Goal: Task Accomplishment & Management: Manage account settings

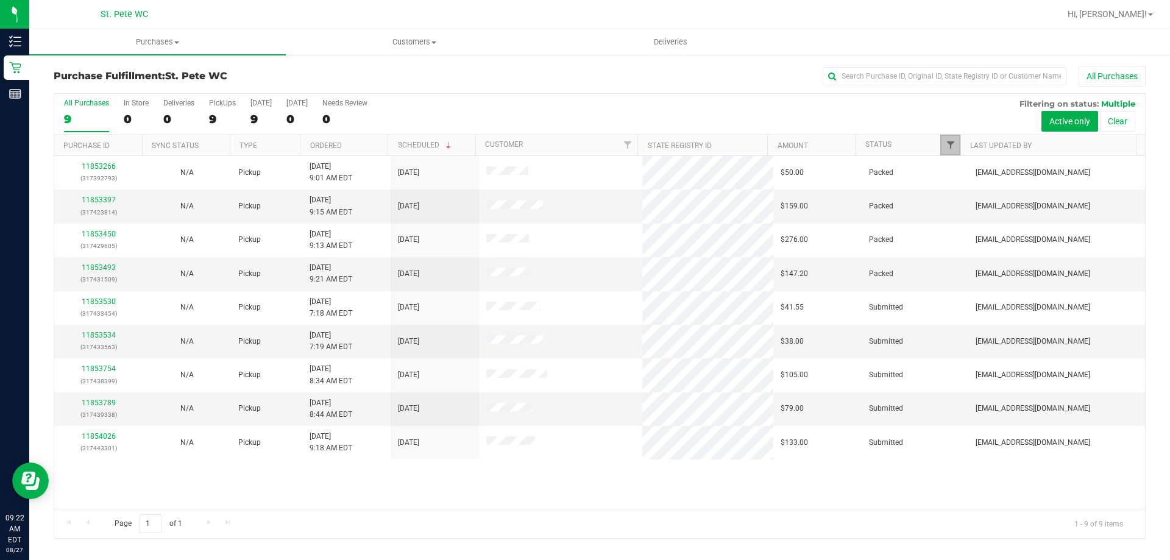
click at [949, 144] on span "Filter" at bounding box center [951, 145] width 10 height 10
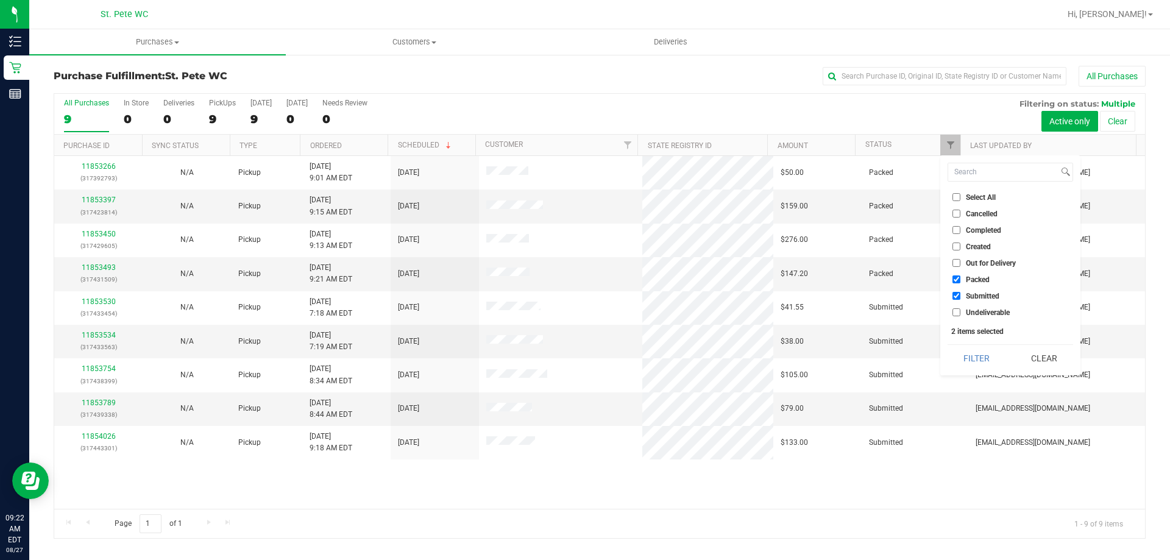
click at [956, 279] on input "Packed" at bounding box center [957, 280] width 8 height 8
checkbox input "false"
click at [972, 353] on button "Filter" at bounding box center [977, 358] width 59 height 27
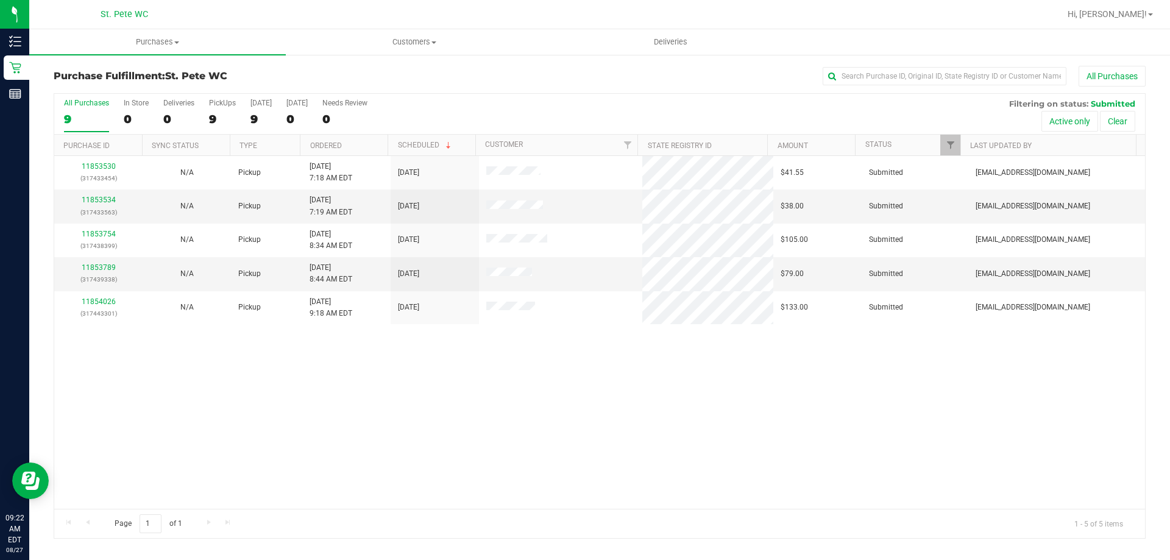
click at [377, 416] on div "11853530 (317433454) N/A Pickup [DATE] 7:18 AM EDT 8/27/2025 $41.55 Submitted […" at bounding box center [599, 332] width 1091 height 353
click at [99, 199] on link "11853534" at bounding box center [99, 200] width 34 height 9
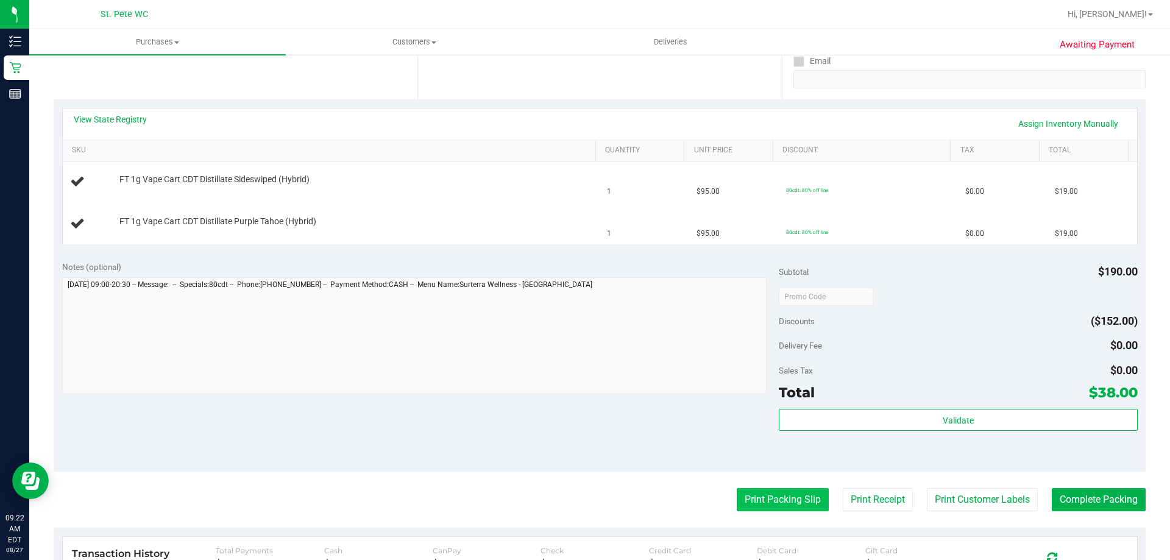
scroll to position [305, 0]
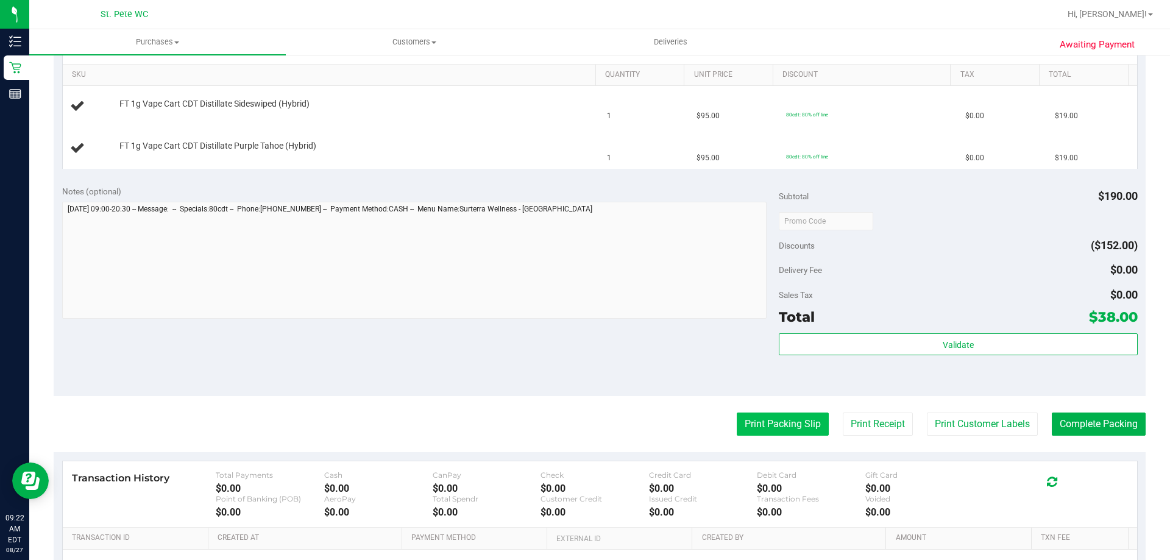
click at [774, 420] on button "Print Packing Slip" at bounding box center [783, 424] width 92 height 23
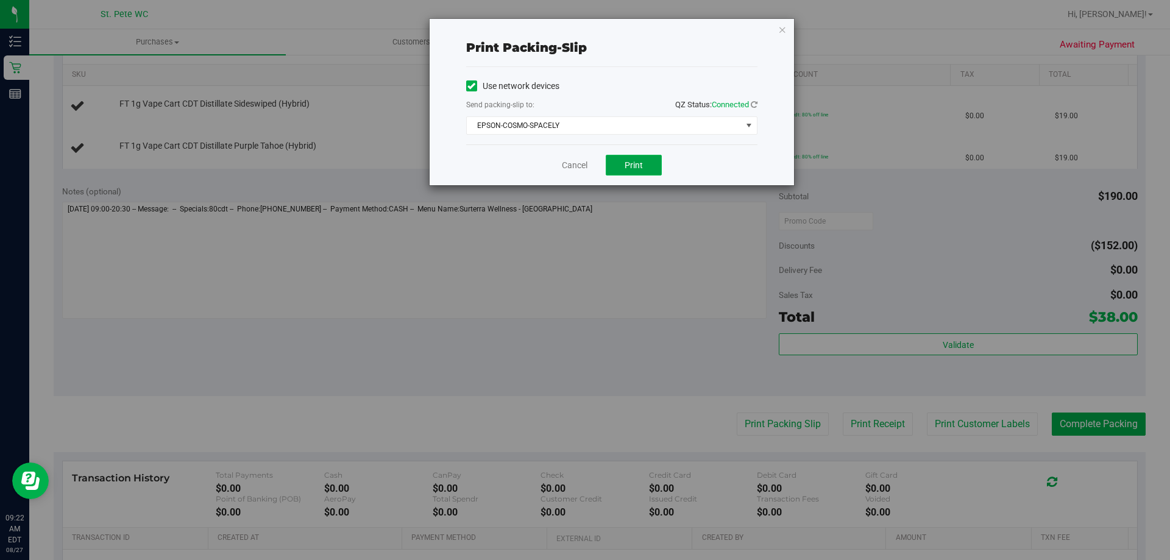
click at [655, 166] on button "Print" at bounding box center [634, 165] width 56 height 21
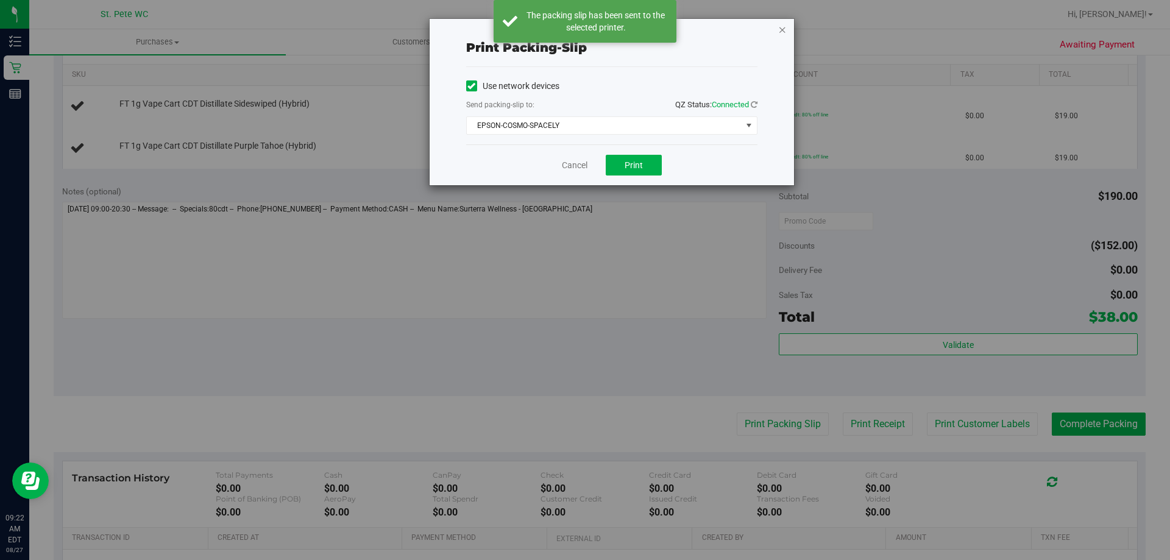
click at [780, 30] on icon "button" at bounding box center [783, 29] width 9 height 15
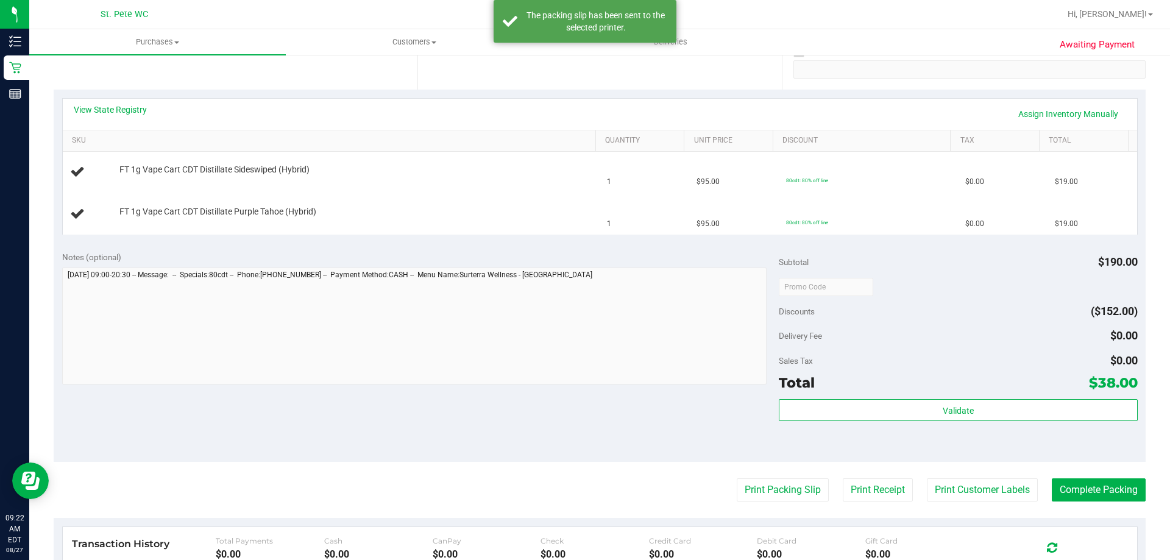
scroll to position [183, 0]
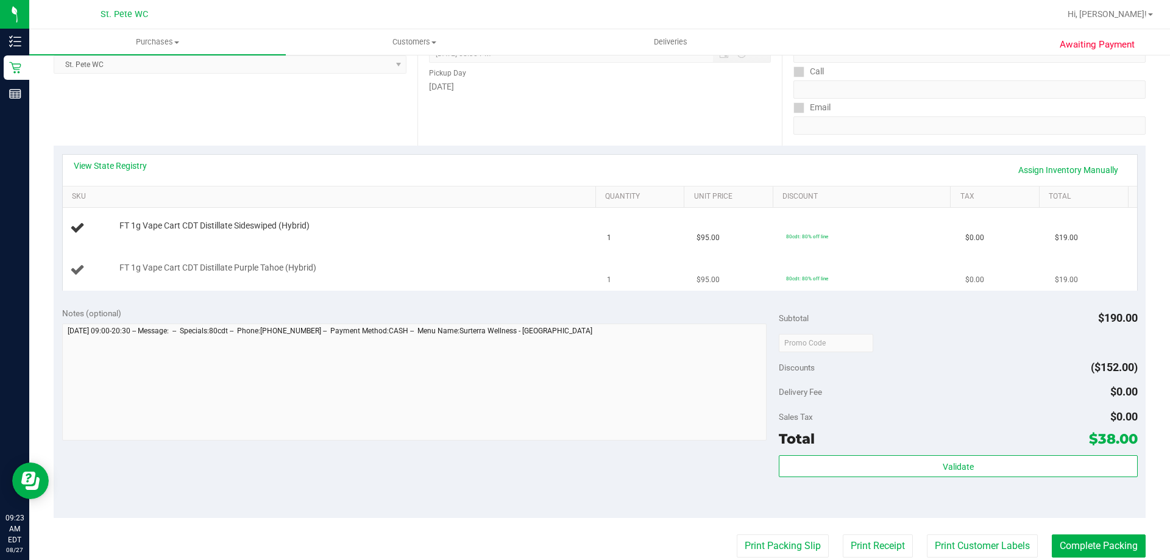
click at [737, 535] on button "Print Packing Slip" at bounding box center [783, 546] width 92 height 23
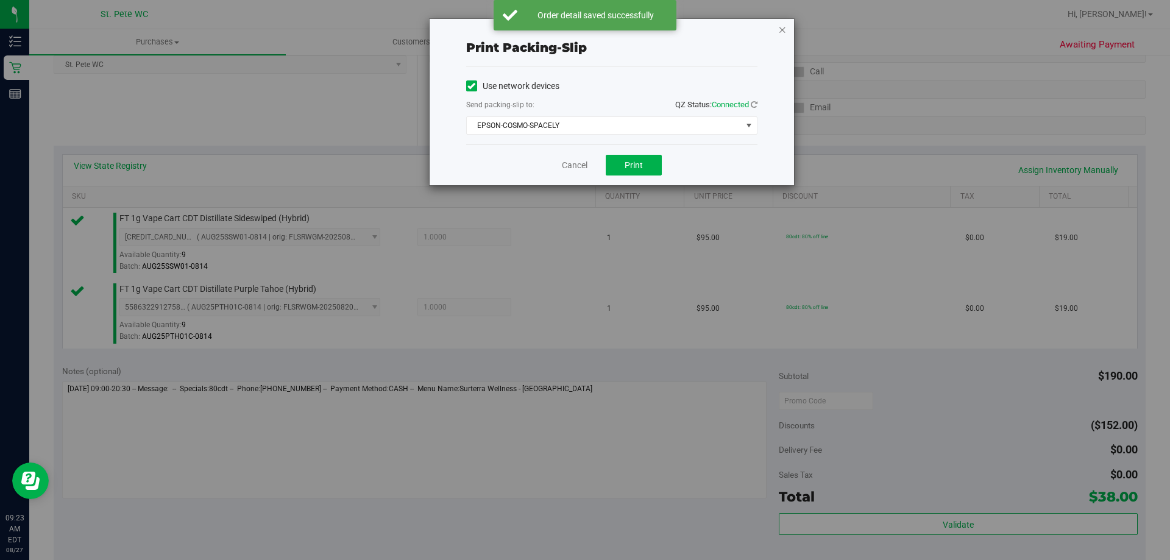
click at [780, 32] on icon "button" at bounding box center [783, 29] width 9 height 15
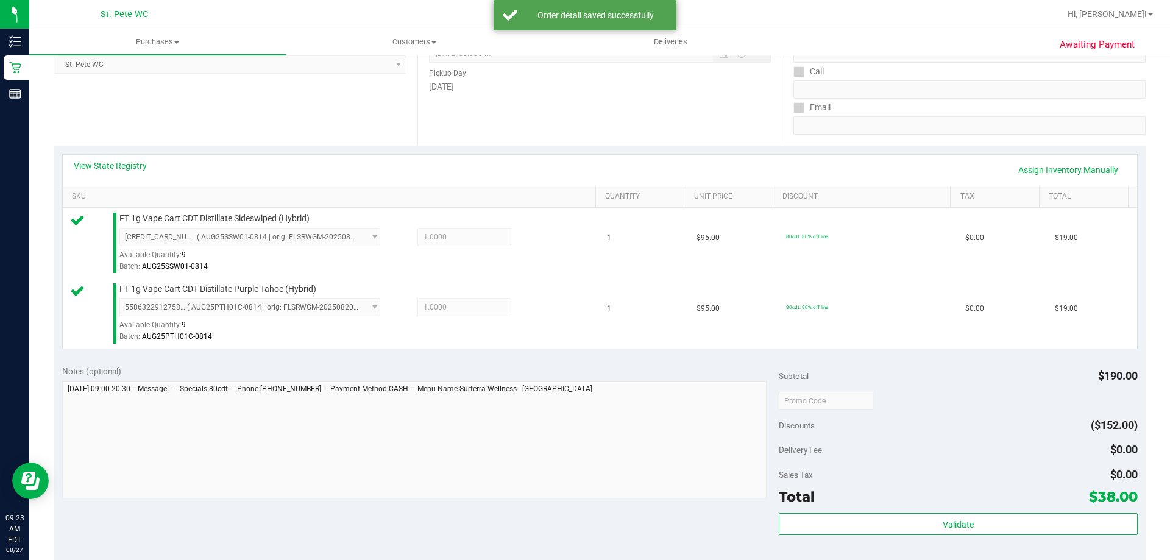
scroll to position [493, 0]
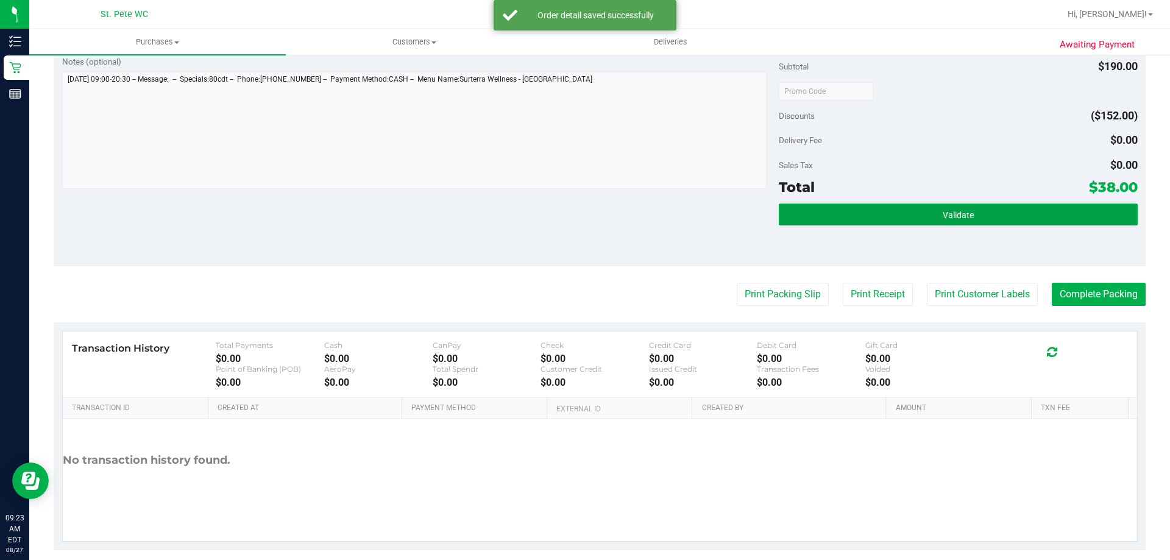
click at [787, 221] on button "Validate" at bounding box center [958, 215] width 358 height 22
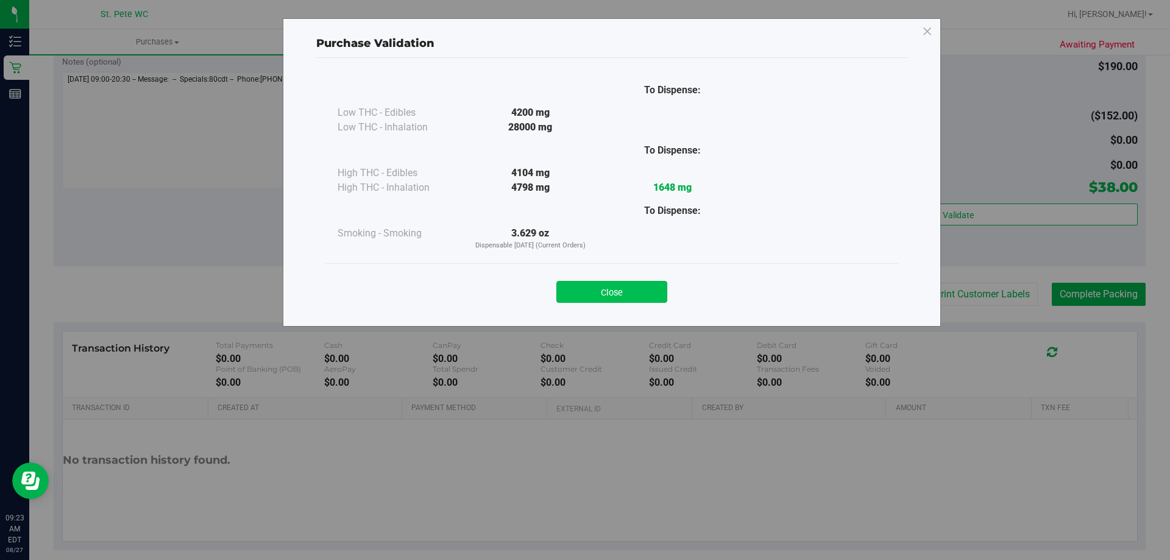
click at [599, 287] on button "Close" at bounding box center [612, 292] width 111 height 22
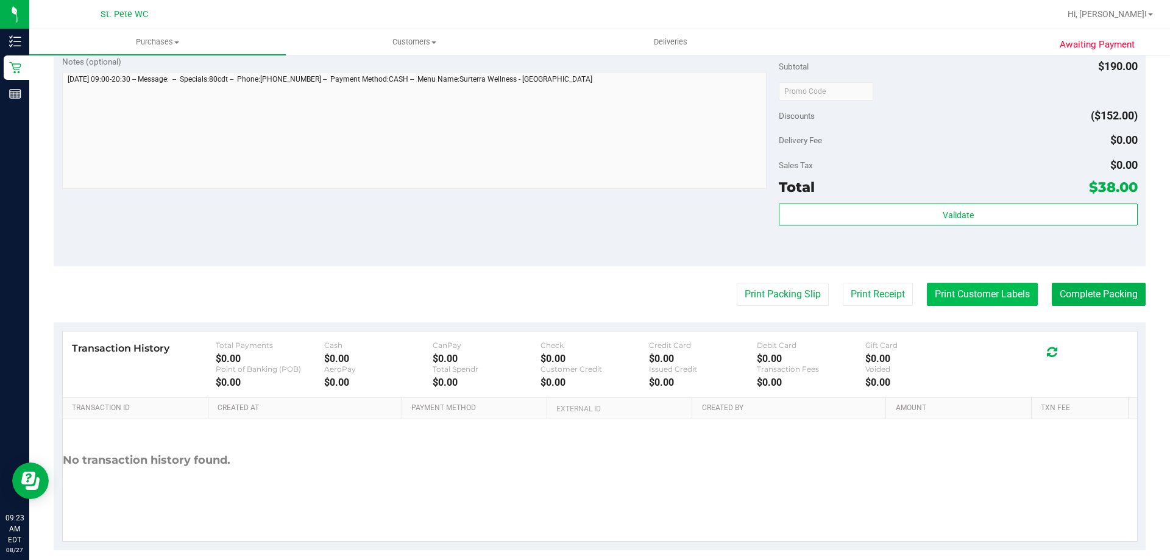
click at [969, 296] on button "Print Customer Labels" at bounding box center [982, 294] width 111 height 23
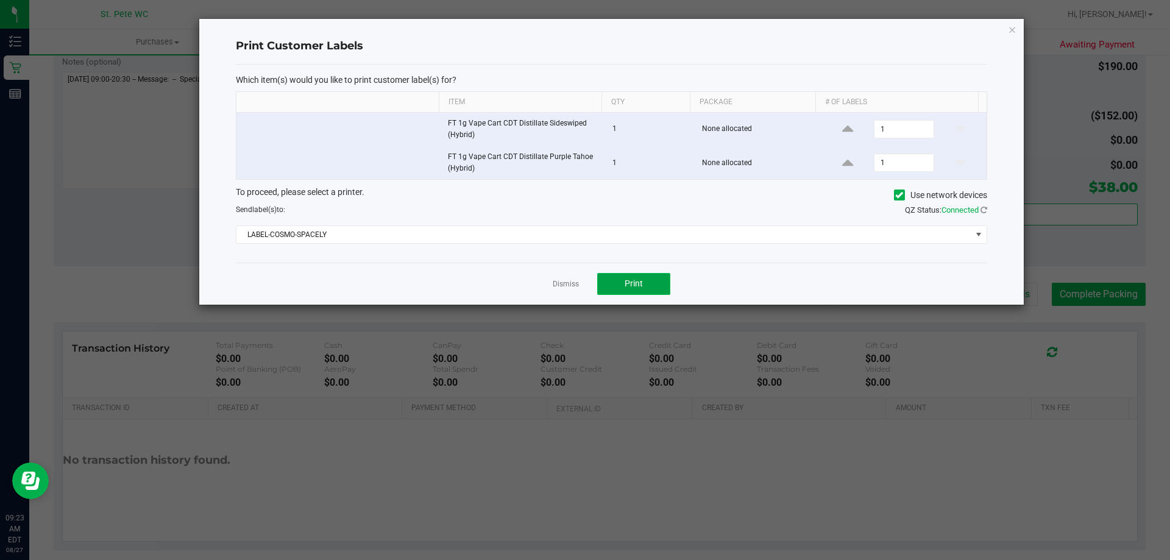
click at [666, 282] on button "Print" at bounding box center [633, 284] width 73 height 22
click at [1013, 29] on icon "button" at bounding box center [1012, 29] width 9 height 15
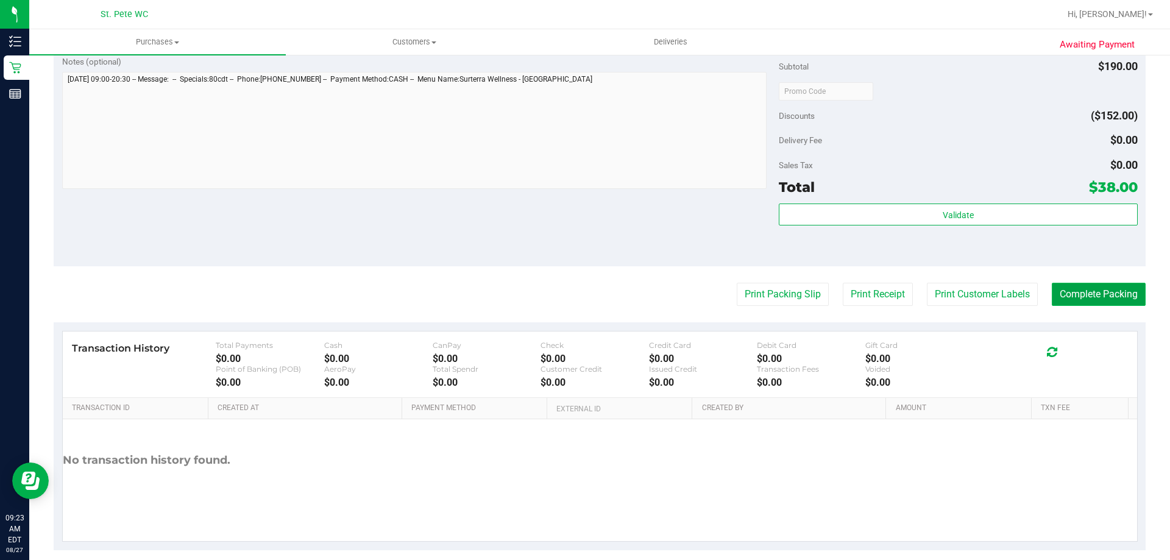
click at [1080, 292] on button "Complete Packing" at bounding box center [1099, 294] width 94 height 23
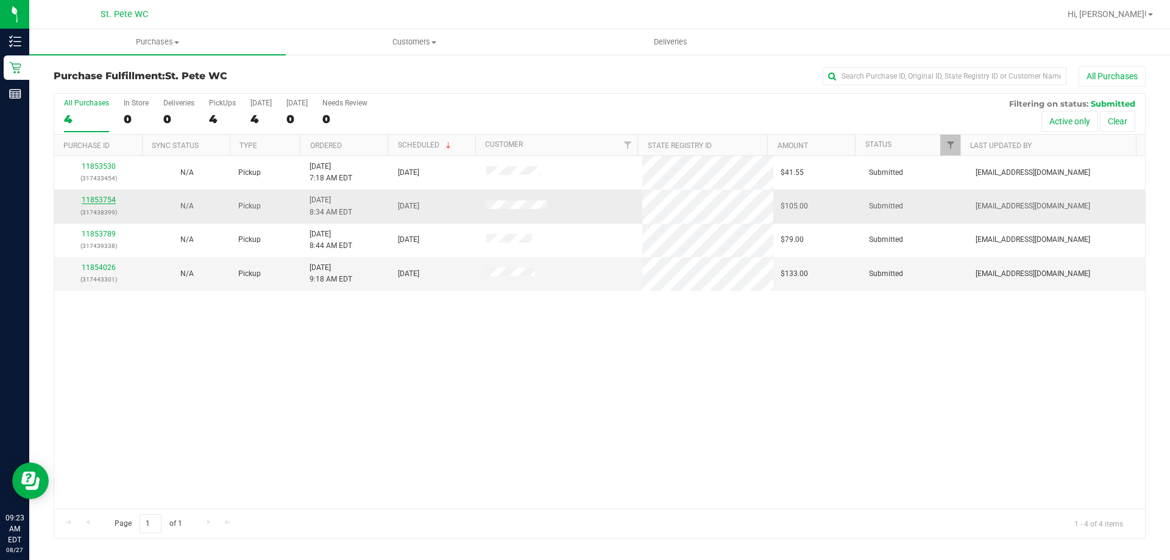
click at [101, 199] on link "11853754" at bounding box center [99, 200] width 34 height 9
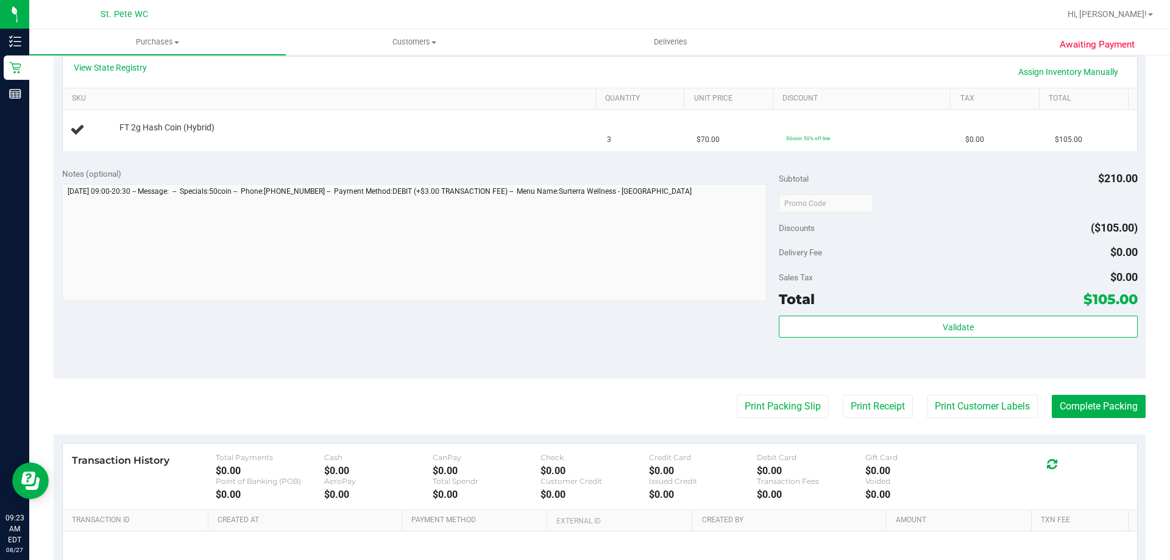
scroll to position [305, 0]
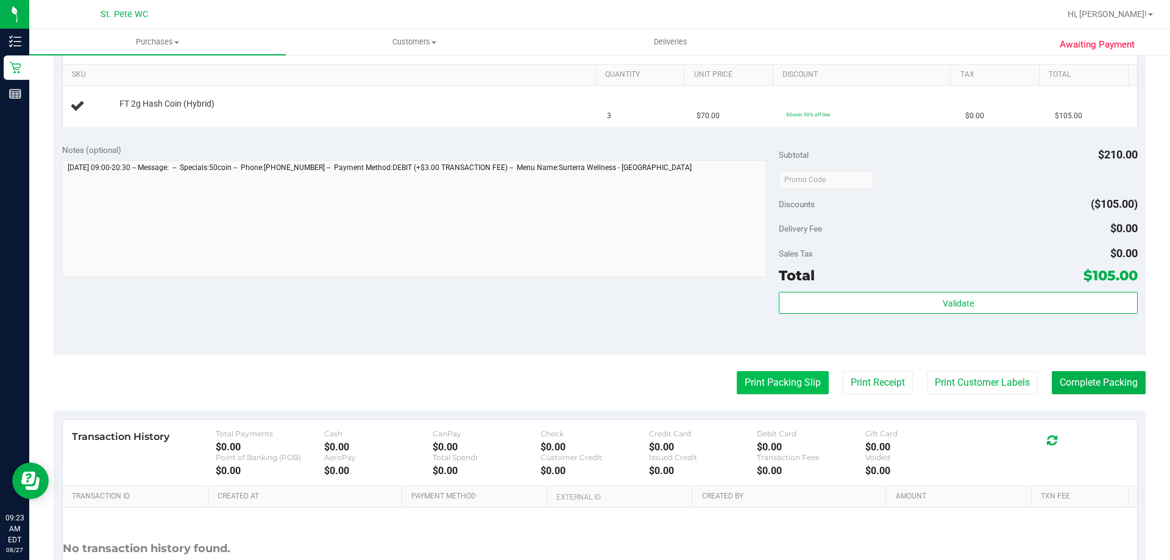
click at [766, 375] on button "Print Packing Slip" at bounding box center [783, 382] width 92 height 23
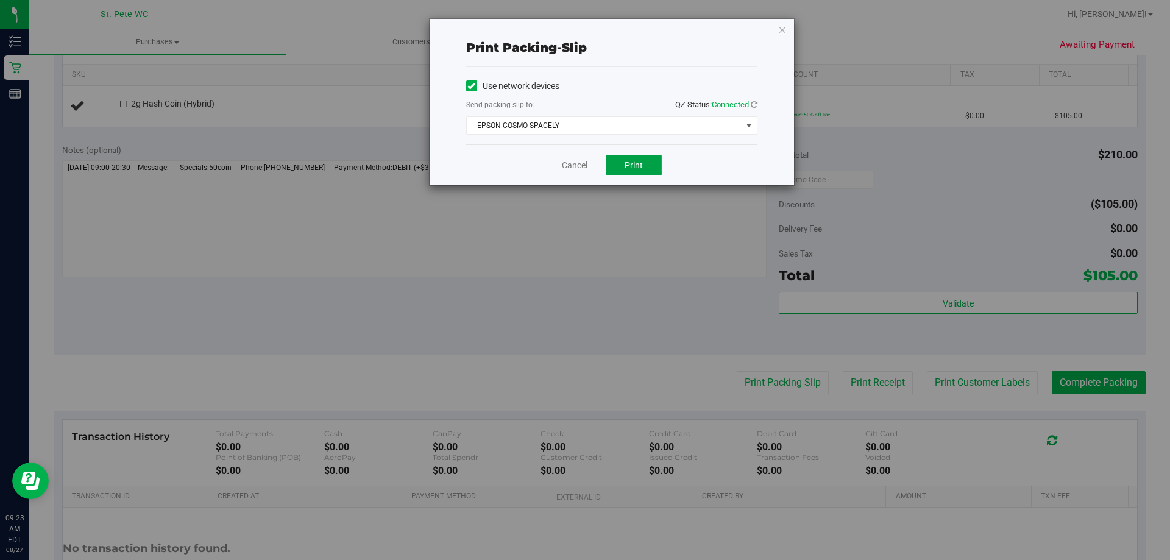
click at [626, 167] on span "Print" at bounding box center [634, 165] width 18 height 10
click at [782, 30] on icon "button" at bounding box center [783, 29] width 9 height 15
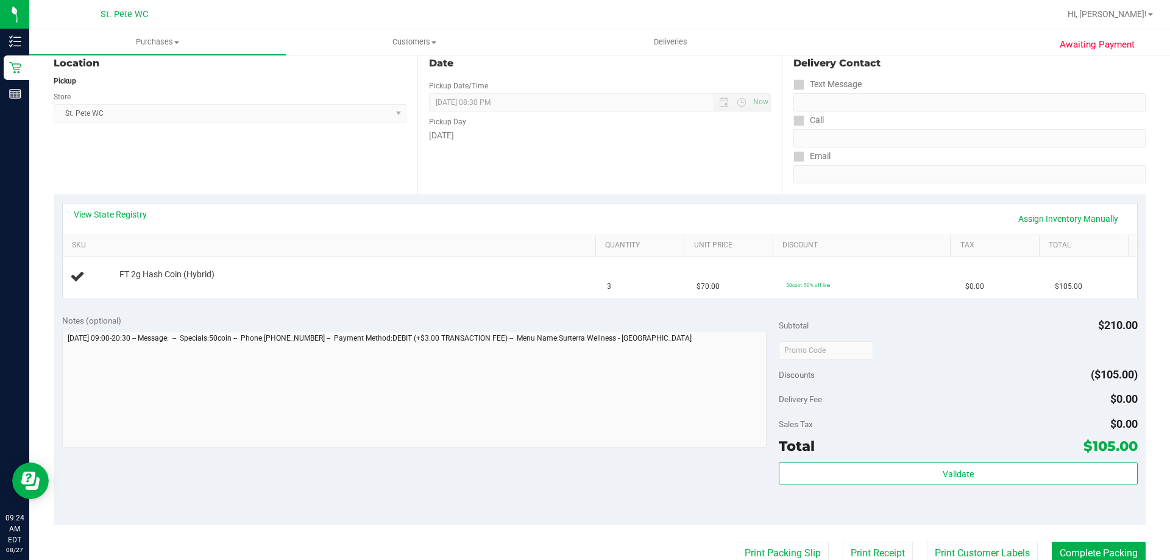
scroll to position [122, 0]
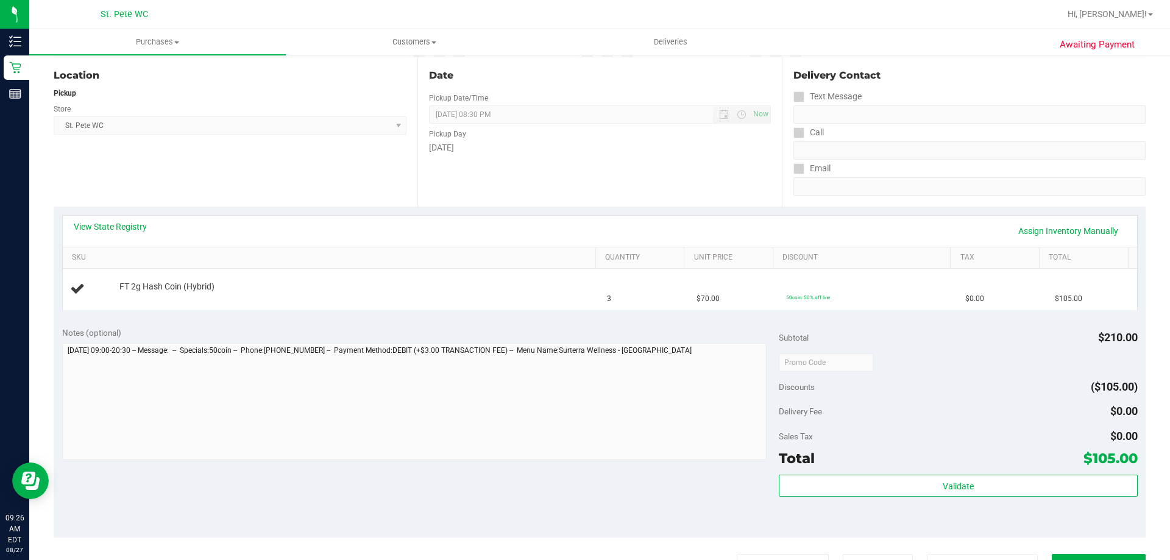
click at [737, 554] on button "Print Packing Slip" at bounding box center [783, 565] width 92 height 23
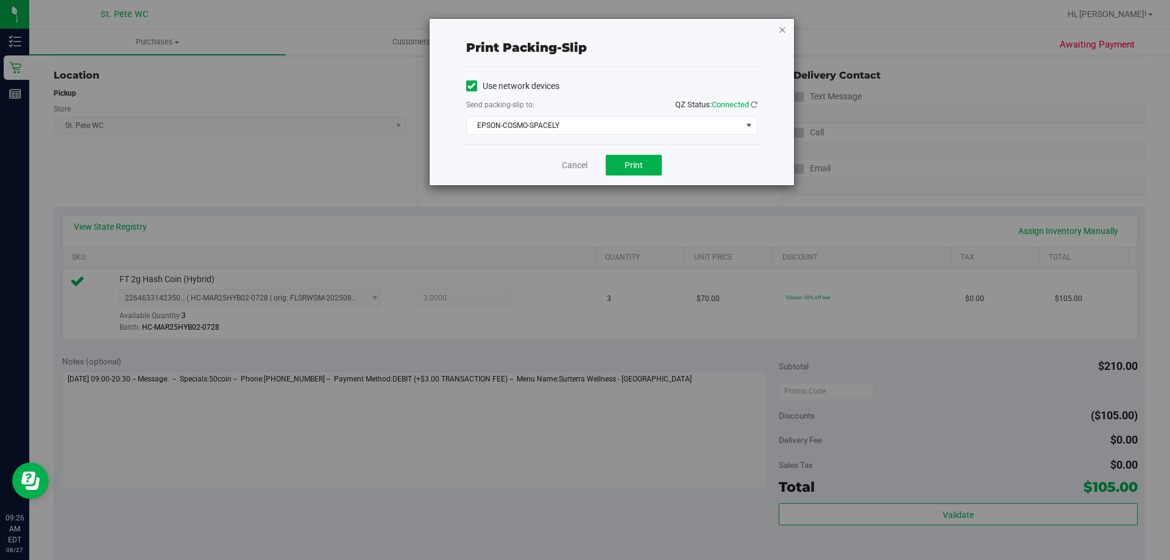
click at [782, 31] on icon "button" at bounding box center [783, 29] width 9 height 15
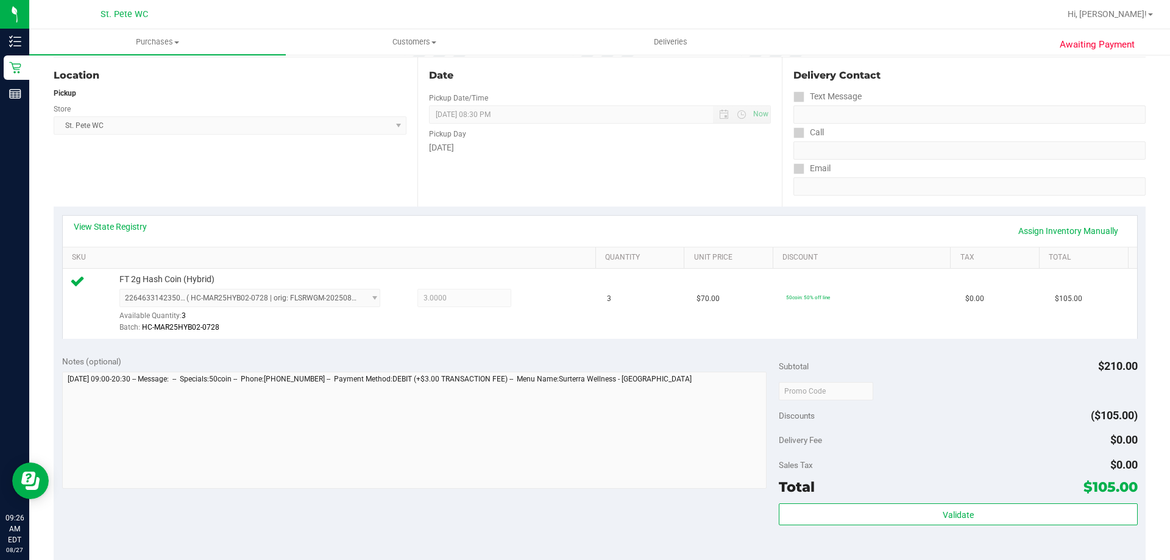
scroll to position [422, 0]
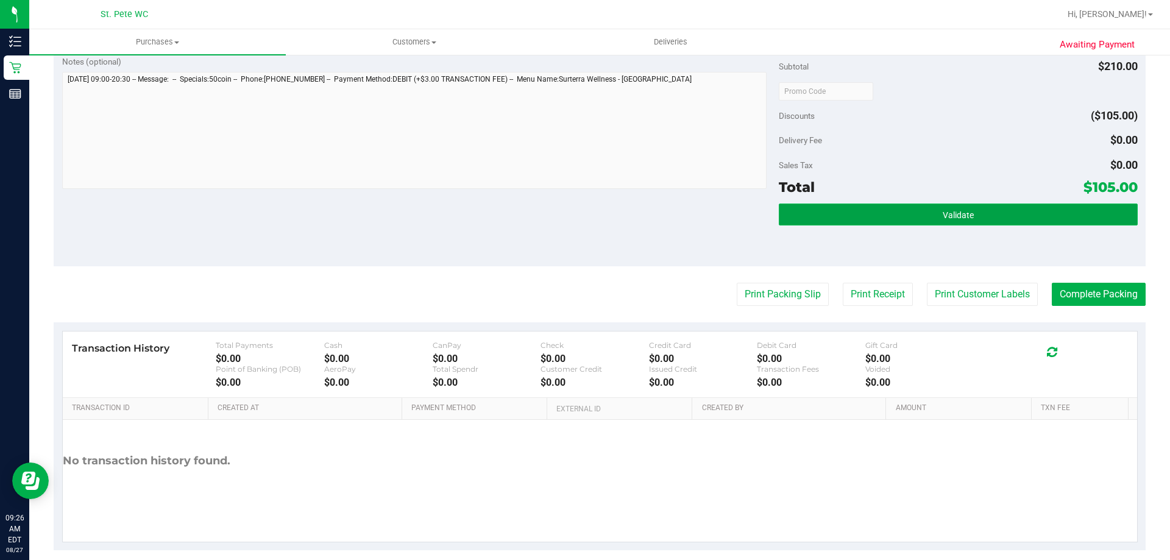
click at [896, 221] on button "Validate" at bounding box center [958, 215] width 358 height 22
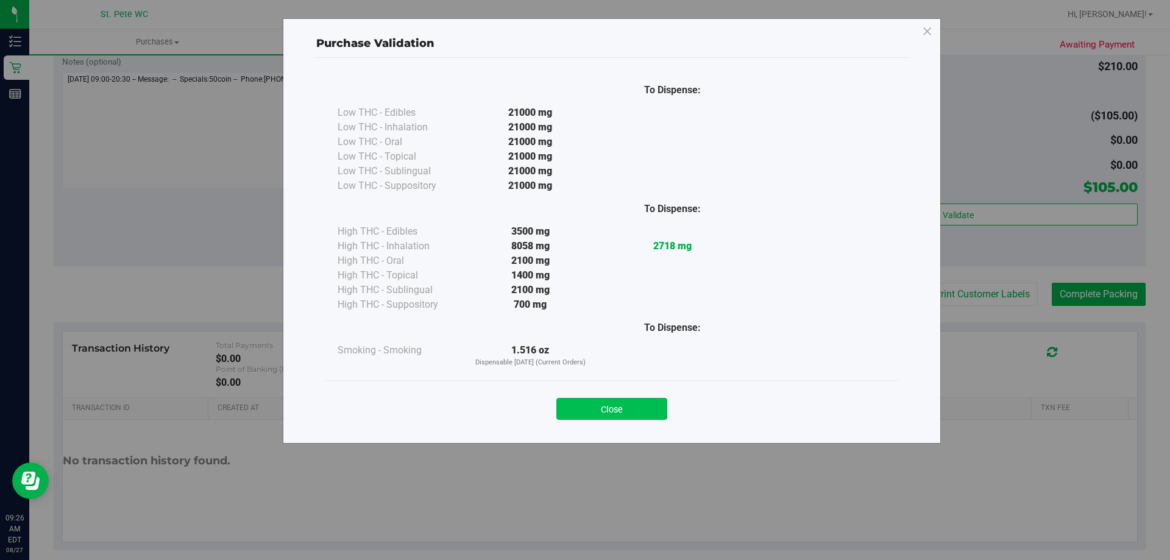
click at [609, 405] on button "Close" at bounding box center [612, 409] width 111 height 22
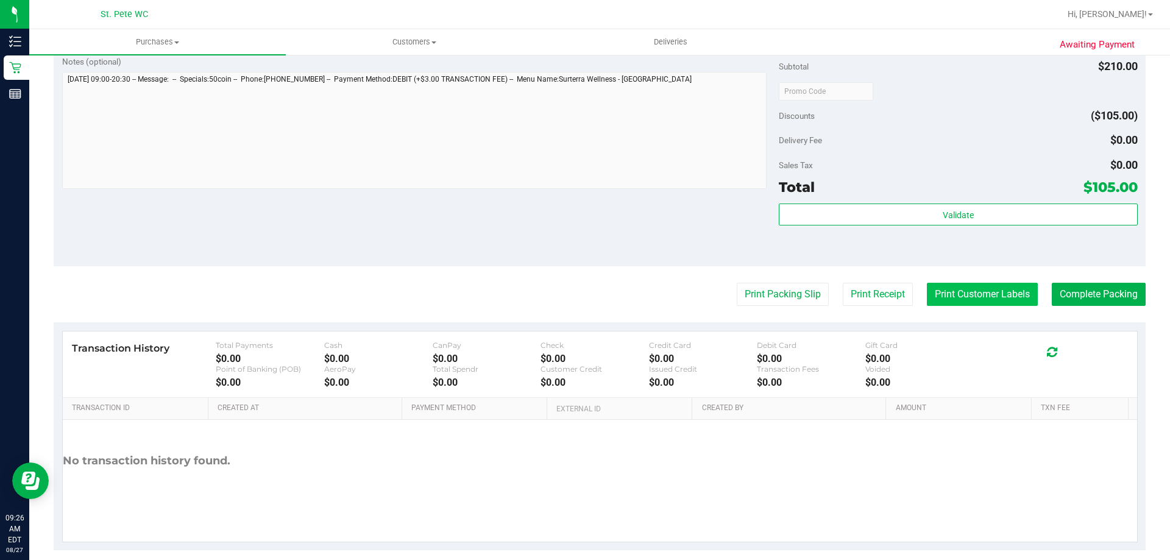
click at [944, 301] on button "Print Customer Labels" at bounding box center [982, 294] width 111 height 23
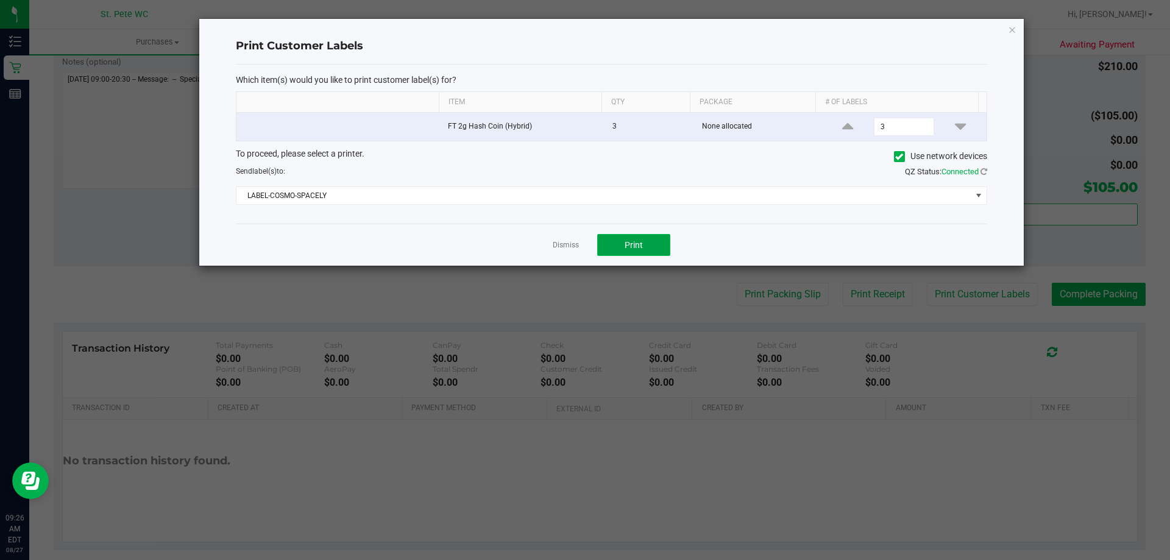
click at [625, 244] on span "Print" at bounding box center [634, 245] width 18 height 10
click at [1010, 26] on icon "button" at bounding box center [1012, 29] width 9 height 15
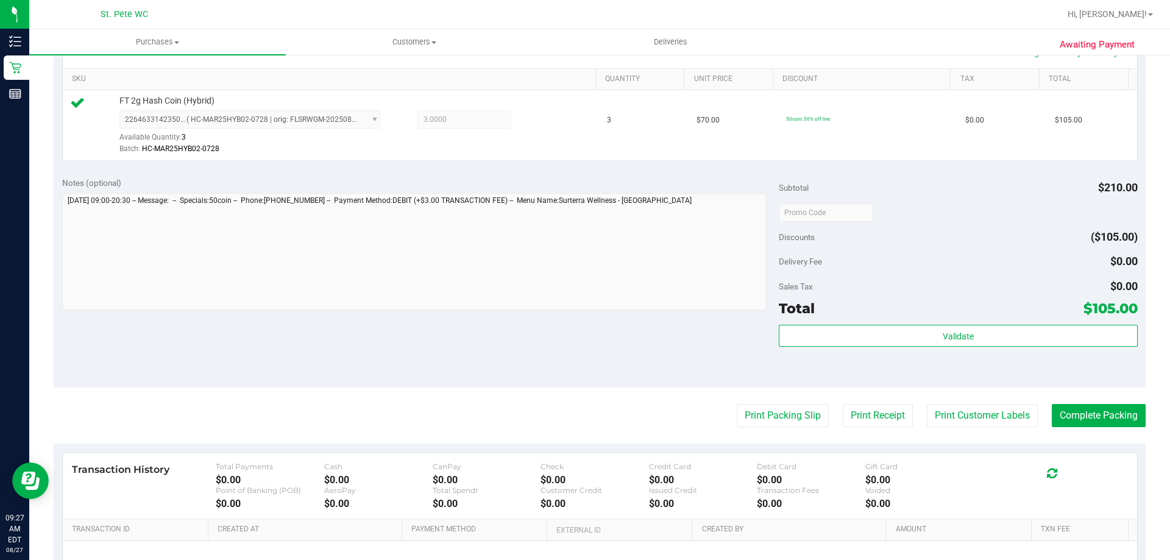
scroll to position [300, 0]
click at [1090, 415] on button "Complete Packing" at bounding box center [1099, 416] width 94 height 23
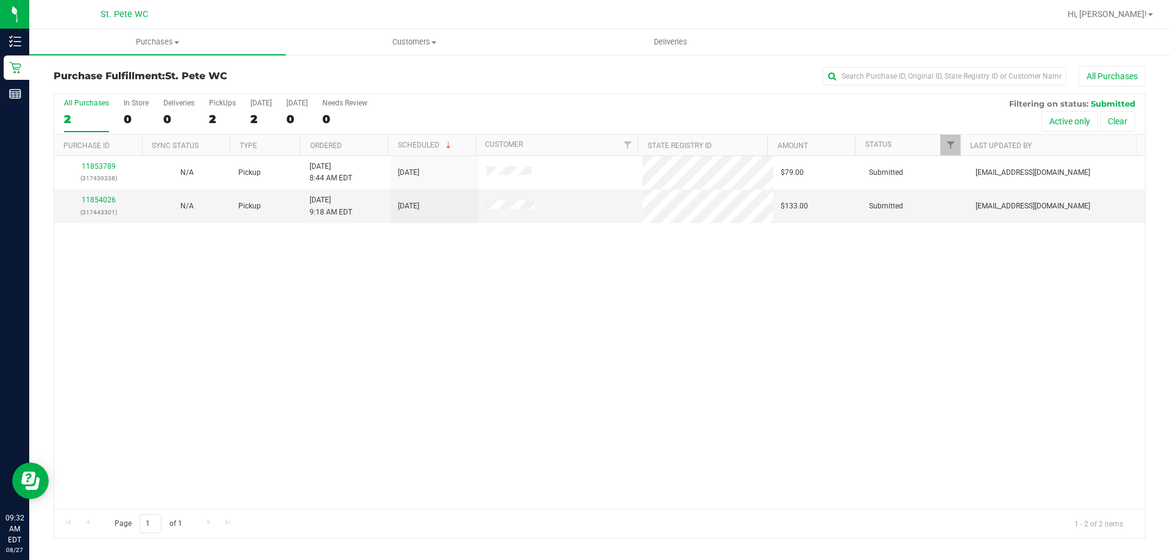
click at [363, 390] on div "11853789 (317439338) N/A Pickup 8/27/2025 8:44 AM EDT 8/27/2025 $79.00 Submitte…" at bounding box center [599, 332] width 1091 height 353
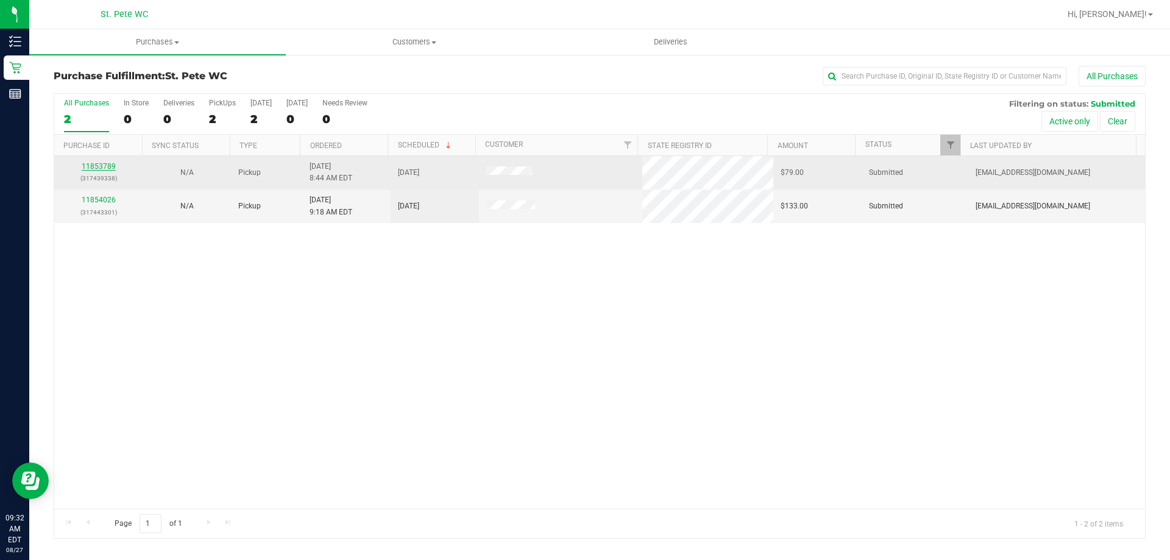
click at [91, 162] on link "11853789" at bounding box center [99, 166] width 34 height 9
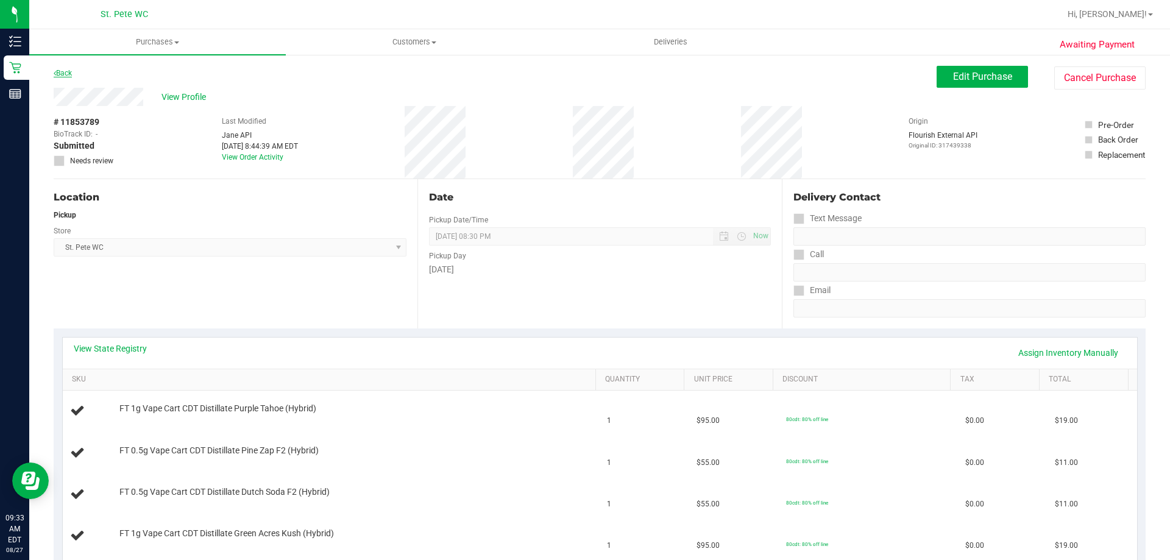
click at [63, 71] on link "Back" at bounding box center [63, 73] width 18 height 9
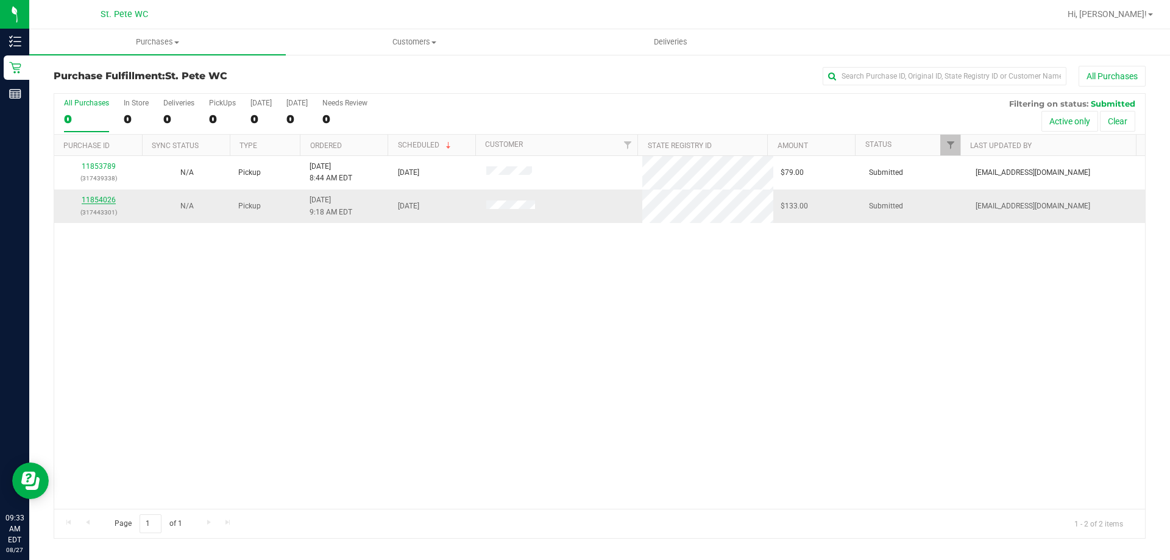
click at [99, 202] on link "11854026" at bounding box center [99, 200] width 34 height 9
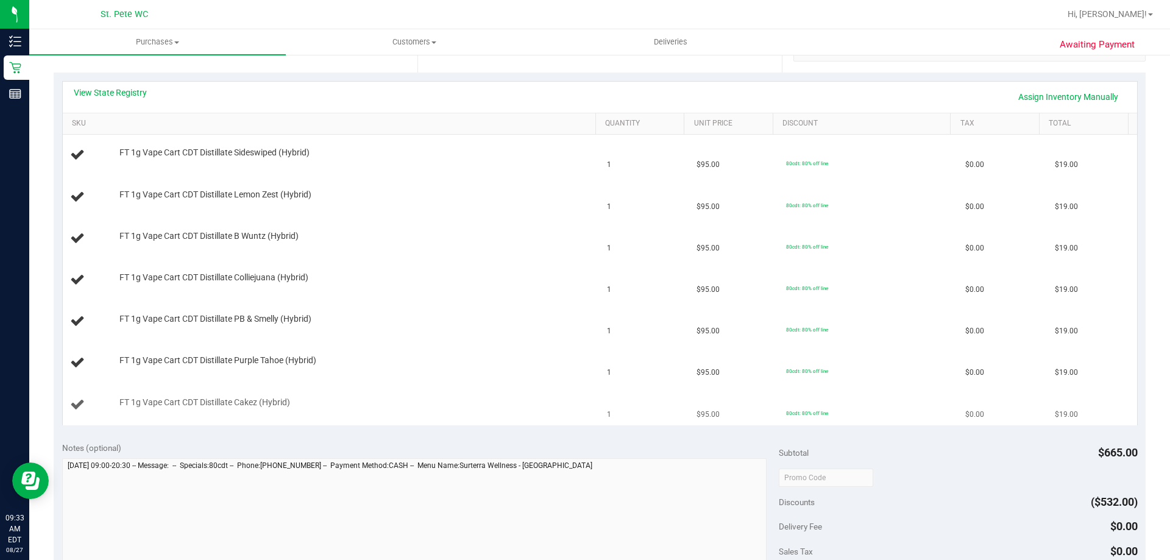
scroll to position [427, 0]
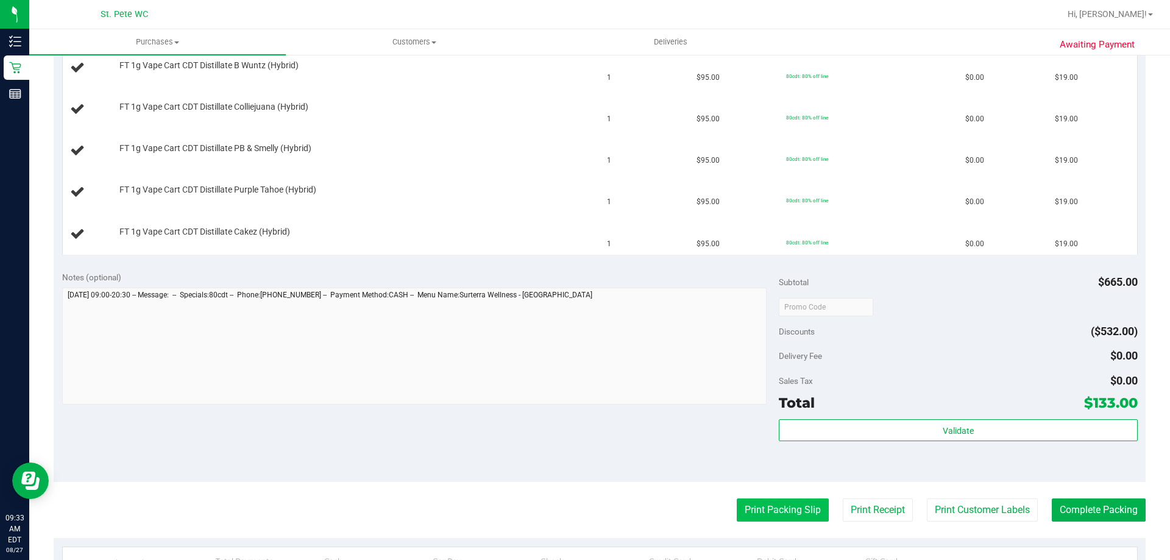
click at [768, 519] on button "Print Packing Slip" at bounding box center [783, 510] width 92 height 23
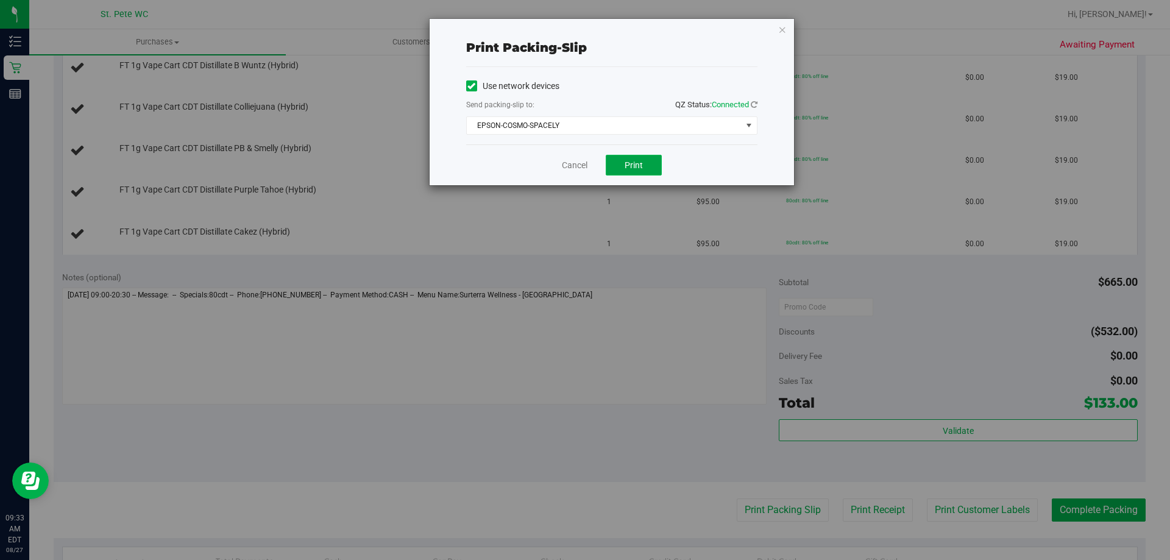
click at [630, 162] on span "Print" at bounding box center [634, 165] width 18 height 10
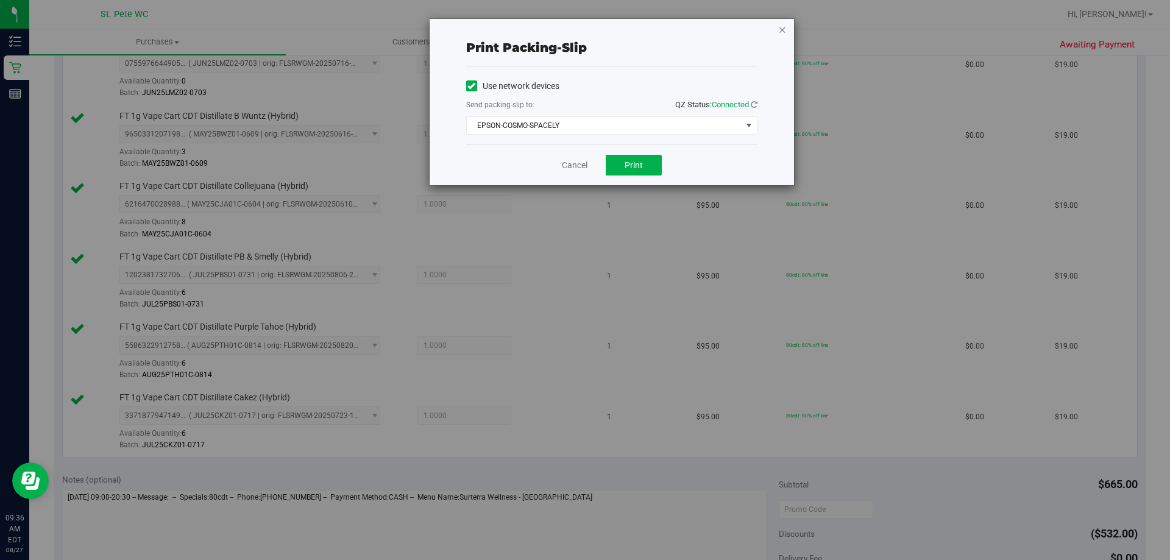
click at [785, 27] on icon "button" at bounding box center [783, 29] width 9 height 15
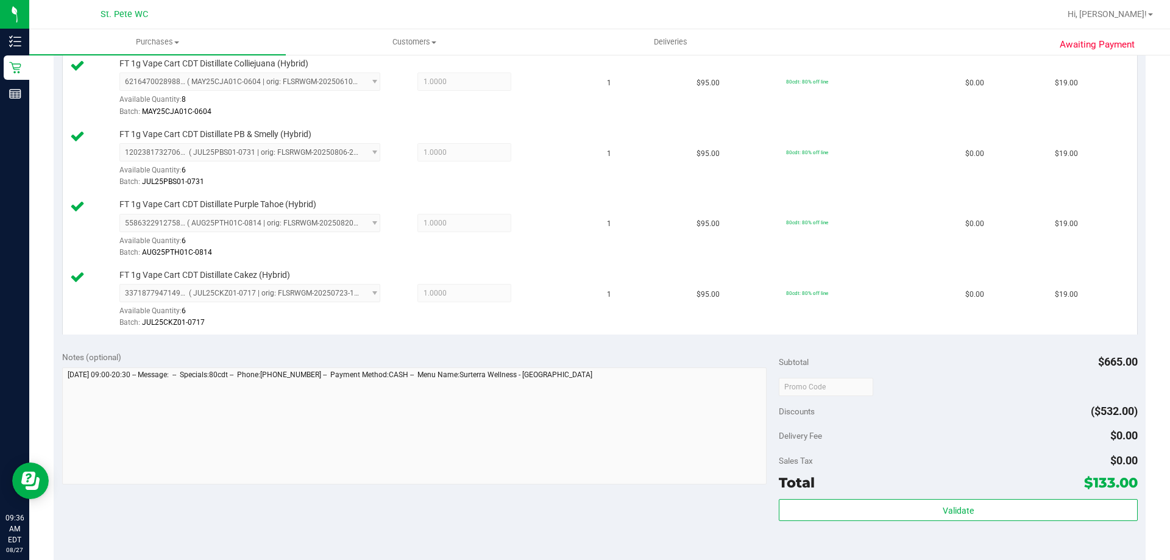
scroll to position [662, 0]
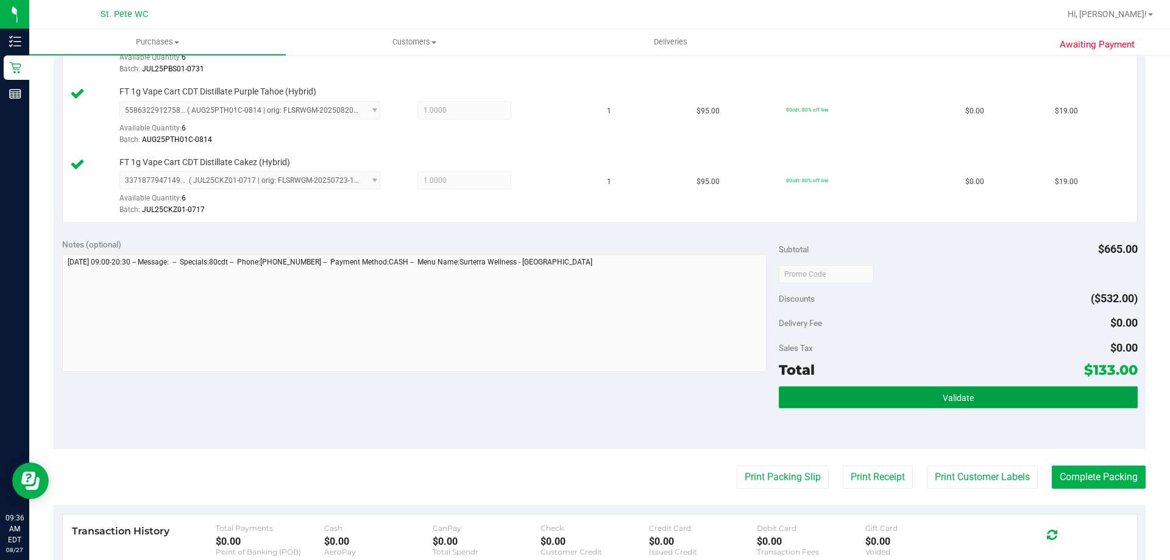
click at [960, 394] on span "Validate" at bounding box center [958, 398] width 31 height 10
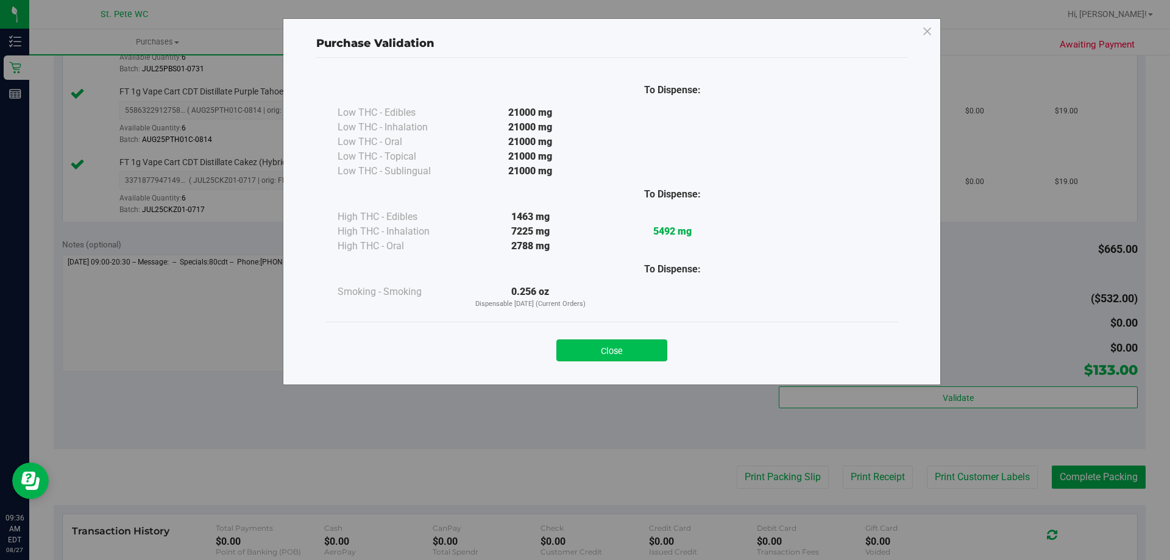
click at [619, 349] on button "Close" at bounding box center [612, 351] width 111 height 22
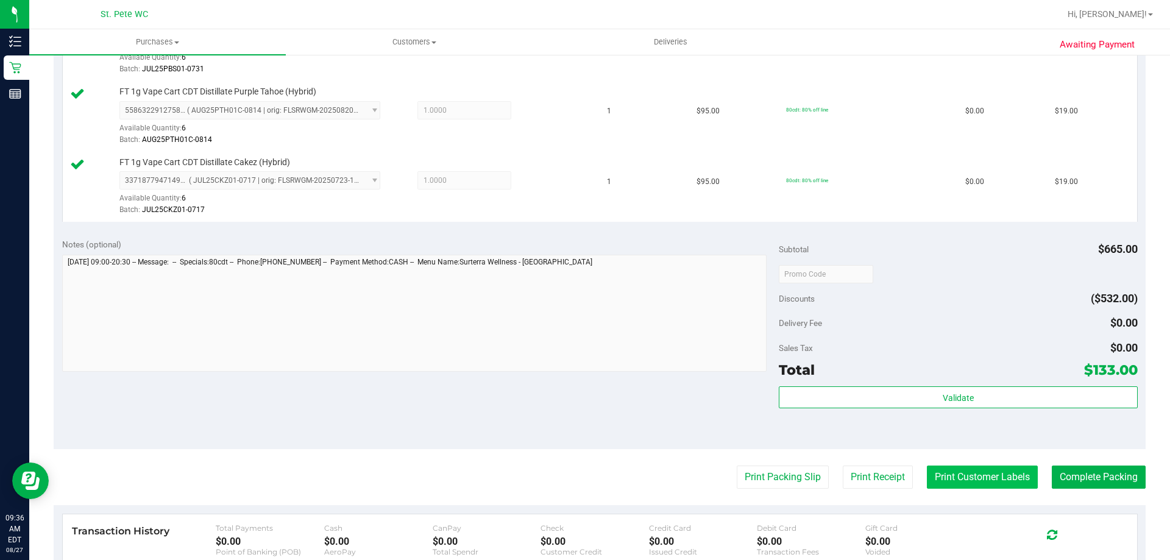
click at [958, 482] on button "Print Customer Labels" at bounding box center [982, 477] width 111 height 23
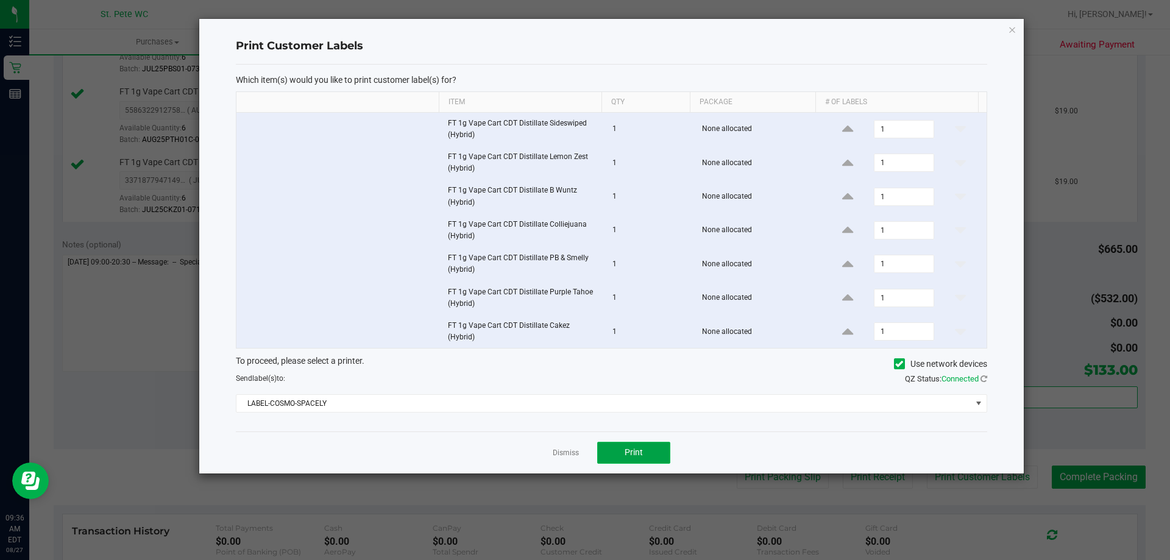
click at [630, 447] on span "Print" at bounding box center [634, 452] width 18 height 10
click at [1009, 30] on icon "button" at bounding box center [1012, 29] width 9 height 15
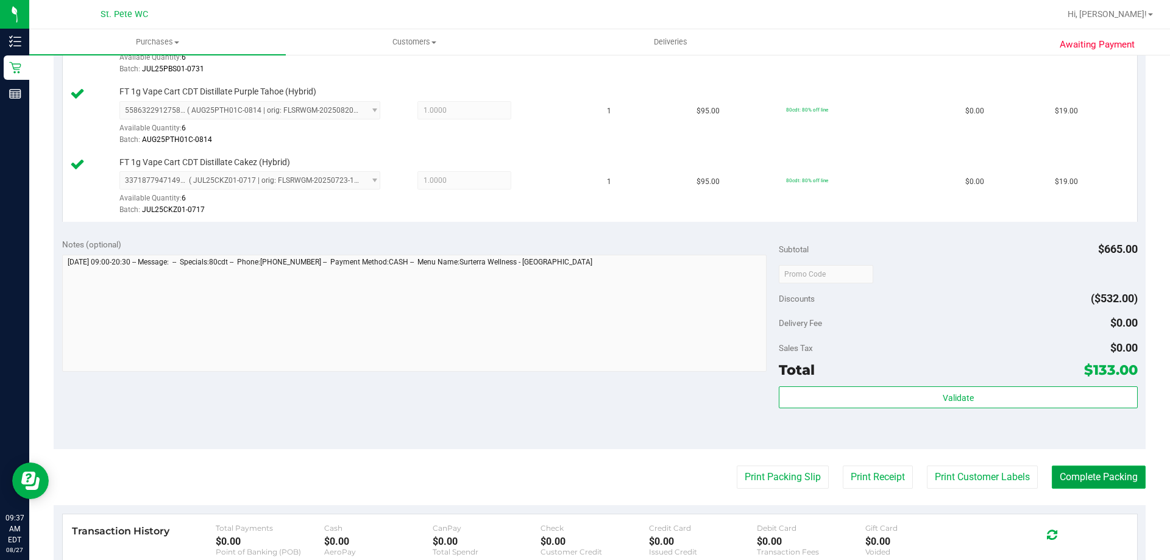
click at [1062, 479] on button "Complete Packing" at bounding box center [1099, 477] width 94 height 23
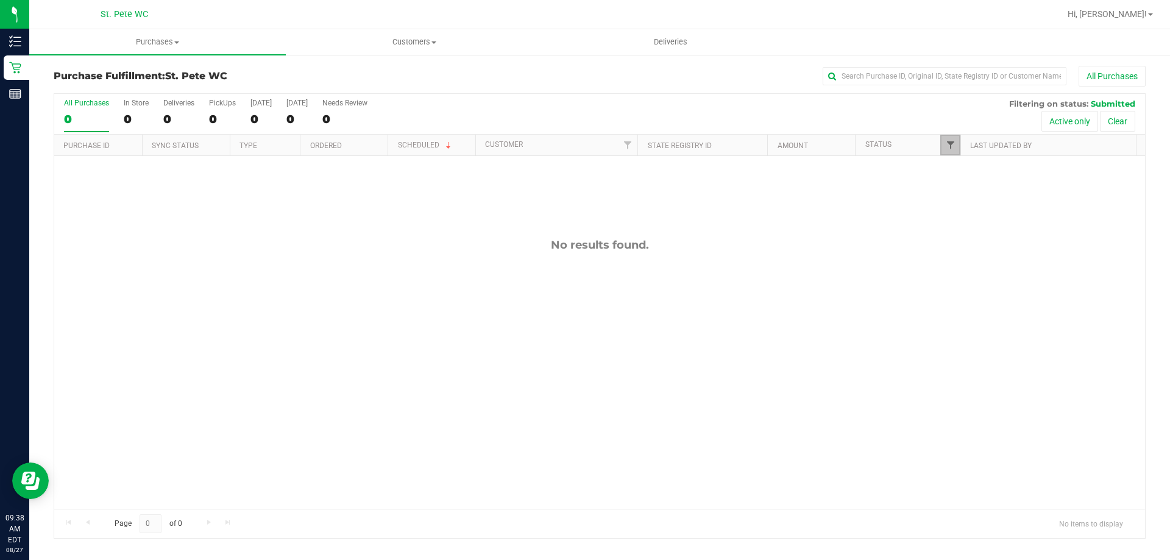
click at [949, 146] on span "Filter" at bounding box center [951, 145] width 10 height 10
click at [954, 279] on input "Packed" at bounding box center [957, 280] width 8 height 8
checkbox input "true"
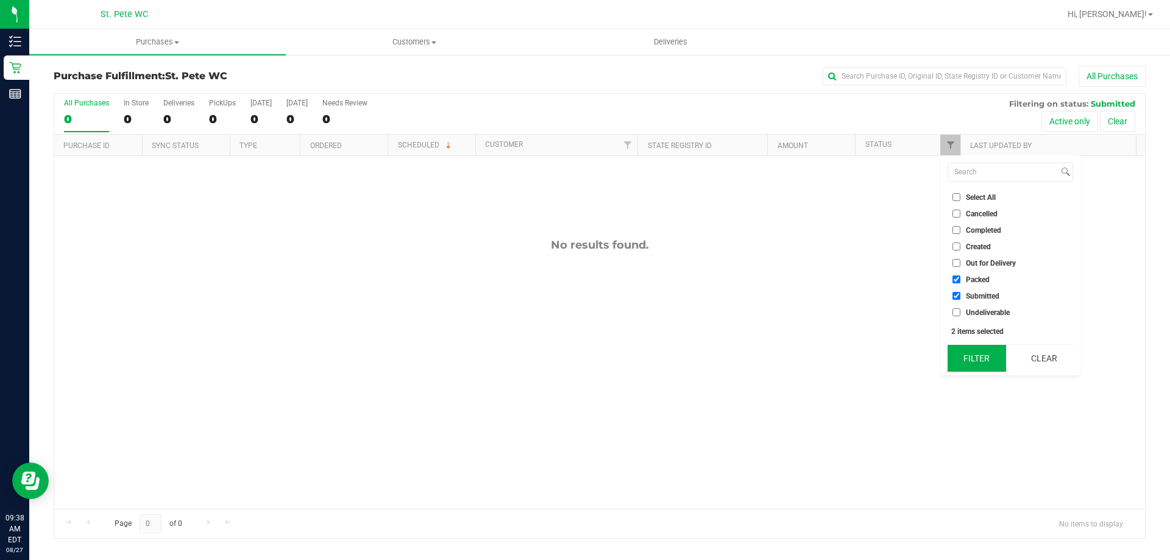
click at [969, 369] on button "Filter" at bounding box center [977, 358] width 59 height 27
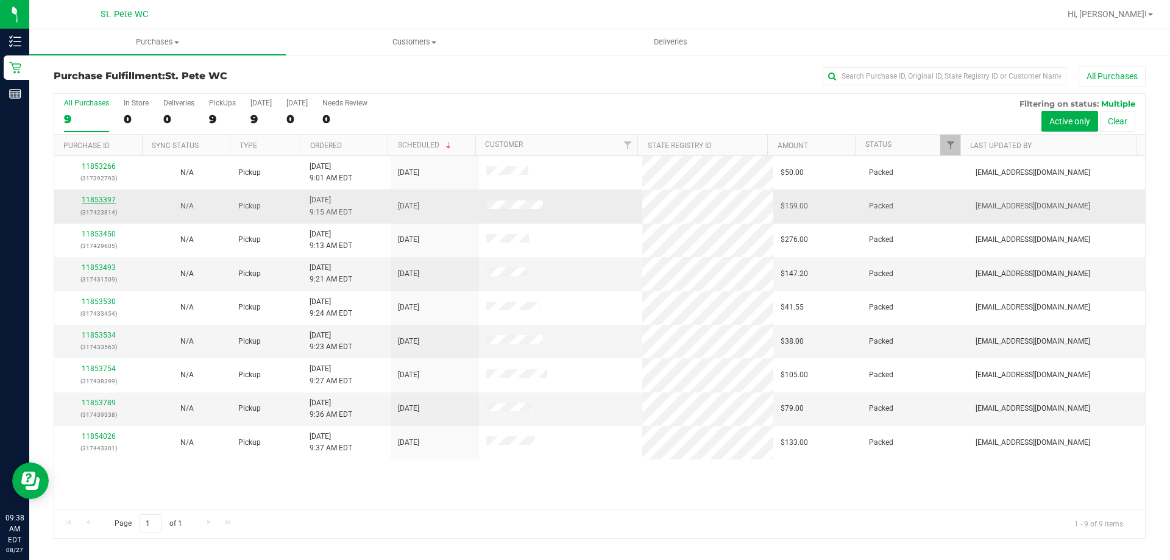
click at [103, 197] on link "11853397" at bounding box center [99, 200] width 34 height 9
click at [107, 200] on link "11853397" at bounding box center [99, 200] width 34 height 9
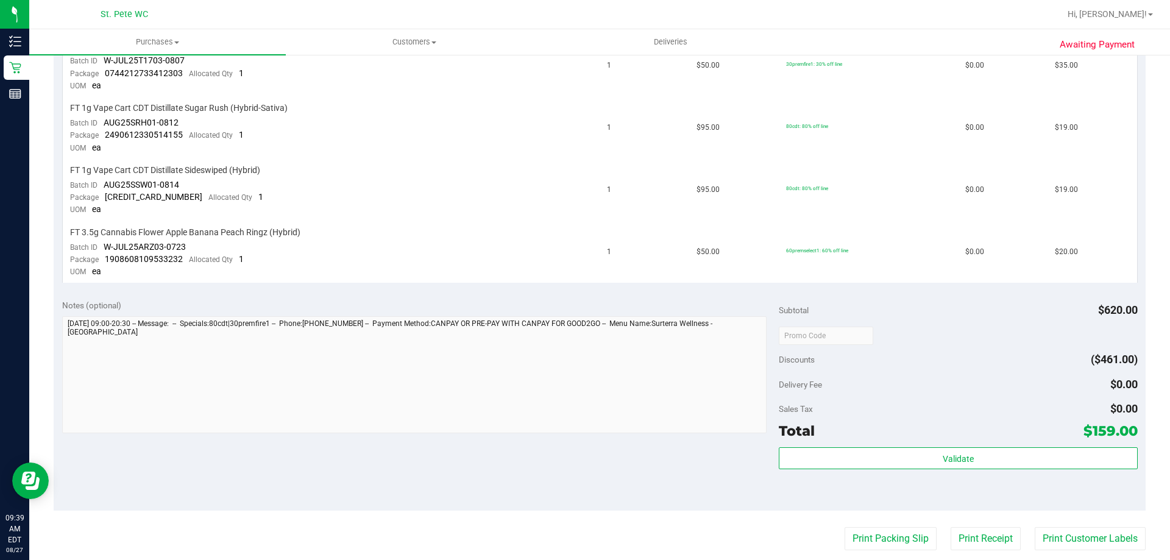
scroll to position [793, 0]
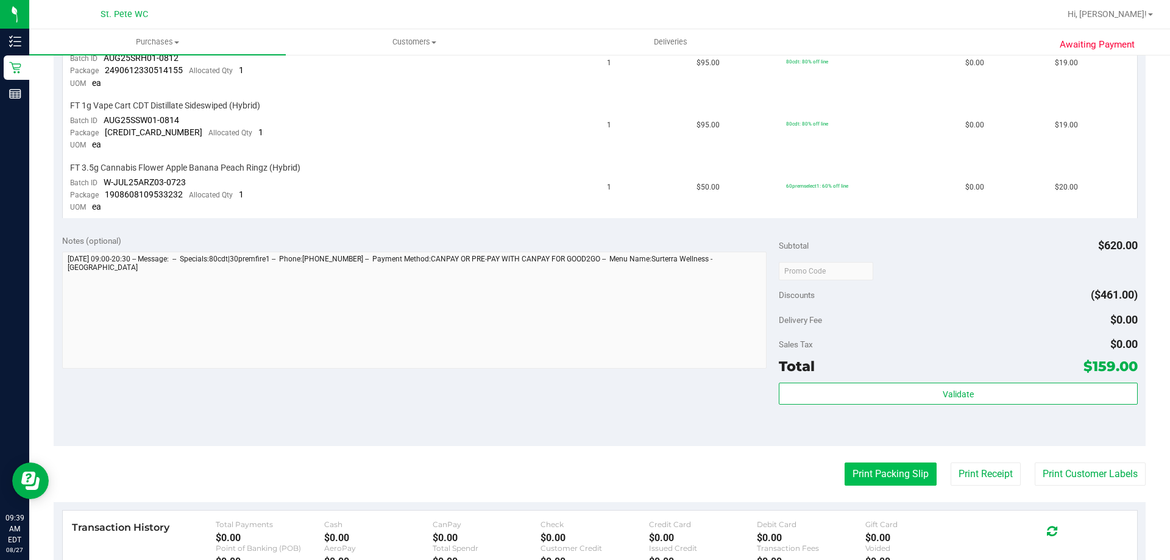
click at [891, 475] on button "Print Packing Slip" at bounding box center [891, 474] width 92 height 23
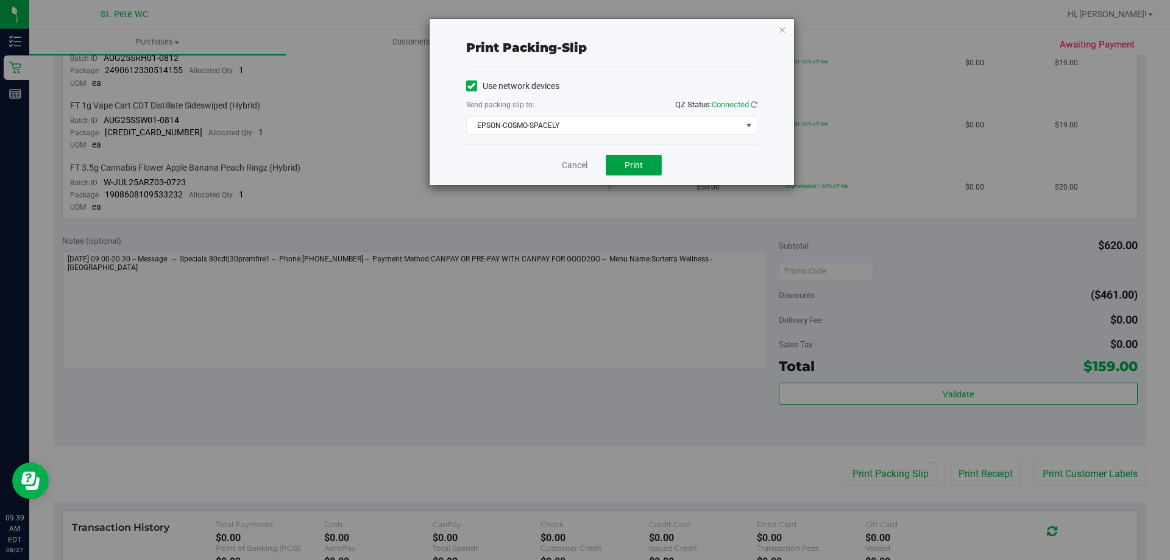
click at [647, 165] on button "Print" at bounding box center [634, 165] width 56 height 21
click at [782, 29] on icon "button" at bounding box center [783, 29] width 9 height 15
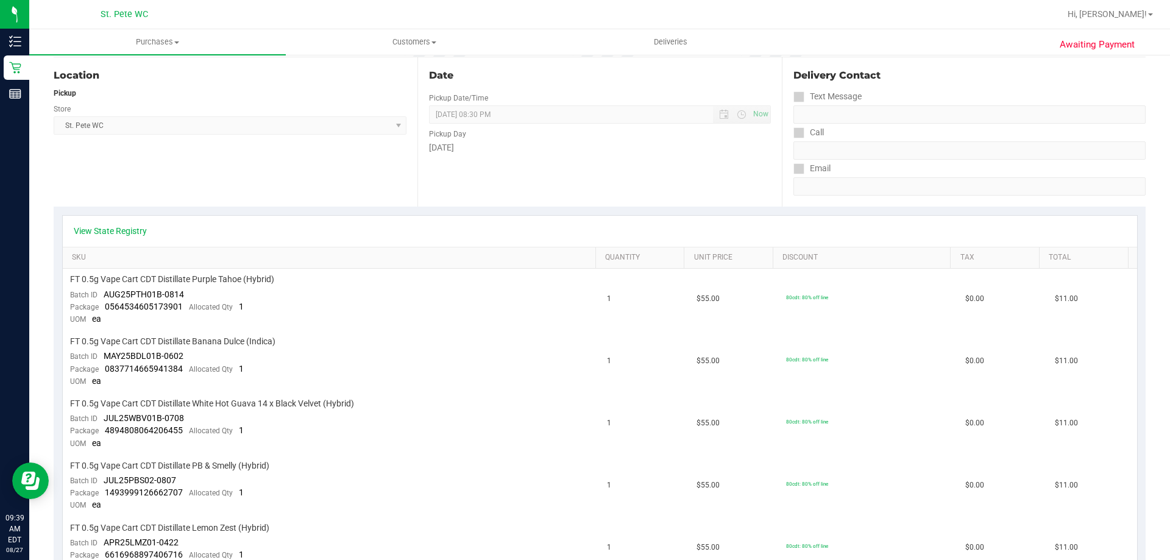
scroll to position [0, 0]
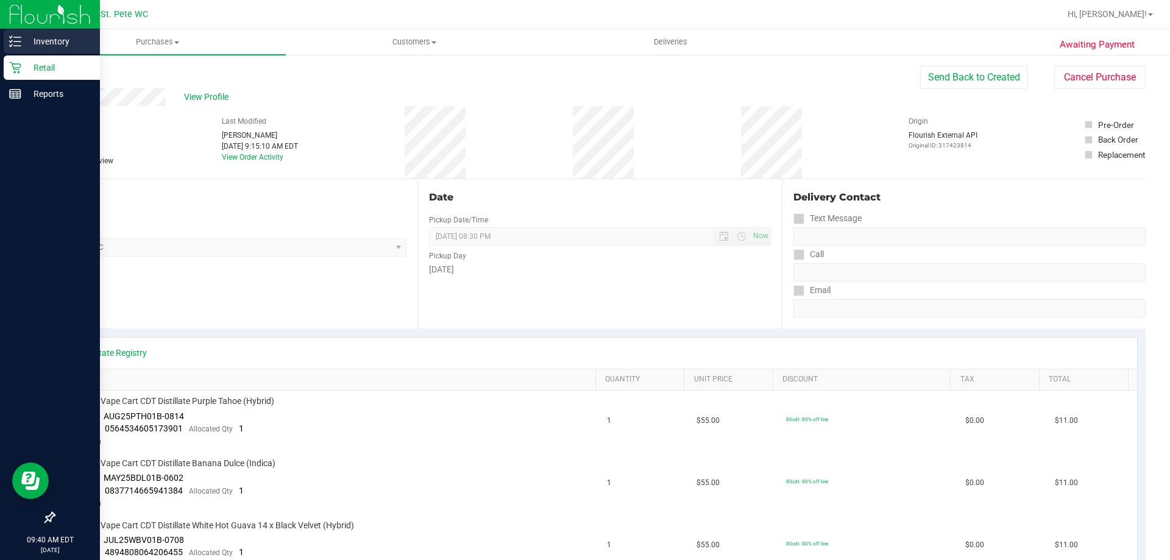
click at [22, 40] on p "Inventory" at bounding box center [57, 41] width 73 height 15
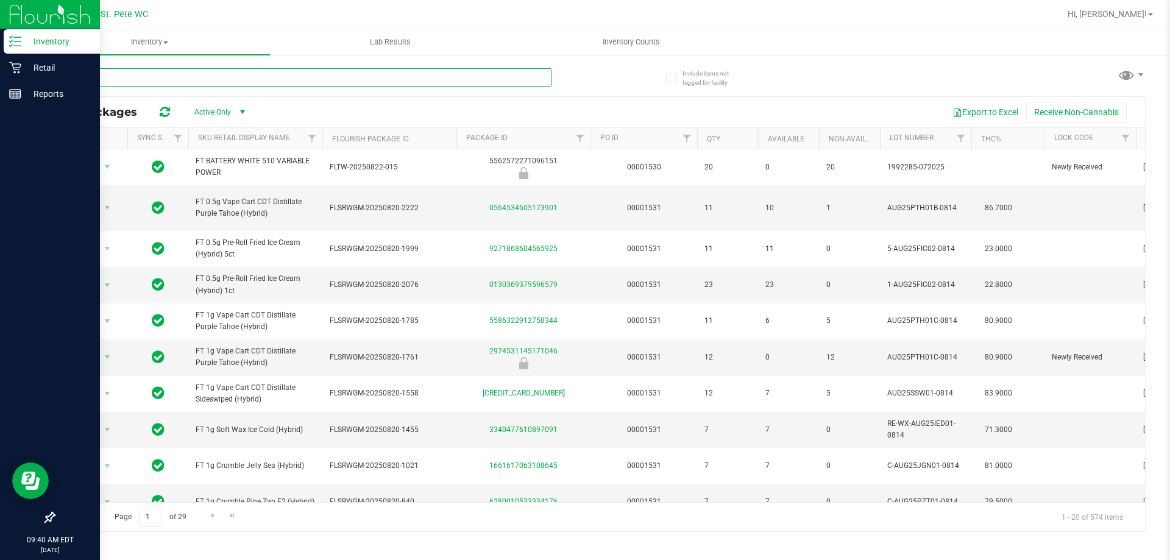
click at [193, 77] on input "text" at bounding box center [303, 77] width 498 height 18
type input "PURPLE TAHOE"
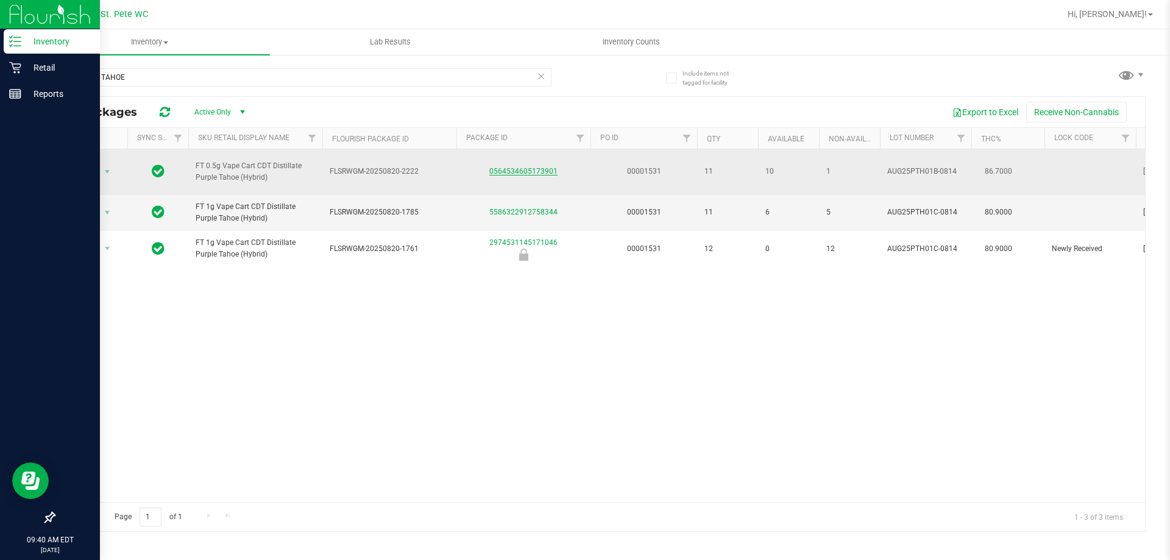
click at [536, 173] on link "0564534605173901" at bounding box center [524, 171] width 68 height 9
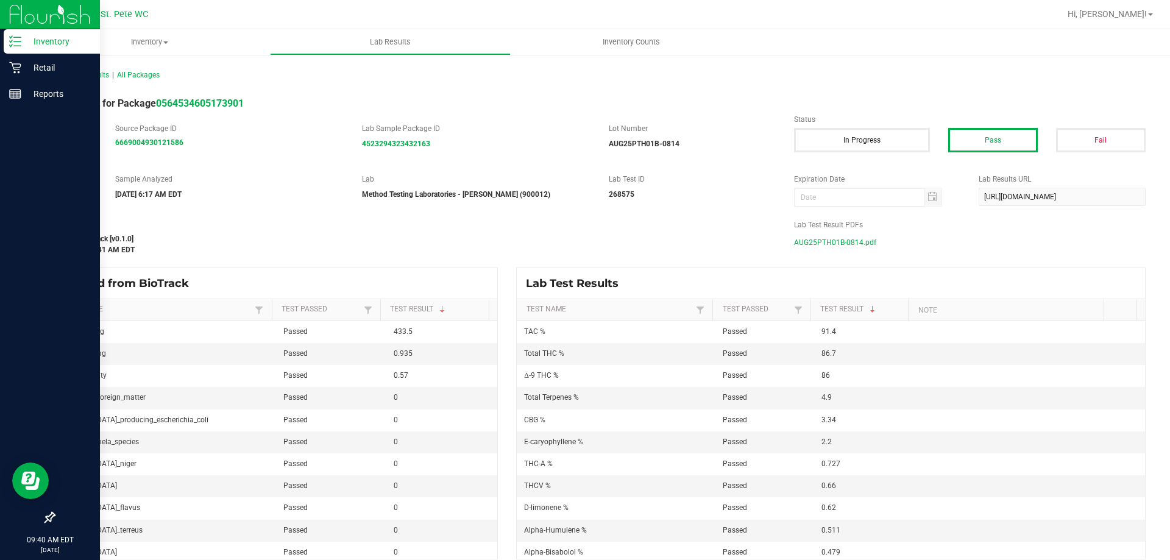
click at [850, 246] on span "AUG25PTH01B-0814.pdf" at bounding box center [835, 242] width 82 height 18
click at [826, 246] on span "AUG25PTH01B-0814.pdf" at bounding box center [835, 242] width 82 height 18
click at [45, 73] on p "Retail" at bounding box center [57, 67] width 73 height 15
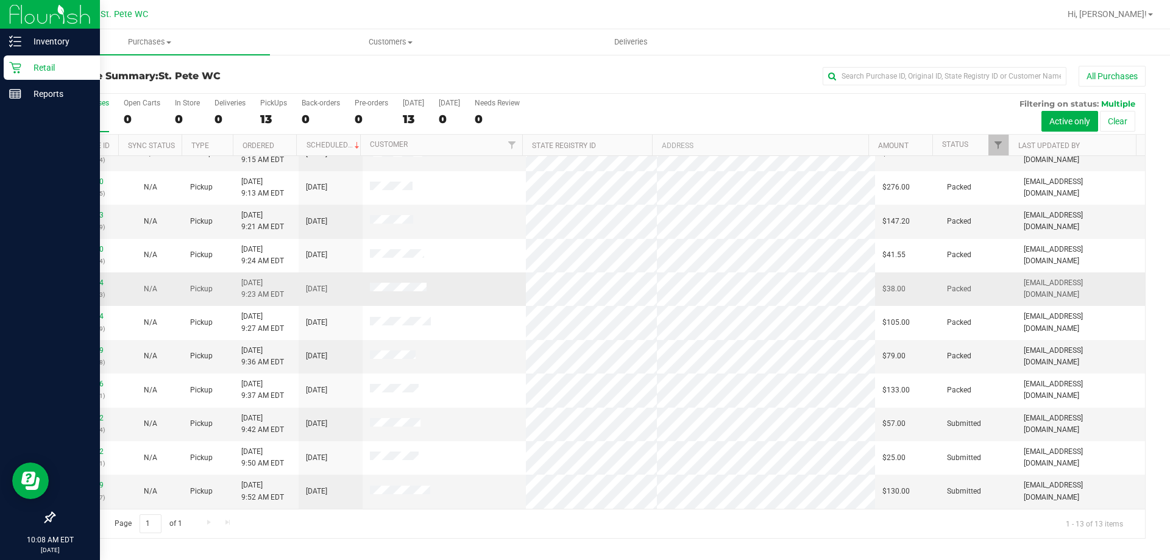
scroll to position [85, 0]
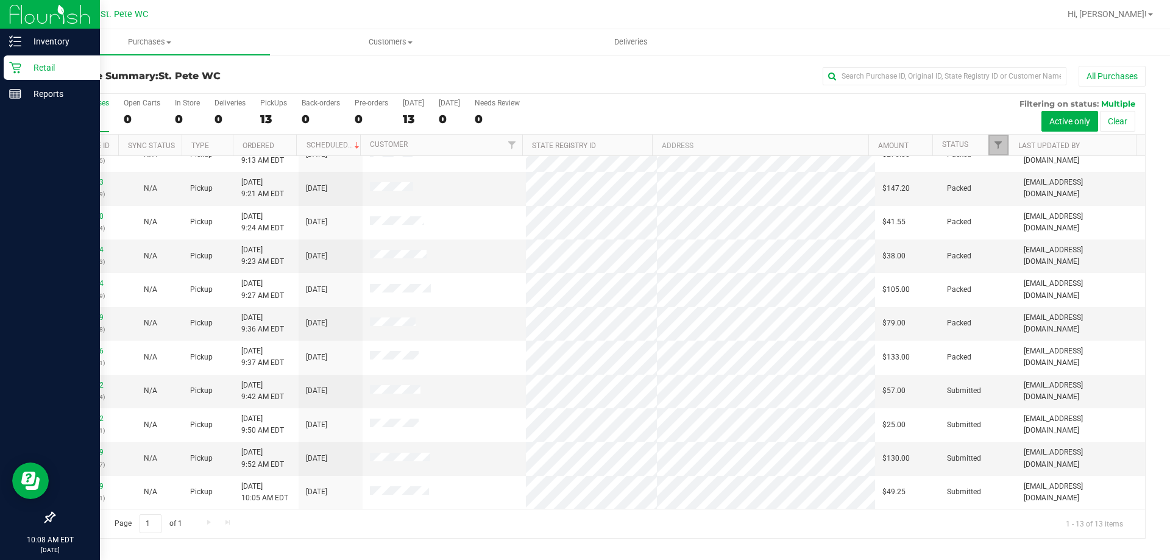
click at [999, 138] on link "Filter" at bounding box center [999, 145] width 20 height 21
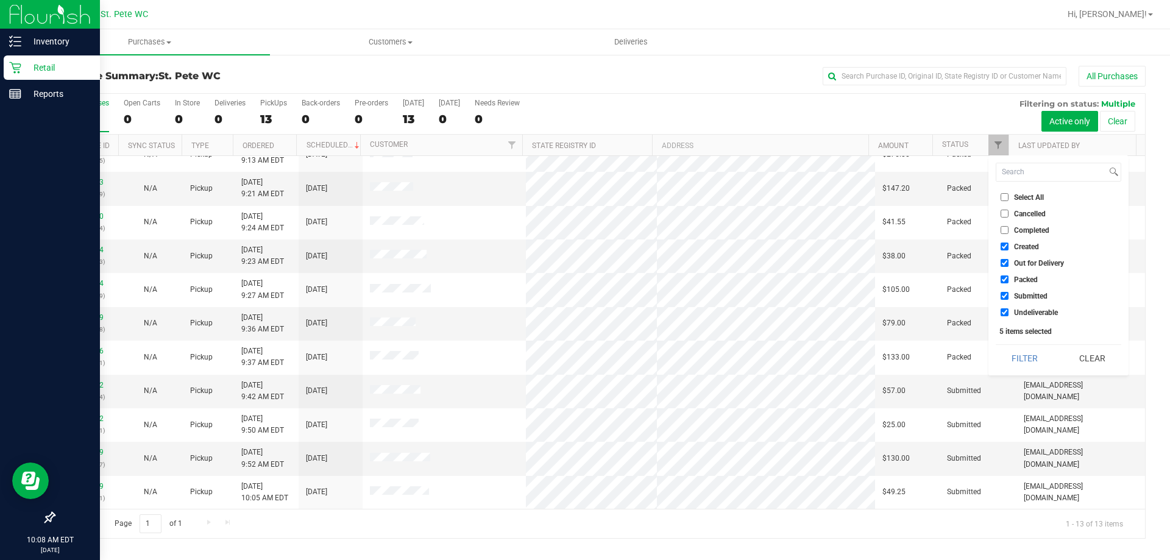
click at [1003, 243] on input "Created" at bounding box center [1005, 247] width 8 height 8
checkbox input "false"
click at [999, 262] on li "Out for Delivery" at bounding box center [1059, 263] width 126 height 13
click at [1008, 261] on input "Out for Delivery" at bounding box center [1005, 263] width 8 height 8
checkbox input "false"
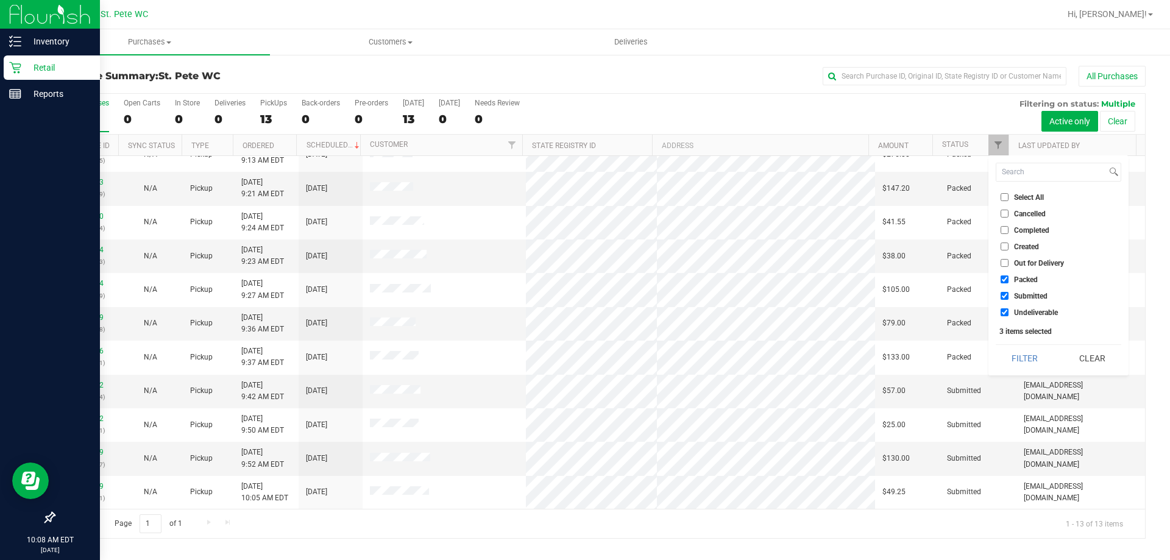
click at [1007, 279] on input "Packed" at bounding box center [1005, 280] width 8 height 8
checkbox input "false"
click at [1005, 315] on input "Undeliverable" at bounding box center [1005, 312] width 8 height 8
checkbox input "false"
click at [1015, 360] on button "Filter" at bounding box center [1025, 358] width 59 height 27
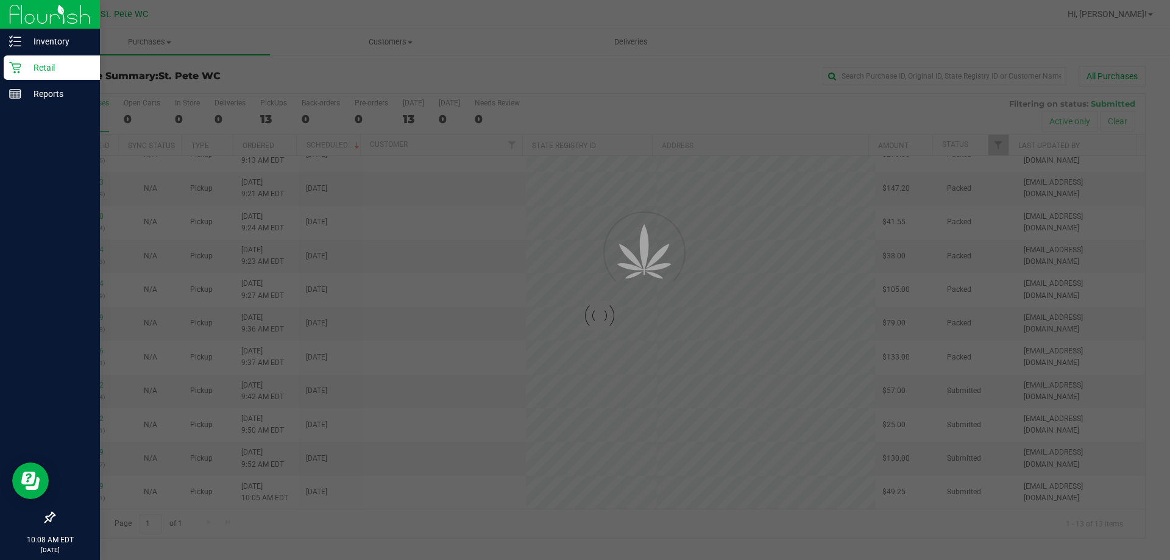
scroll to position [0, 0]
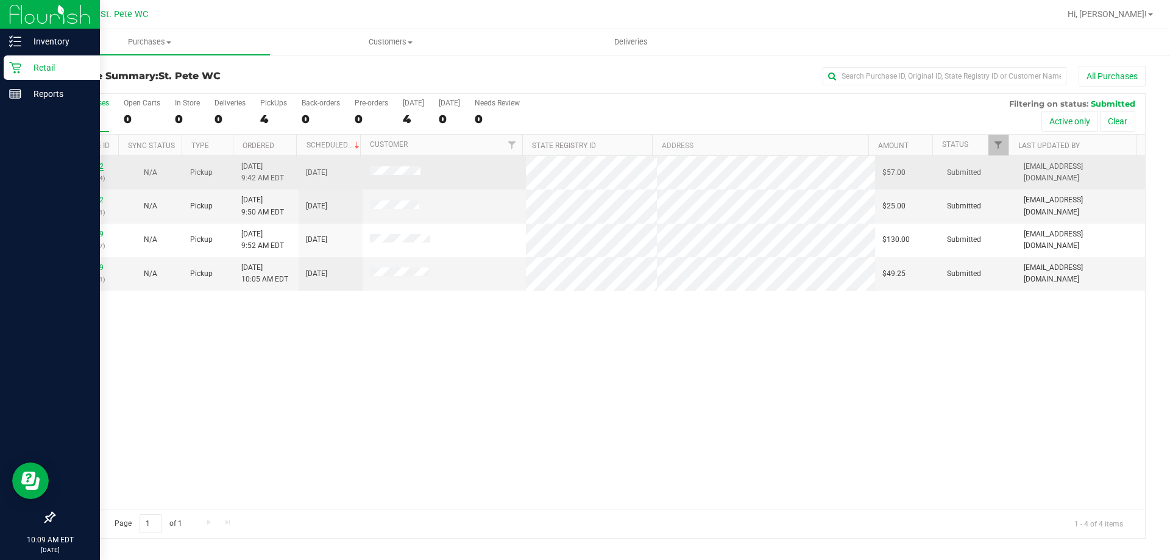
click at [87, 167] on link "11854232" at bounding box center [86, 166] width 34 height 9
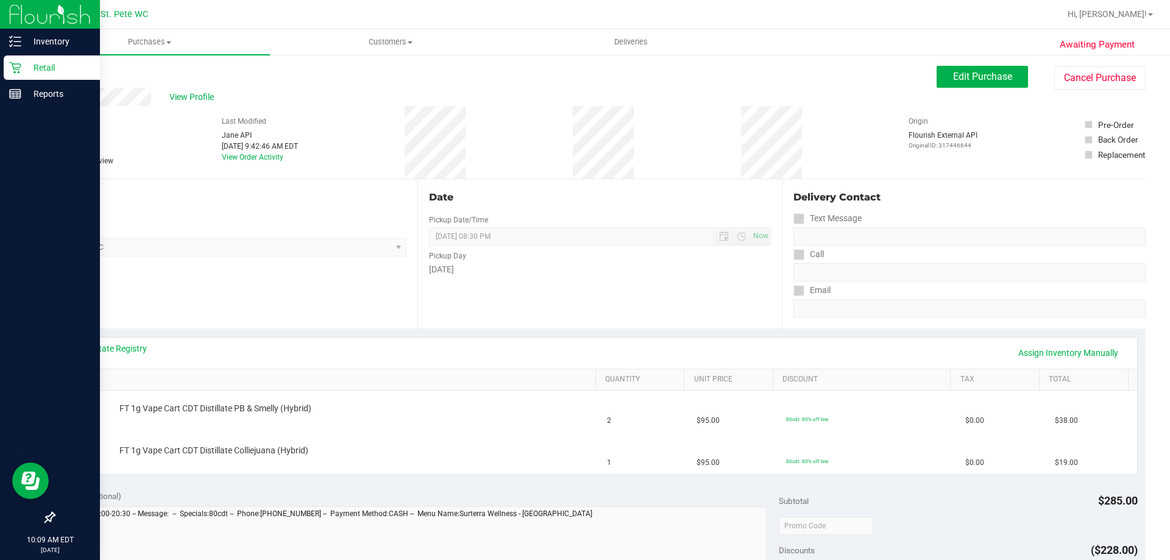
scroll to position [183, 0]
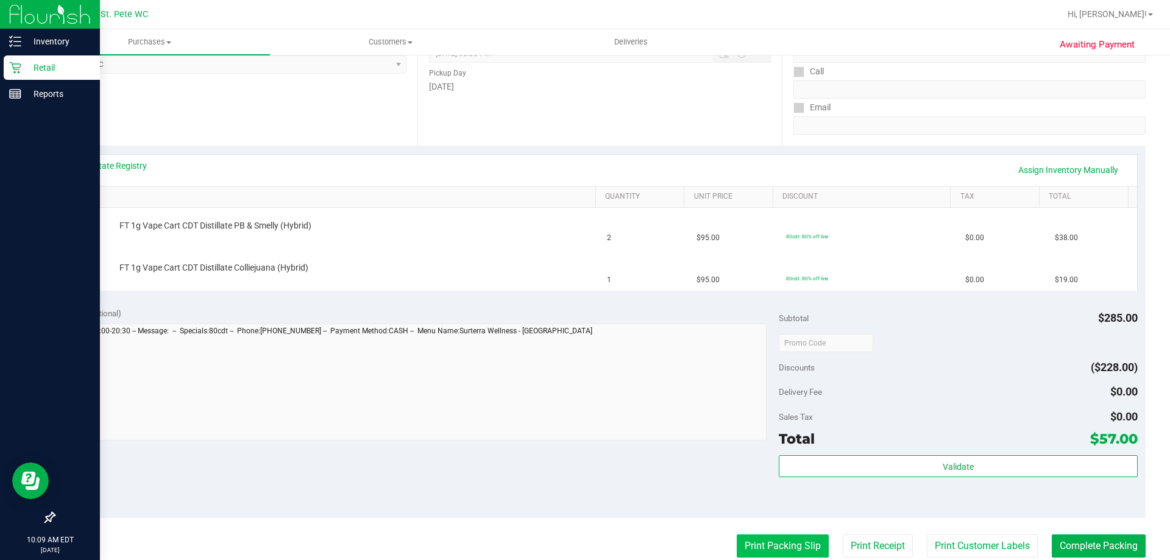
click at [782, 545] on button "Print Packing Slip" at bounding box center [783, 546] width 92 height 23
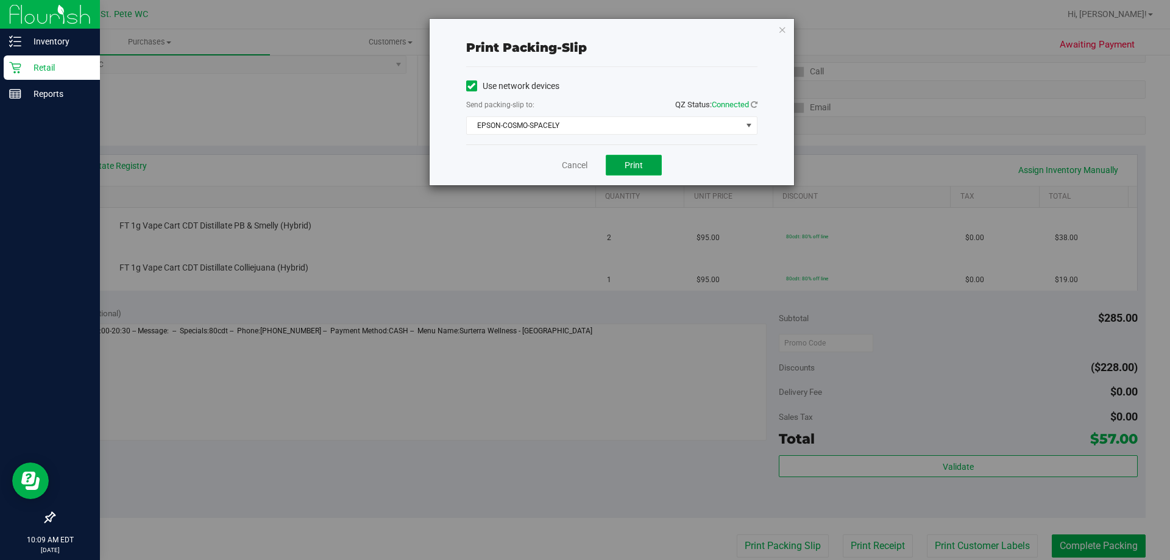
click at [632, 162] on span "Print" at bounding box center [634, 165] width 18 height 10
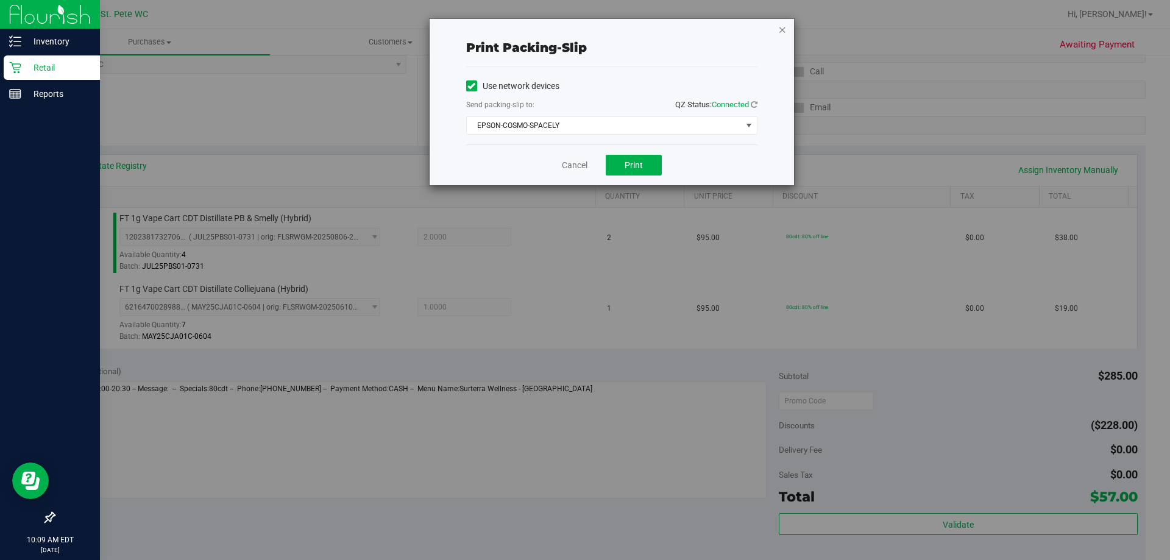
click at [782, 27] on icon "button" at bounding box center [783, 29] width 9 height 15
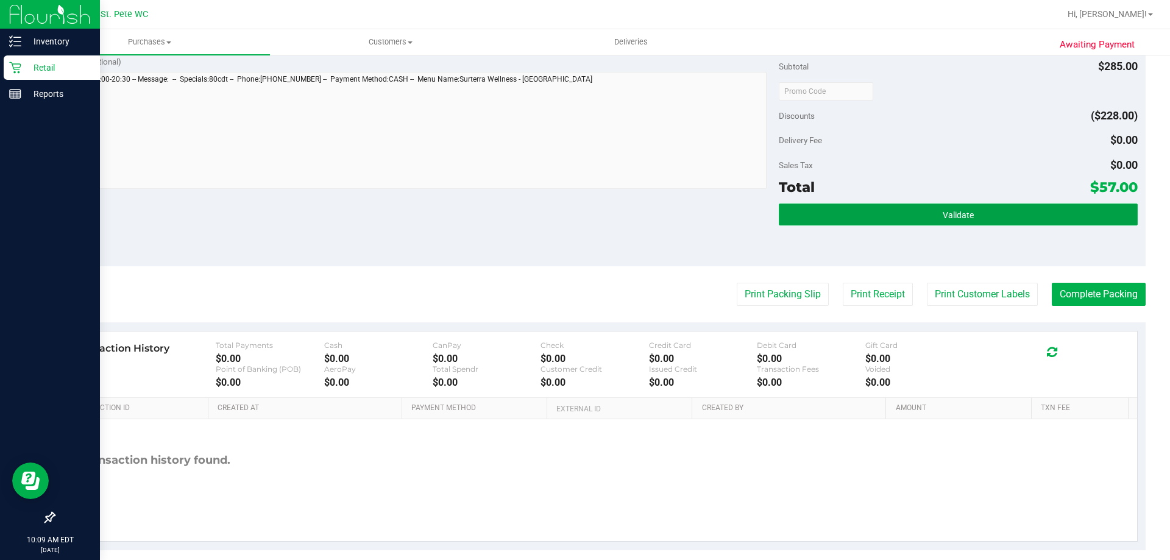
click at [868, 208] on button "Validate" at bounding box center [958, 215] width 358 height 22
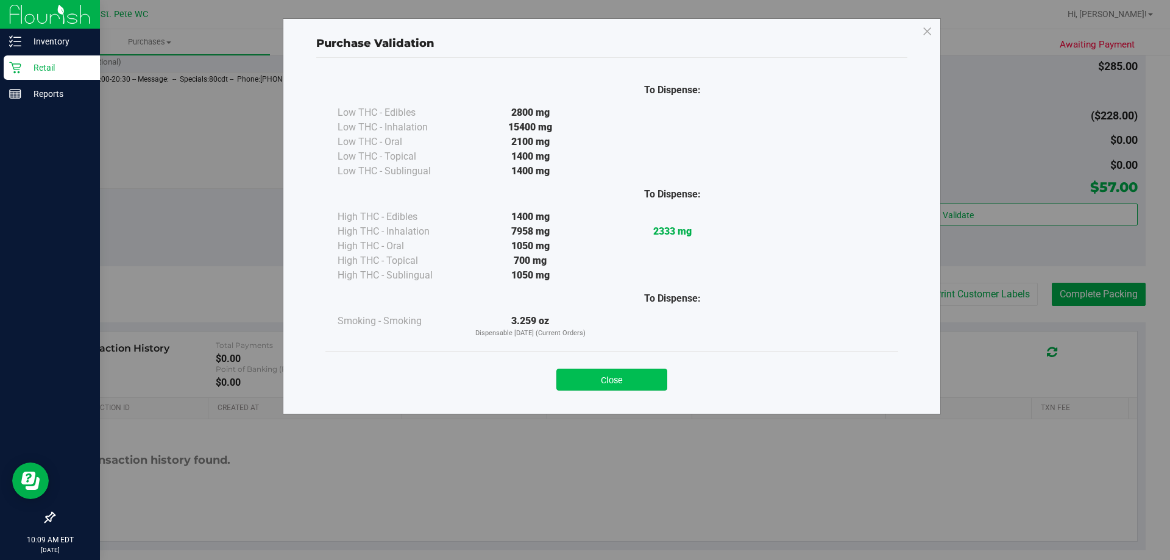
click at [608, 379] on button "Close" at bounding box center [612, 380] width 111 height 22
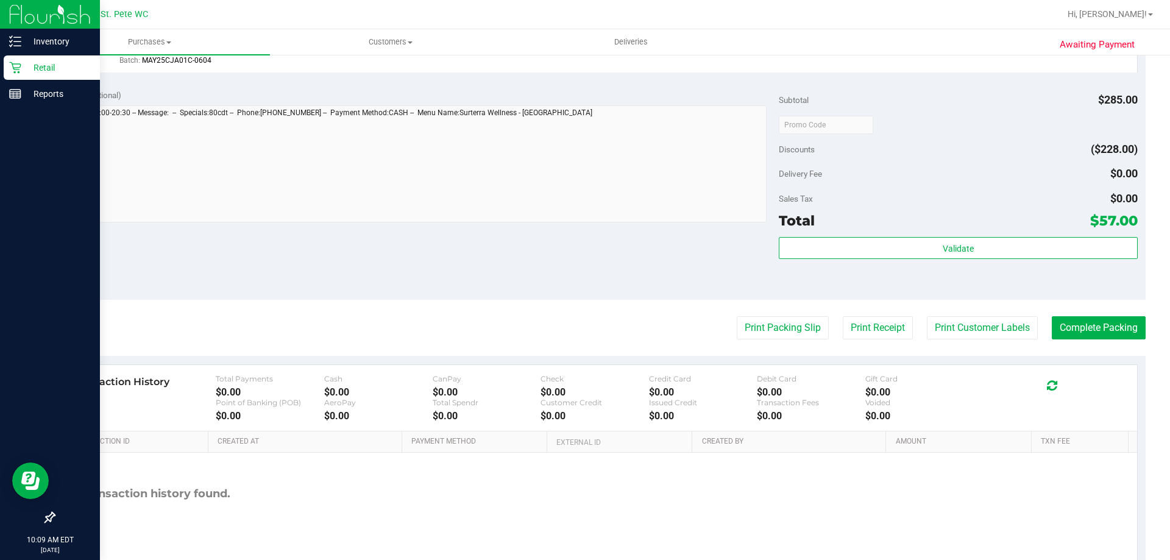
scroll to position [432, 0]
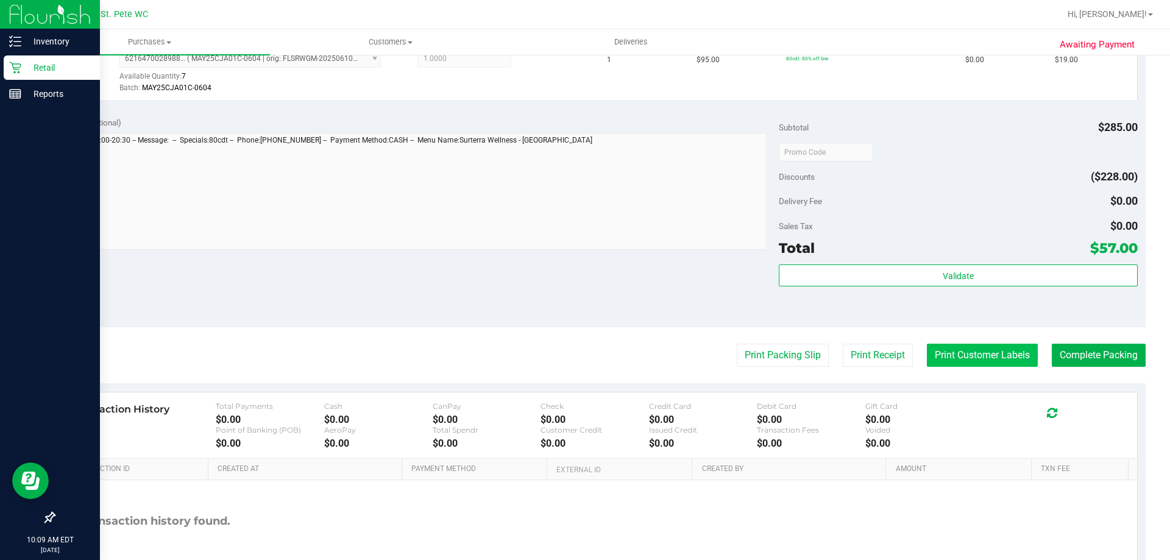
click at [970, 363] on button "Print Customer Labels" at bounding box center [982, 355] width 111 height 23
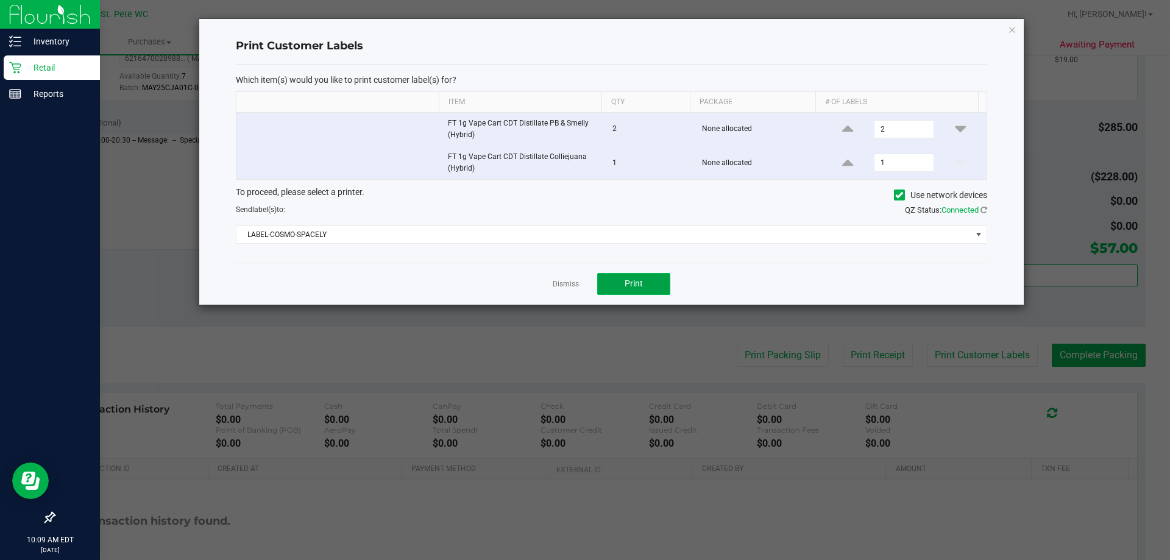
click at [633, 288] on span "Print" at bounding box center [634, 284] width 18 height 10
click at [1013, 24] on icon "button" at bounding box center [1012, 29] width 9 height 15
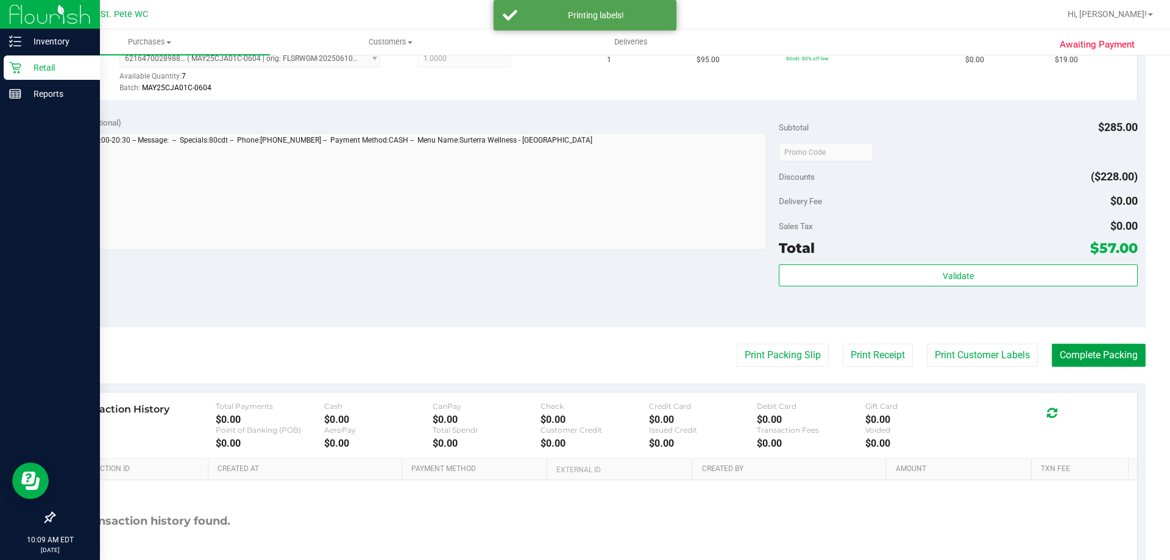
click at [1072, 360] on button "Complete Packing" at bounding box center [1099, 355] width 94 height 23
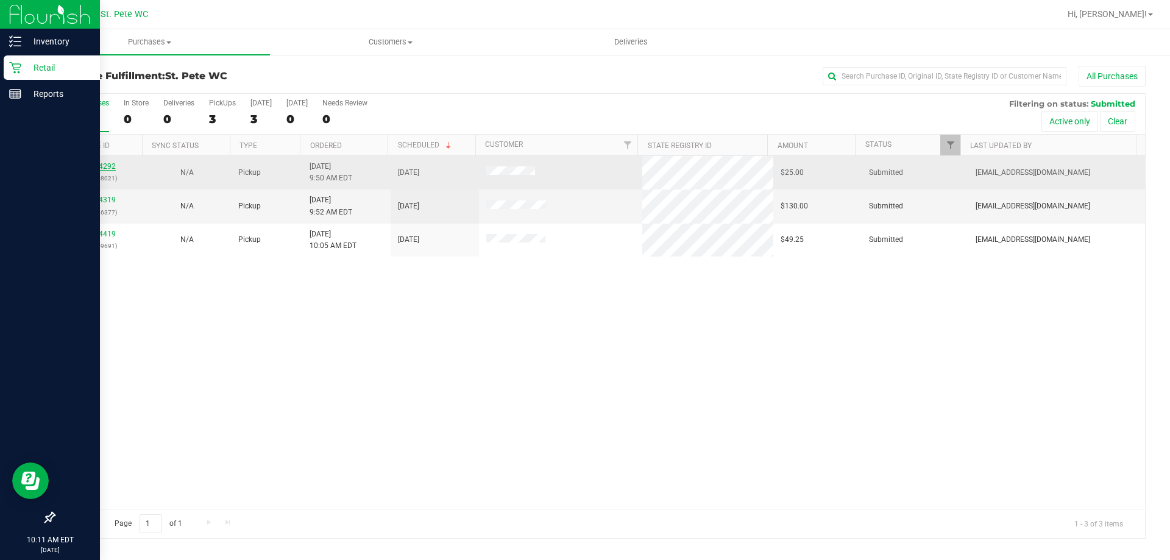
click at [104, 165] on link "11854292" at bounding box center [99, 166] width 34 height 9
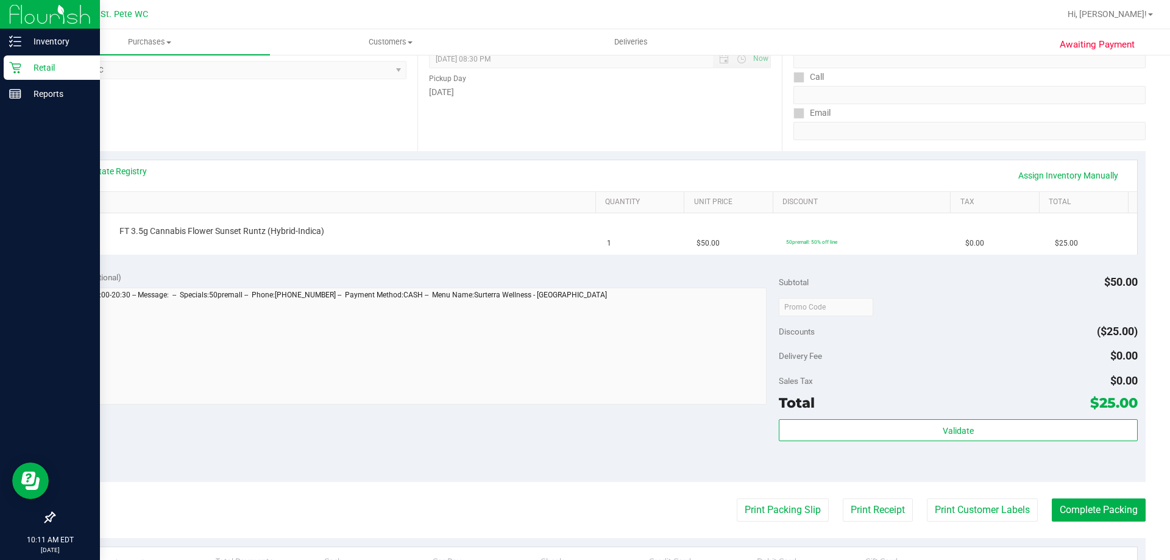
scroll to position [244, 0]
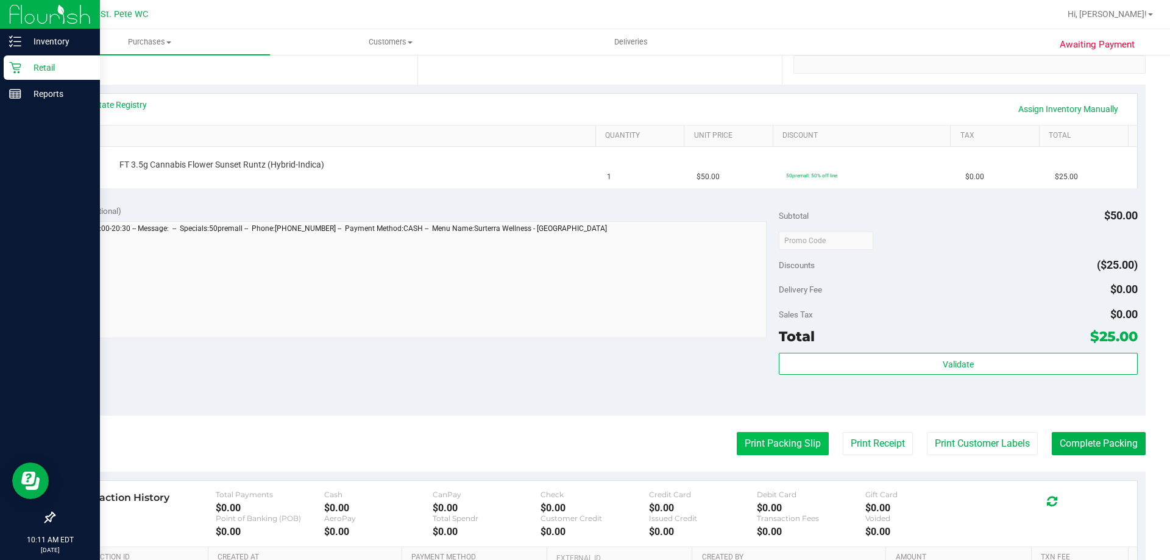
click at [761, 441] on button "Print Packing Slip" at bounding box center [783, 443] width 92 height 23
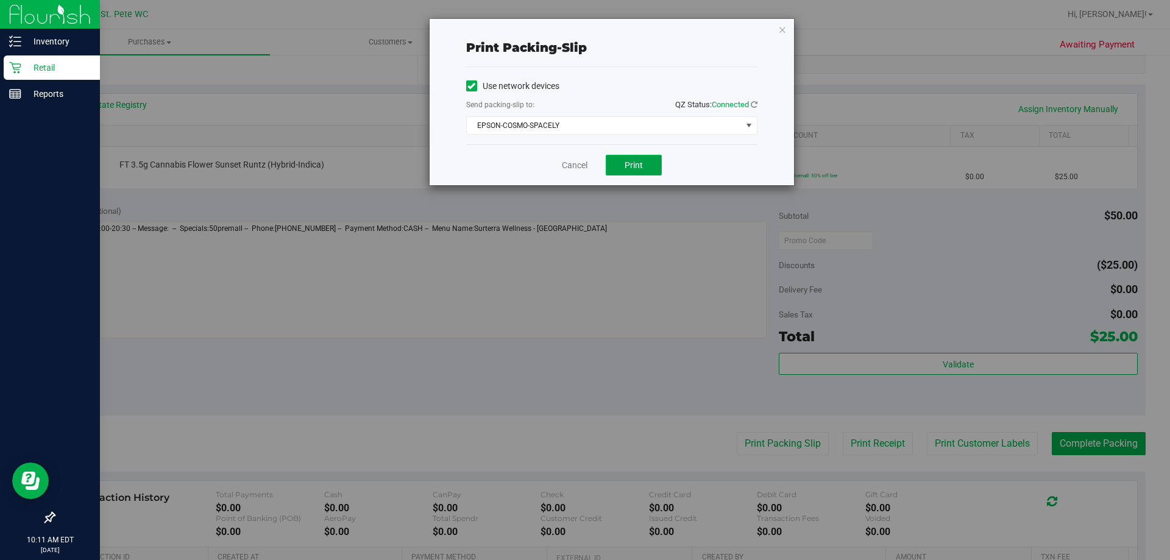
click at [616, 166] on button "Print" at bounding box center [634, 165] width 56 height 21
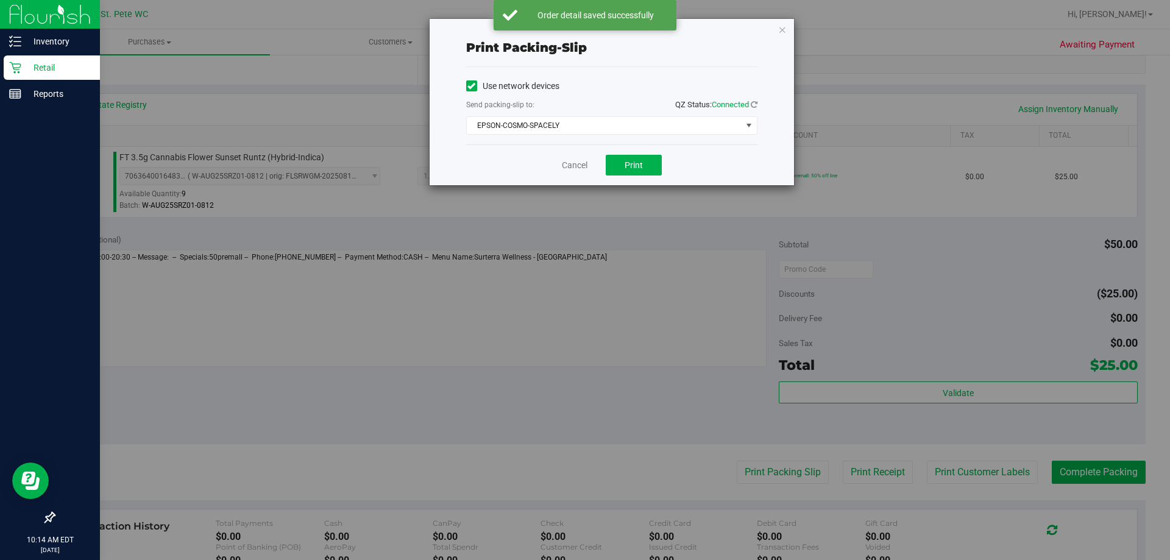
click at [788, 32] on div "Print packing-slip Use network devices Send packing-slip to: QZ Status: Connect…" at bounding box center [612, 102] width 365 height 166
click at [784, 30] on icon "button" at bounding box center [783, 29] width 9 height 15
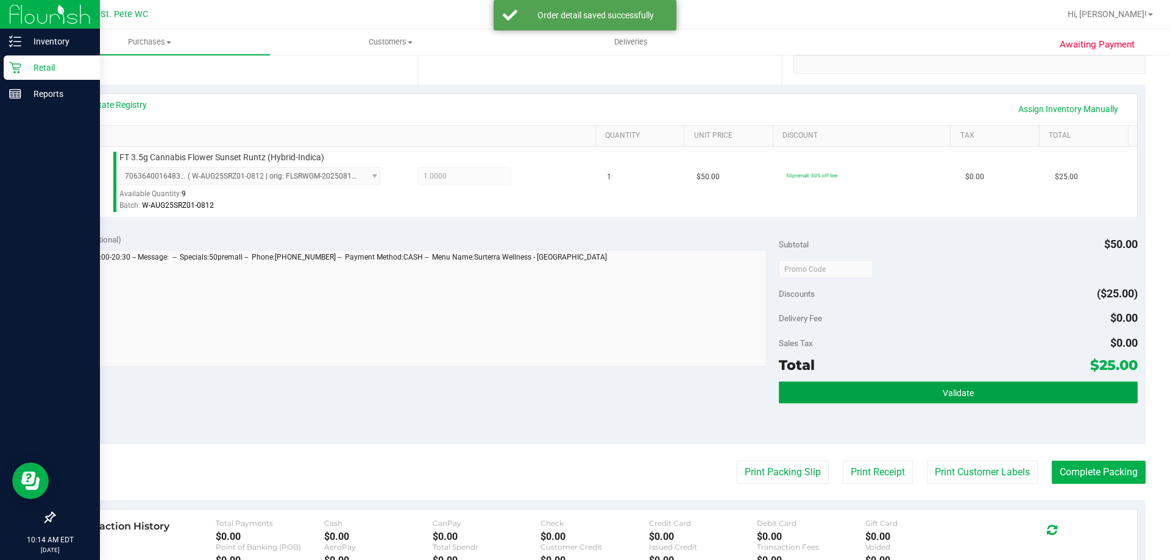
click at [858, 390] on button "Validate" at bounding box center [958, 393] width 358 height 22
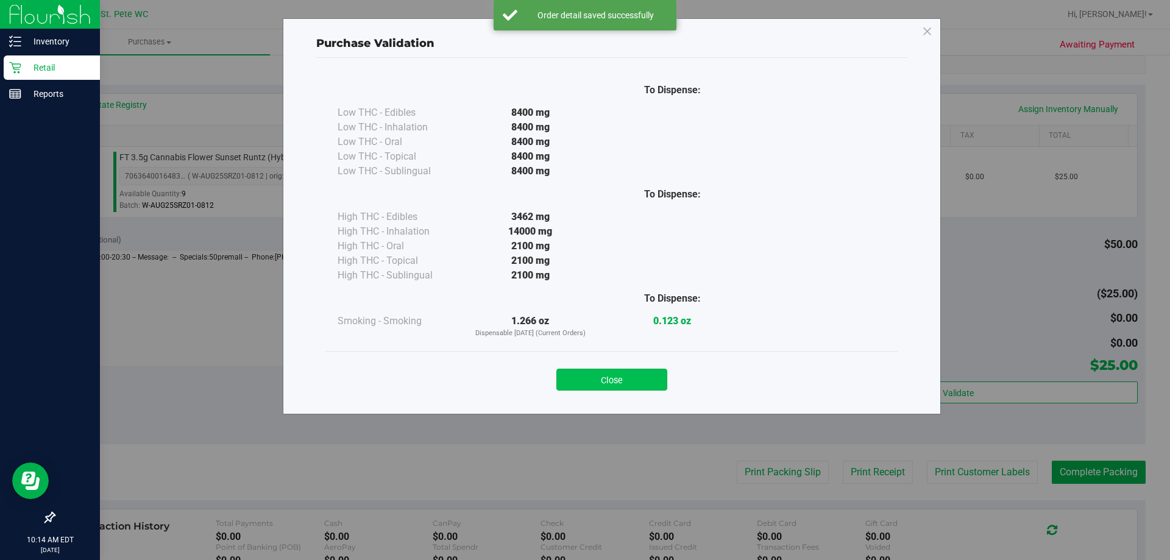
click at [598, 381] on button "Close" at bounding box center [612, 380] width 111 height 22
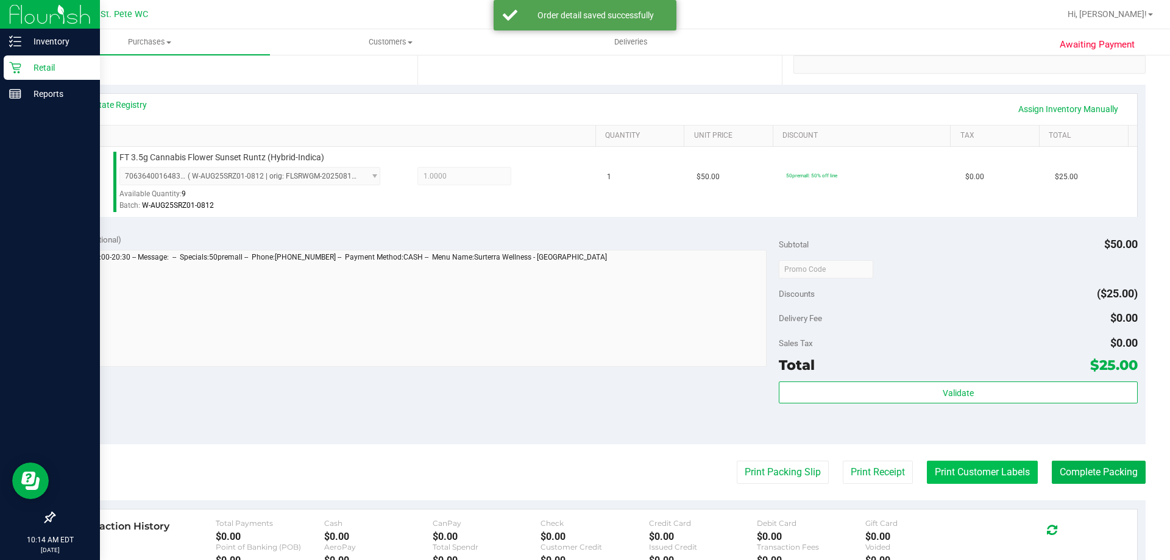
click at [981, 468] on button "Print Customer Labels" at bounding box center [982, 472] width 111 height 23
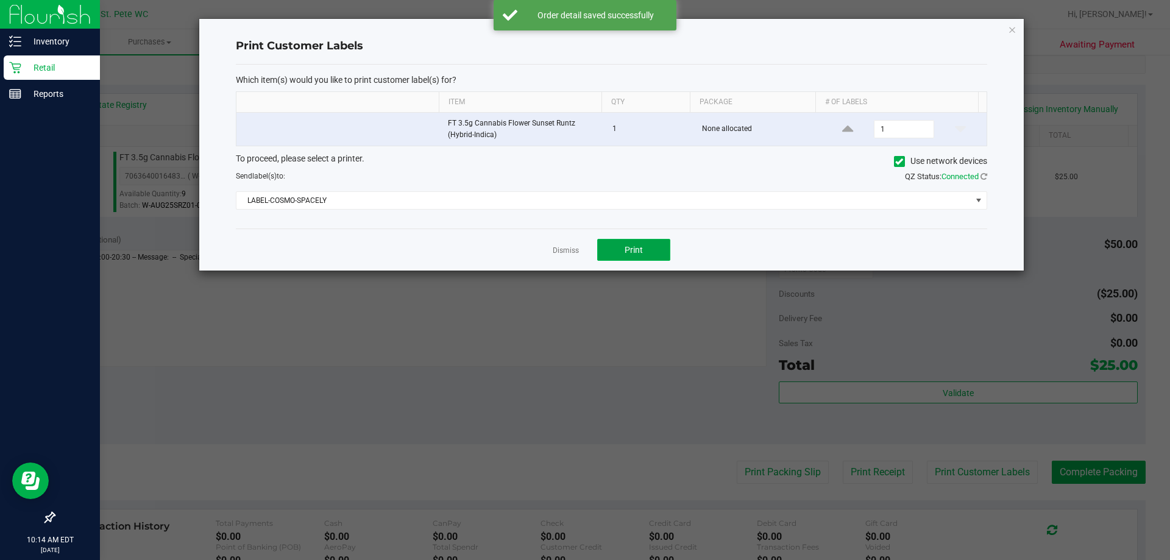
click at [623, 242] on button "Print" at bounding box center [633, 250] width 73 height 22
click at [1010, 29] on icon "button" at bounding box center [1012, 29] width 9 height 15
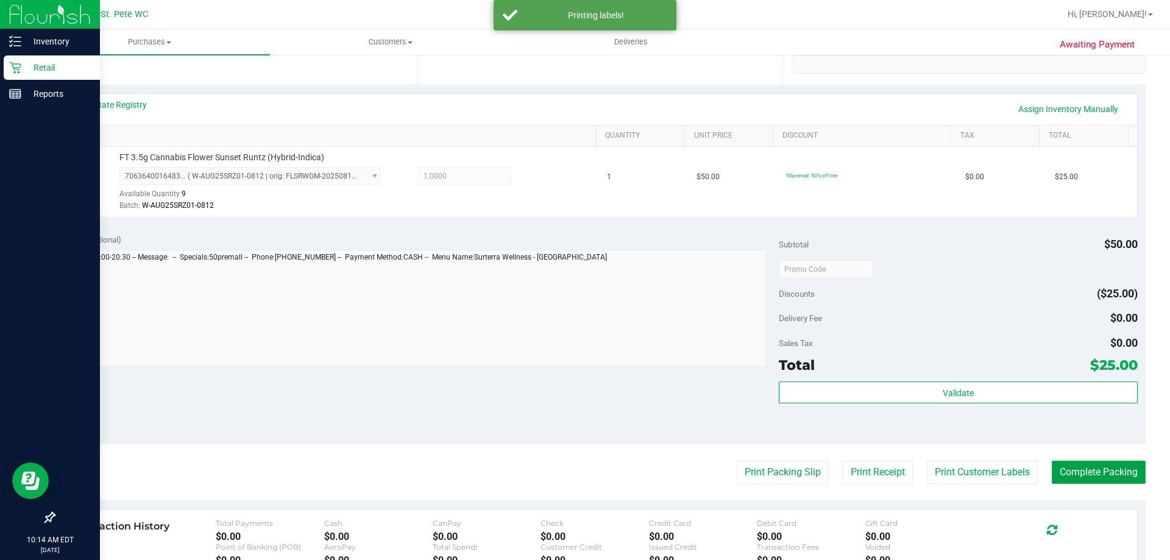
click at [1077, 468] on button "Complete Packing" at bounding box center [1099, 472] width 94 height 23
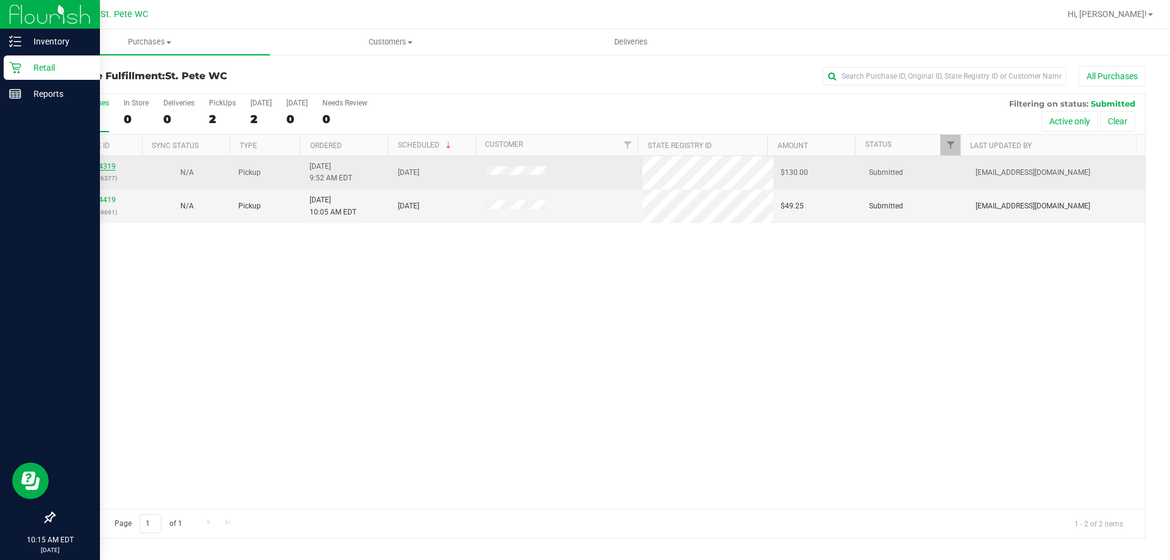
click at [101, 165] on link "11854319" at bounding box center [99, 166] width 34 height 9
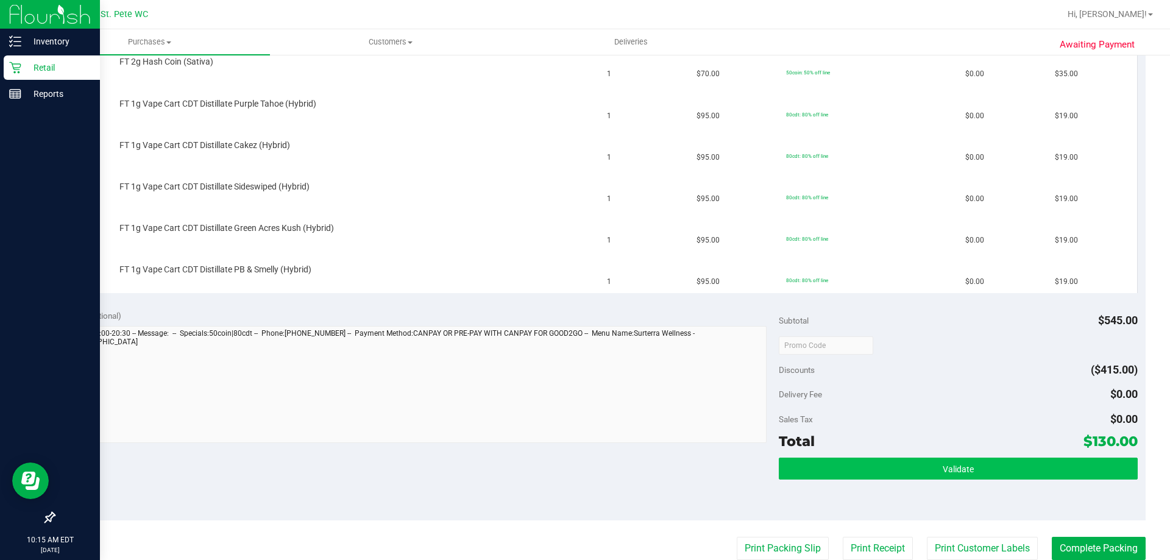
scroll to position [366, 0]
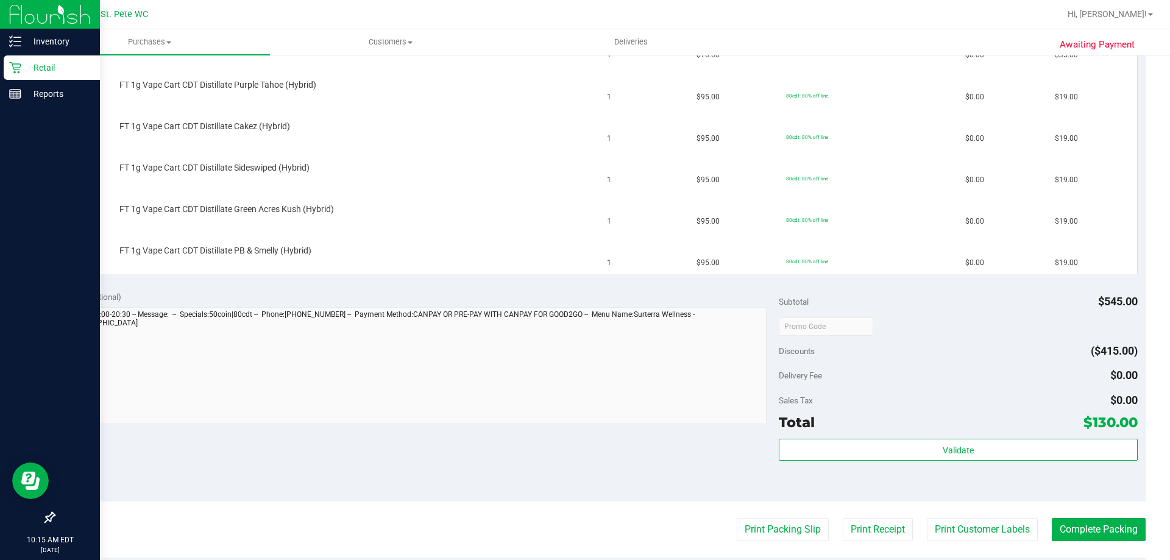
click at [757, 542] on purchase-details "Back Edit Purchase Cancel Purchase View Profile # 11854319 BioTrack ID: - Submi…" at bounding box center [600, 243] width 1092 height 1086
click at [756, 532] on button "Print Packing Slip" at bounding box center [783, 529] width 92 height 23
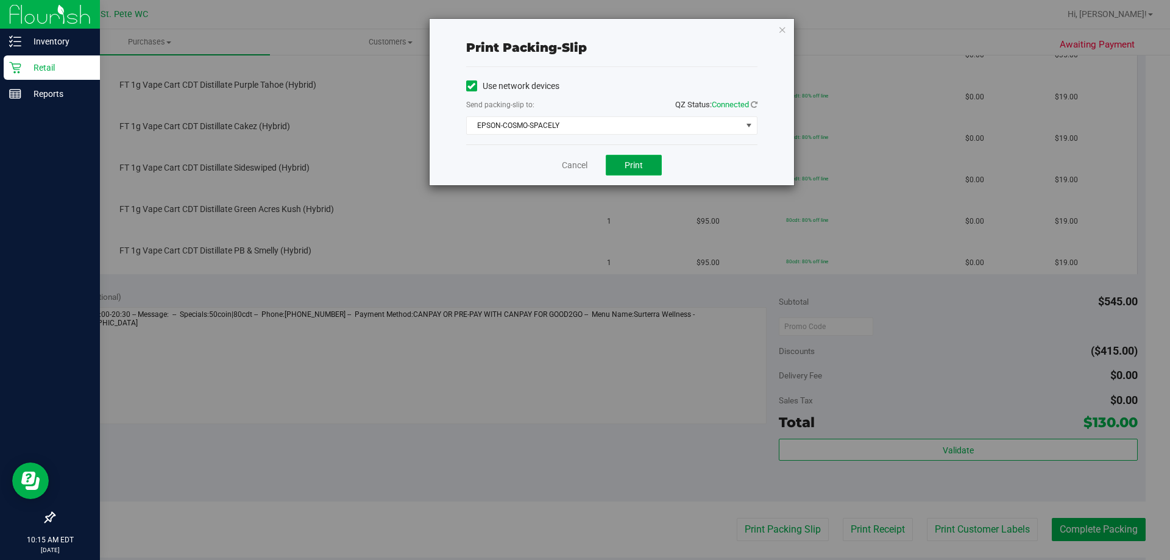
click at [642, 162] on span "Print" at bounding box center [634, 165] width 18 height 10
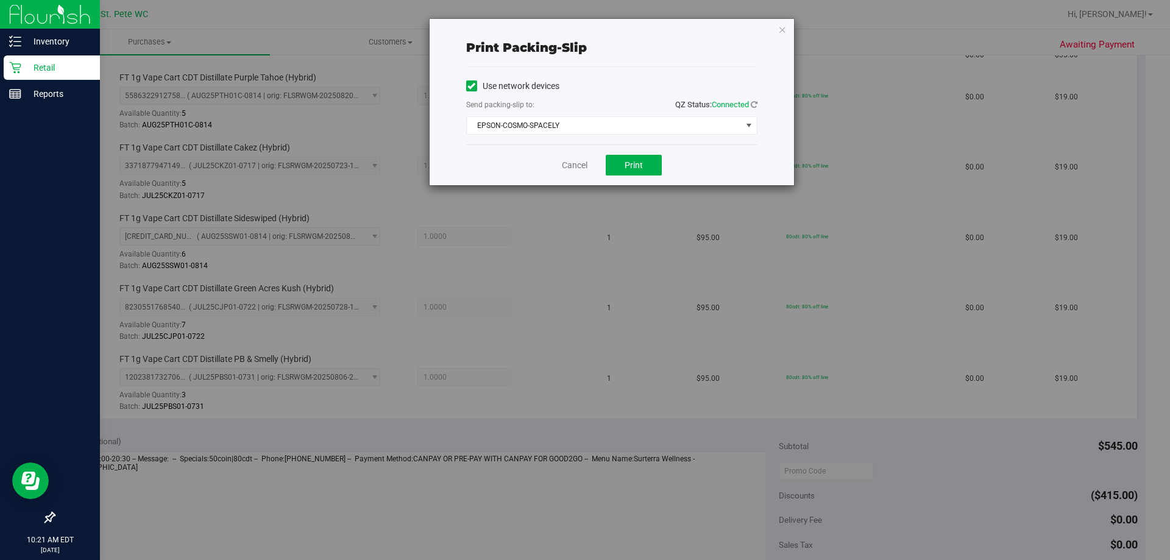
click at [776, 32] on div "Print packing-slip Use network devices Send packing-slip to: QZ Status: Connect…" at bounding box center [612, 102] width 365 height 166
click at [782, 32] on icon "button" at bounding box center [783, 29] width 9 height 15
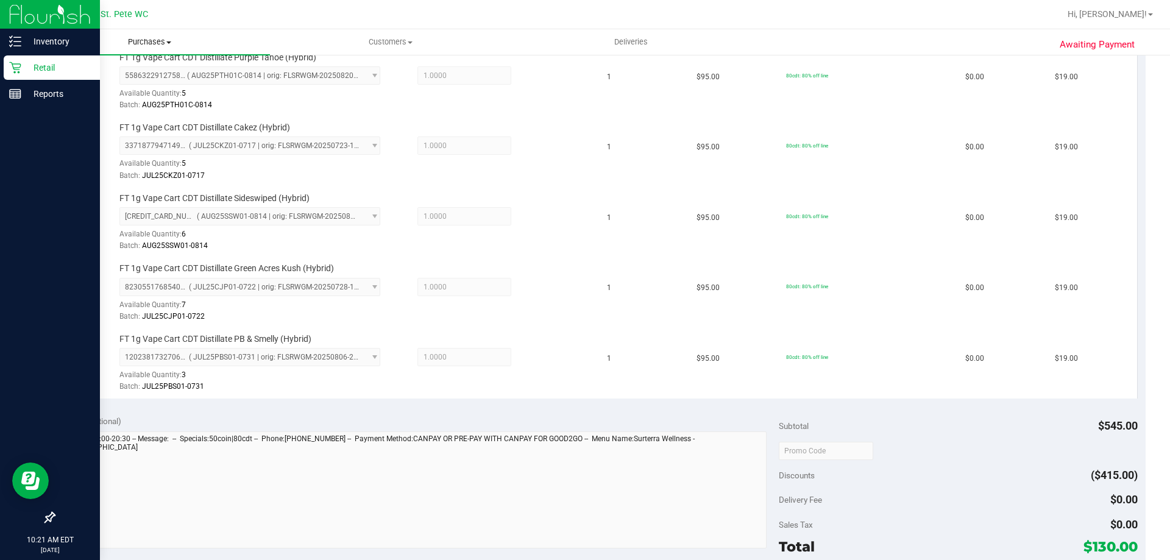
scroll to position [258, 0]
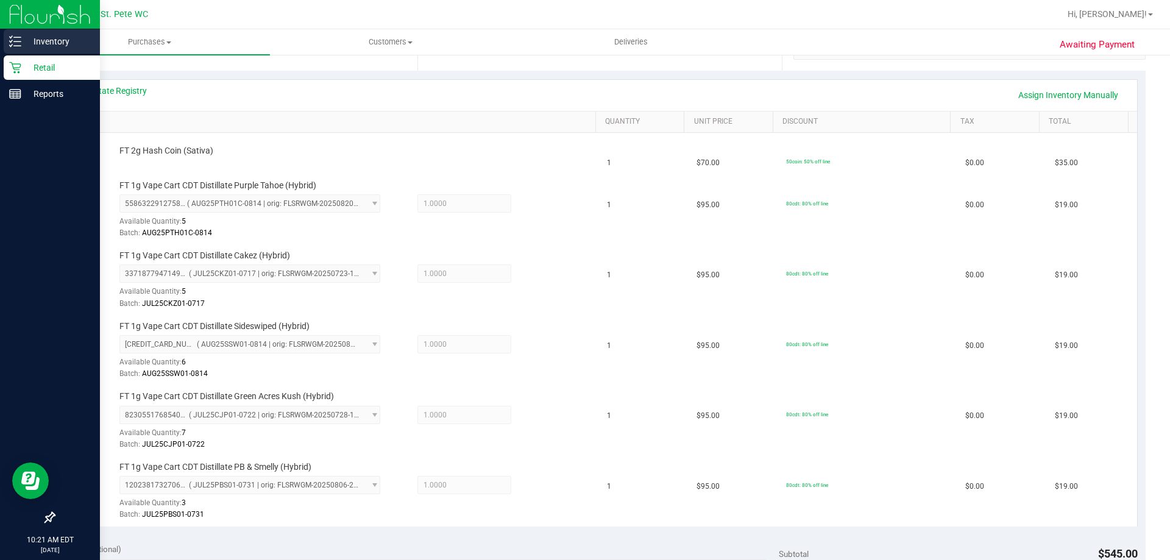
click at [43, 41] on p "Inventory" at bounding box center [57, 41] width 73 height 15
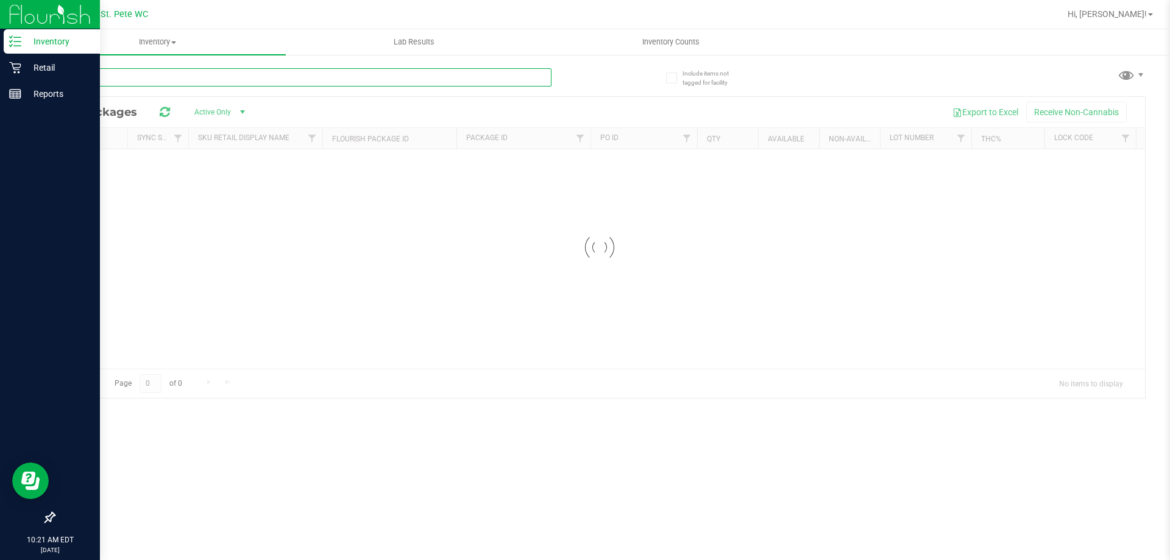
click at [109, 82] on input "text" at bounding box center [303, 77] width 498 height 18
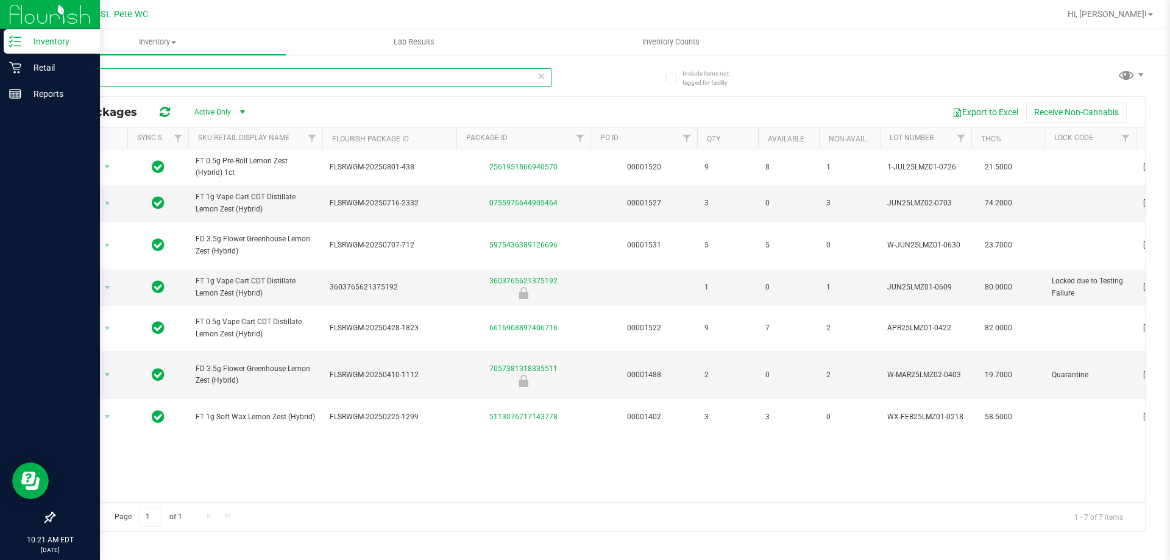
type input "LMZ"
click at [11, 72] on icon at bounding box center [15, 68] width 12 height 12
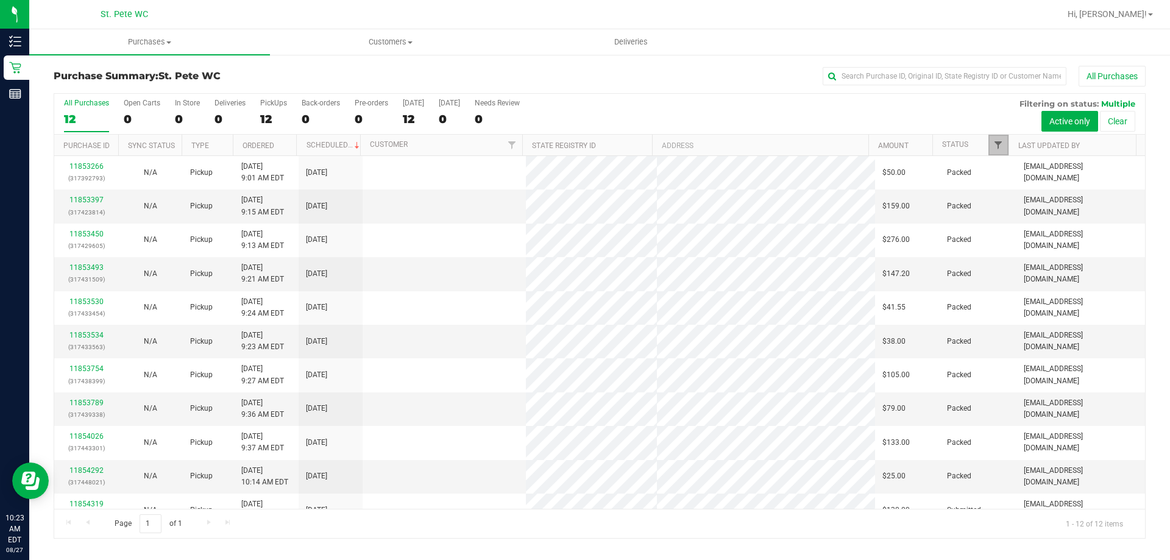
click at [1002, 143] on span "Filter" at bounding box center [999, 145] width 10 height 10
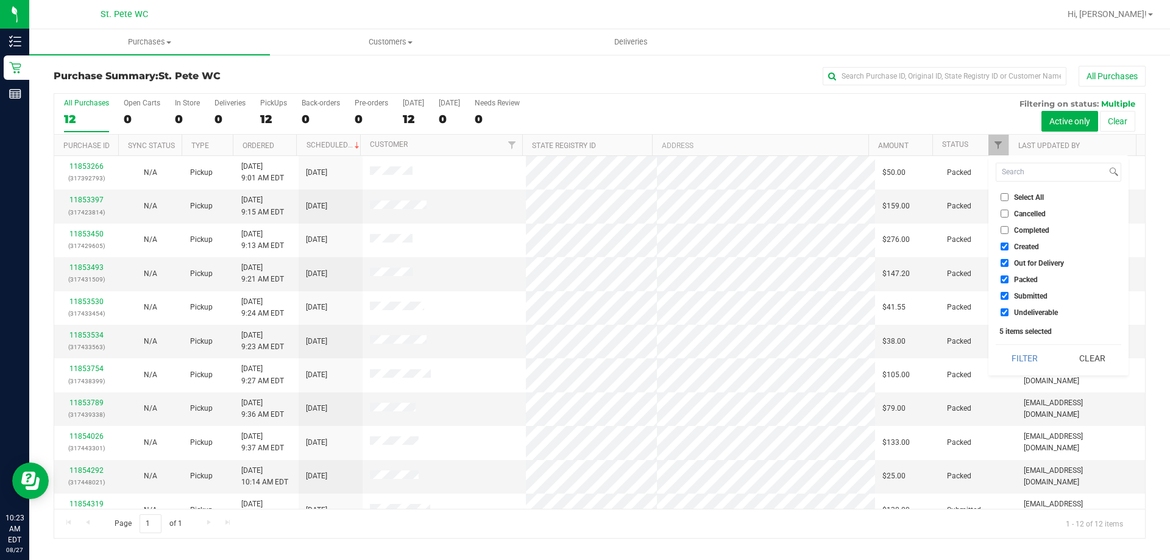
click at [1003, 241] on li "Created" at bounding box center [1059, 246] width 126 height 13
click at [1007, 250] on input "Created" at bounding box center [1005, 247] width 8 height 8
checkbox input "false"
click at [1008, 263] on input "Out for Delivery" at bounding box center [1005, 263] width 8 height 8
checkbox input "false"
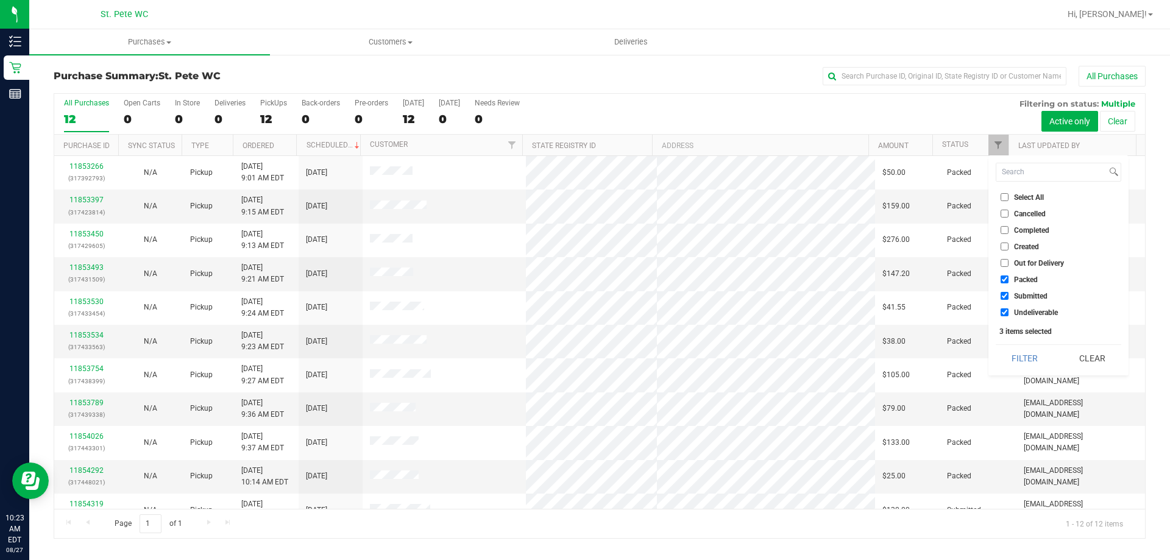
click at [1005, 275] on li "Packed" at bounding box center [1059, 279] width 126 height 13
click at [1004, 312] on input "Undeliverable" at bounding box center [1005, 312] width 8 height 8
checkbox input "false"
click at [1004, 277] on input "Packed" at bounding box center [1005, 280] width 8 height 8
checkbox input "false"
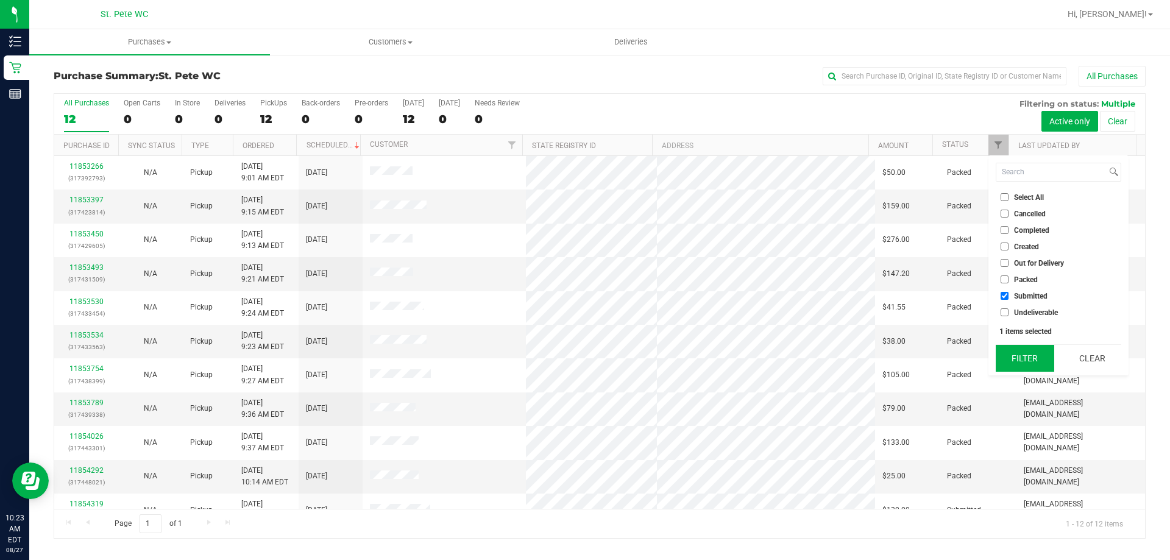
click at [1010, 356] on button "Filter" at bounding box center [1025, 358] width 59 height 27
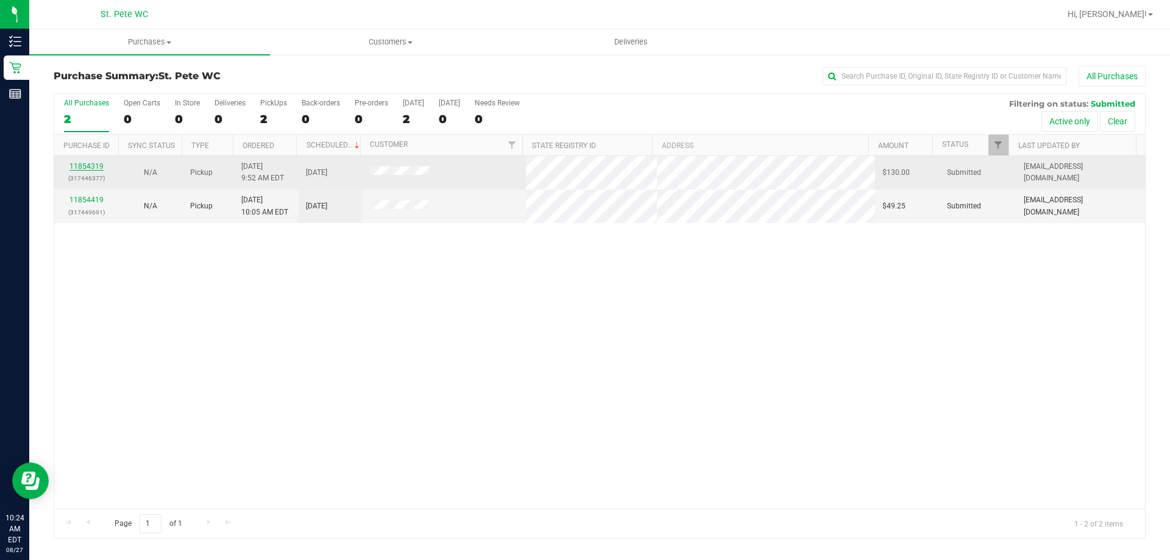
click at [88, 166] on link "11854319" at bounding box center [86, 166] width 34 height 9
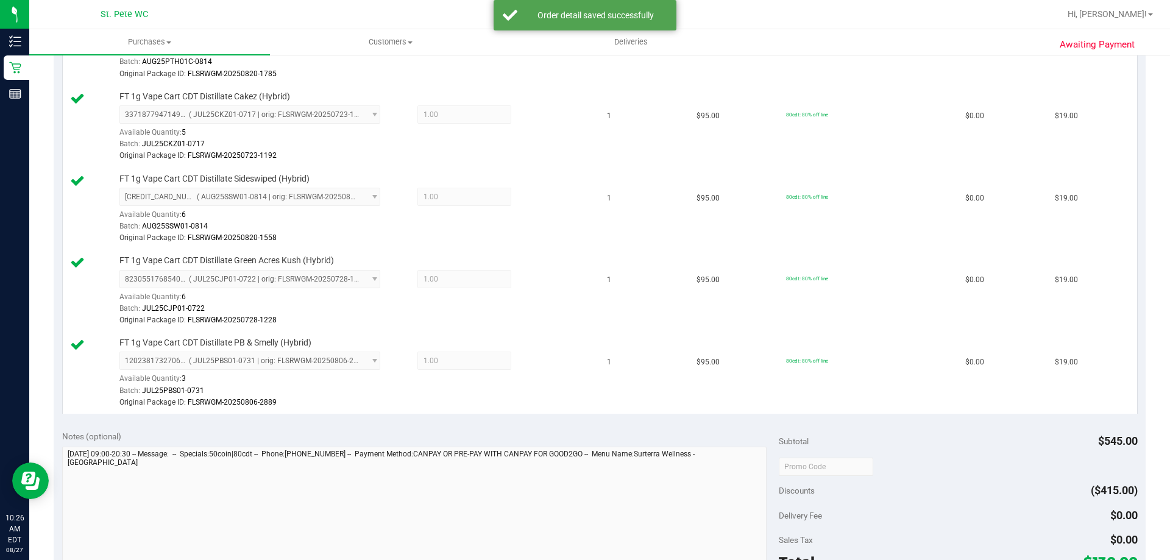
scroll to position [549, 0]
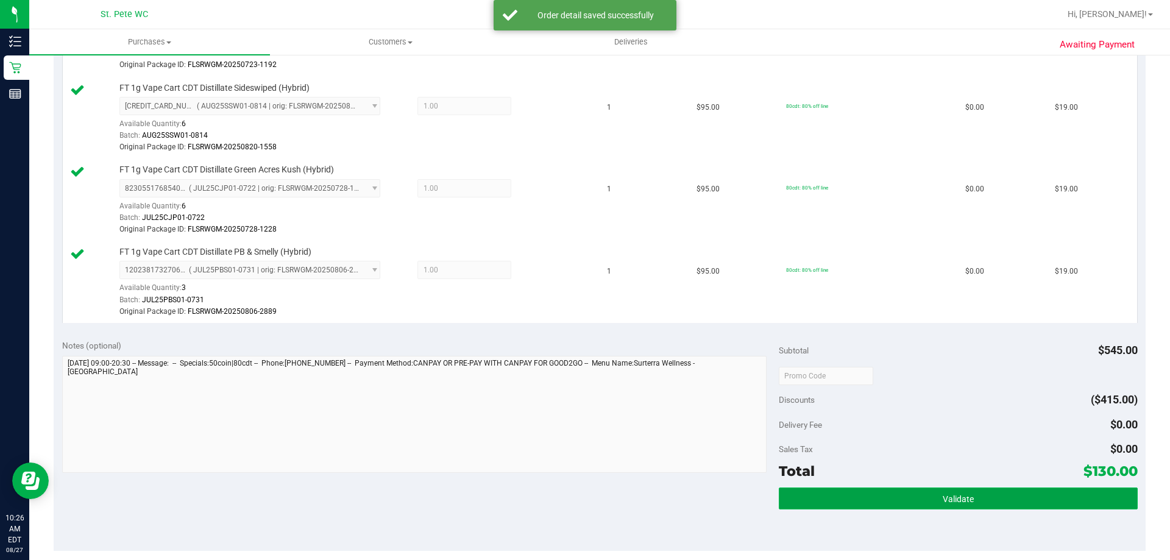
click at [885, 498] on button "Validate" at bounding box center [958, 499] width 358 height 22
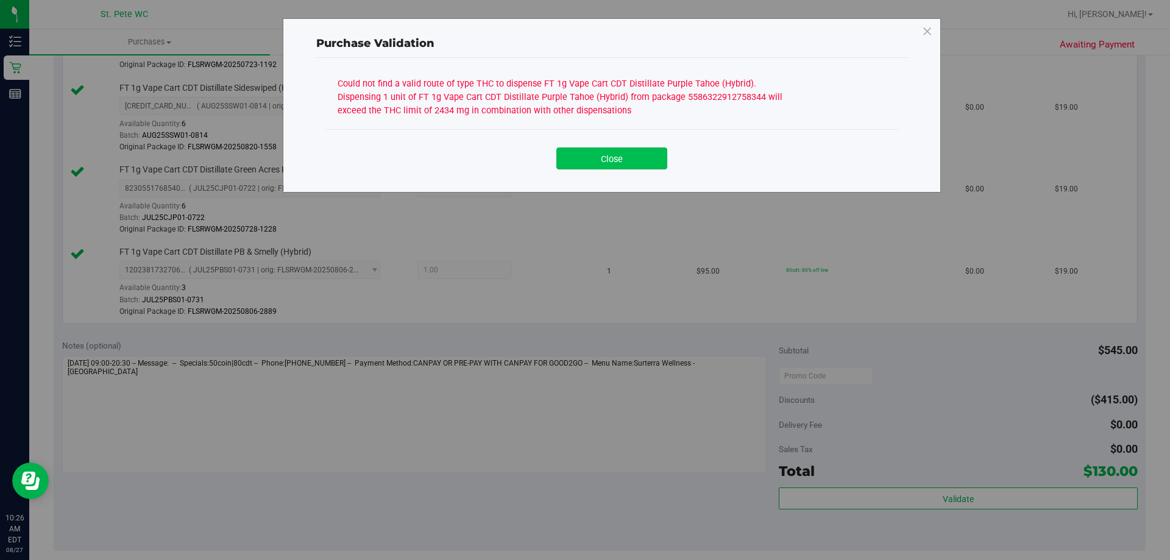
click at [628, 154] on button "Close" at bounding box center [612, 159] width 111 height 22
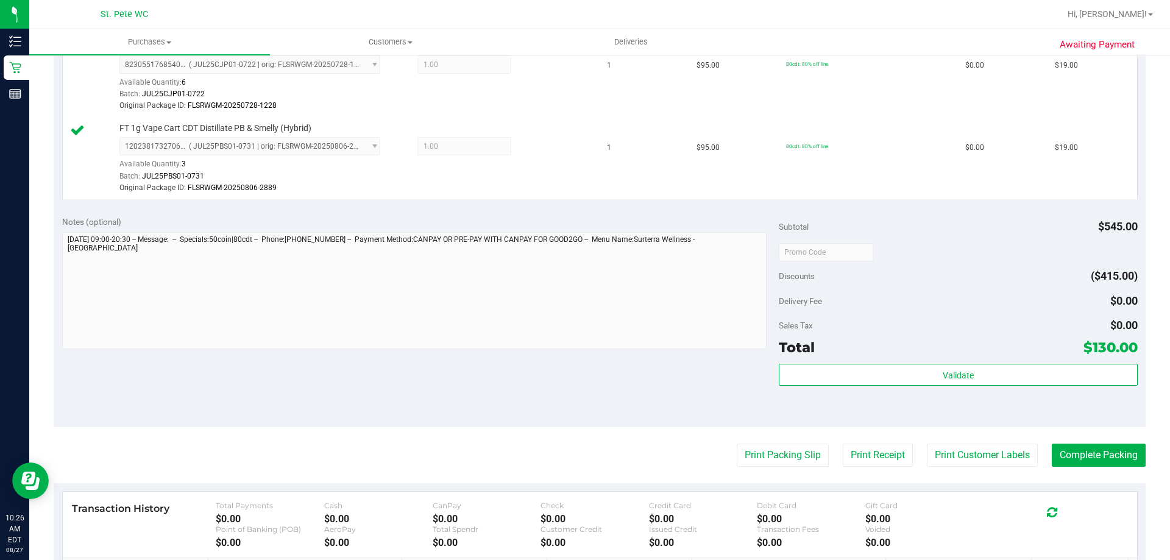
scroll to position [732, 0]
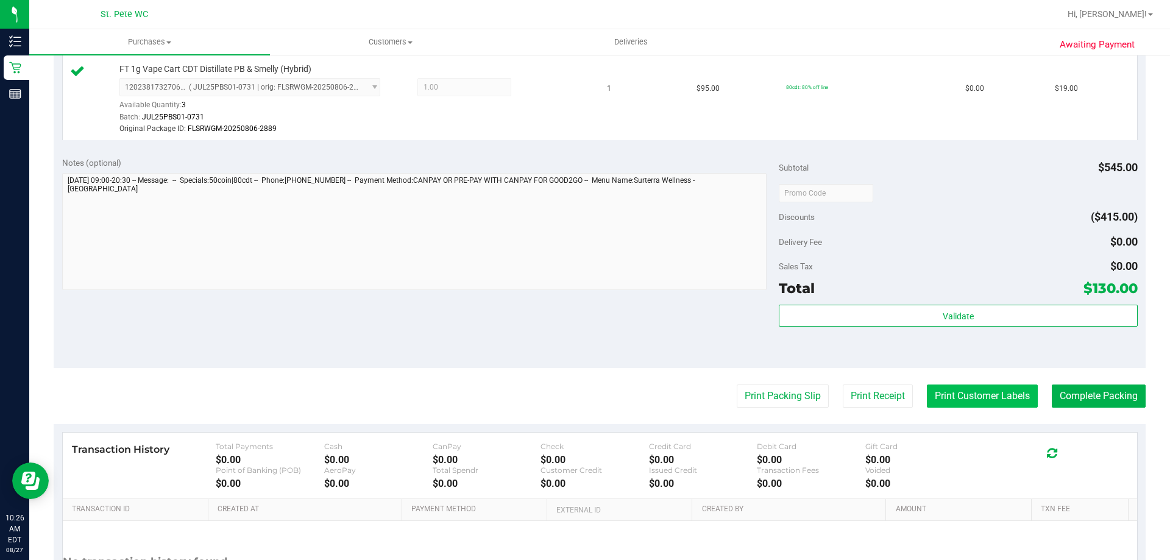
click at [994, 405] on button "Print Customer Labels" at bounding box center [982, 396] width 111 height 23
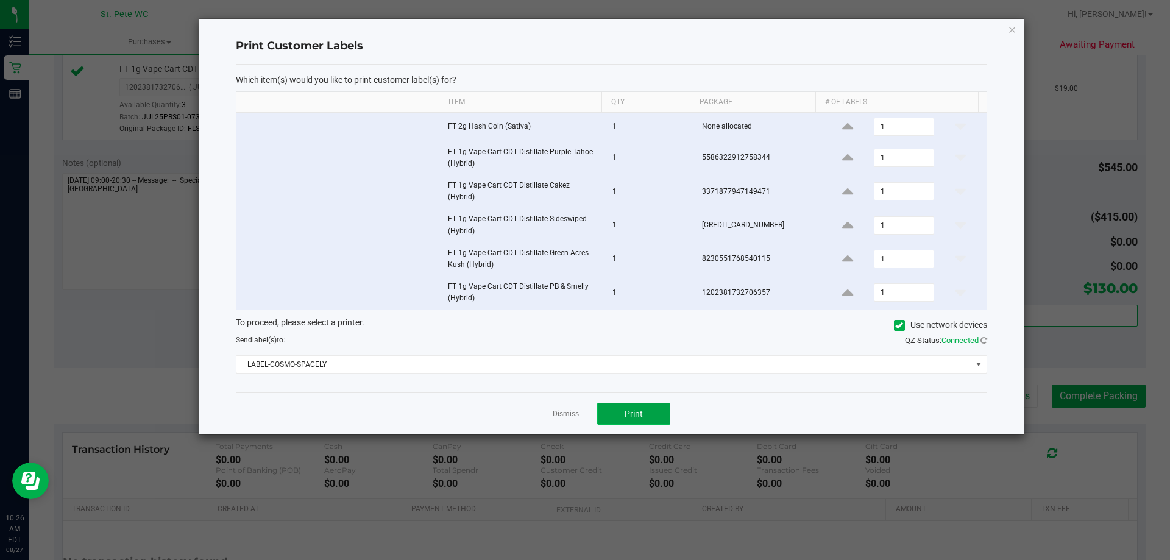
click at [643, 412] on span "Print" at bounding box center [634, 414] width 18 height 10
click at [1010, 26] on icon "button" at bounding box center [1012, 29] width 9 height 15
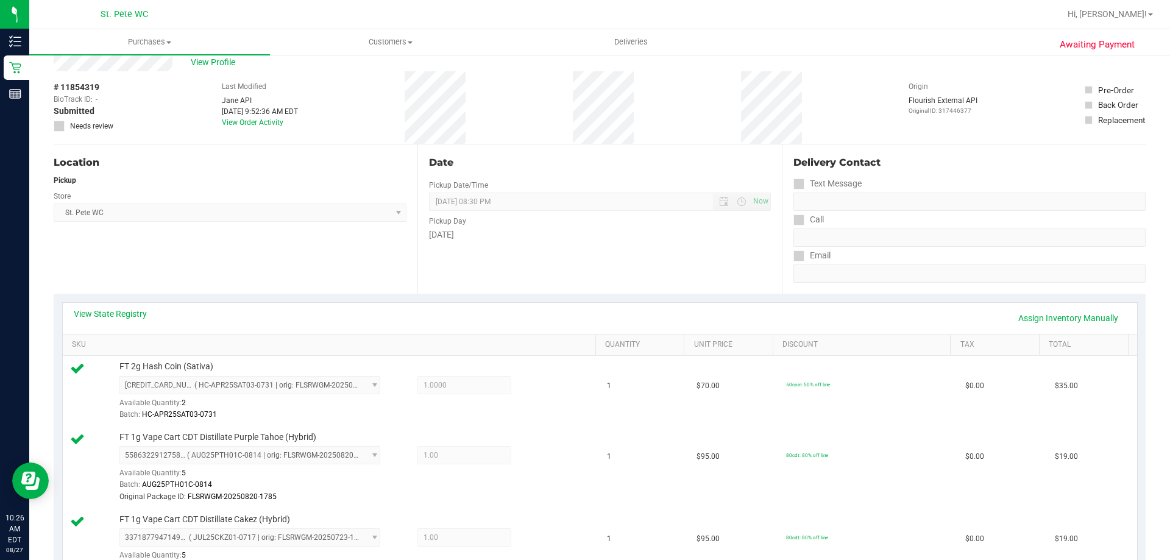
scroll to position [0, 0]
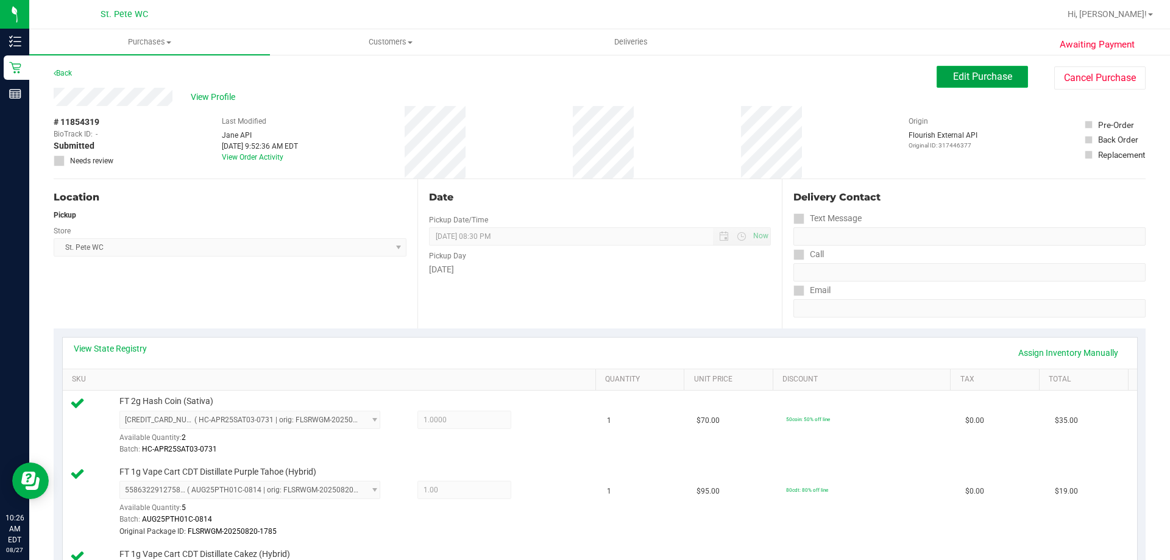
click at [998, 79] on span "Edit Purchase" at bounding box center [982, 77] width 59 height 12
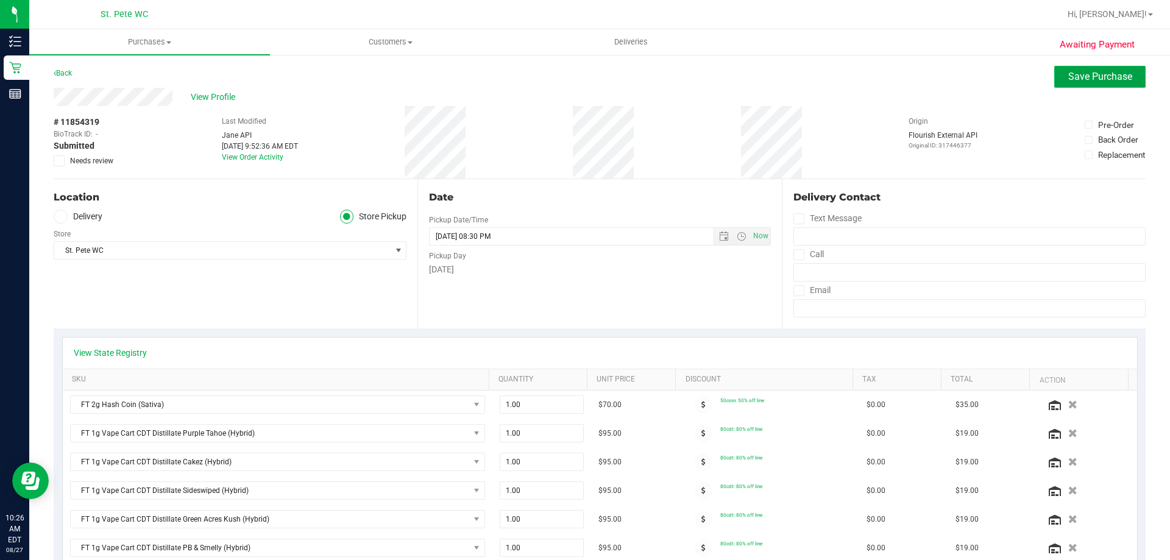
click at [1079, 68] on button "Save Purchase" at bounding box center [1100, 77] width 91 height 22
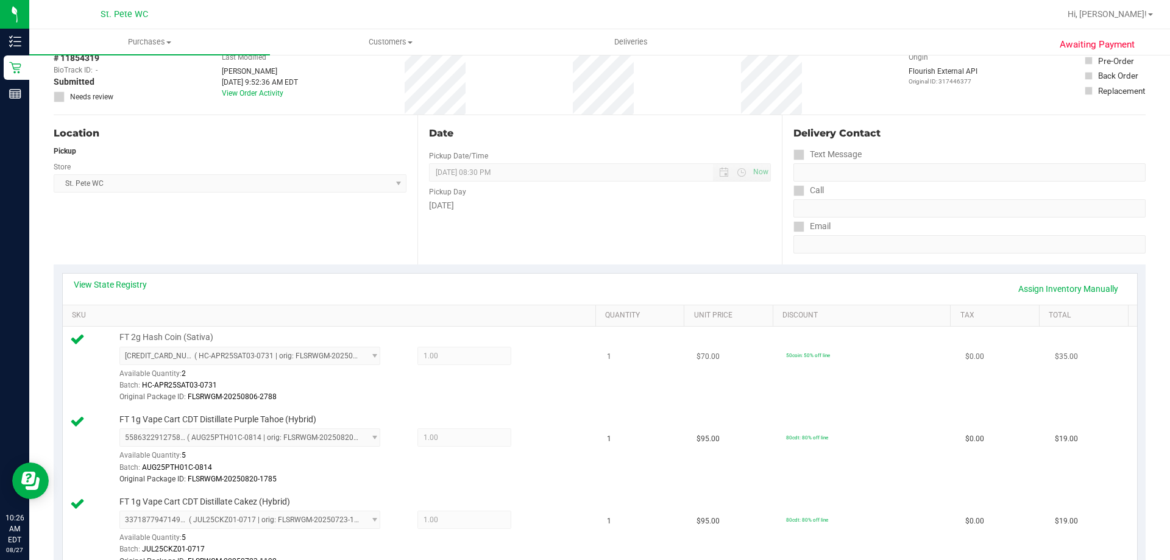
scroll to position [122, 0]
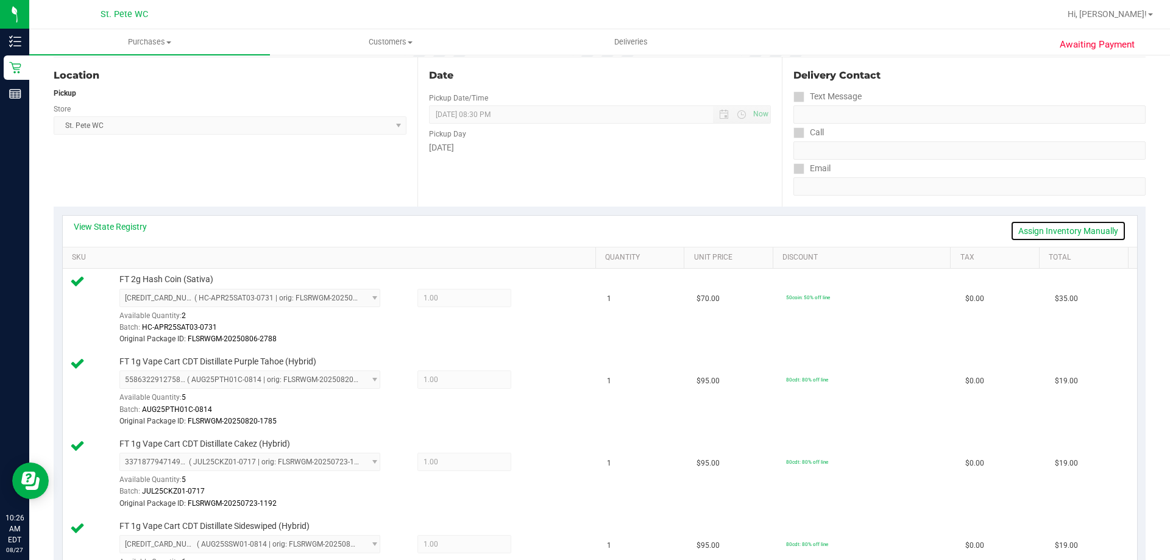
click at [1050, 229] on link "Assign Inventory Manually" at bounding box center [1069, 231] width 116 height 21
click at [535, 297] on icon at bounding box center [540, 300] width 13 height 14
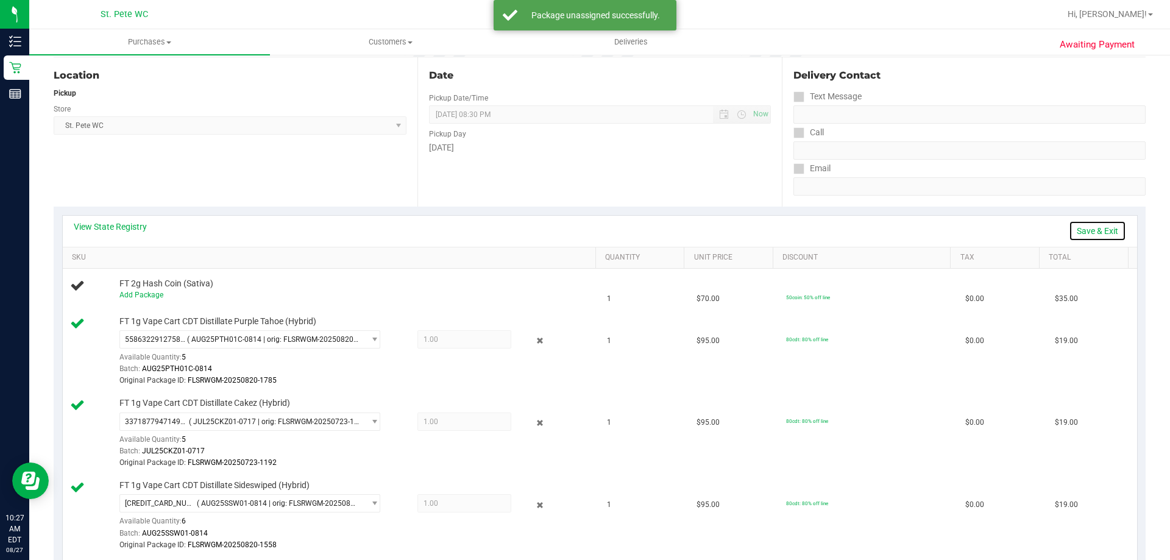
click at [1092, 226] on link "Save & Exit" at bounding box center [1097, 231] width 57 height 21
click at [127, 231] on link "View State Registry" at bounding box center [110, 227] width 73 height 12
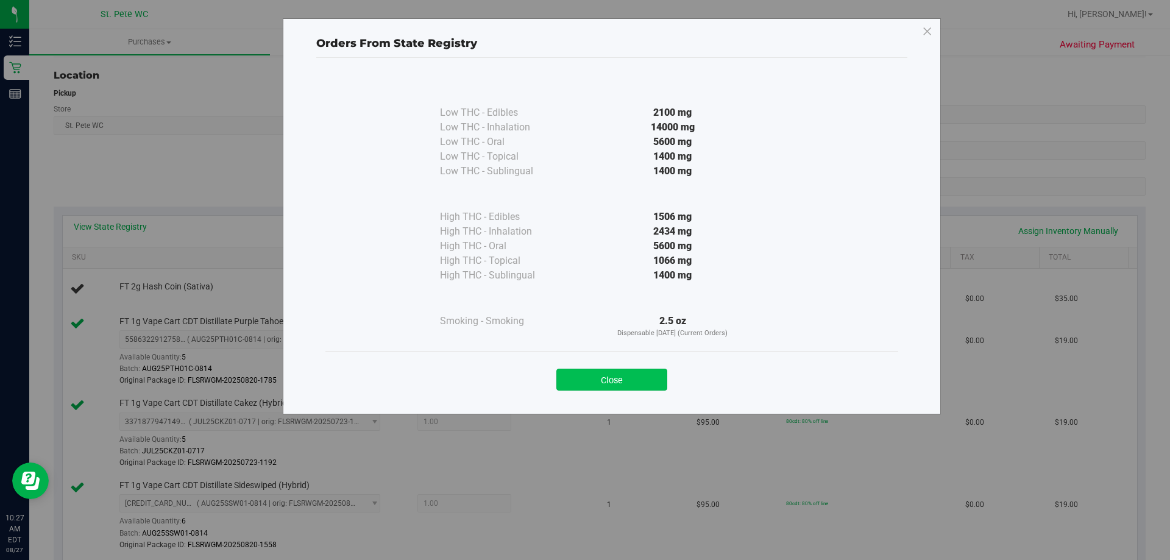
click at [610, 382] on button "Close" at bounding box center [612, 380] width 111 height 22
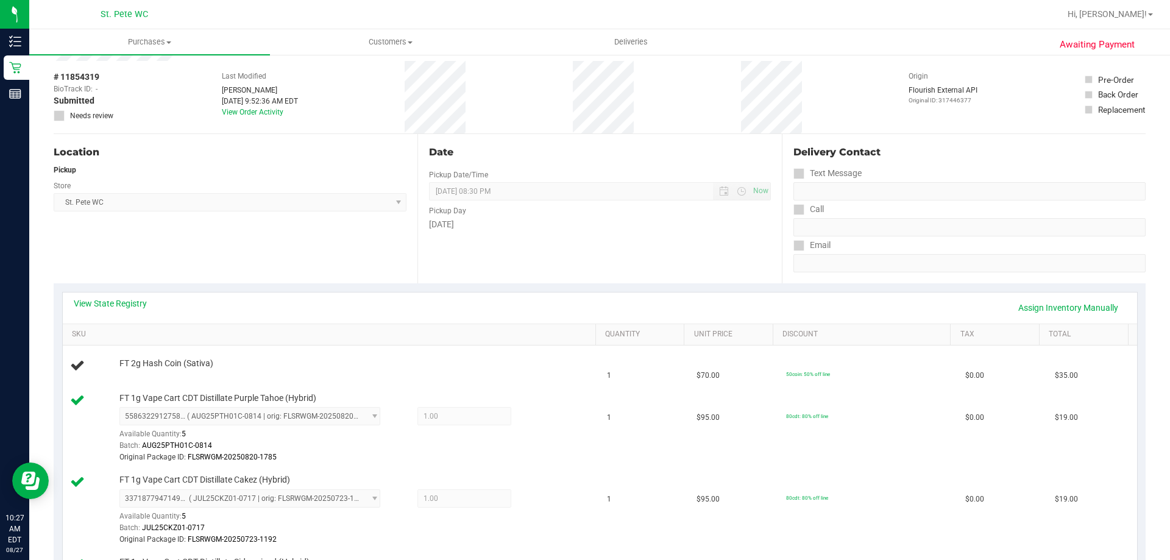
scroll to position [0, 0]
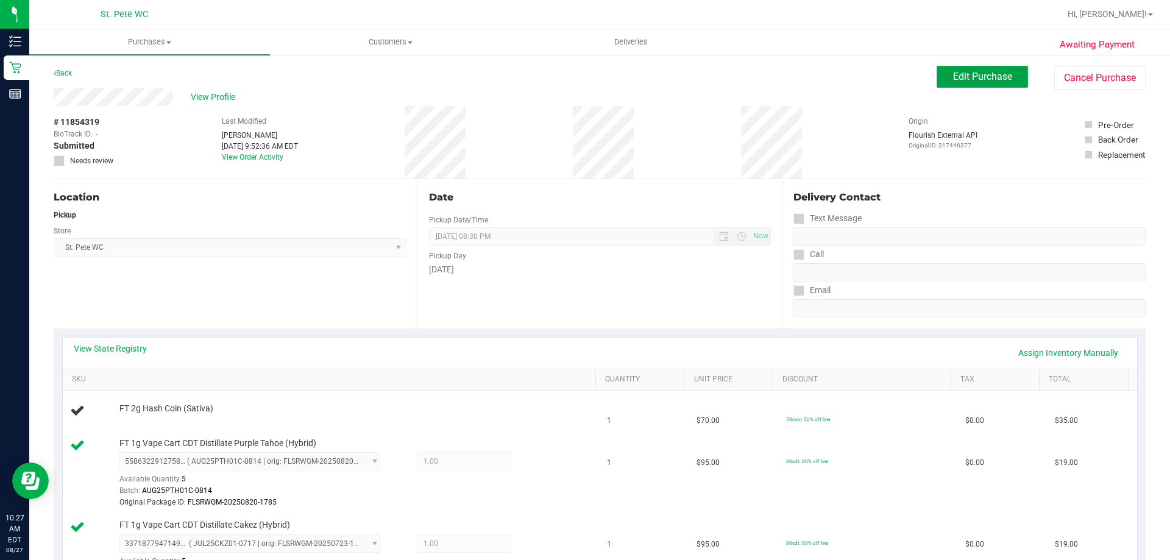
click at [973, 74] on span "Edit Purchase" at bounding box center [982, 77] width 59 height 12
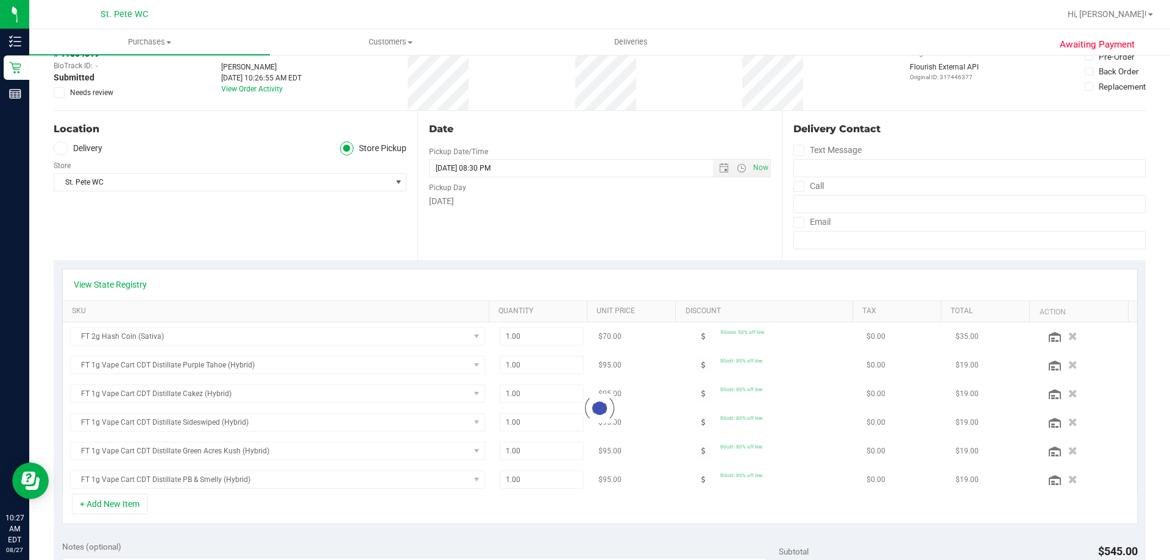
scroll to position [122, 0]
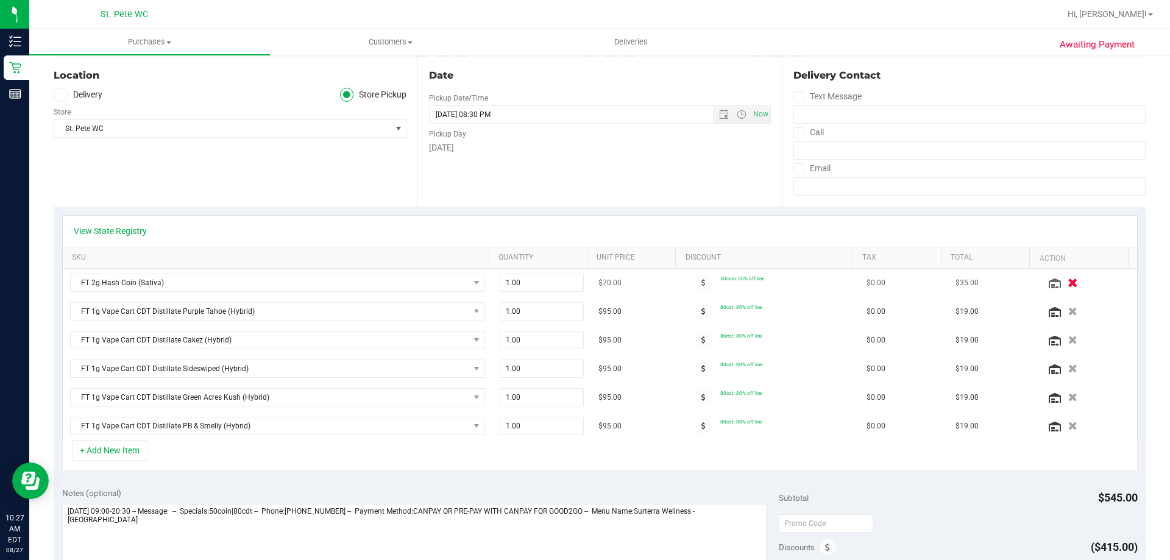
click at [1063, 282] on button "button" at bounding box center [1073, 282] width 21 height 13
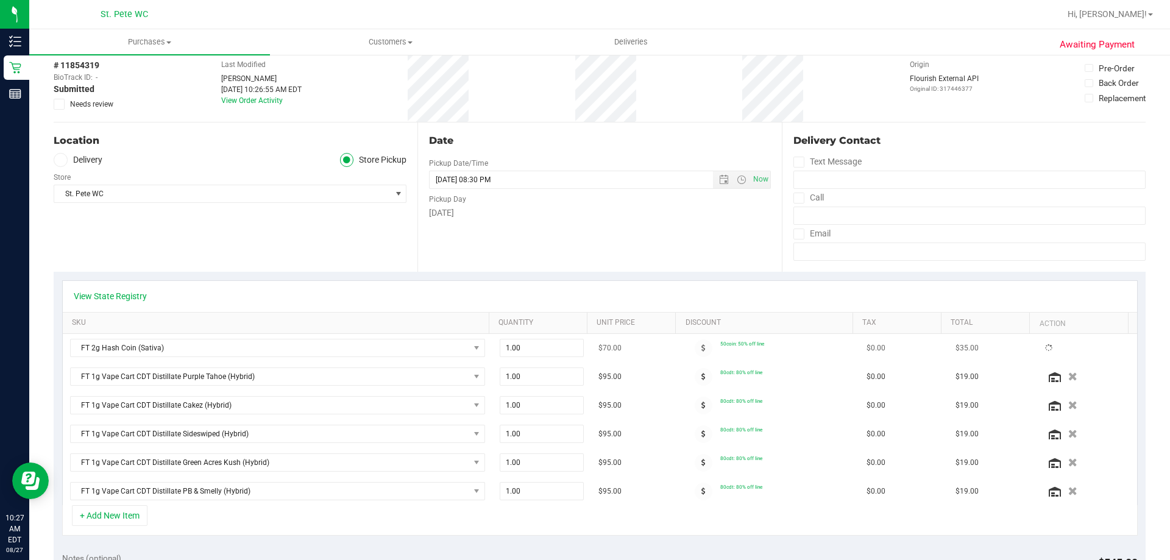
scroll to position [0, 0]
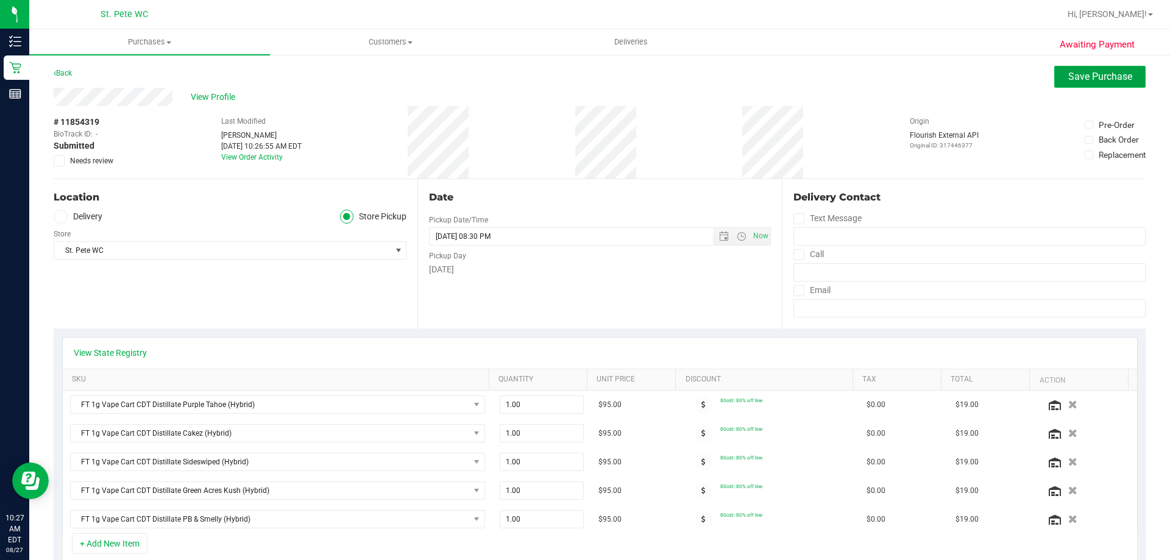
click at [1076, 73] on span "Save Purchase" at bounding box center [1101, 77] width 64 height 12
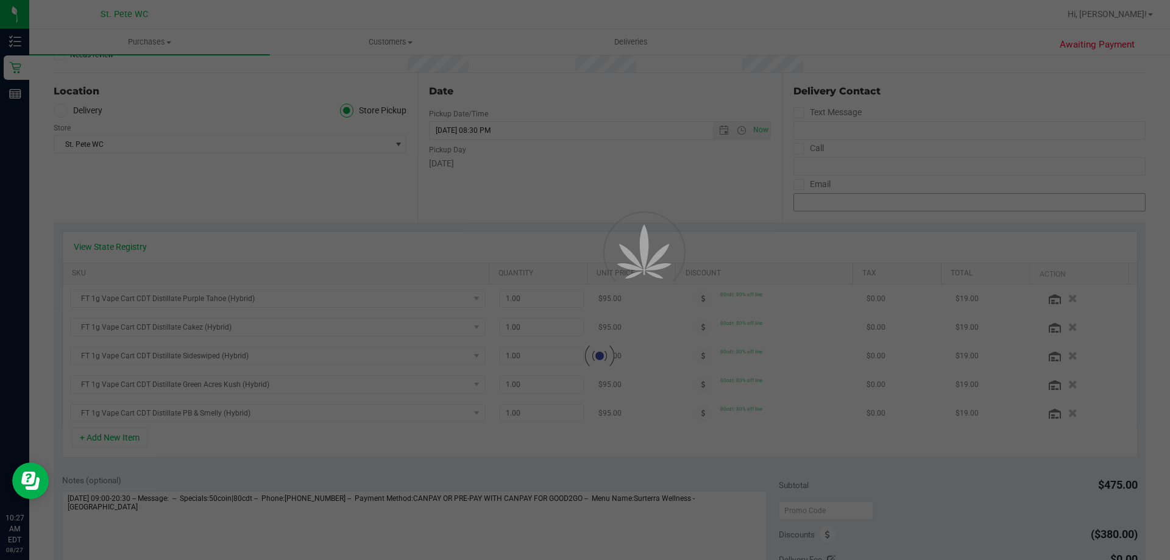
scroll to position [183, 0]
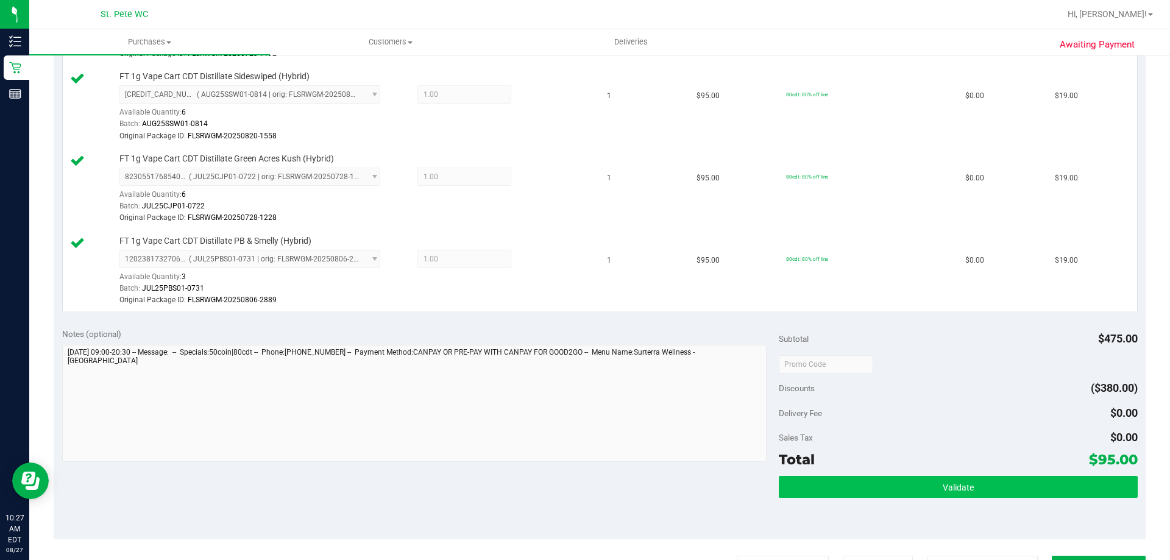
scroll to position [549, 0]
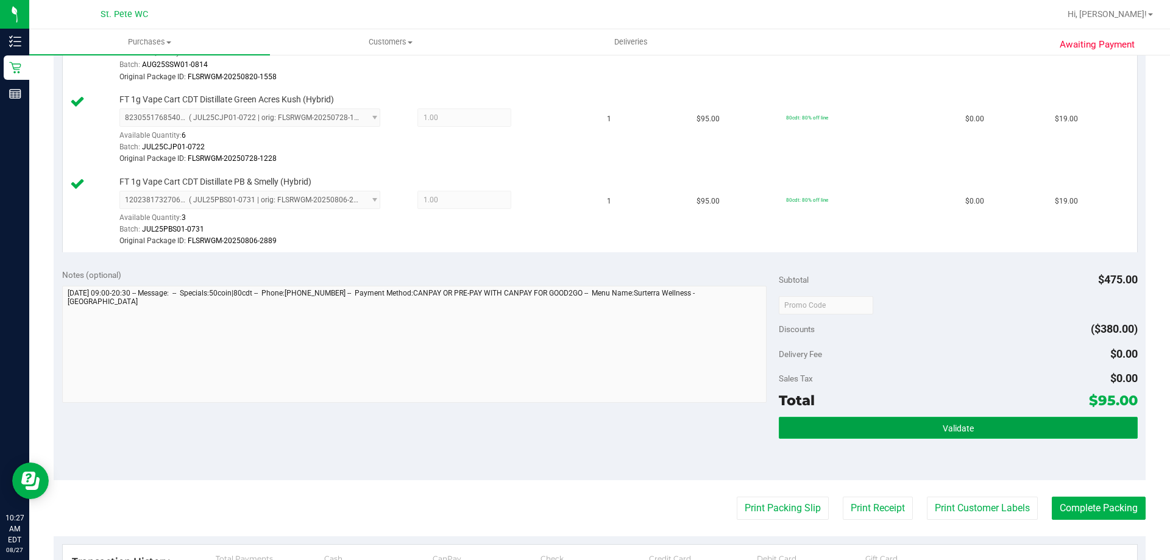
click at [906, 430] on button "Validate" at bounding box center [958, 428] width 358 height 22
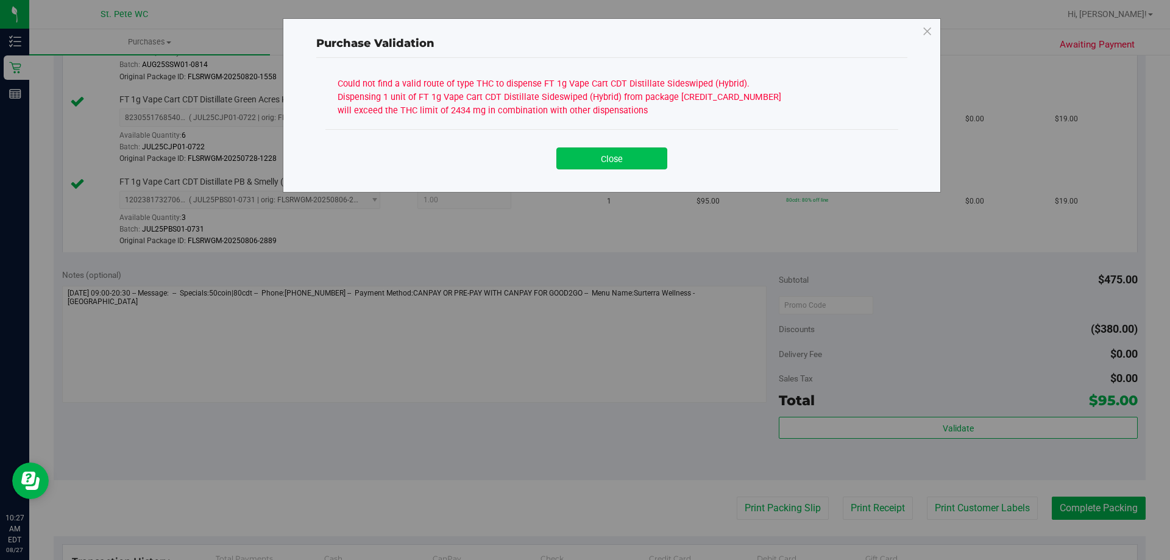
click at [608, 157] on button "Close" at bounding box center [612, 159] width 111 height 22
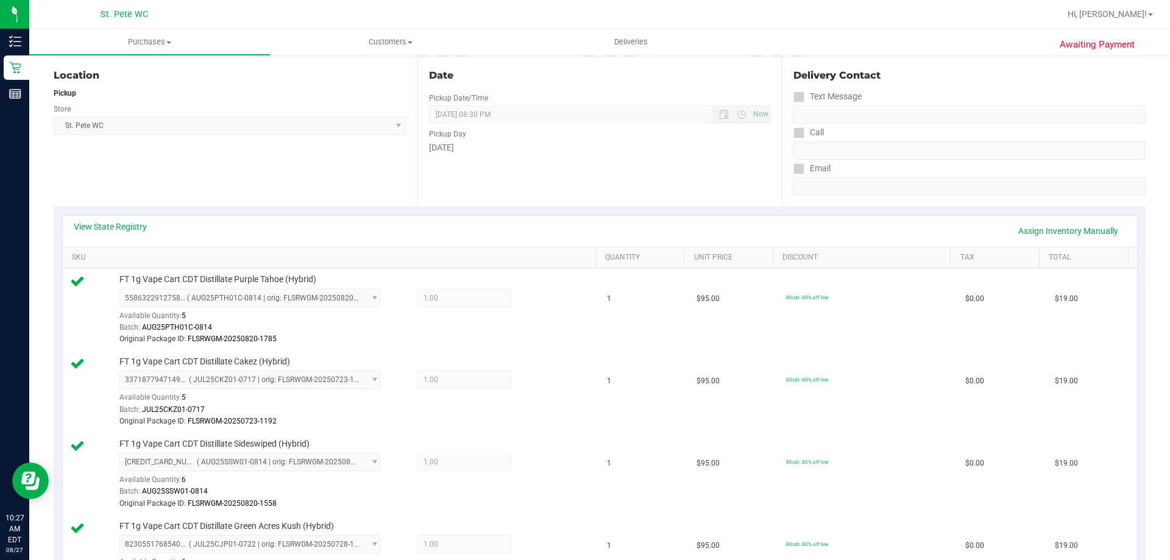
scroll to position [0, 0]
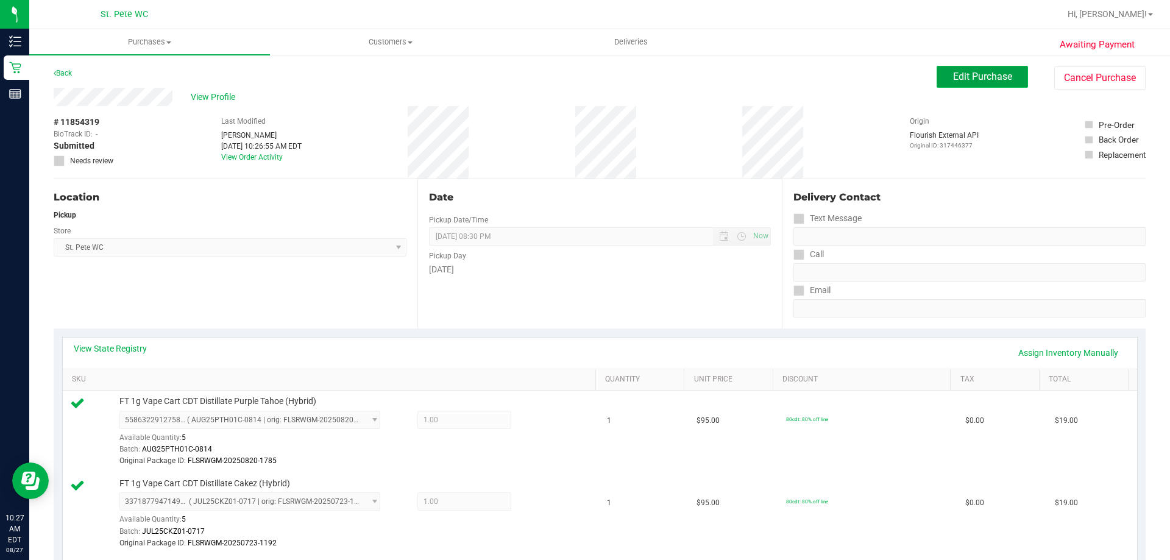
click at [1001, 77] on span "Edit Purchase" at bounding box center [982, 77] width 59 height 12
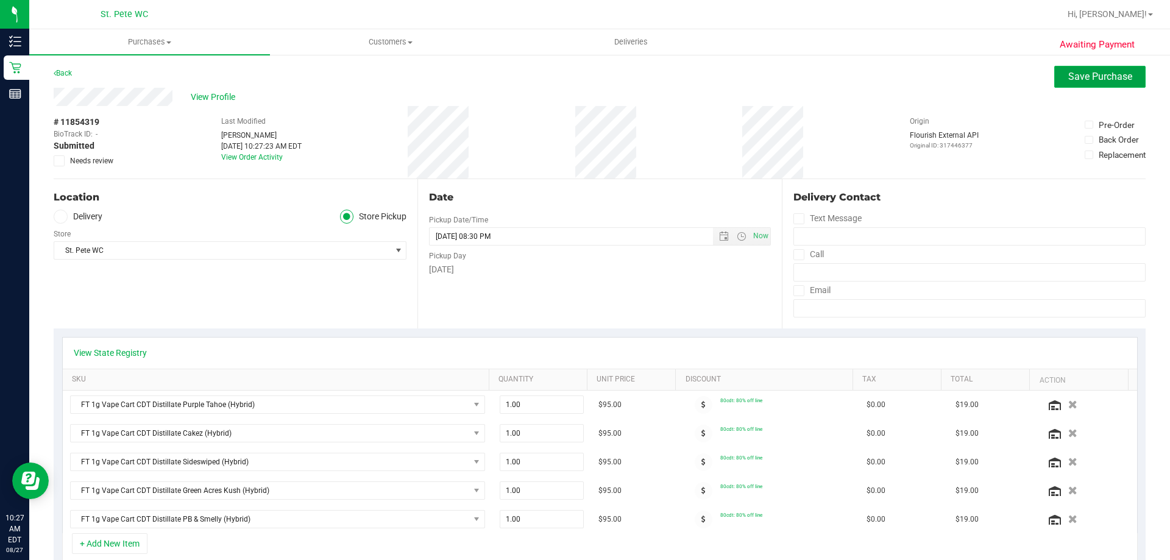
click at [1088, 73] on span "Save Purchase" at bounding box center [1101, 77] width 64 height 12
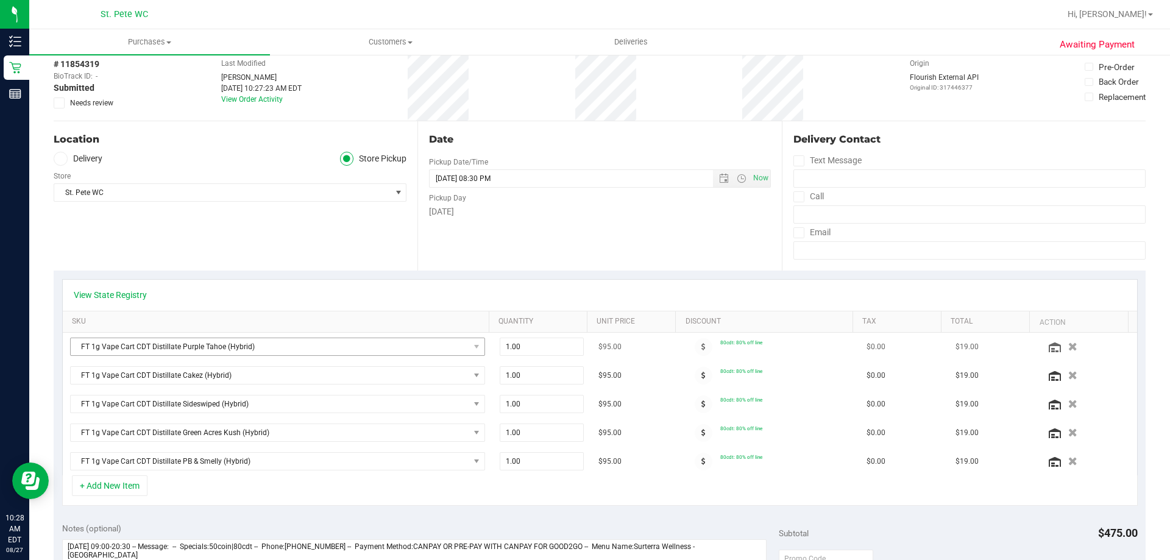
scroll to position [61, 0]
click at [124, 292] on link "View State Registry" at bounding box center [110, 292] width 73 height 12
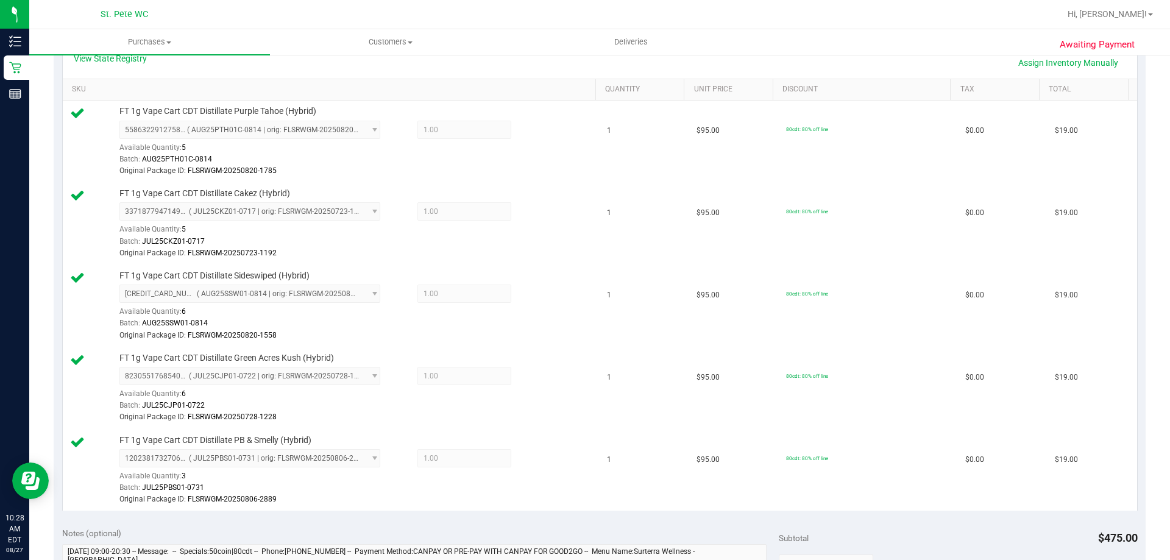
scroll to position [488, 0]
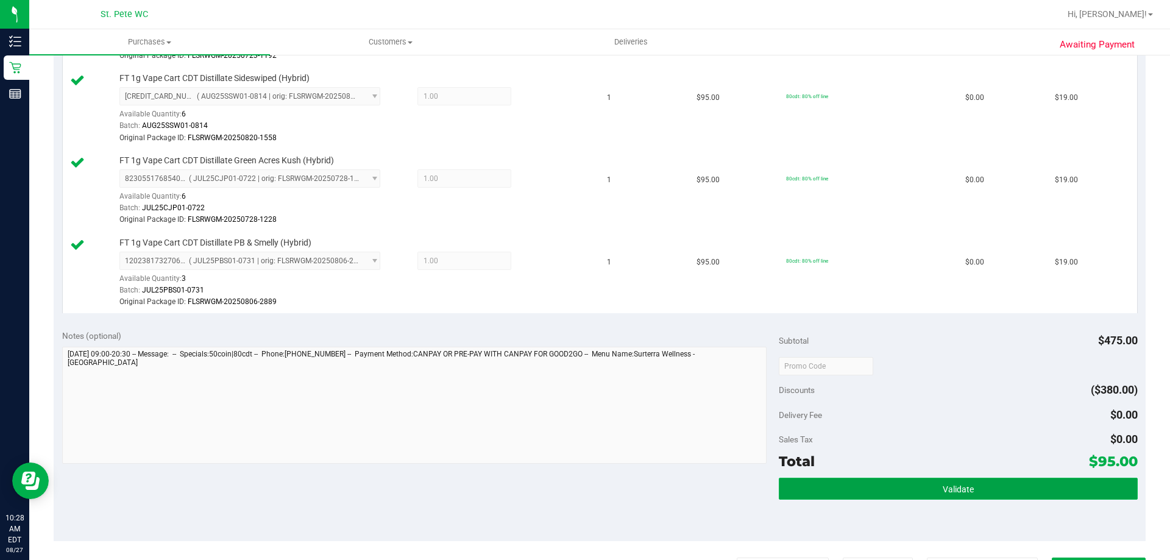
click at [894, 490] on button "Validate" at bounding box center [958, 489] width 358 height 22
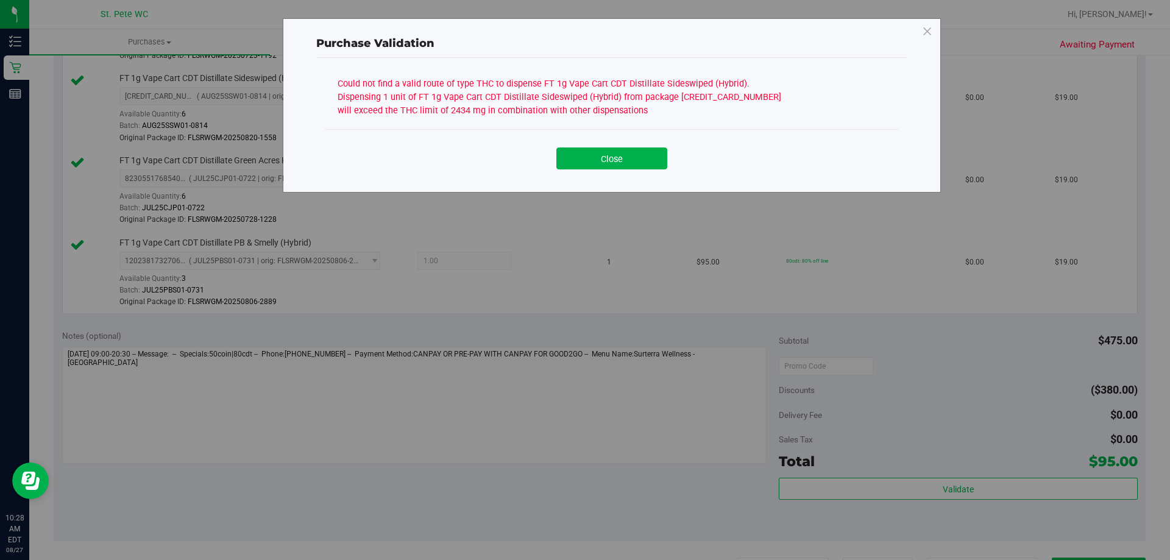
drag, startPoint x: 577, startPoint y: 113, endPoint x: 323, endPoint y: 75, distance: 256.4
click at [323, 75] on div "Could not find a valid route of type THC to dispense FT 1g Vape Cart CDT Distil…" at bounding box center [611, 119] width 591 height 123
copy div "Could not find a valid route of type THC to dispense FT 1g Vape Cart CDT Distil…"
click at [598, 161] on button "Close" at bounding box center [612, 159] width 111 height 22
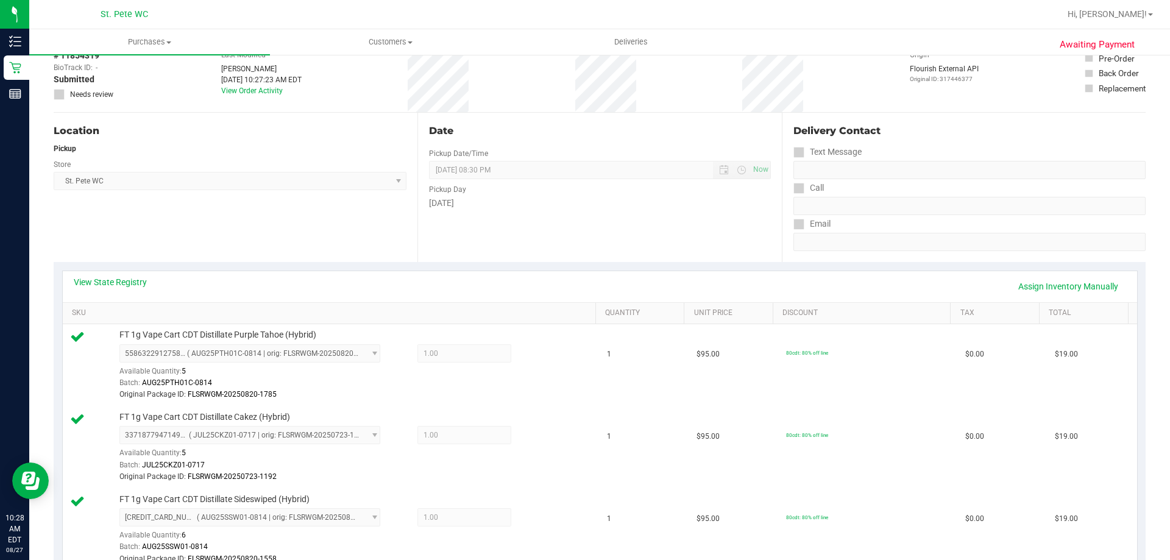
scroll to position [0, 0]
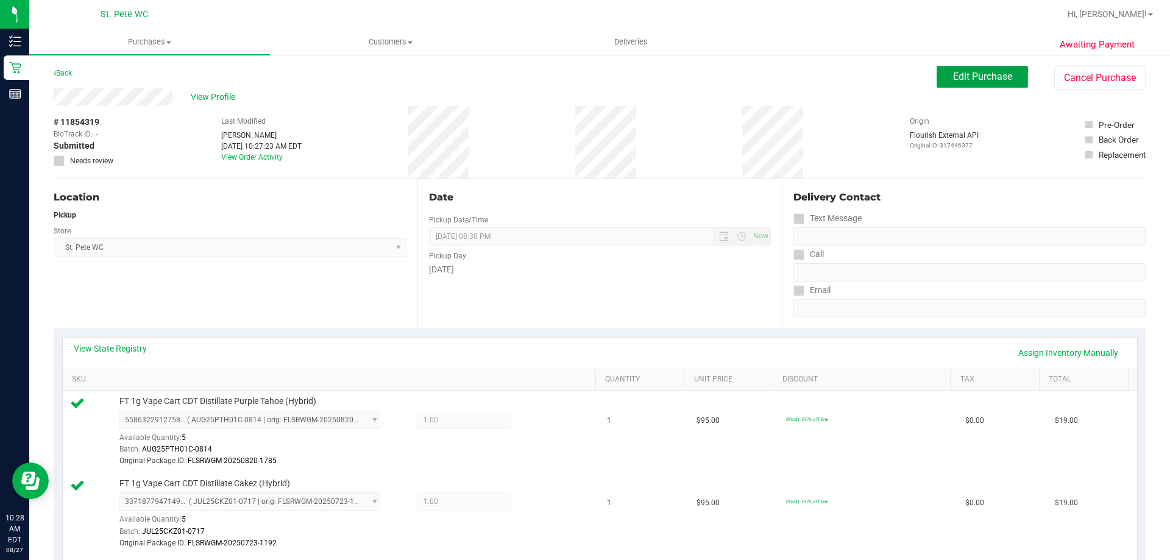
click at [983, 77] on span "Edit Purchase" at bounding box center [982, 77] width 59 height 12
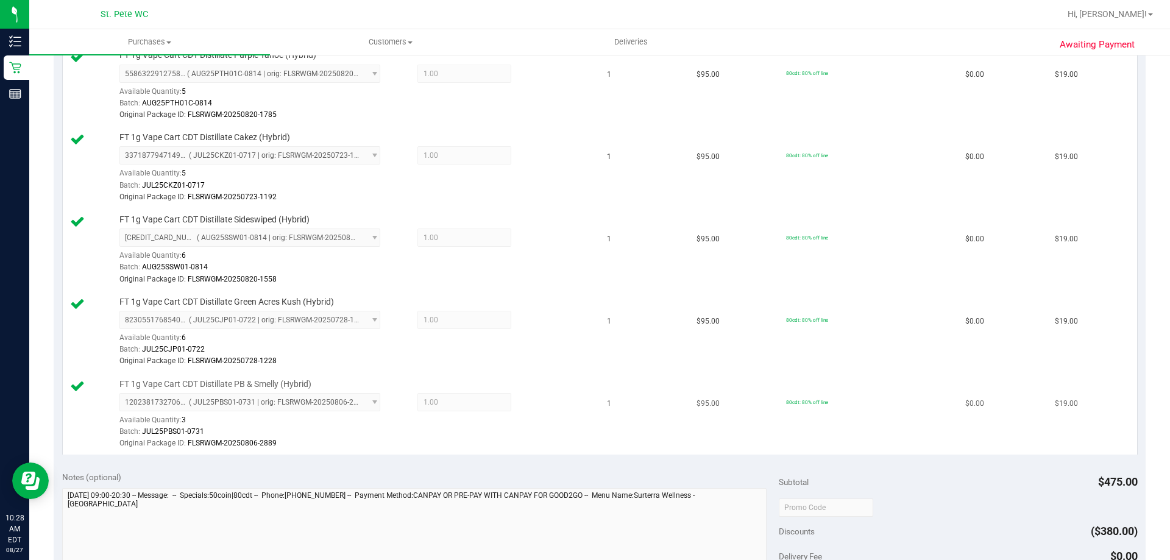
scroll to position [427, 0]
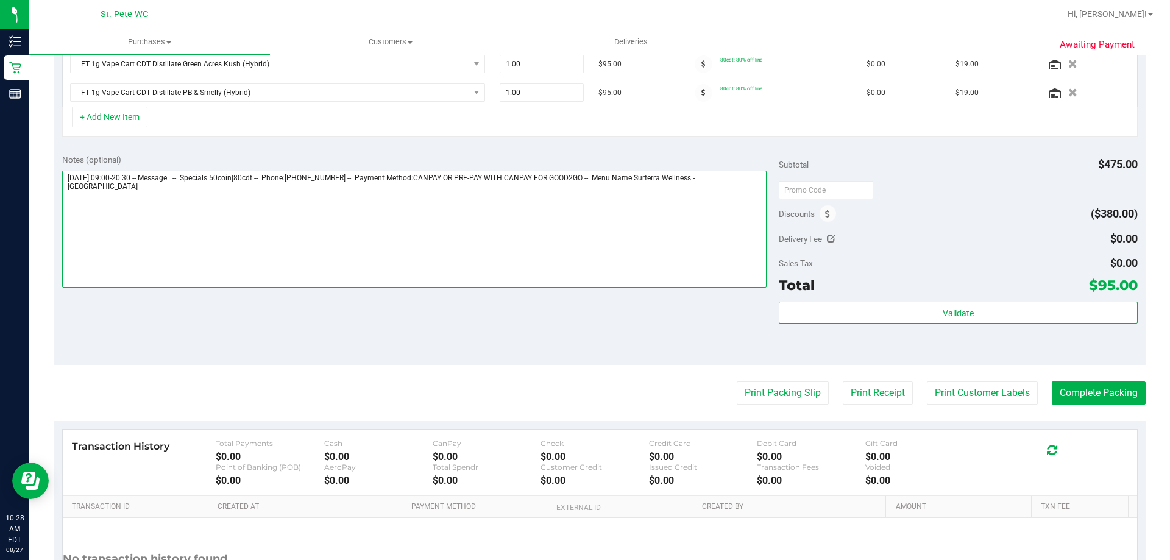
click at [740, 208] on textarea at bounding box center [414, 229] width 705 height 117
paste textarea "Could not find a valid route of type THC to dispense FT 1g Vape Cart CDT Distil…"
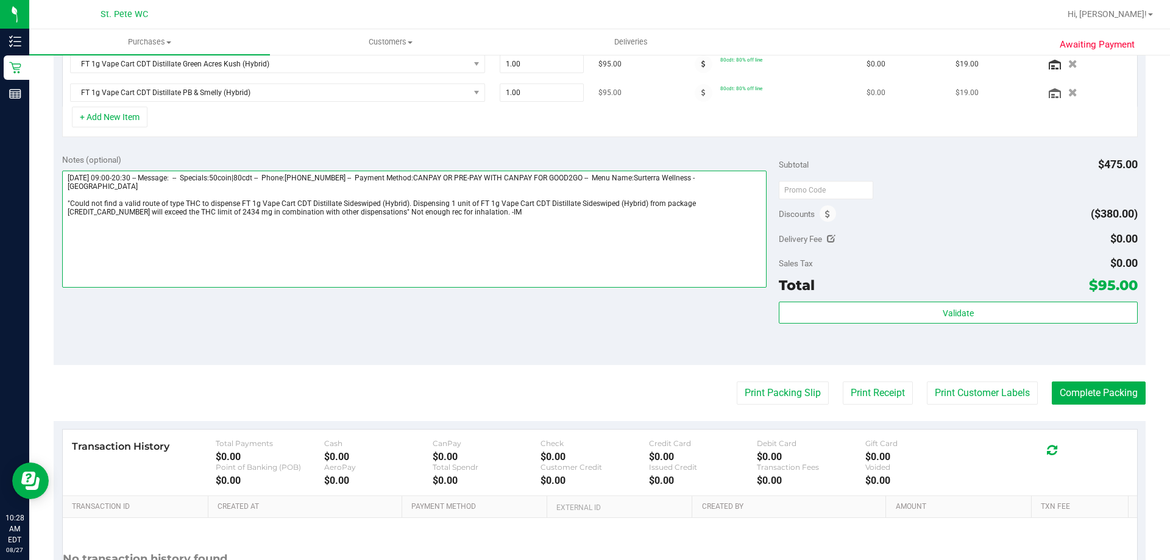
scroll to position [244, 0]
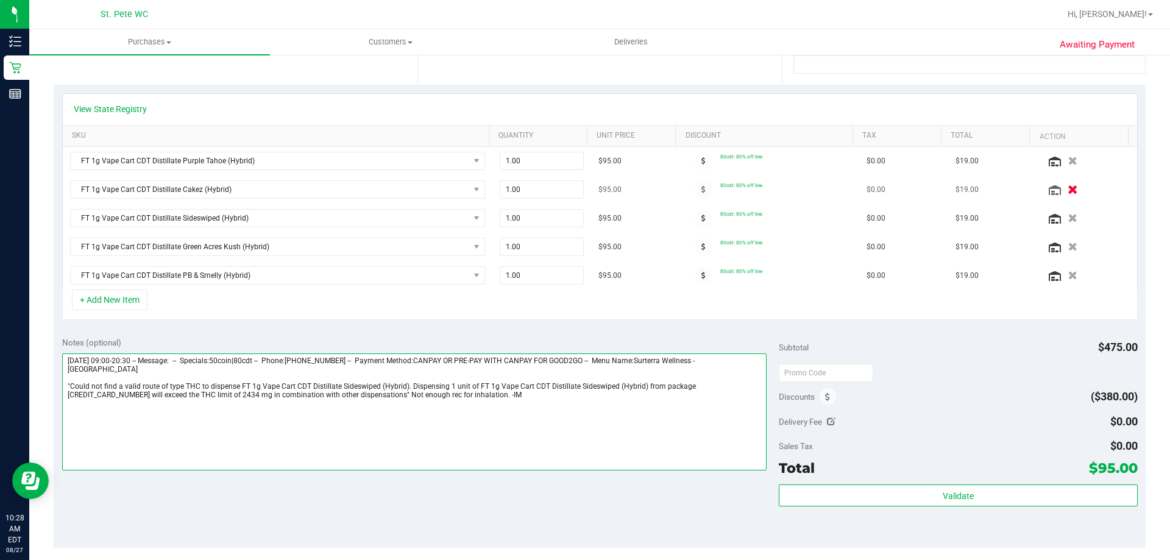
type textarea "Wednesday 08/27/2025 09:00-20:30 -- Message: -- Specials:50coin|80cdt -- Phone:…"
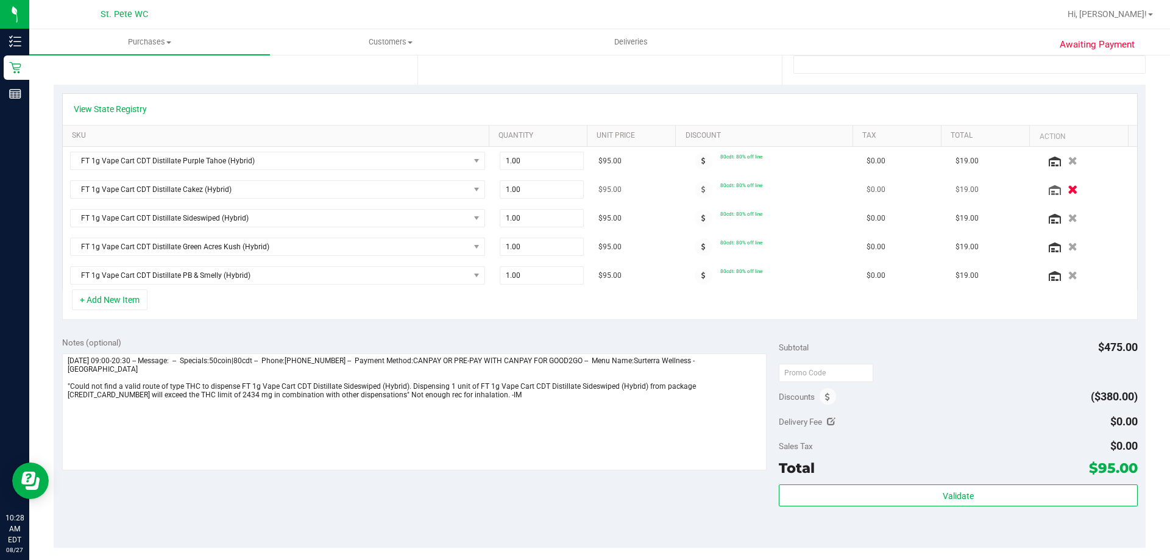
click at [1068, 190] on icon "button" at bounding box center [1073, 189] width 10 height 9
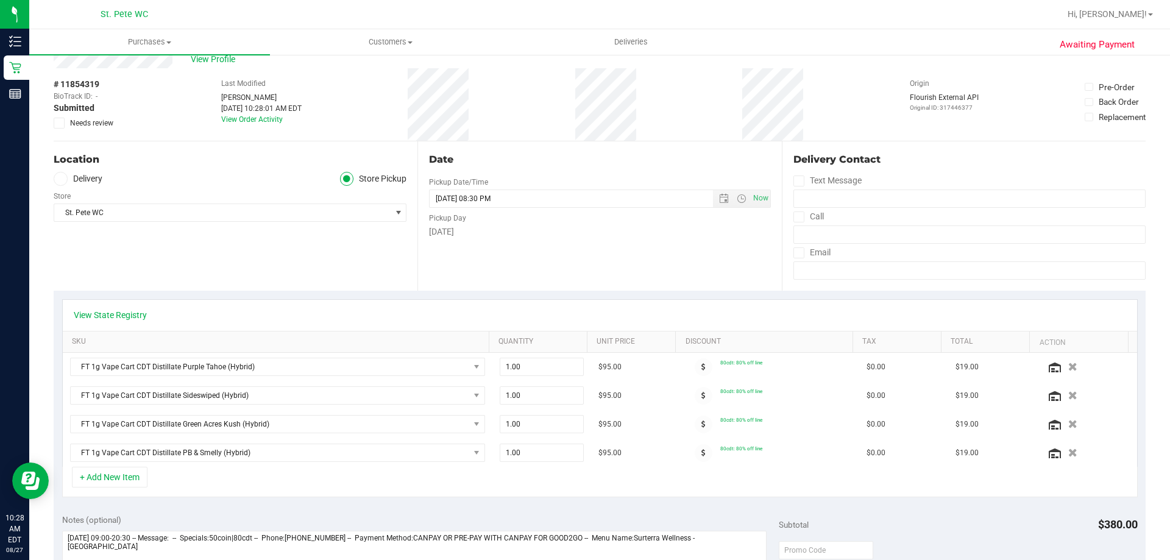
scroll to position [0, 0]
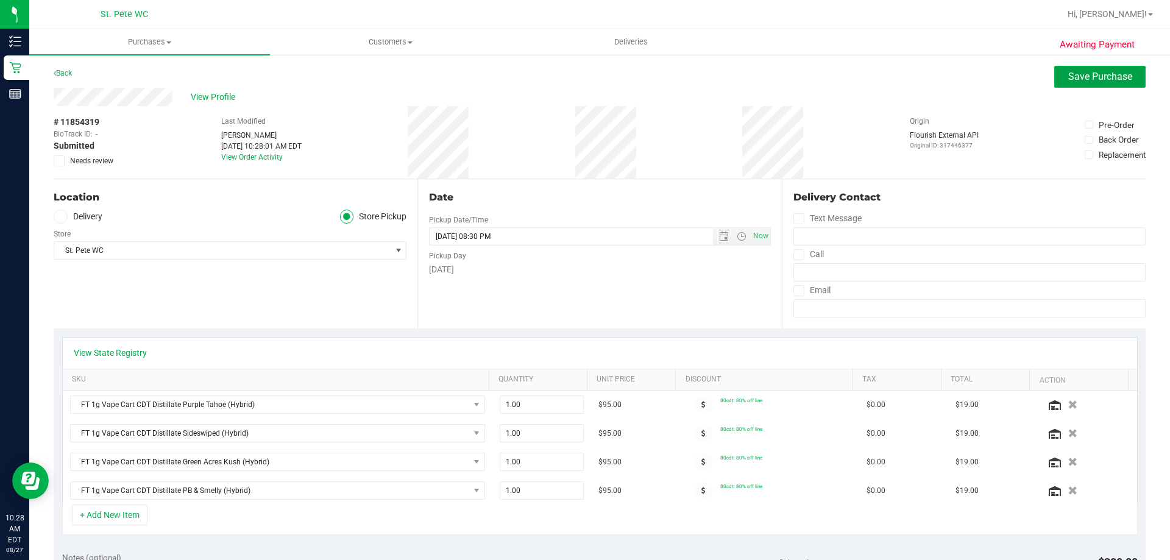
click at [1056, 82] on button "Save Purchase" at bounding box center [1100, 77] width 91 height 22
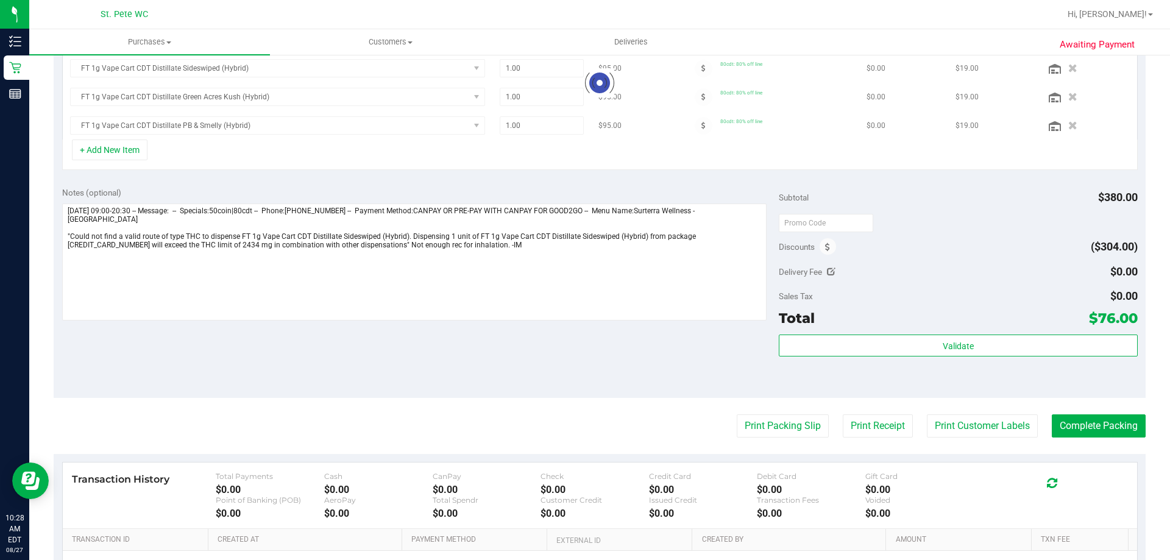
scroll to position [357, 0]
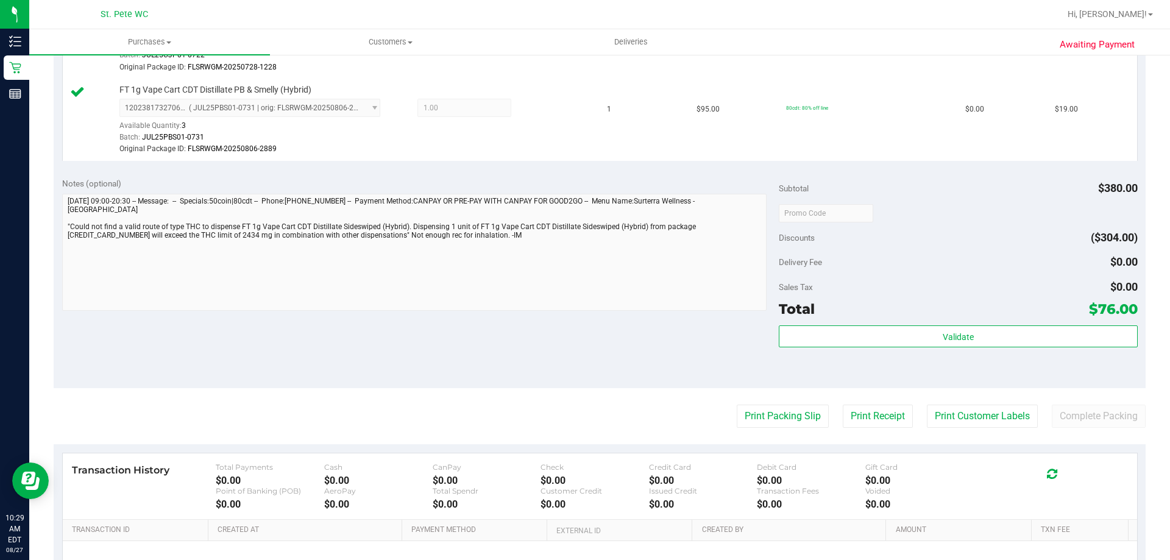
scroll to position [600, 0]
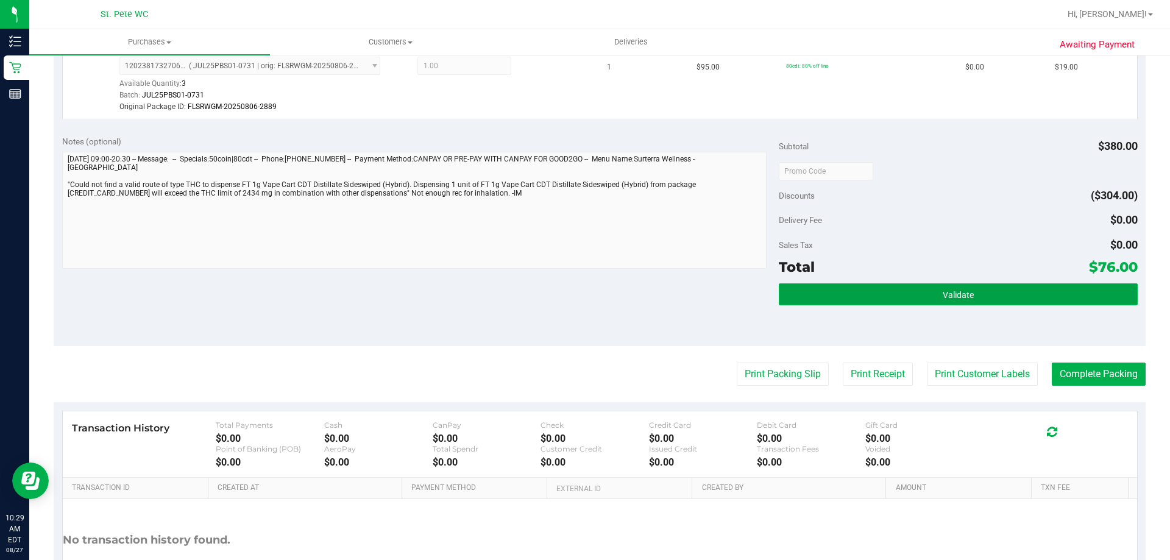
click at [999, 291] on button "Validate" at bounding box center [958, 294] width 358 height 22
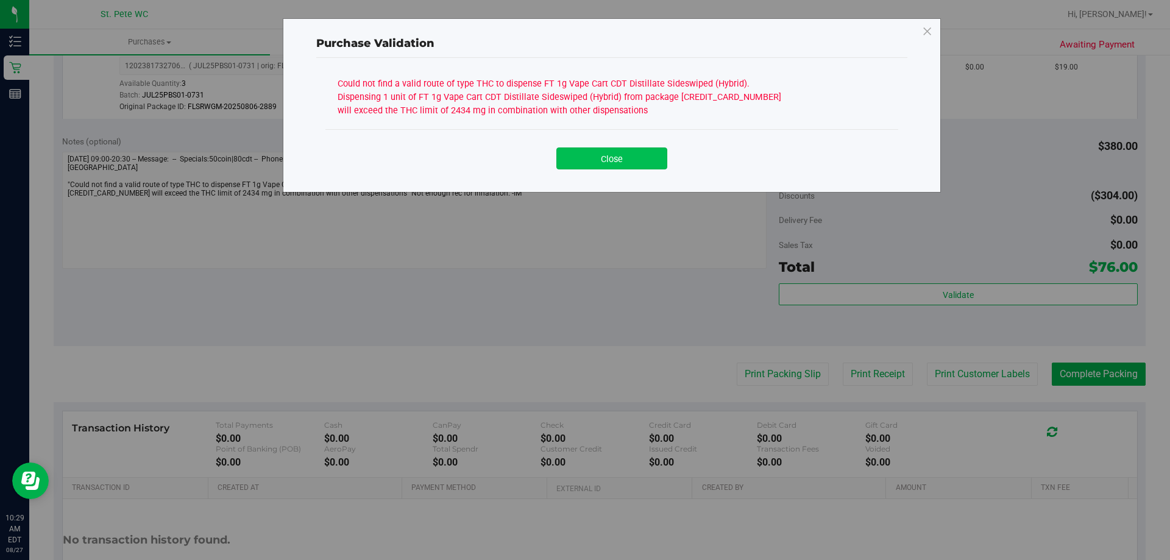
click at [624, 154] on button "Close" at bounding box center [612, 159] width 111 height 22
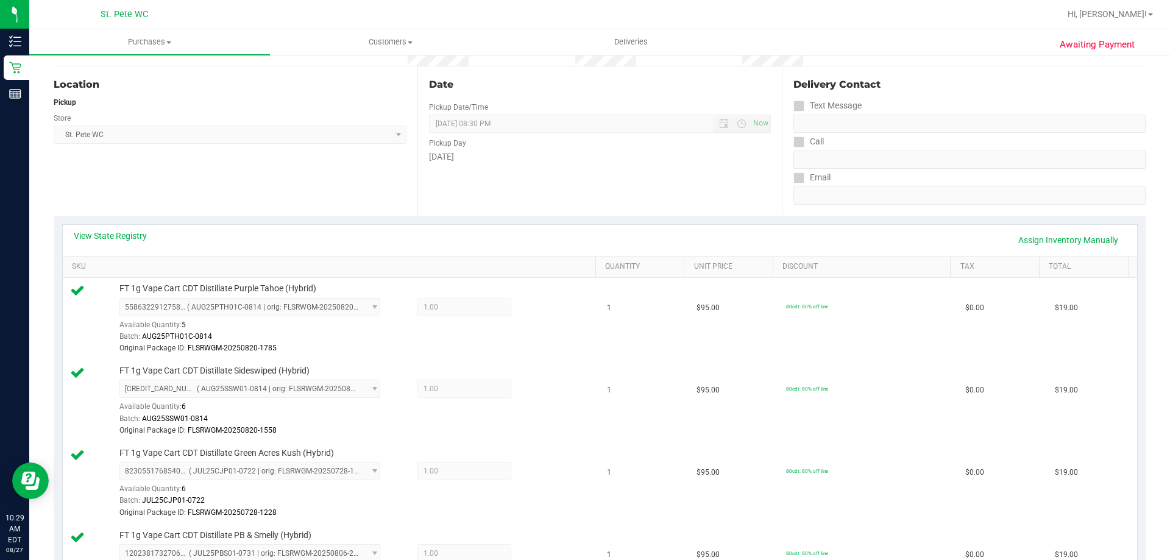
scroll to position [0, 0]
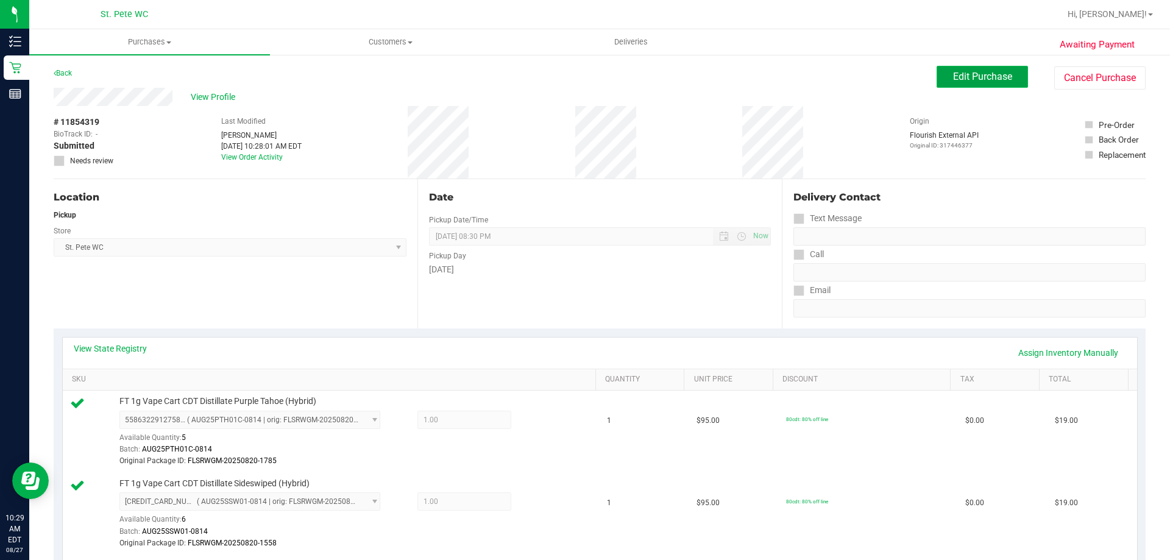
click at [967, 77] on span "Edit Purchase" at bounding box center [982, 77] width 59 height 12
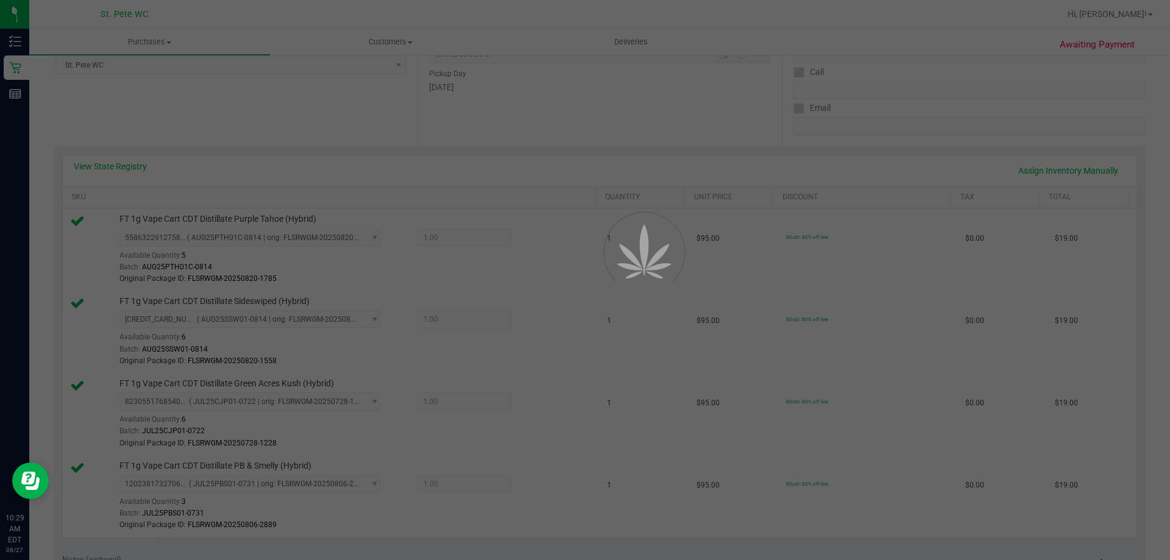
scroll to position [183, 0]
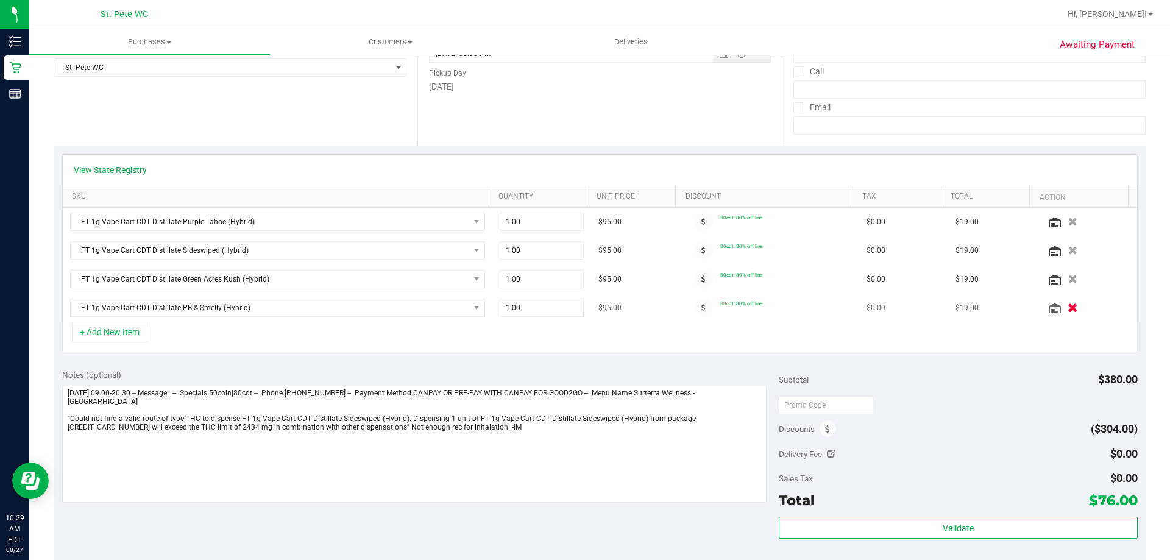
click at [1063, 311] on button "button" at bounding box center [1073, 307] width 21 height 13
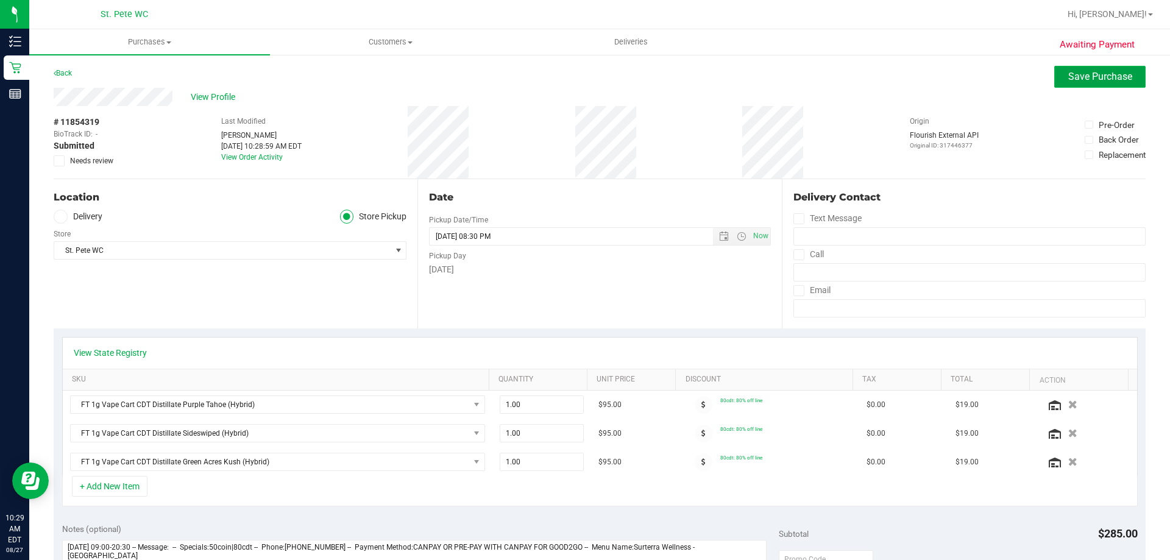
click at [1069, 73] on span "Save Purchase" at bounding box center [1101, 77] width 64 height 12
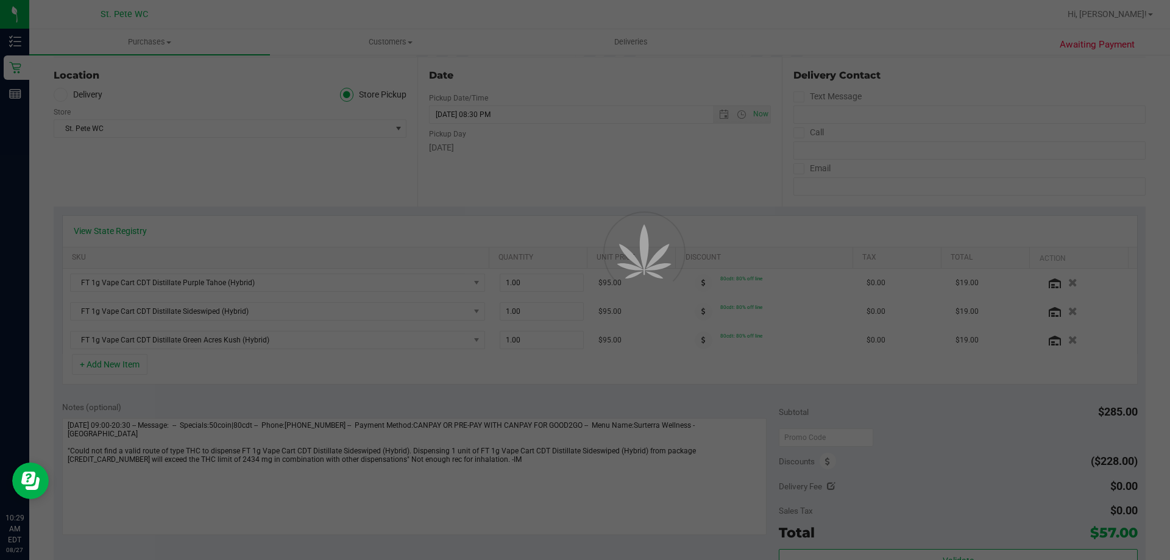
scroll to position [305, 0]
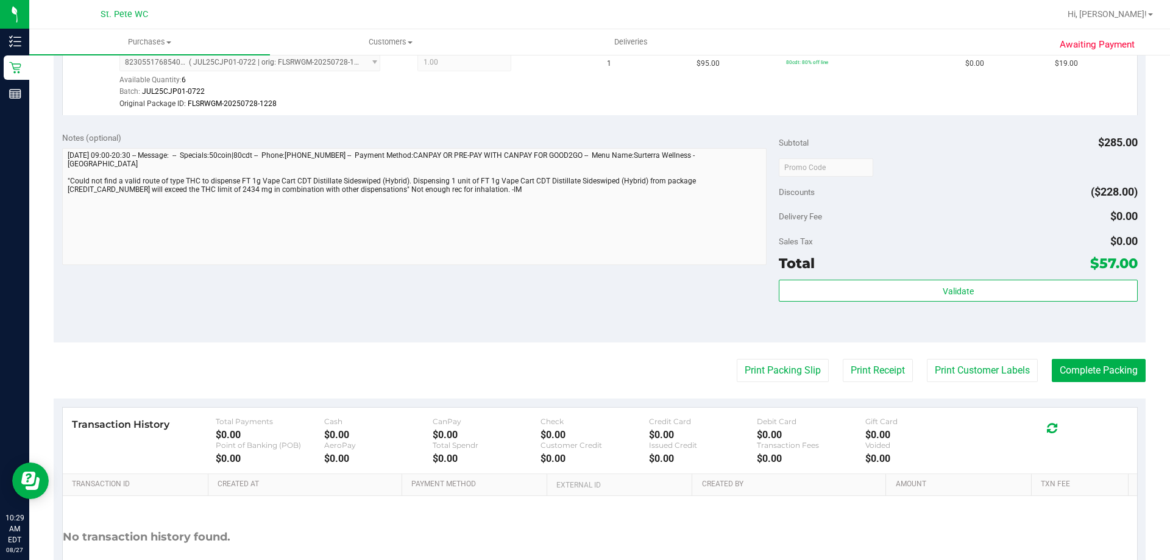
scroll to position [549, 0]
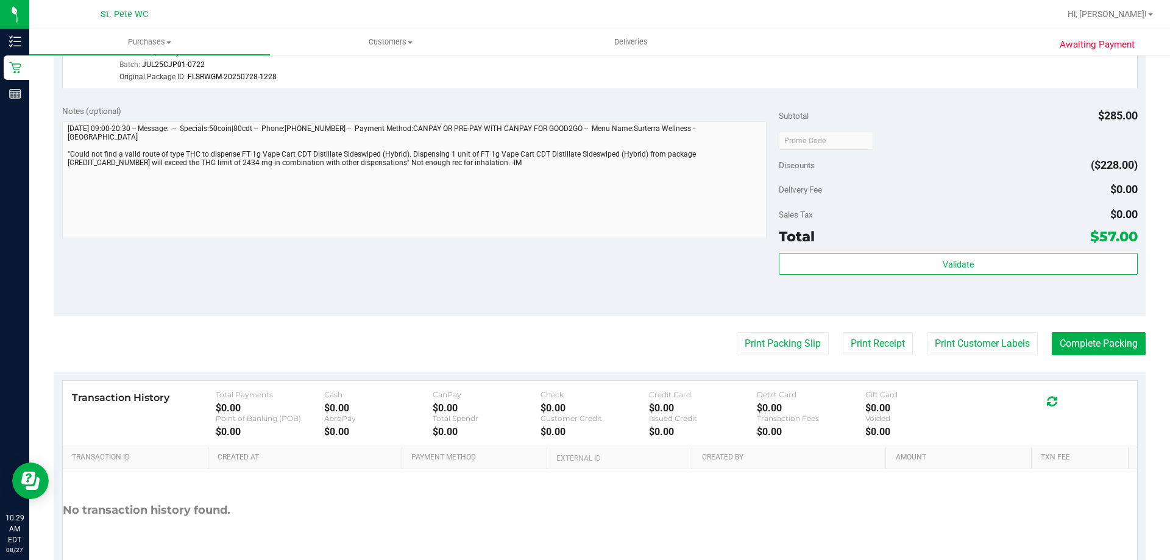
click at [1003, 300] on div "Validate" at bounding box center [958, 280] width 358 height 55
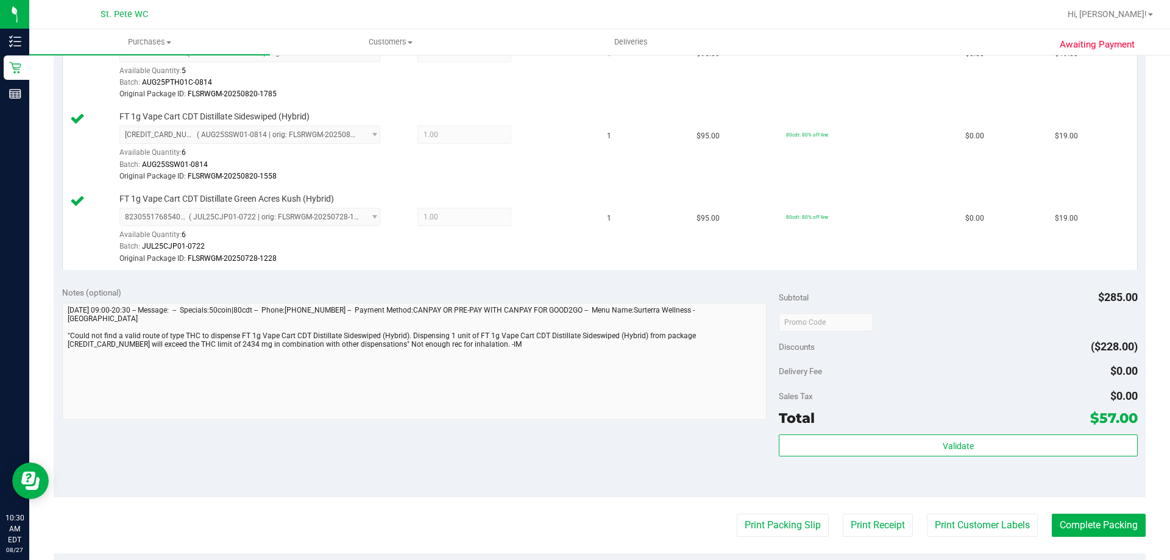
scroll to position [488, 0]
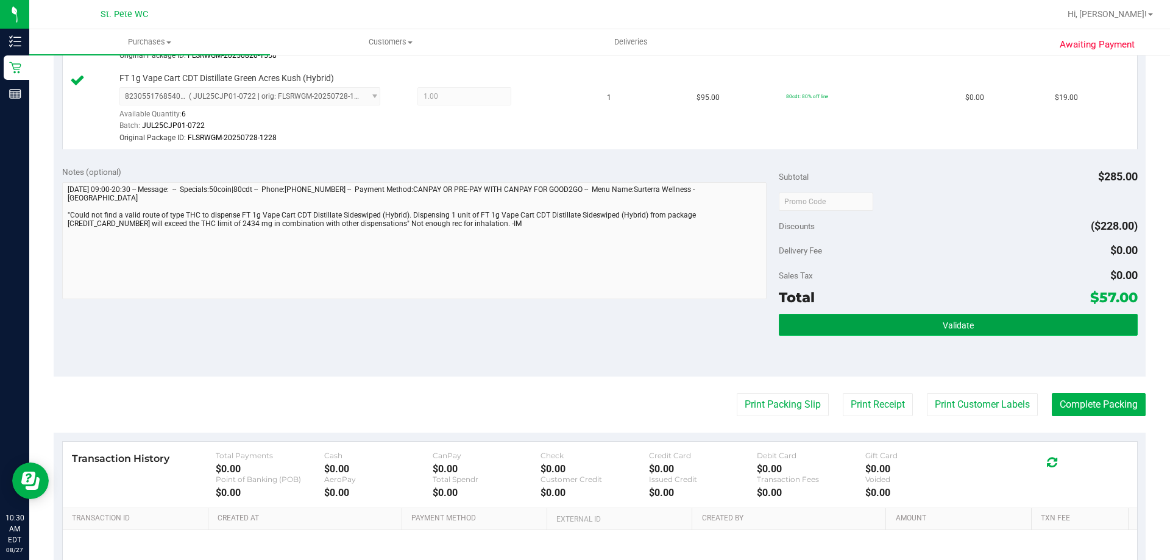
click at [1016, 324] on button "Validate" at bounding box center [958, 325] width 358 height 22
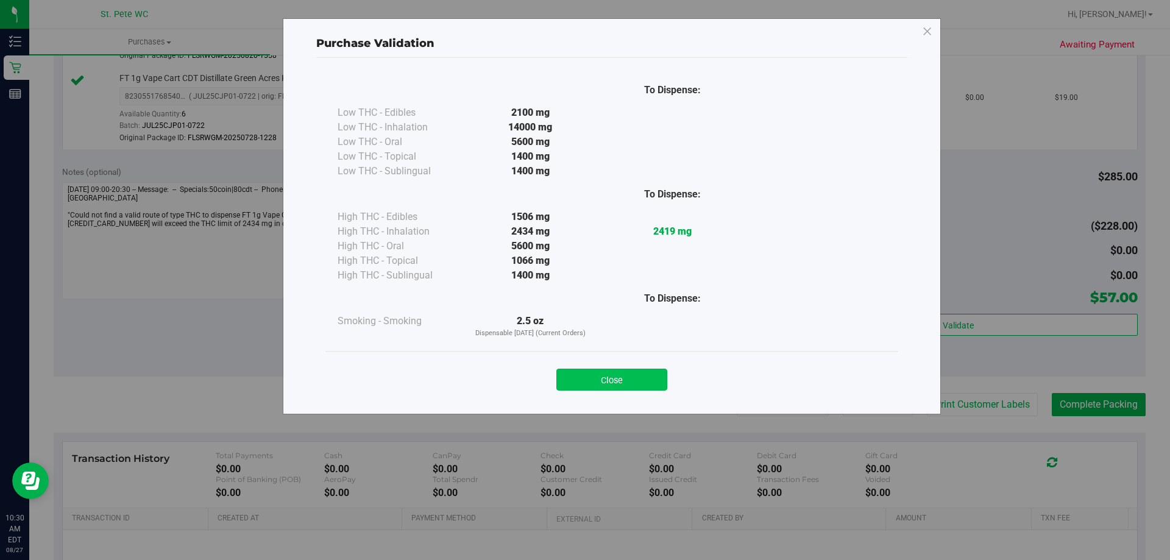
click at [611, 376] on button "Close" at bounding box center [612, 380] width 111 height 22
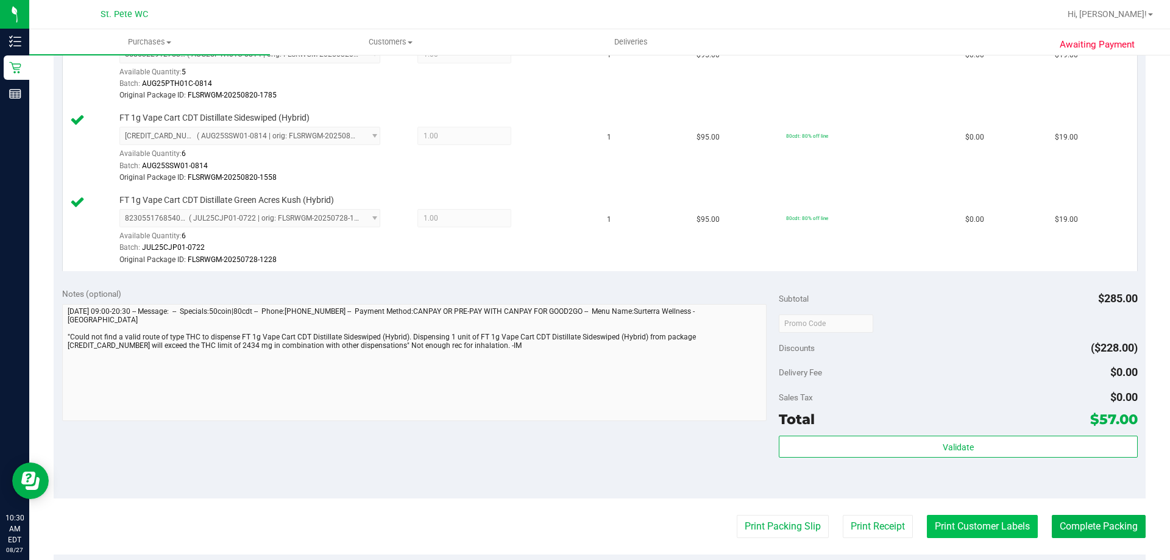
scroll to position [549, 0]
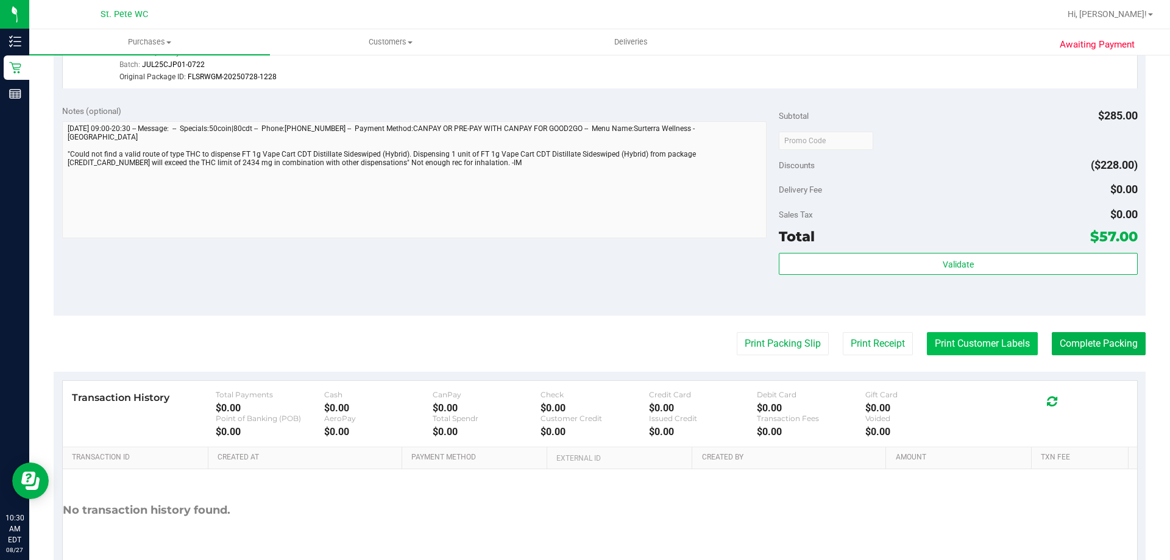
click at [964, 351] on button "Print Customer Labels" at bounding box center [982, 343] width 111 height 23
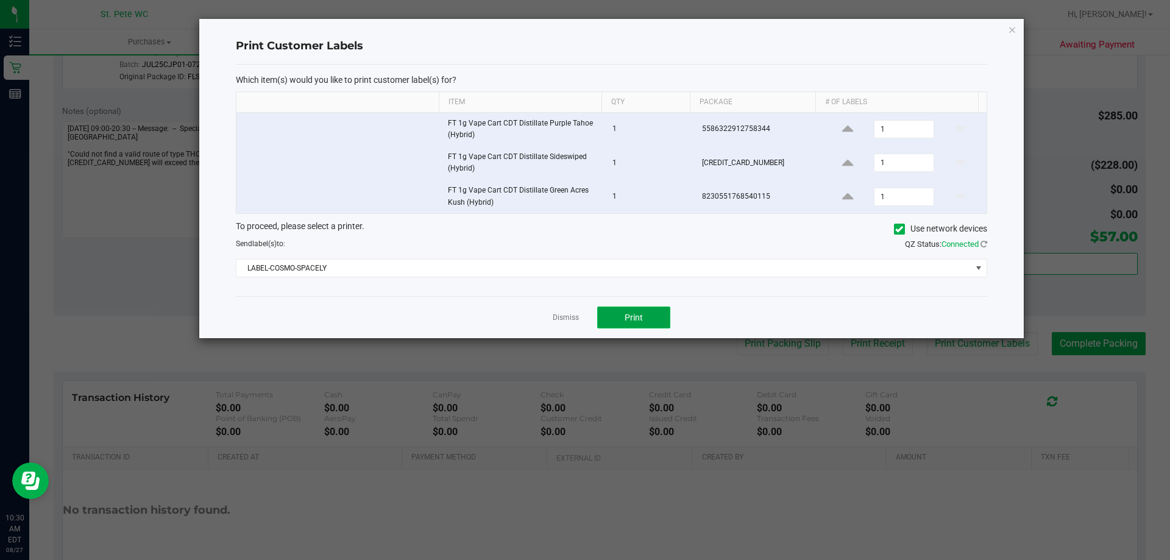
click at [632, 314] on span "Print" at bounding box center [634, 318] width 18 height 10
click at [1015, 28] on icon "button" at bounding box center [1012, 29] width 9 height 15
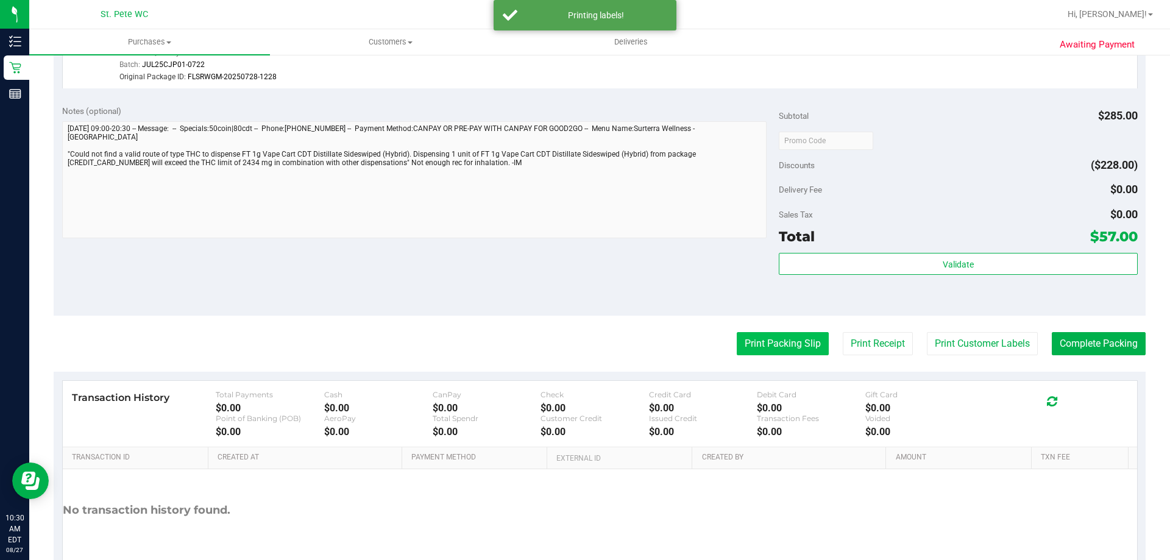
click at [757, 348] on button "Print Packing Slip" at bounding box center [783, 343] width 92 height 23
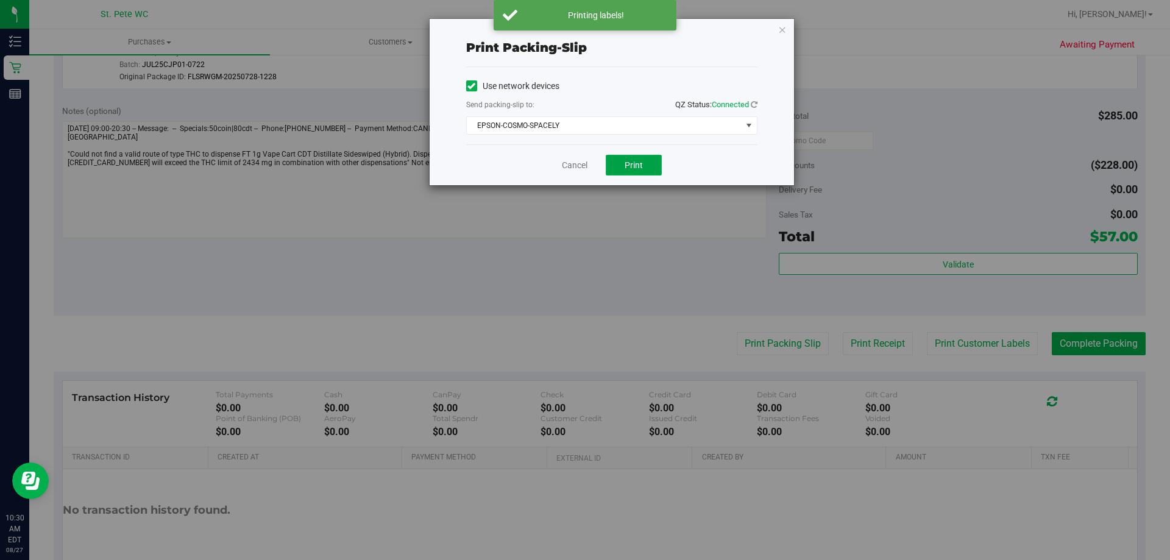
click at [631, 166] on span "Print" at bounding box center [634, 165] width 18 height 10
click at [779, 29] on icon "button" at bounding box center [783, 29] width 9 height 15
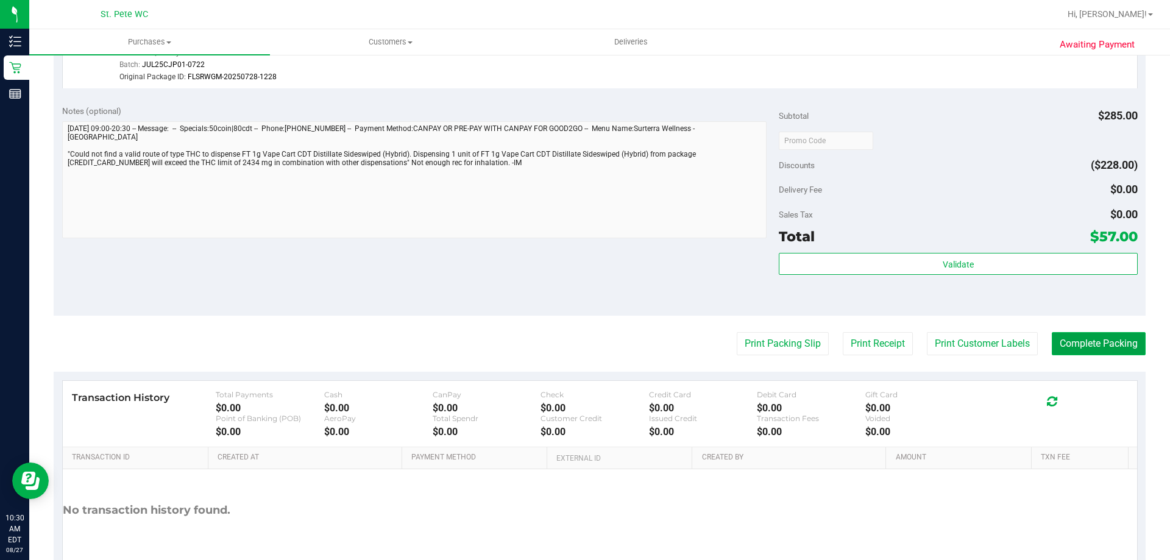
click at [1085, 343] on button "Complete Packing" at bounding box center [1099, 343] width 94 height 23
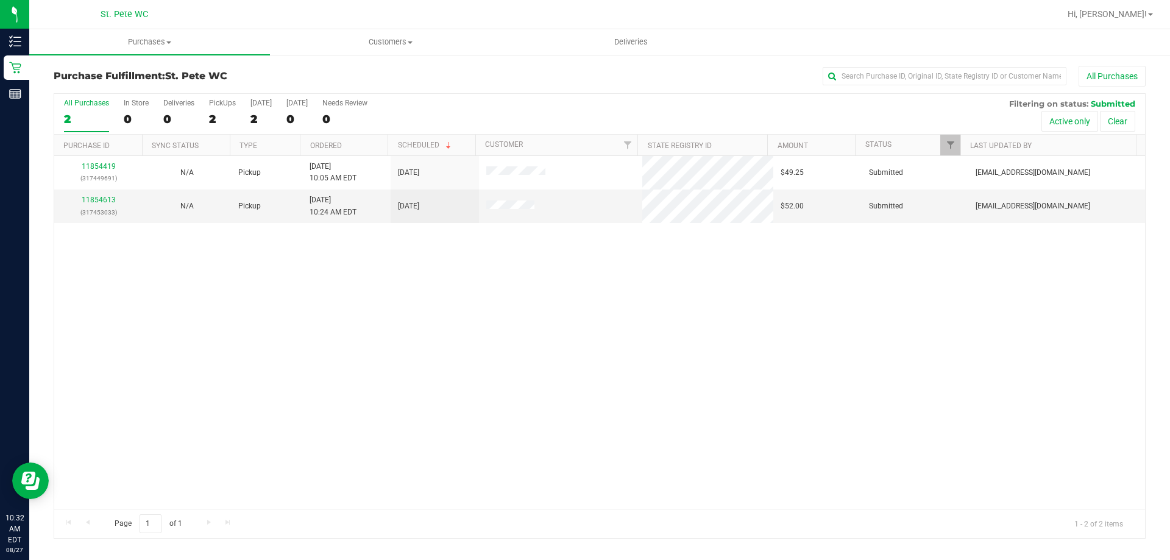
click at [574, 321] on div "11854419 (317449691) N/A Pickup 8/27/2025 10:05 AM EDT 8/27/2025 $49.25 Submitt…" at bounding box center [599, 332] width 1091 height 353
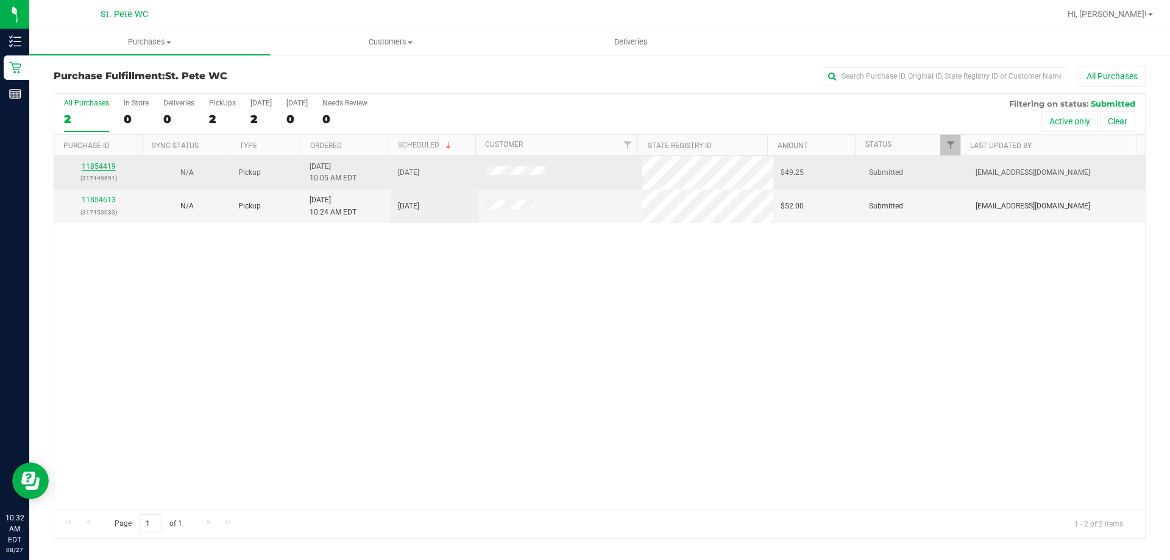
click at [102, 163] on link "11854419" at bounding box center [99, 166] width 34 height 9
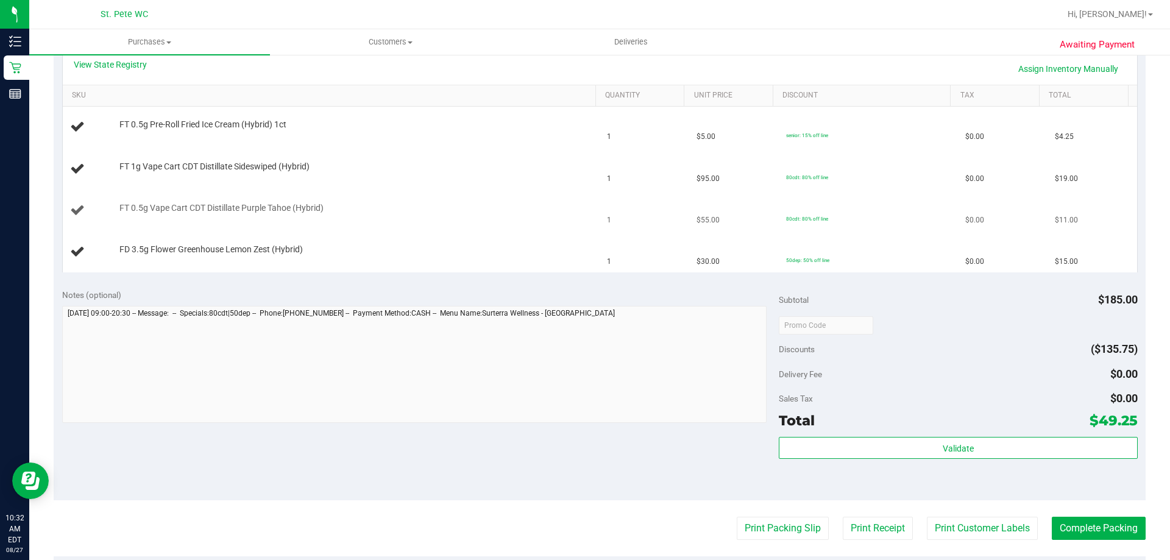
scroll to position [305, 0]
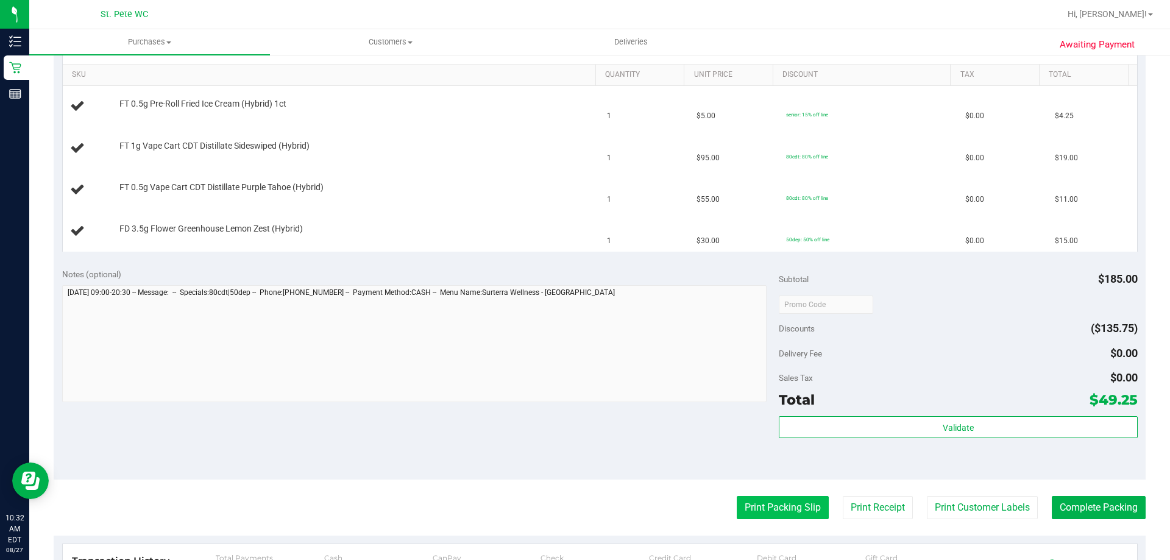
click at [754, 502] on button "Print Packing Slip" at bounding box center [783, 507] width 92 height 23
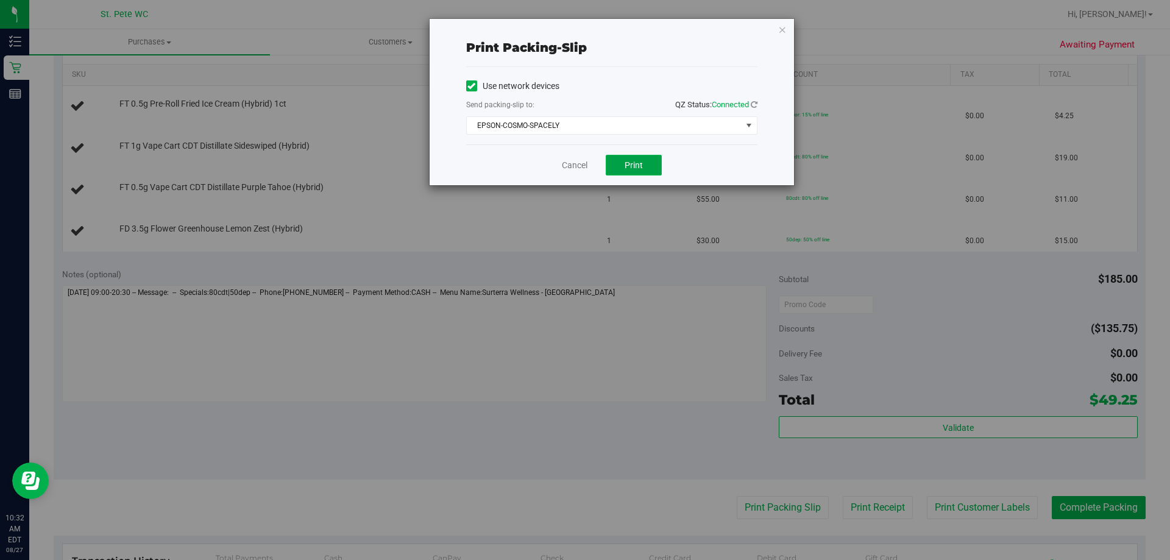
click at [626, 166] on span "Print" at bounding box center [634, 165] width 18 height 10
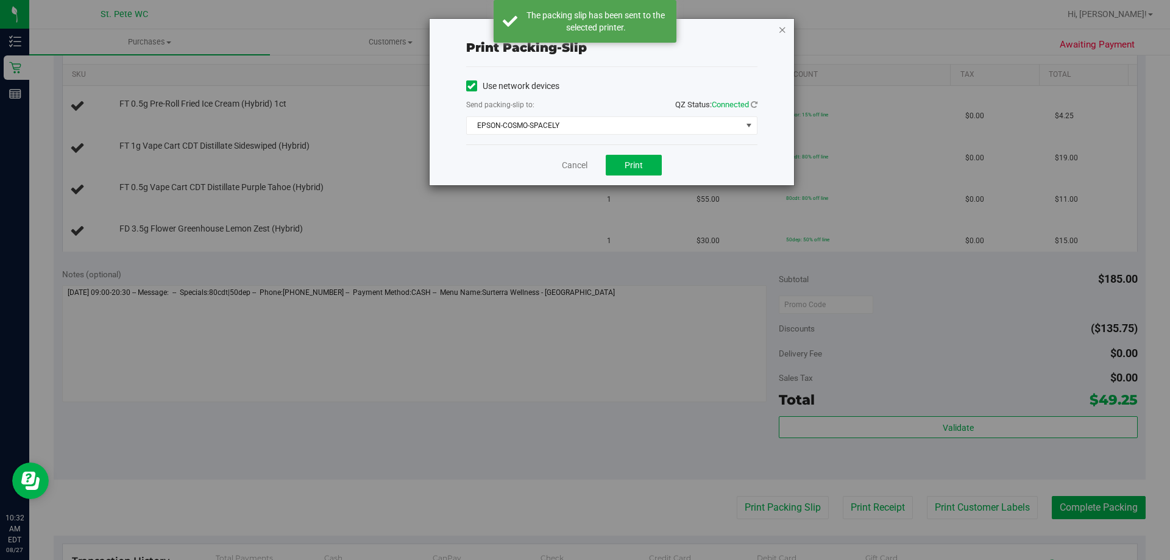
click at [783, 31] on icon "button" at bounding box center [783, 29] width 9 height 15
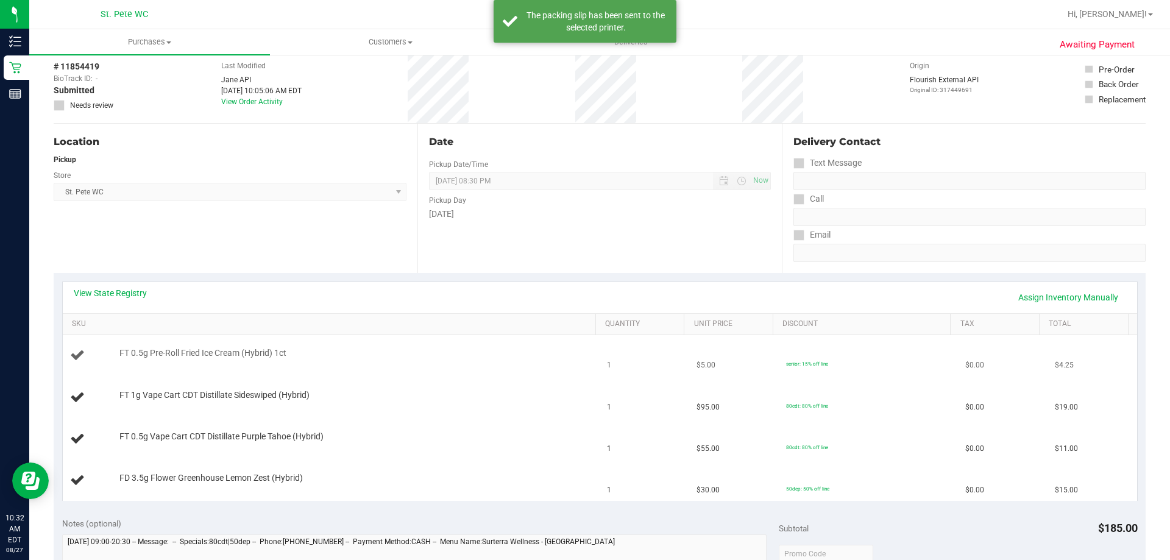
scroll to position [0, 0]
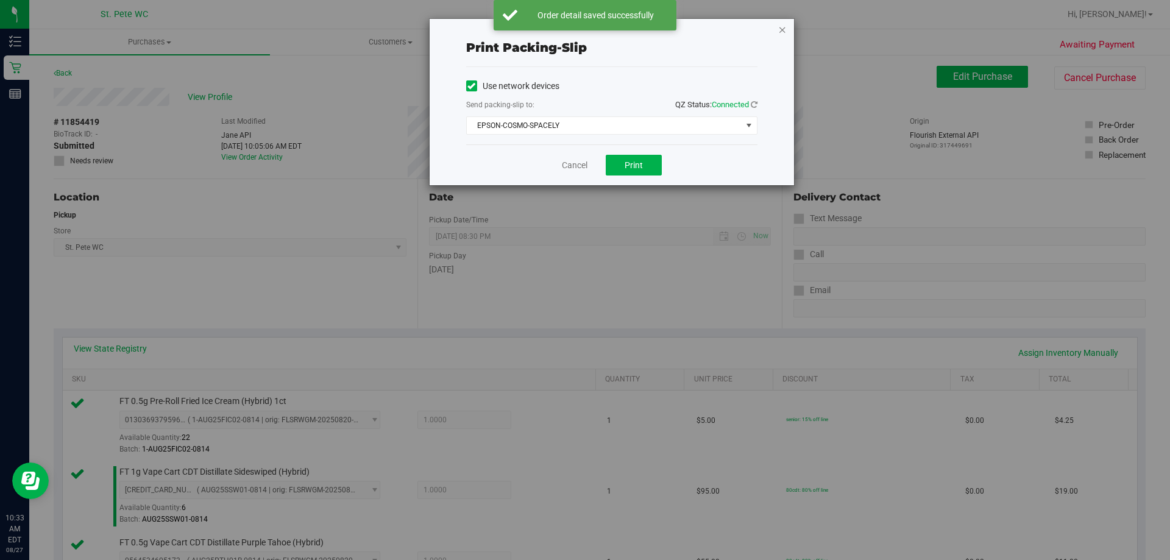
click at [780, 29] on icon "button" at bounding box center [783, 29] width 9 height 15
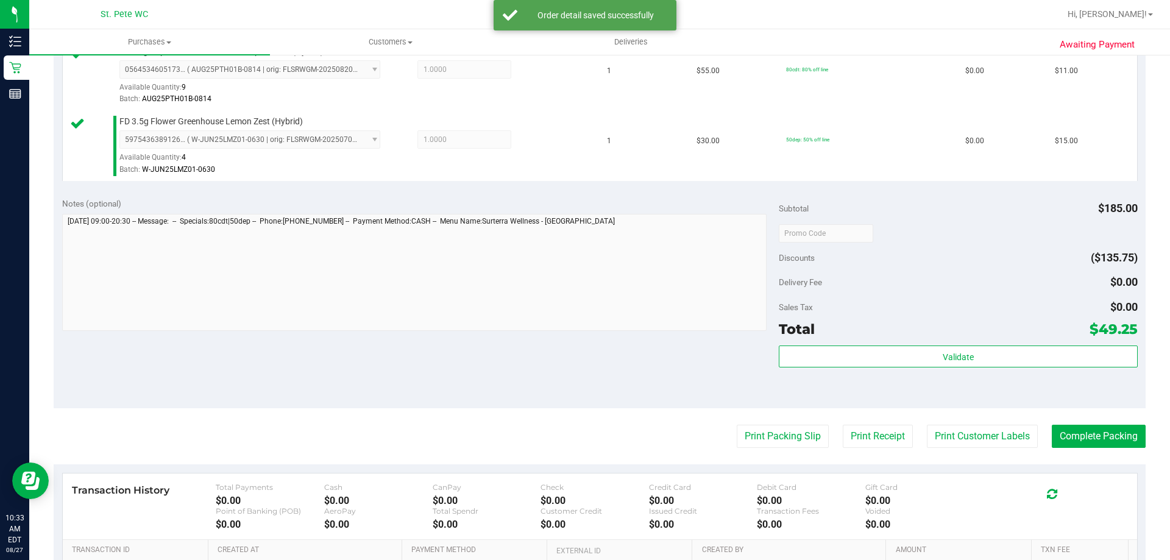
scroll to position [572, 0]
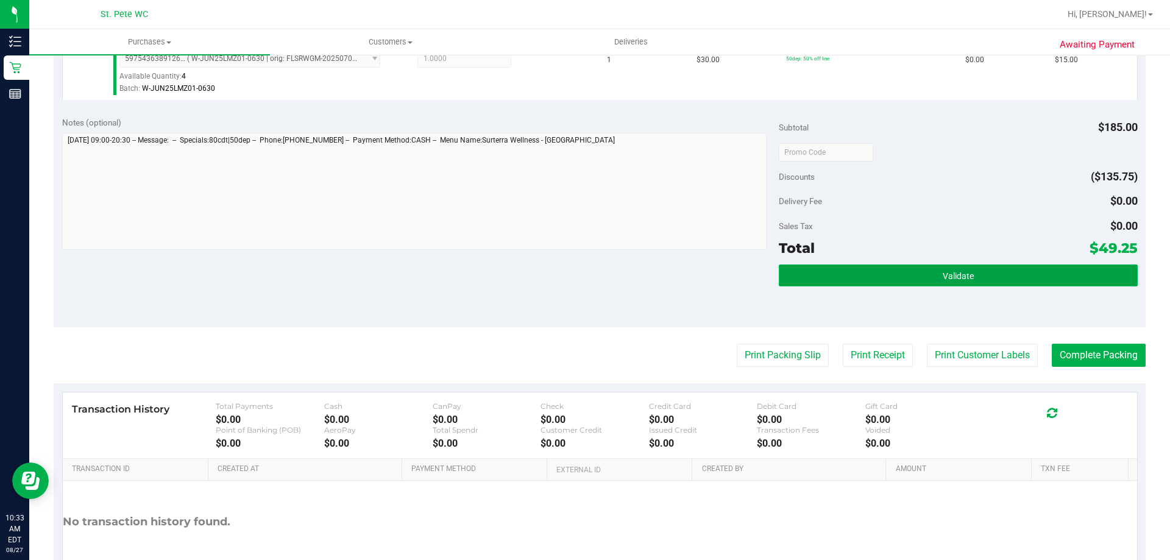
click at [852, 279] on button "Validate" at bounding box center [958, 276] width 358 height 22
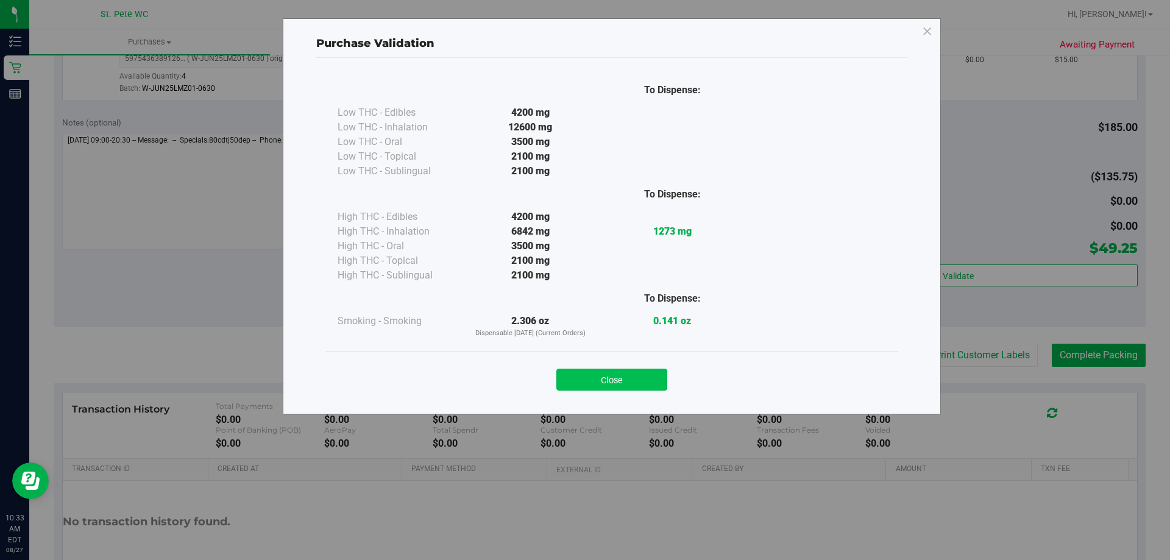
click at [611, 377] on button "Close" at bounding box center [612, 380] width 111 height 22
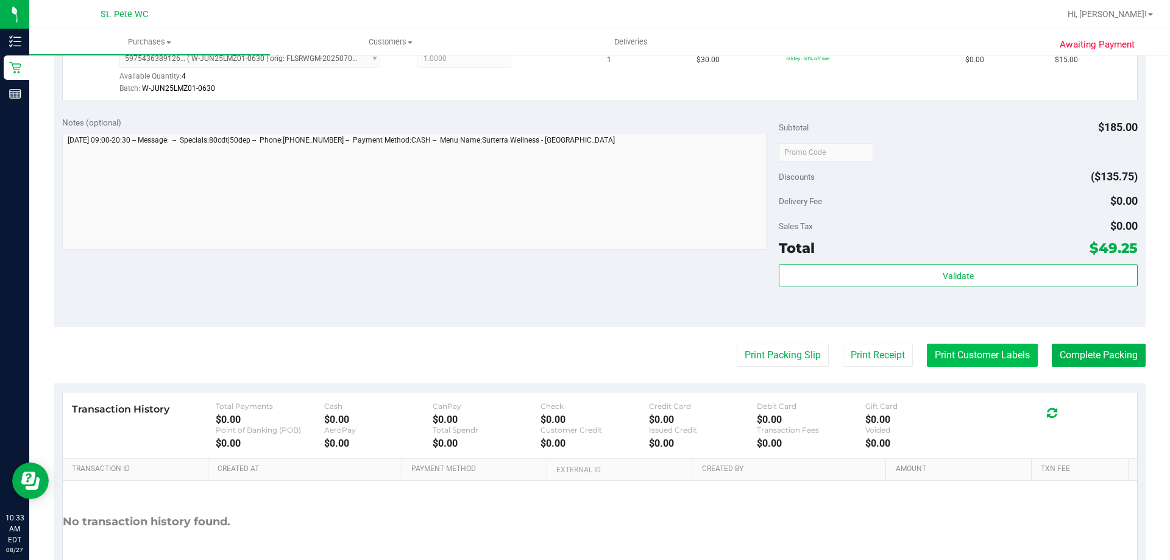
click at [1001, 348] on button "Print Customer Labels" at bounding box center [982, 355] width 111 height 23
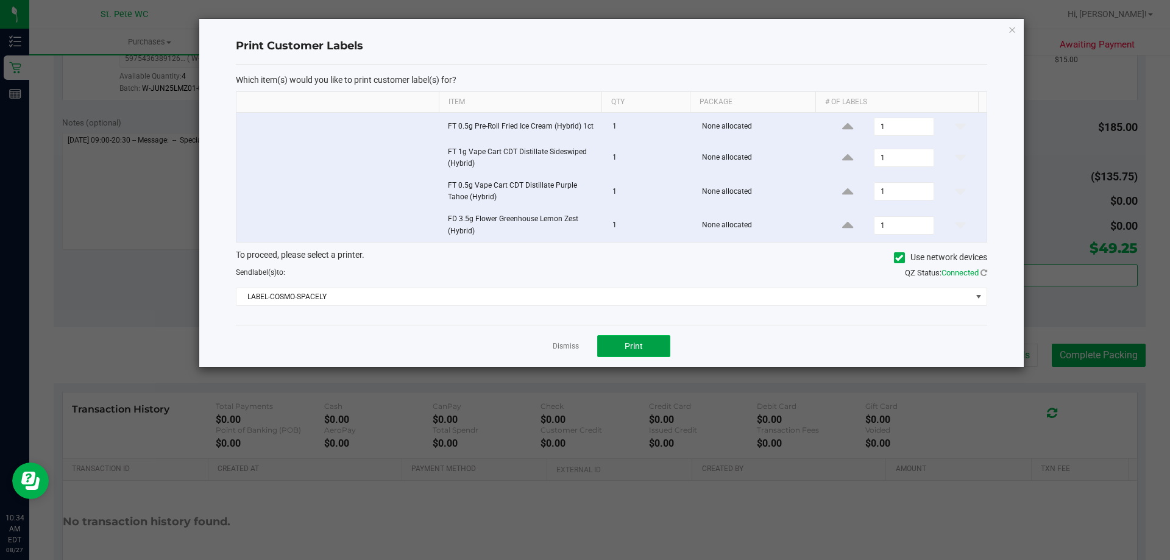
click at [631, 337] on button "Print" at bounding box center [633, 346] width 73 height 22
click at [1011, 30] on icon "button" at bounding box center [1012, 29] width 9 height 15
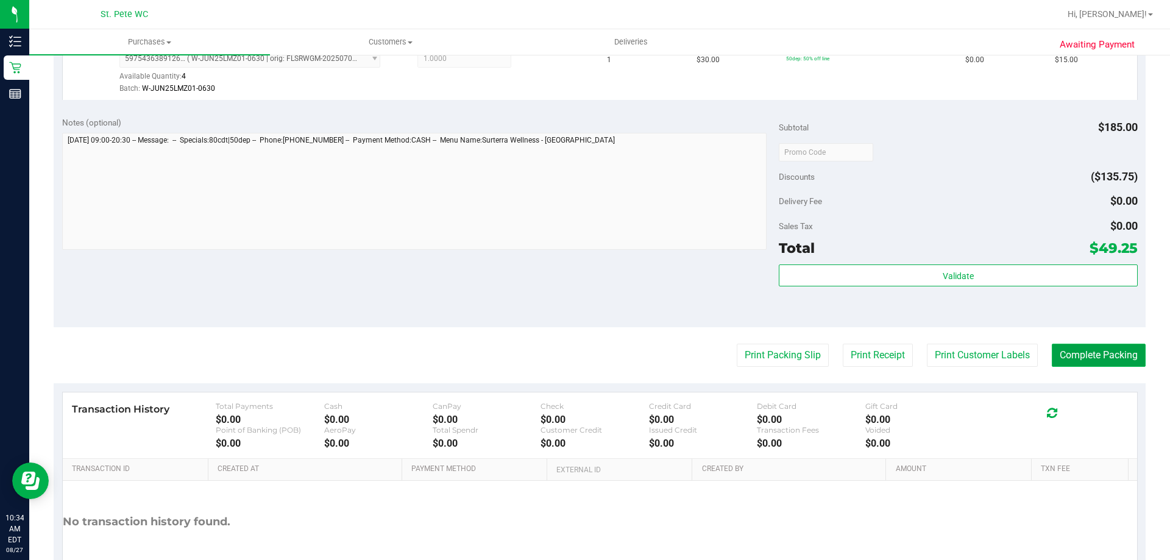
click at [1094, 354] on button "Complete Packing" at bounding box center [1099, 355] width 94 height 23
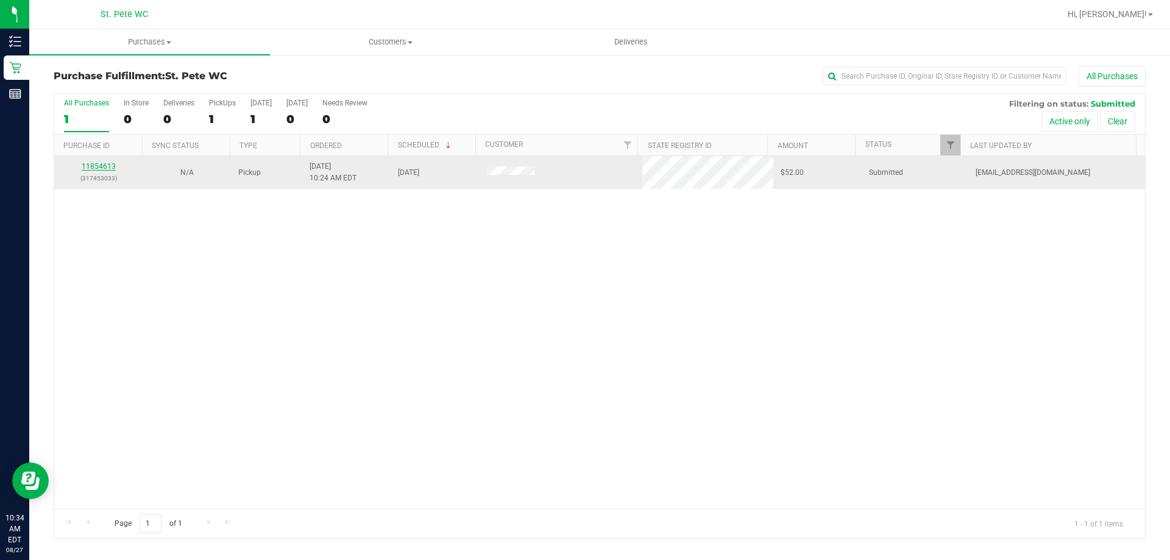
click at [93, 167] on link "11854613" at bounding box center [99, 166] width 34 height 9
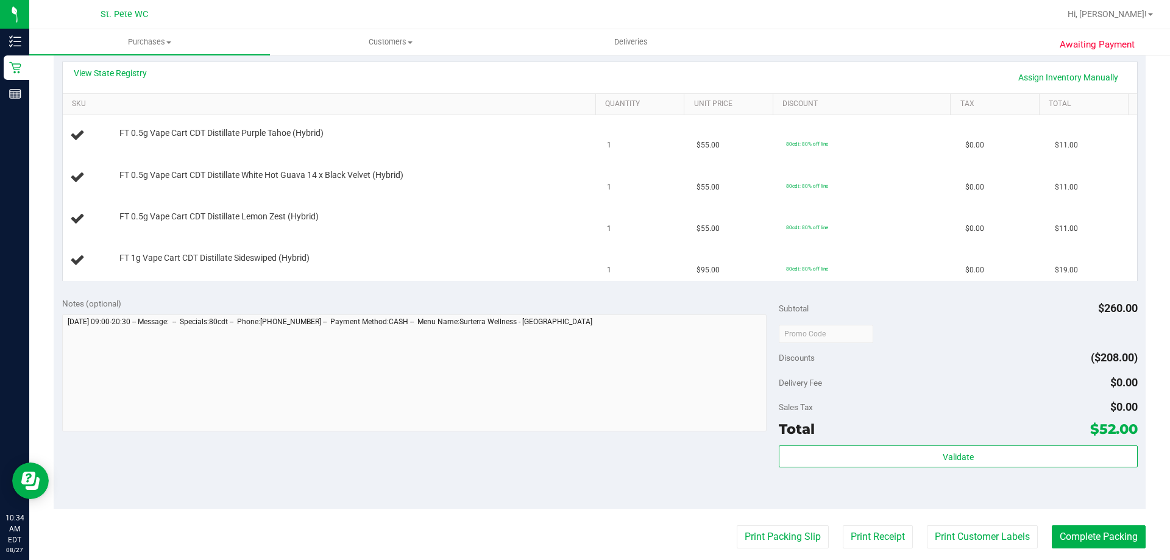
scroll to position [305, 0]
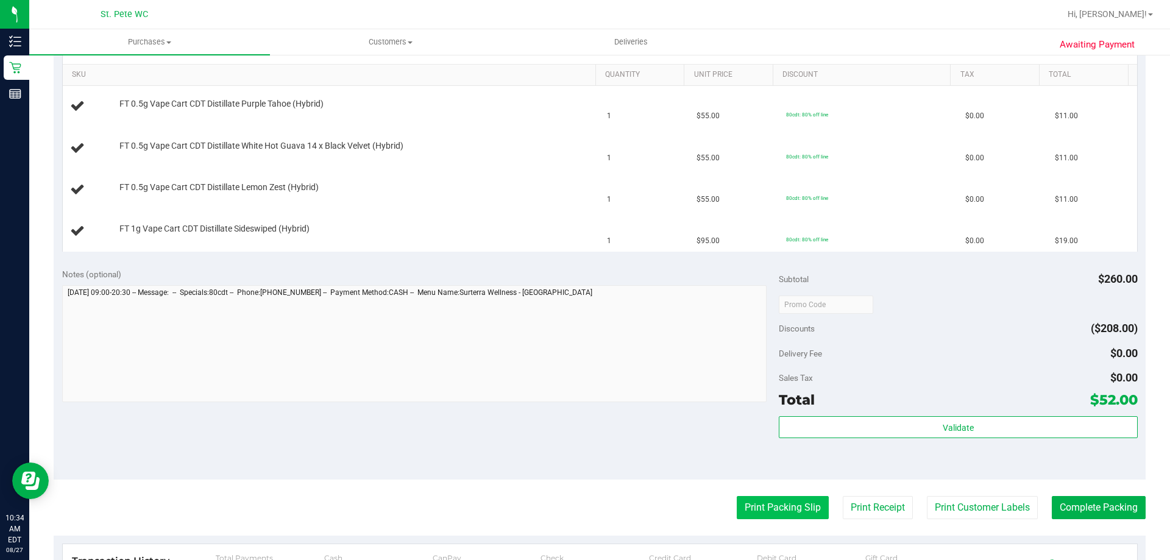
click at [758, 500] on button "Print Packing Slip" at bounding box center [783, 507] width 92 height 23
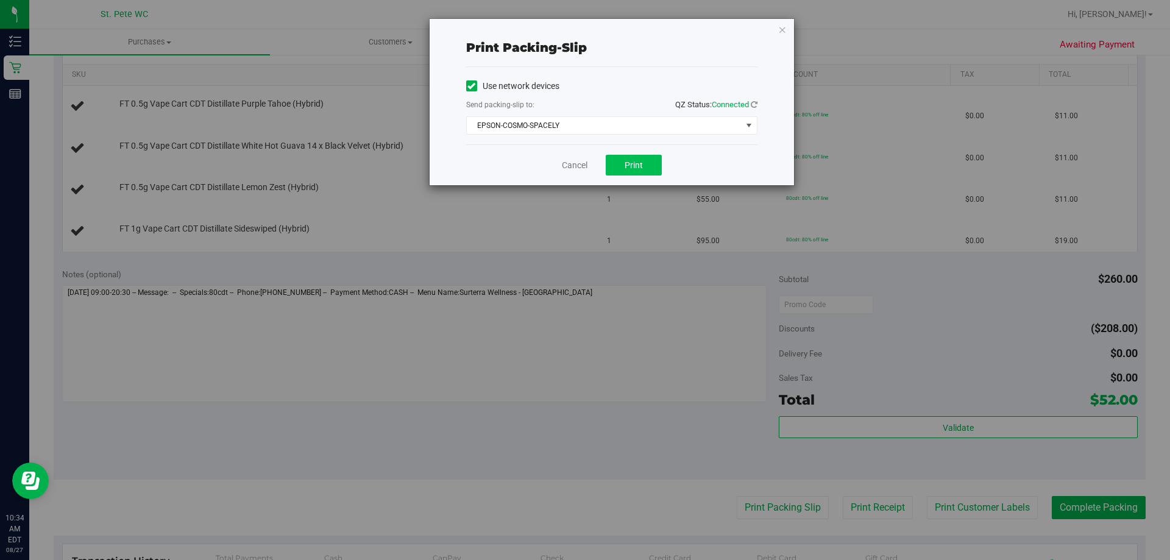
drag, startPoint x: 627, startPoint y: 151, endPoint x: 627, endPoint y: 162, distance: 10.4
click at [627, 152] on div "Cancel Print" at bounding box center [611, 164] width 291 height 41
click at [627, 162] on span "Print" at bounding box center [634, 165] width 18 height 10
click at [782, 29] on icon "button" at bounding box center [783, 29] width 9 height 15
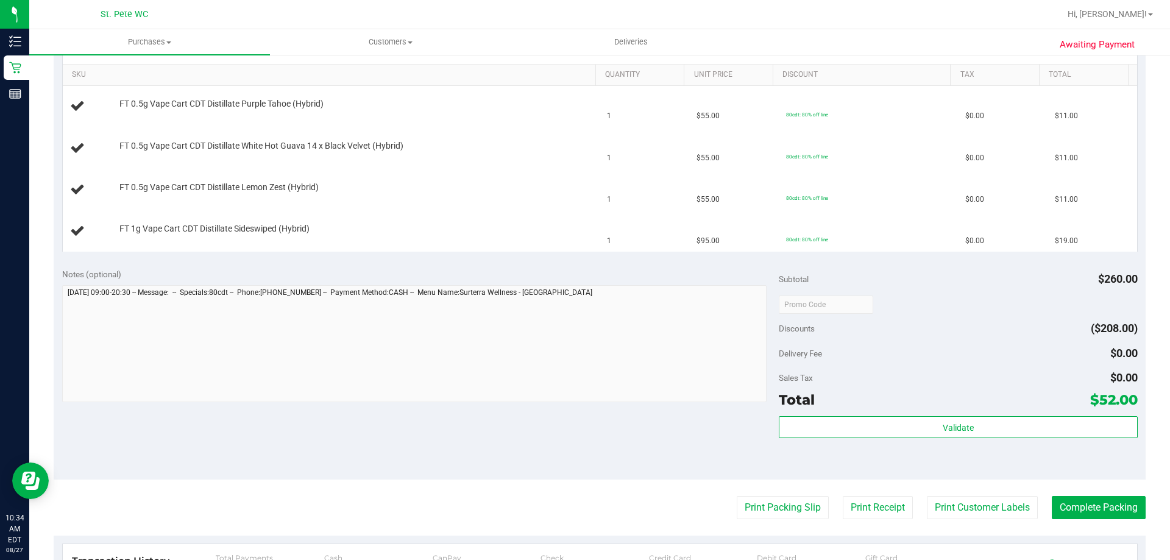
scroll to position [122, 0]
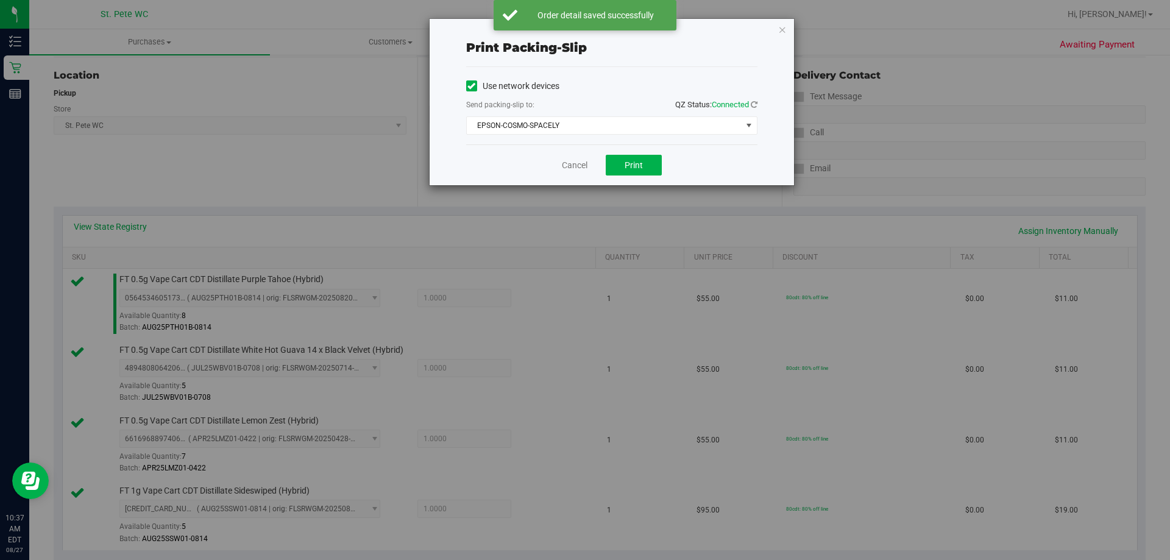
click at [788, 24] on div "Print packing-slip Use network devices Send packing-slip to: QZ Status: Connect…" at bounding box center [612, 102] width 365 height 166
click at [783, 30] on icon "button" at bounding box center [783, 29] width 9 height 15
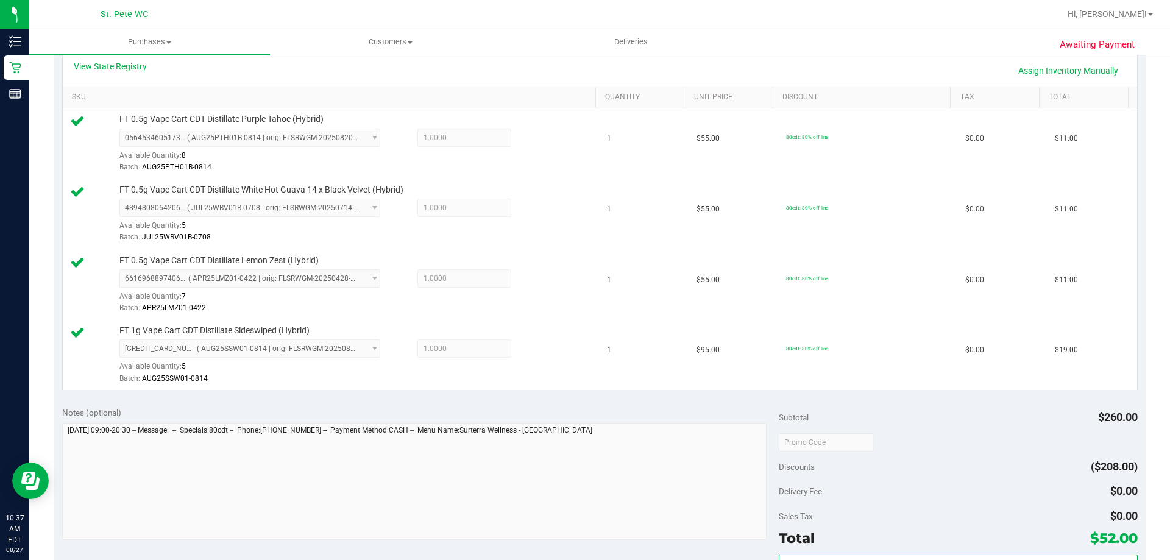
scroll to position [404, 0]
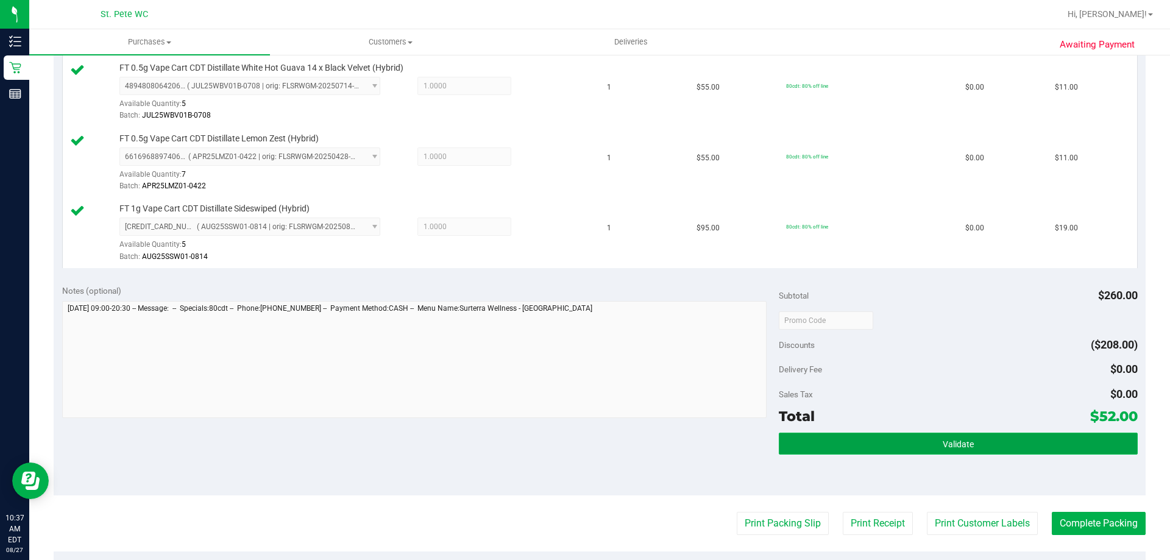
click at [805, 447] on button "Validate" at bounding box center [958, 444] width 358 height 22
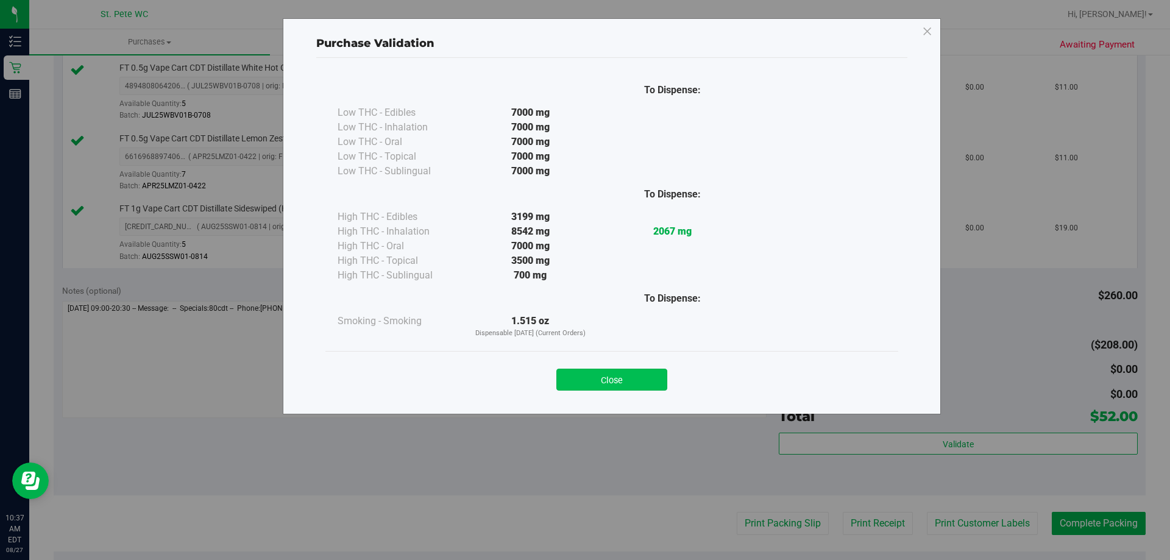
click at [613, 377] on button "Close" at bounding box center [612, 380] width 111 height 22
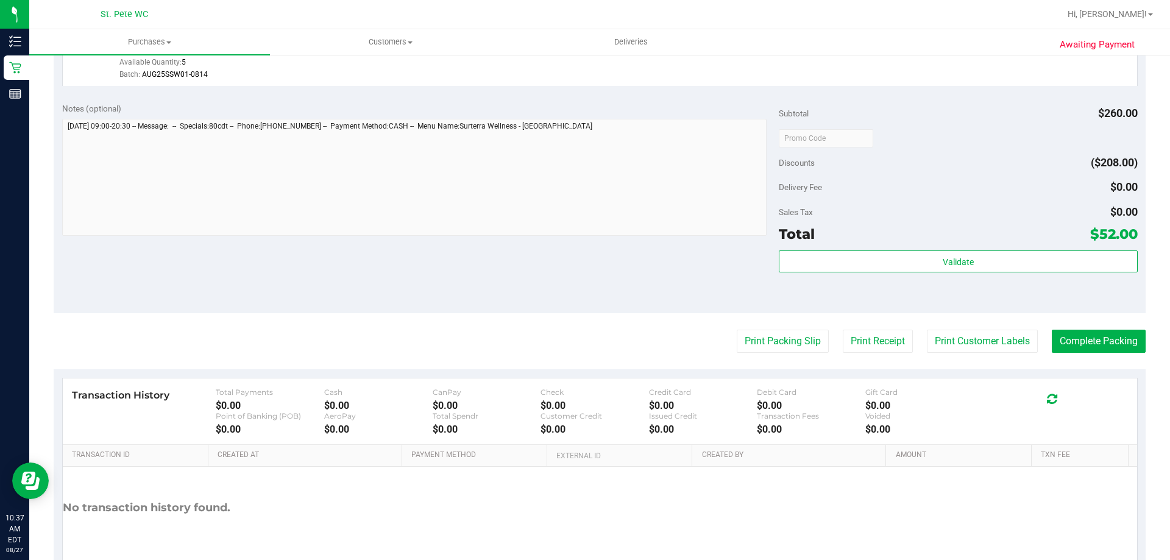
scroll to position [587, 0]
click at [955, 353] on purchase-details "Back Edit Purchase Cancel Purchase View Profile # 11854613 BioTrack ID: - Submi…" at bounding box center [600, 38] width 1092 height 1118
click at [953, 335] on button "Print Customer Labels" at bounding box center [982, 340] width 111 height 23
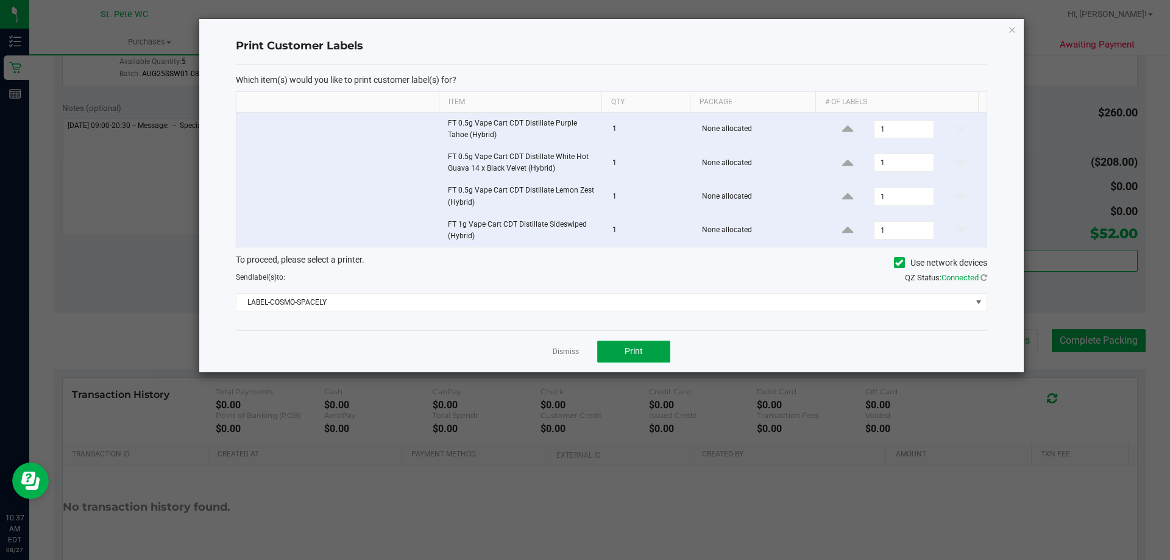
click at [641, 346] on button "Print" at bounding box center [633, 352] width 73 height 22
click at [1016, 29] on icon "button" at bounding box center [1012, 29] width 9 height 15
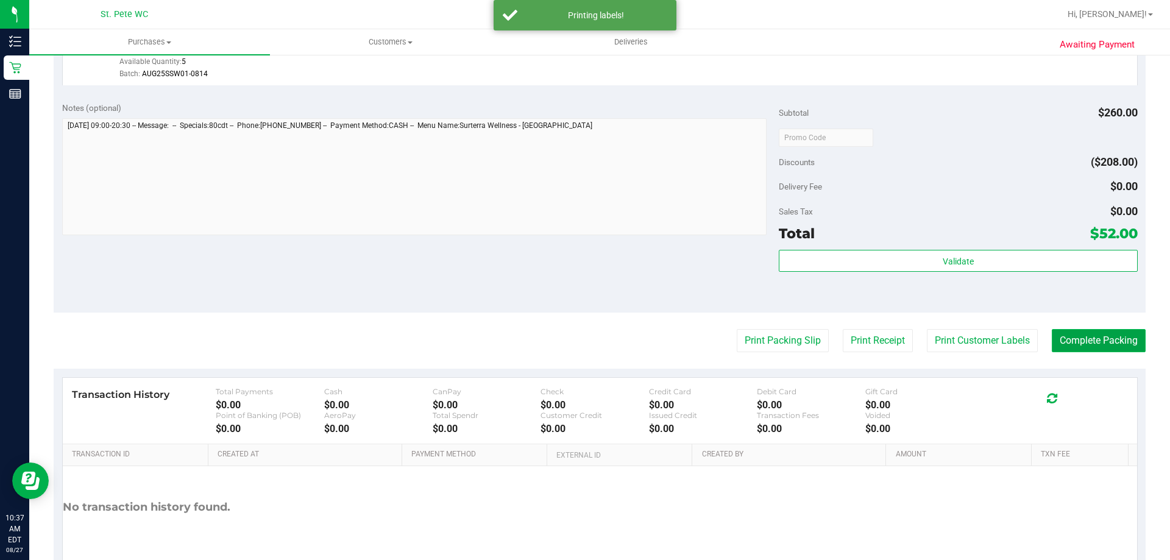
click at [1071, 335] on button "Complete Packing" at bounding box center [1099, 340] width 94 height 23
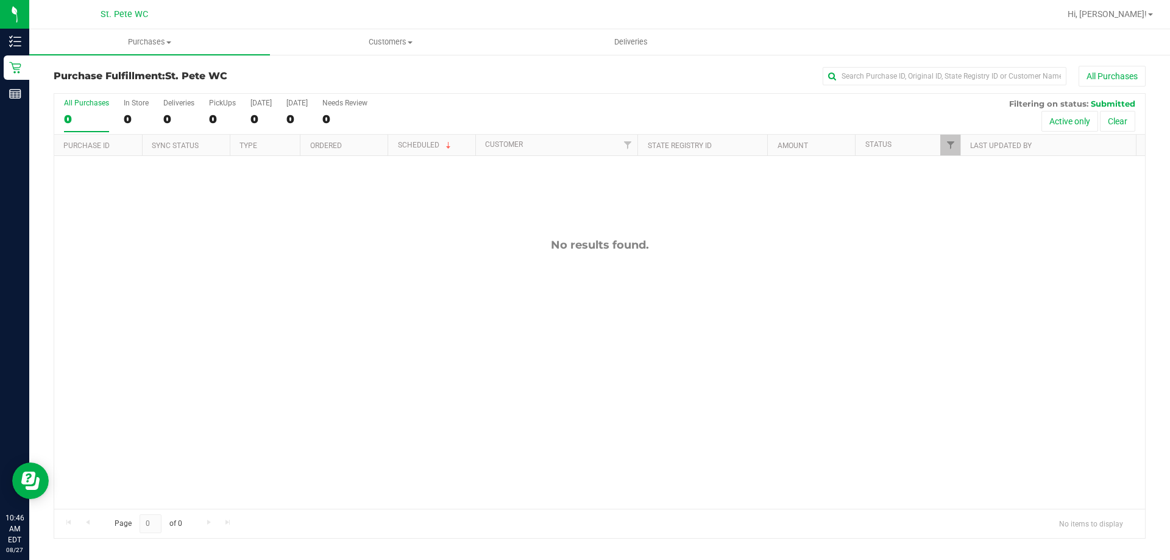
click at [315, 321] on div "No results found." at bounding box center [599, 373] width 1091 height 435
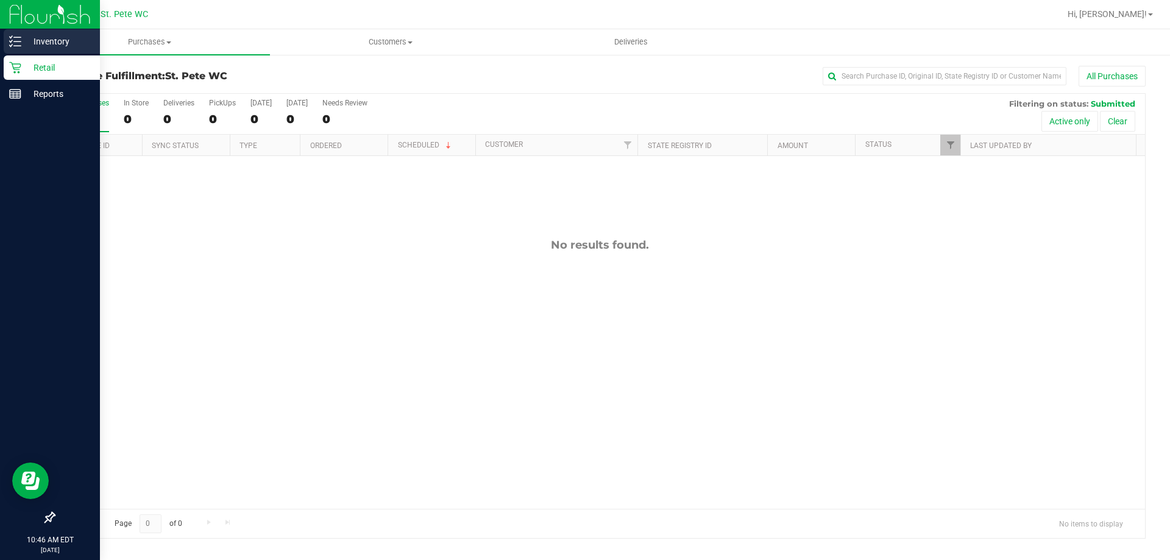
click at [22, 41] on p "Inventory" at bounding box center [57, 41] width 73 height 15
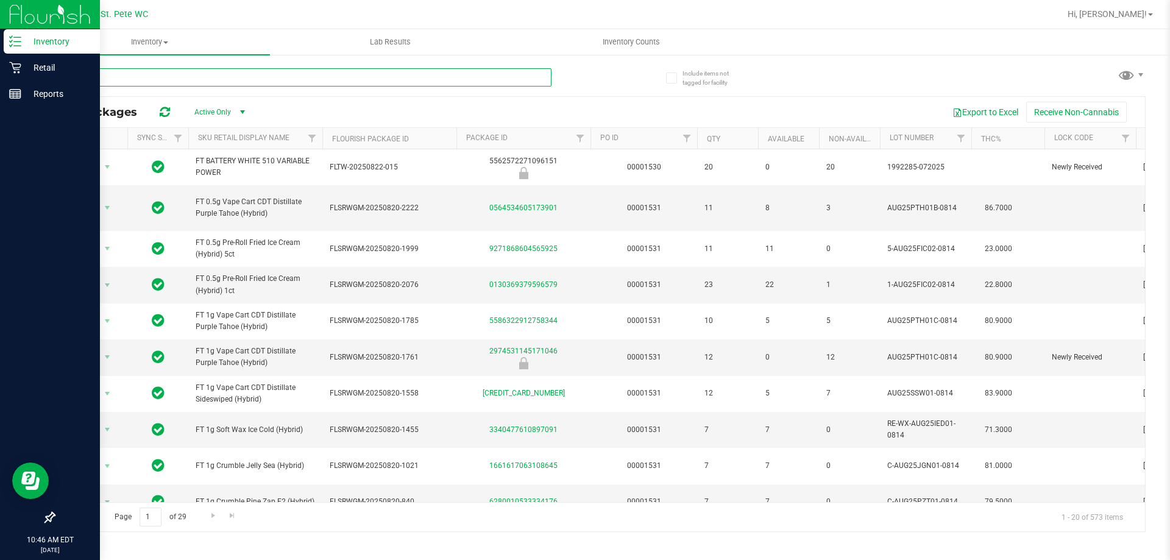
click at [412, 80] on input "text" at bounding box center [303, 77] width 498 height 18
type input "bdl"
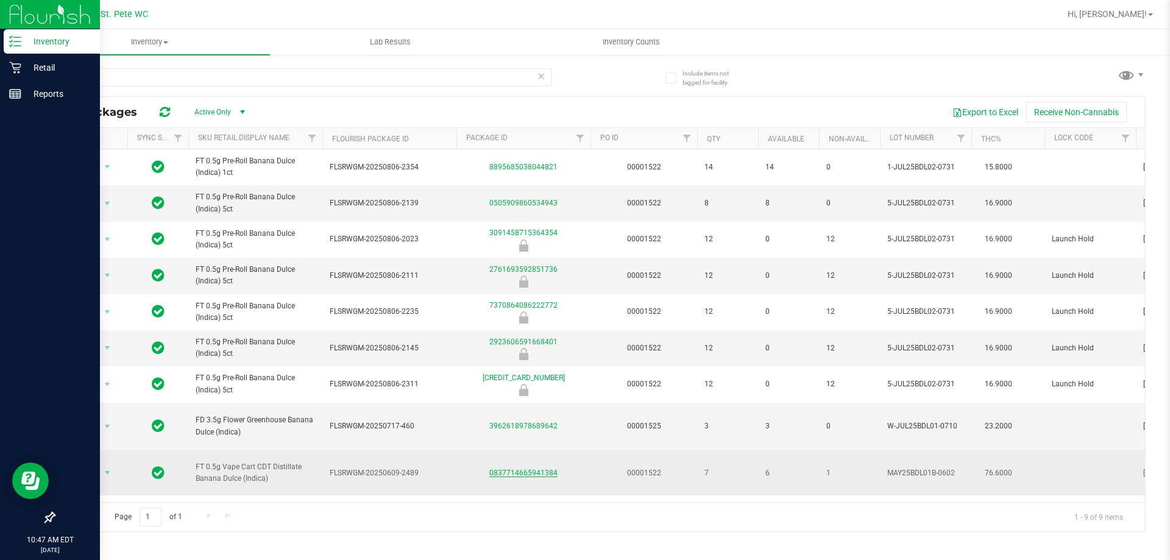
click at [532, 469] on link "0837714665941384" at bounding box center [524, 473] width 68 height 9
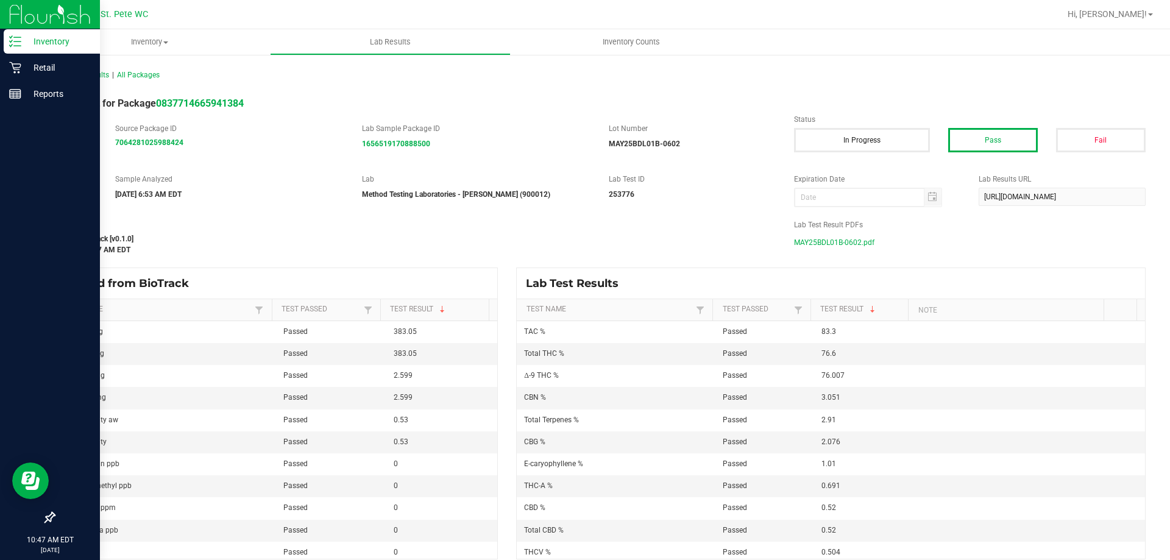
click at [817, 244] on span "MAY25BDL01B-0602.pdf" at bounding box center [834, 242] width 80 height 18
click at [18, 37] on icon at bounding box center [15, 41] width 12 height 12
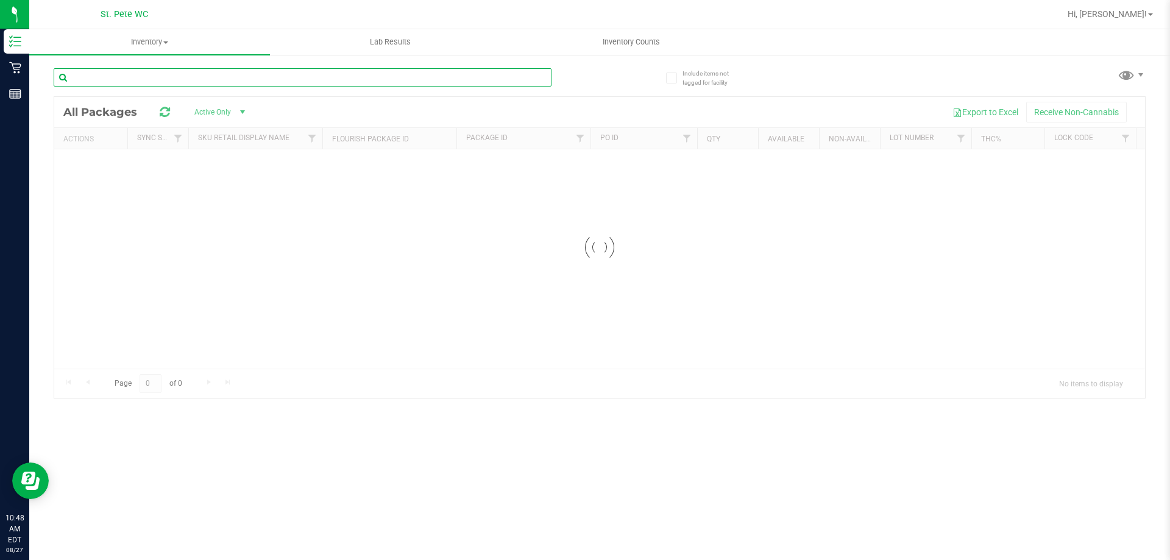
click at [178, 79] on div "Inventory All packages All inventory Waste log Lab Results Inventory Counts" at bounding box center [599, 294] width 1141 height 531
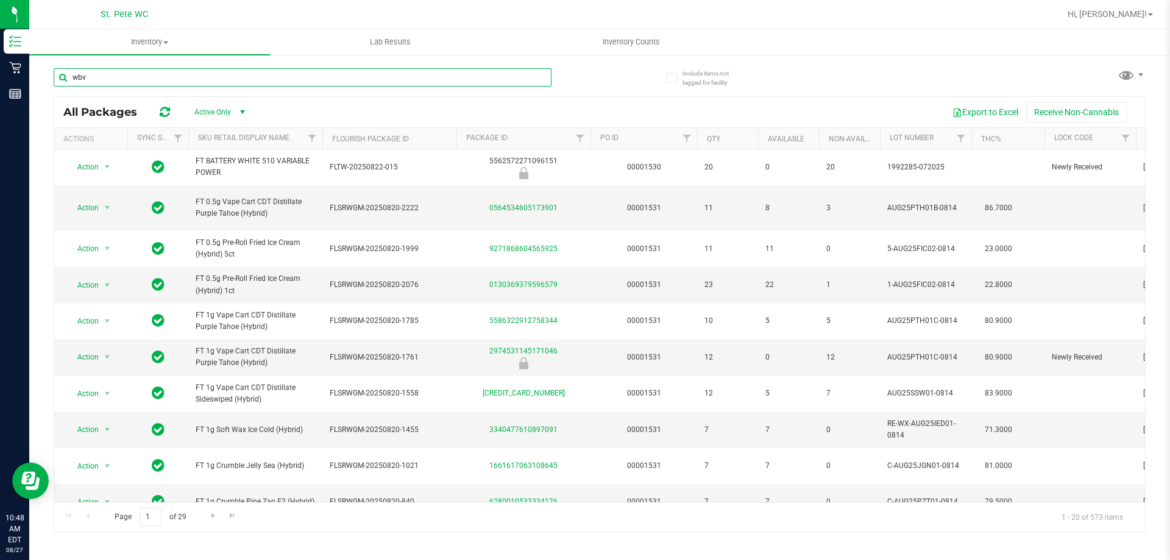
type input "wbv"
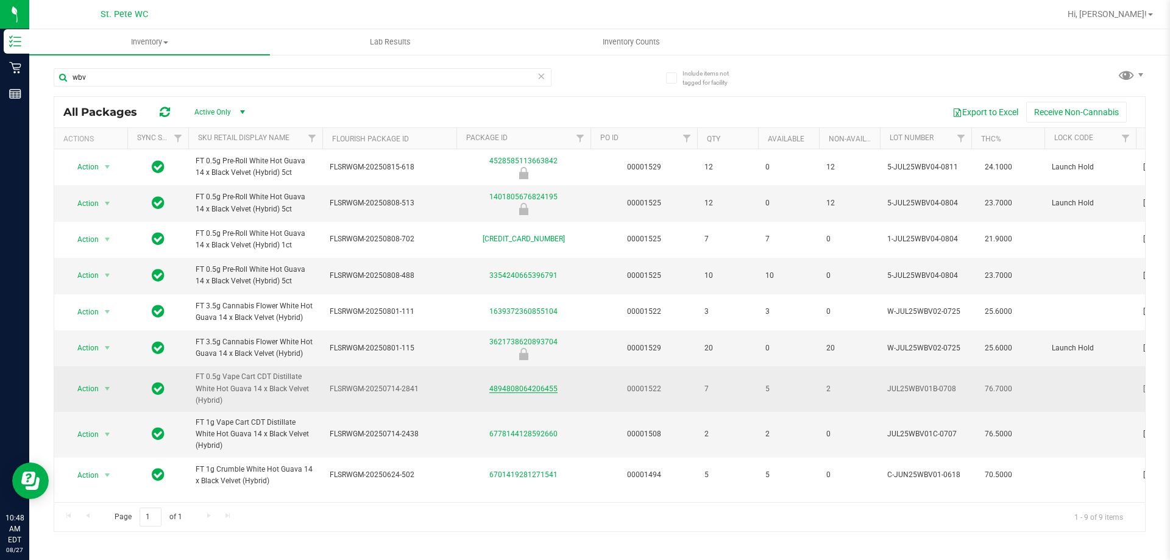
click at [519, 386] on link "4894808064206455" at bounding box center [524, 389] width 68 height 9
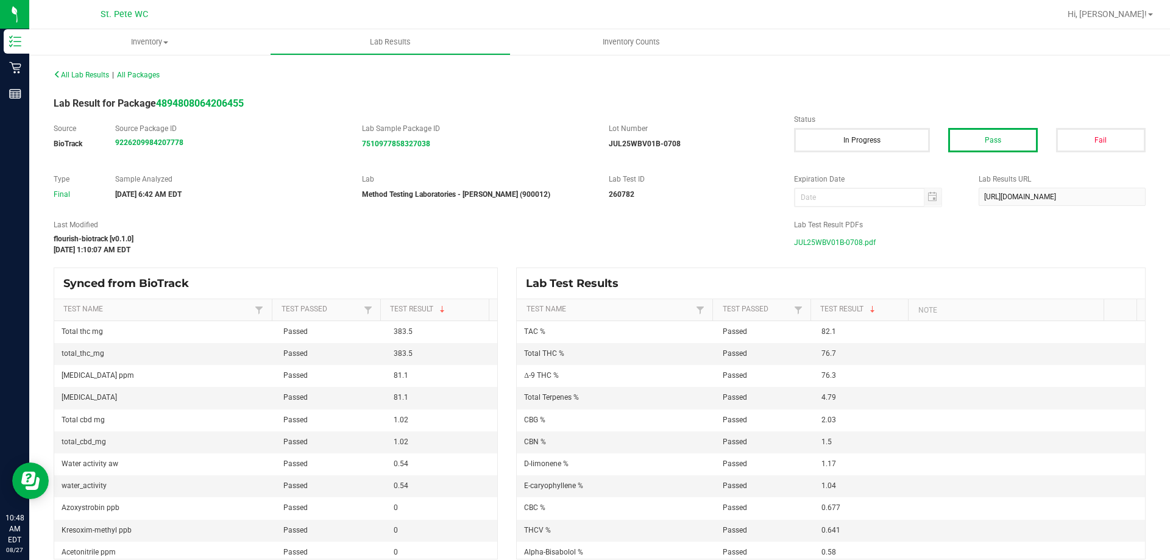
click at [819, 238] on span "JUL25WBV01B-0708.pdf" at bounding box center [835, 242] width 82 height 18
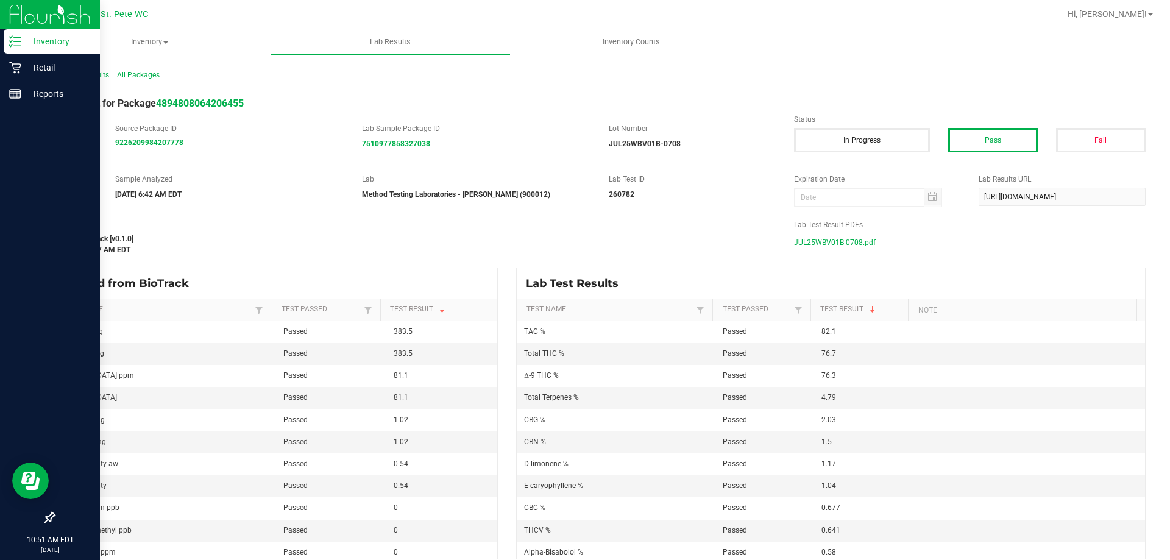
click at [20, 46] on line at bounding box center [17, 46] width 7 height 0
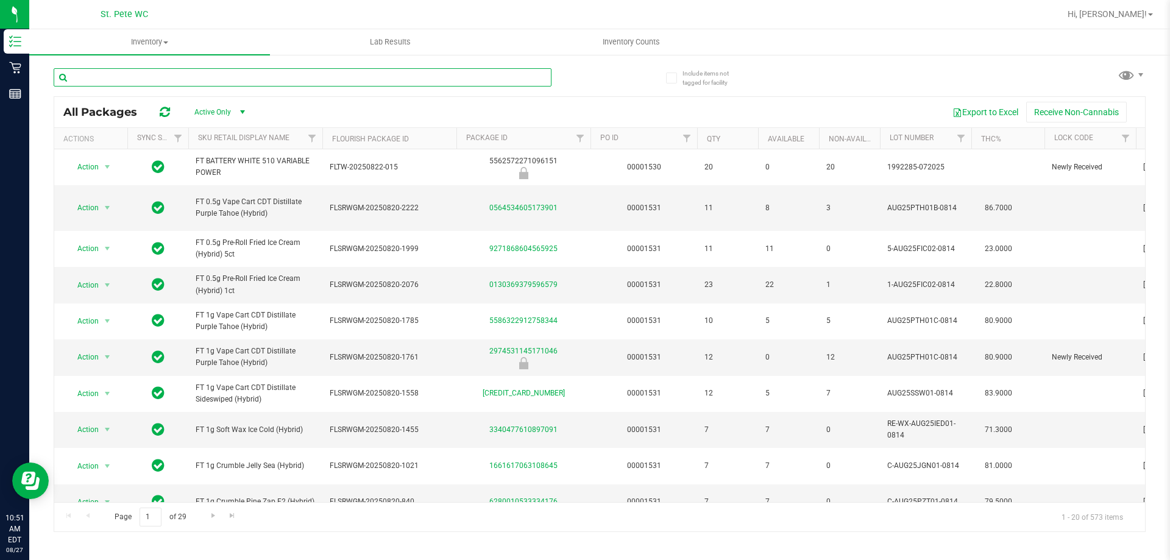
click at [244, 77] on input "text" at bounding box center [303, 77] width 498 height 18
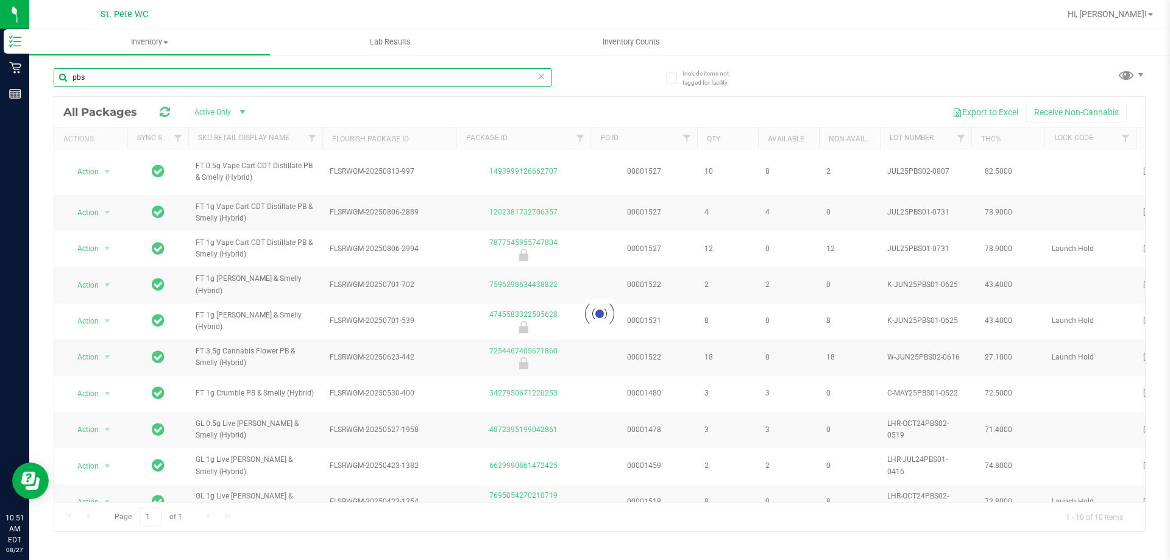
type input "pbs"
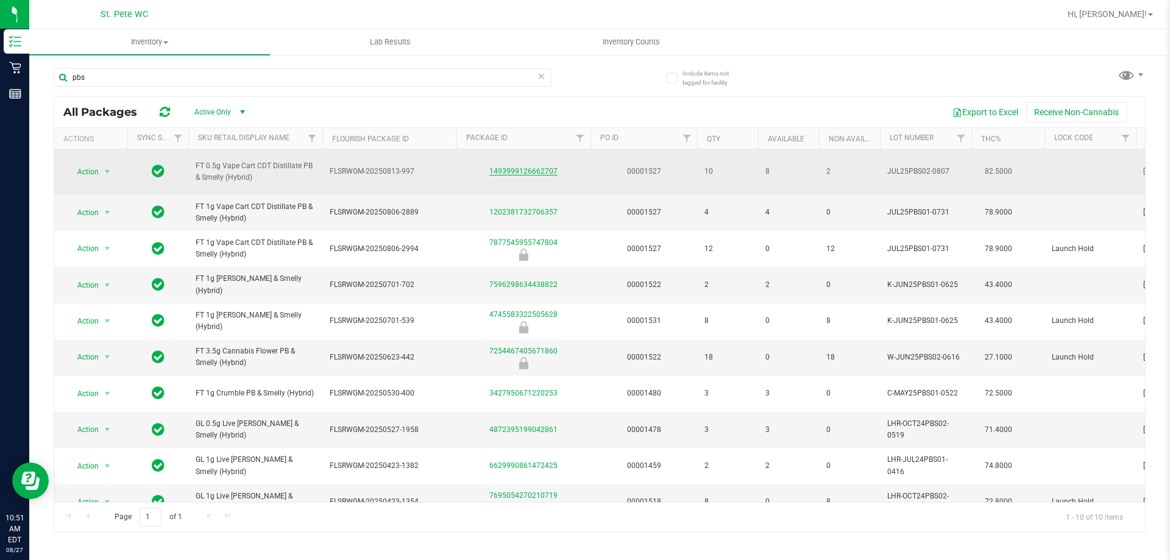
click at [526, 174] on link "1493999126662707" at bounding box center [524, 171] width 68 height 9
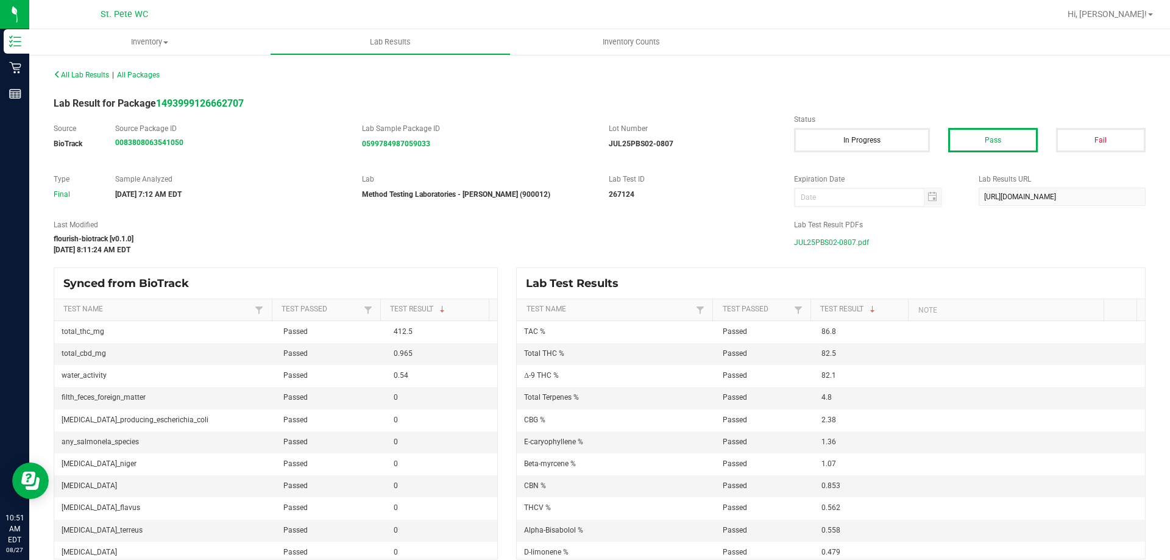
click at [807, 241] on span "JUL25PBS02-0807.pdf" at bounding box center [831, 242] width 75 height 18
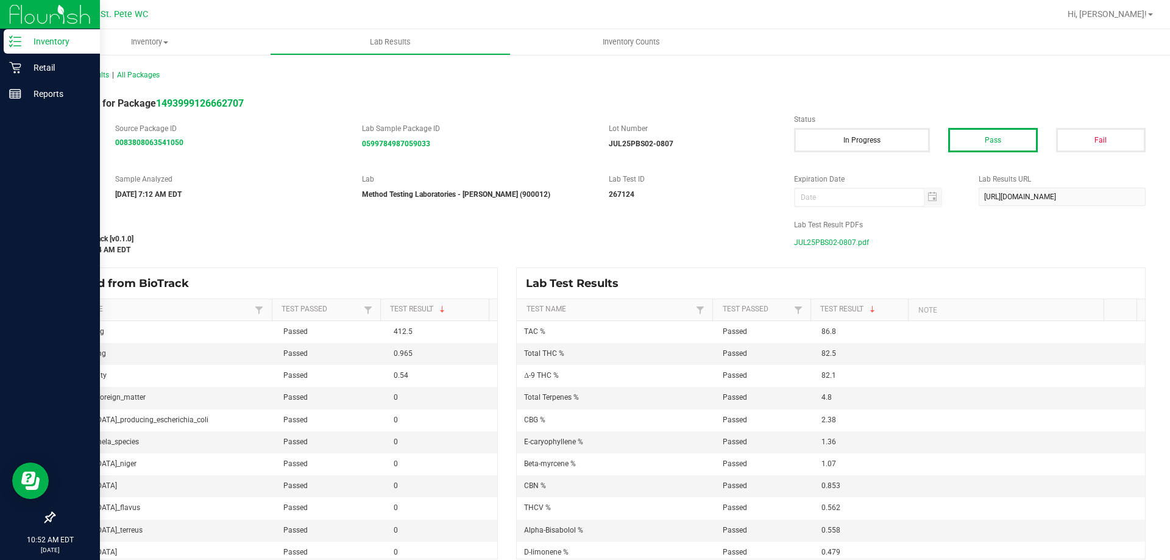
click at [46, 42] on p "Inventory" at bounding box center [57, 41] width 73 height 15
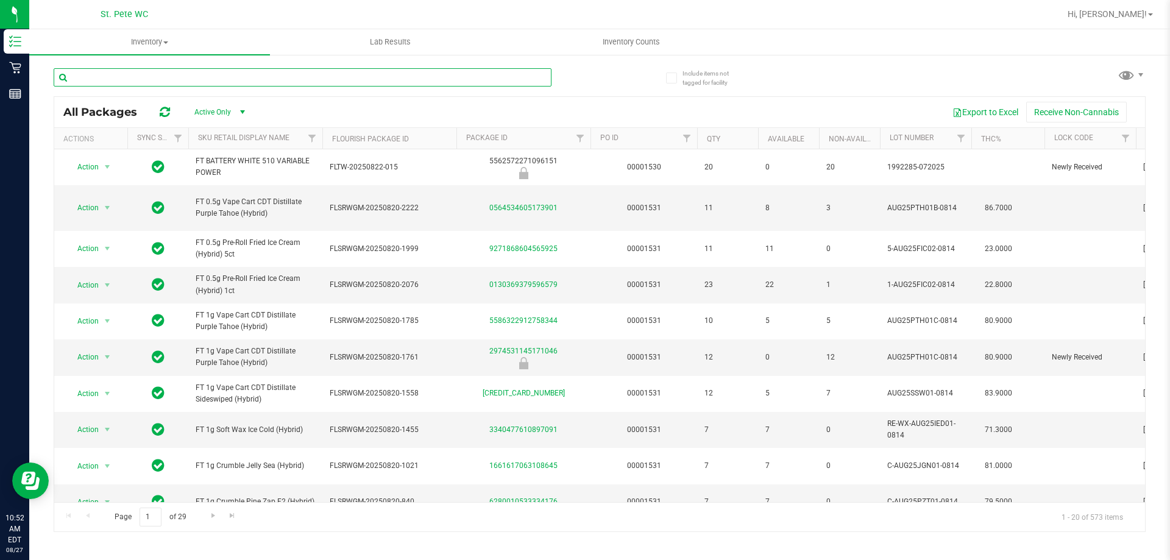
click at [146, 82] on input "text" at bounding box center [303, 77] width 498 height 18
type input "lmz"
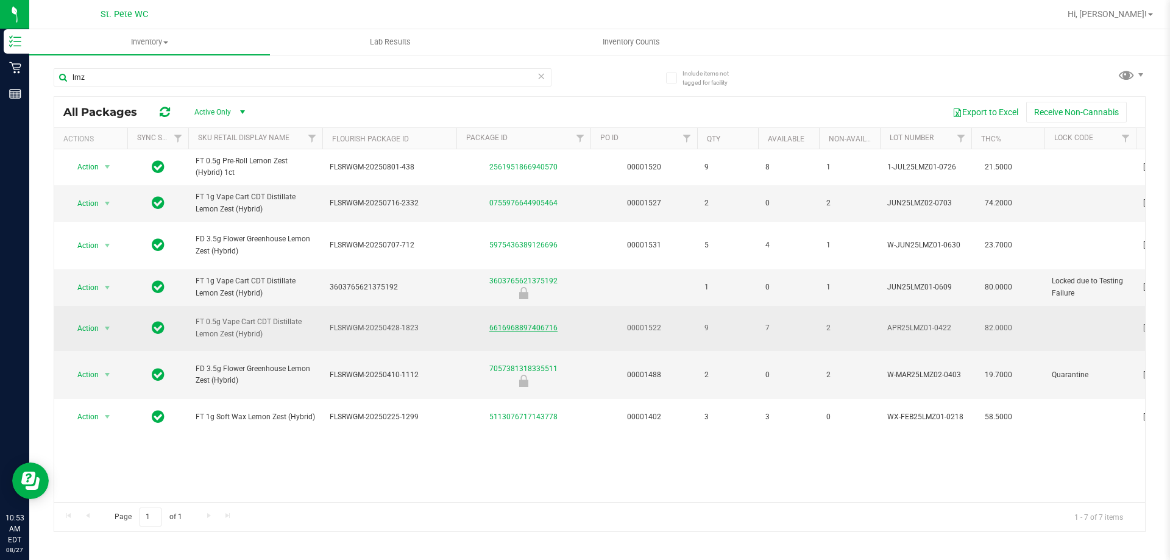
click at [538, 332] on link "6616968897406716" at bounding box center [524, 328] width 68 height 9
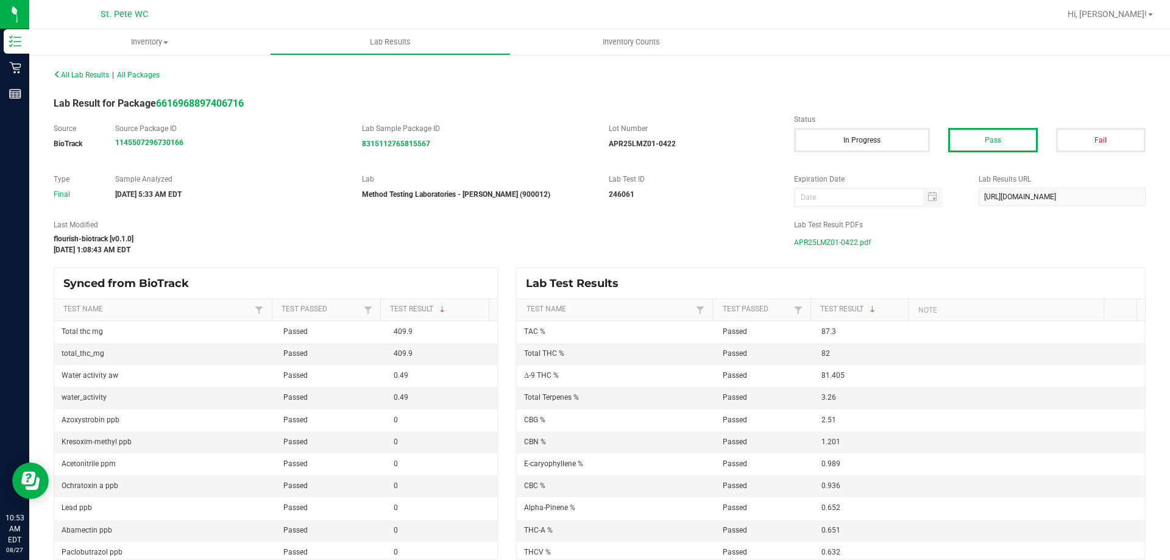
click at [833, 237] on span "APR25LMZ01-0422.pdf" at bounding box center [832, 242] width 77 height 18
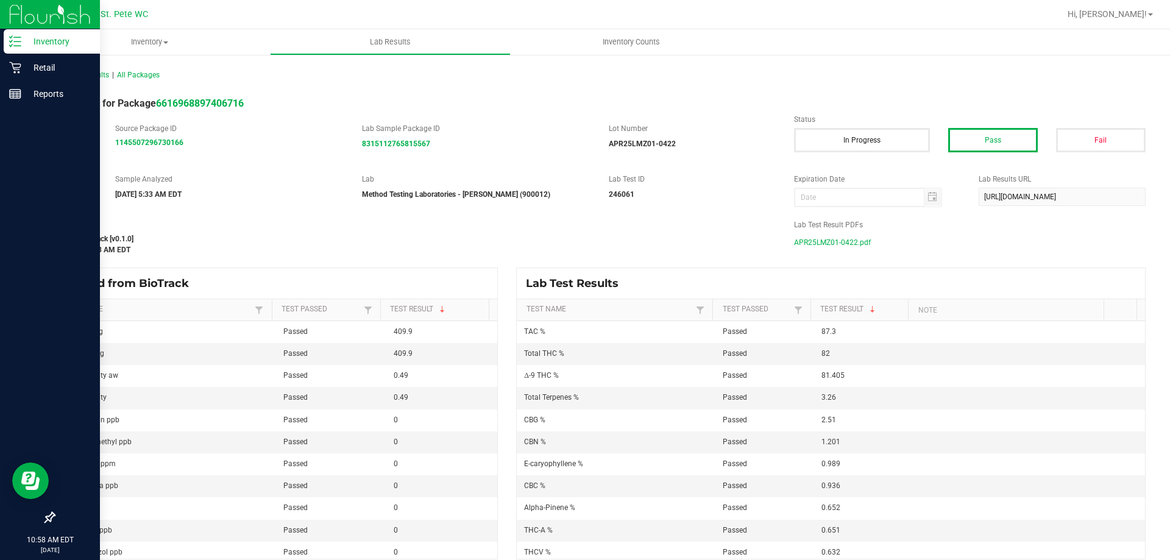
click at [26, 41] on p "Inventory" at bounding box center [57, 41] width 73 height 15
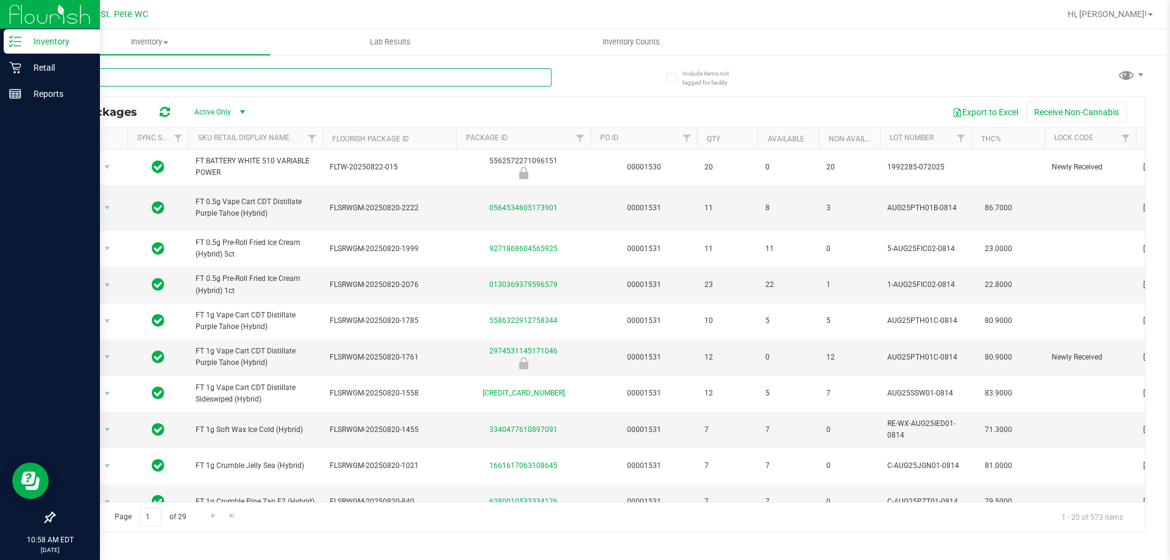
click at [360, 73] on input "text" at bounding box center [303, 77] width 498 height 18
type input "ddf"
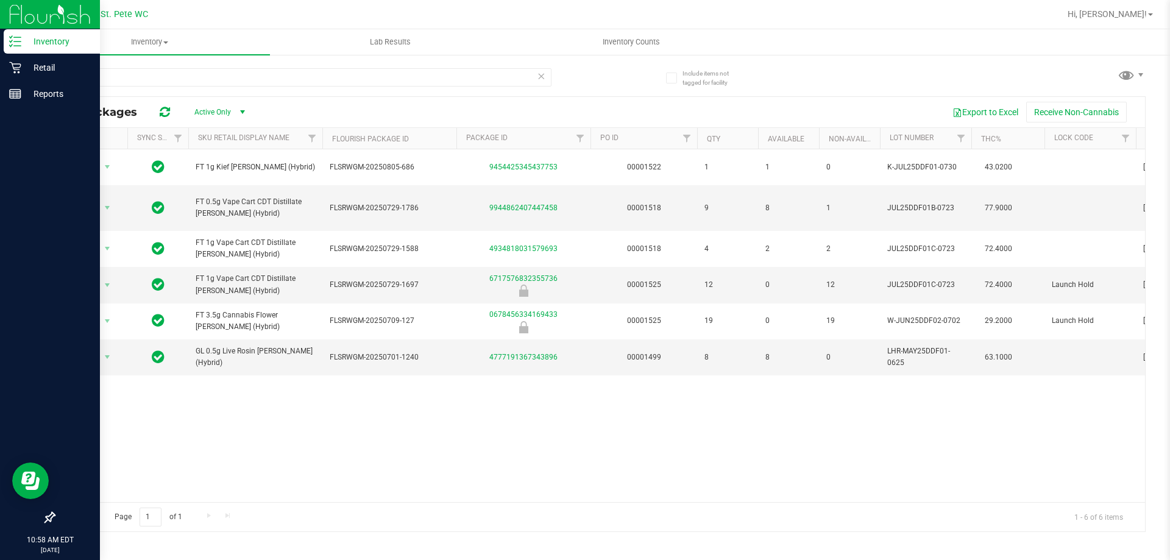
click at [569, 431] on div "Action Action Global inventory Package audit log Print package label Print prod…" at bounding box center [599, 325] width 1091 height 353
click at [526, 207] on link "9944862407447458" at bounding box center [524, 208] width 68 height 9
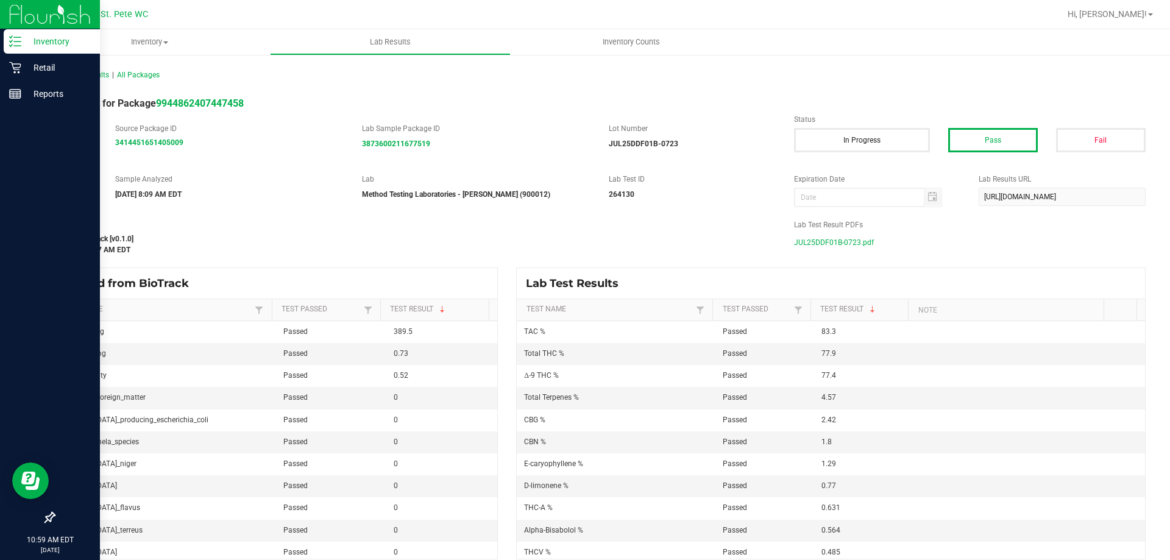
click at [842, 244] on span "JUL25DDF01B-0723.pdf" at bounding box center [834, 242] width 80 height 18
click at [23, 44] on p "Inventory" at bounding box center [57, 41] width 73 height 15
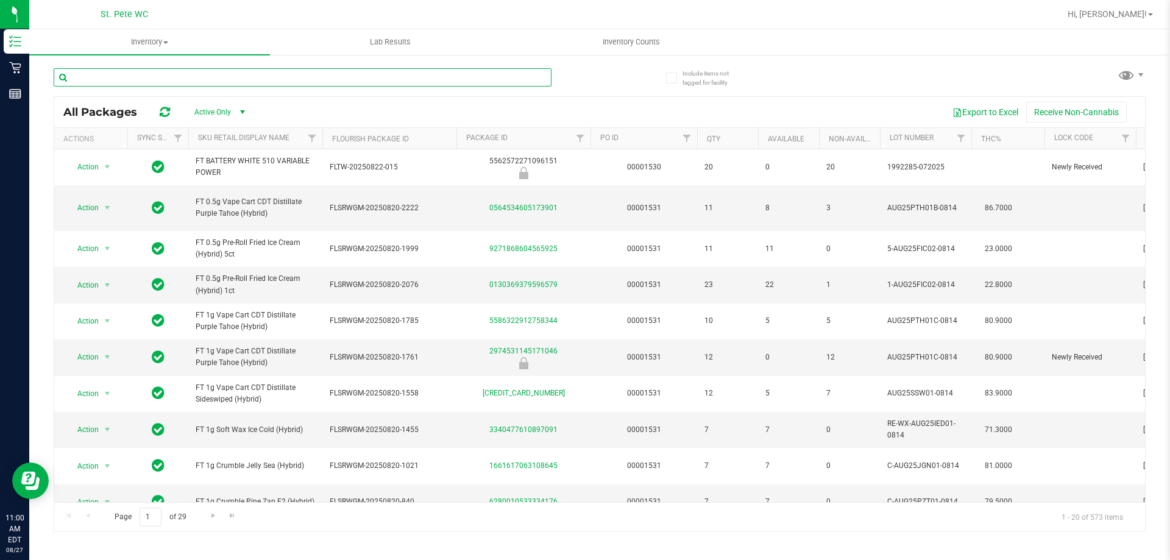
click at [281, 74] on input "text" at bounding box center [303, 77] width 498 height 18
click at [276, 84] on input "text" at bounding box center [303, 77] width 498 height 18
click at [273, 82] on input "text" at bounding box center [303, 77] width 498 height 18
type input "s"
type input "srh"
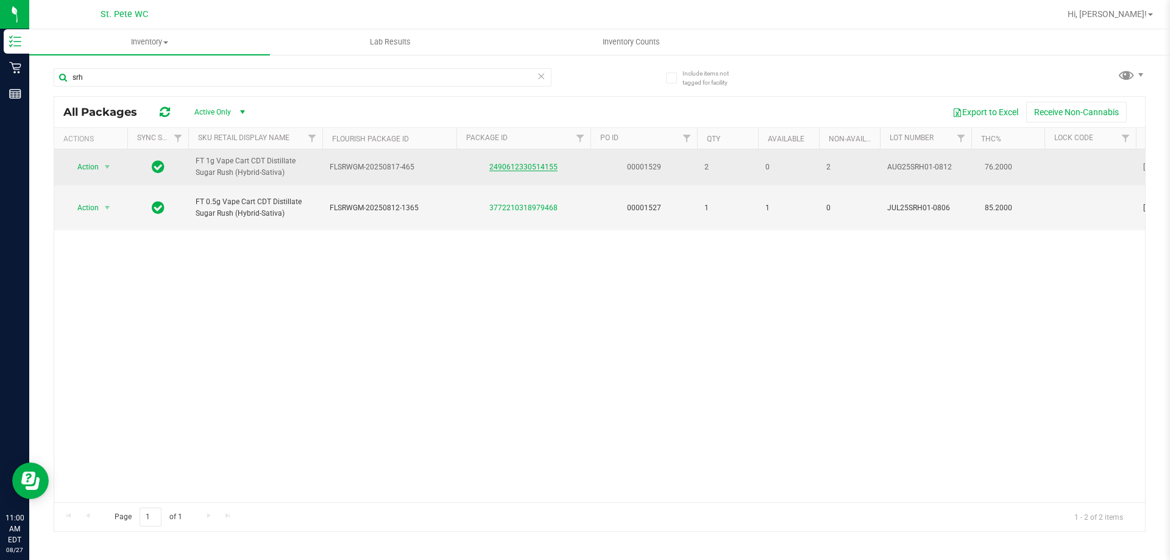
click at [523, 170] on link "2490612330514155" at bounding box center [524, 167] width 68 height 9
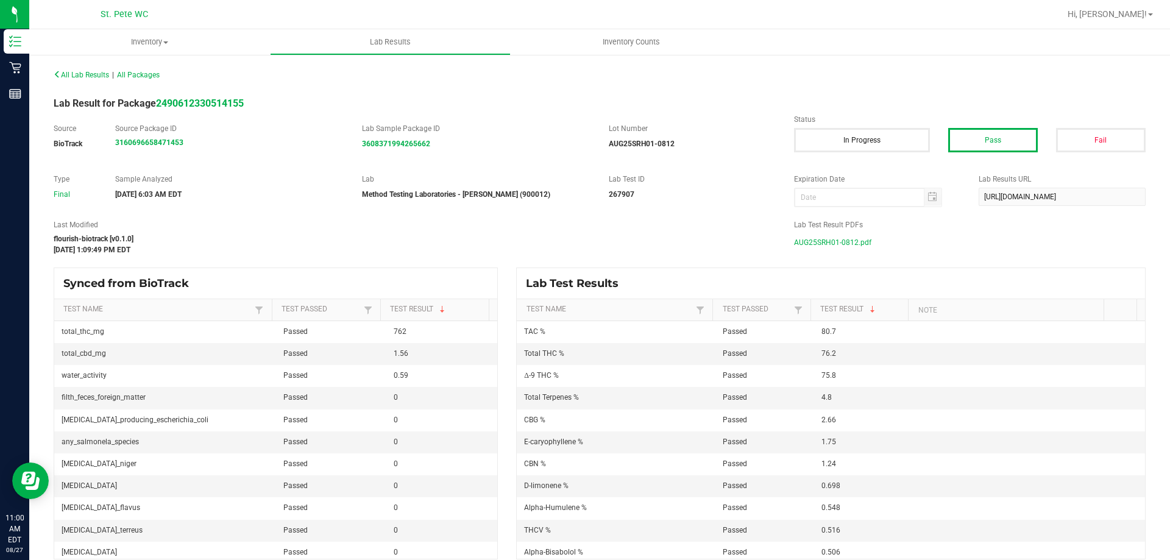
click at [814, 244] on span "AUG25SRH01-0812.pdf" at bounding box center [832, 242] width 77 height 18
click at [819, 235] on span "AUG25SRH01-0812.pdf" at bounding box center [832, 242] width 77 height 18
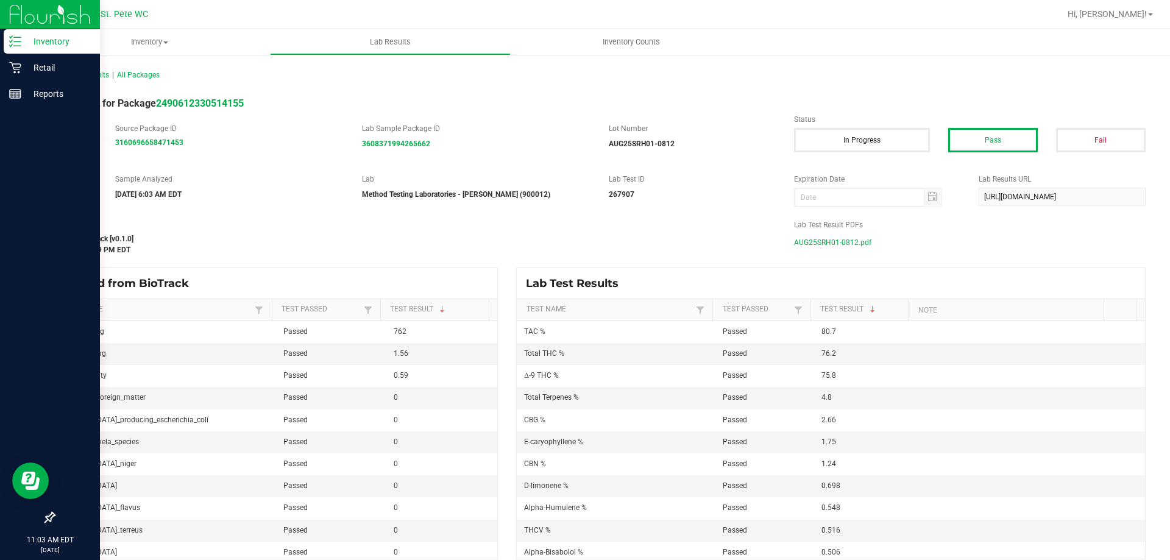
click at [15, 39] on icon at bounding box center [15, 41] width 12 height 12
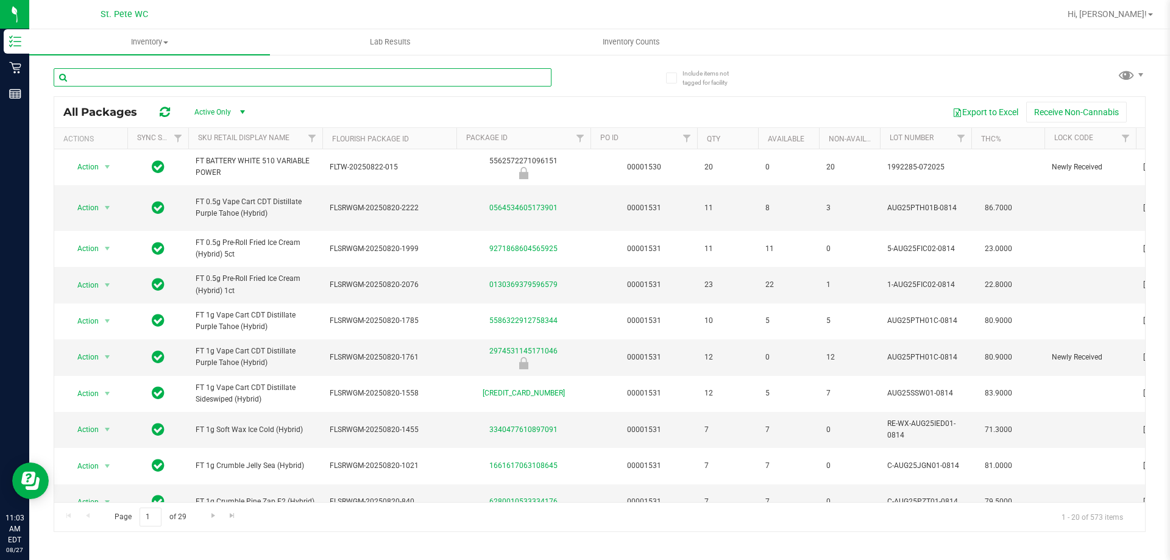
click at [175, 77] on input "text" at bounding box center [303, 77] width 498 height 18
click at [335, 78] on input "text" at bounding box center [303, 77] width 498 height 18
type input "ssw"
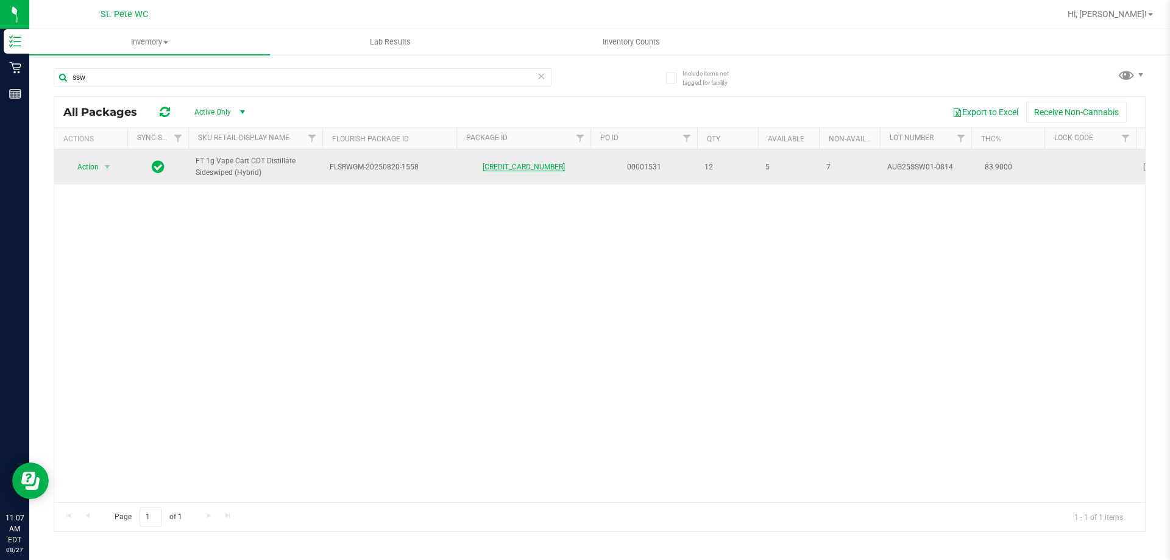
click at [522, 168] on link "[CREDIT_CARD_NUMBER]" at bounding box center [524, 167] width 82 height 9
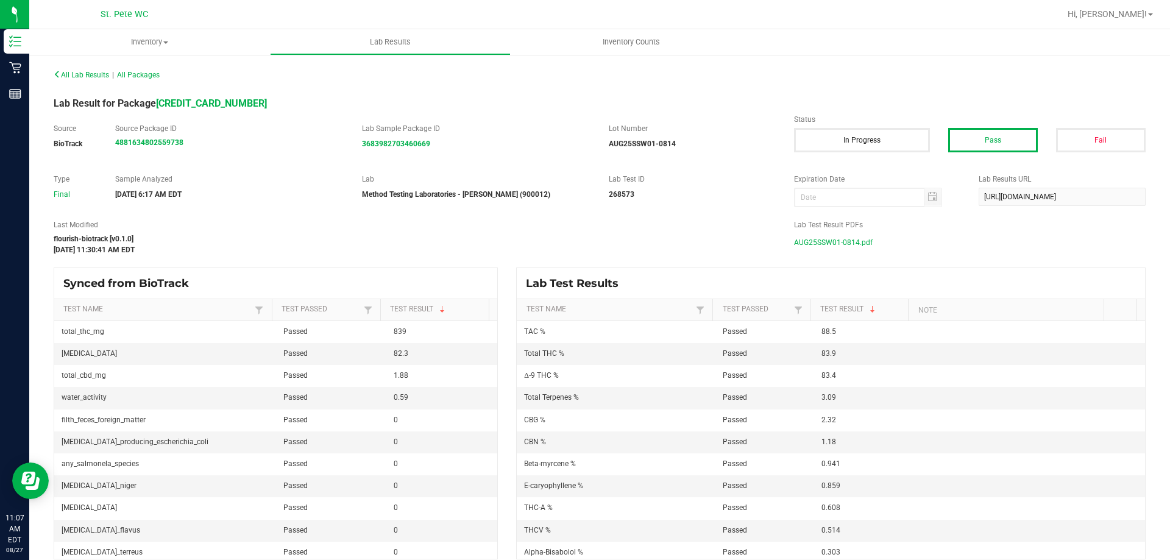
click at [819, 244] on span "AUG25SSW01-0814.pdf" at bounding box center [833, 242] width 79 height 18
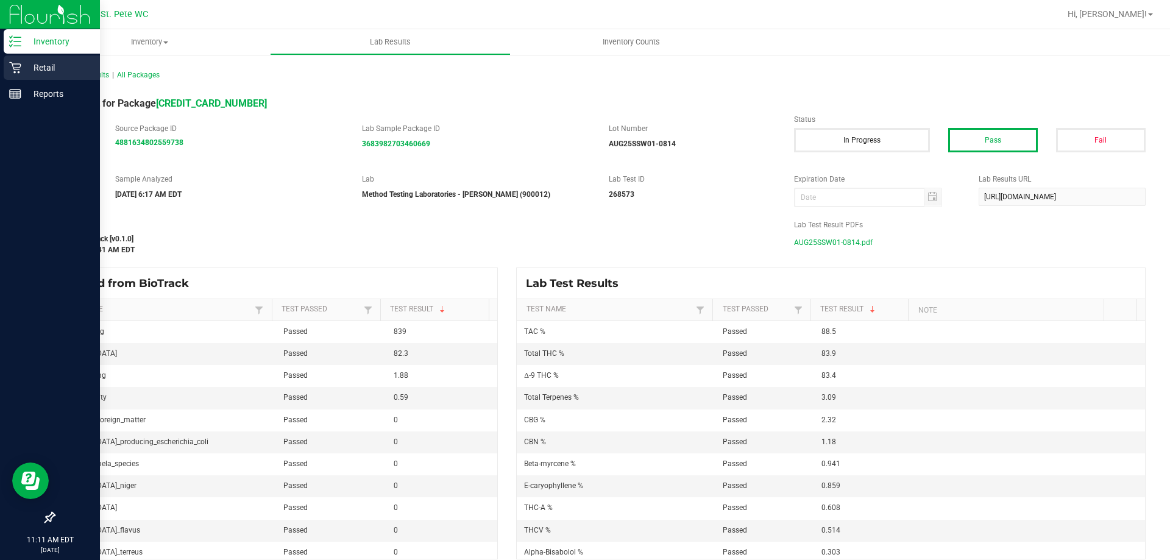
click at [21, 61] on p "Retail" at bounding box center [57, 67] width 73 height 15
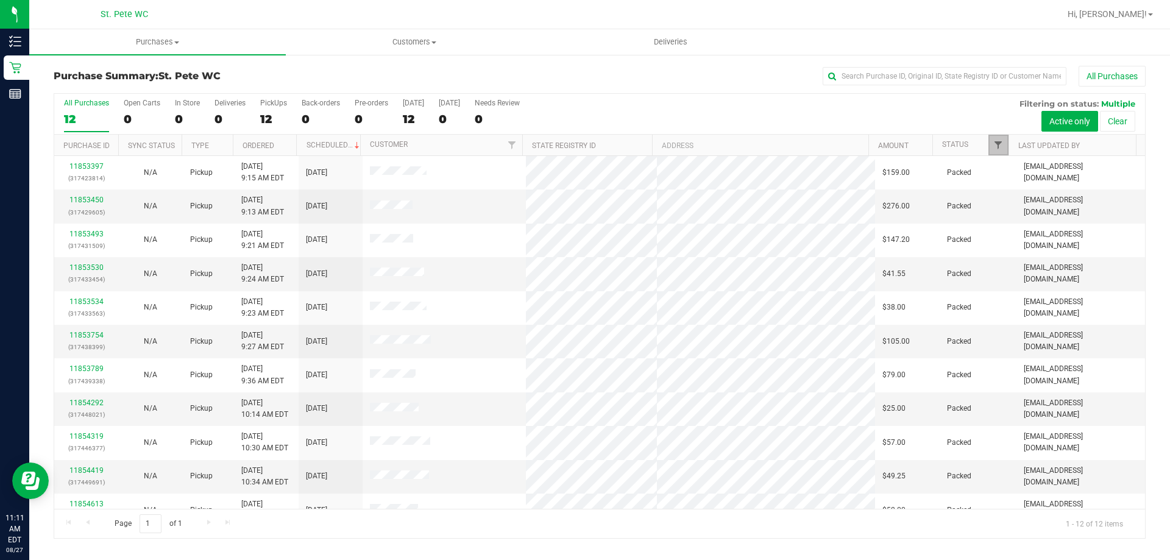
click at [1002, 141] on span "Filter" at bounding box center [999, 145] width 10 height 10
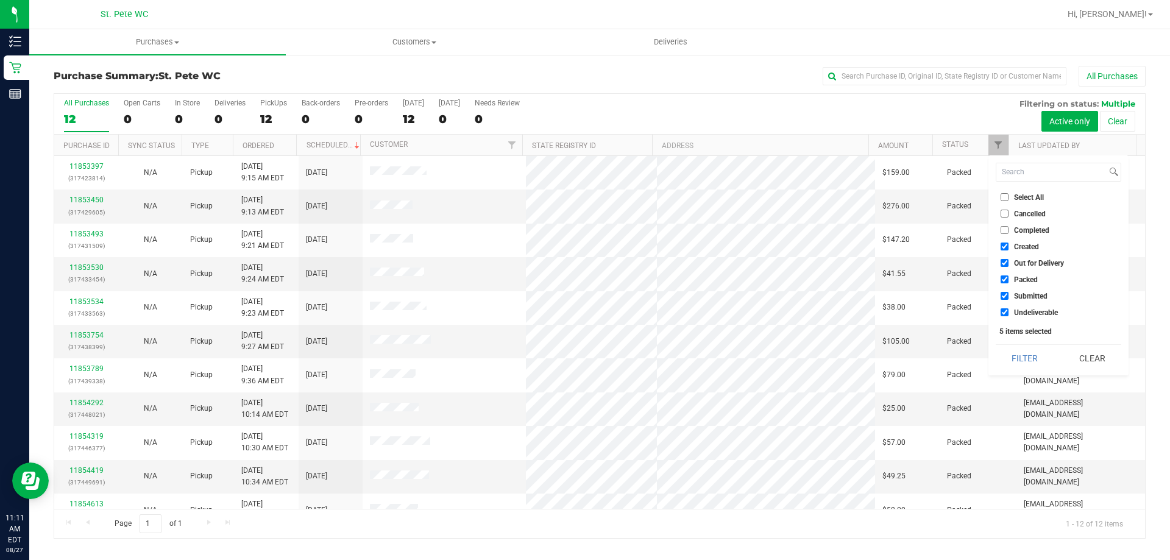
click at [1006, 244] on input "Created" at bounding box center [1005, 247] width 8 height 8
checkbox input "false"
click at [1003, 262] on input "Out for Delivery" at bounding box center [1005, 263] width 8 height 8
checkbox input "false"
click at [1009, 279] on label "Packed" at bounding box center [1019, 280] width 37 height 8
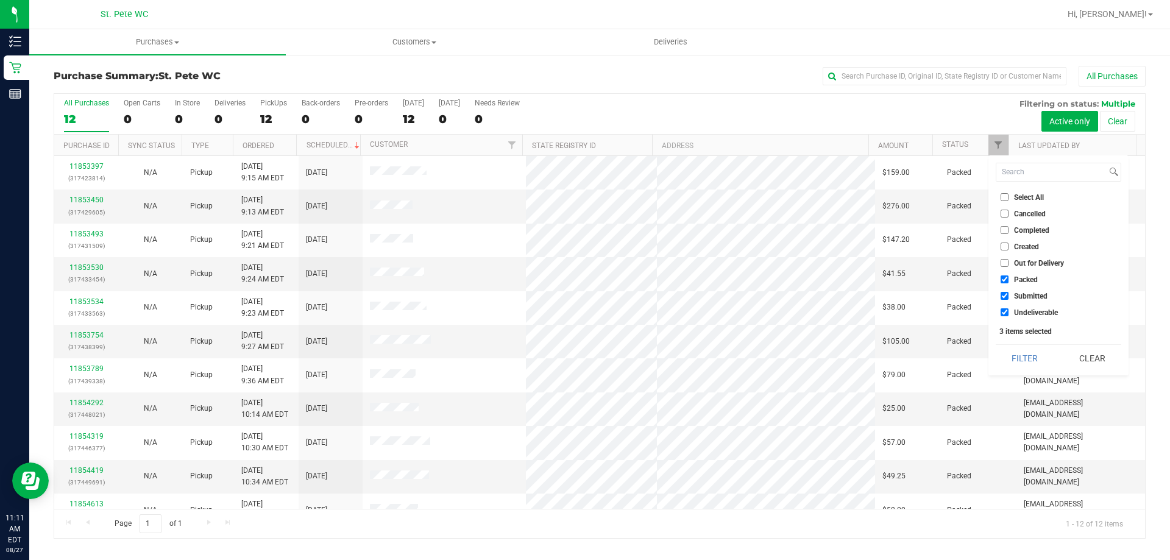
click at [1009, 279] on input "Packed" at bounding box center [1005, 280] width 8 height 8
checkbox input "false"
click at [1005, 310] on input "Undeliverable" at bounding box center [1005, 312] width 8 height 8
checkbox input "false"
click at [1012, 354] on button "Filter" at bounding box center [1025, 358] width 59 height 27
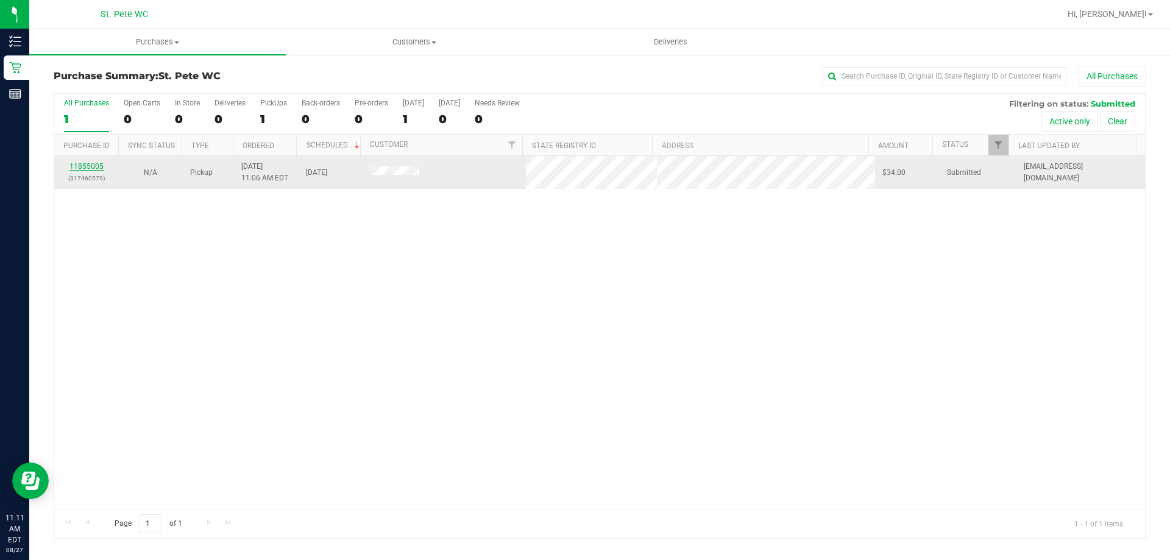
click at [98, 166] on link "11855005" at bounding box center [86, 166] width 34 height 9
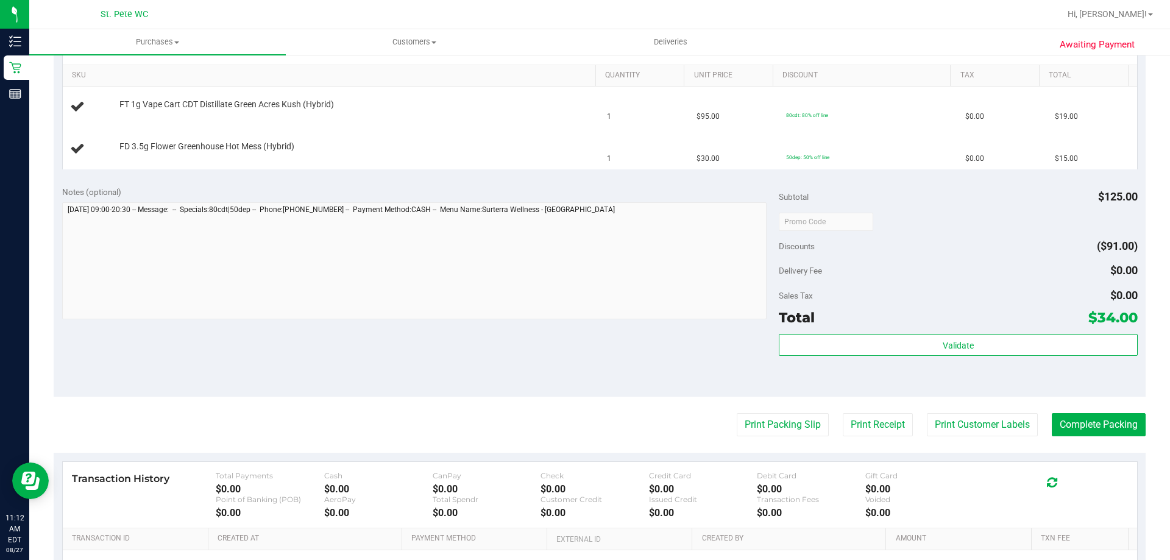
scroll to position [305, 0]
click at [789, 430] on button "Print Packing Slip" at bounding box center [783, 424] width 92 height 23
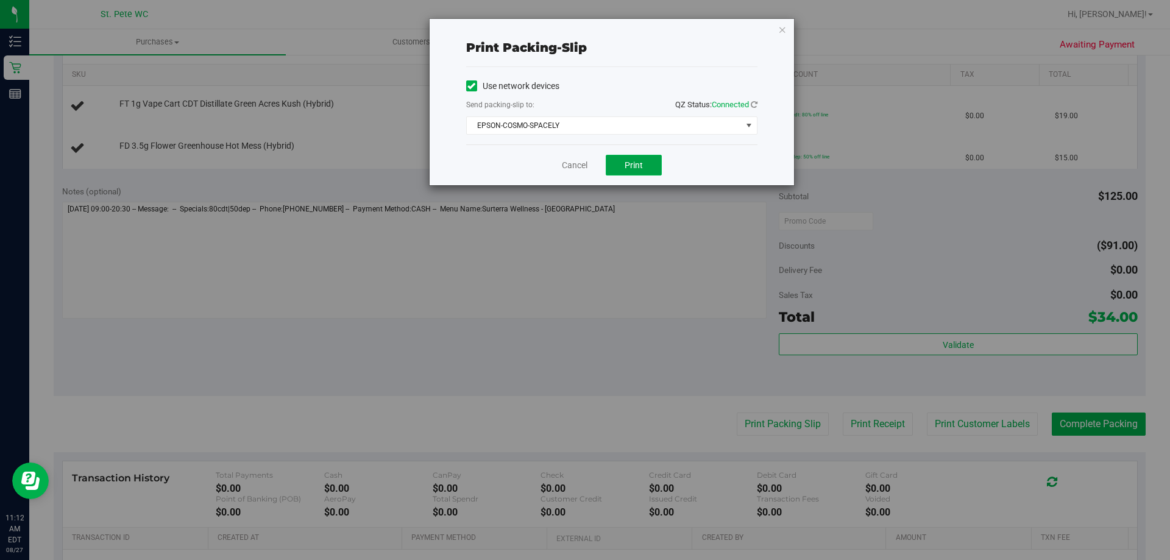
click at [649, 164] on button "Print" at bounding box center [634, 165] width 56 height 21
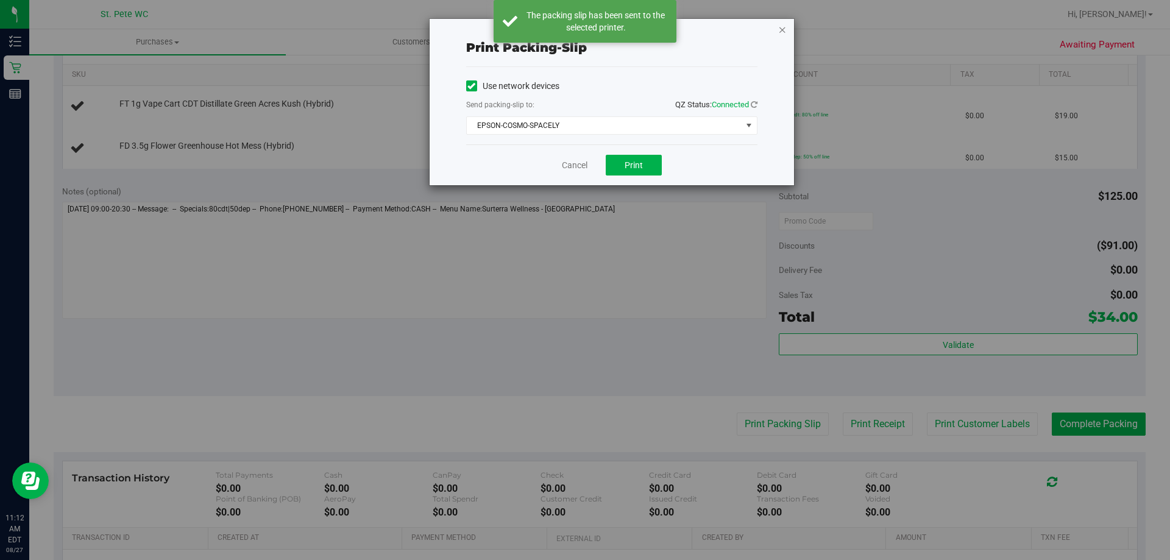
click at [783, 30] on icon "button" at bounding box center [783, 29] width 9 height 15
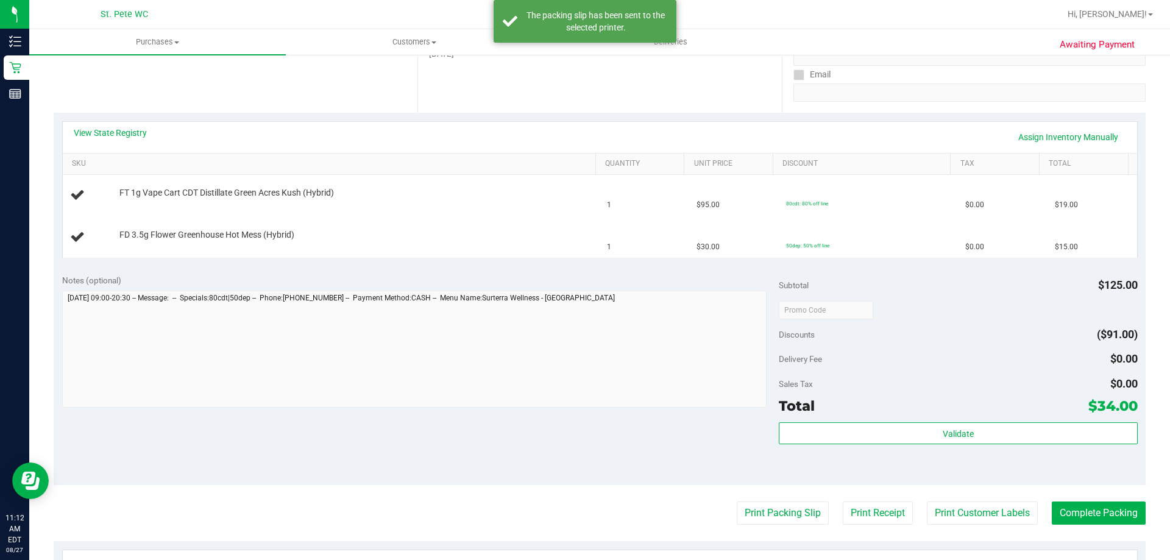
scroll to position [122, 0]
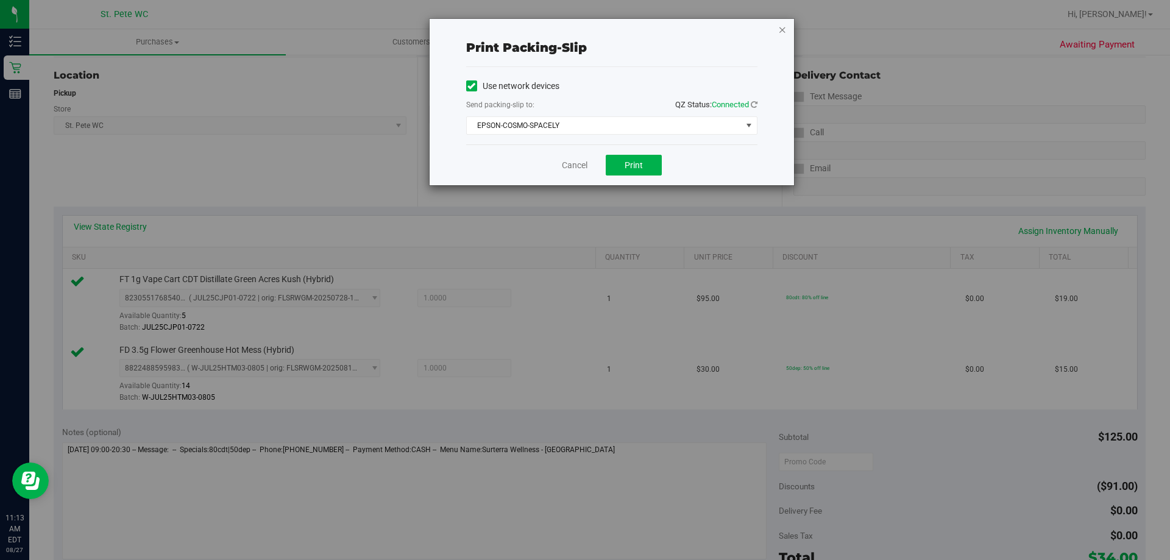
click at [779, 28] on icon "button" at bounding box center [783, 29] width 9 height 15
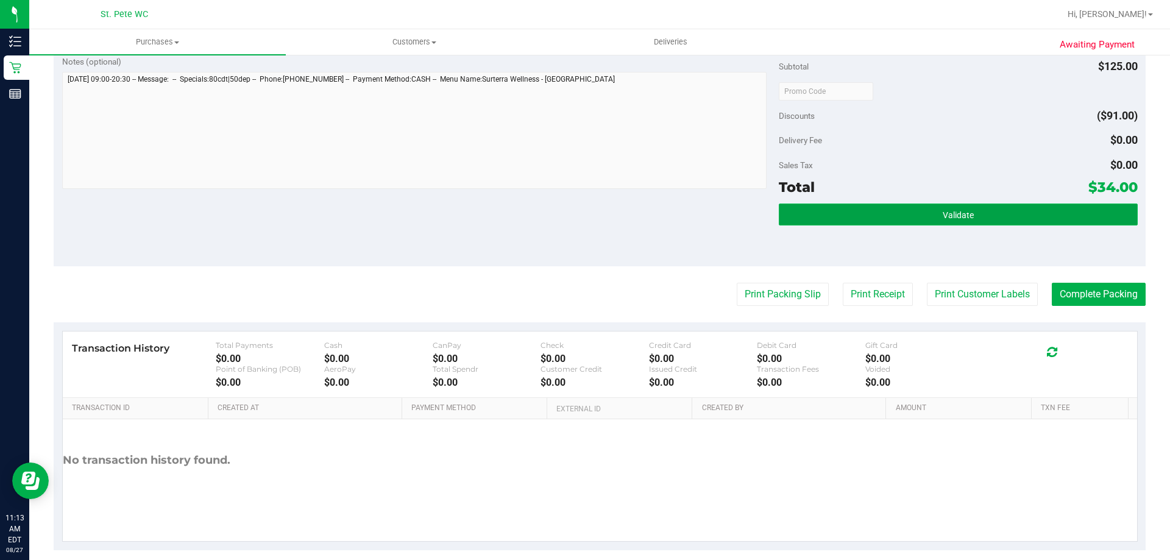
click at [943, 210] on span "Validate" at bounding box center [958, 215] width 31 height 10
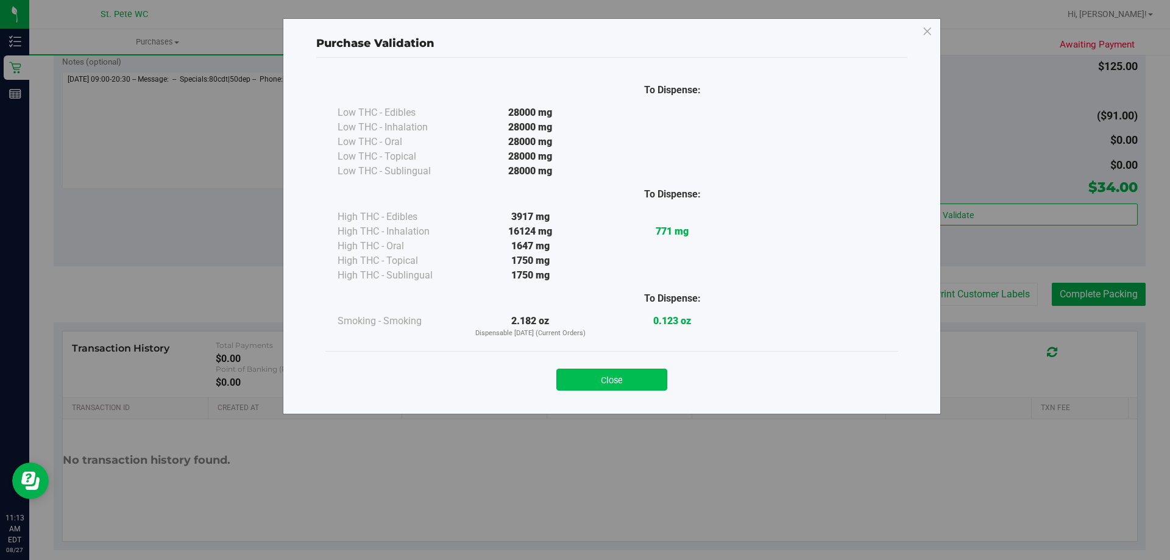
click at [597, 376] on button "Close" at bounding box center [612, 380] width 111 height 22
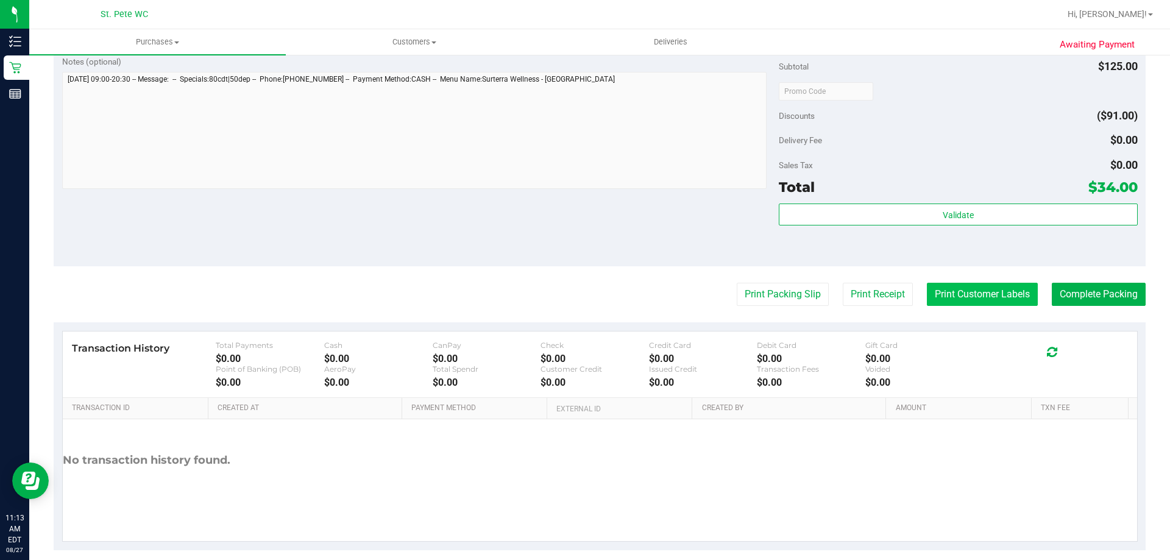
click at [971, 299] on button "Print Customer Labels" at bounding box center [982, 294] width 111 height 23
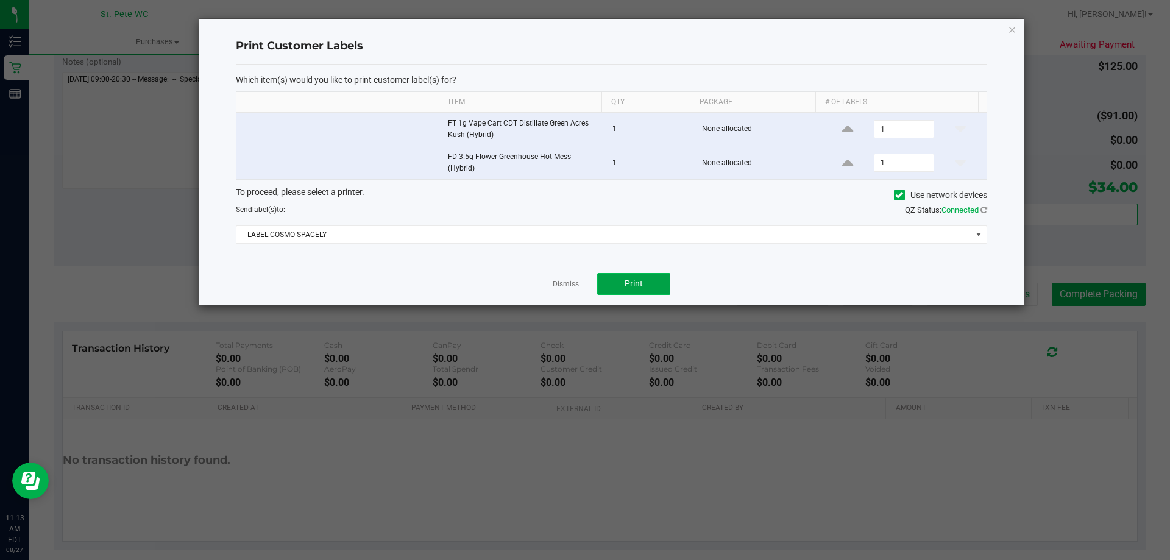
click at [618, 285] on button "Print" at bounding box center [633, 284] width 73 height 22
click at [1013, 31] on icon "button" at bounding box center [1012, 29] width 9 height 15
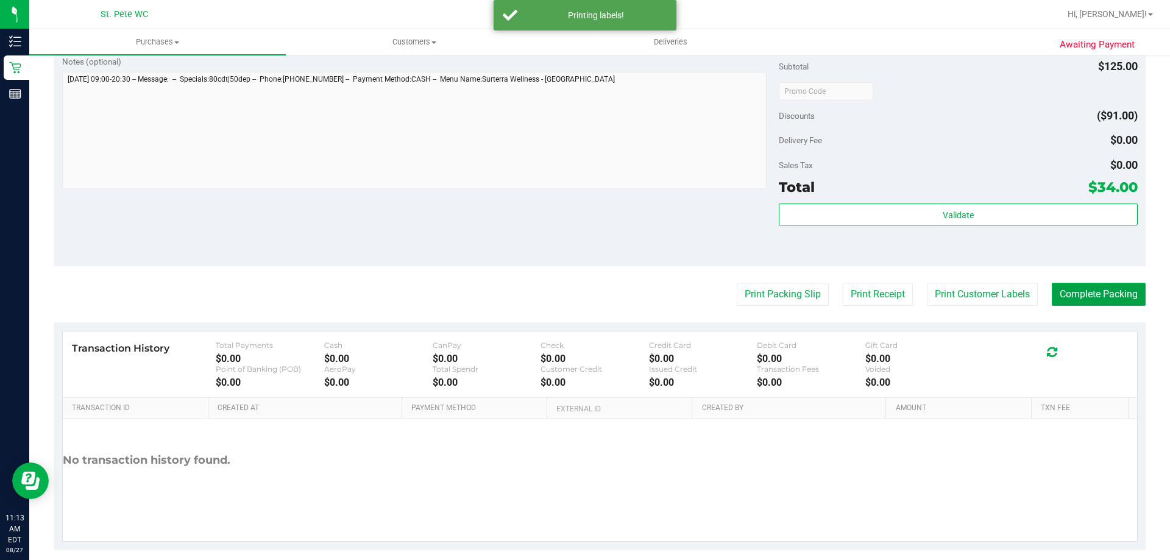
click at [1067, 297] on button "Complete Packing" at bounding box center [1099, 294] width 94 height 23
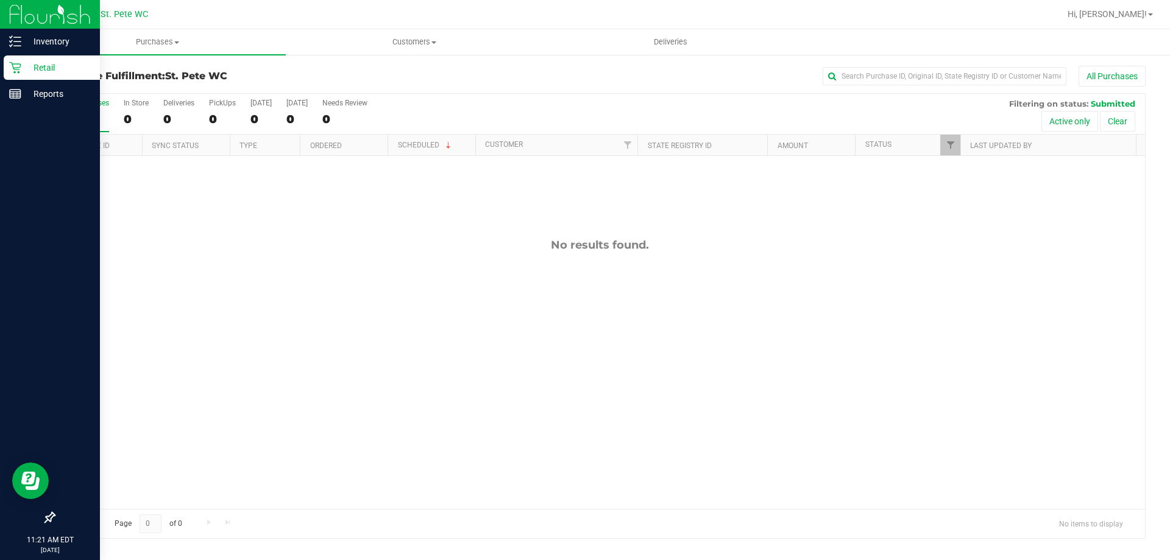
click at [20, 67] on icon at bounding box center [15, 68] width 12 height 12
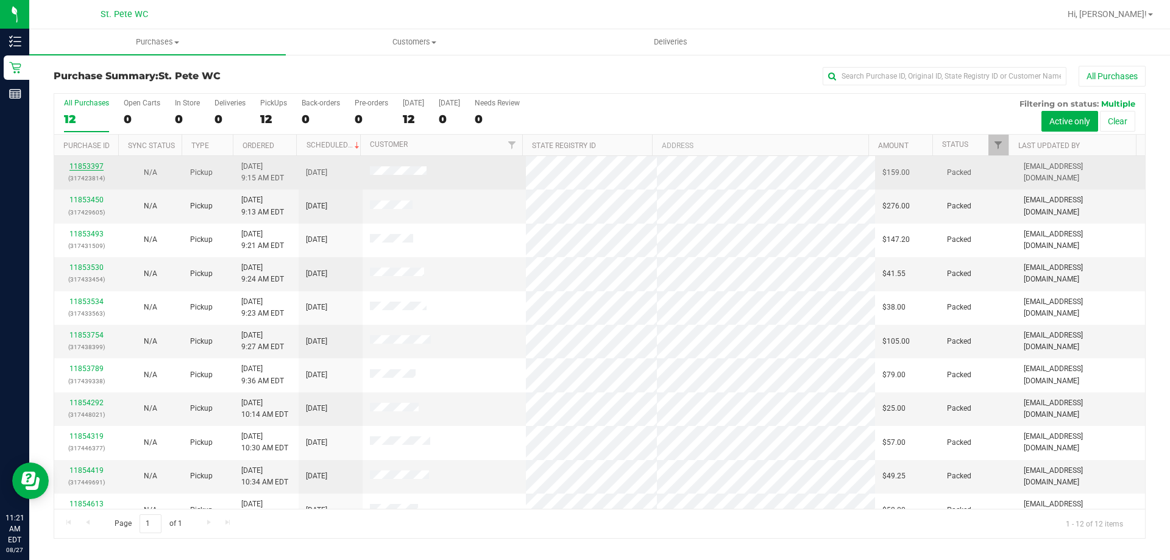
click at [92, 168] on link "11853397" at bounding box center [86, 166] width 34 height 9
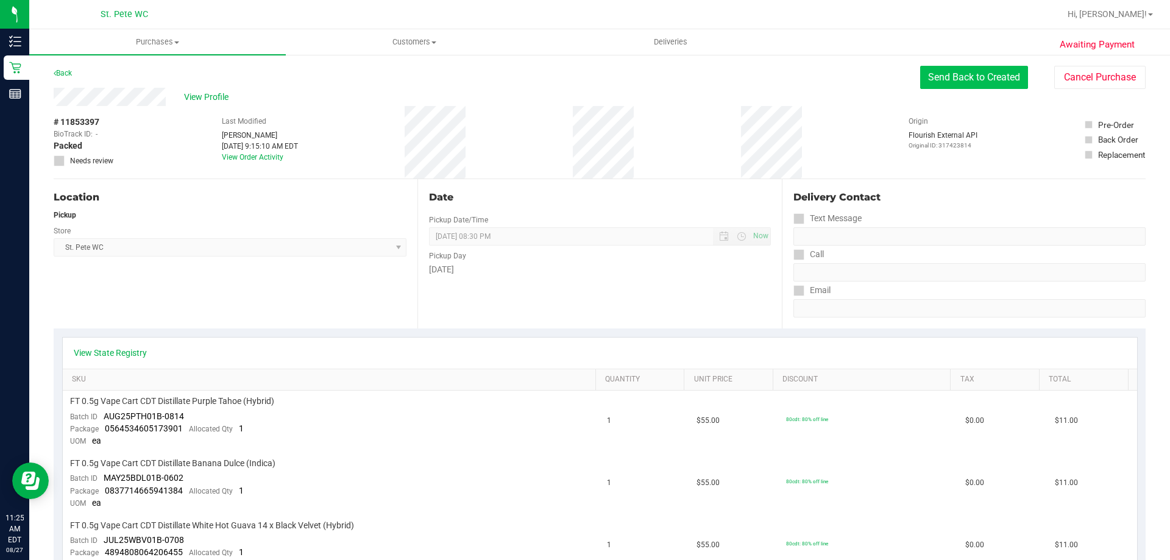
click at [958, 77] on button "Send Back to Created" at bounding box center [975, 77] width 108 height 23
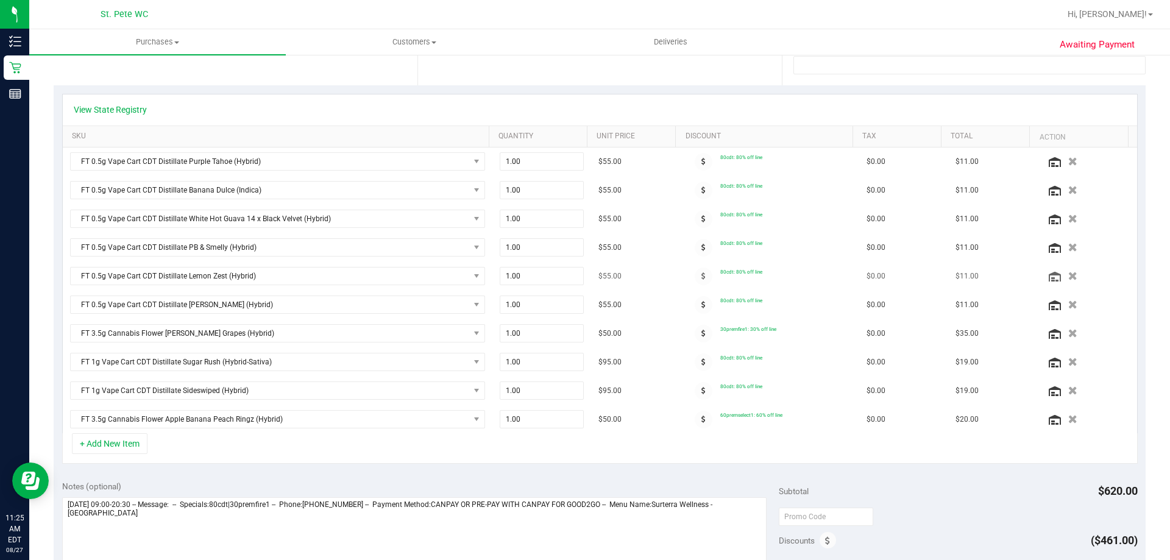
scroll to position [244, 0]
click at [1068, 189] on icon "button" at bounding box center [1073, 189] width 10 height 9
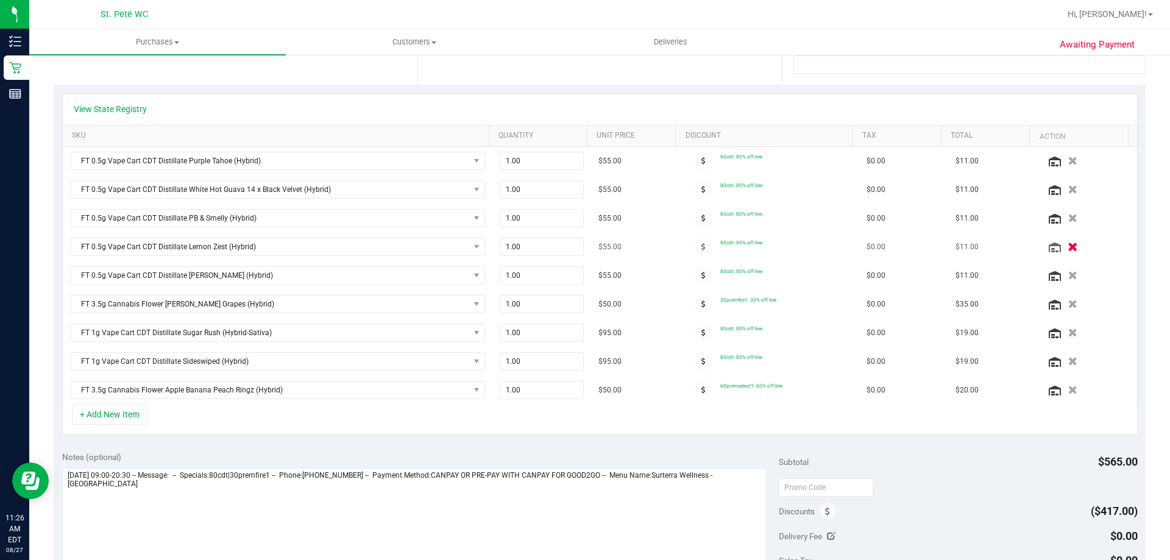
click at [1068, 250] on icon "button" at bounding box center [1073, 247] width 10 height 9
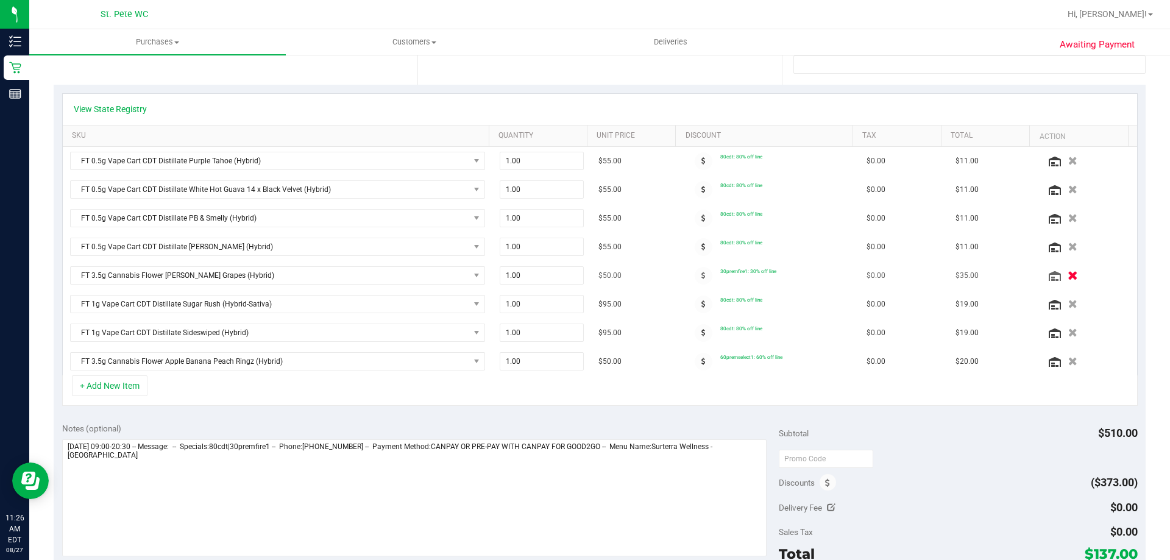
click at [1068, 275] on icon "button" at bounding box center [1073, 275] width 10 height 9
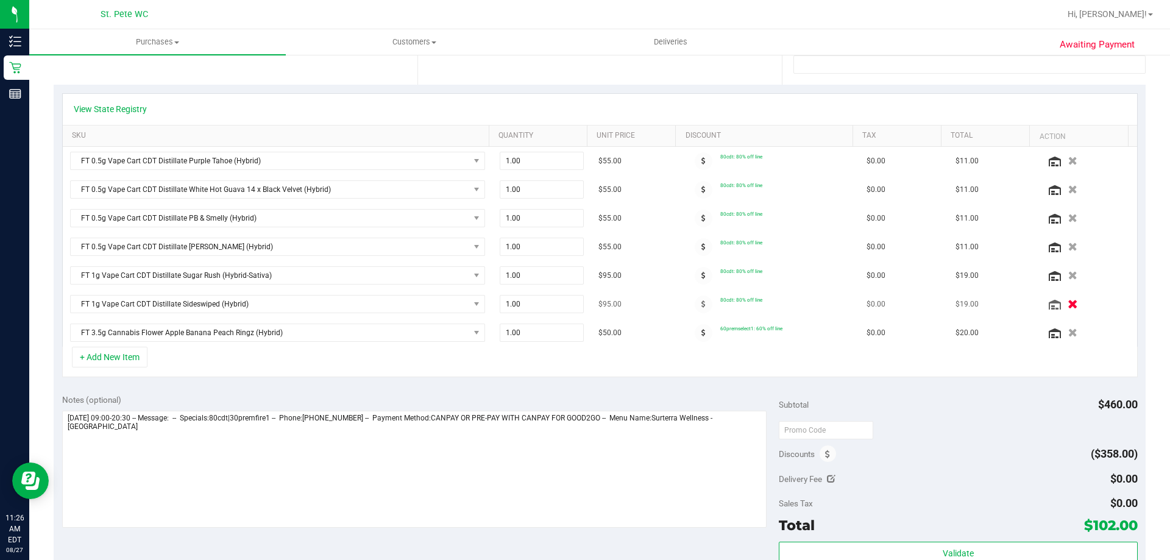
click at [1068, 307] on icon "button" at bounding box center [1073, 304] width 10 height 9
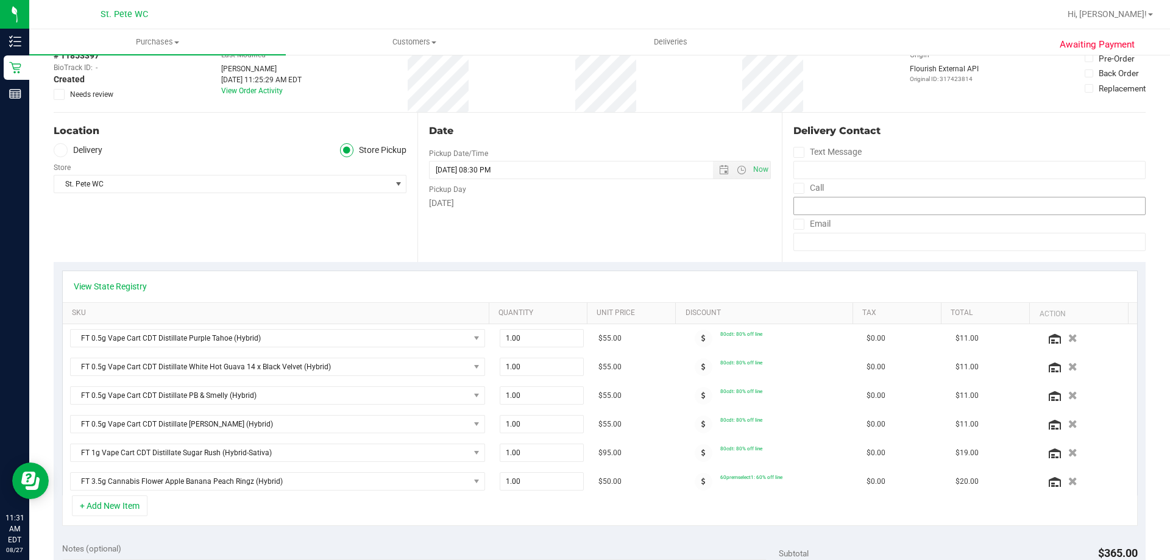
scroll to position [0, 0]
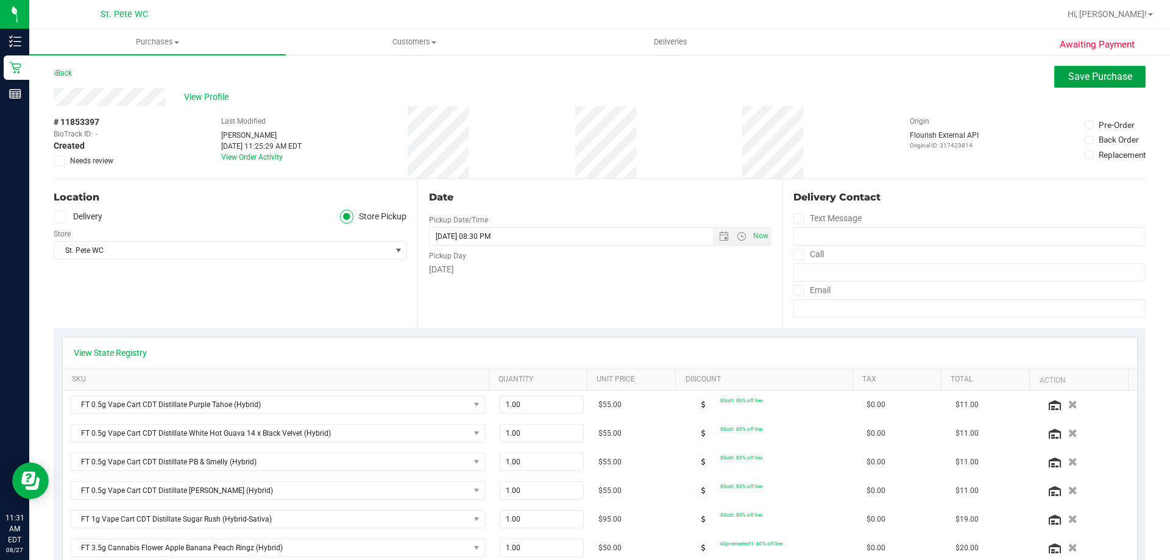
click at [1082, 73] on span "Save Purchase" at bounding box center [1101, 77] width 64 height 12
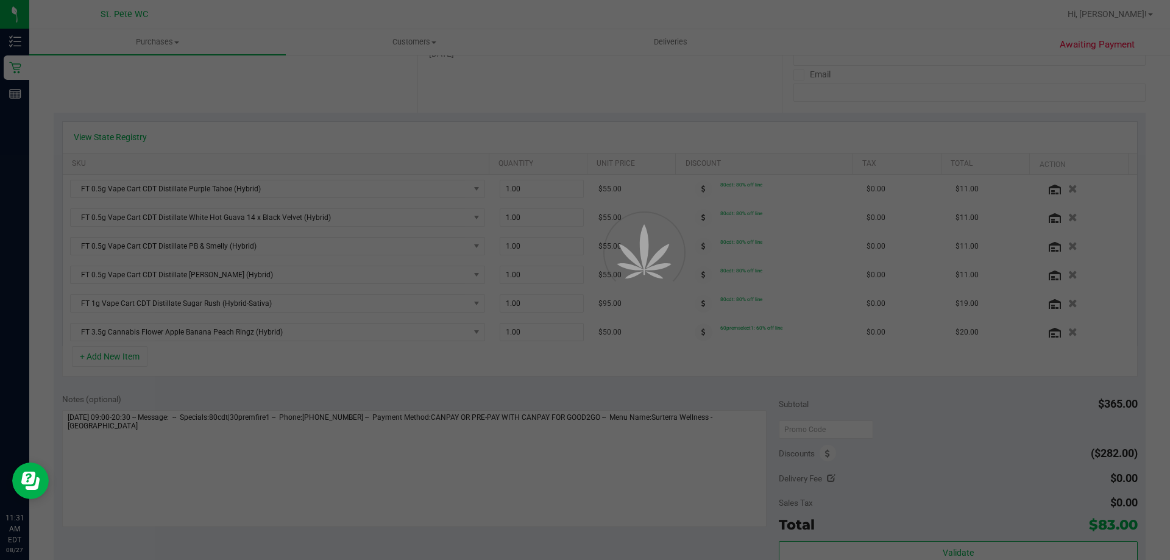
scroll to position [427, 0]
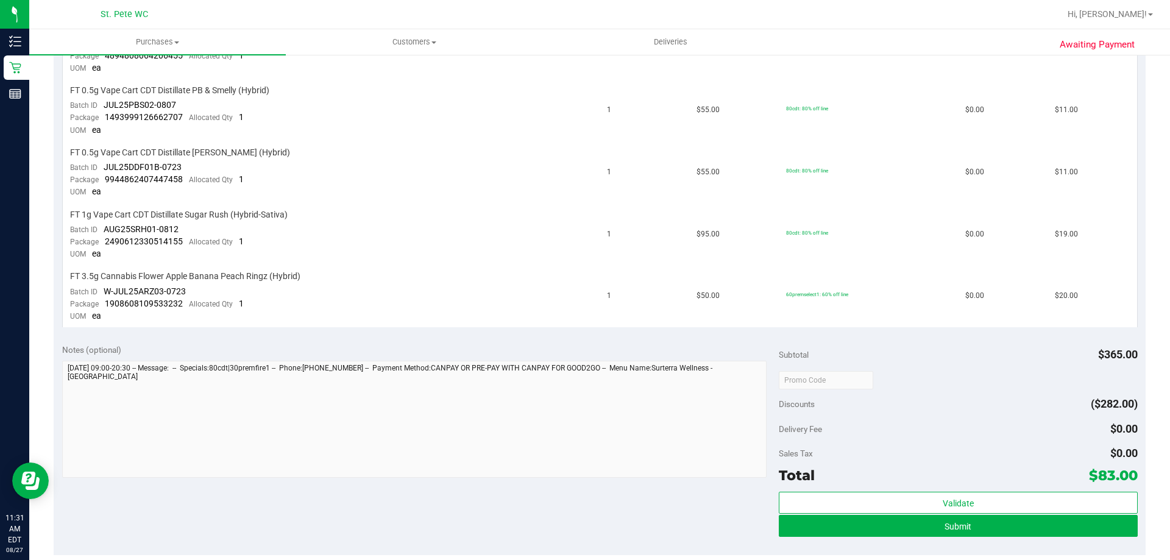
scroll to position [305, 0]
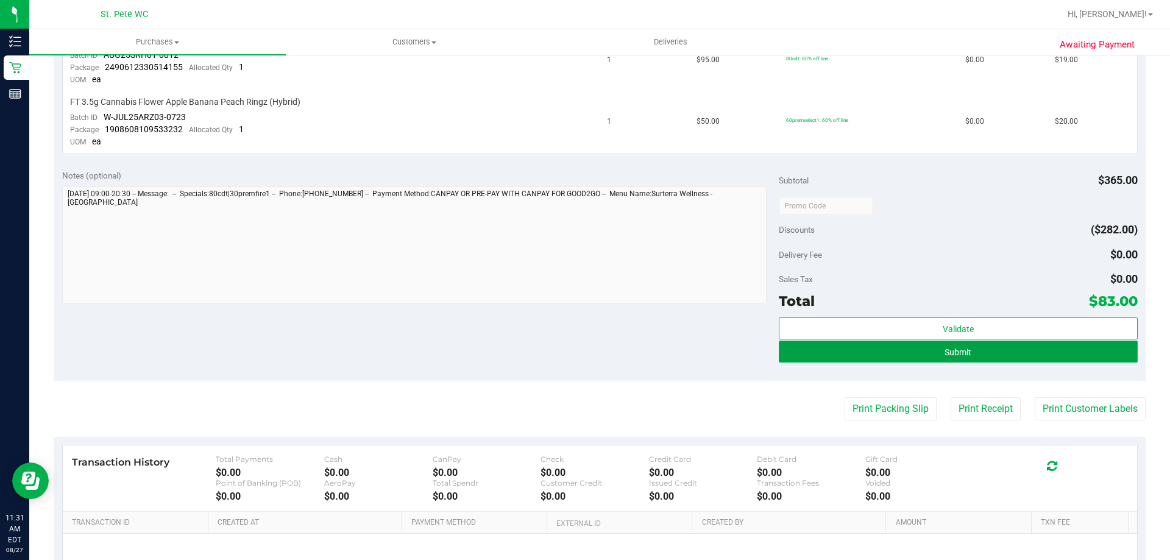
click at [880, 354] on button "Submit" at bounding box center [958, 352] width 358 height 22
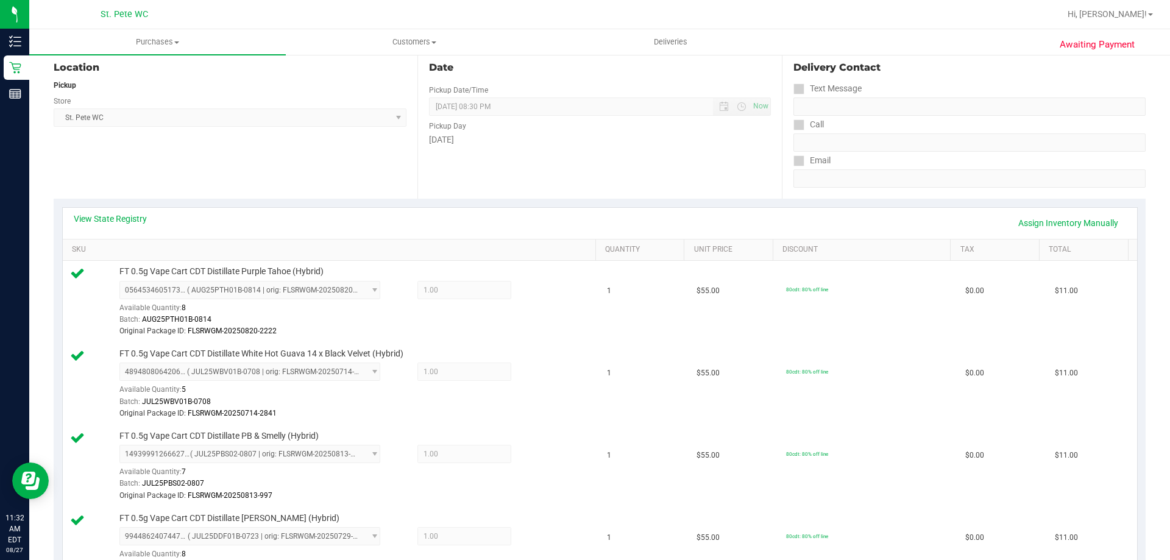
scroll to position [0, 0]
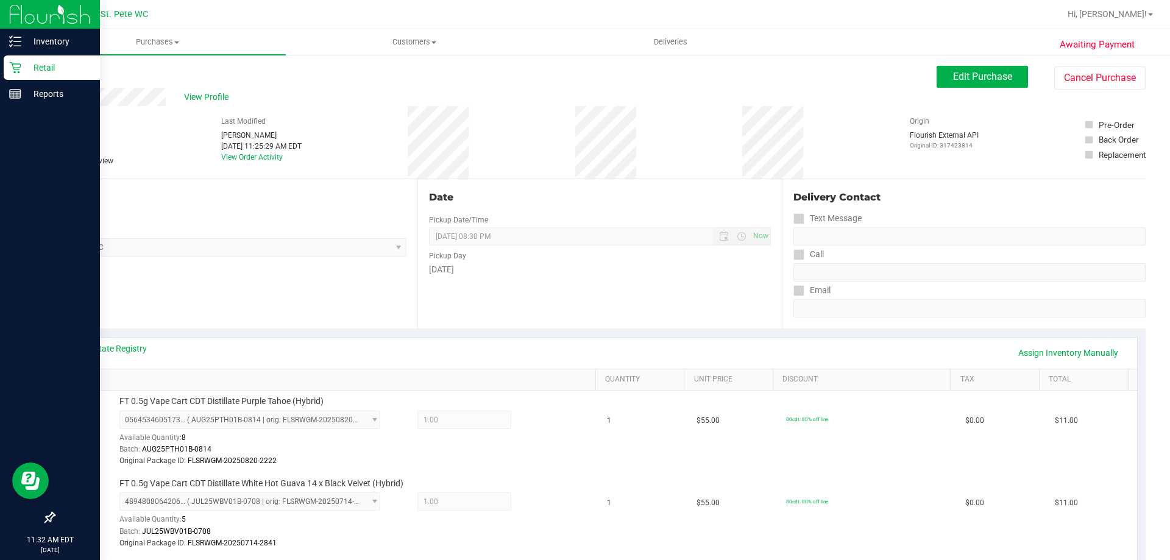
click at [37, 68] on p "Retail" at bounding box center [57, 67] width 73 height 15
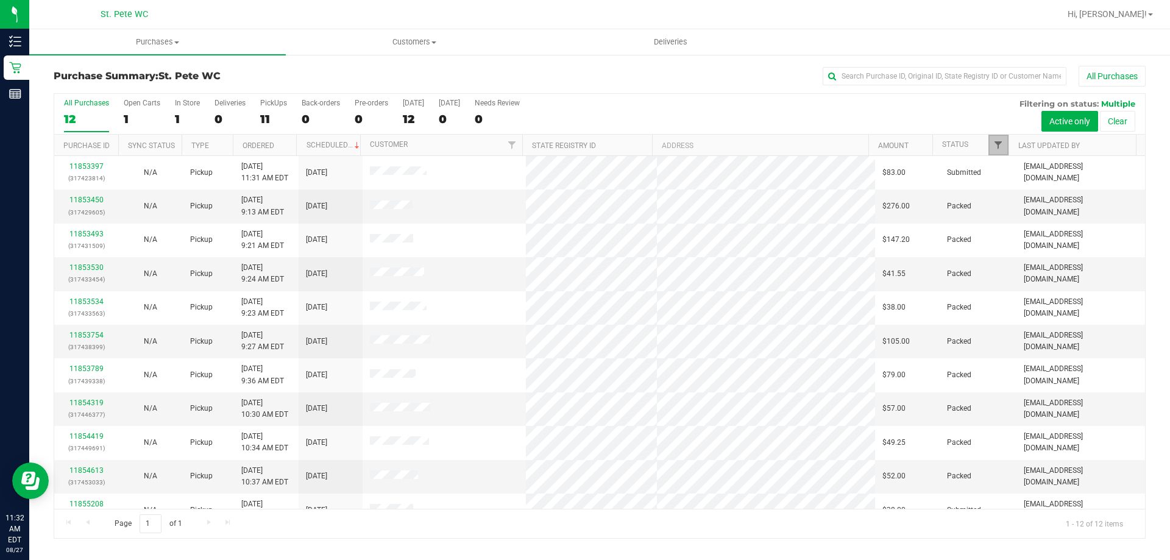
click at [1001, 141] on span "Filter" at bounding box center [999, 145] width 10 height 10
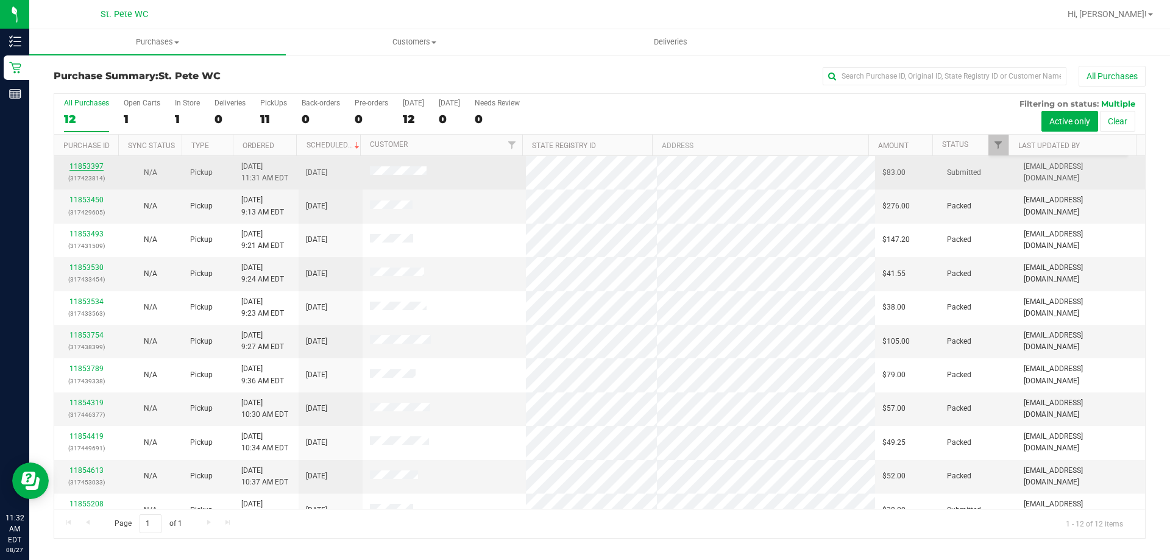
click at [81, 166] on link "11853397" at bounding box center [86, 166] width 34 height 9
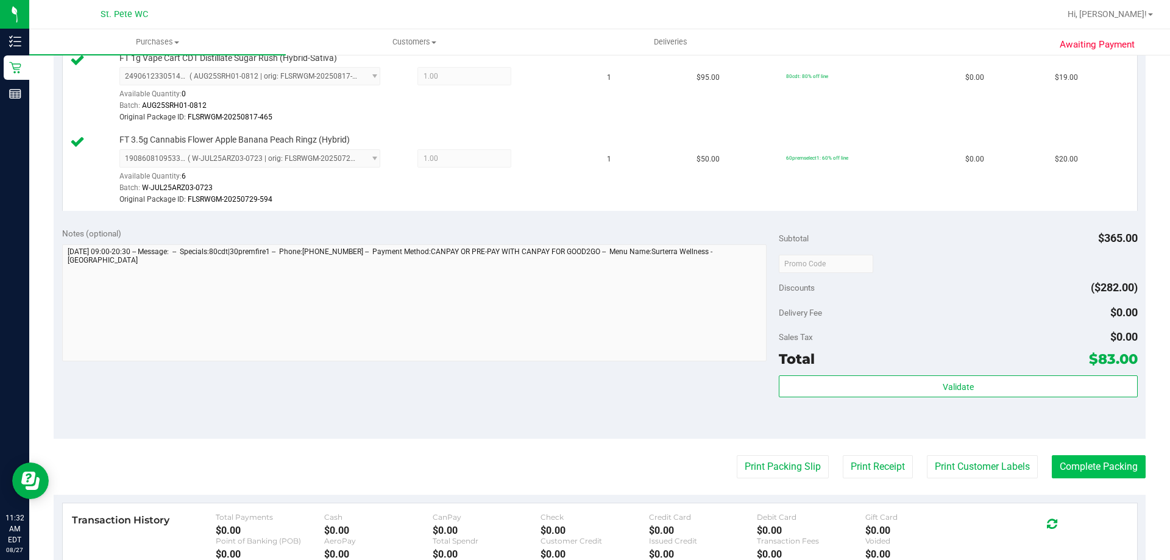
scroll to position [732, 0]
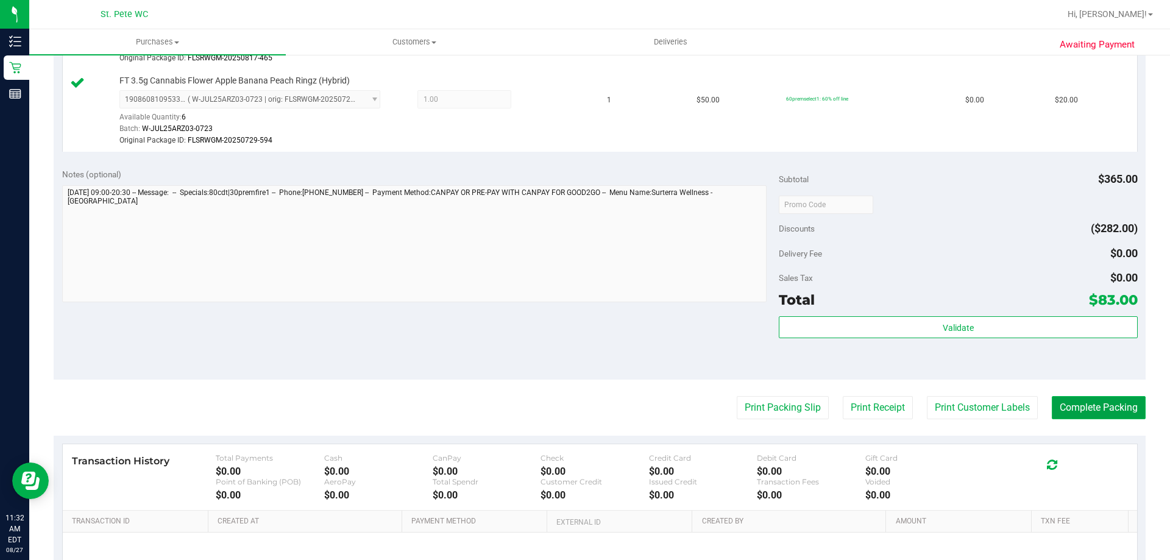
click at [1089, 413] on button "Complete Packing" at bounding box center [1099, 407] width 94 height 23
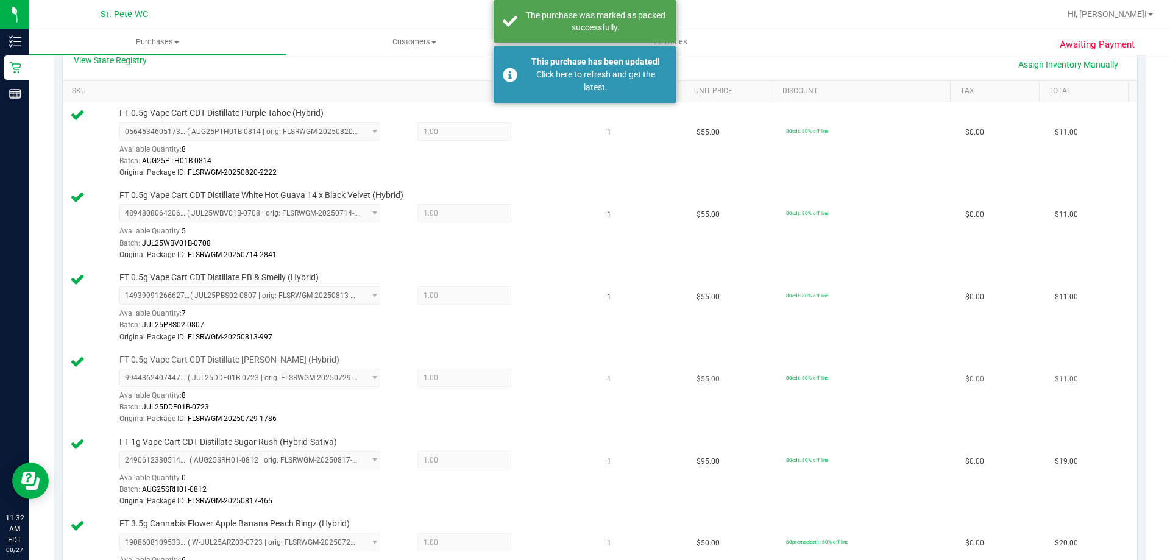
scroll to position [122, 0]
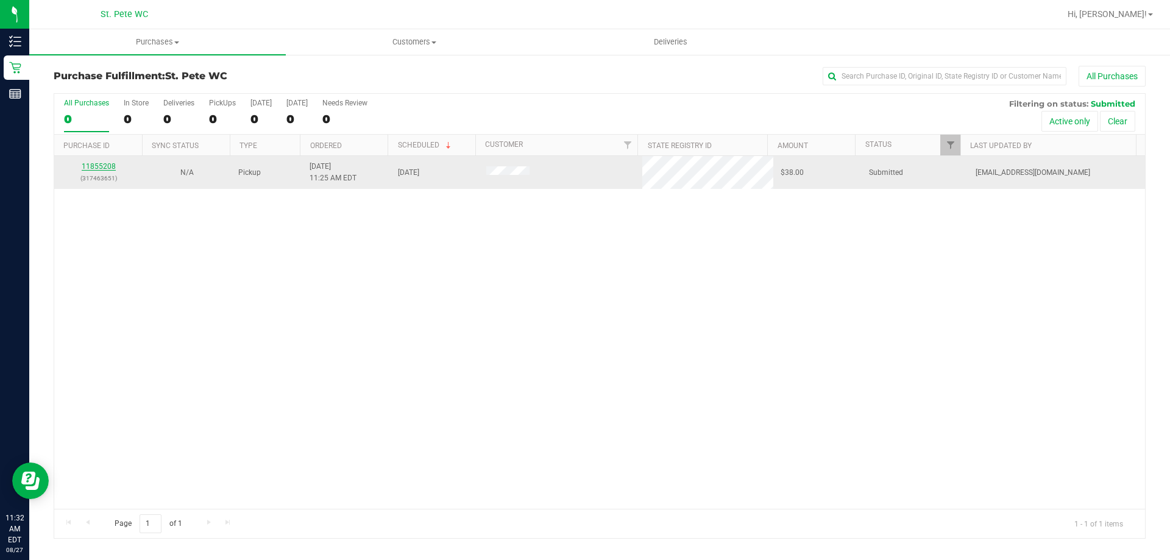
click at [100, 169] on link "11855208" at bounding box center [99, 166] width 34 height 9
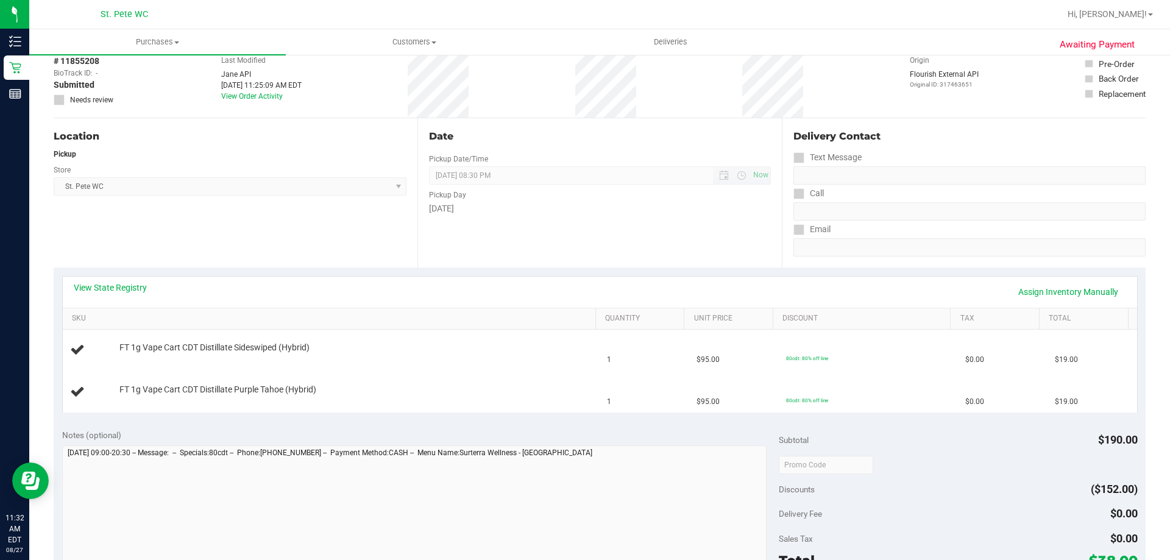
scroll to position [183, 0]
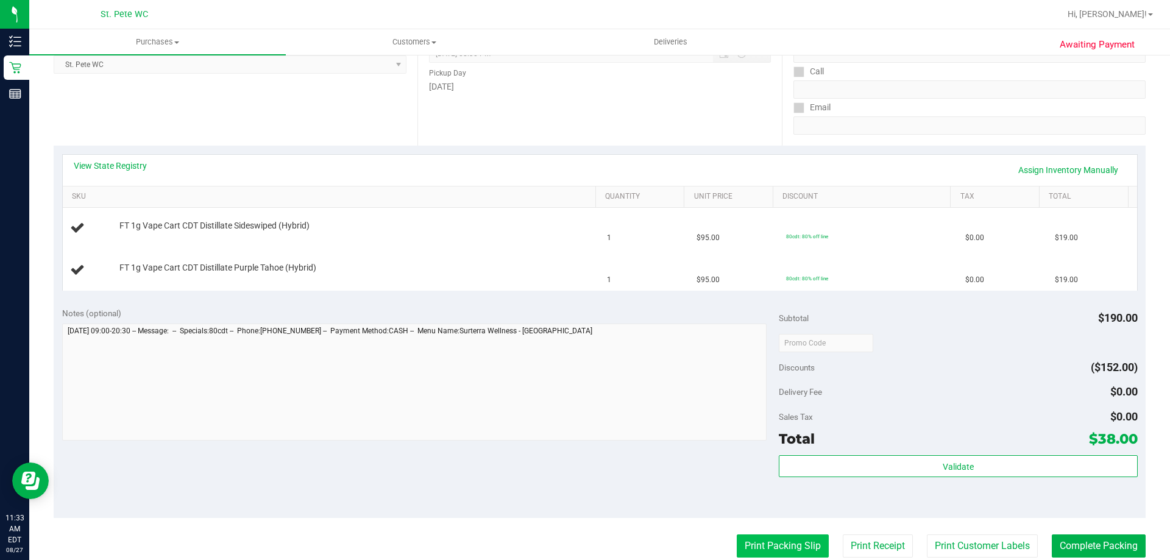
click at [750, 548] on button "Print Packing Slip" at bounding box center [783, 546] width 92 height 23
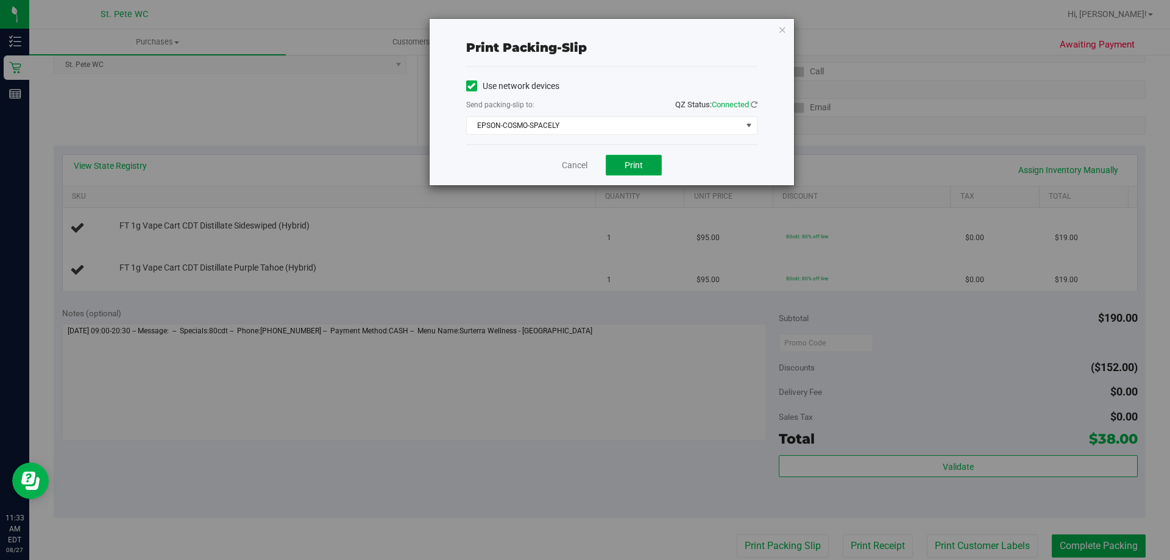
click at [614, 159] on button "Print" at bounding box center [634, 165] width 56 height 21
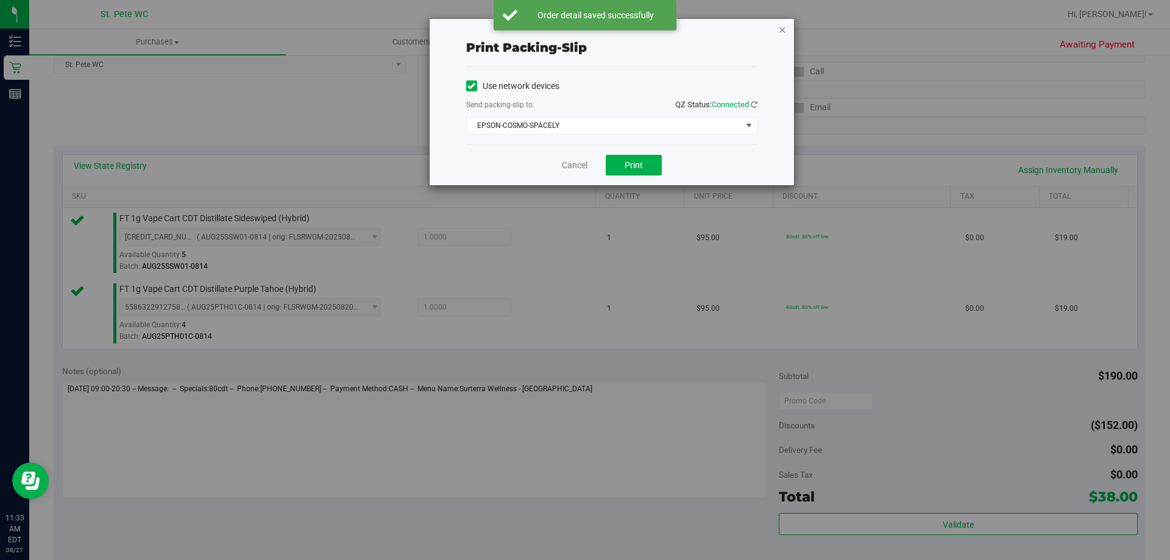
click at [779, 27] on icon "button" at bounding box center [783, 29] width 9 height 15
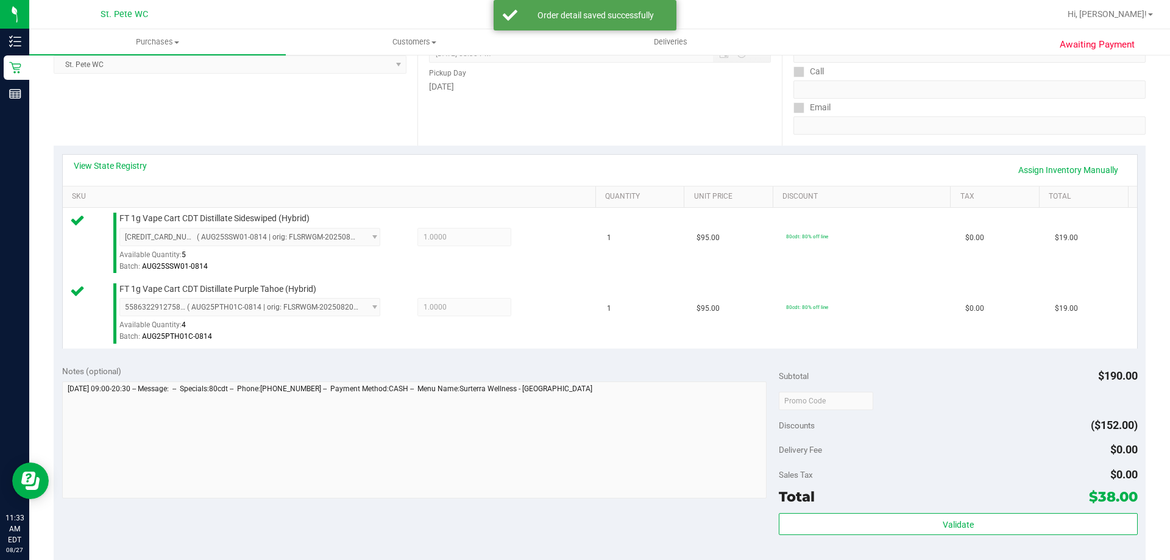
scroll to position [493, 0]
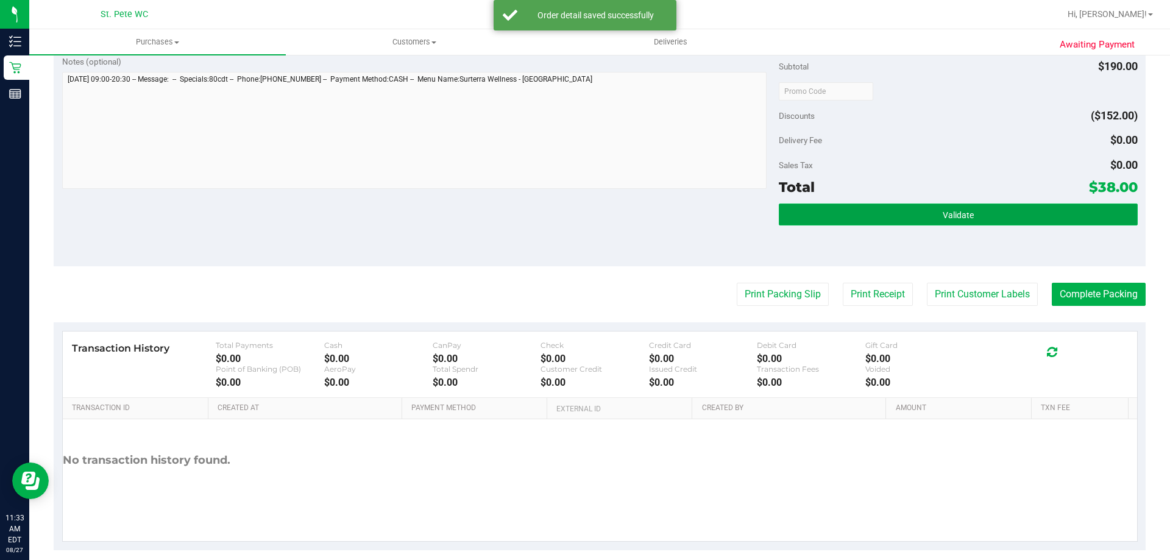
click at [827, 223] on button "Validate" at bounding box center [958, 215] width 358 height 22
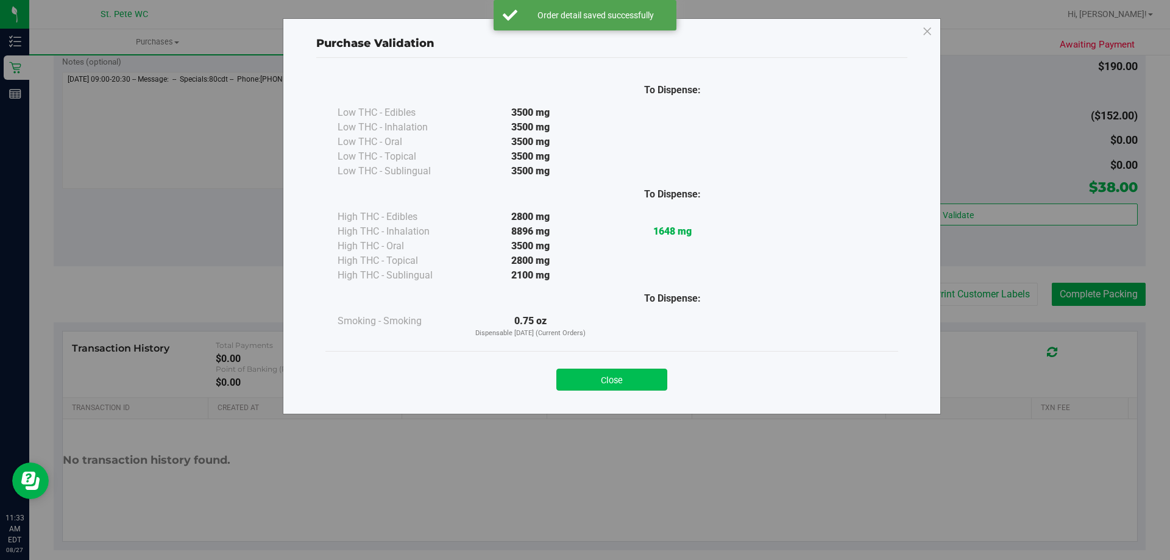
click at [619, 382] on button "Close" at bounding box center [612, 380] width 111 height 22
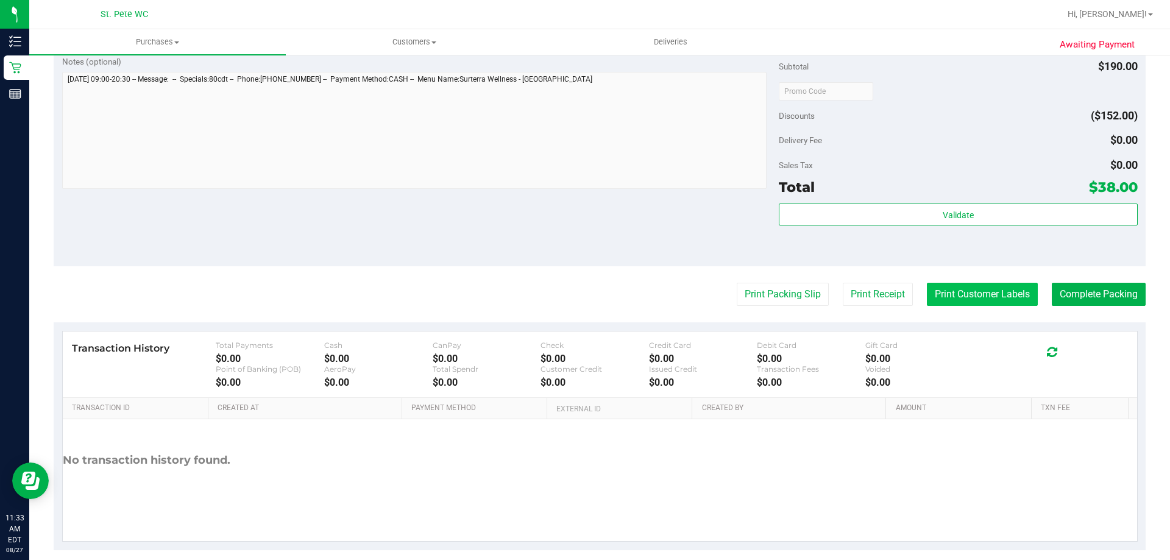
click at [976, 292] on button "Print Customer Labels" at bounding box center [982, 294] width 111 height 23
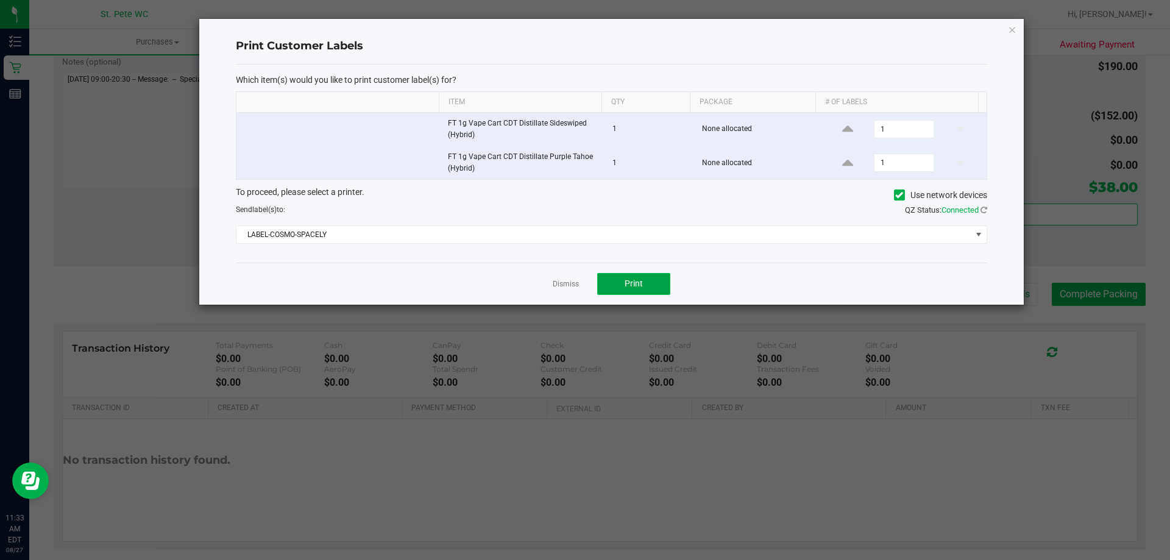
click at [638, 285] on span "Print" at bounding box center [634, 284] width 18 height 10
click at [1011, 30] on icon "button" at bounding box center [1012, 29] width 9 height 15
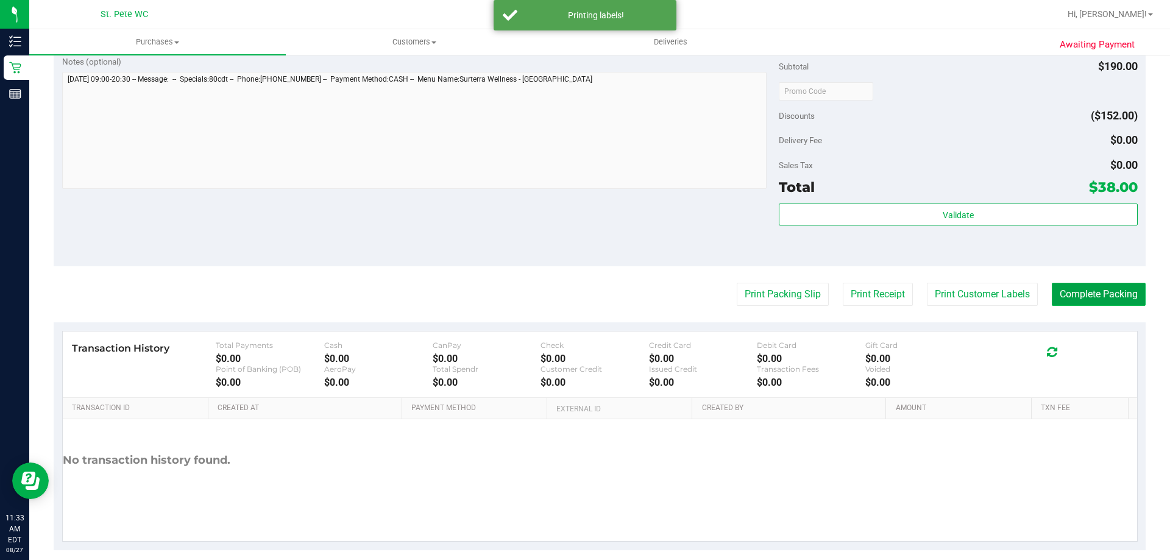
click at [1080, 288] on button "Complete Packing" at bounding box center [1099, 294] width 94 height 23
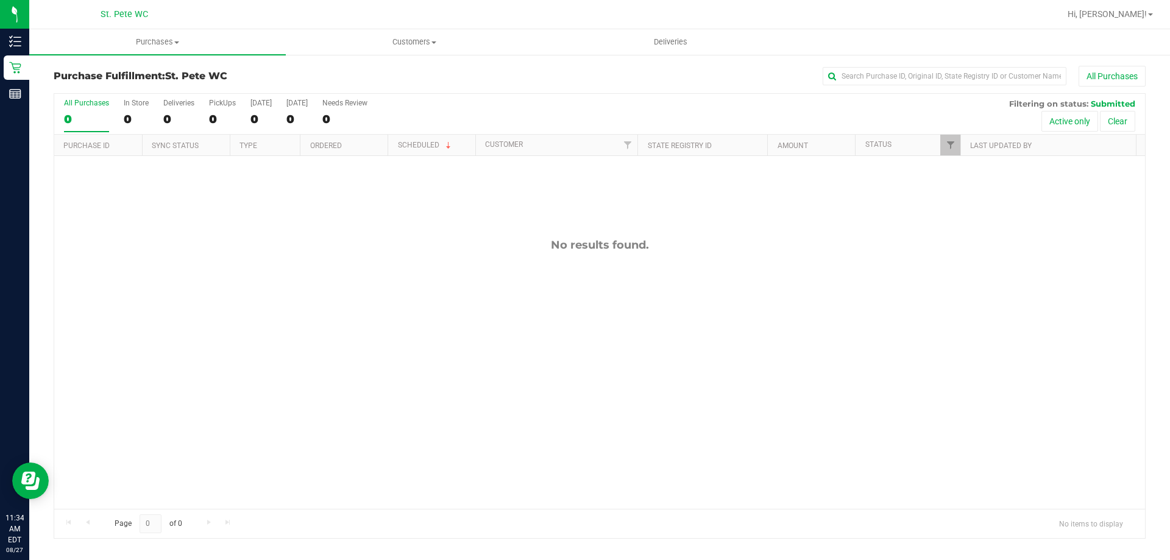
click at [322, 310] on div "No results found." at bounding box center [599, 373] width 1091 height 435
click at [931, 345] on div "No results found." at bounding box center [599, 373] width 1091 height 435
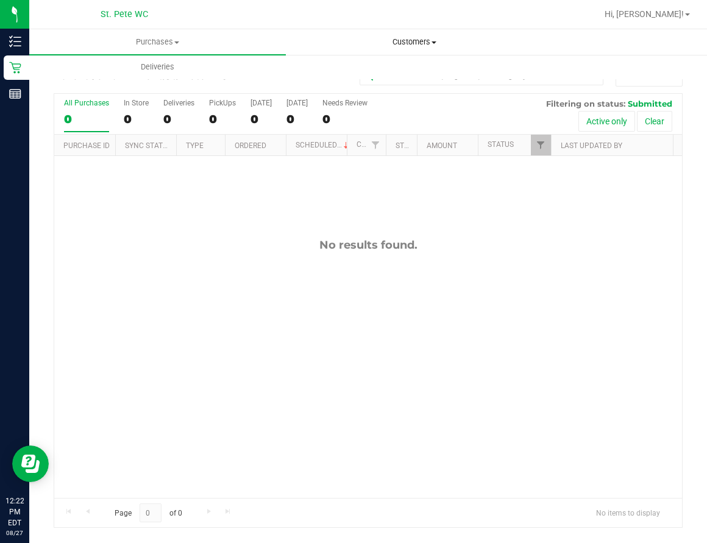
click at [321, 46] on span "Customers" at bounding box center [414, 42] width 255 height 11
click at [136, 266] on div "No results found." at bounding box center [368, 368] width 628 height 424
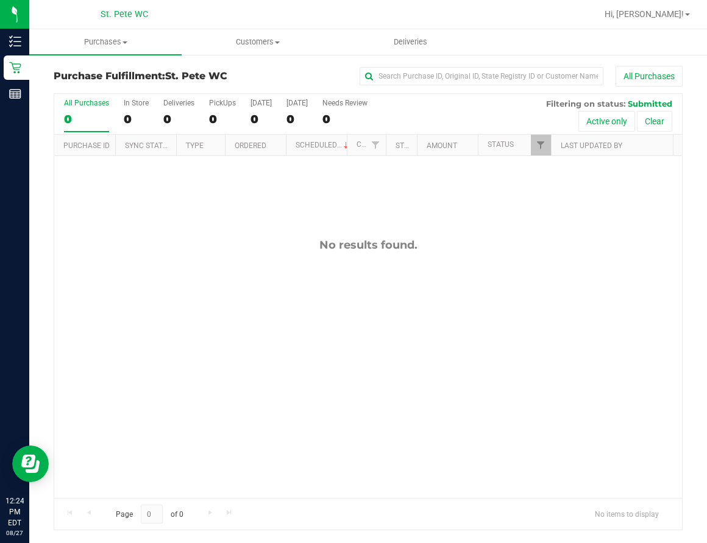
click at [340, 358] on div "No results found." at bounding box center [368, 368] width 628 height 424
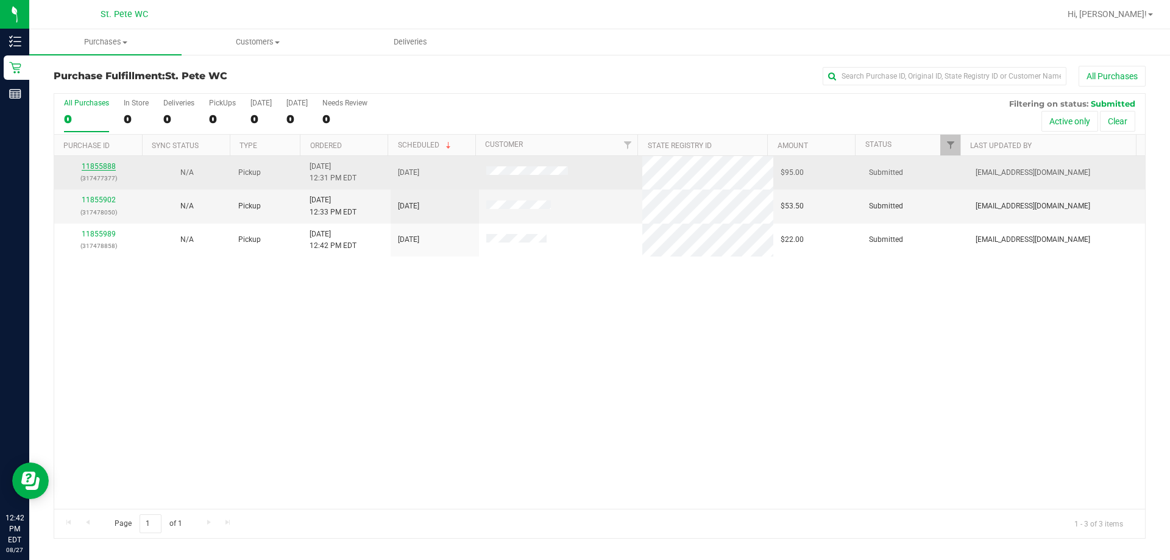
click at [98, 165] on link "11855888" at bounding box center [99, 166] width 34 height 9
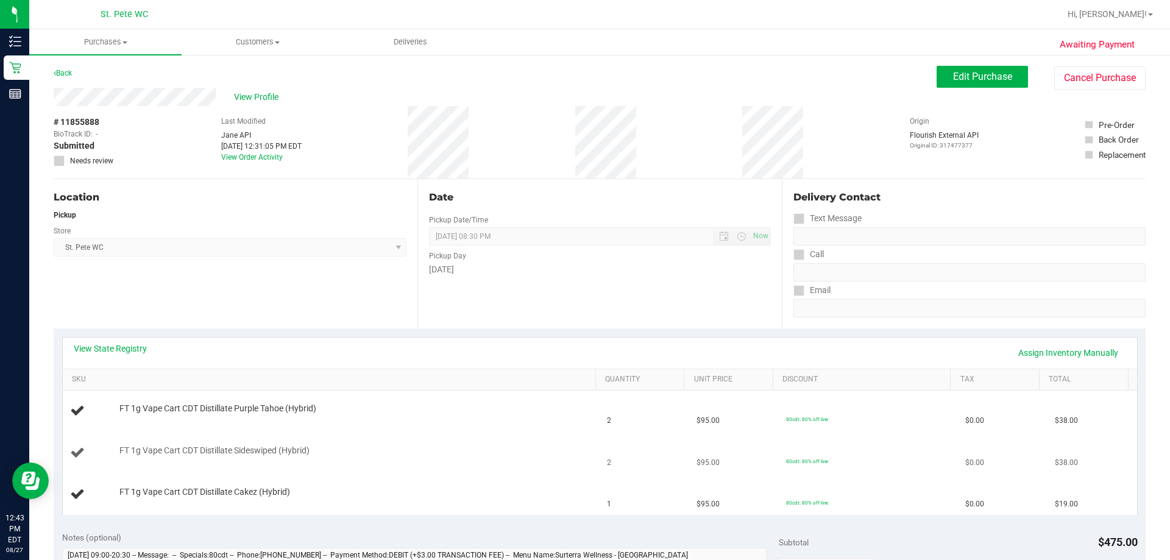
click at [707, 433] on td "80cdt: 80% off line" at bounding box center [868, 453] width 179 height 41
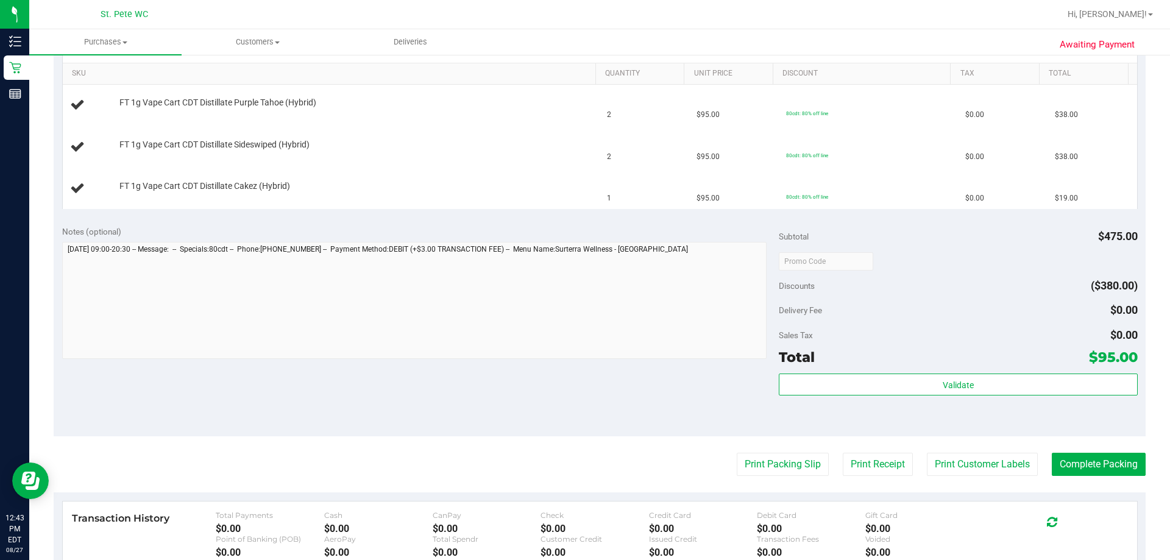
scroll to position [366, 0]
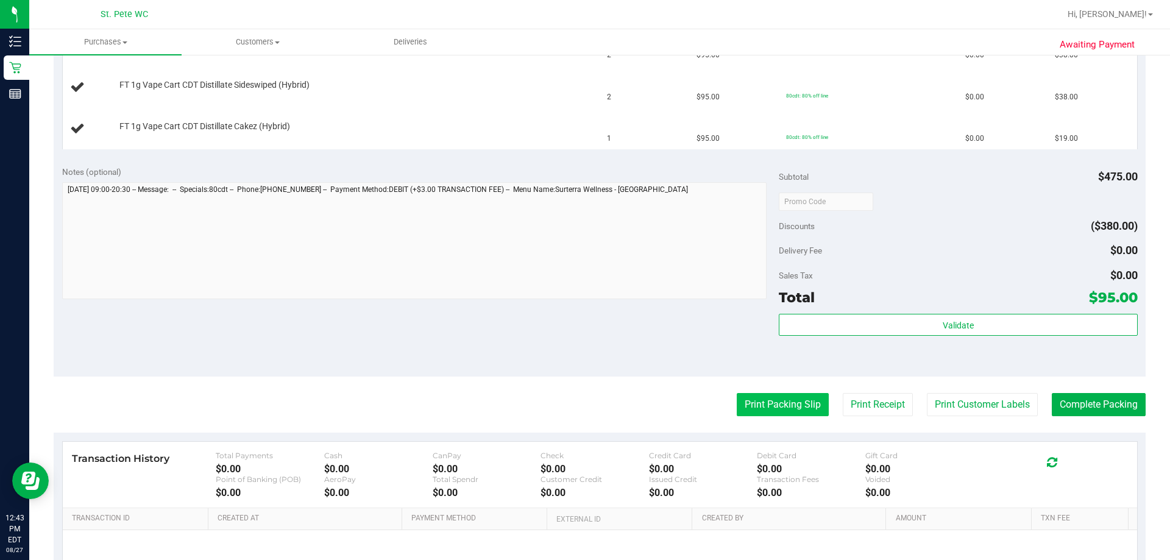
click at [707, 409] on button "Print Packing Slip" at bounding box center [783, 404] width 92 height 23
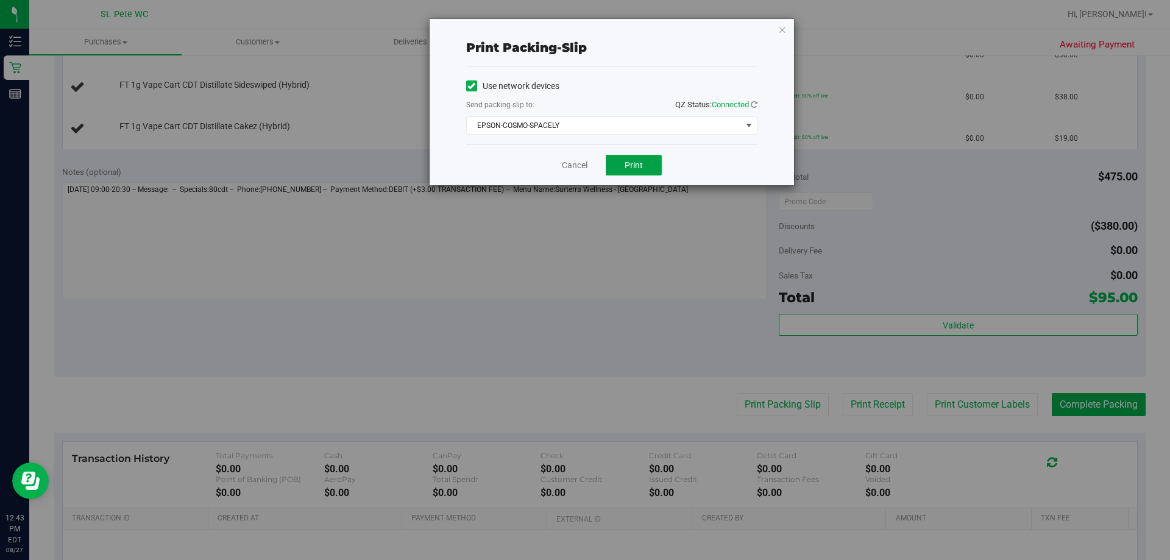
click at [636, 165] on span "Print" at bounding box center [634, 165] width 18 height 10
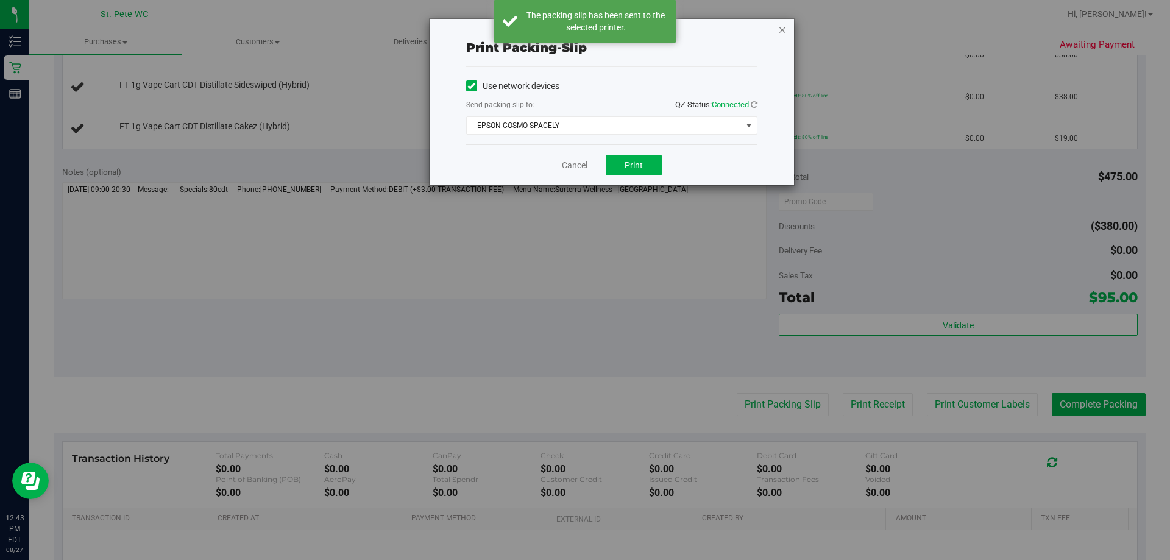
click at [707, 27] on icon "button" at bounding box center [783, 29] width 9 height 15
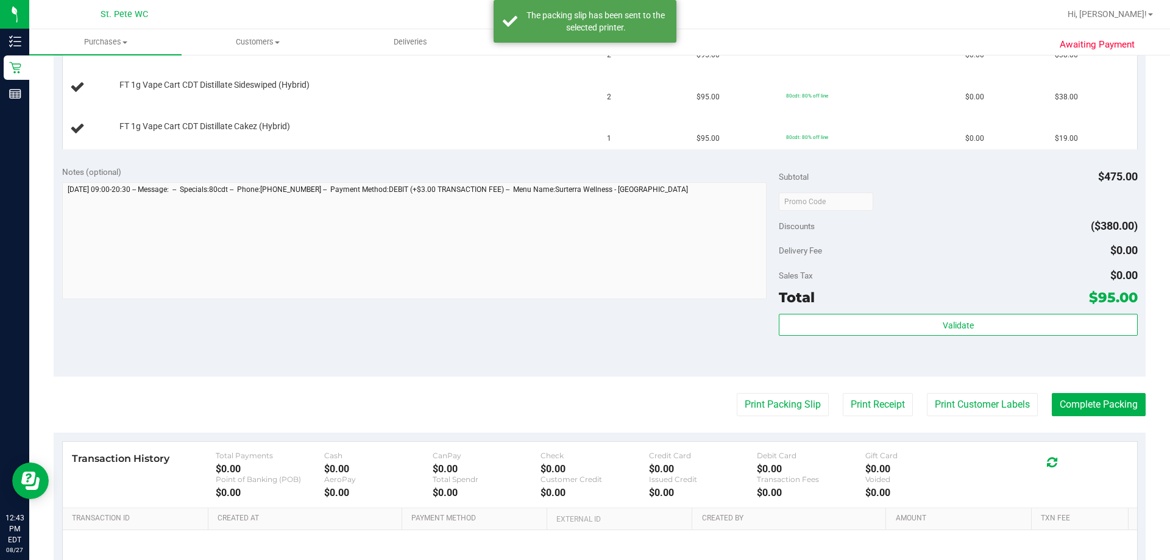
scroll to position [122, 0]
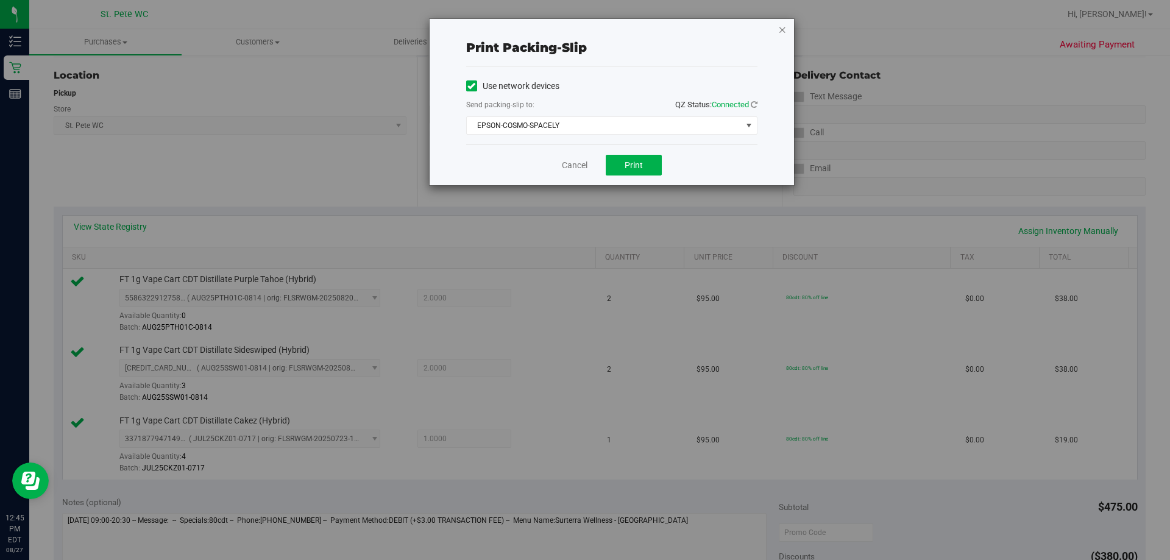
click at [707, 26] on icon "button" at bounding box center [783, 29] width 9 height 15
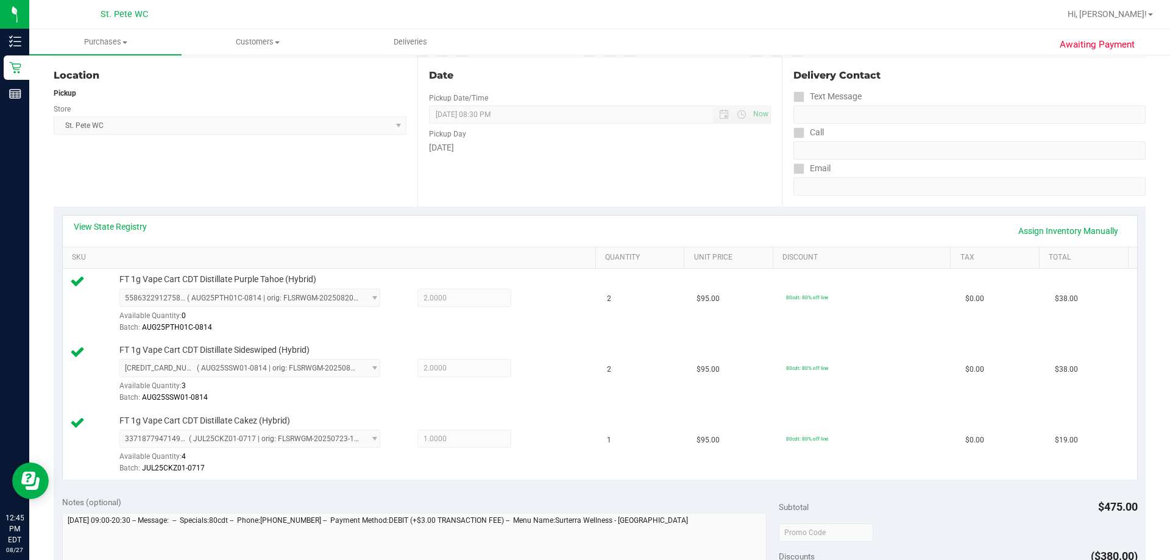
scroll to position [563, 0]
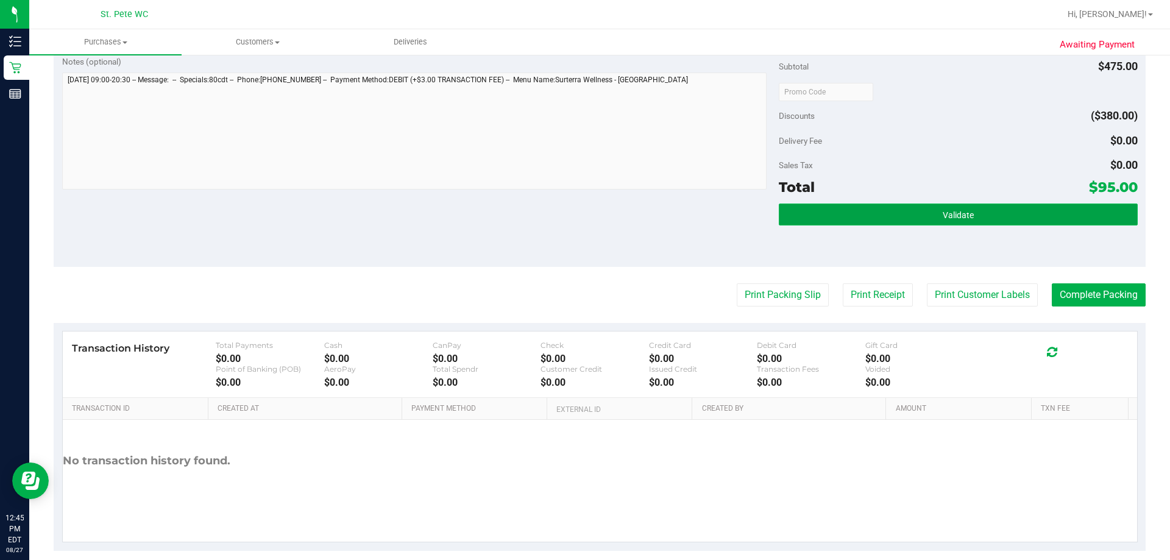
click at [707, 220] on button "Validate" at bounding box center [958, 215] width 358 height 22
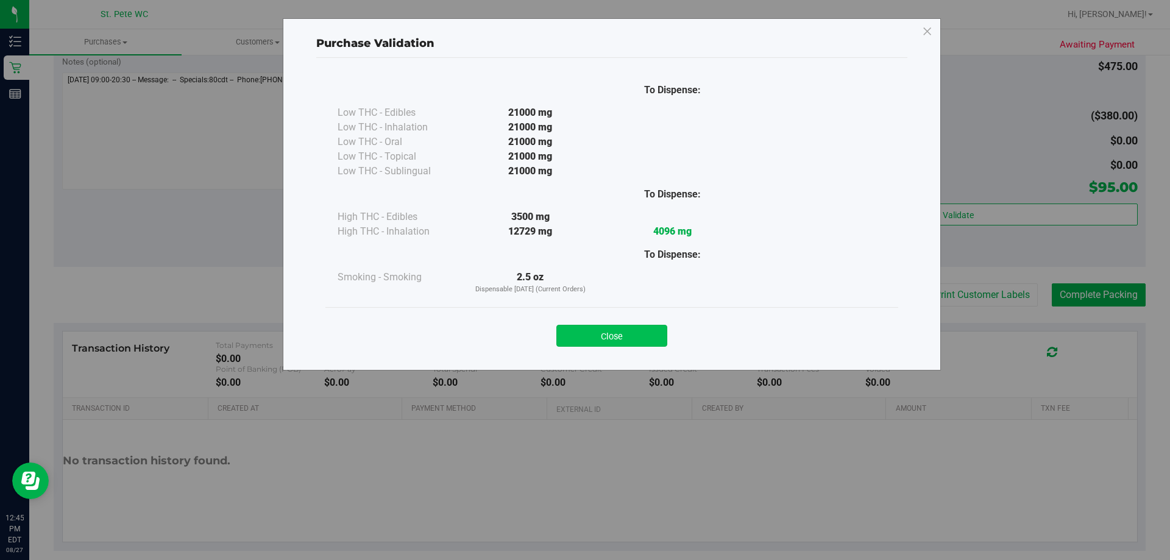
click at [613, 330] on button "Close" at bounding box center [612, 336] width 111 height 22
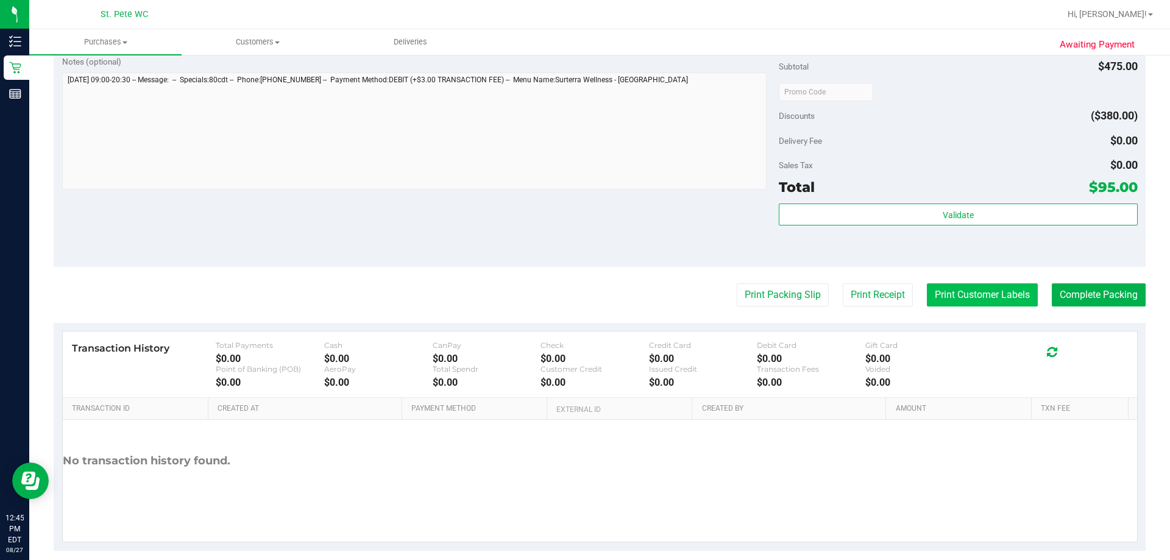
click at [707, 296] on button "Print Customer Labels" at bounding box center [982, 294] width 111 height 23
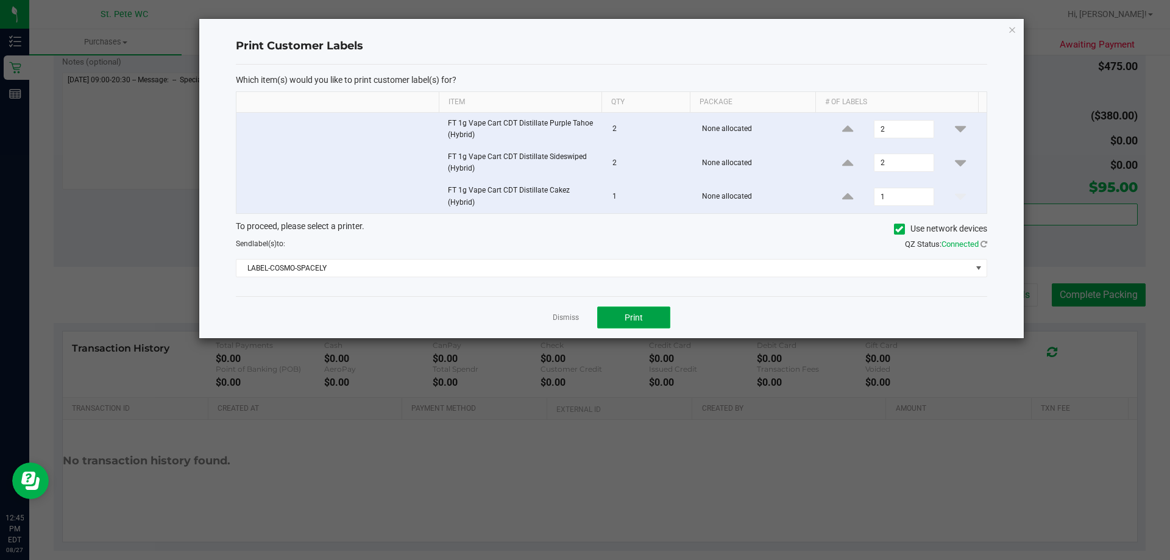
click at [650, 307] on button "Print" at bounding box center [633, 318] width 73 height 22
click at [707, 30] on icon "button" at bounding box center [1012, 29] width 9 height 15
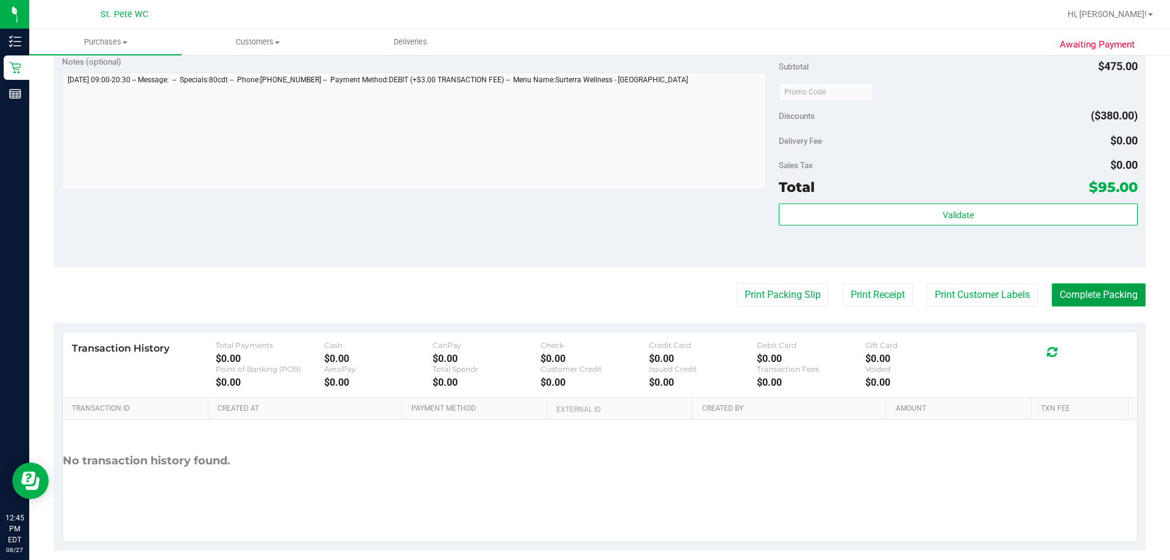
click at [707, 291] on button "Complete Packing" at bounding box center [1099, 294] width 94 height 23
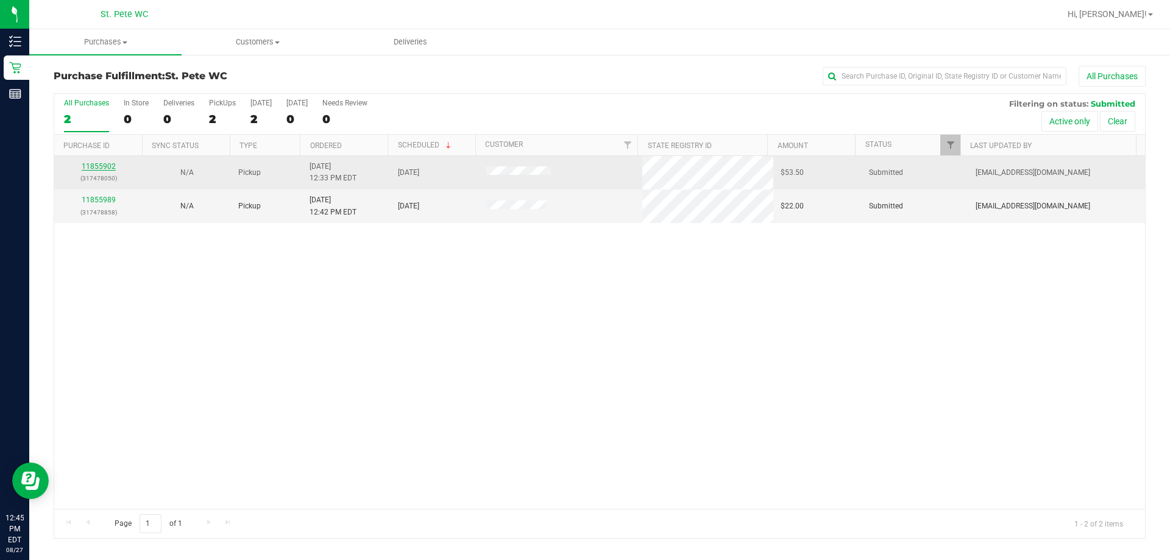
click at [104, 165] on link "11855902" at bounding box center [99, 166] width 34 height 9
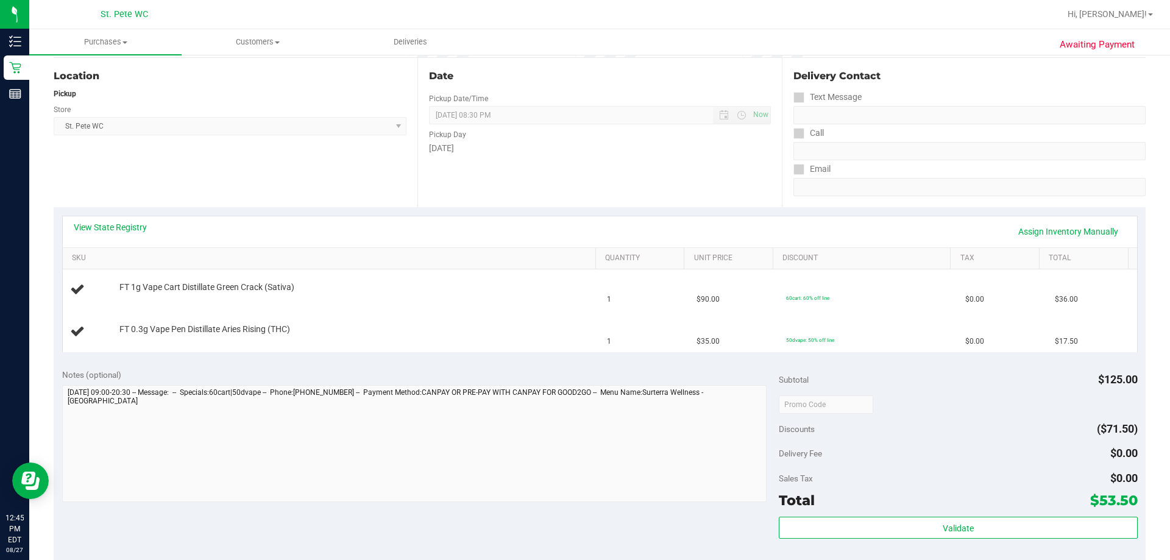
scroll to position [122, 0]
click at [108, 220] on div "View State Registry Assign Inventory Manually" at bounding box center [600, 231] width 1075 height 31
click at [108, 222] on link "View State Registry" at bounding box center [110, 227] width 73 height 12
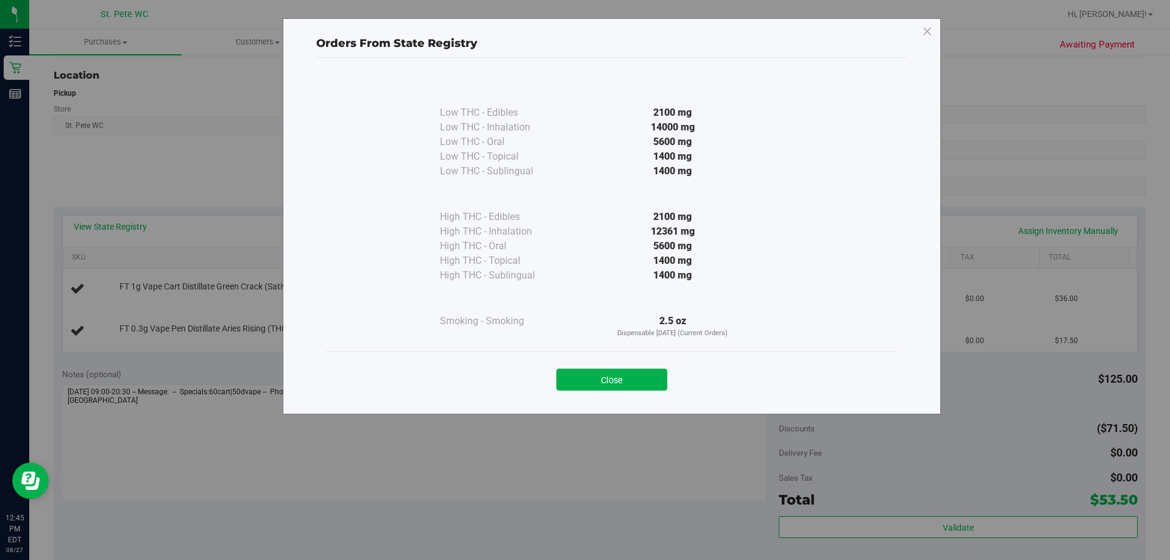
click at [641, 366] on div "Close" at bounding box center [612, 376] width 555 height 30
click at [627, 371] on button "Close" at bounding box center [612, 380] width 111 height 22
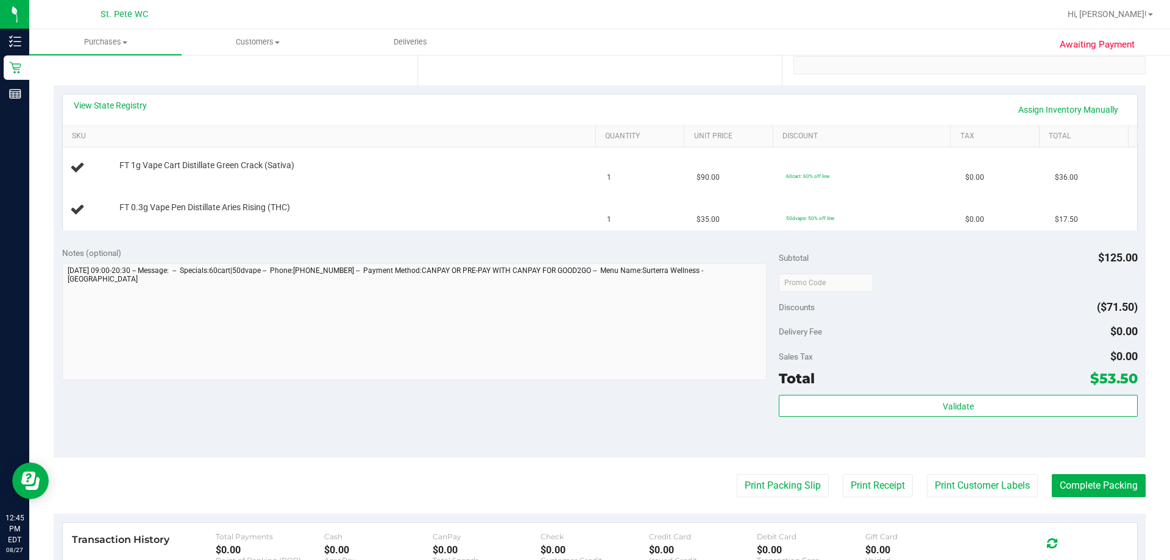
scroll to position [244, 0]
click at [707, 477] on button "Print Packing Slip" at bounding box center [783, 485] width 92 height 23
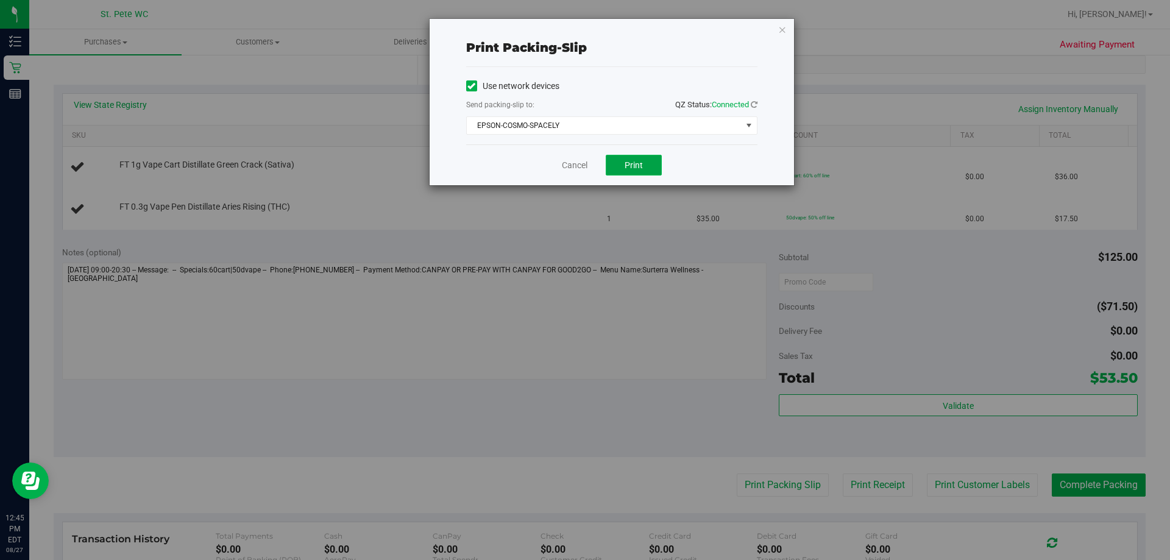
click at [614, 165] on button "Print" at bounding box center [634, 165] width 56 height 21
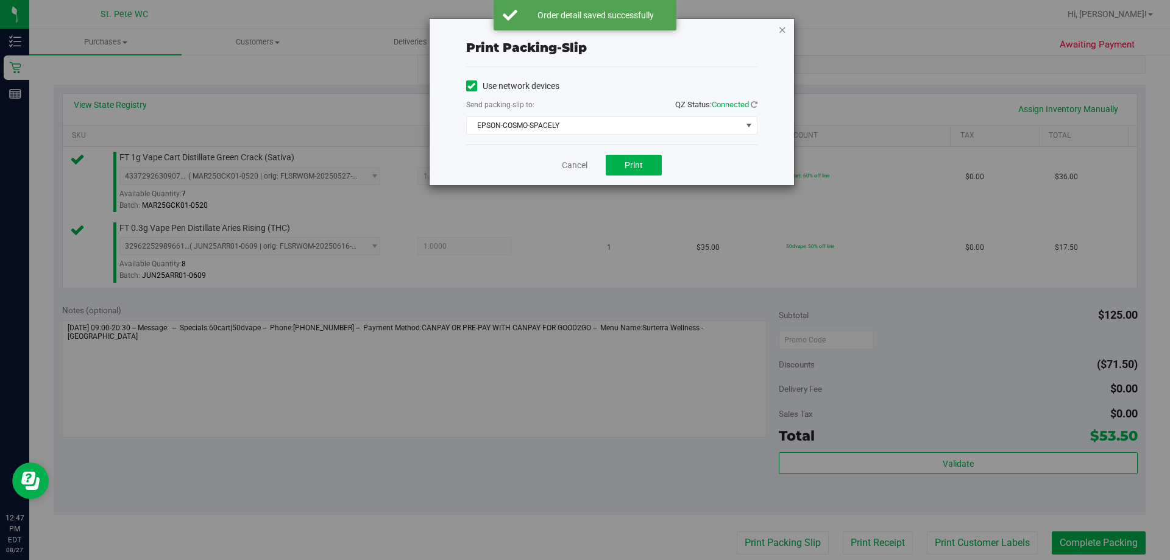
click at [707, 26] on icon "button" at bounding box center [783, 29] width 9 height 15
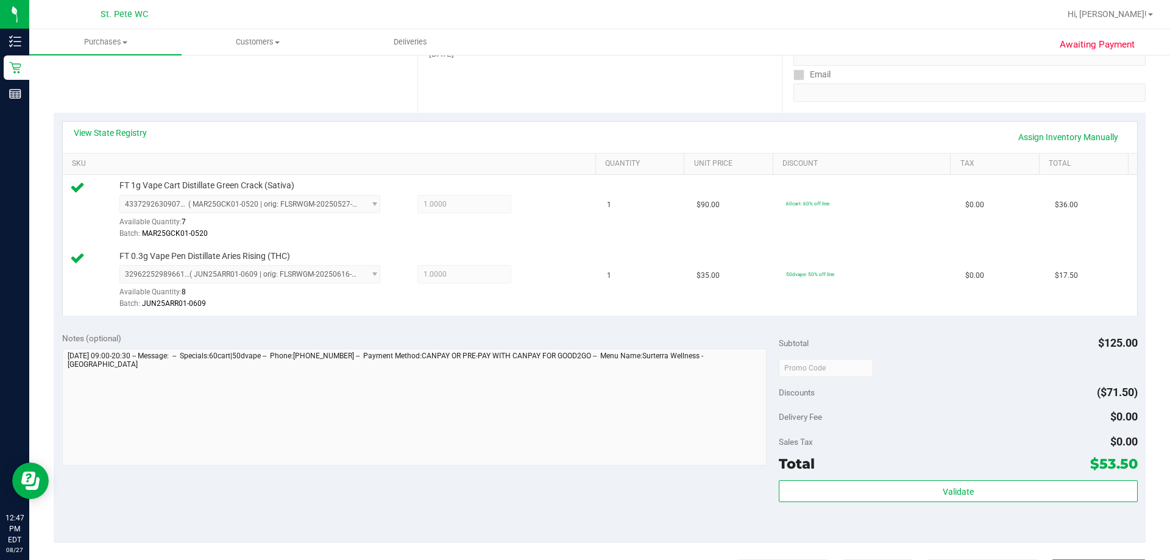
scroll to position [305, 0]
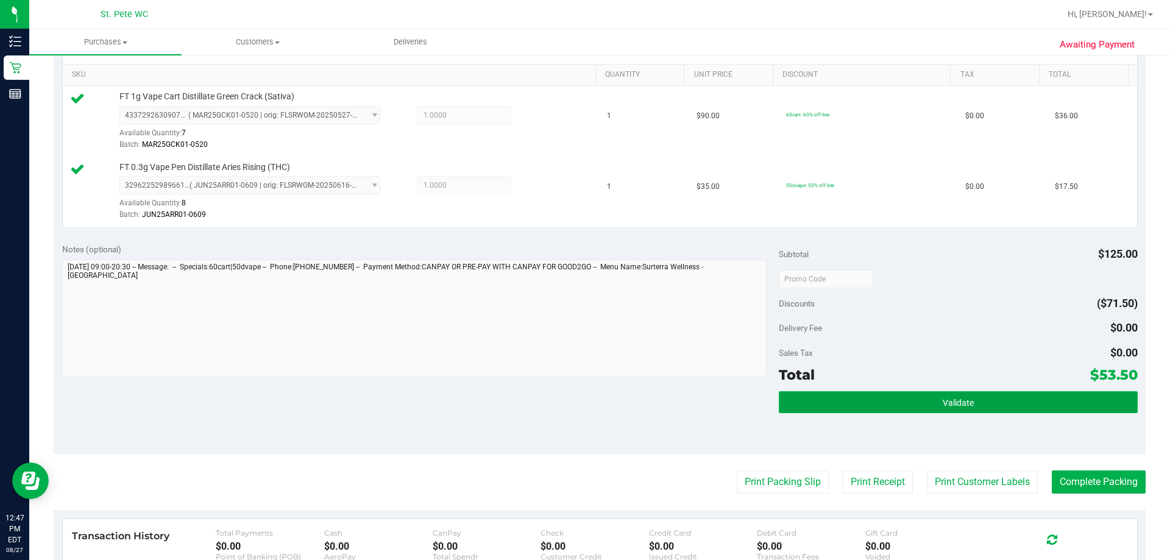
click at [707, 401] on button "Validate" at bounding box center [958, 402] width 358 height 22
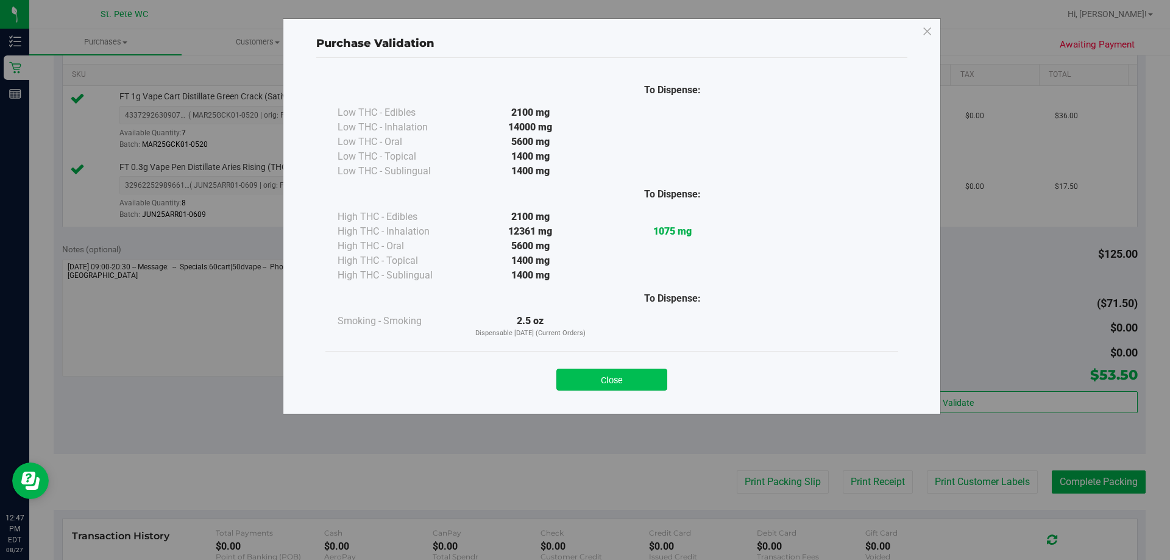
click at [615, 381] on button "Close" at bounding box center [612, 380] width 111 height 22
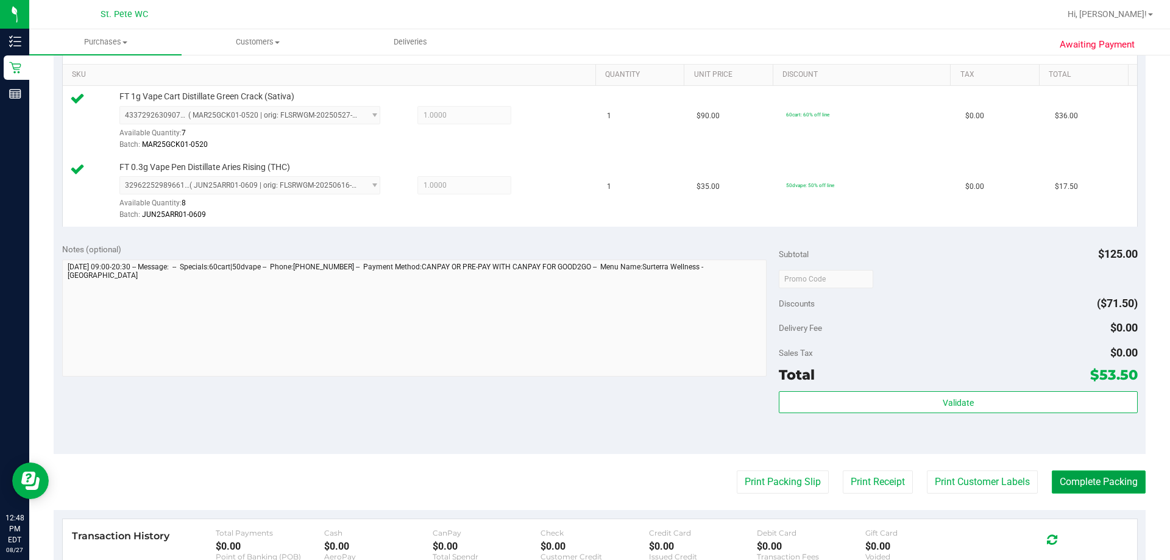
click at [707, 488] on button "Complete Packing" at bounding box center [1099, 482] width 94 height 23
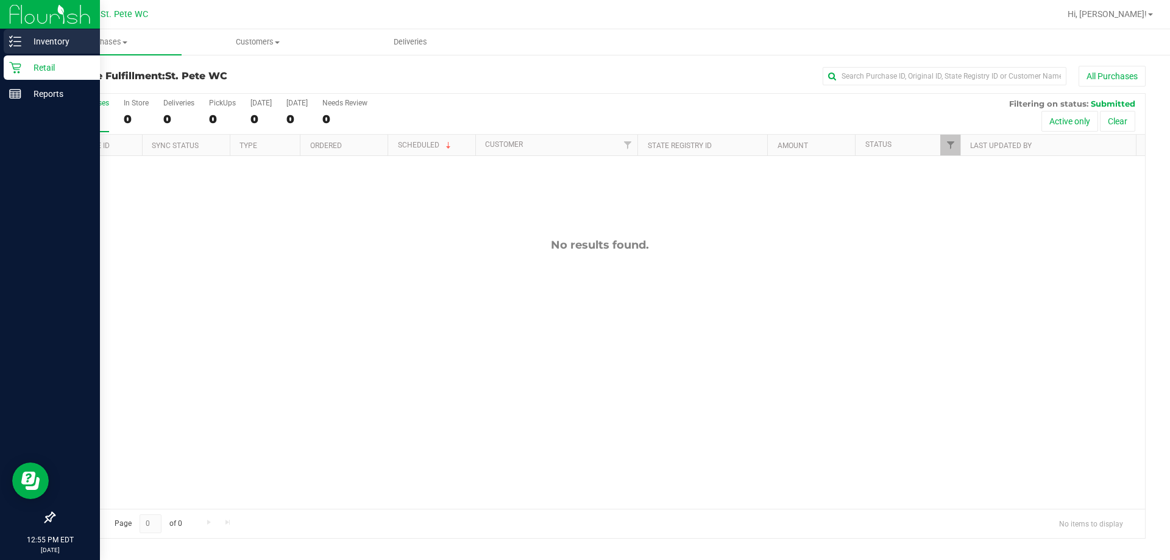
click at [22, 46] on p "Inventory" at bounding box center [57, 41] width 73 height 15
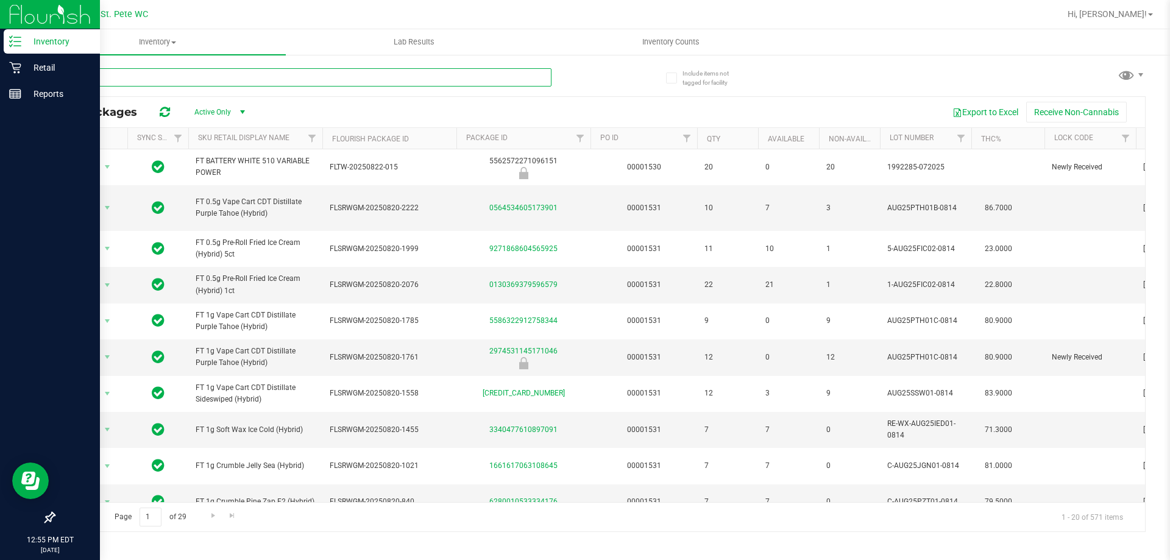
click at [204, 77] on input "text" at bounding box center [303, 77] width 498 height 18
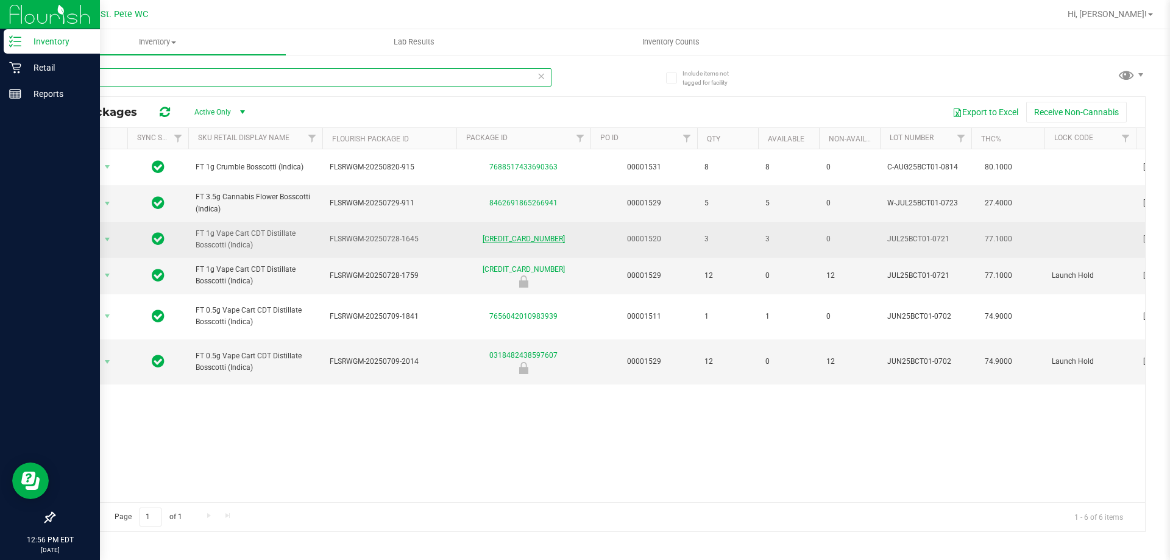
type input "bct"
click at [523, 239] on link "6729608900650000" at bounding box center [524, 239] width 82 height 9
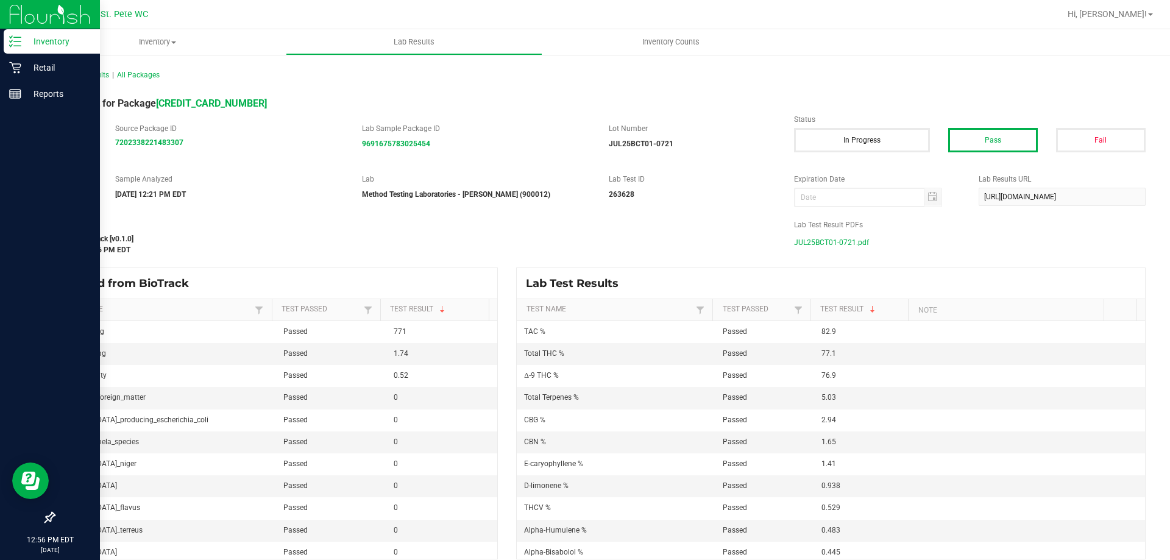
scroll to position [12, 0]
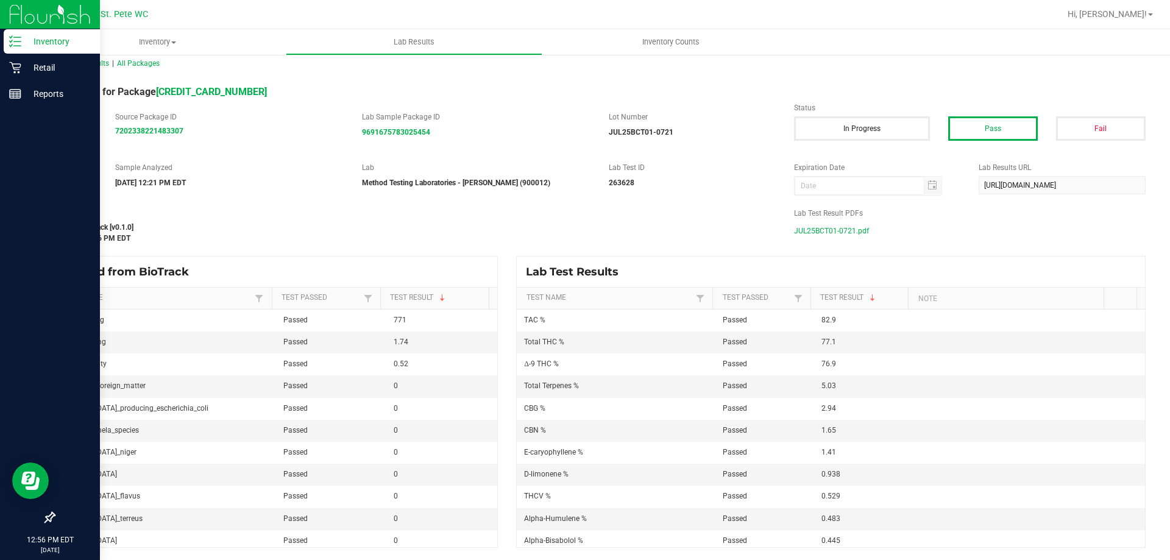
click at [707, 237] on span "JUL25BCT01-0721.pdf" at bounding box center [831, 231] width 75 height 18
click at [707, 230] on span "JUL25BCT01-0721.pdf" at bounding box center [831, 231] width 75 height 18
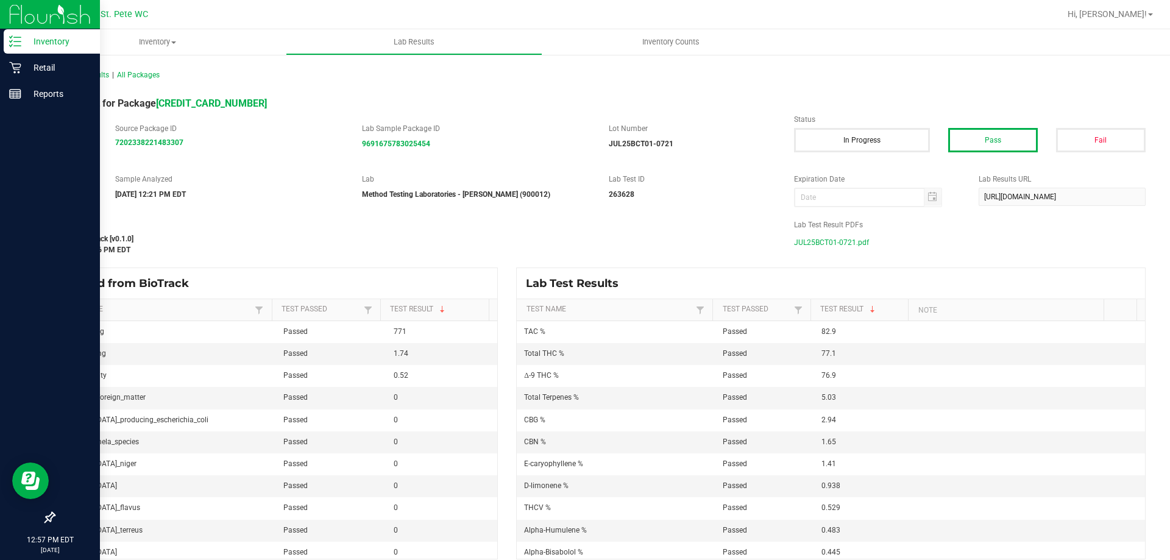
click at [707, 244] on span "JUL25BCT01-0721.pdf" at bounding box center [831, 242] width 75 height 18
click at [20, 64] on icon at bounding box center [15, 68] width 12 height 12
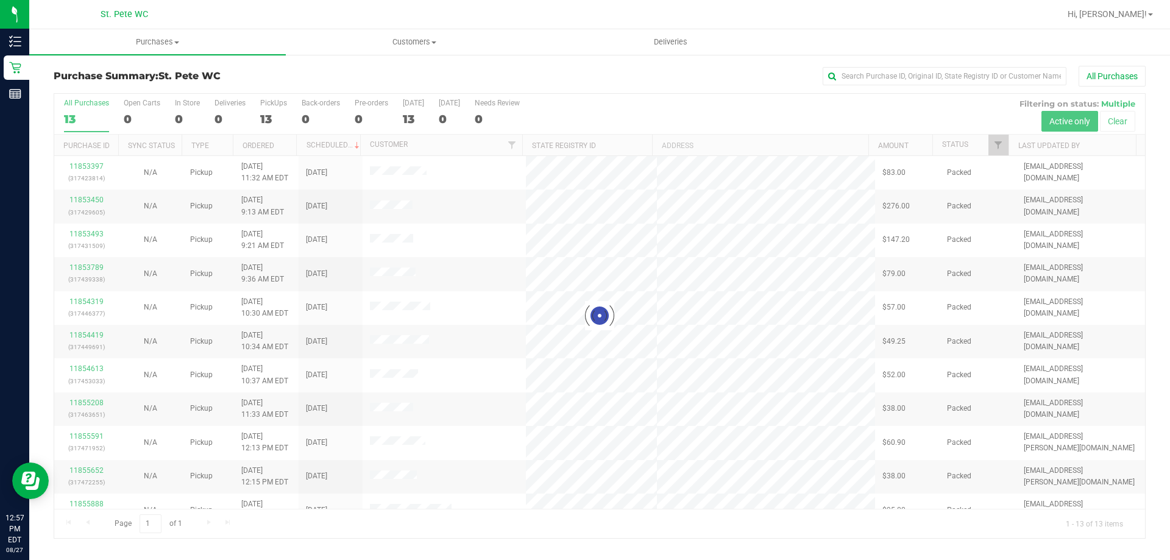
click at [707, 144] on div at bounding box center [599, 316] width 1091 height 444
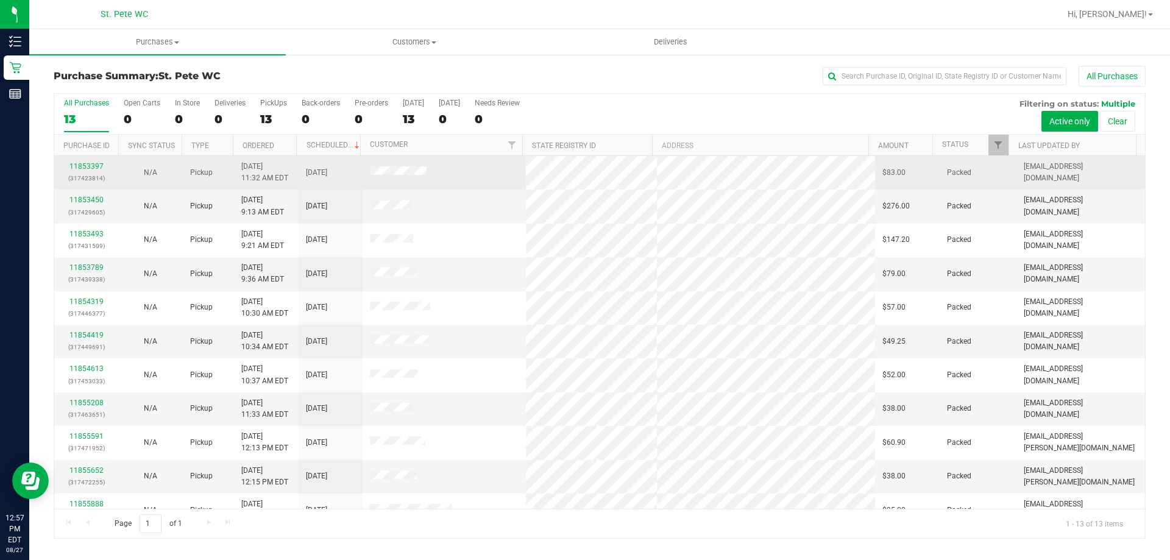
click at [90, 159] on td "11853397 (317423814)" at bounding box center [86, 173] width 64 height 34
click at [83, 162] on link "11853397" at bounding box center [86, 166] width 34 height 9
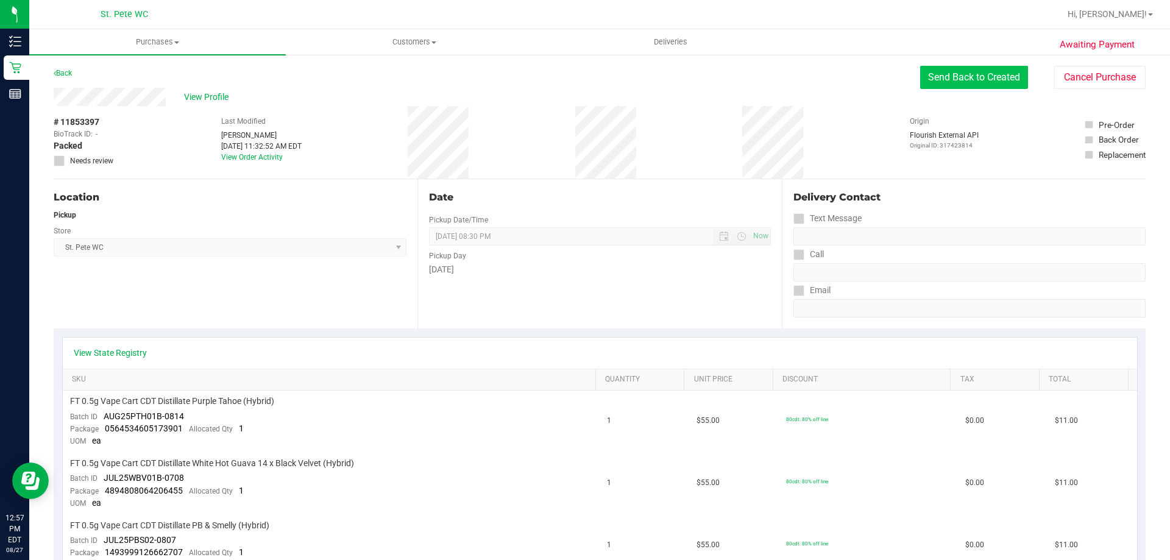
click at [707, 82] on button "Send Back to Created" at bounding box center [975, 77] width 108 height 23
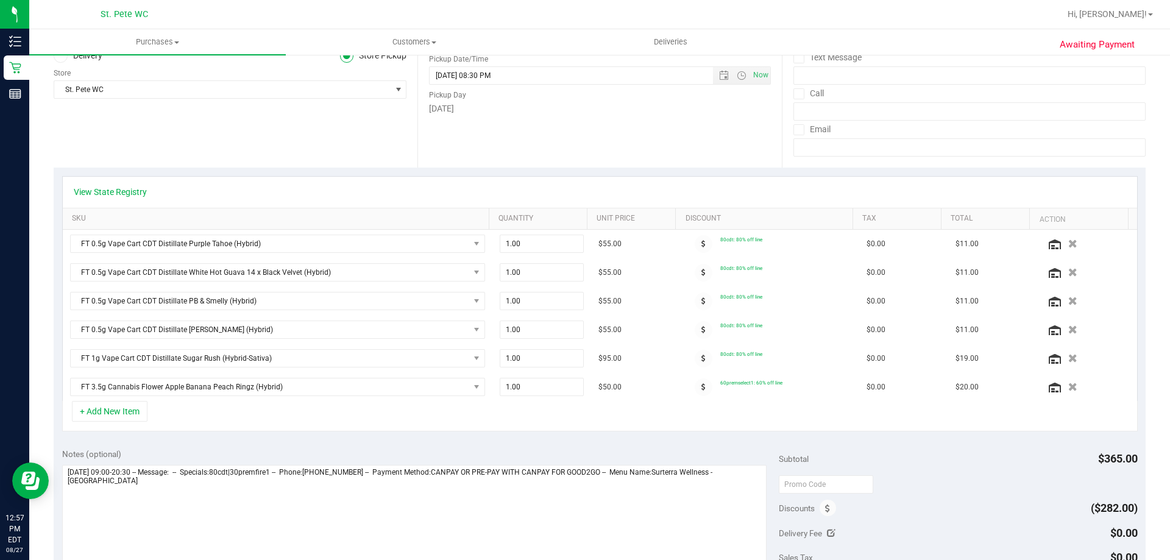
scroll to position [183, 0]
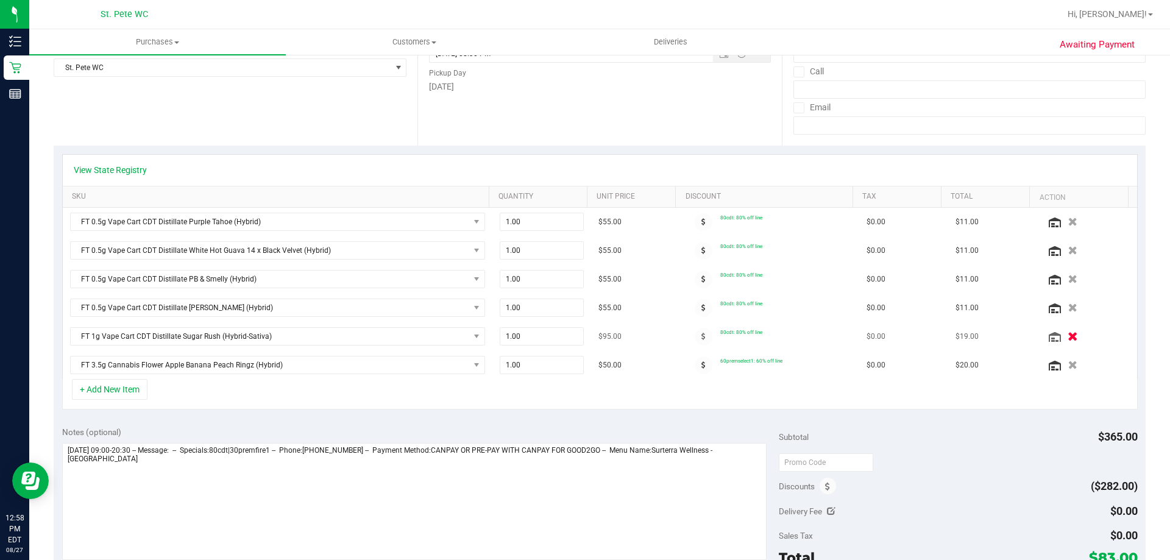
click at [707, 336] on button "button" at bounding box center [1073, 336] width 21 height 13
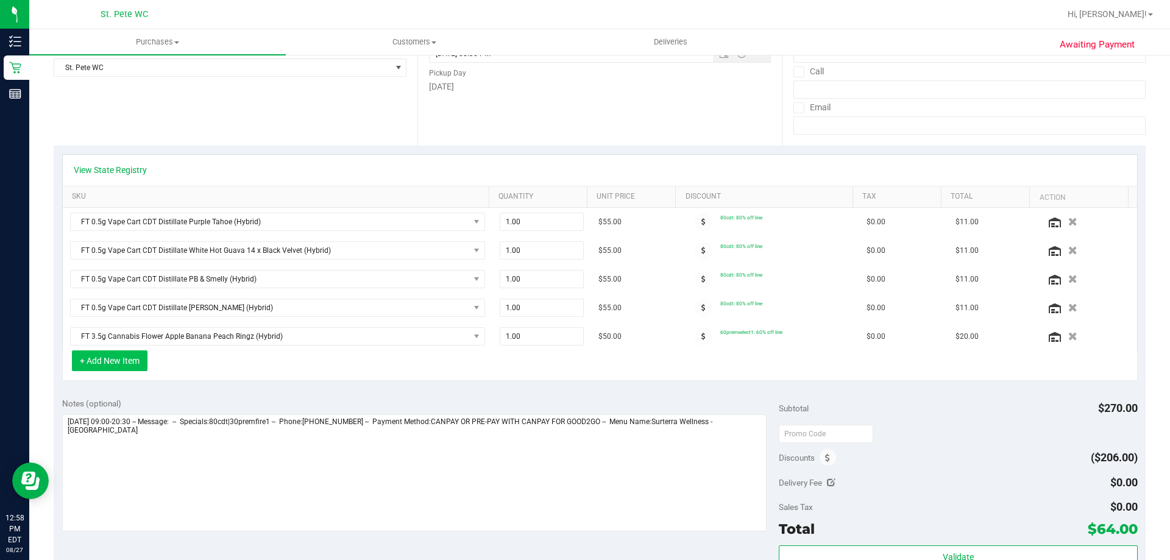
click at [124, 364] on button "+ Add New Item" at bounding box center [110, 361] width 76 height 21
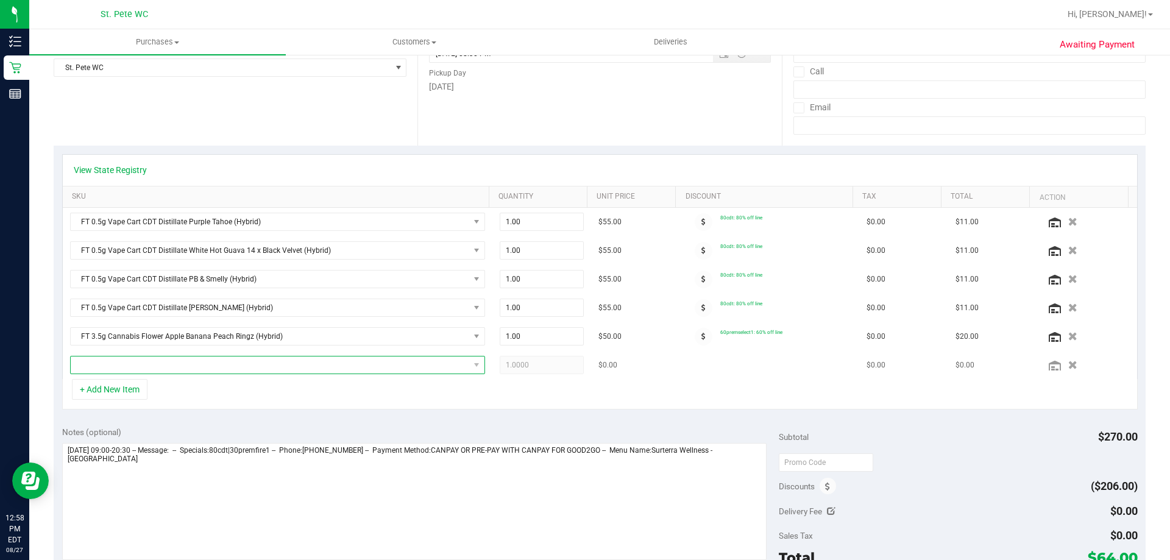
click at [171, 369] on span "NO DATA FOUND" at bounding box center [270, 365] width 399 height 17
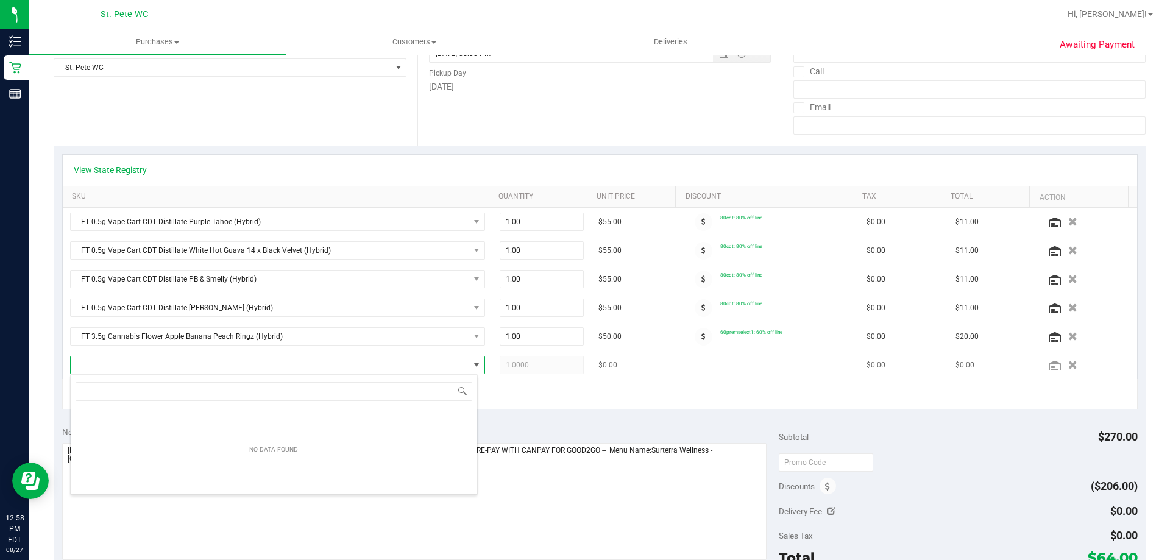
scroll to position [18, 404]
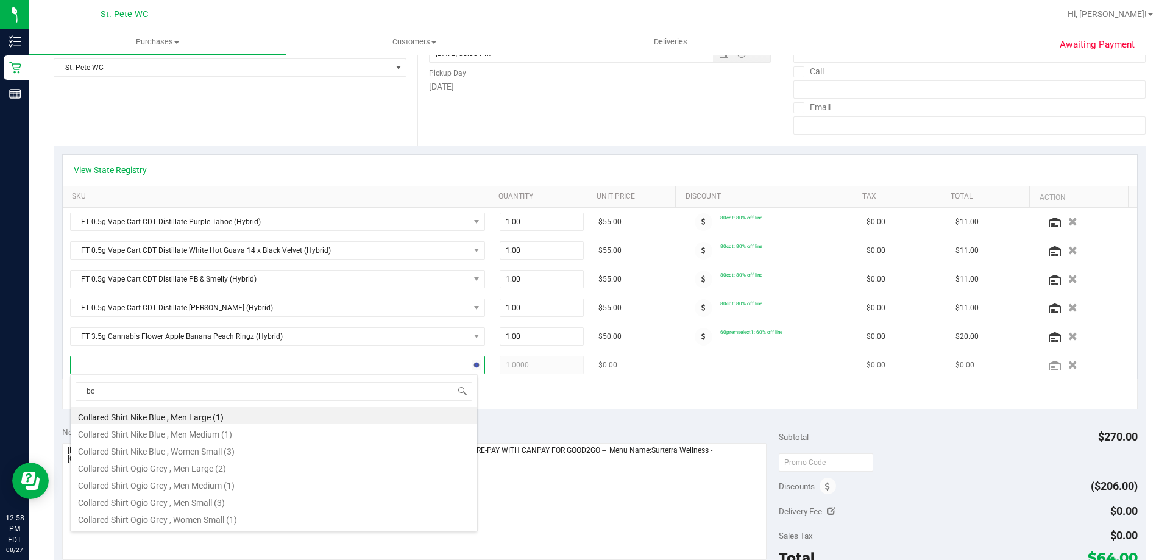
type input "bct"
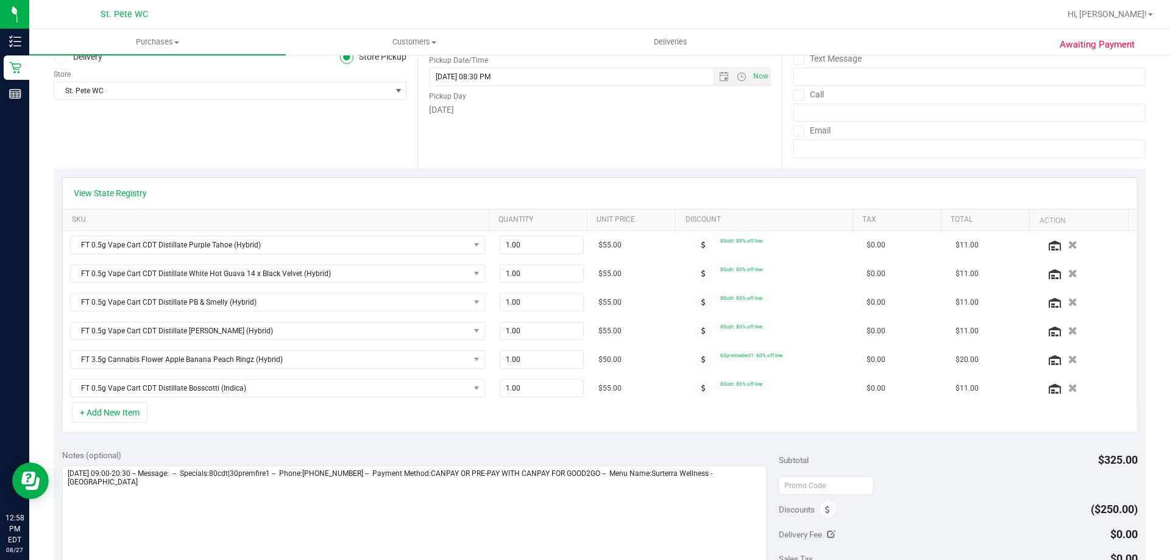
scroll to position [159, 0]
click at [380, 383] on span "FT 0.5g Vape Cart CDT Distillate Bosscotti (Indica)" at bounding box center [270, 389] width 399 height 17
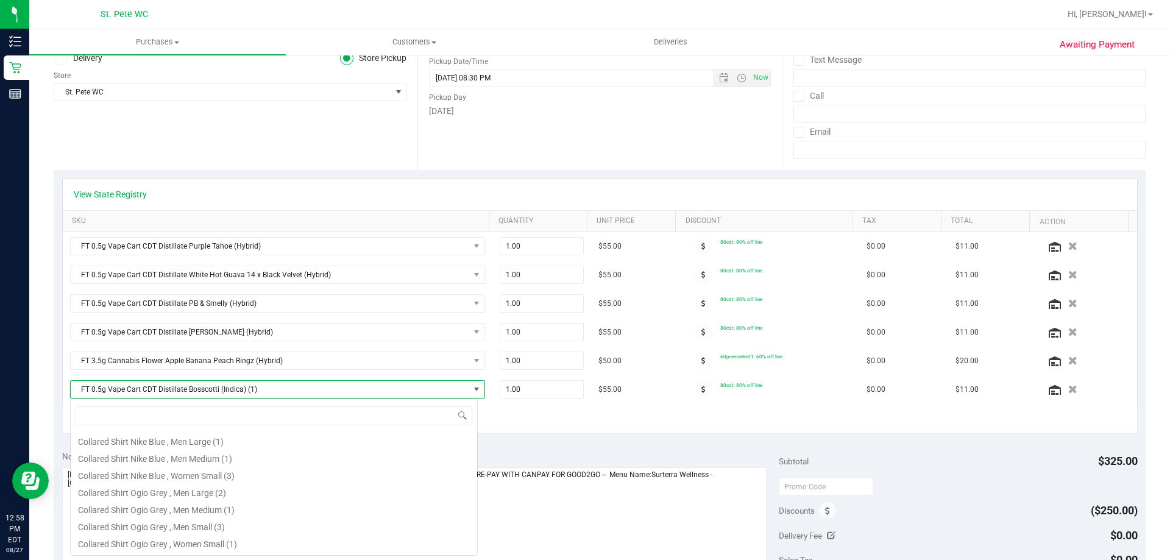
scroll to position [18, 404]
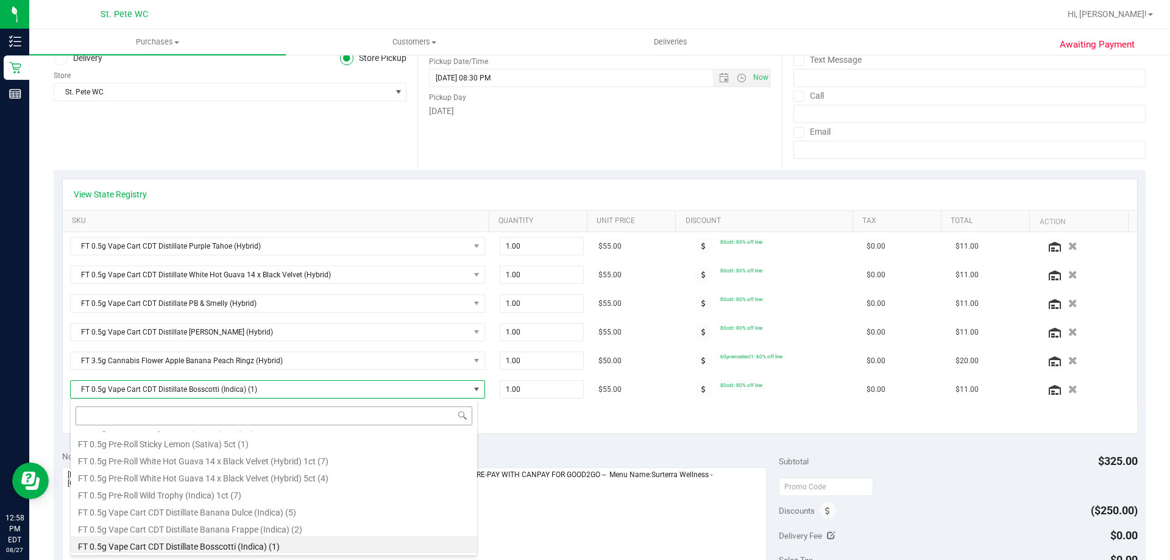
click at [257, 420] on input at bounding box center [274, 416] width 397 height 19
type input "bct"
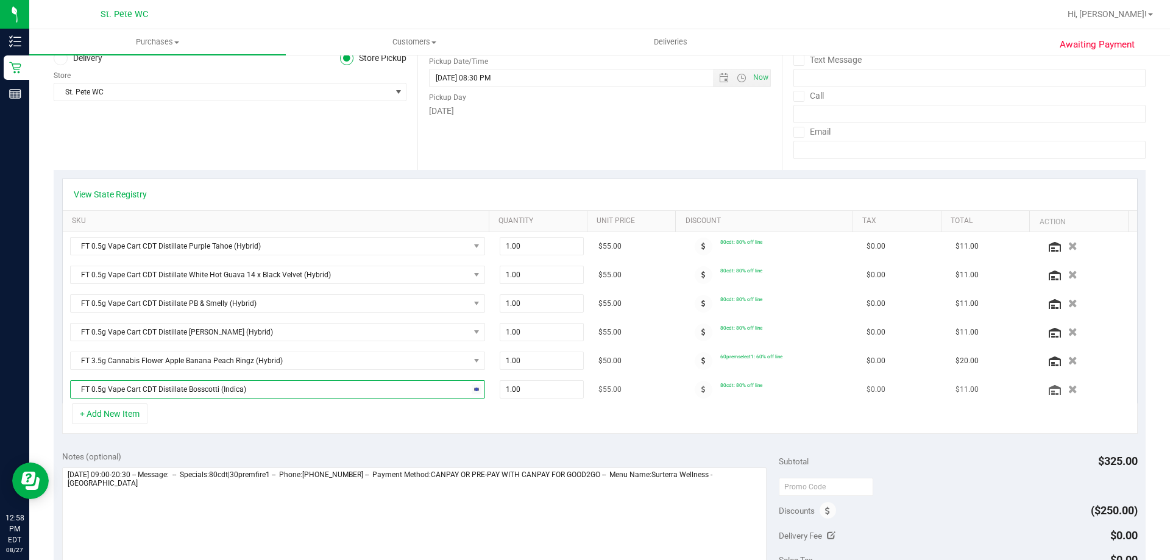
click at [321, 387] on span "FT 0.5g Vape Cart CDT Distillate Bosscotti (Indica)" at bounding box center [270, 389] width 399 height 17
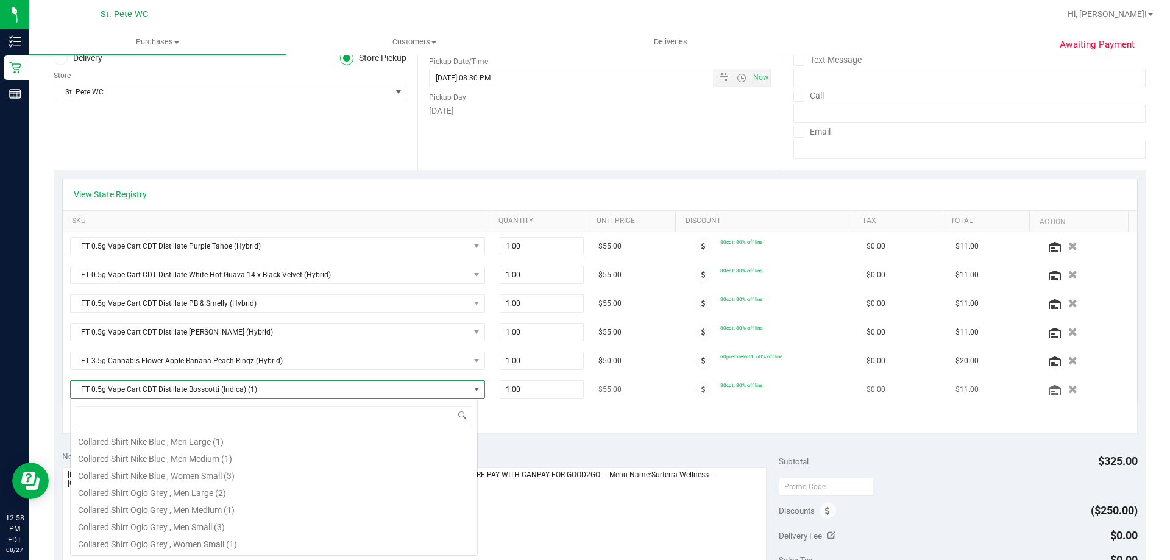
scroll to position [18, 408]
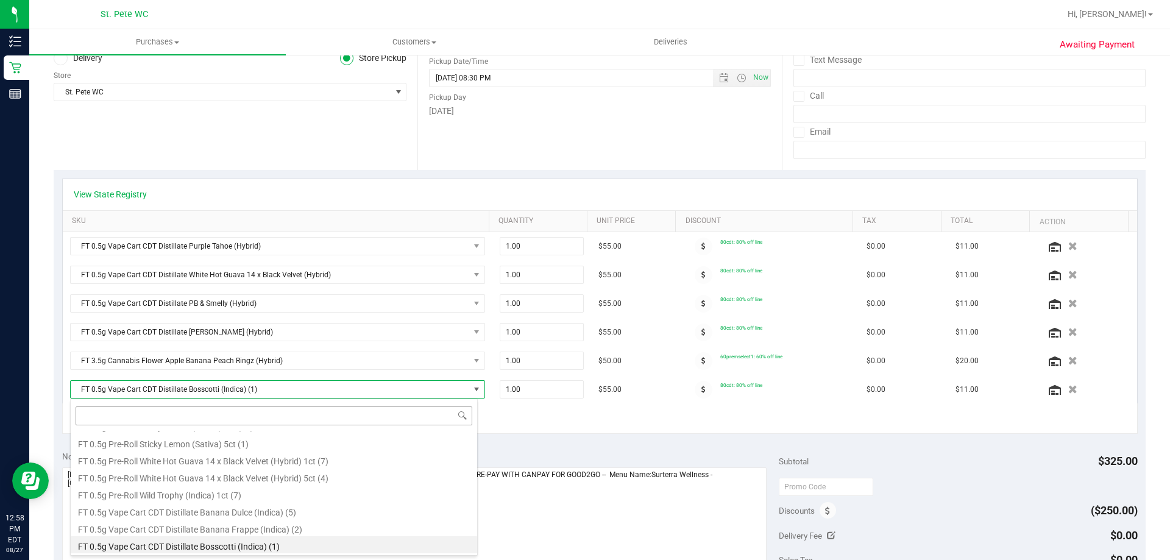
click at [254, 417] on input at bounding box center [274, 416] width 397 height 19
type input "bct"
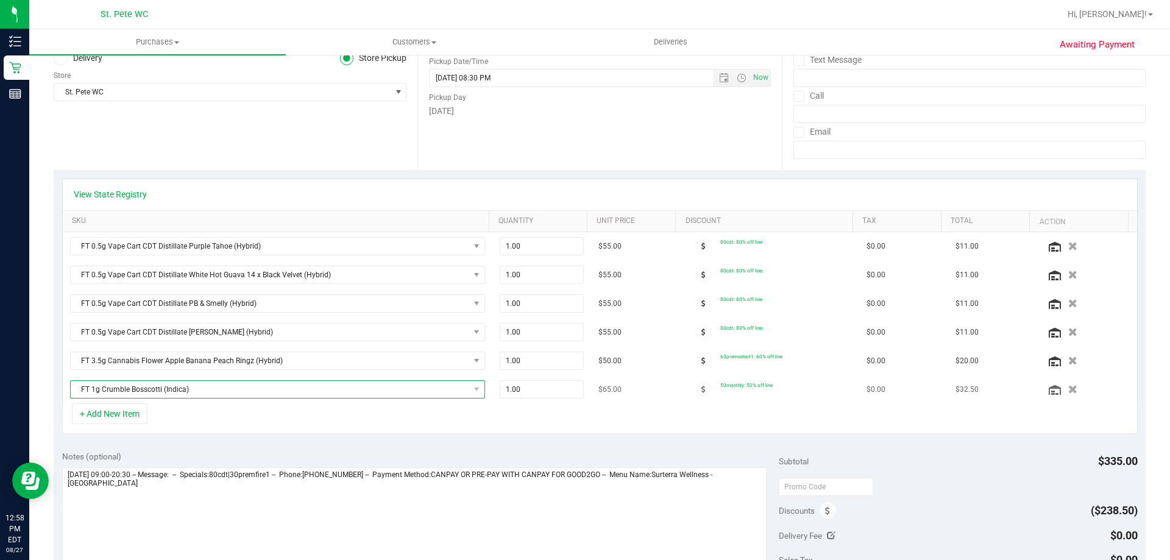
click at [234, 386] on span "FT 1g Crumble Bosscotti (Indica)" at bounding box center [270, 389] width 399 height 17
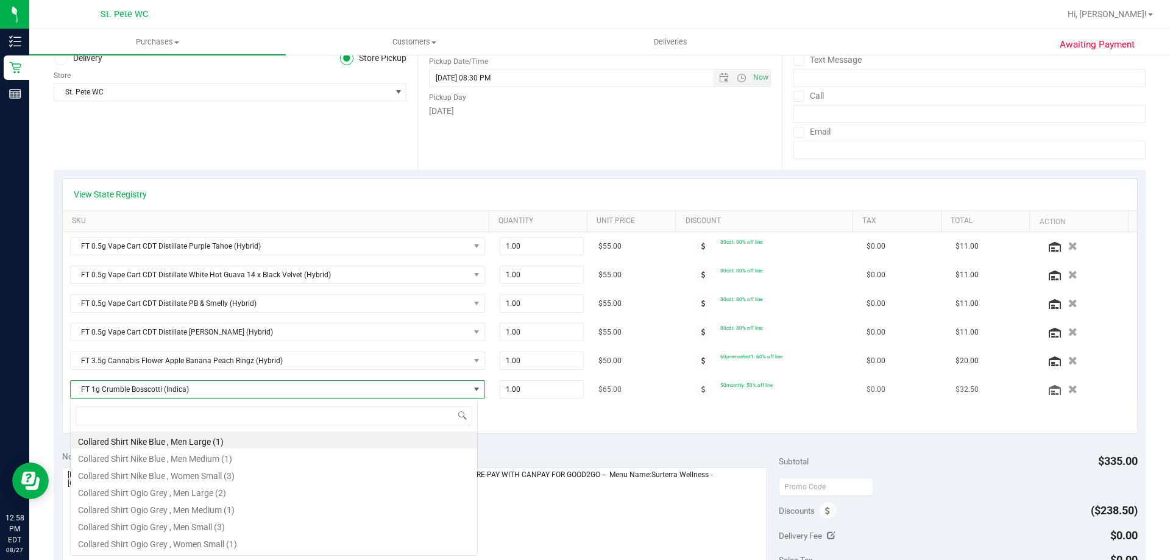
scroll to position [18, 404]
type input "bct"
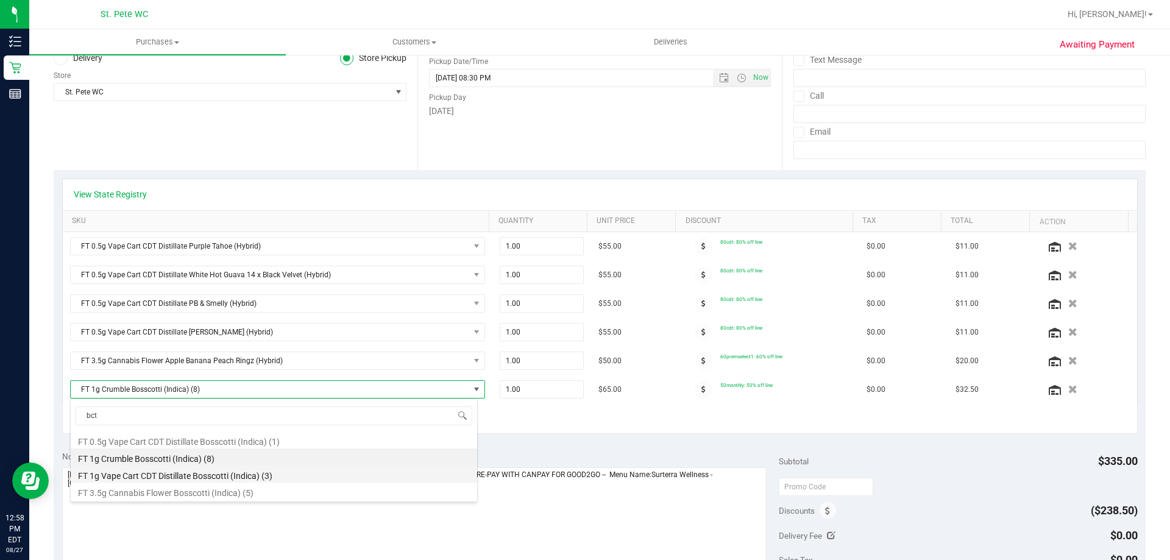
click at [228, 476] on li "FT 1g Vape Cart CDT Distillate Bosscotti (Indica) (3)" at bounding box center [274, 474] width 407 height 17
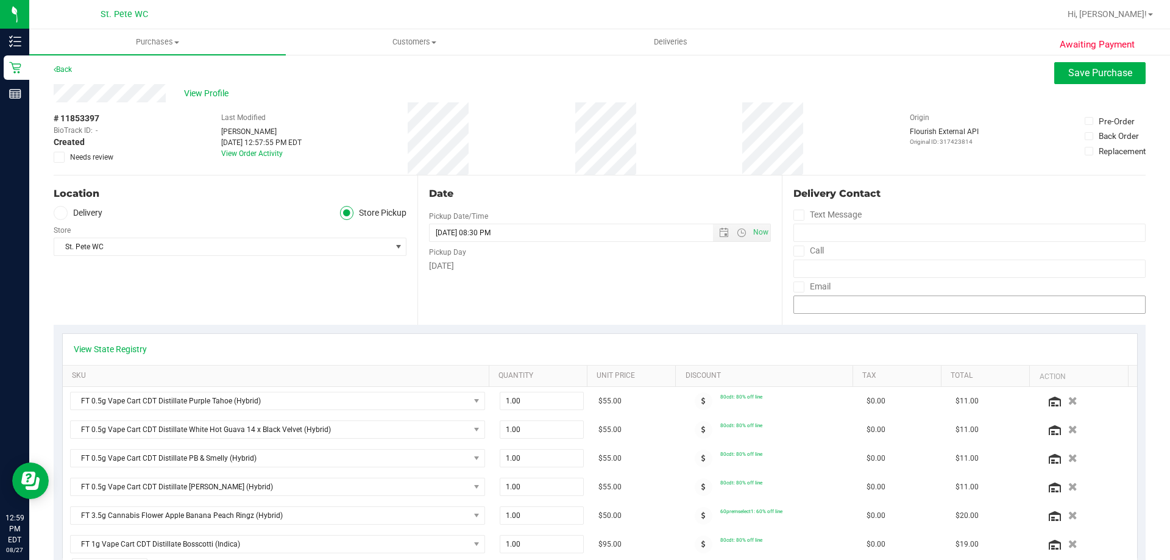
scroll to position [0, 0]
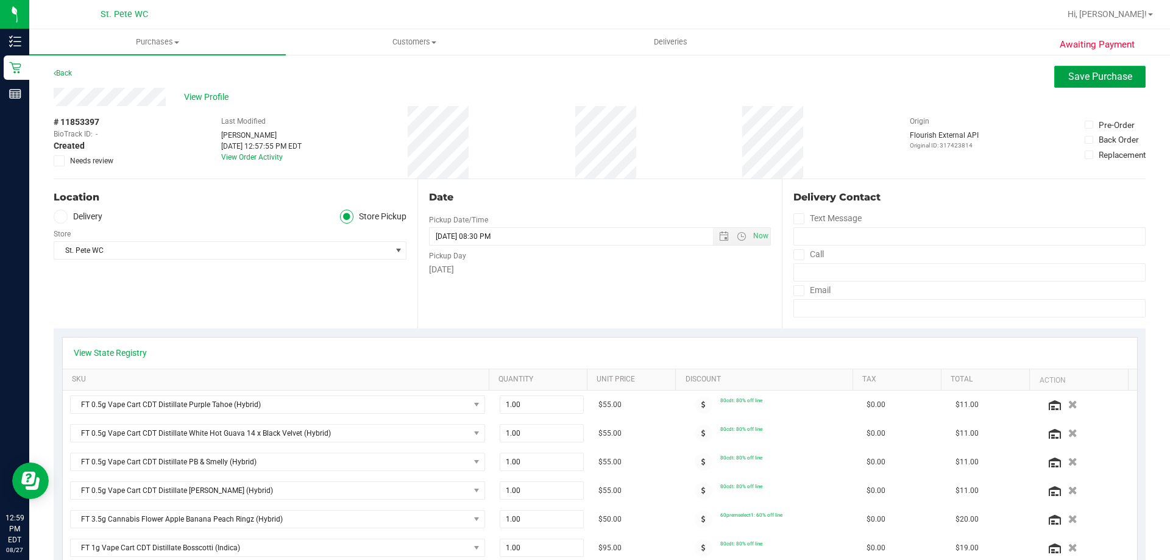
click at [707, 74] on span "Save Purchase" at bounding box center [1101, 77] width 64 height 12
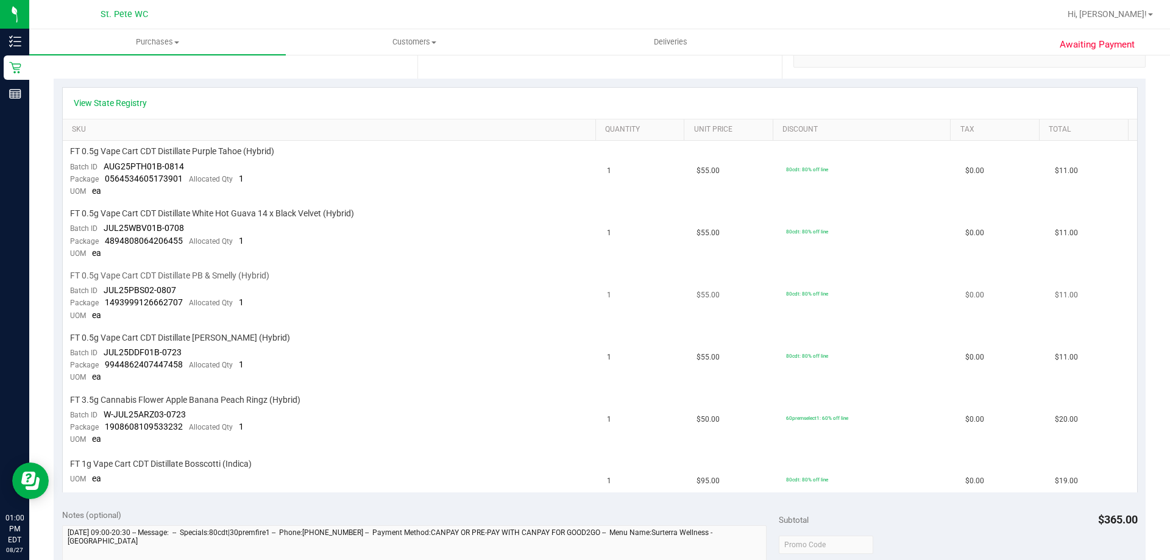
scroll to position [366, 0]
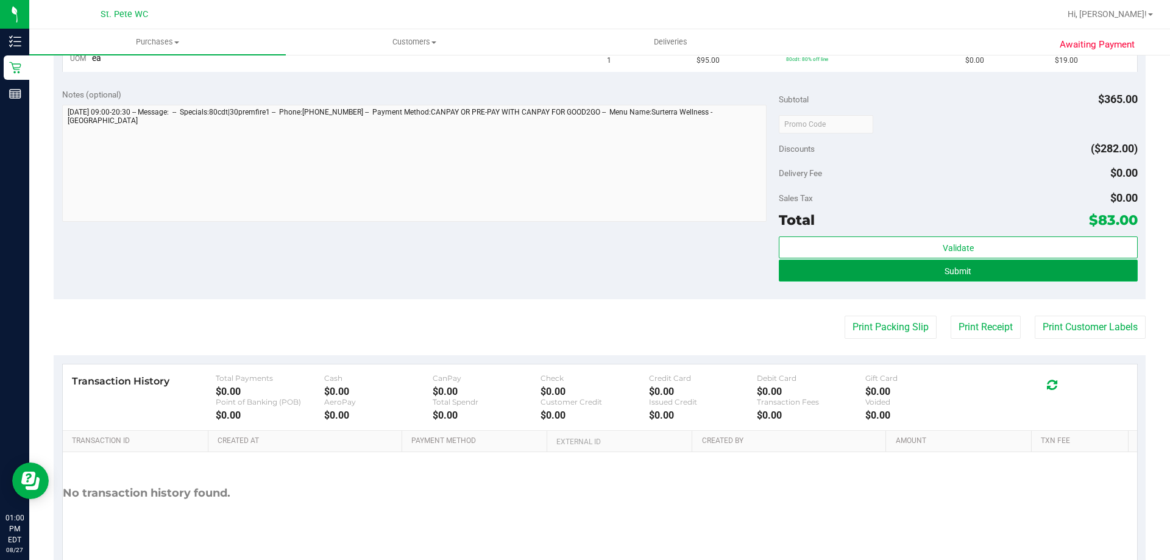
click at [707, 269] on button "Submit" at bounding box center [958, 271] width 358 height 22
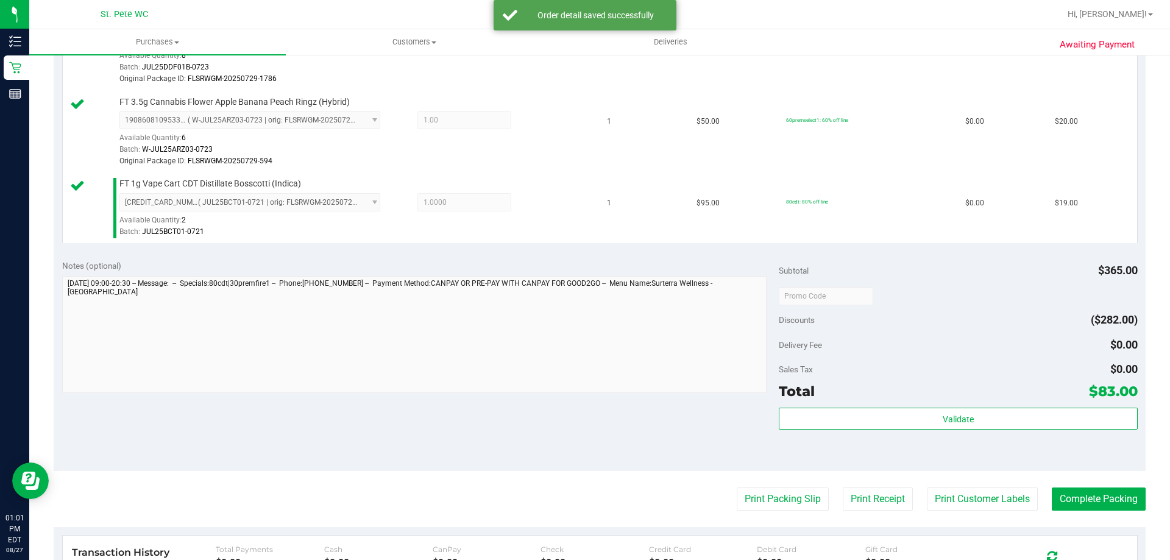
scroll to position [695, 0]
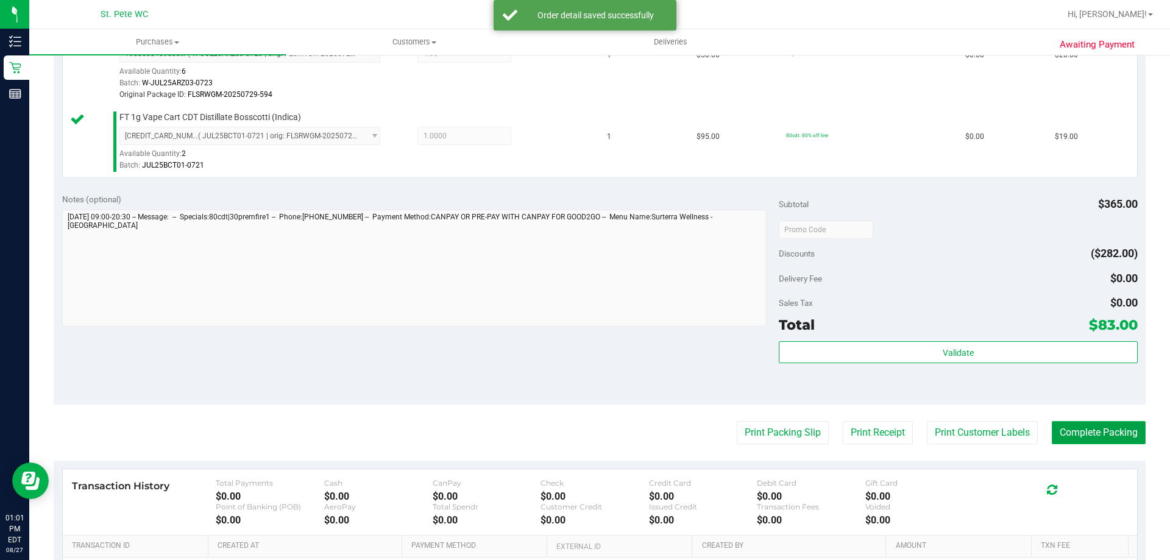
click at [707, 433] on button "Complete Packing" at bounding box center [1099, 432] width 94 height 23
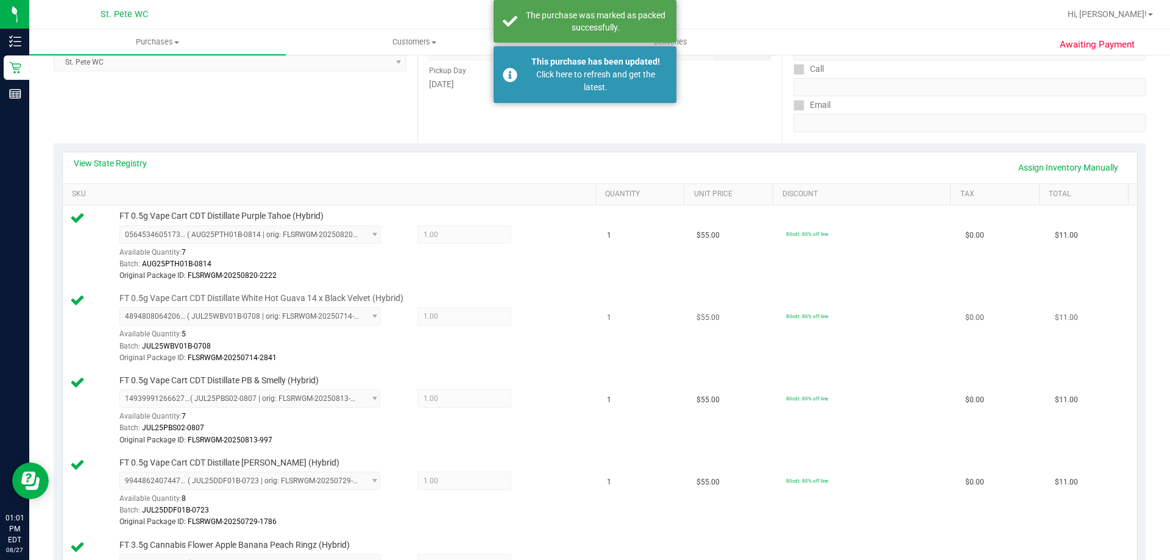
scroll to position [207, 0]
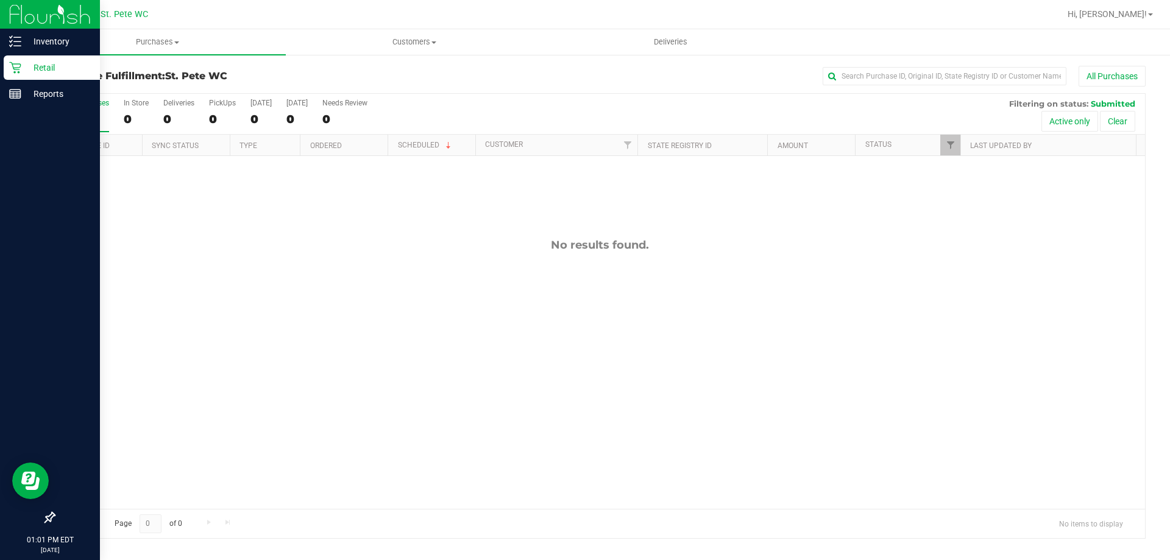
click at [34, 66] on p "Retail" at bounding box center [57, 67] width 73 height 15
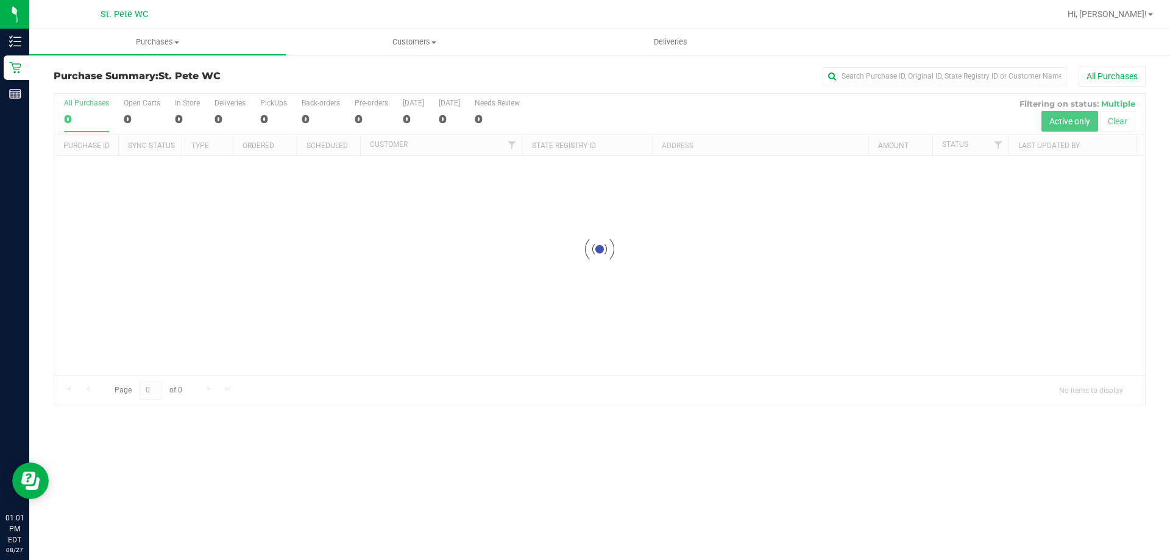
click at [707, 148] on div at bounding box center [599, 249] width 1091 height 311
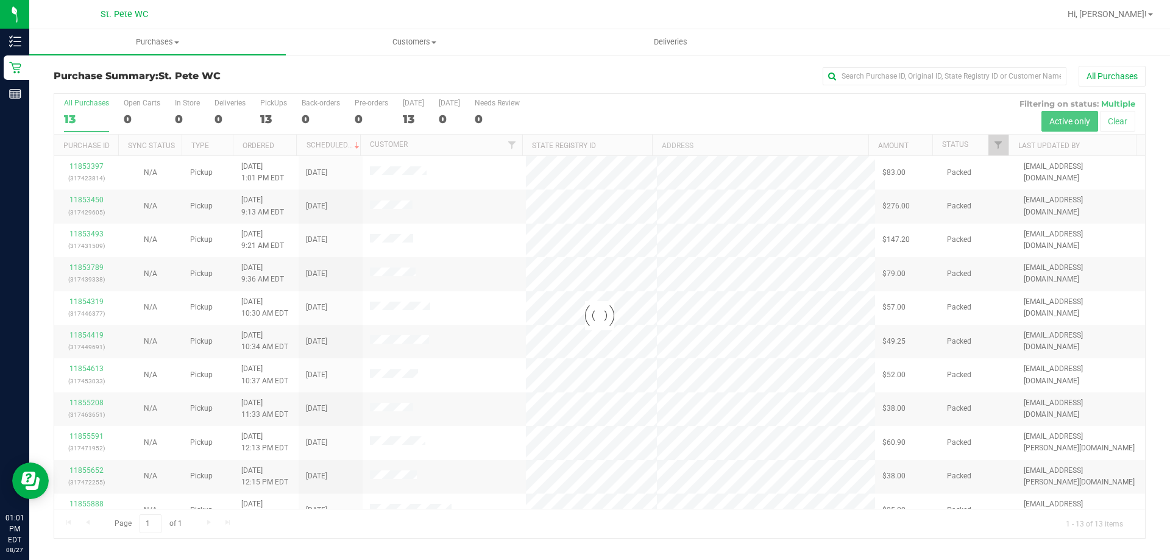
click at [707, 145] on div at bounding box center [599, 316] width 1091 height 444
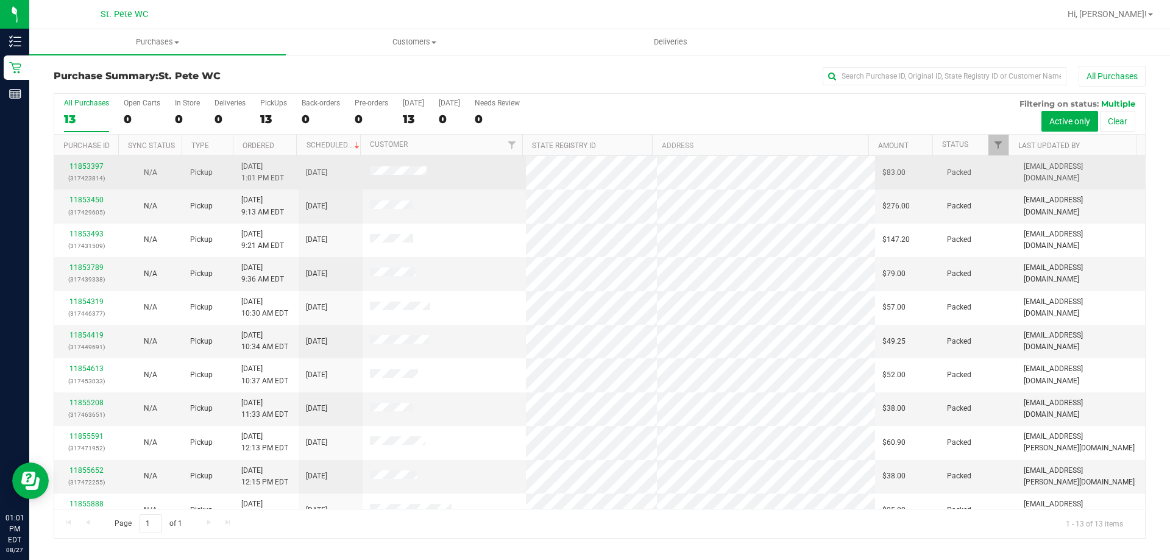
click at [79, 172] on div "11853397 (317423814)" at bounding box center [86, 172] width 49 height 23
click at [77, 166] on link "11853397" at bounding box center [86, 166] width 34 height 9
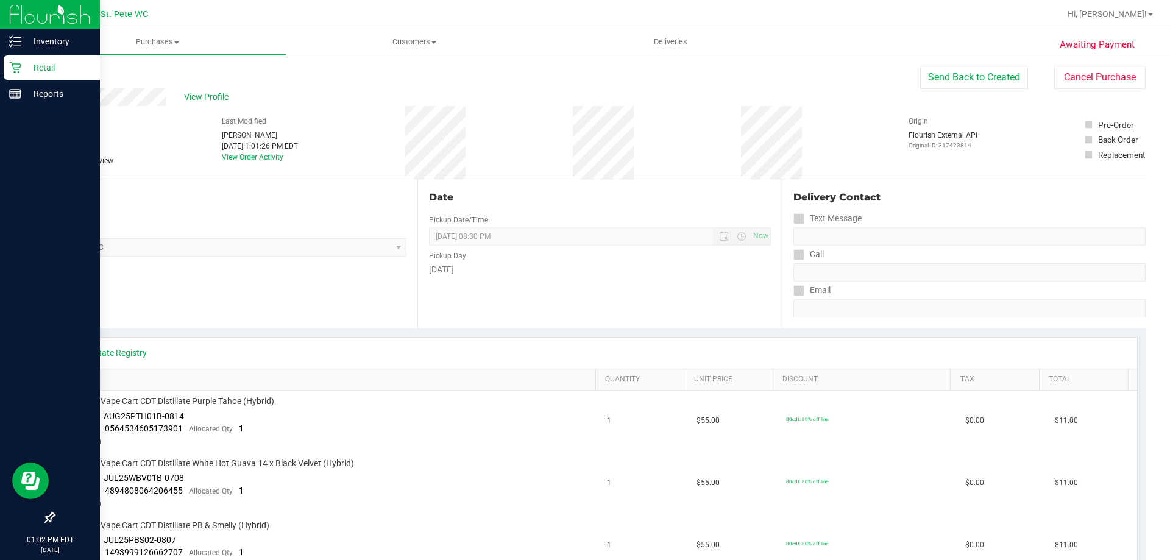
click at [37, 66] on p "Retail" at bounding box center [57, 67] width 73 height 15
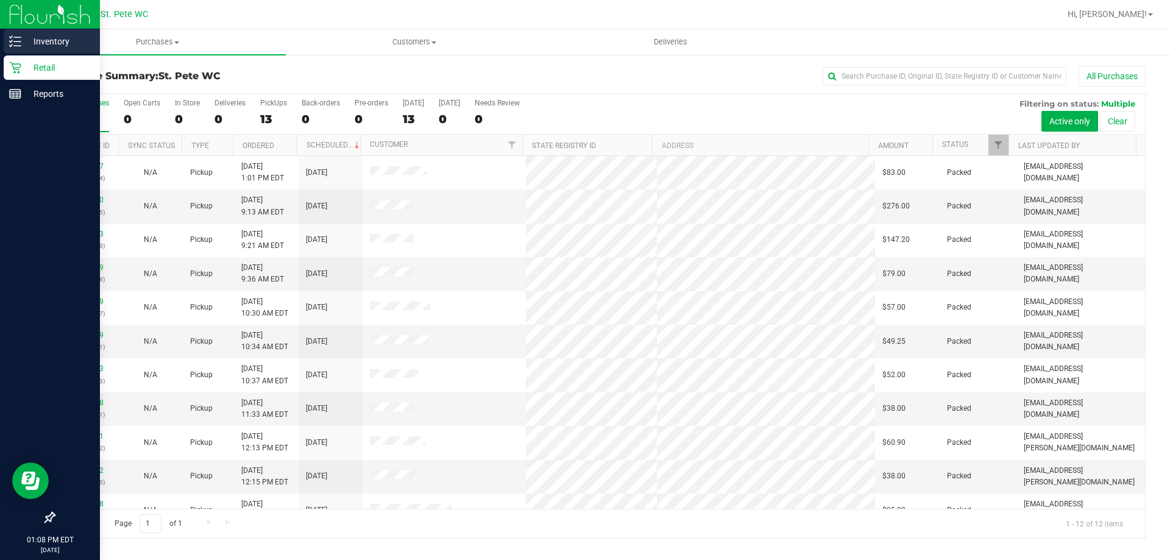
click at [15, 39] on icon at bounding box center [15, 41] width 12 height 12
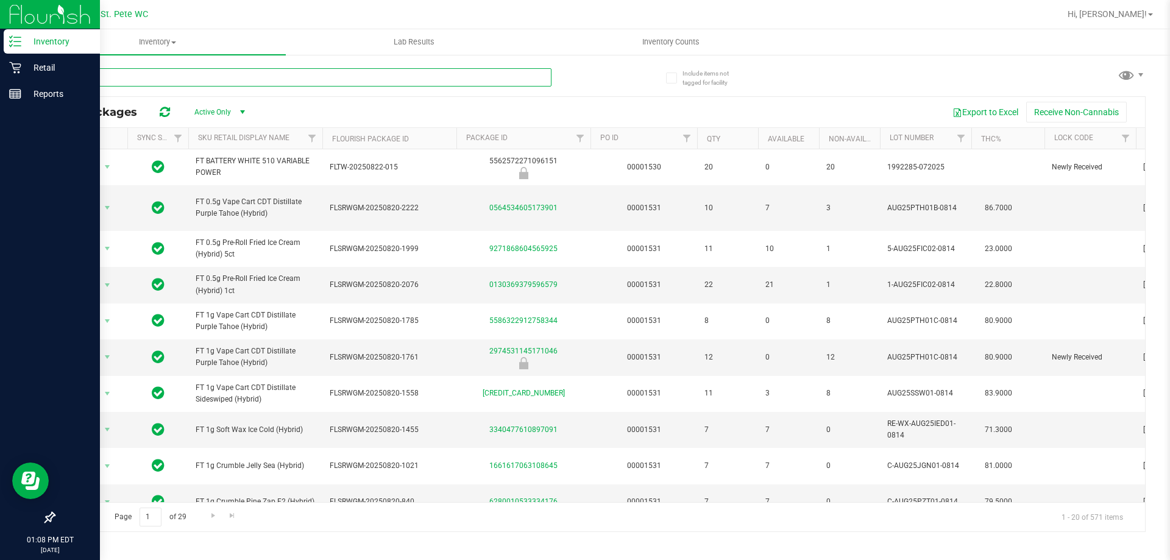
click at [158, 74] on input "text" at bounding box center [303, 77] width 498 height 18
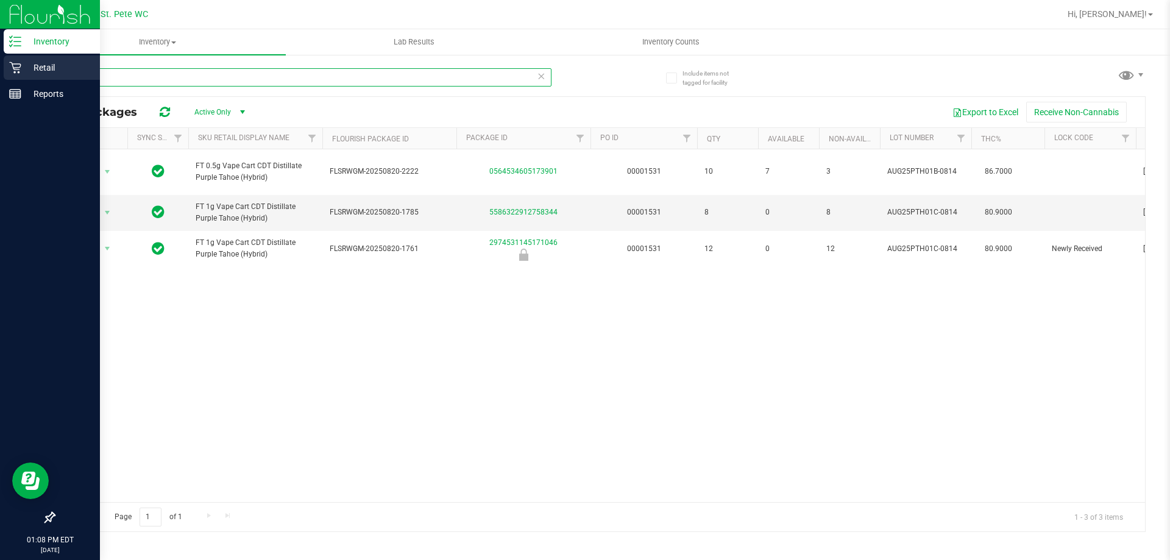
type input "pth"
click at [35, 66] on p "Retail" at bounding box center [57, 67] width 73 height 15
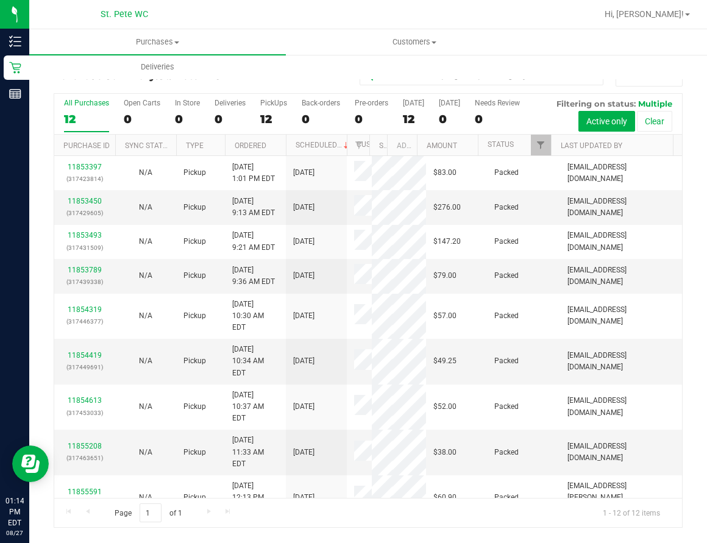
drag, startPoint x: 332, startPoint y: 24, endPoint x: 322, endPoint y: 24, distance: 9.1
click at [332, 24] on div at bounding box center [407, 14] width 379 height 24
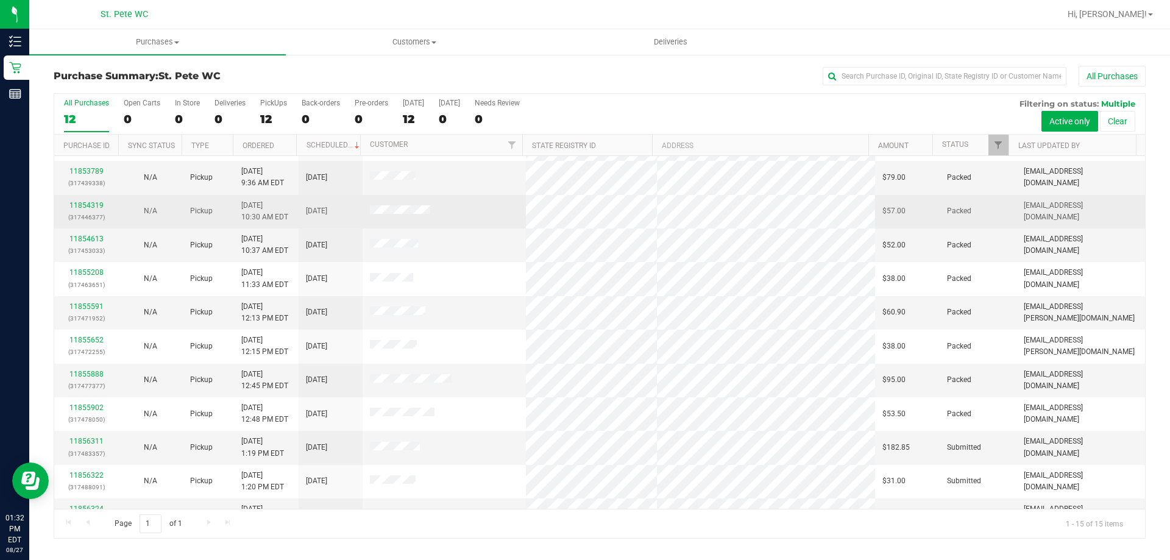
scroll to position [153, 0]
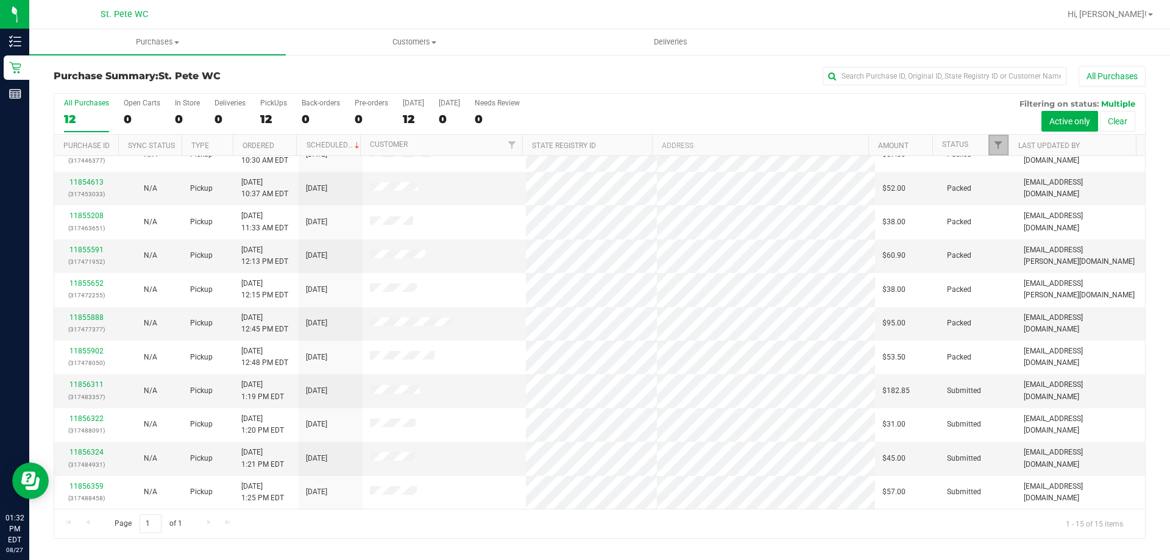
click at [707, 141] on link "Filter" at bounding box center [999, 145] width 20 height 21
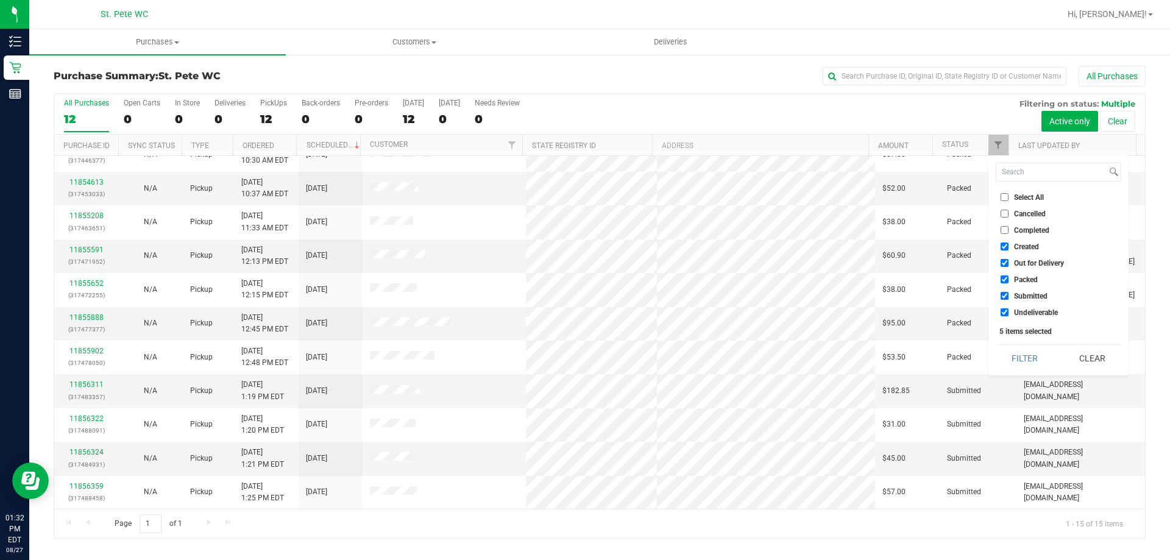
click at [707, 247] on input "Created" at bounding box center [1005, 247] width 8 height 8
checkbox input "false"
click at [707, 261] on input "Out for Delivery" at bounding box center [1005, 263] width 8 height 8
checkbox input "false"
click at [707, 279] on input "Packed" at bounding box center [1005, 280] width 8 height 8
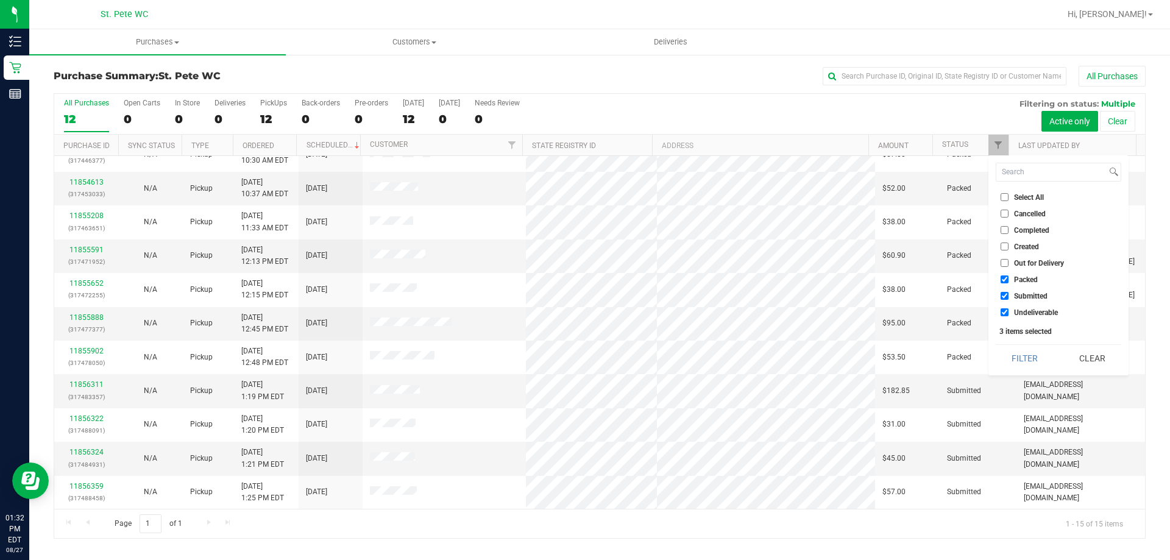
checkbox input "false"
click at [707, 310] on input "Undeliverable" at bounding box center [1005, 312] width 8 height 8
checkbox input "false"
click at [707, 355] on button "Filter" at bounding box center [1025, 358] width 59 height 27
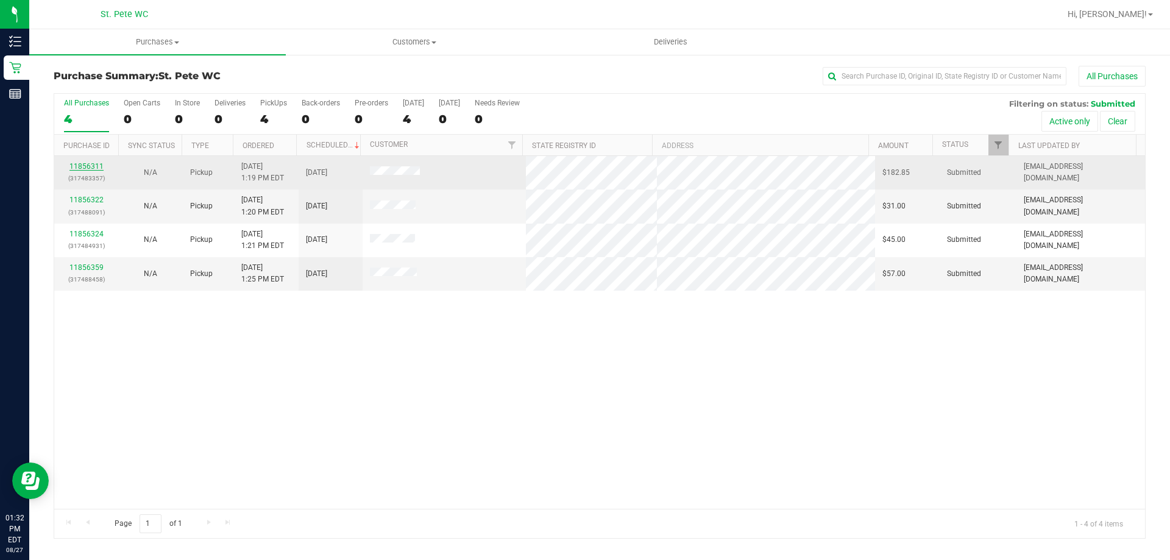
click at [88, 165] on link "11856311" at bounding box center [86, 166] width 34 height 9
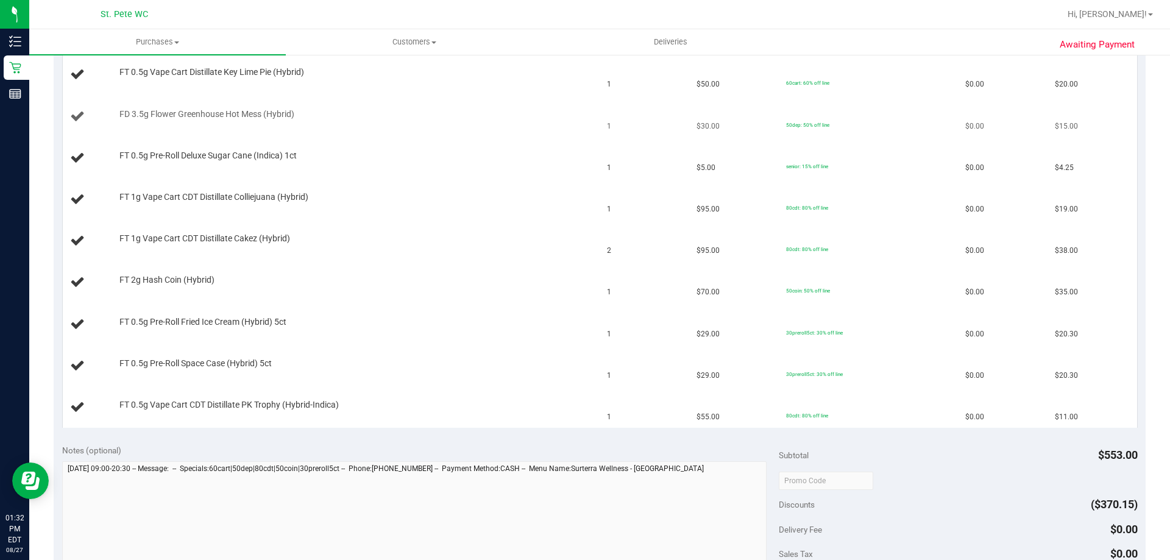
scroll to position [244, 0]
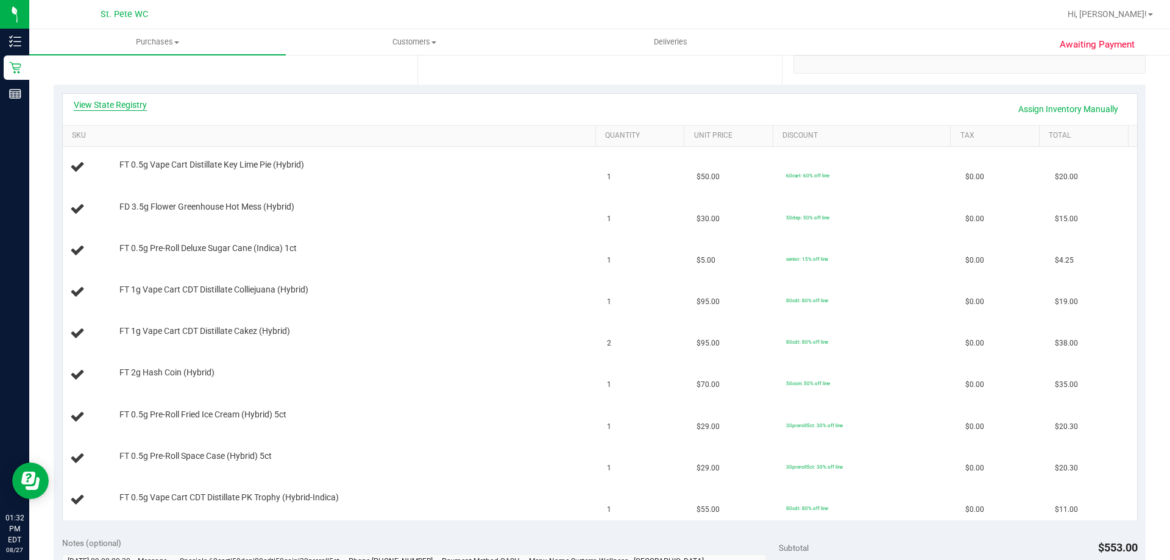
click at [123, 103] on link "View State Registry" at bounding box center [110, 105] width 73 height 12
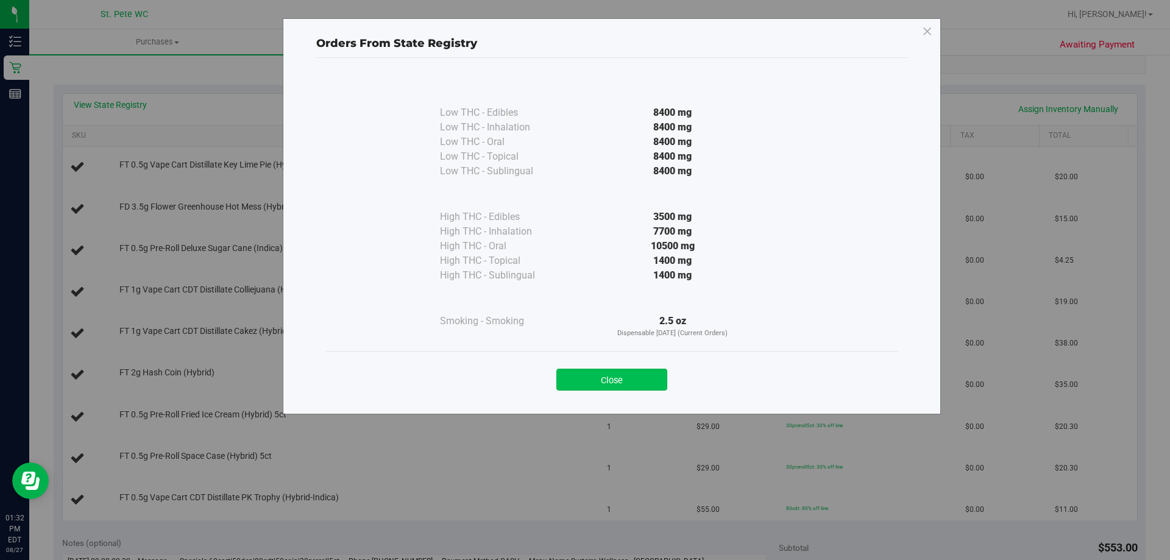
click at [622, 383] on button "Close" at bounding box center [612, 380] width 111 height 22
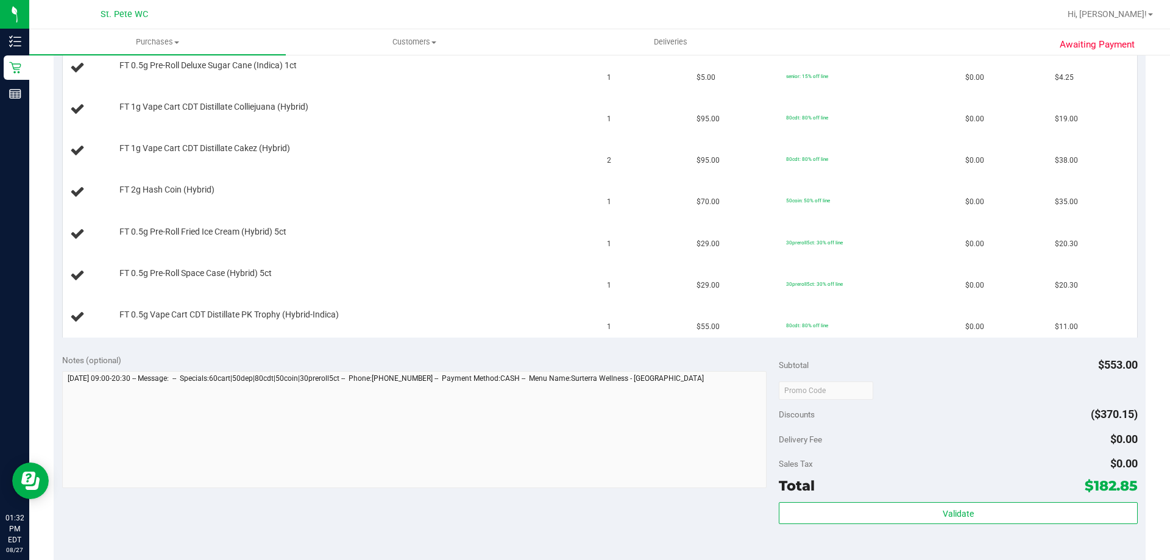
scroll to position [610, 0]
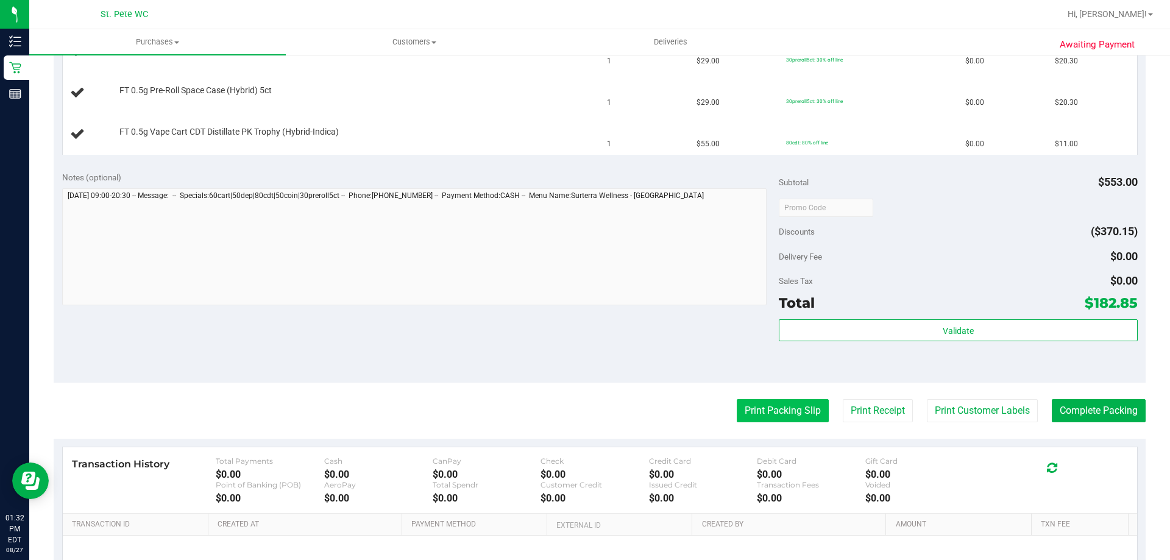
click at [707, 413] on button "Print Packing Slip" at bounding box center [783, 410] width 92 height 23
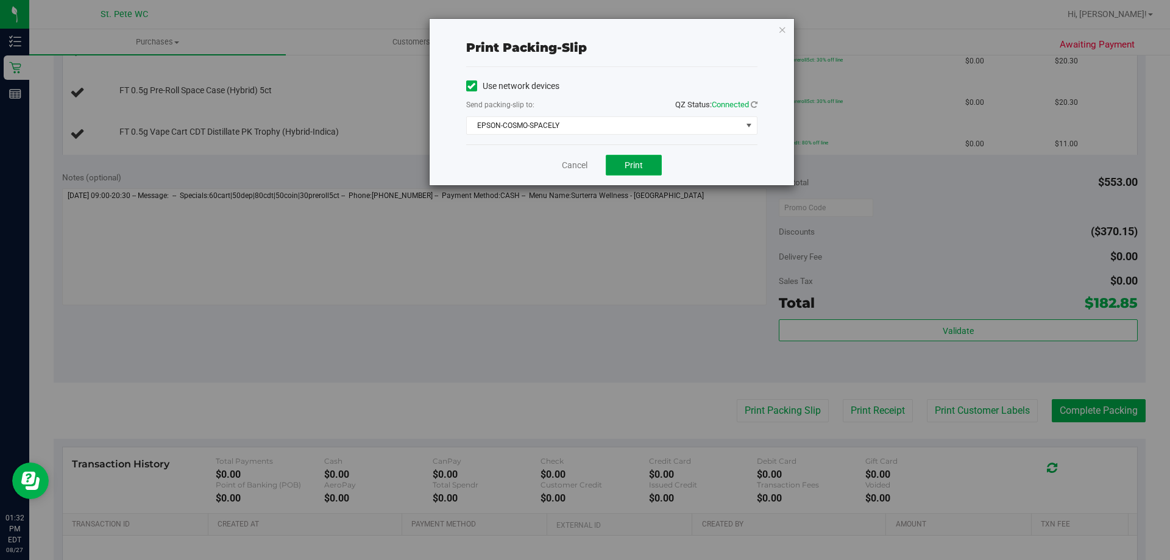
click at [649, 163] on button "Print" at bounding box center [634, 165] width 56 height 21
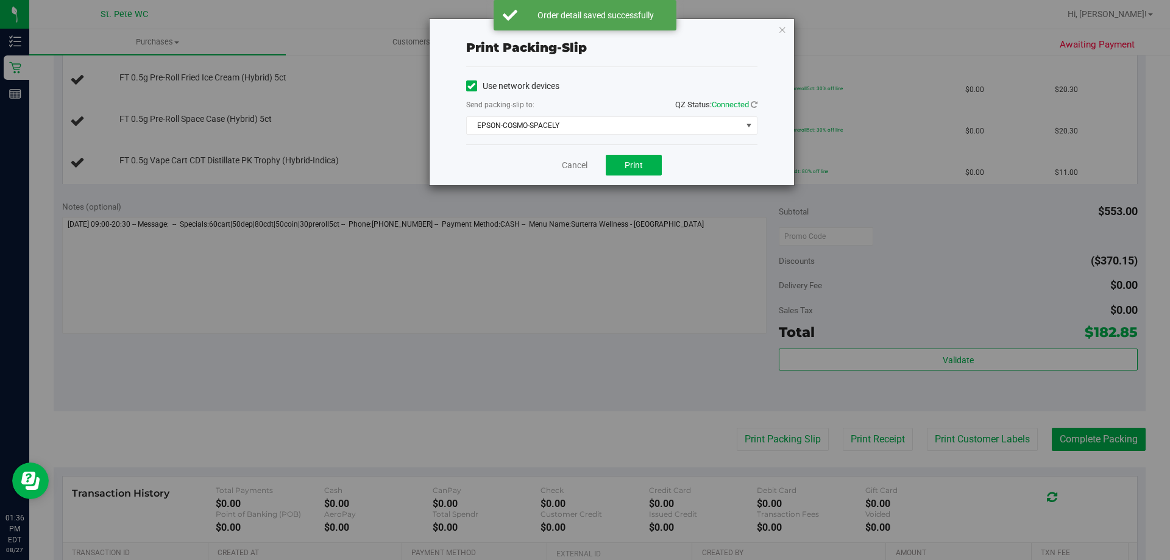
click at [707, 26] on div "Print packing-slip Use network devices Send packing-slip to: QZ Status: Connect…" at bounding box center [612, 102] width 365 height 166
click at [707, 30] on icon "button" at bounding box center [783, 29] width 9 height 15
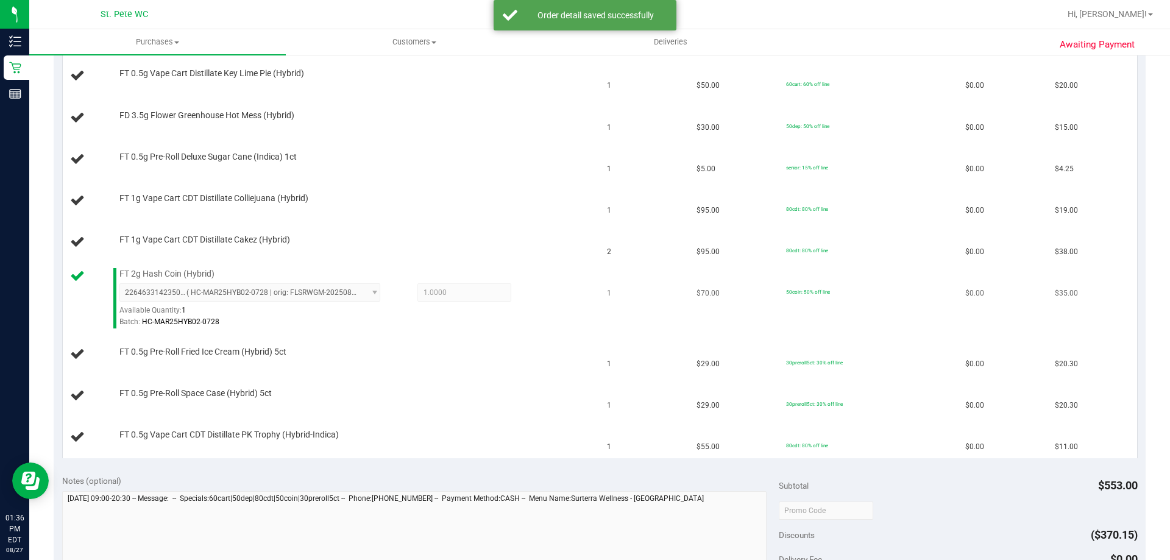
scroll to position [305, 0]
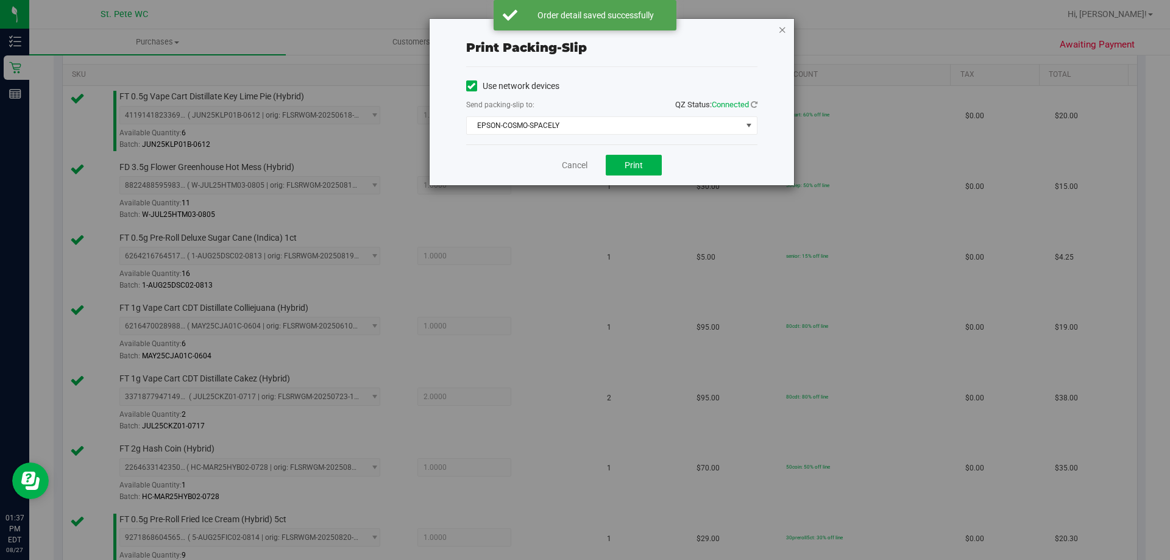
click at [707, 27] on icon "button" at bounding box center [783, 29] width 9 height 15
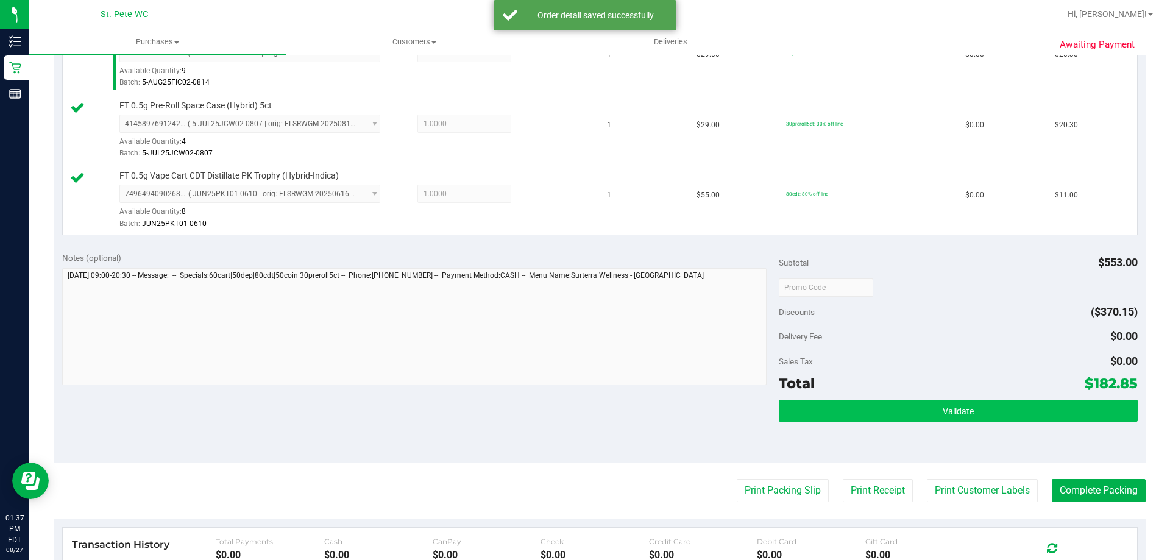
scroll to position [803, 0]
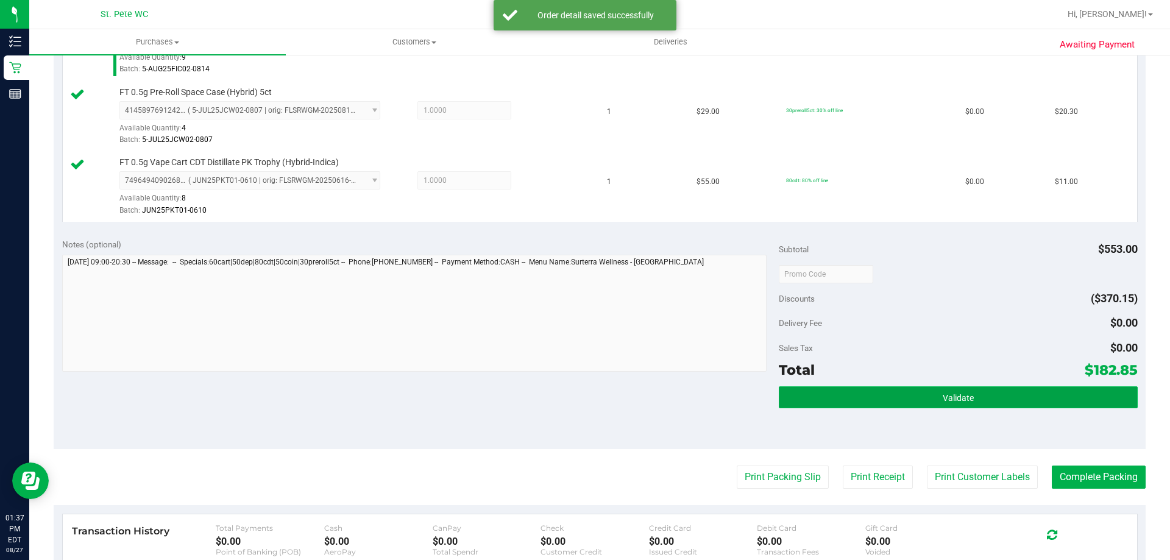
click at [707, 390] on button "Validate" at bounding box center [958, 398] width 358 height 22
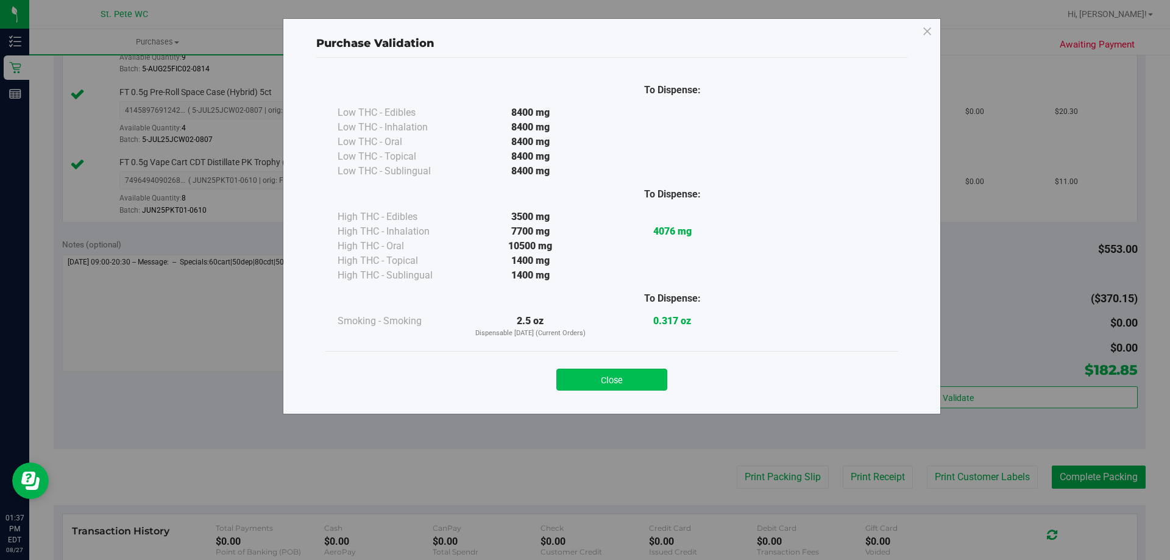
click at [598, 372] on button "Close" at bounding box center [612, 380] width 111 height 22
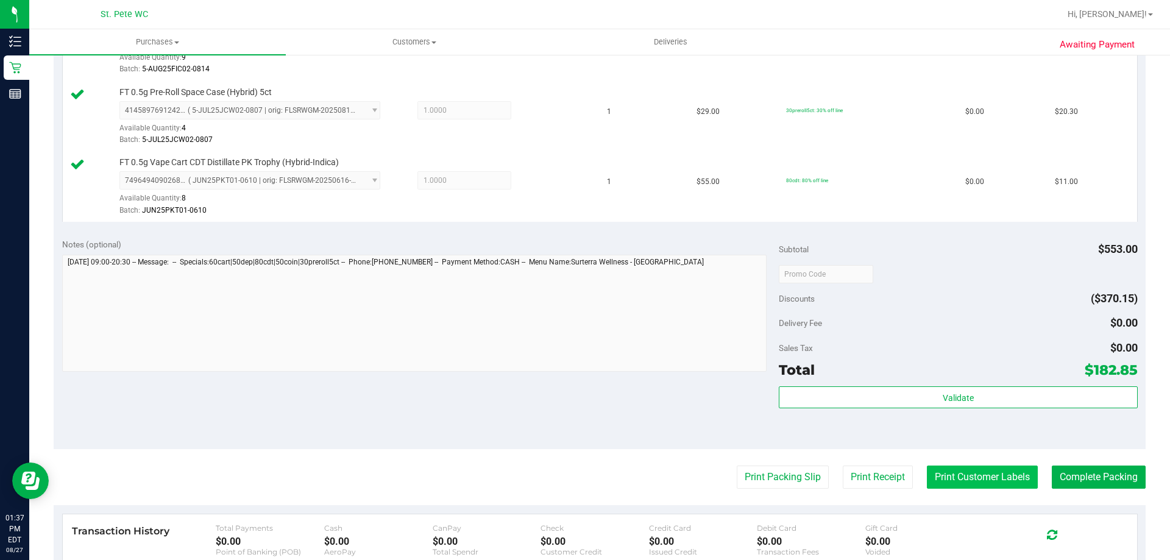
click at [707, 485] on button "Print Customer Labels" at bounding box center [982, 477] width 111 height 23
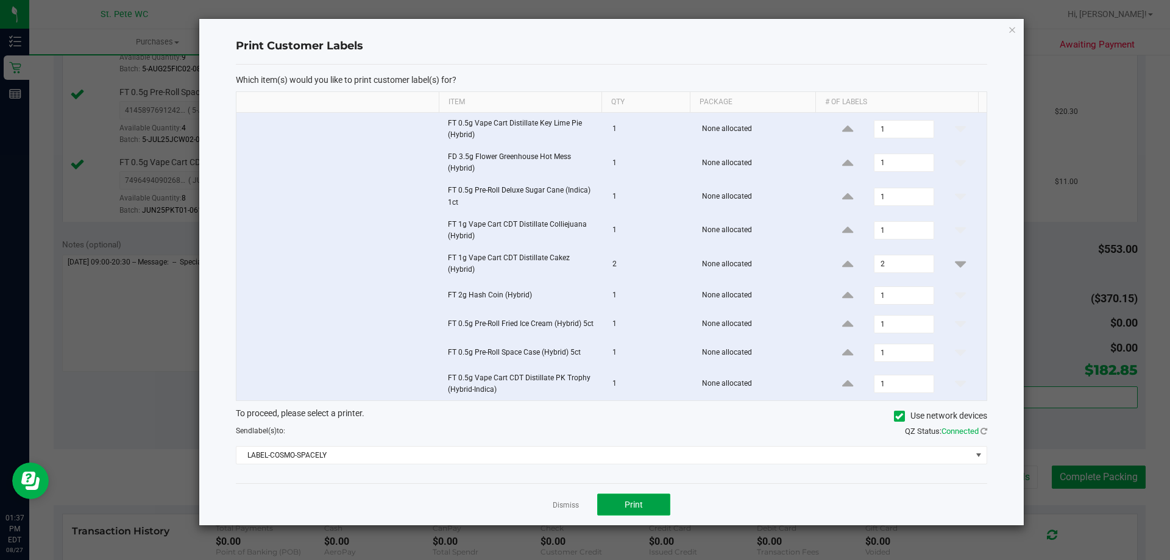
click at [618, 507] on button "Print" at bounding box center [633, 505] width 73 height 22
click at [707, 28] on icon "button" at bounding box center [1012, 29] width 9 height 15
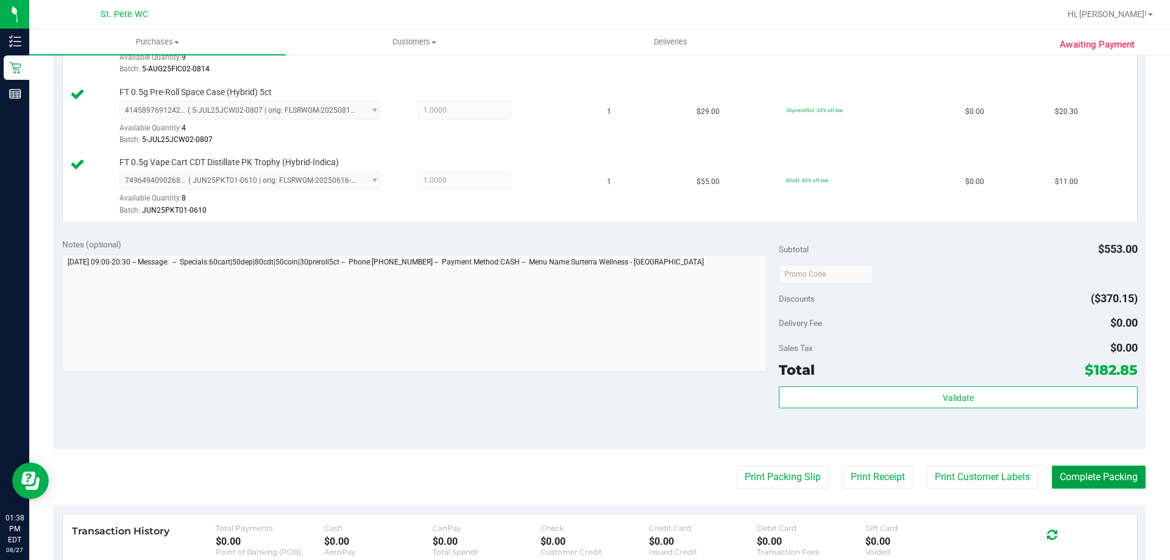
click at [707, 483] on button "Complete Packing" at bounding box center [1099, 477] width 94 height 23
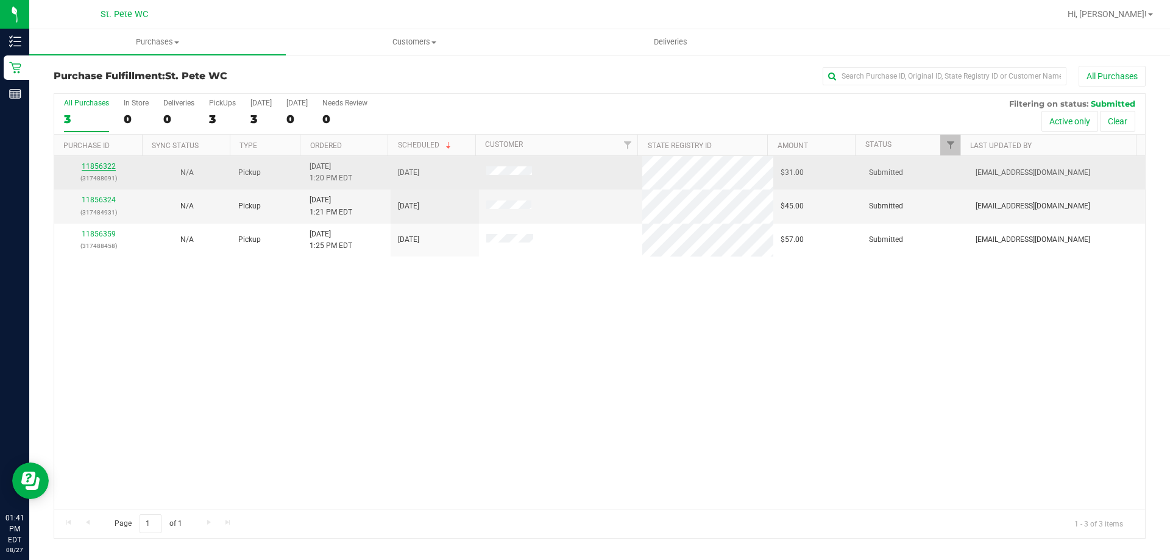
click at [102, 166] on link "11856322" at bounding box center [99, 166] width 34 height 9
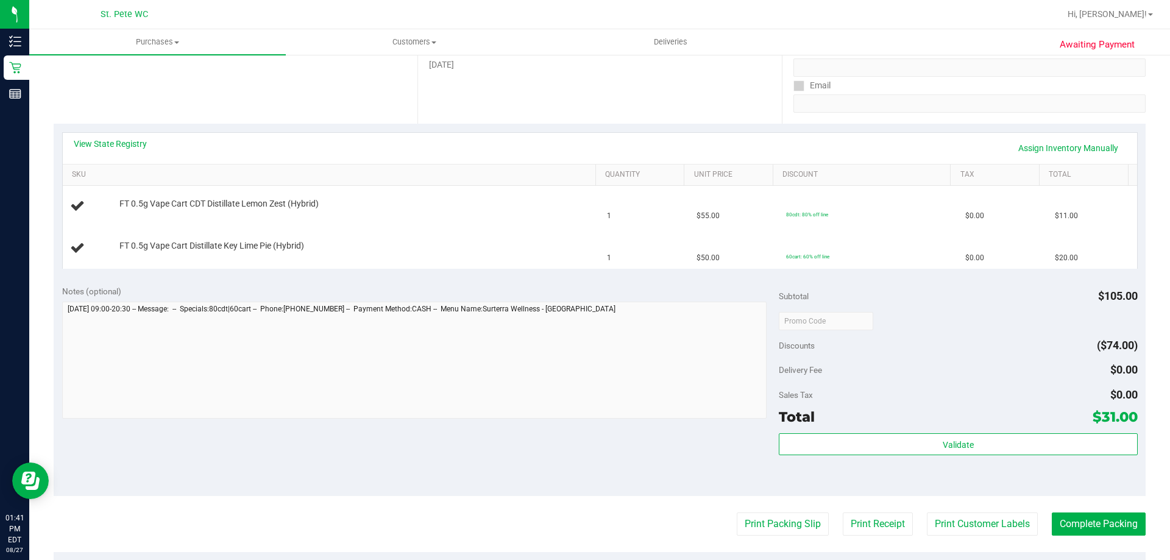
scroll to position [244, 0]
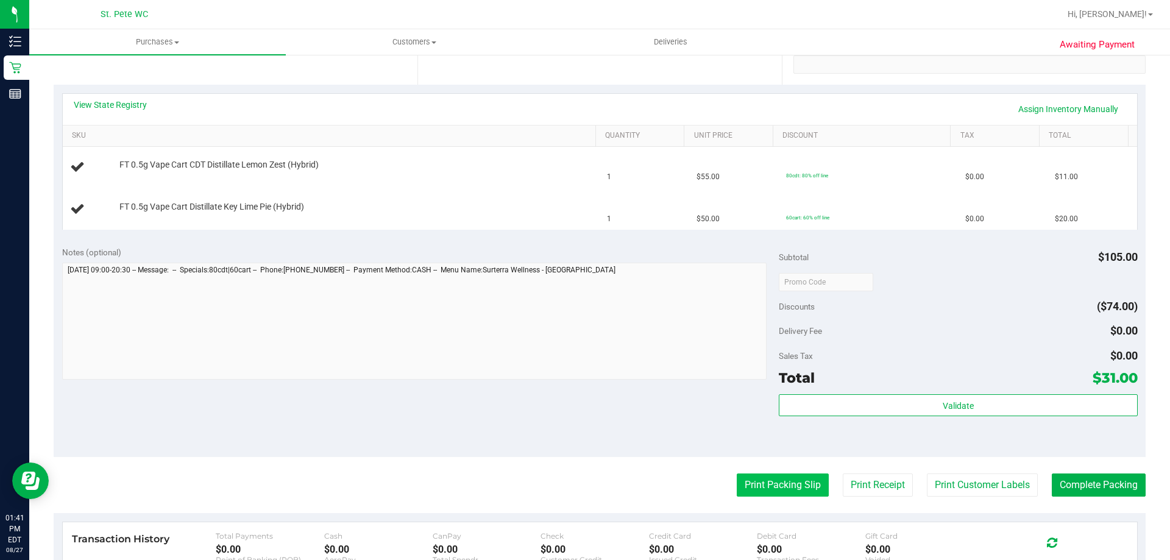
click at [707, 487] on button "Print Packing Slip" at bounding box center [783, 485] width 92 height 23
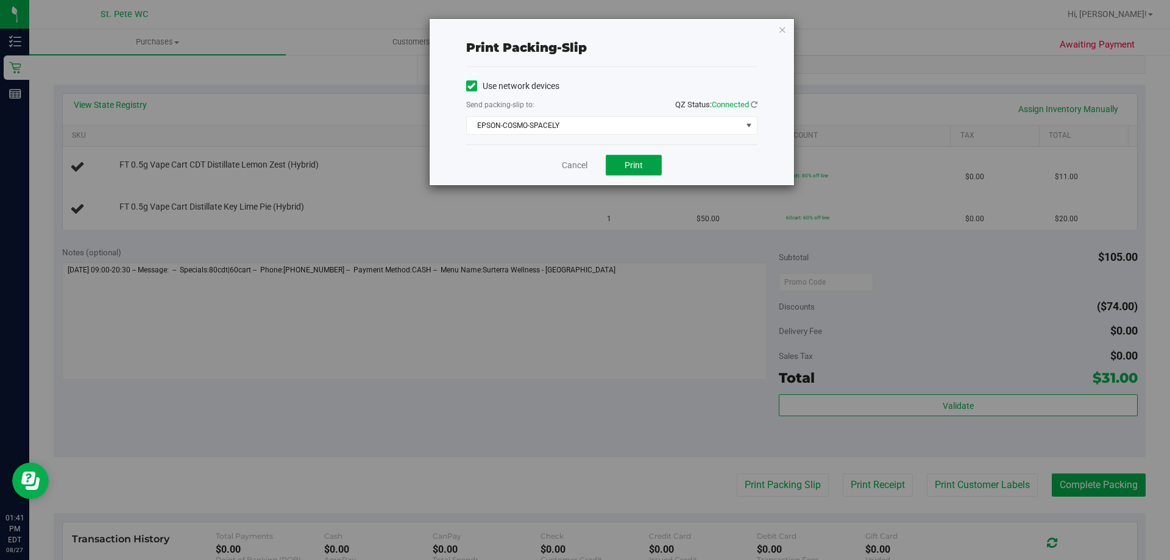
click at [642, 168] on span "Print" at bounding box center [634, 165] width 18 height 10
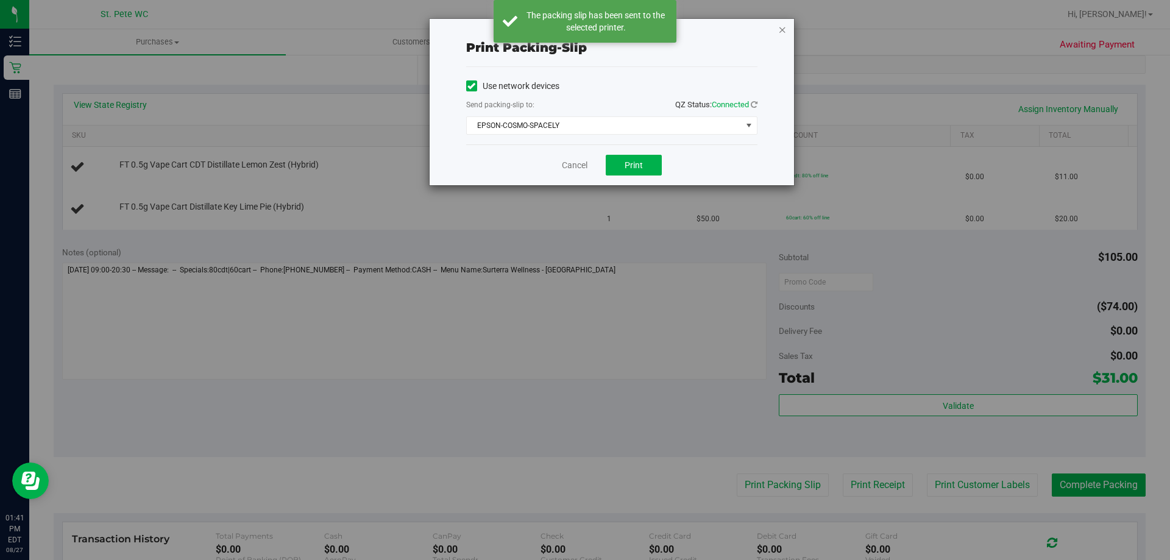
click at [707, 26] on icon "button" at bounding box center [783, 29] width 9 height 15
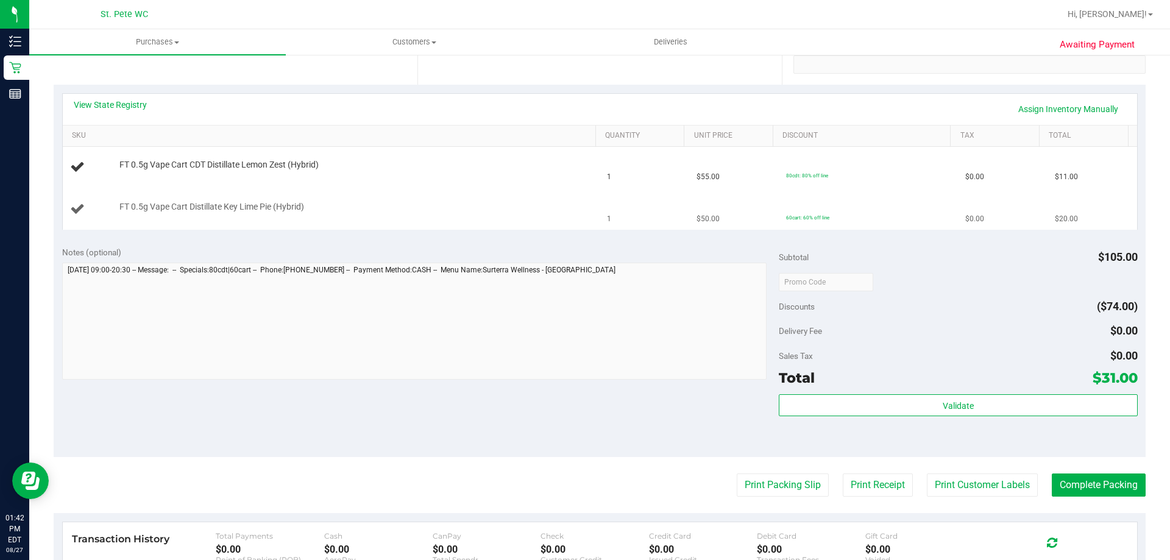
click at [707, 474] on button "Print Packing Slip" at bounding box center [783, 485] width 92 height 23
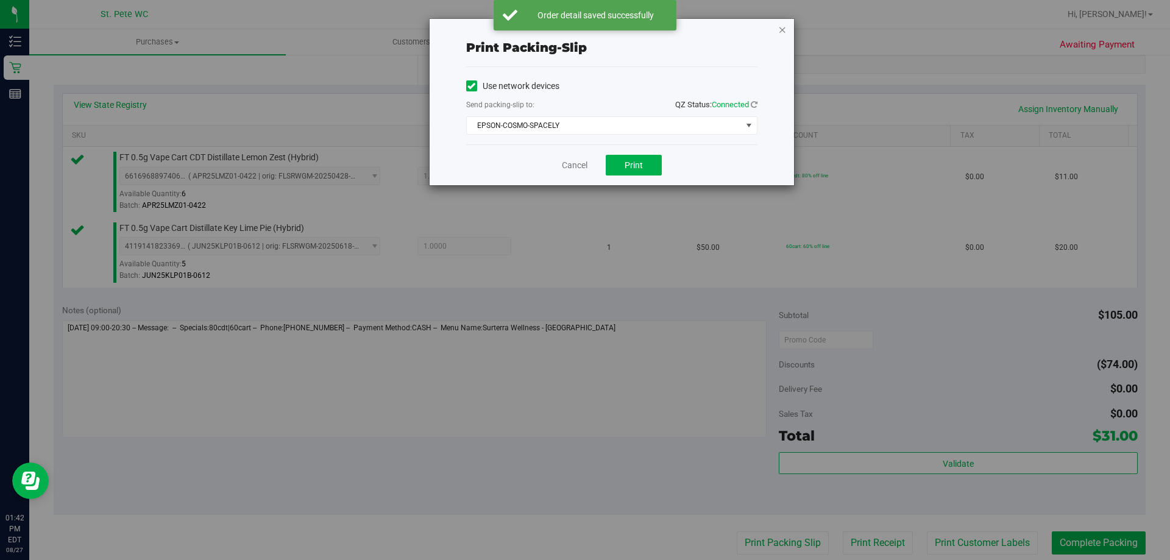
click at [707, 28] on icon "button" at bounding box center [783, 29] width 9 height 15
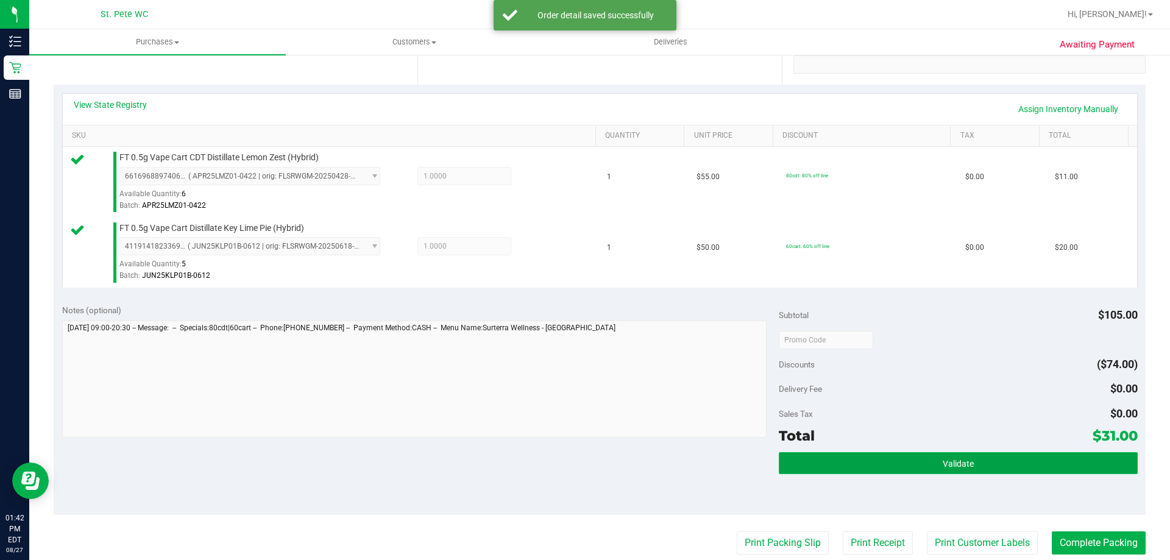
click at [707, 462] on button "Validate" at bounding box center [958, 463] width 358 height 22
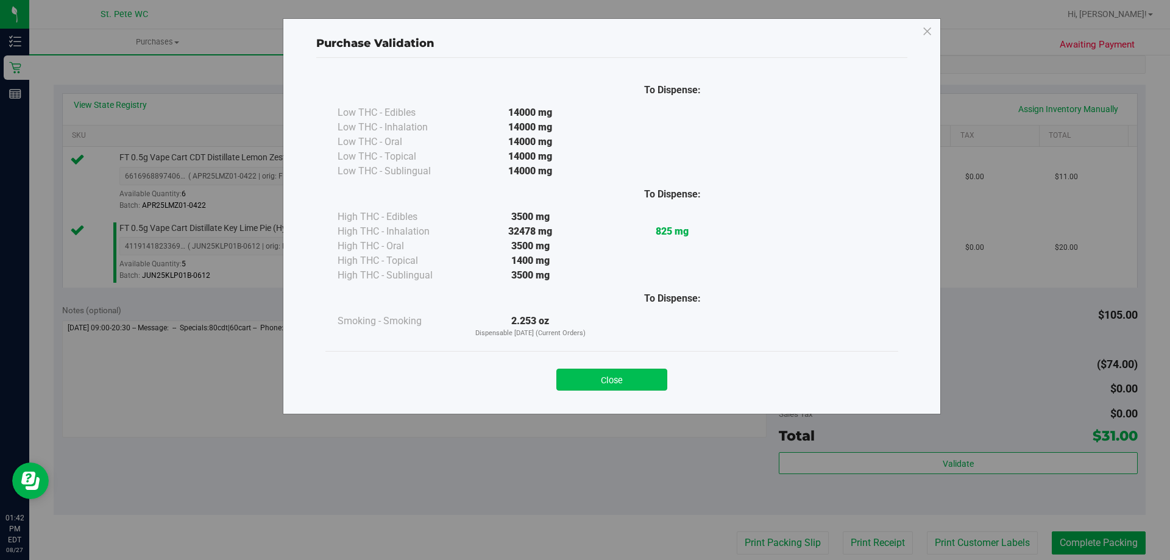
click at [624, 382] on button "Close" at bounding box center [612, 380] width 111 height 22
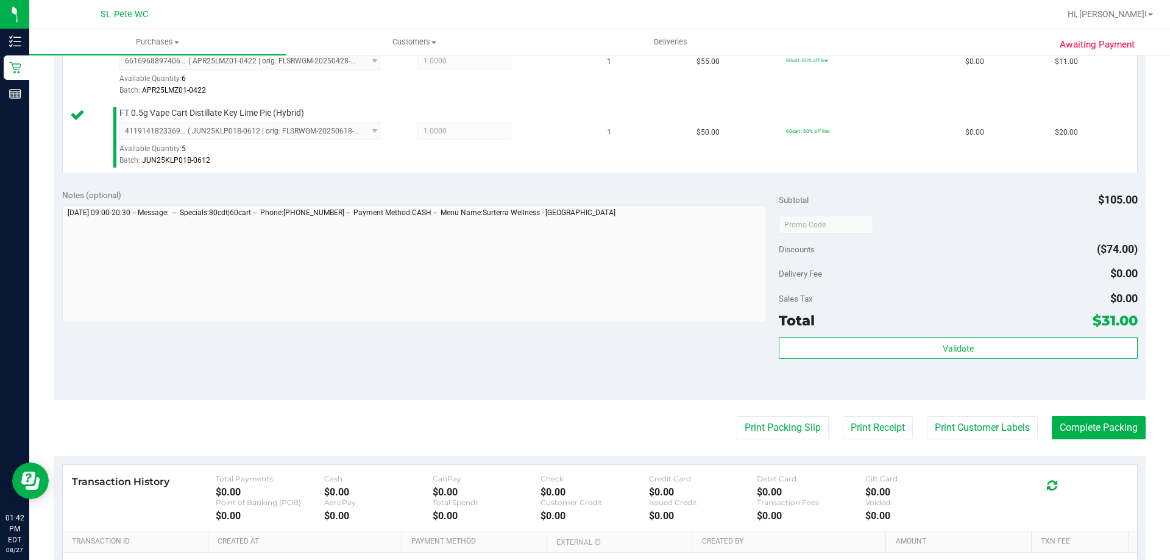
scroll to position [488, 0]
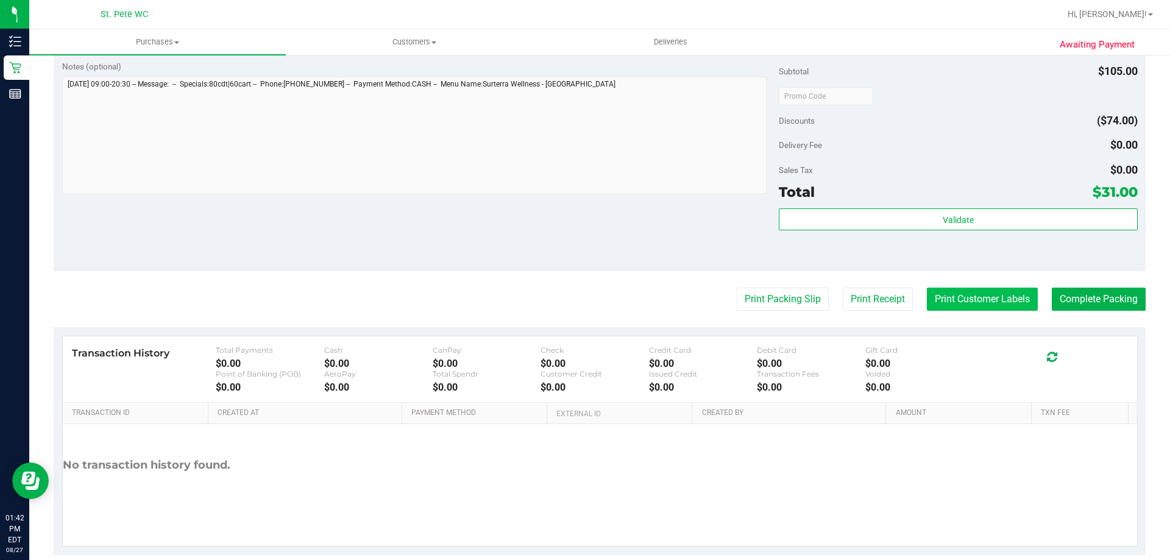
click at [707, 303] on button "Print Customer Labels" at bounding box center [982, 299] width 111 height 23
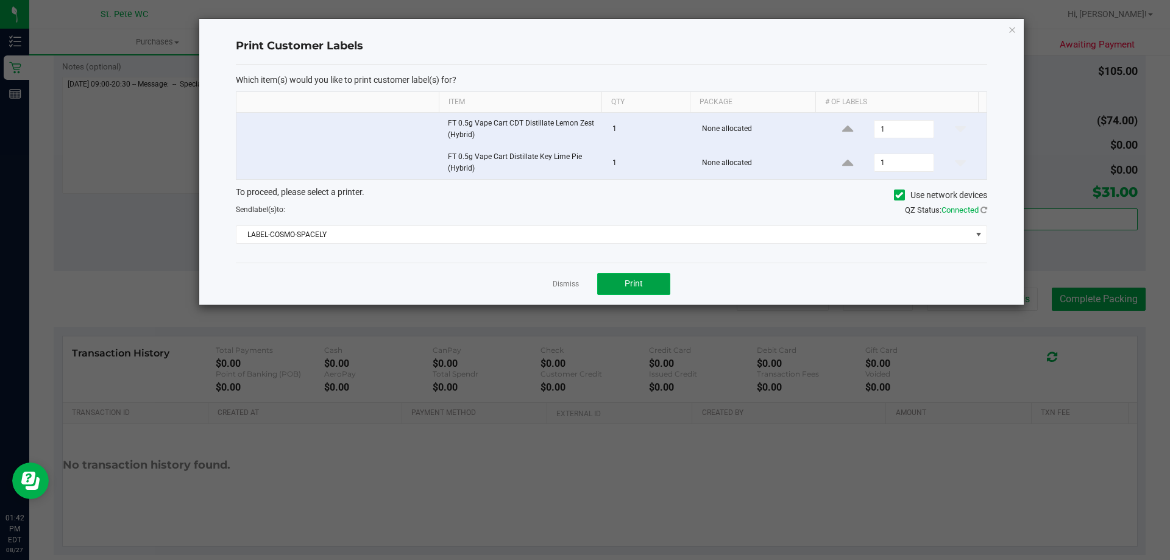
click at [624, 277] on button "Print" at bounding box center [633, 284] width 73 height 22
click at [707, 28] on icon "button" at bounding box center [1012, 29] width 9 height 15
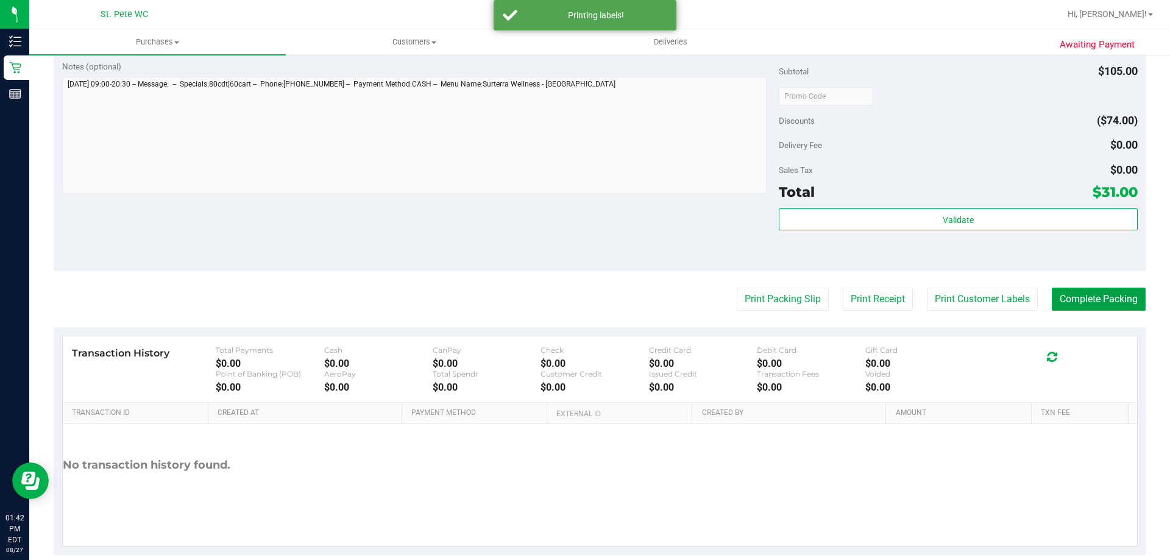
click at [707, 296] on button "Complete Packing" at bounding box center [1099, 299] width 94 height 23
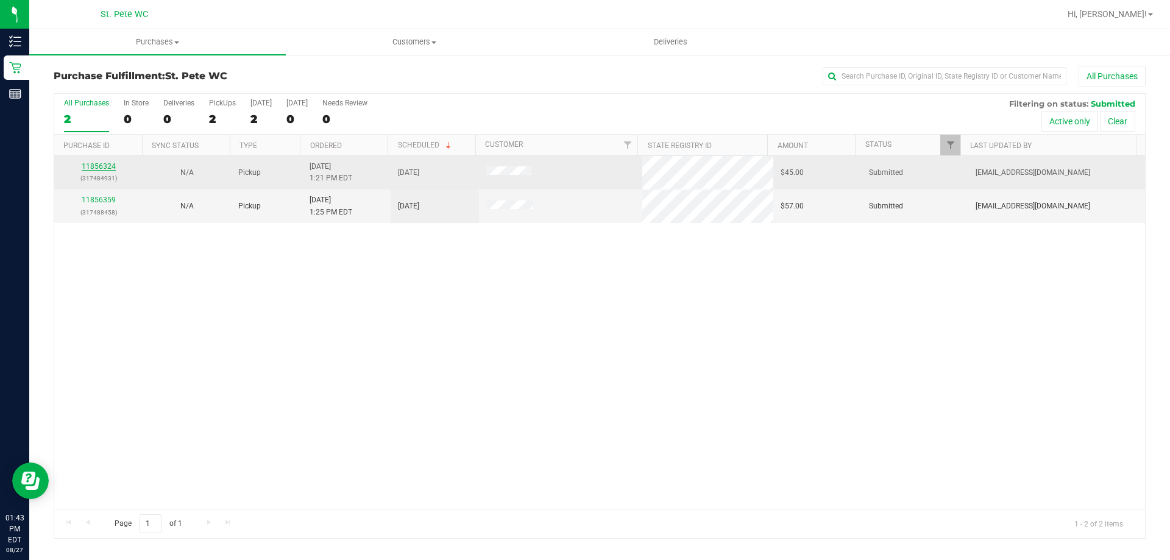
click at [92, 162] on link "11856324" at bounding box center [99, 166] width 34 height 9
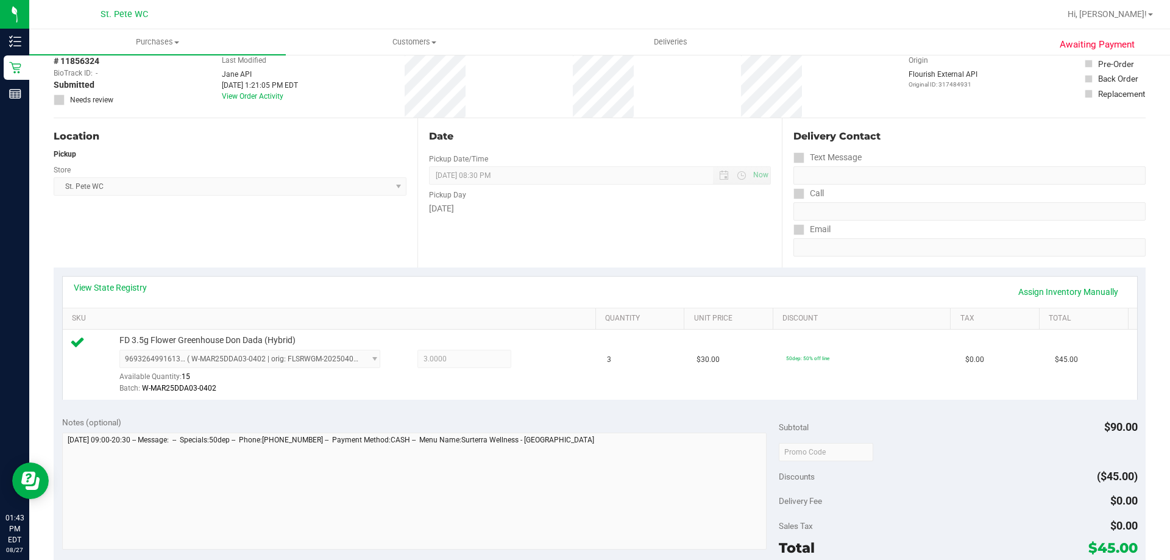
scroll to position [244, 0]
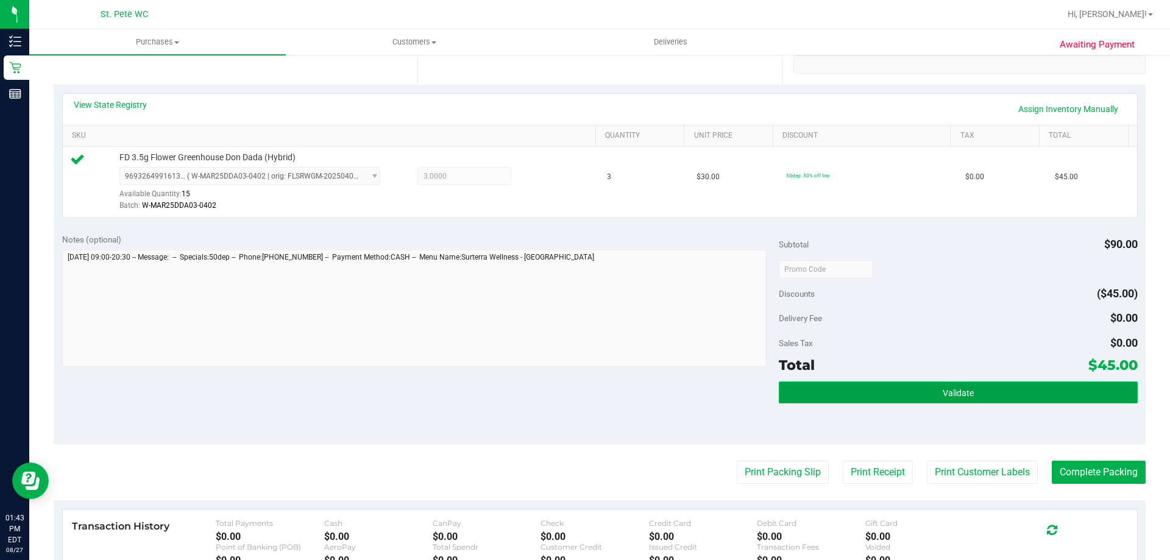
click at [707, 396] on button "Validate" at bounding box center [958, 393] width 358 height 22
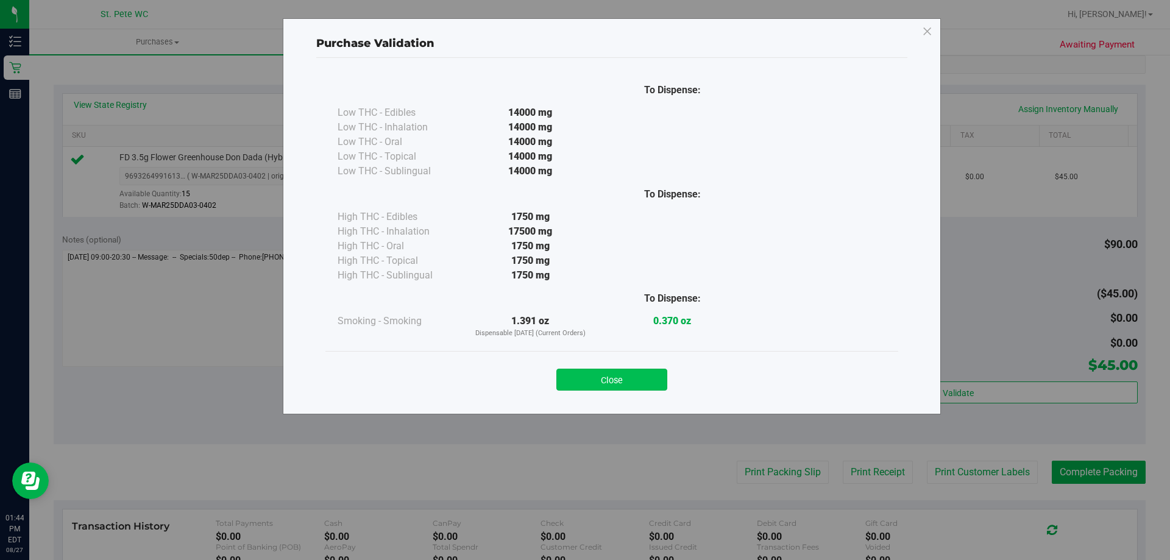
click at [627, 374] on button "Close" at bounding box center [612, 380] width 111 height 22
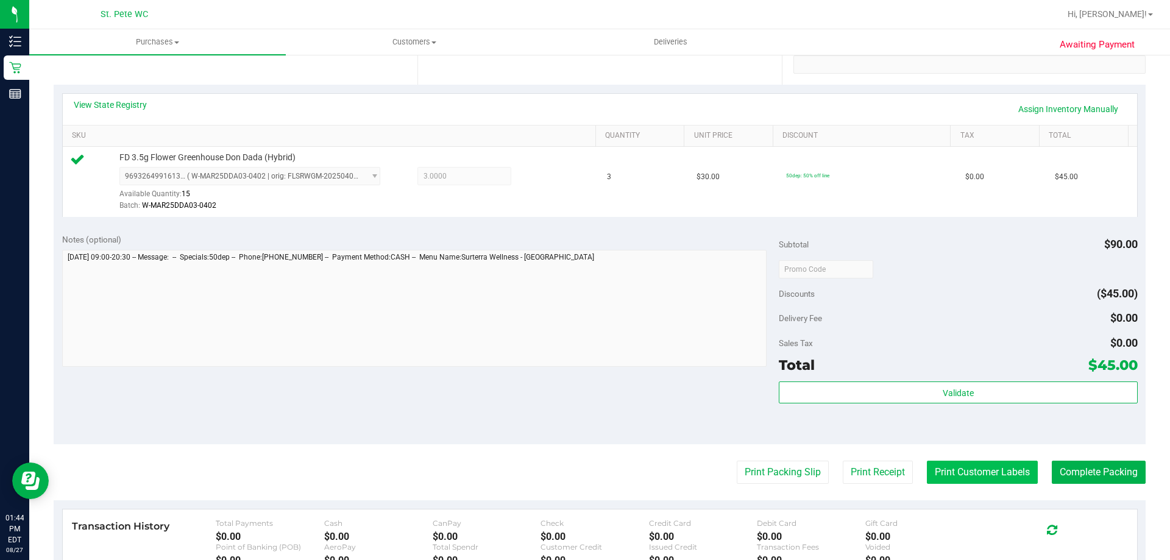
click at [707, 467] on button "Print Customer Labels" at bounding box center [982, 472] width 111 height 23
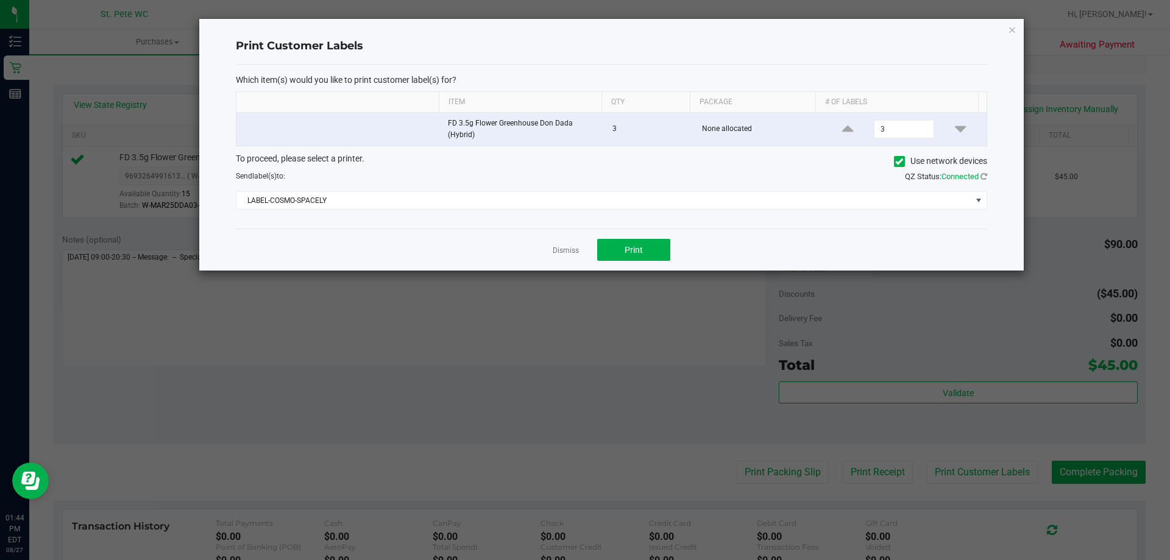
click at [610, 238] on div "Dismiss Print" at bounding box center [612, 250] width 752 height 42
click at [652, 239] on button "Print" at bounding box center [633, 250] width 73 height 22
click at [707, 27] on icon "button" at bounding box center [1012, 29] width 9 height 15
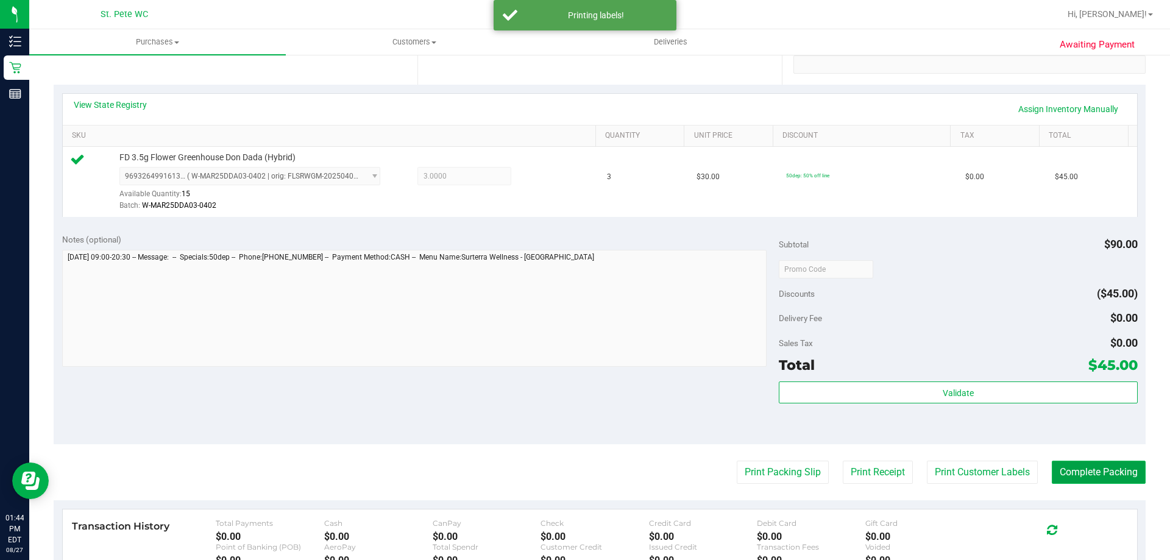
click at [707, 472] on button "Complete Packing" at bounding box center [1099, 472] width 94 height 23
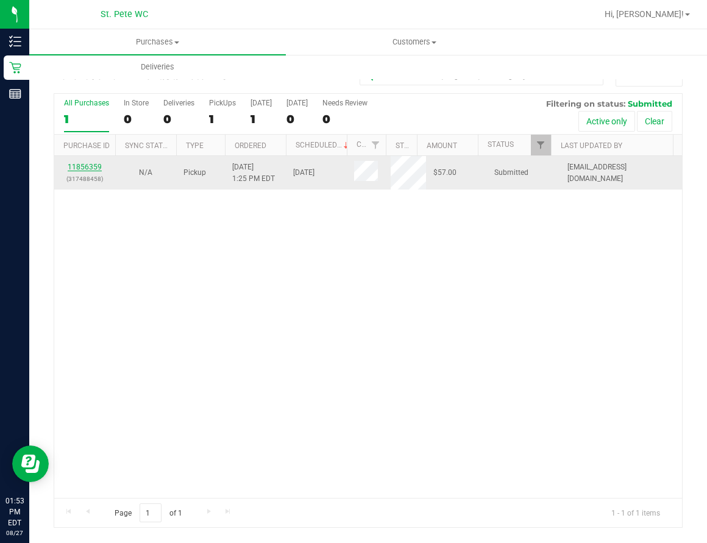
click at [86, 164] on link "11856359" at bounding box center [85, 167] width 34 height 9
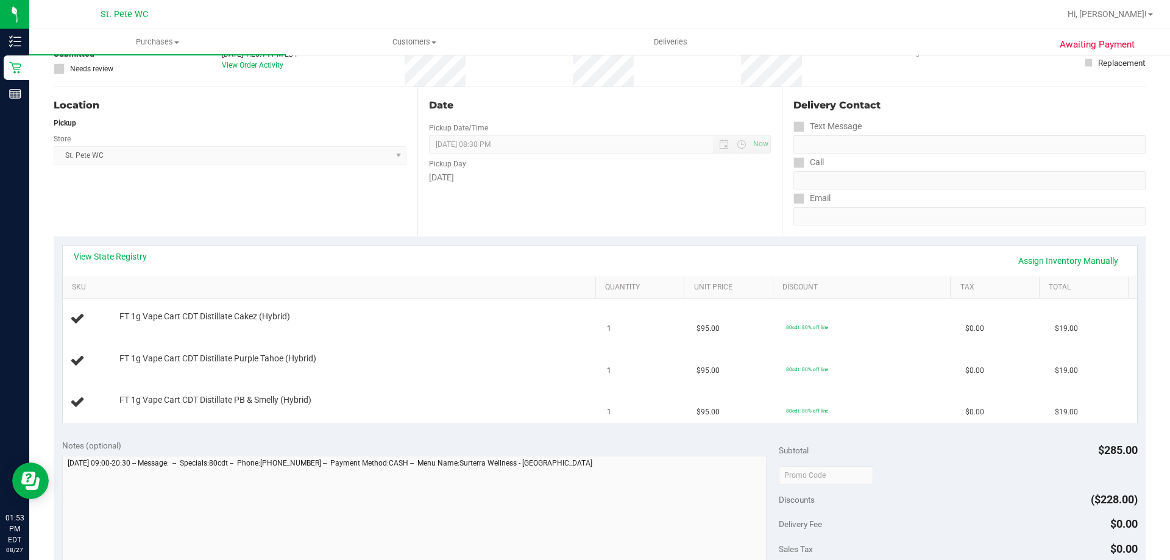
scroll to position [244, 0]
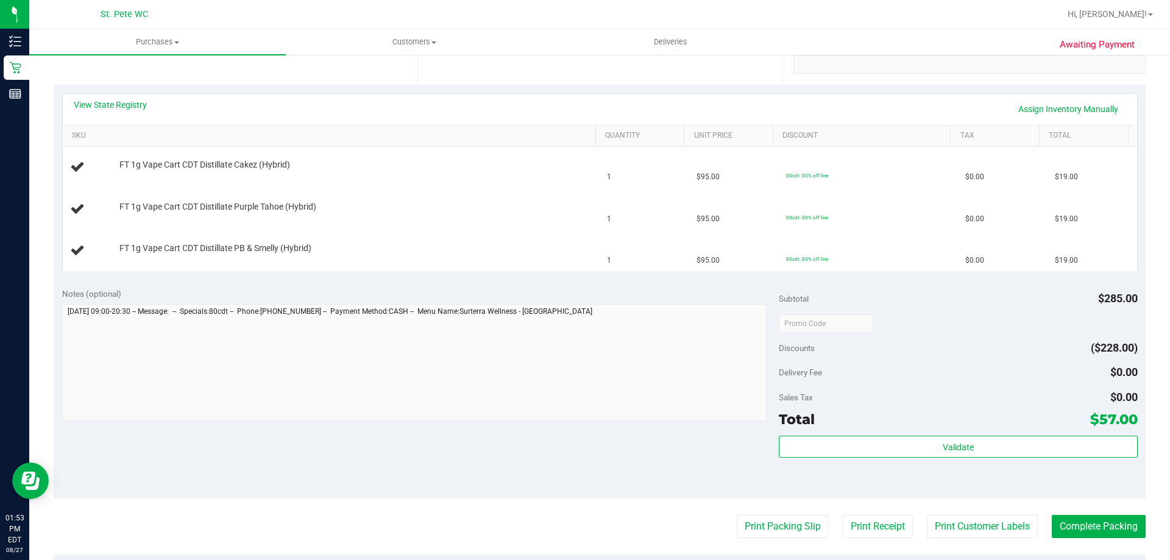
click at [141, 98] on div "View State Registry Assign Inventory Manually" at bounding box center [600, 109] width 1075 height 31
click at [134, 104] on link "View State Registry" at bounding box center [110, 105] width 73 height 12
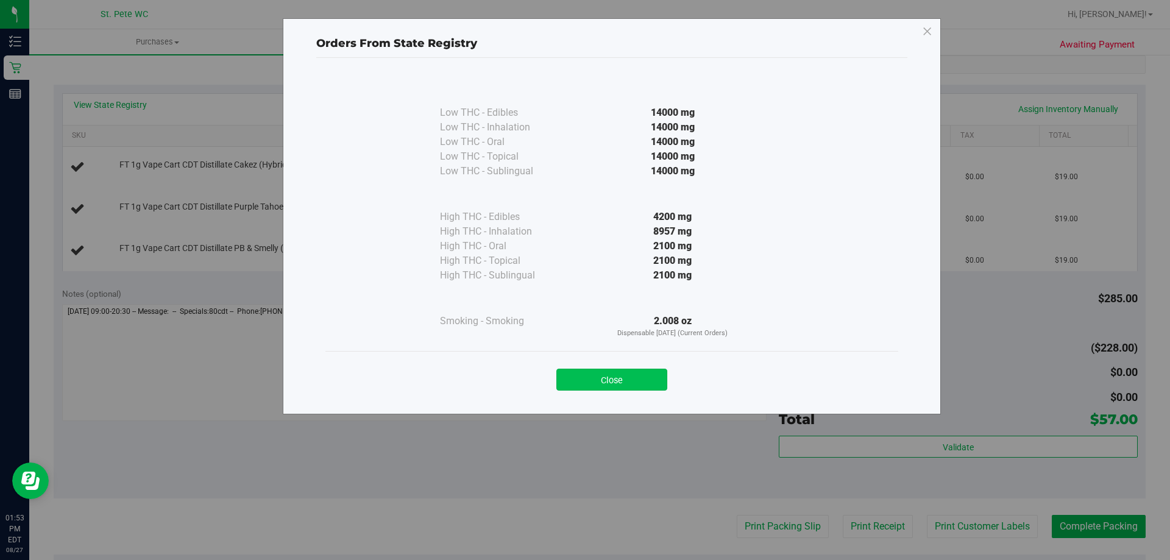
click at [618, 379] on button "Close" at bounding box center [612, 380] width 111 height 22
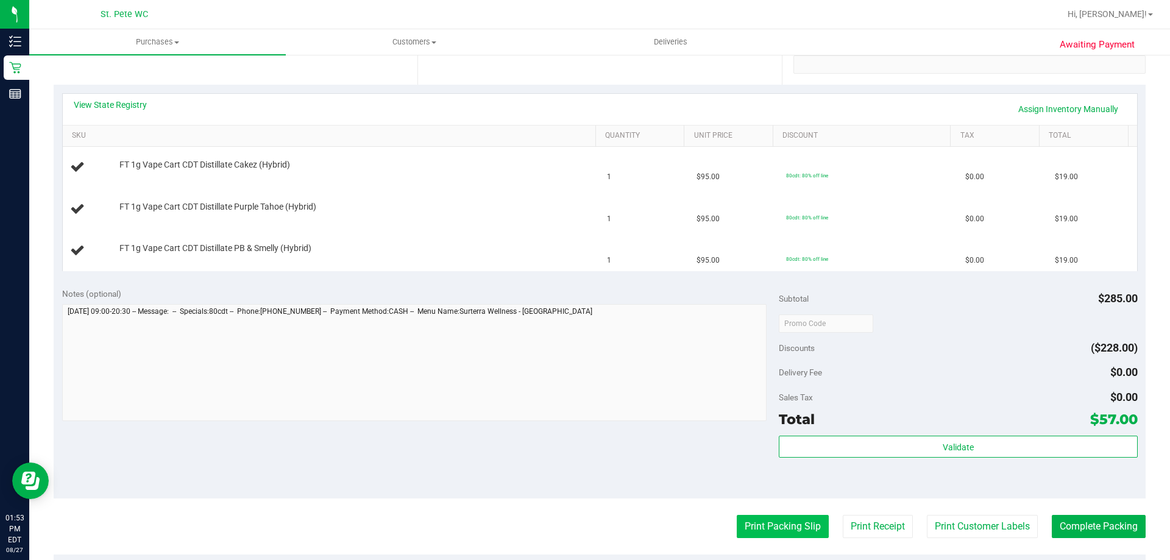
click at [707, 519] on button "Print Packing Slip" at bounding box center [783, 526] width 92 height 23
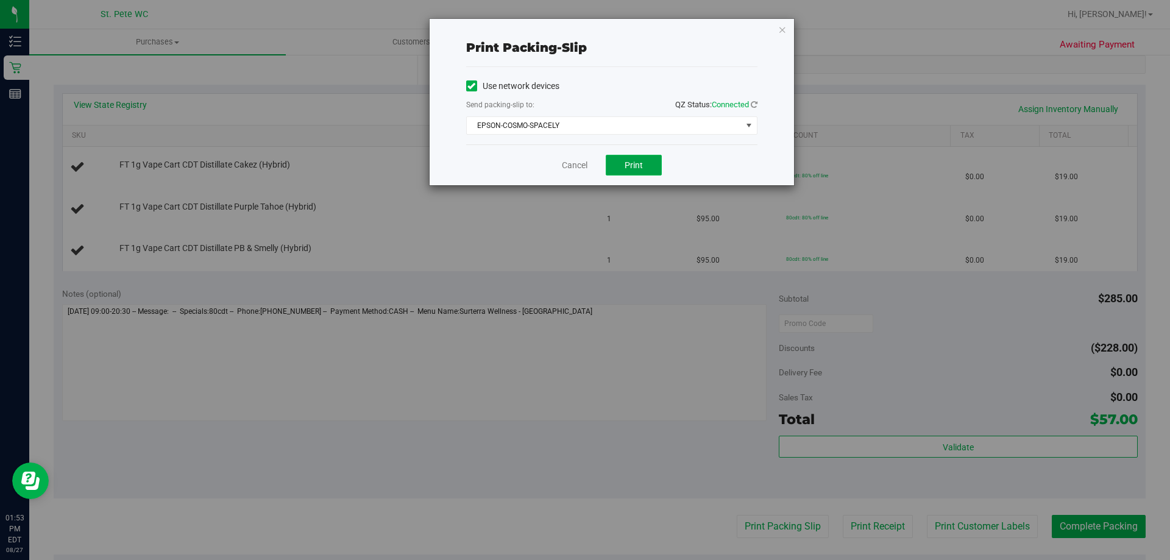
click at [641, 168] on span "Print" at bounding box center [634, 165] width 18 height 10
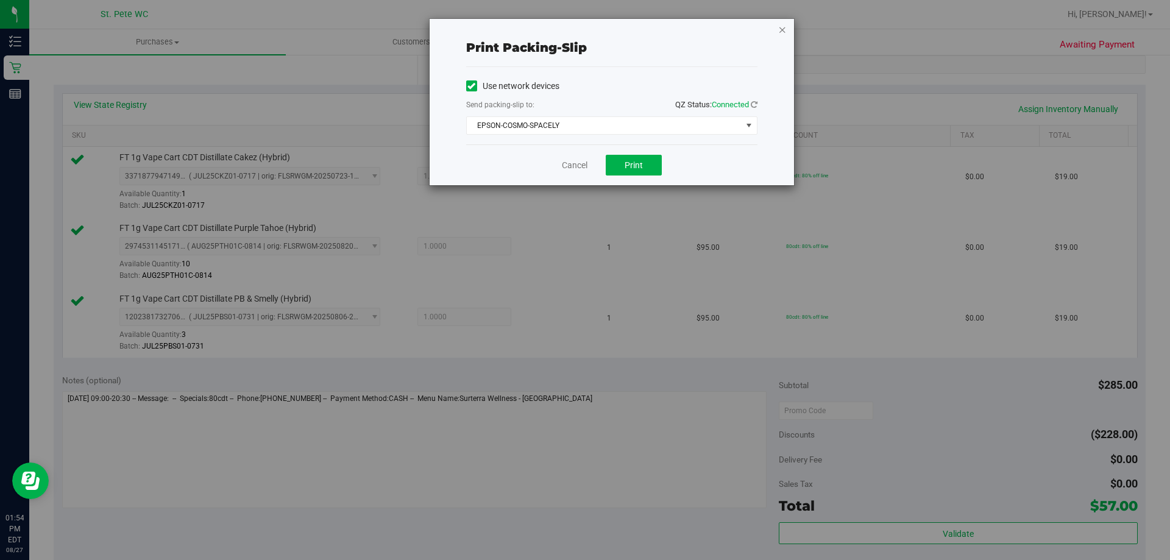
click at [707, 30] on icon "button" at bounding box center [783, 29] width 9 height 15
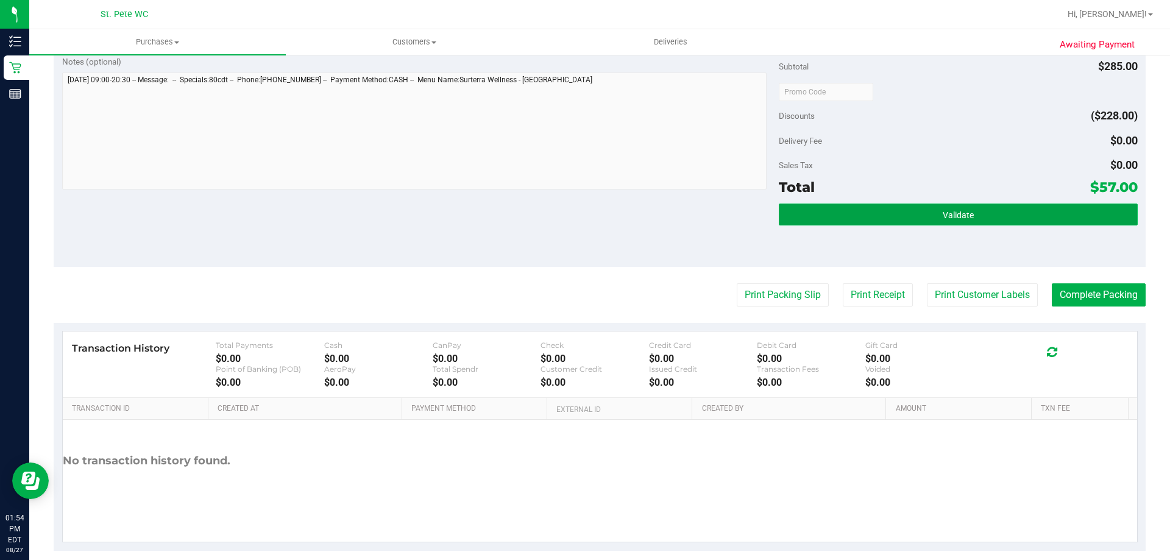
click at [707, 222] on button "Validate" at bounding box center [958, 215] width 358 height 22
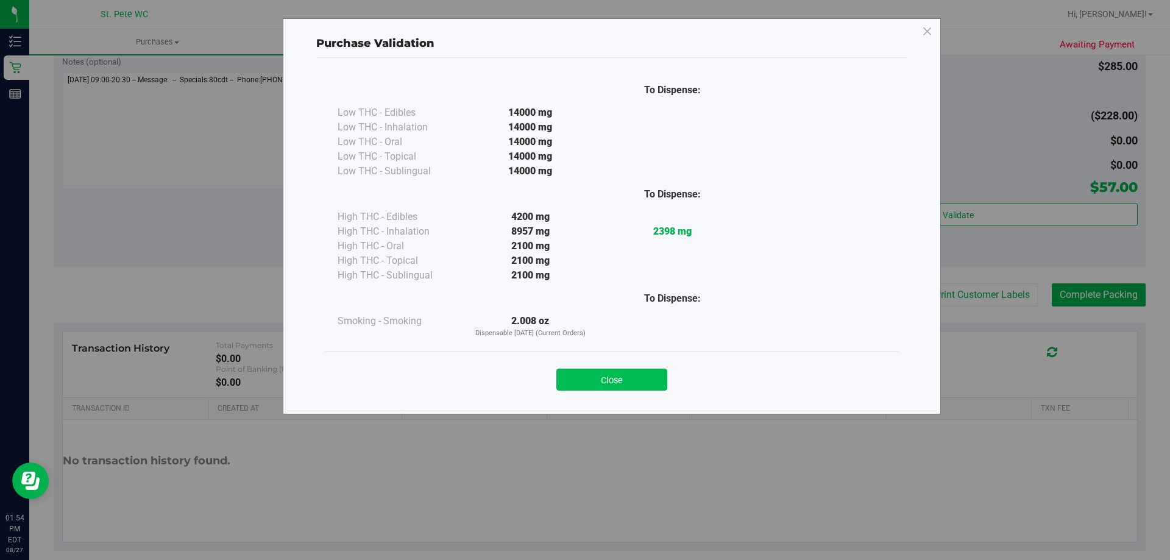
click at [594, 383] on button "Close" at bounding box center [612, 380] width 111 height 22
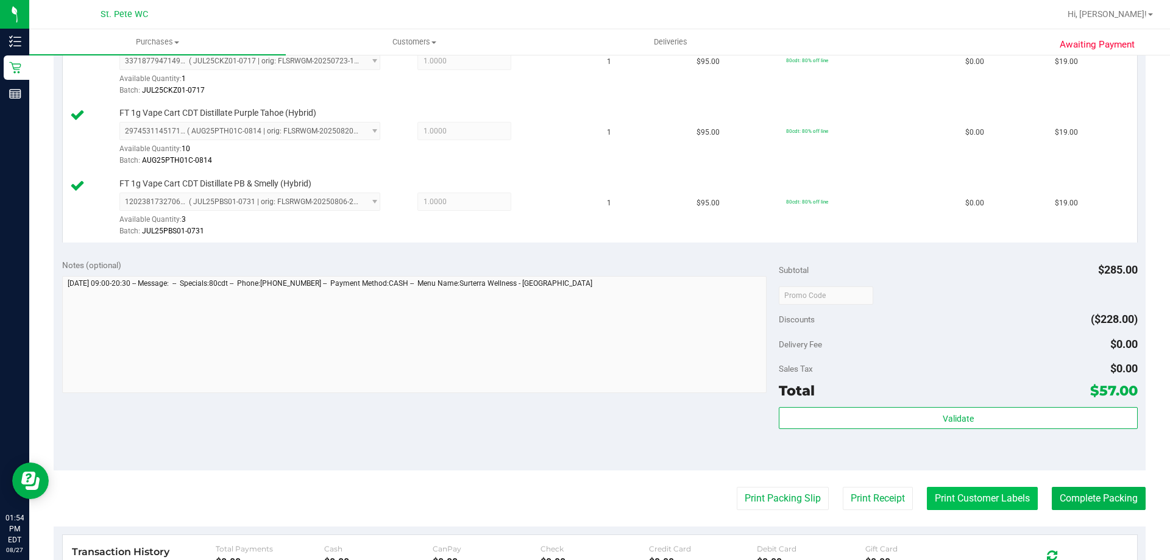
scroll to position [502, 0]
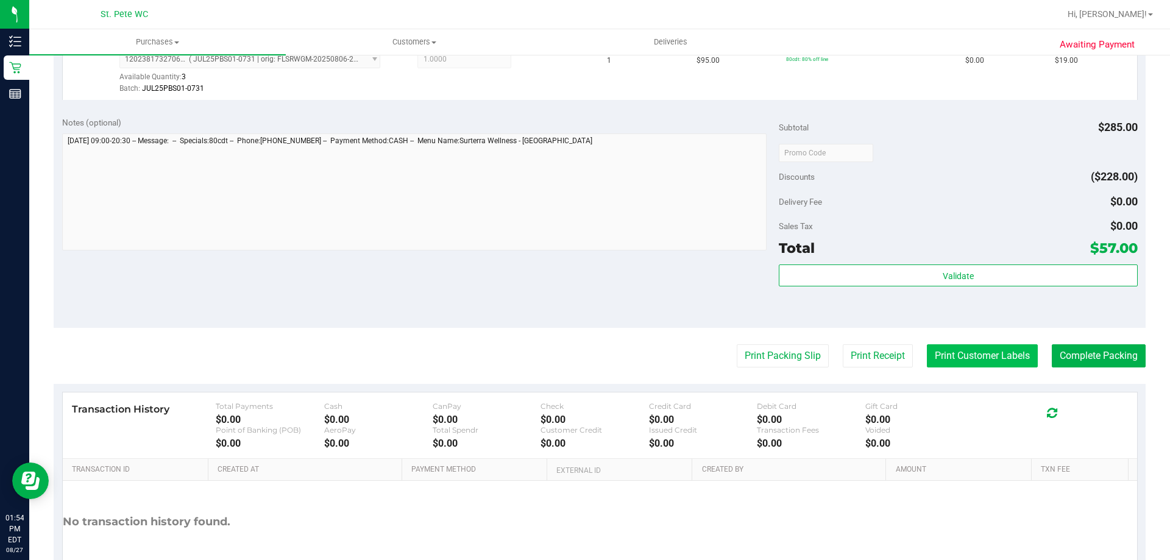
click at [707, 348] on button "Print Customer Labels" at bounding box center [982, 355] width 111 height 23
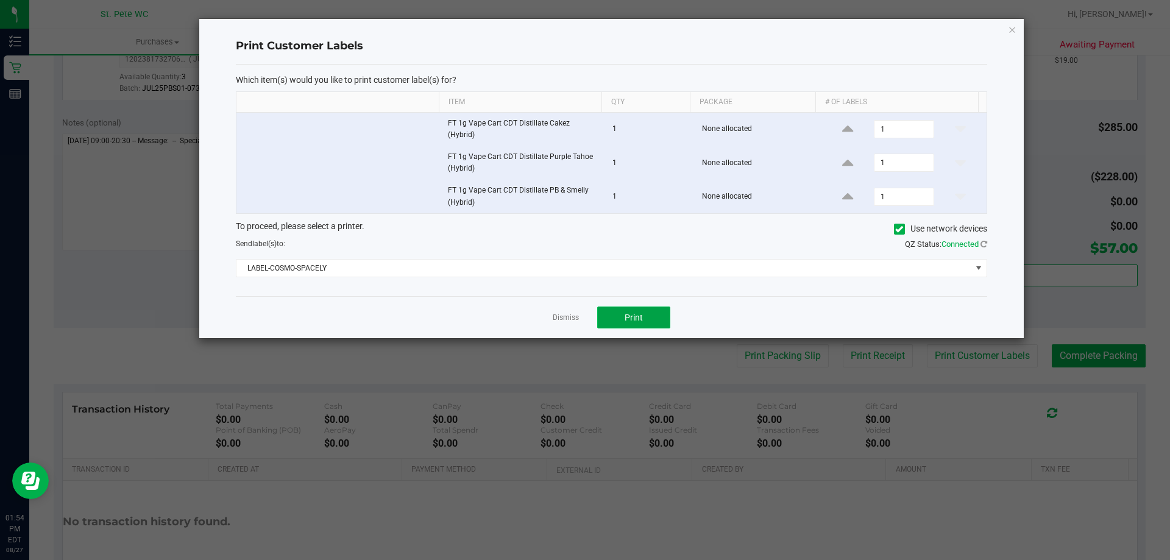
click at [641, 313] on span "Print" at bounding box center [634, 318] width 18 height 10
click at [707, 32] on icon "button" at bounding box center [1012, 29] width 9 height 15
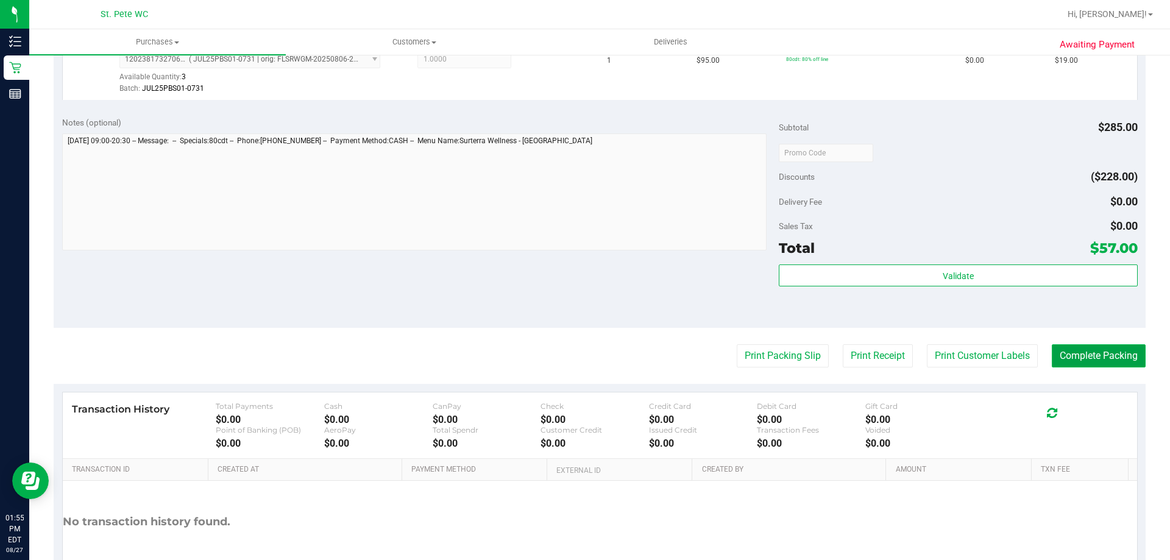
click at [707, 354] on button "Complete Packing" at bounding box center [1099, 355] width 94 height 23
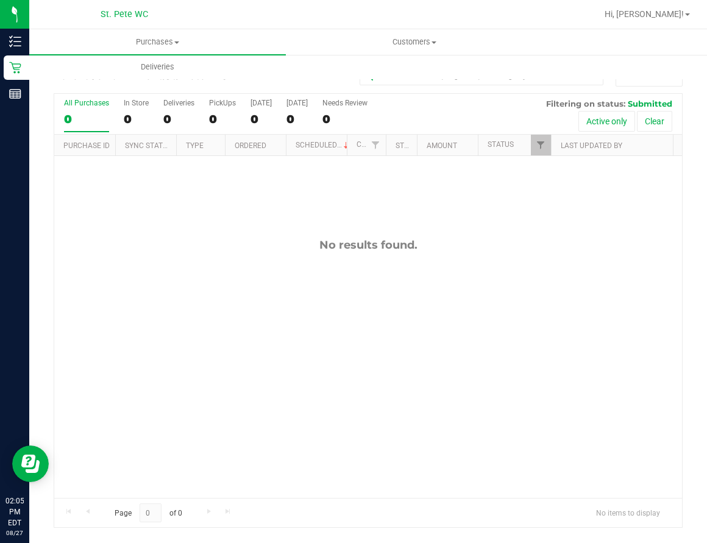
click at [262, 327] on div "No results found." at bounding box center [368, 368] width 628 height 424
click at [159, 313] on div "No results found." at bounding box center [368, 368] width 628 height 424
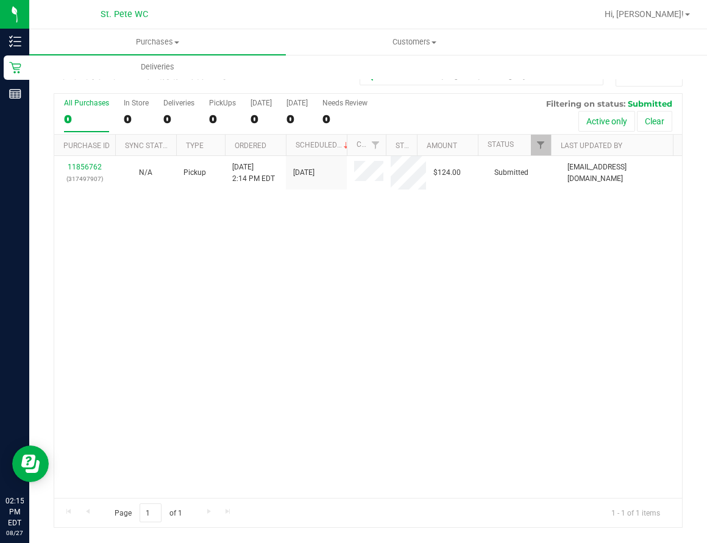
click at [344, 266] on div "11856762 (317497907) N/A Pickup 8/27/2025 2:14 PM EDT 8/27/2025 $124.00 Submitt…" at bounding box center [368, 327] width 628 height 342
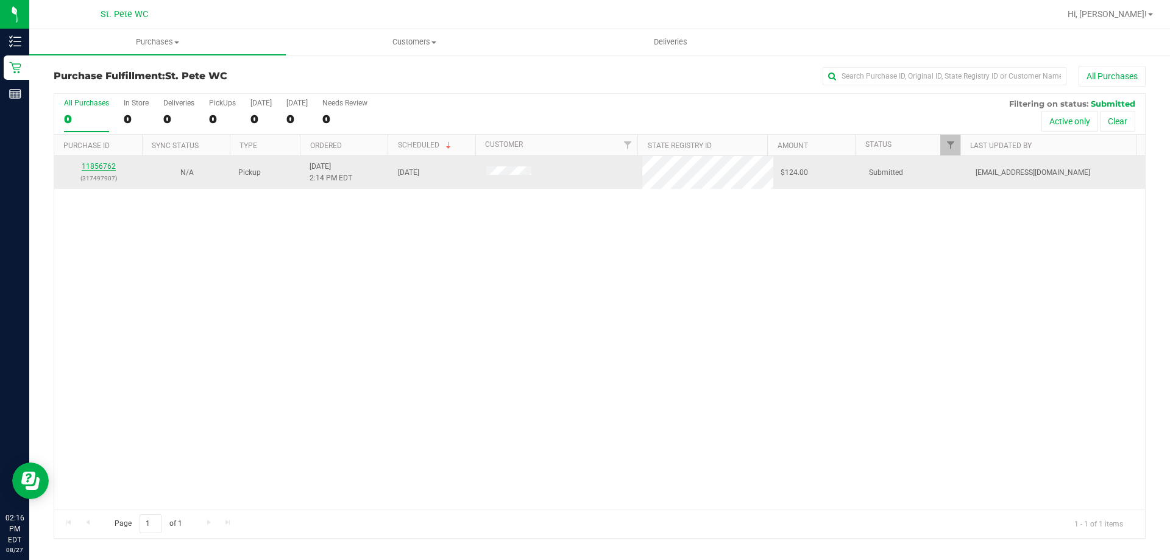
click at [106, 164] on link "11856762" at bounding box center [99, 166] width 34 height 9
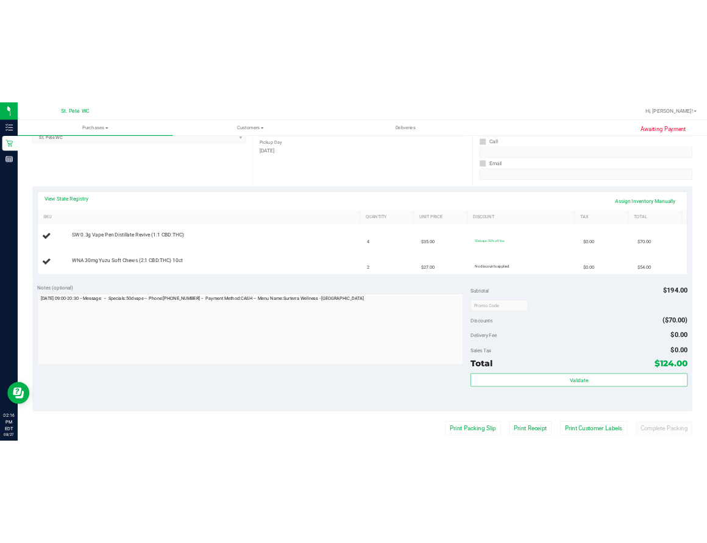
scroll to position [244, 0]
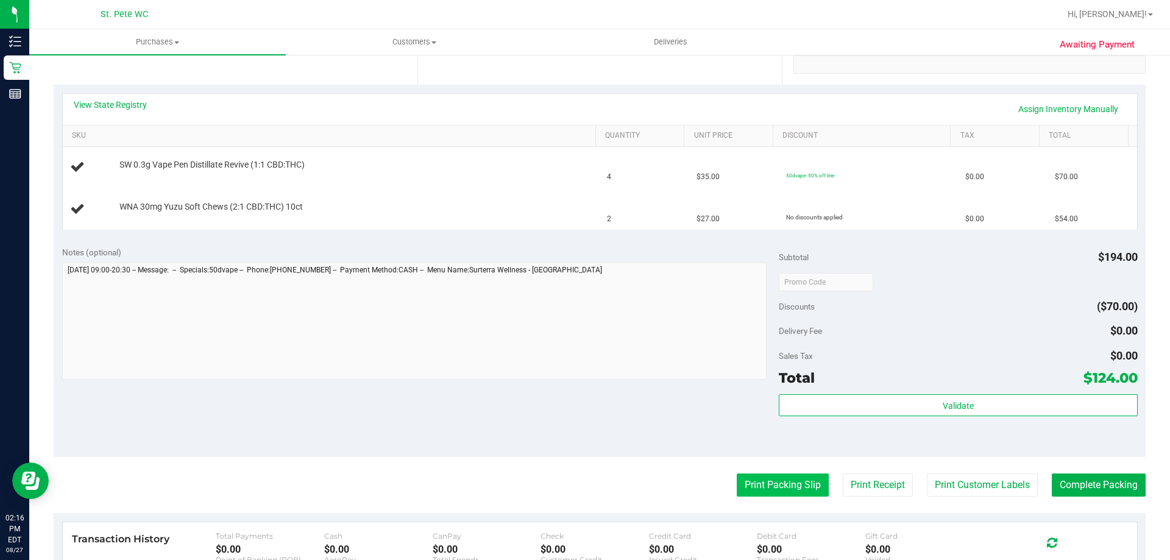
click at [707, 486] on button "Print Packing Slip" at bounding box center [783, 485] width 92 height 23
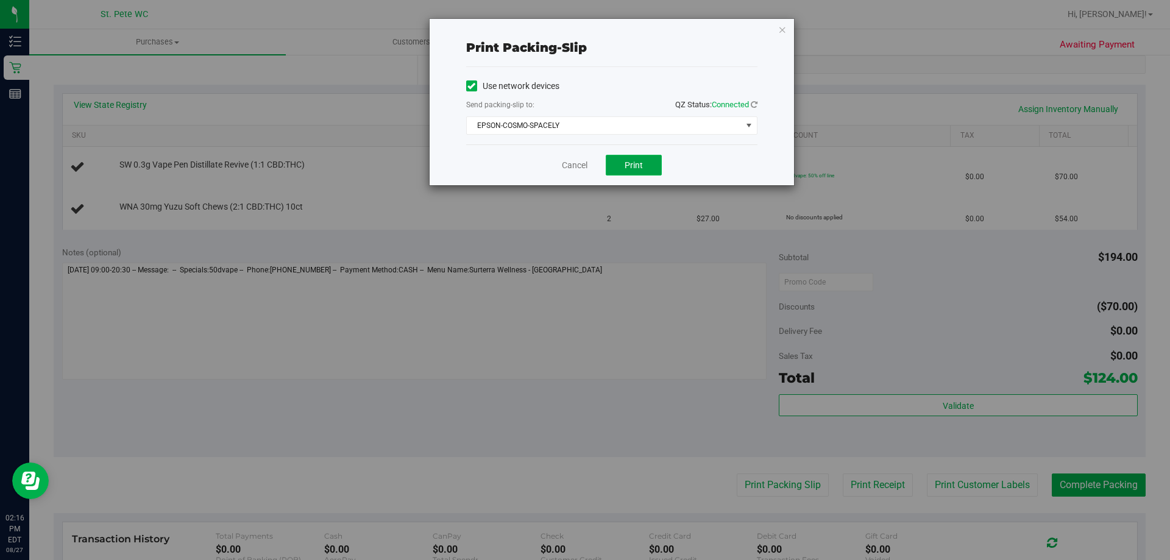
click at [638, 169] on span "Print" at bounding box center [634, 165] width 18 height 10
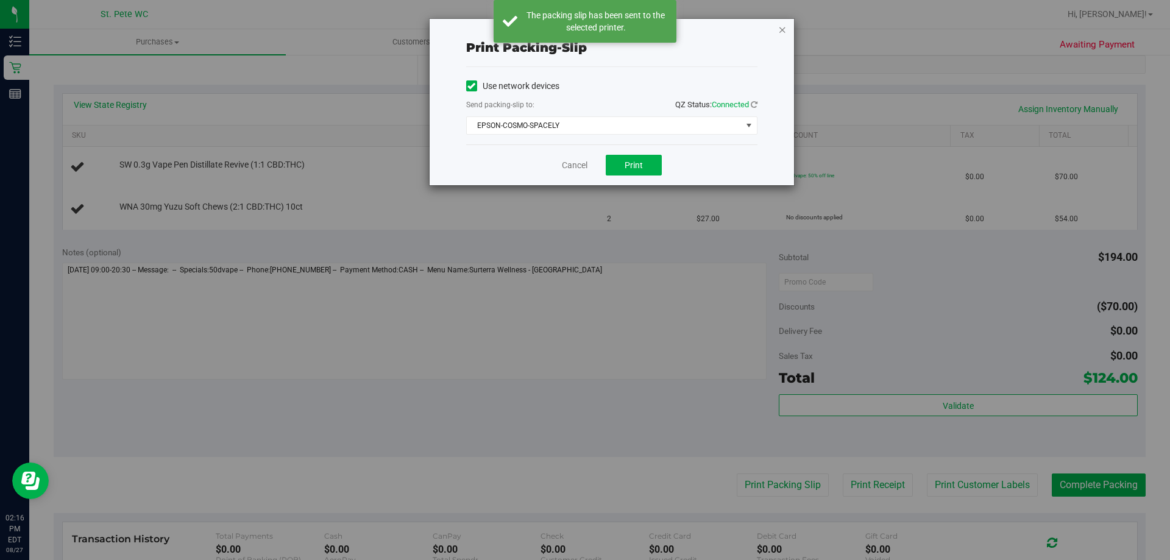
click at [707, 30] on icon "button" at bounding box center [783, 29] width 9 height 15
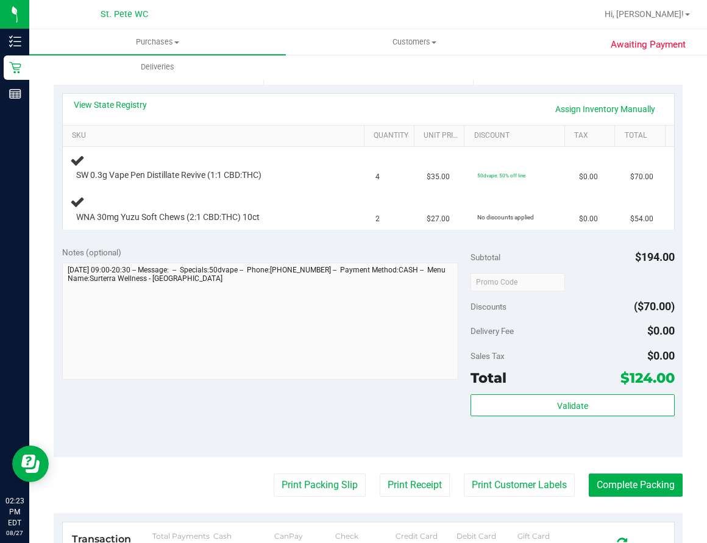
scroll to position [183, 0]
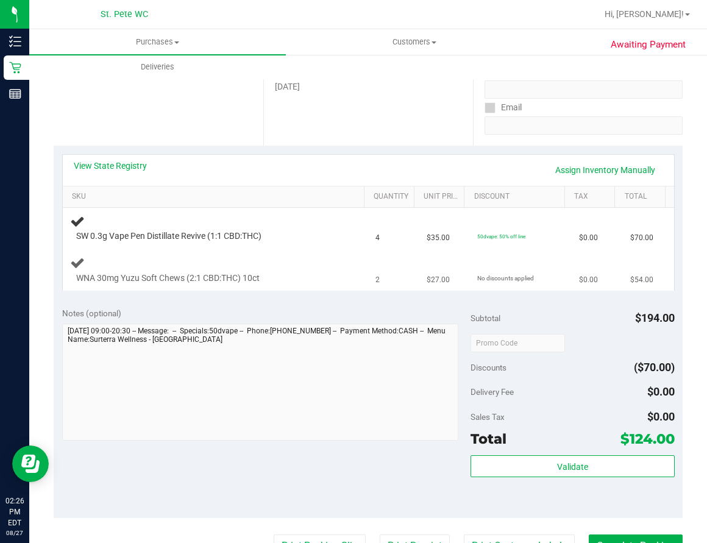
click at [231, 254] on td "WNA 30mg Yuzu Soft Chews (2:1 CBD:THC) 10ct" at bounding box center [216, 270] width 306 height 41
click at [232, 284] on div at bounding box center [207, 284] width 262 height 1
click at [269, 308] on div "Notes (optional)" at bounding box center [266, 313] width 408 height 12
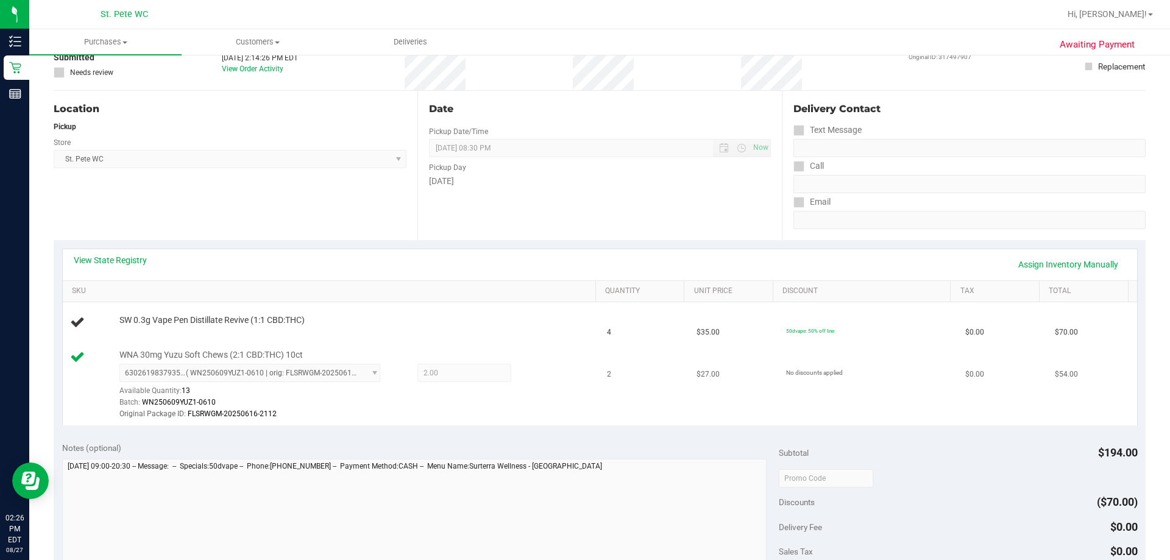
scroll to position [61, 0]
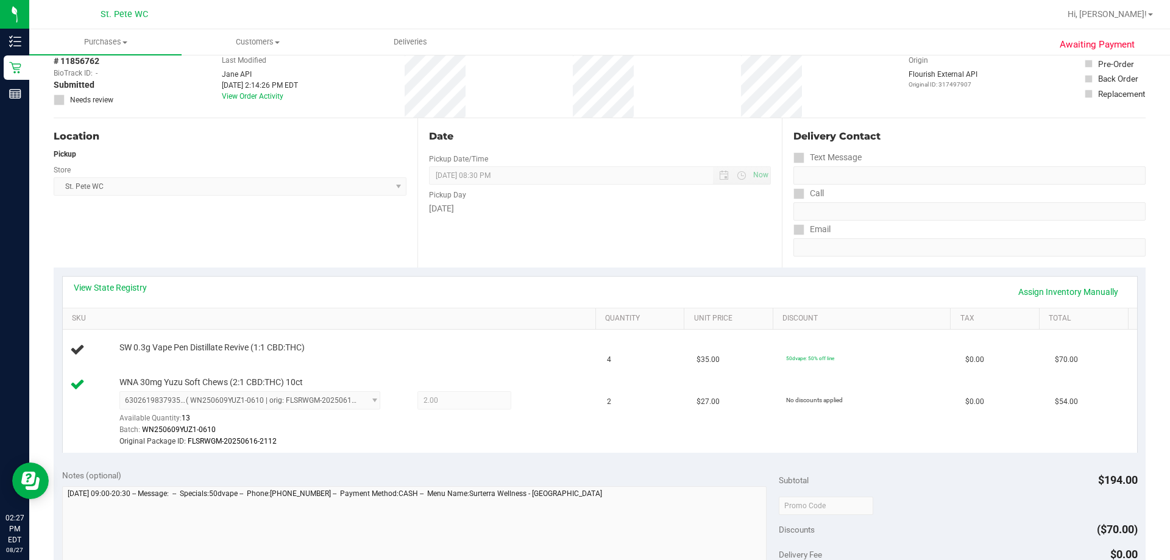
click at [430, 254] on div "Date Pickup Date/Time [DATE] Now [DATE] 08:30 PM Now Pickup Day [DATE]" at bounding box center [600, 192] width 364 height 149
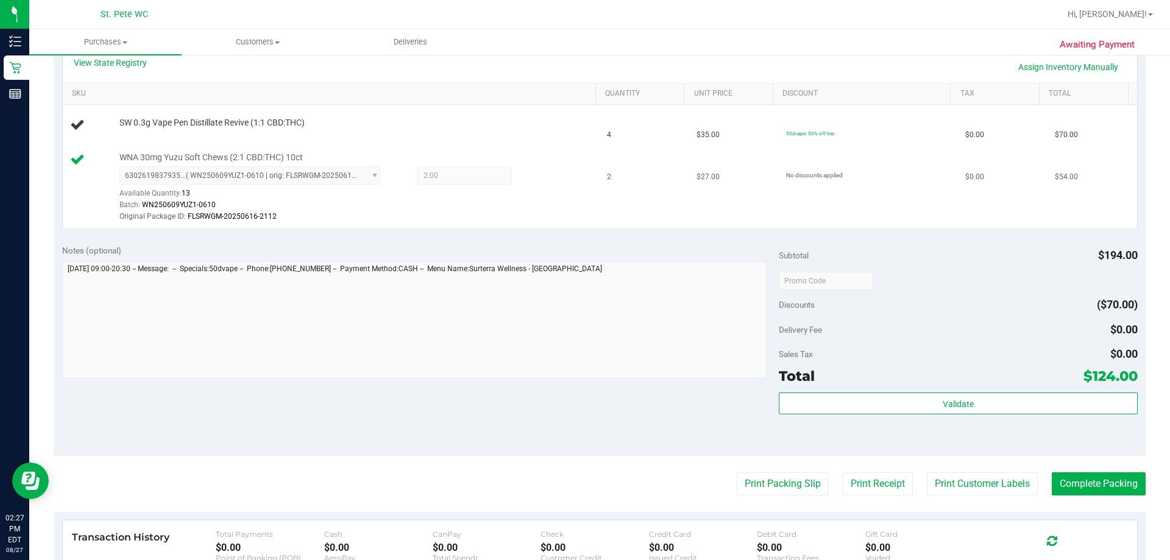
scroll to position [305, 0]
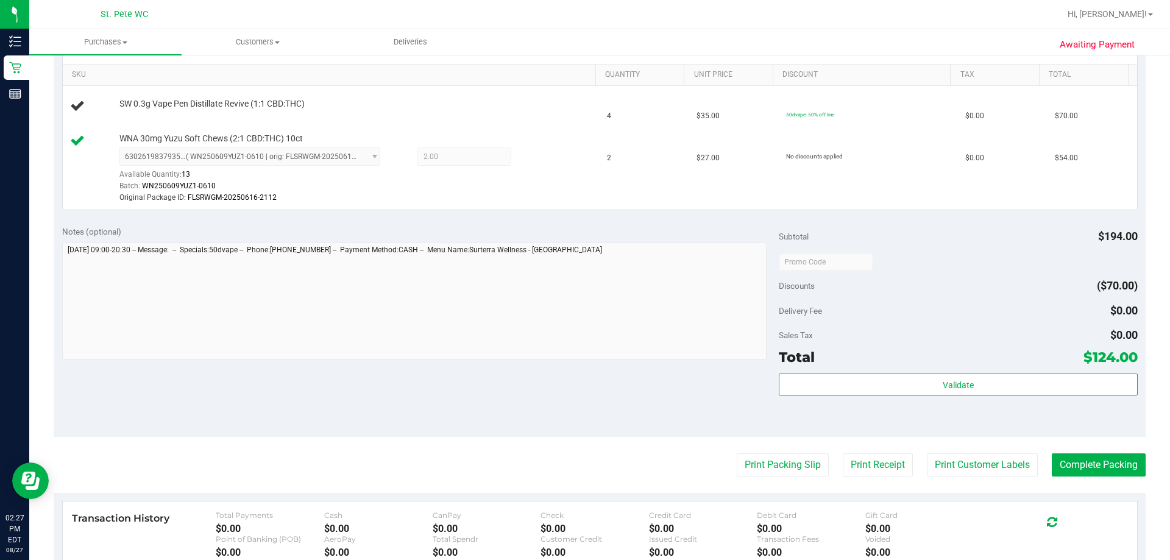
click at [302, 399] on div "Notes (optional) Subtotal $194.00 Discounts ($70.00) Delivery Fee $0.00 Sales T…" at bounding box center [600, 327] width 1092 height 219
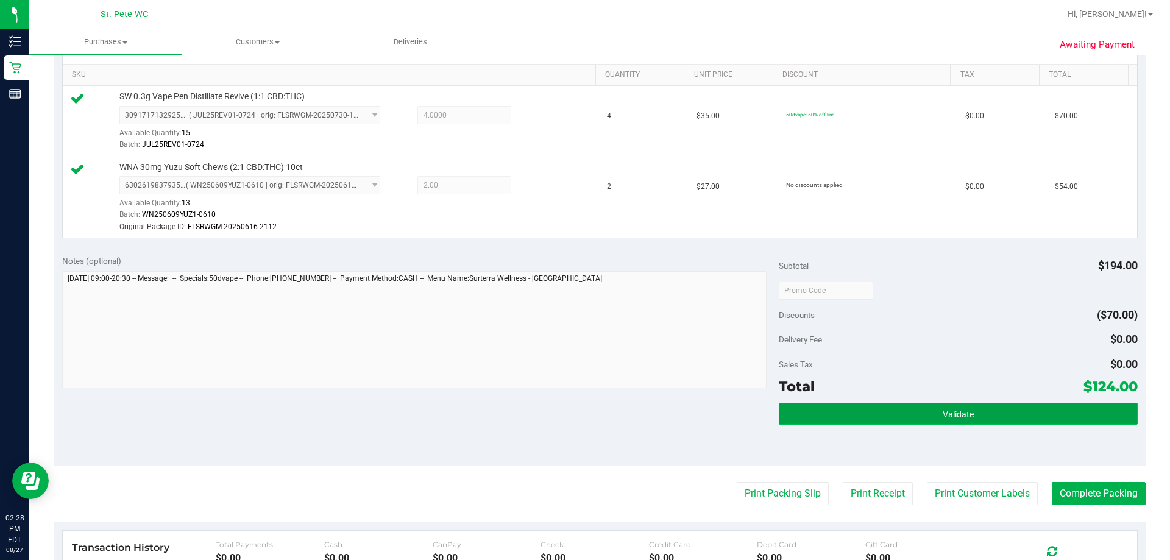
click at [707, 419] on button "Validate" at bounding box center [958, 414] width 358 height 22
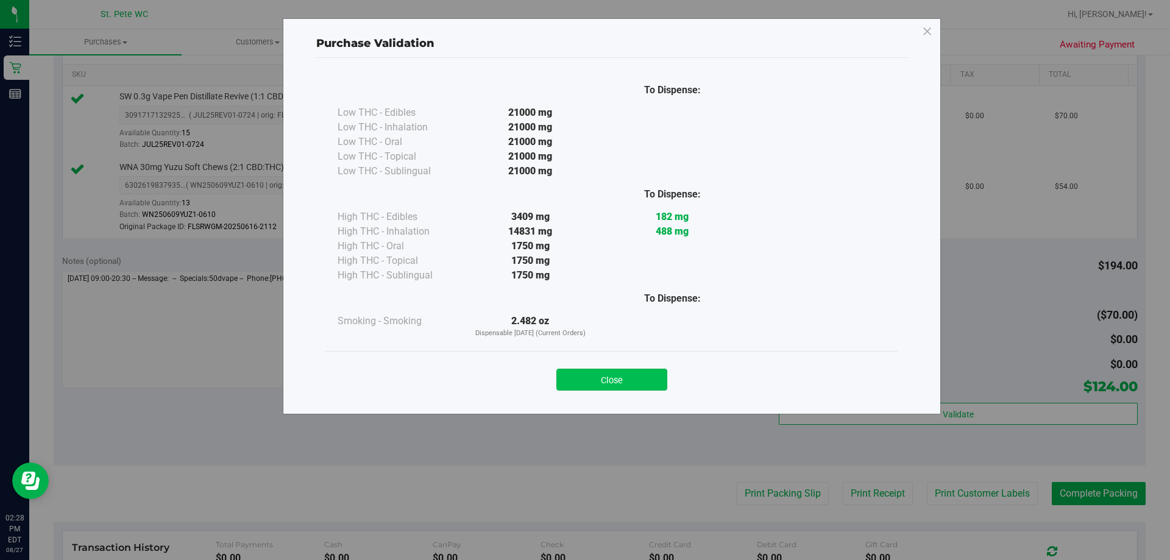
click at [637, 372] on button "Close" at bounding box center [612, 380] width 111 height 22
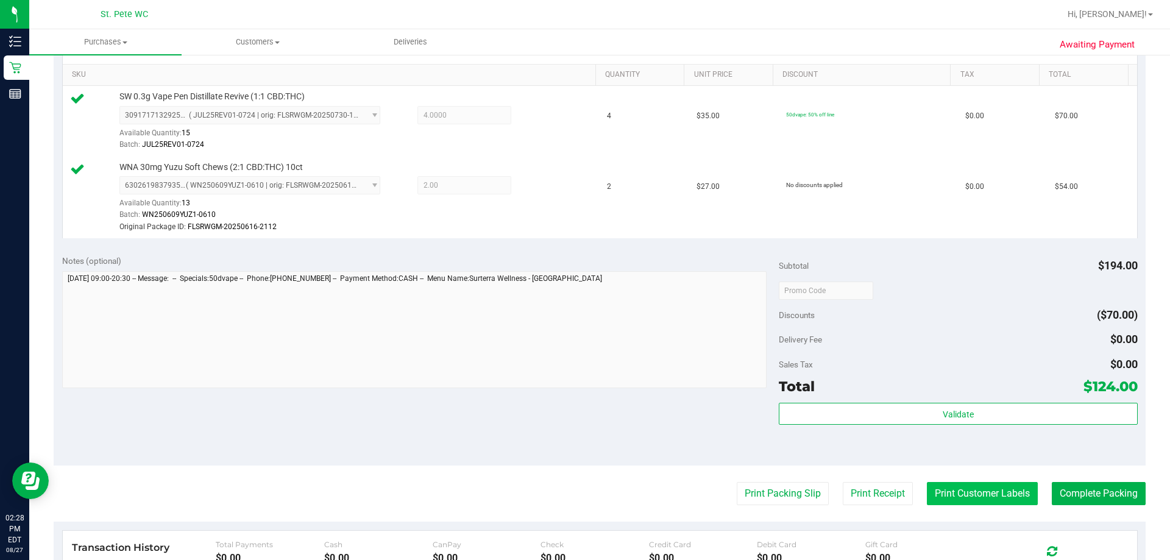
click at [707, 487] on button "Print Customer Labels" at bounding box center [982, 493] width 111 height 23
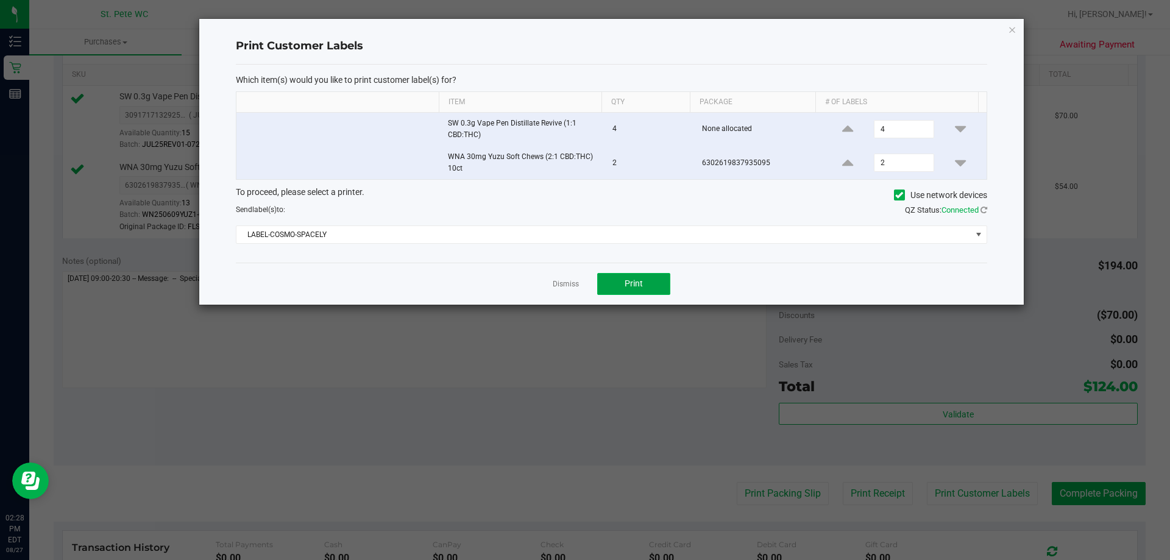
click at [645, 285] on button "Print" at bounding box center [633, 284] width 73 height 22
click at [707, 29] on icon "button" at bounding box center [1012, 29] width 9 height 15
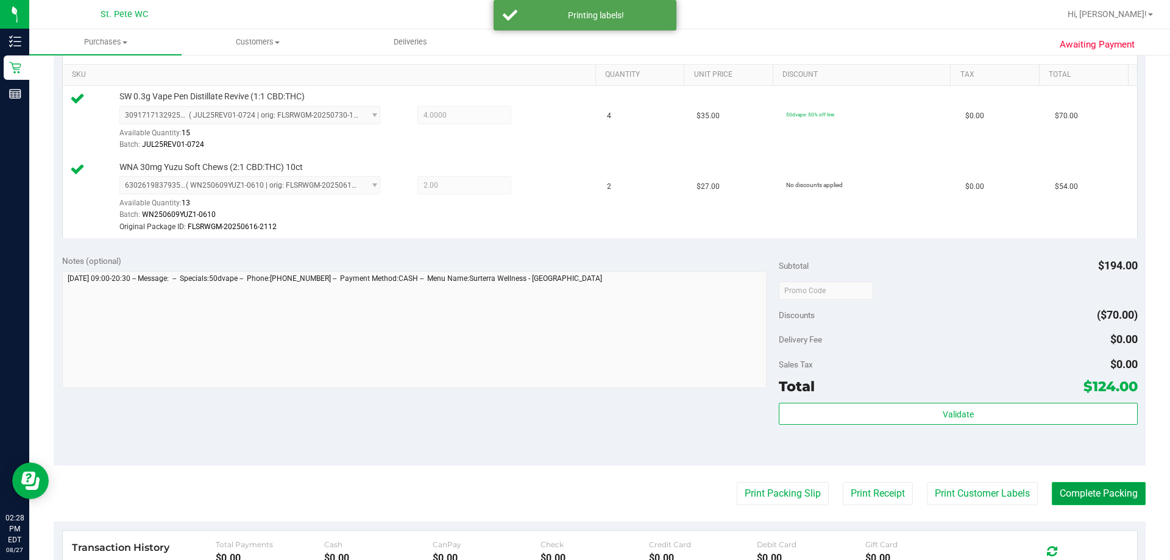
click at [707, 491] on button "Complete Packing" at bounding box center [1099, 493] width 94 height 23
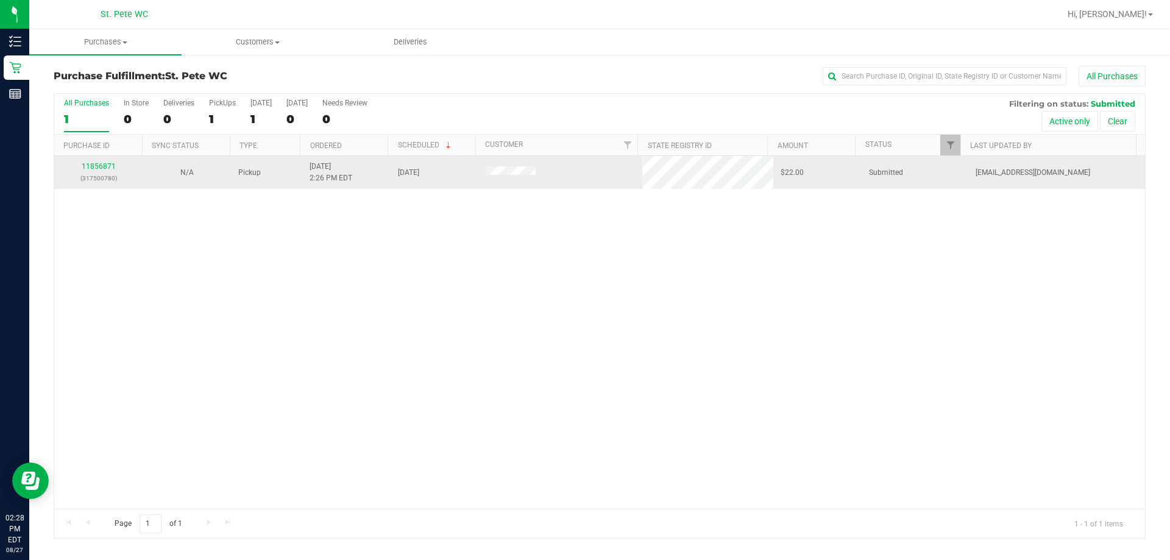
click at [96, 162] on div "11856871 (317500780)" at bounding box center [99, 172] width 74 height 23
click at [96, 169] on link "11856871" at bounding box center [99, 166] width 34 height 9
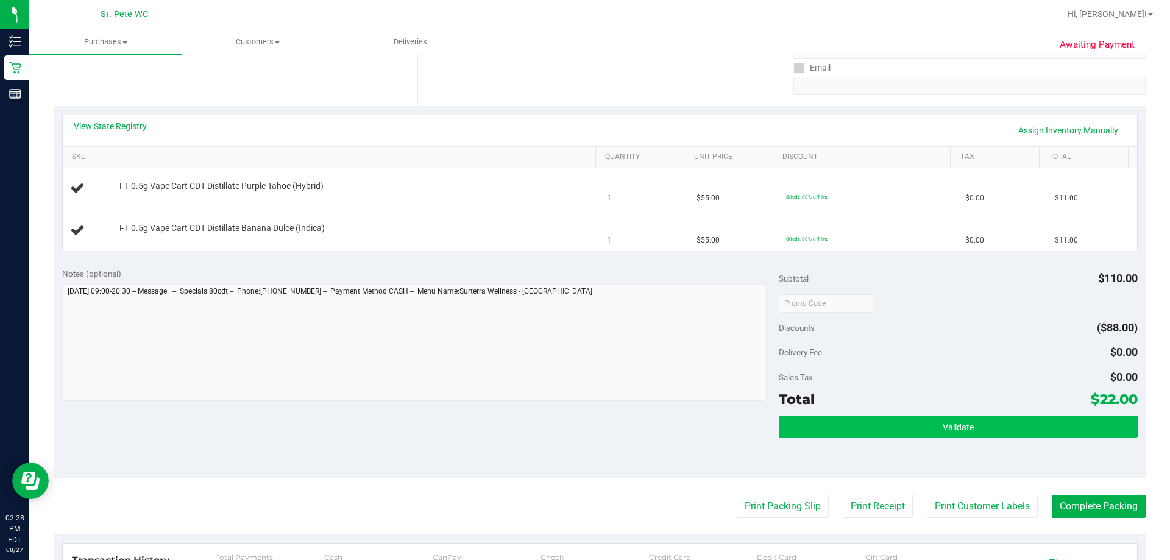
scroll to position [244, 0]
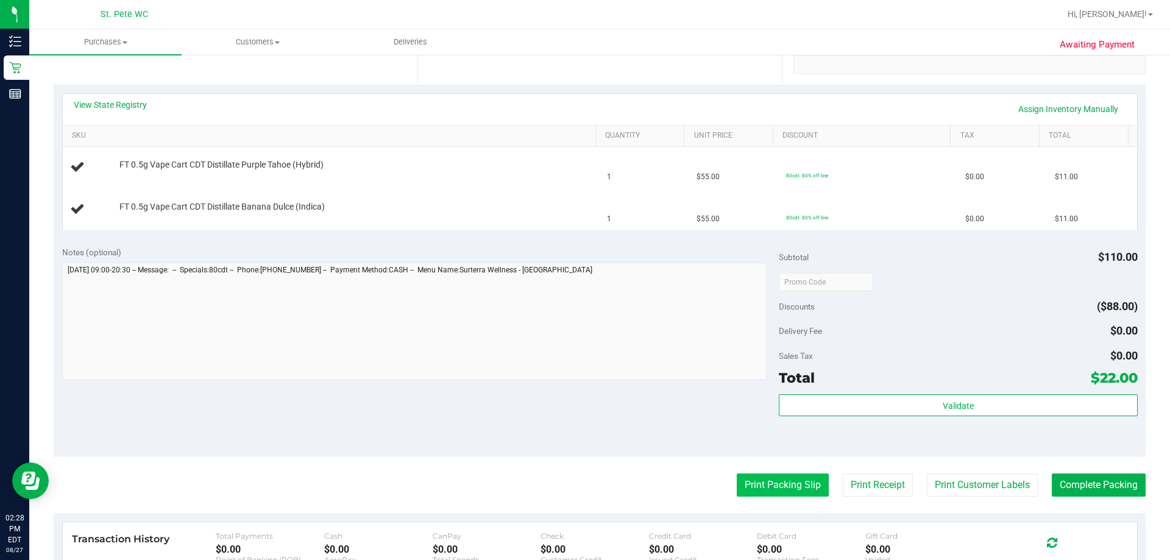
click at [707, 476] on button "Print Packing Slip" at bounding box center [783, 485] width 92 height 23
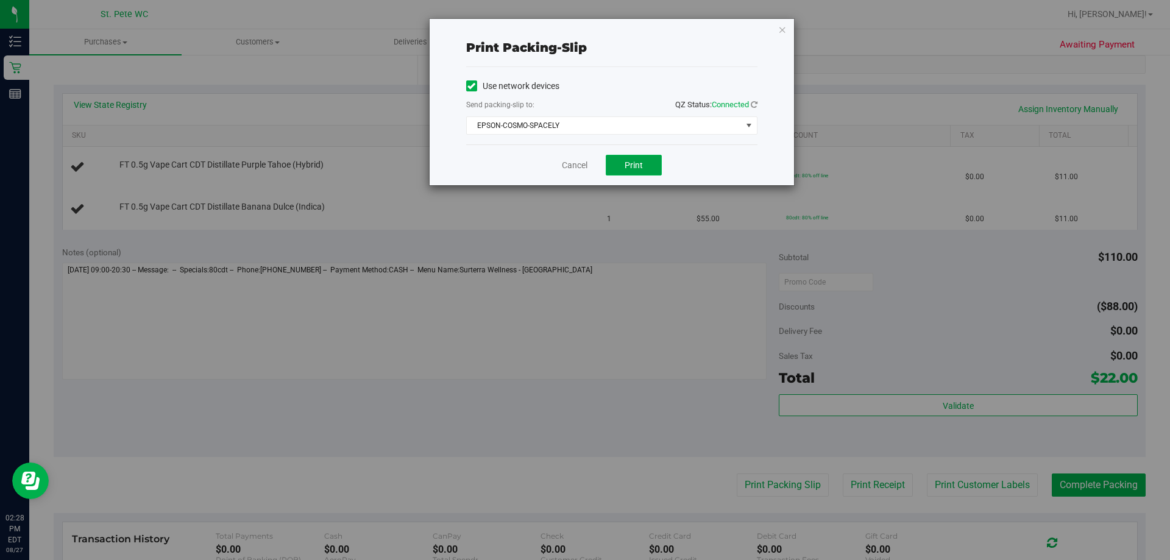
click at [621, 162] on button "Print" at bounding box center [634, 165] width 56 height 21
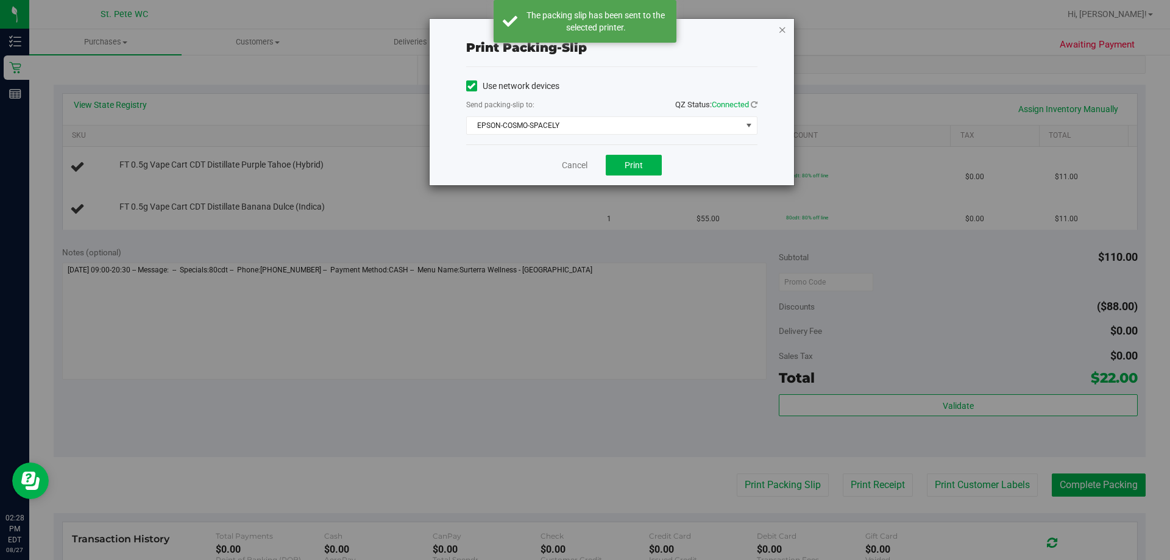
click at [707, 28] on icon "button" at bounding box center [783, 29] width 9 height 15
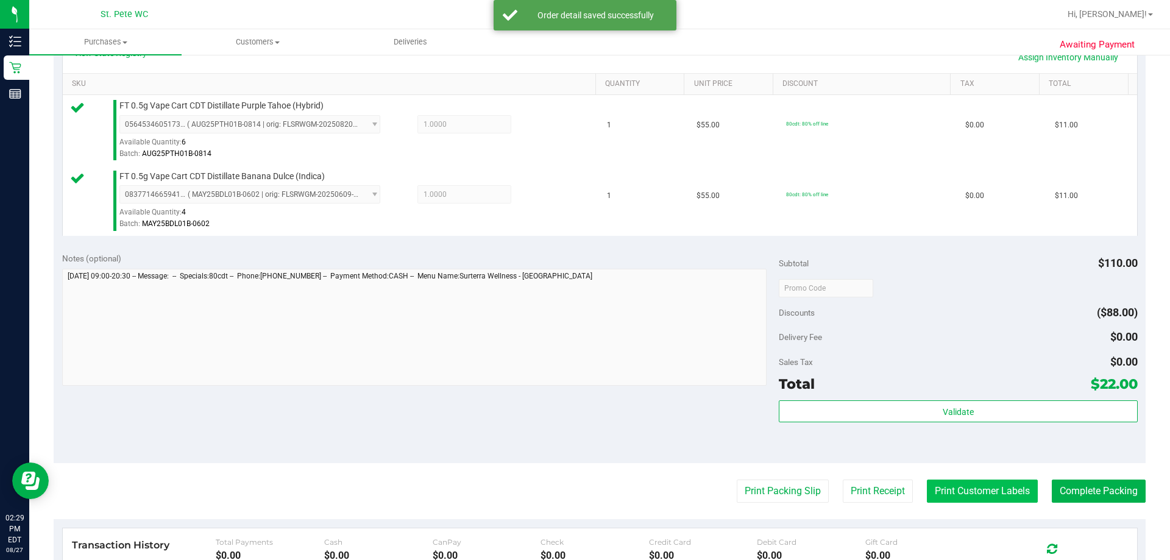
scroll to position [427, 0]
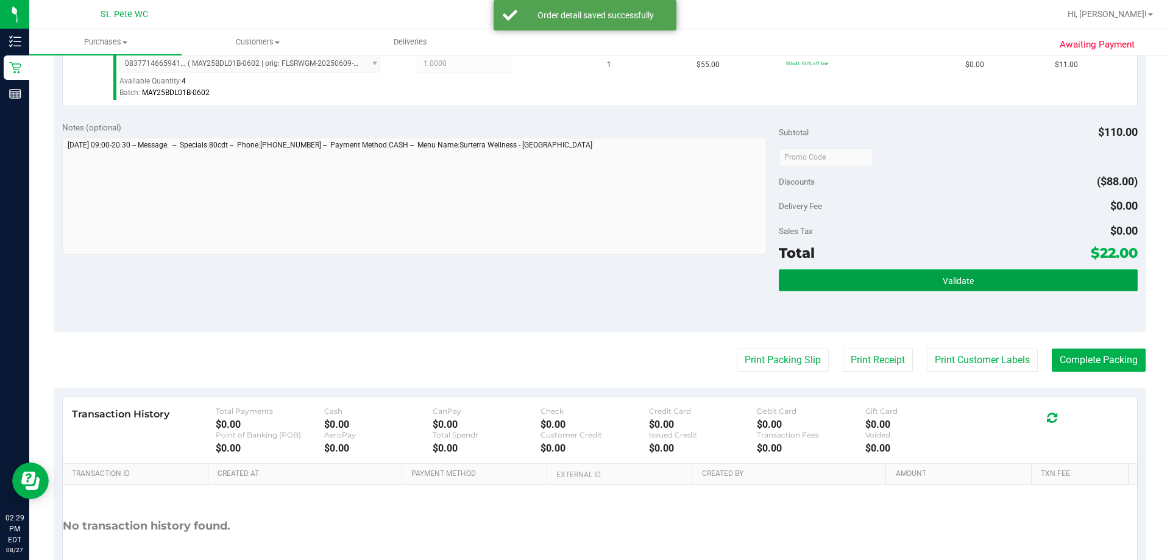
click at [707, 276] on span "Validate" at bounding box center [958, 281] width 31 height 10
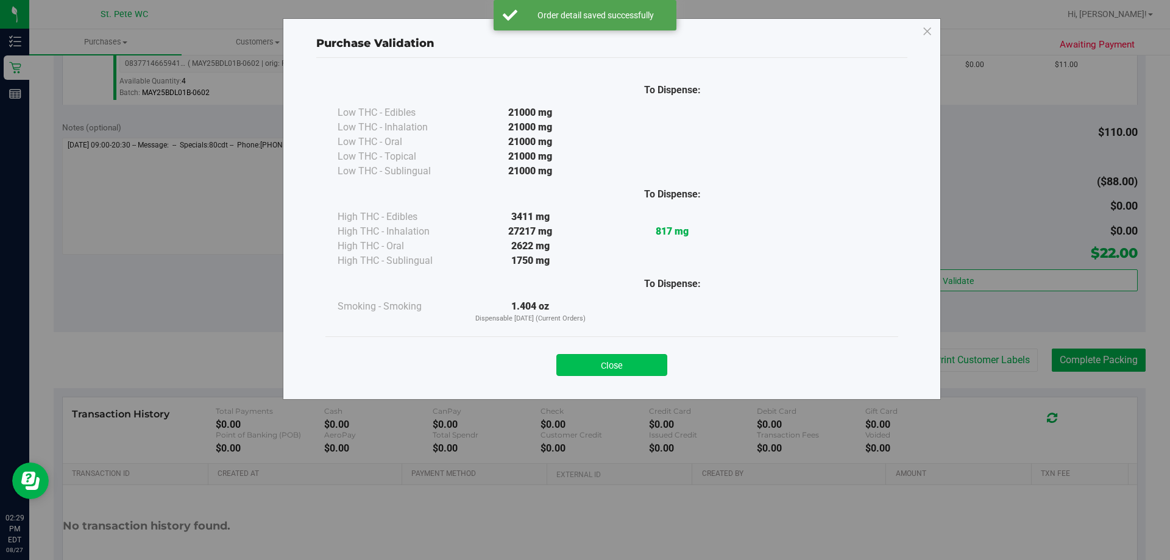
click at [588, 364] on button "Close" at bounding box center [612, 365] width 111 height 22
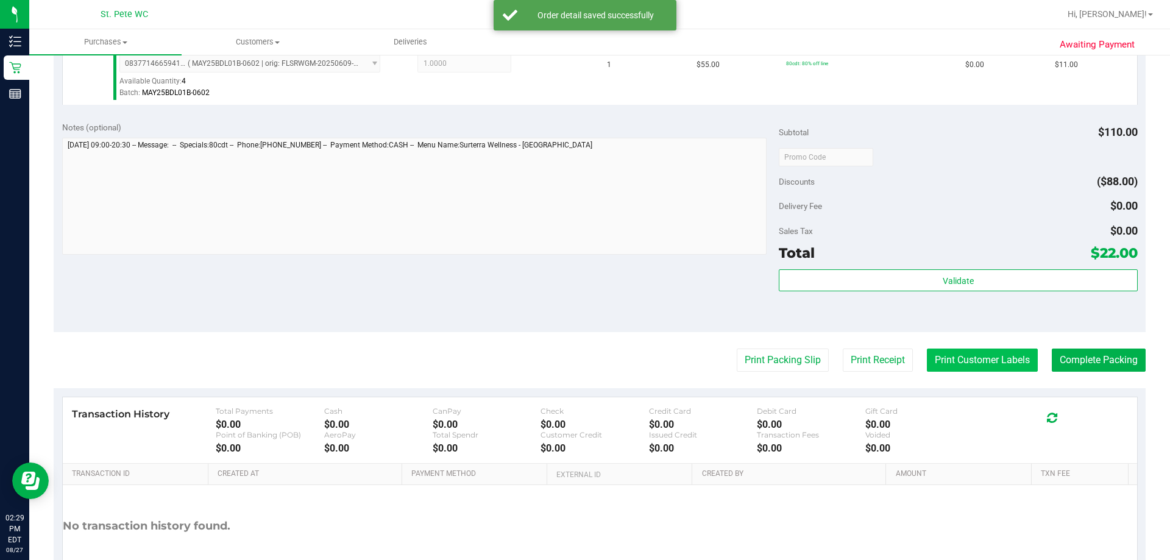
click at [707, 355] on button "Print Customer Labels" at bounding box center [982, 360] width 111 height 23
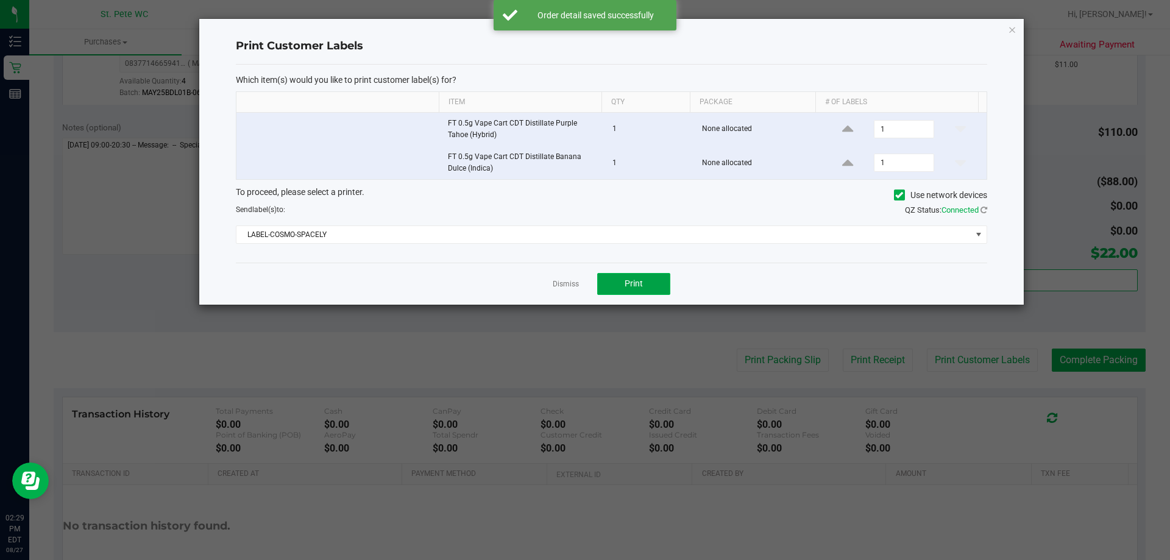
click at [670, 280] on button "Print" at bounding box center [633, 284] width 73 height 22
click at [707, 26] on icon "button" at bounding box center [1012, 29] width 9 height 15
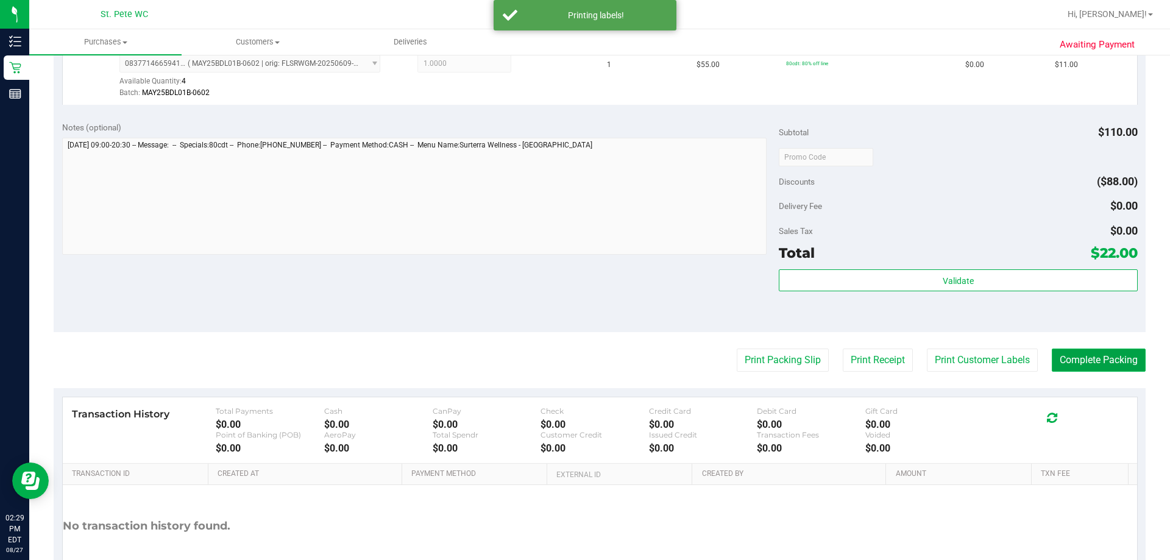
click at [707, 358] on button "Complete Packing" at bounding box center [1099, 360] width 94 height 23
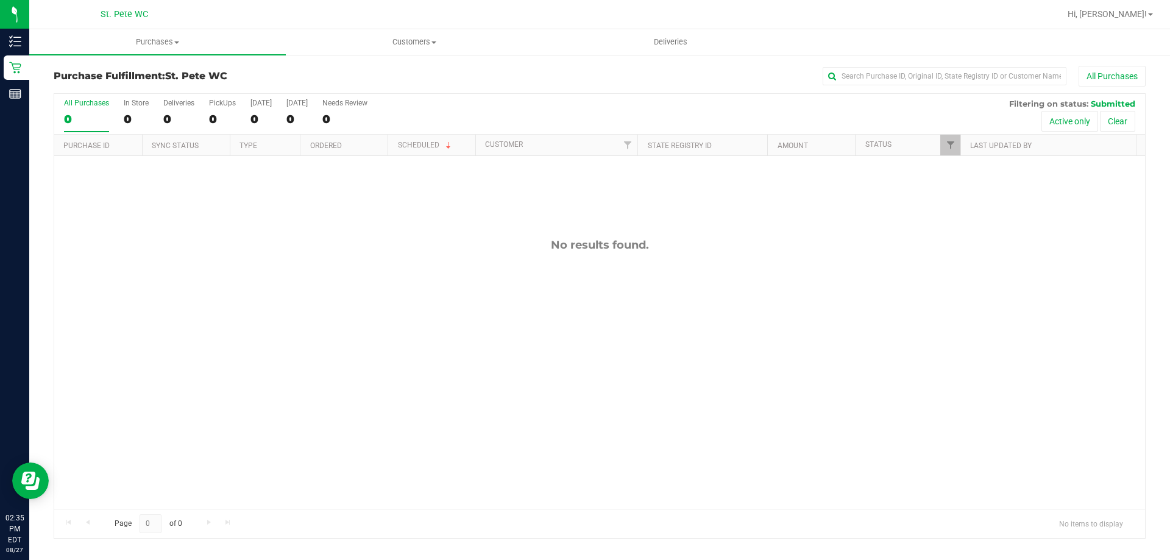
drag, startPoint x: 239, startPoint y: 311, endPoint x: 723, endPoint y: 2, distance: 574.3
click at [249, 306] on div "No results found." at bounding box center [599, 373] width 1091 height 435
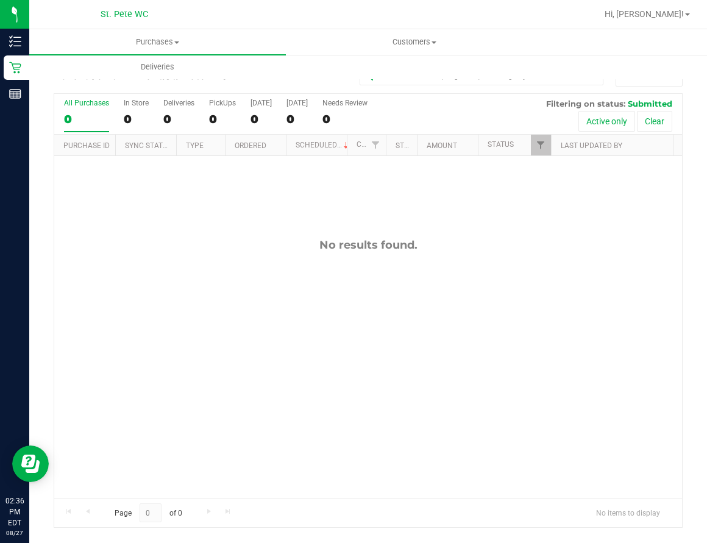
click at [544, 459] on div "No results found." at bounding box center [368, 368] width 628 height 424
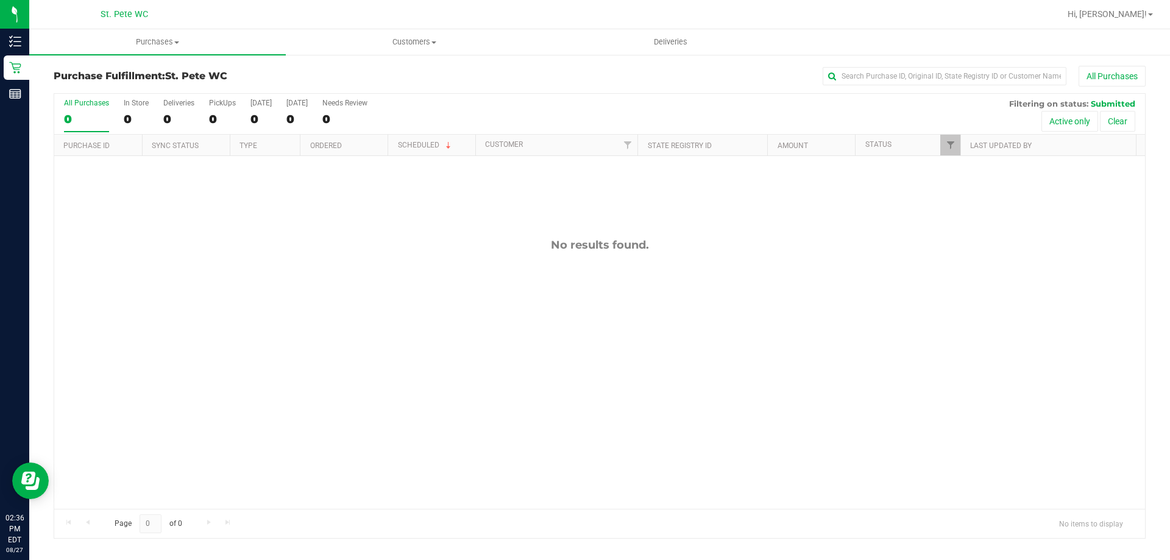
click at [761, 419] on div "No results found." at bounding box center [599, 373] width 1091 height 435
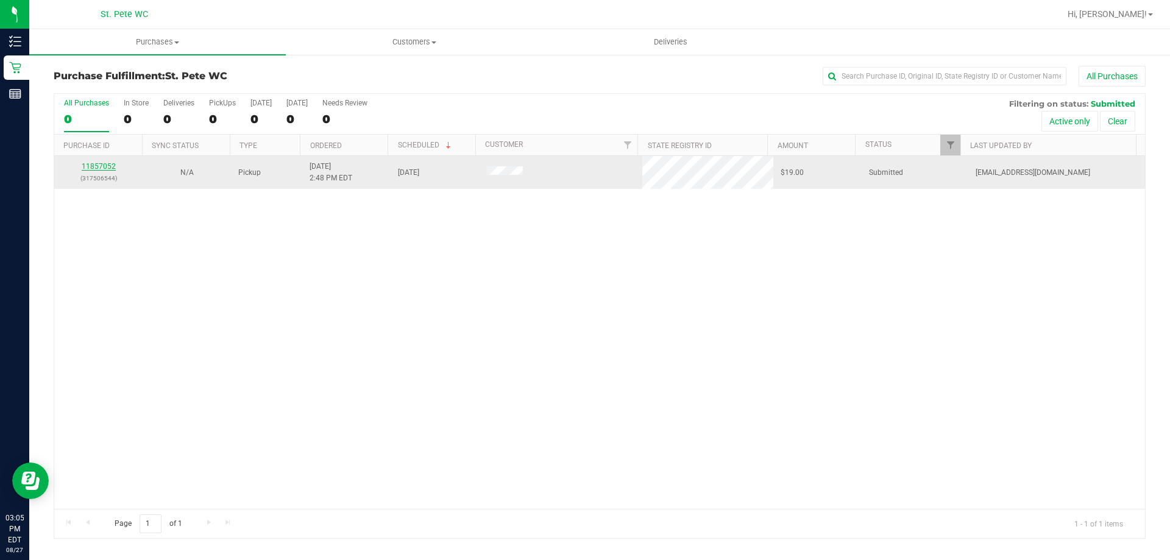
click at [110, 168] on link "11857052" at bounding box center [99, 166] width 34 height 9
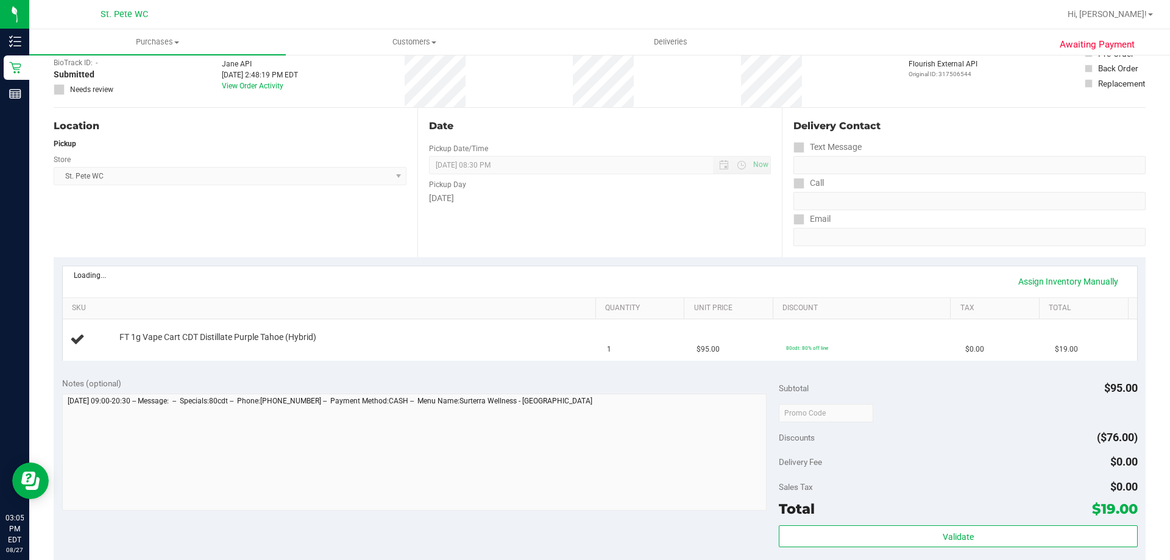
scroll to position [244, 0]
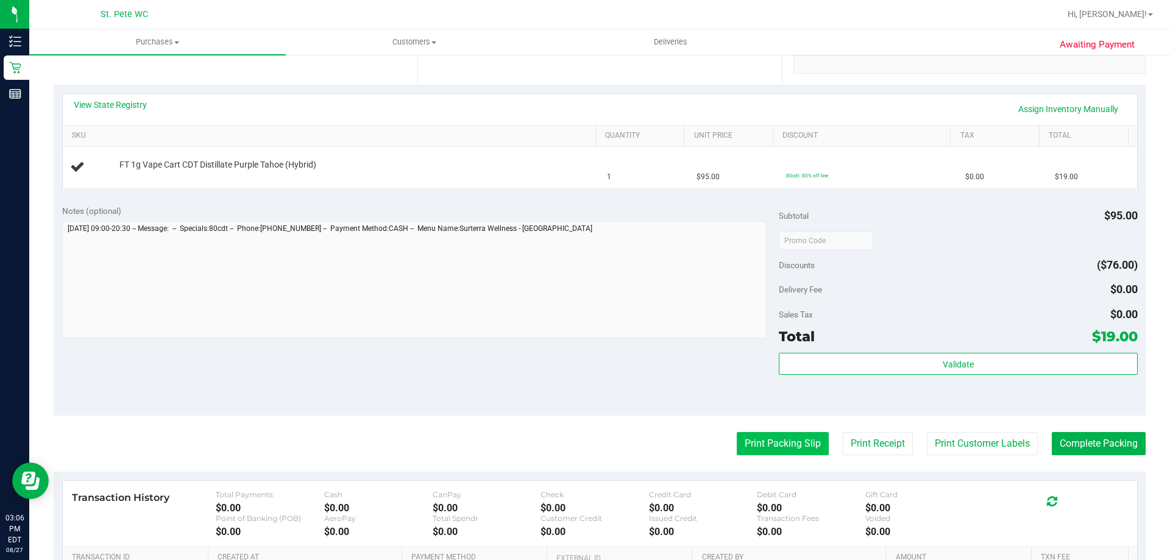
click at [801, 449] on button "Print Packing Slip" at bounding box center [783, 443] width 92 height 23
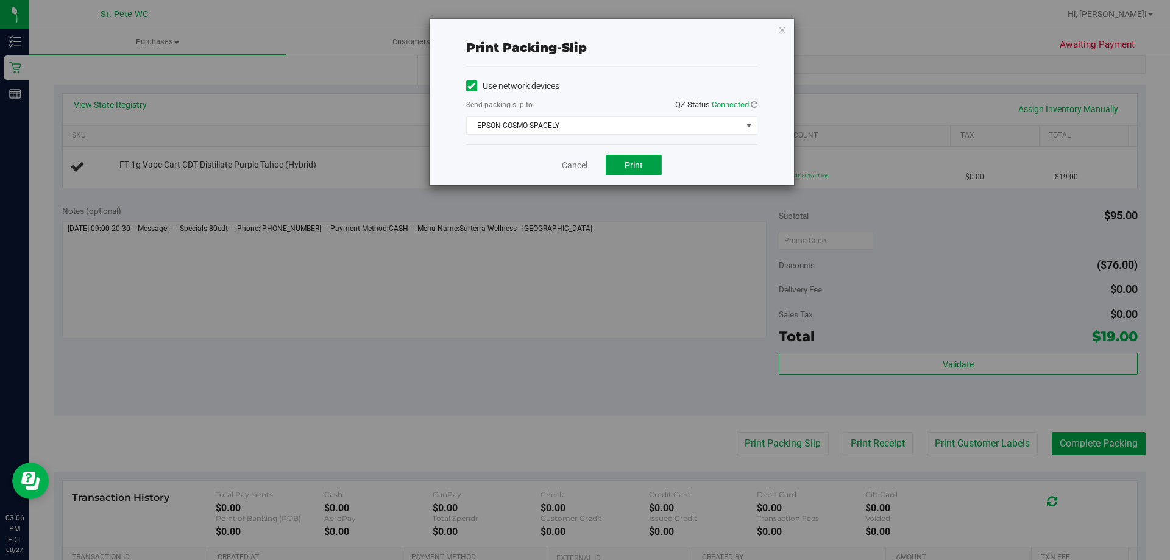
click at [632, 157] on button "Print" at bounding box center [634, 165] width 56 height 21
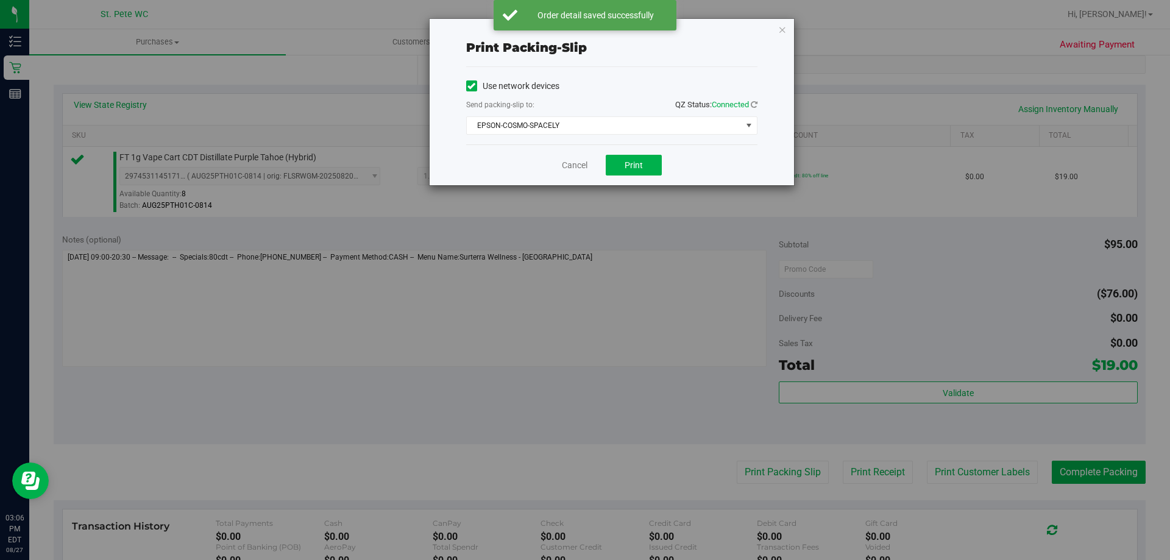
click at [783, 18] on div "Print packing-slip Use network devices Send packing-slip to: QZ Status: Connect…" at bounding box center [590, 280] width 1180 height 560
click at [782, 26] on icon "button" at bounding box center [783, 29] width 9 height 15
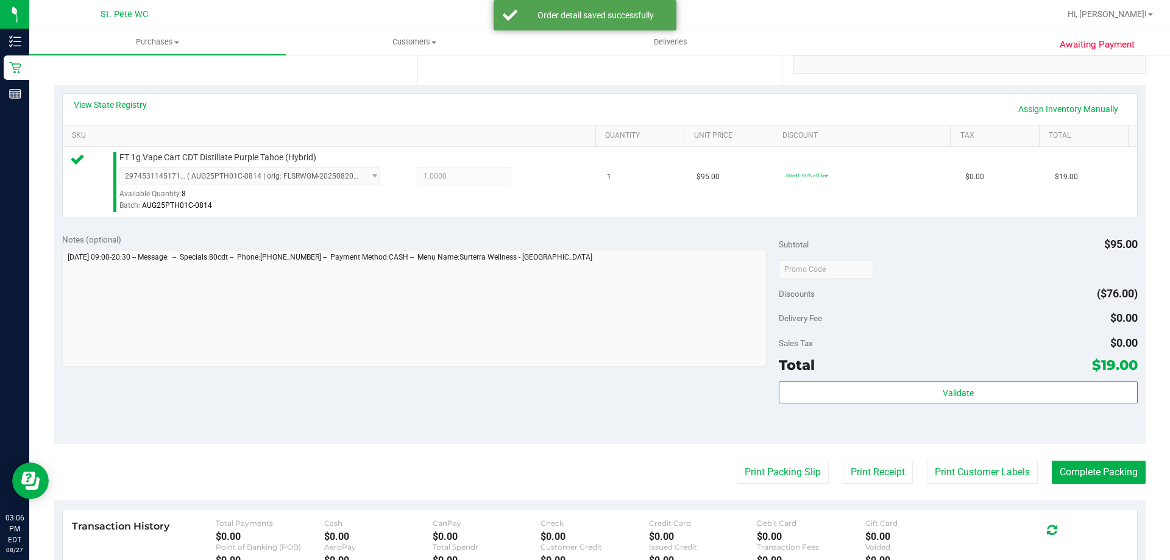
click at [921, 405] on div "Validate" at bounding box center [958, 409] width 358 height 55
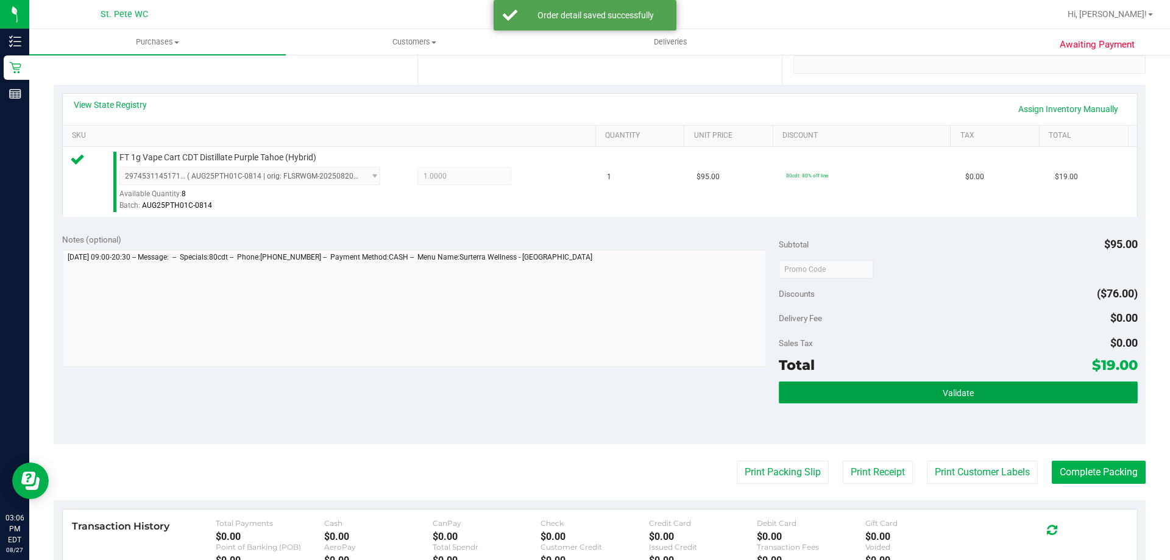
click at [921, 402] on button "Validate" at bounding box center [958, 393] width 358 height 22
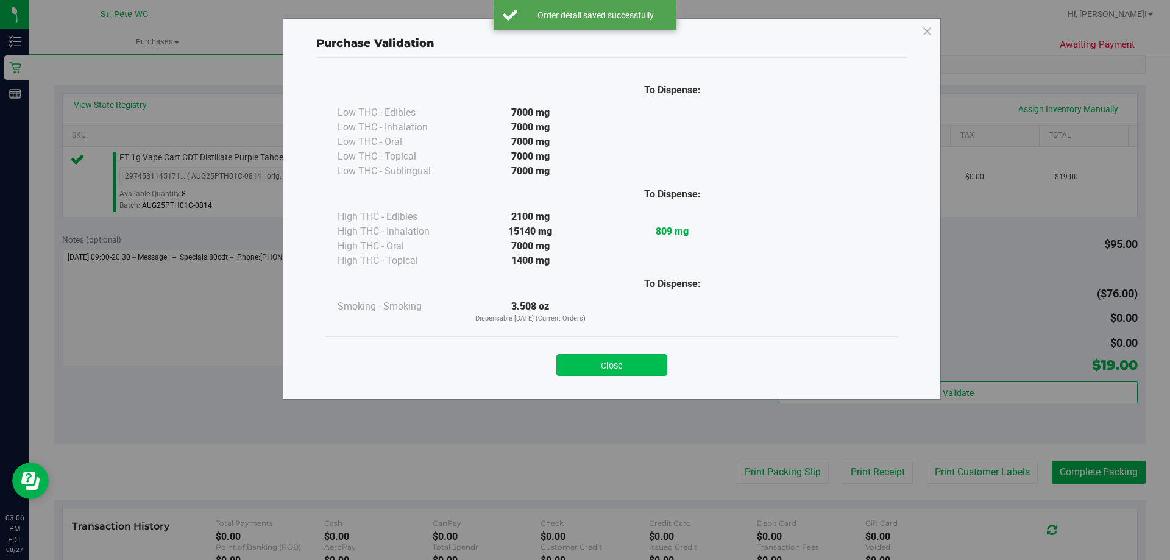
click at [610, 368] on button "Close" at bounding box center [612, 365] width 111 height 22
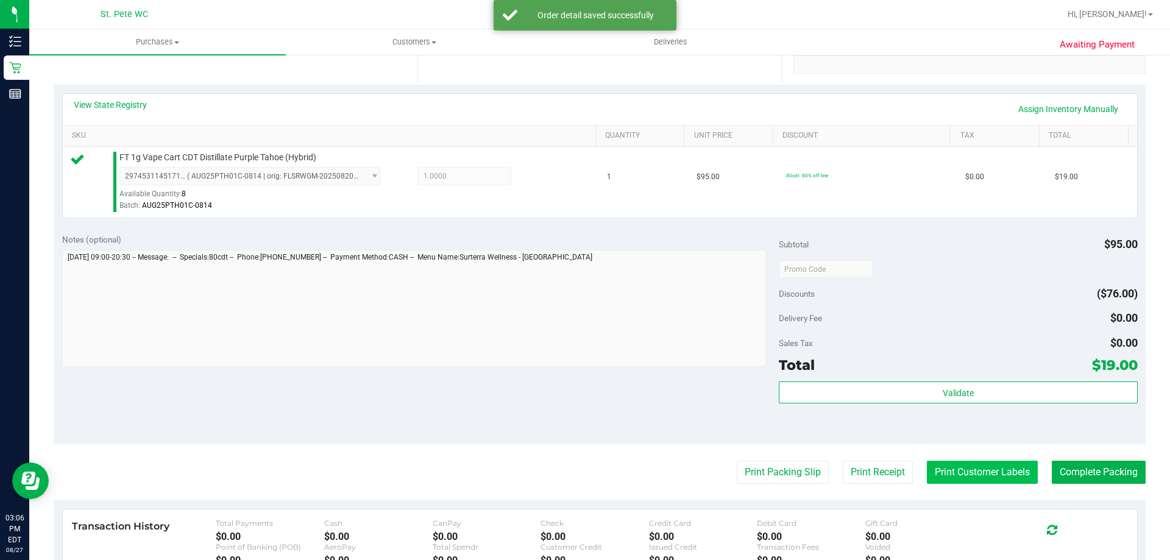
click at [927, 476] on button "Print Customer Labels" at bounding box center [982, 472] width 111 height 23
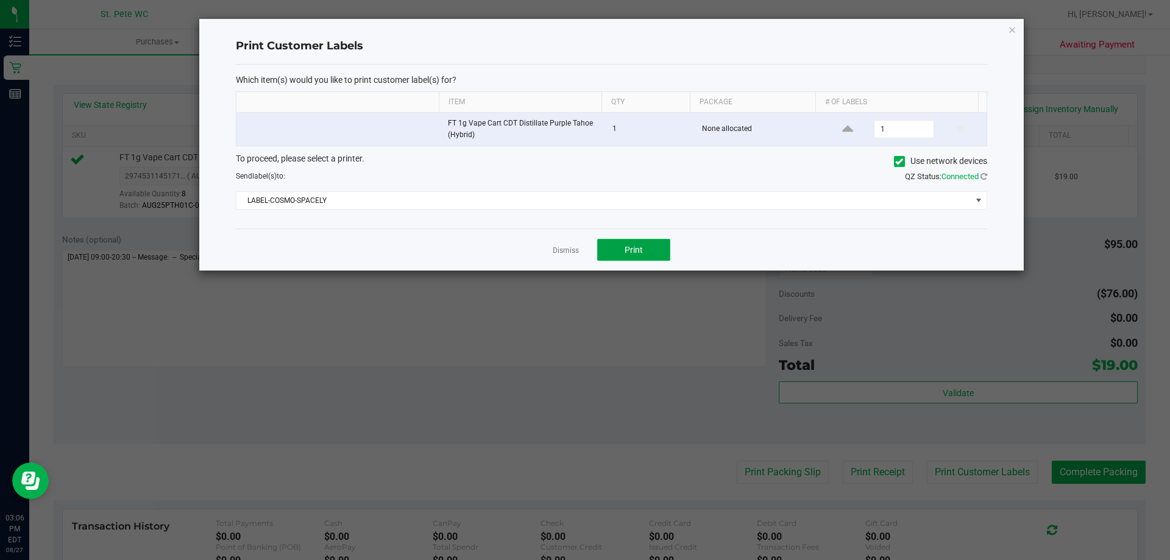
click at [634, 251] on span "Print" at bounding box center [634, 250] width 18 height 10
click at [1016, 27] on icon "button" at bounding box center [1012, 29] width 9 height 15
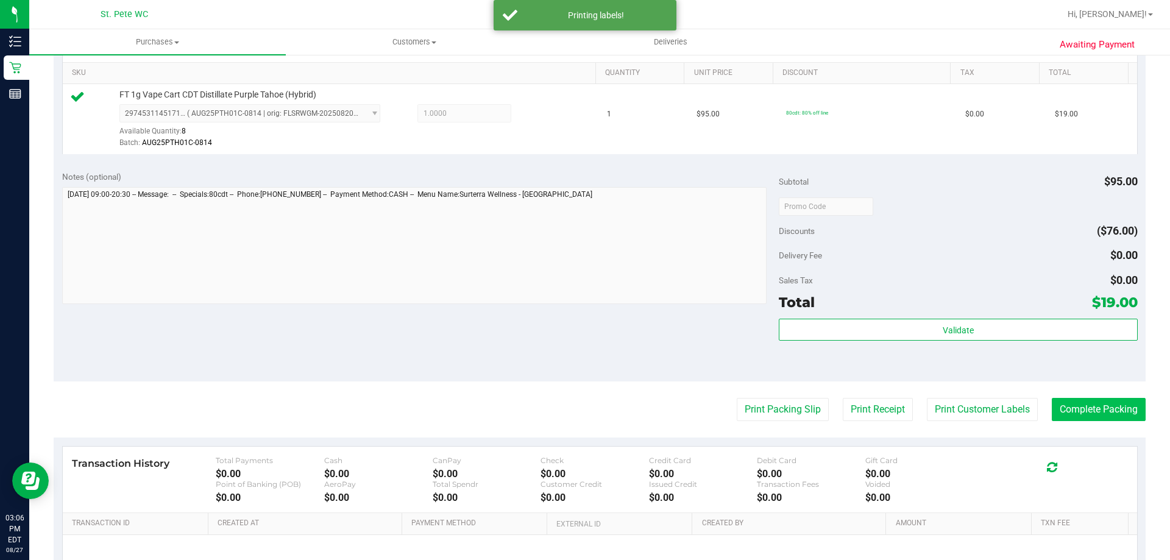
scroll to position [366, 0]
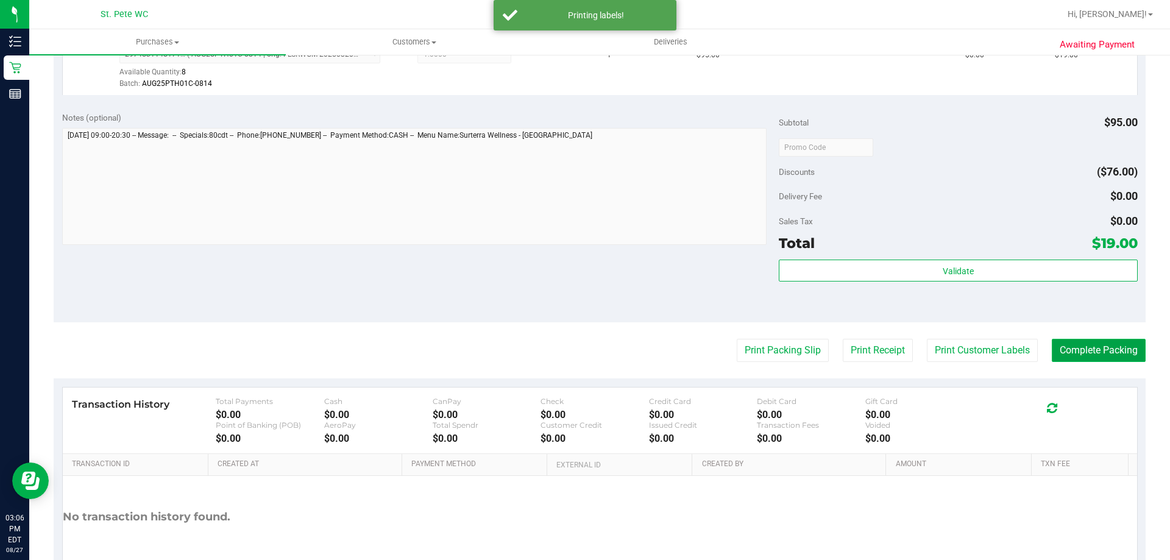
click at [1098, 346] on button "Complete Packing" at bounding box center [1099, 350] width 94 height 23
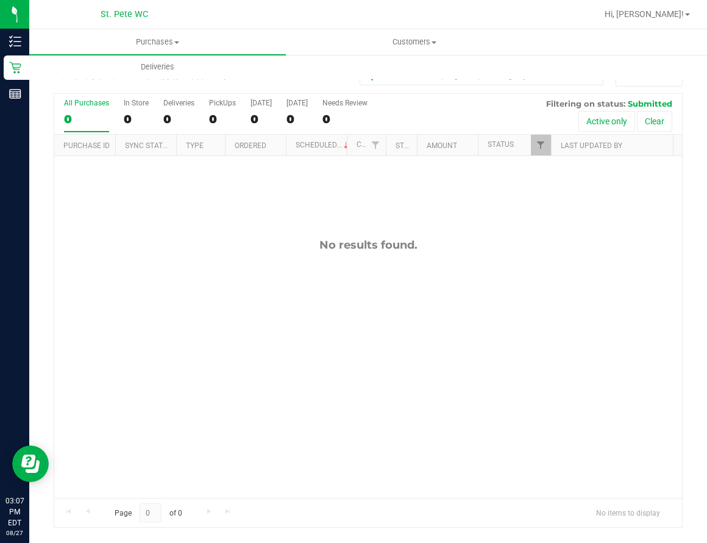
click at [283, 310] on div "No results found." at bounding box center [368, 368] width 628 height 424
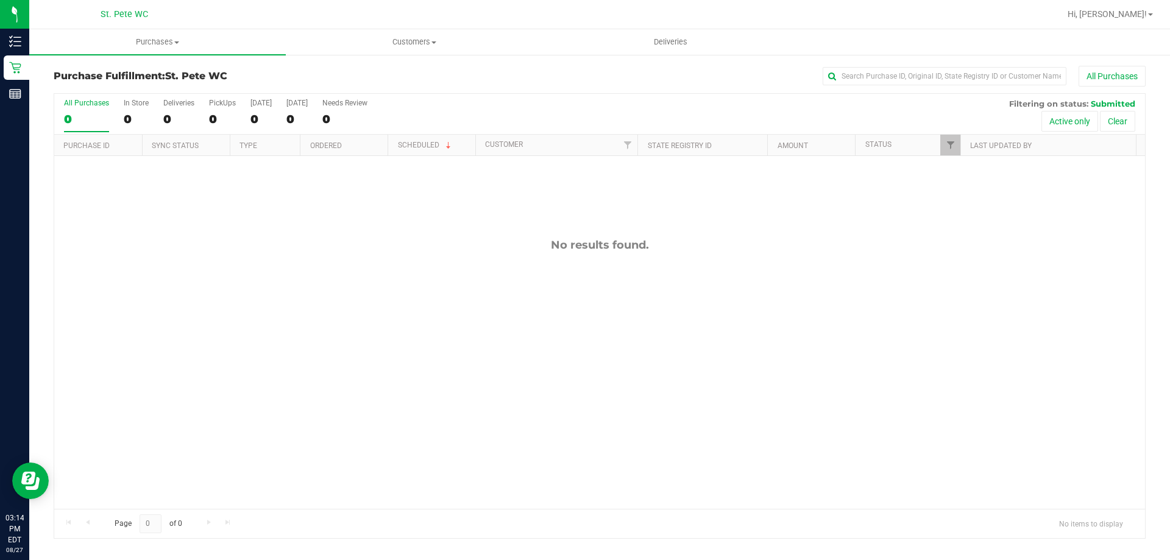
click at [483, 301] on div "No results found." at bounding box center [599, 373] width 1091 height 435
click at [444, 306] on div "No results found." at bounding box center [599, 373] width 1091 height 435
click at [954, 141] on span "Filter" at bounding box center [951, 145] width 10 height 10
click at [954, 278] on input "Packed" at bounding box center [957, 280] width 8 height 8
checkbox input "true"
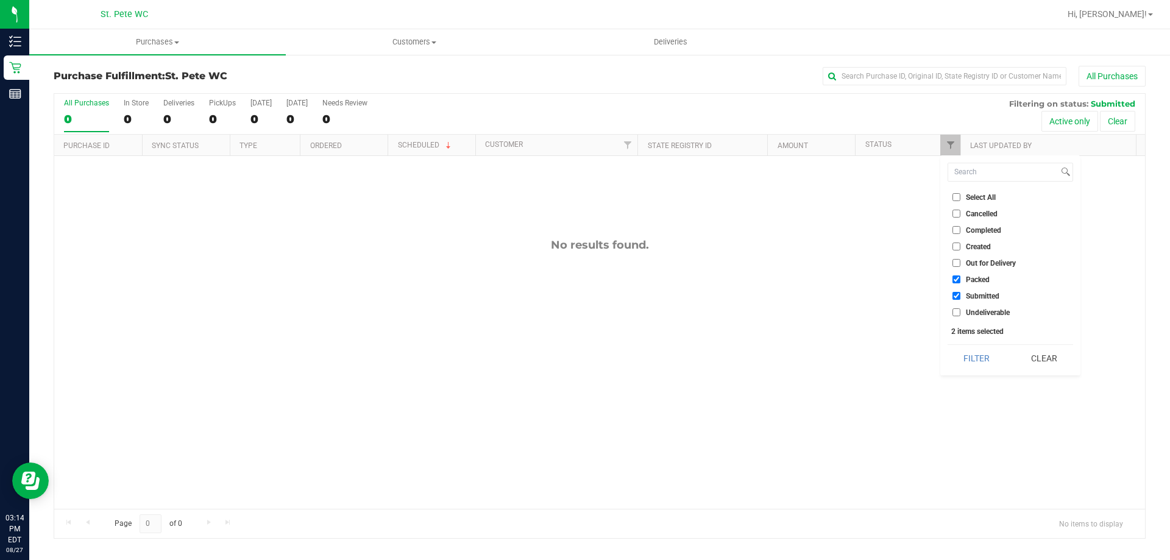
click at [953, 296] on input "Submitted" at bounding box center [957, 296] width 8 height 8
checkbox input "false"
click at [972, 357] on button "Filter" at bounding box center [977, 358] width 59 height 27
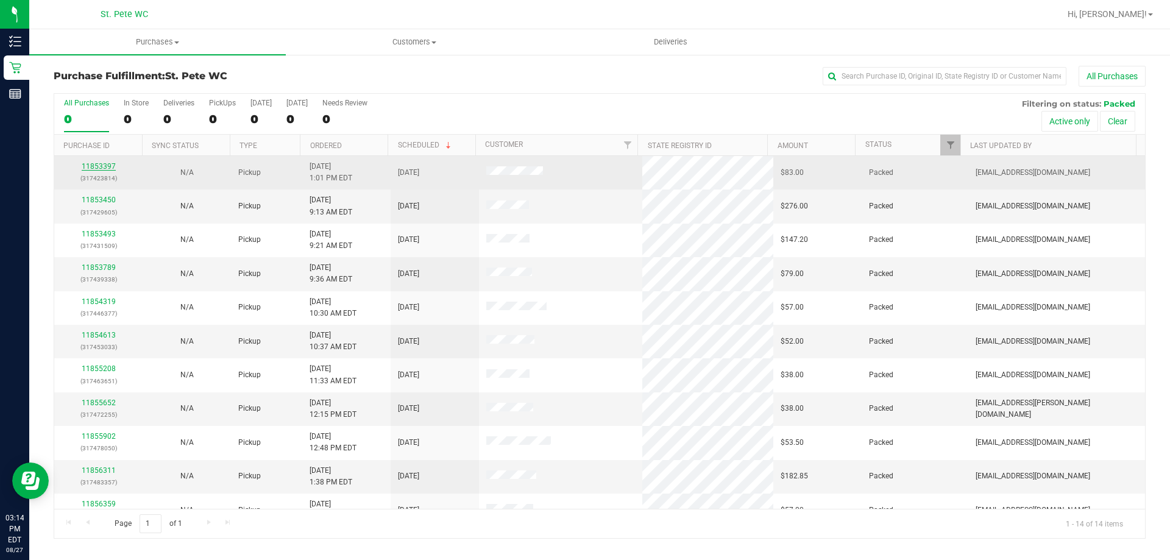
click at [102, 165] on link "11853397" at bounding box center [99, 166] width 34 height 9
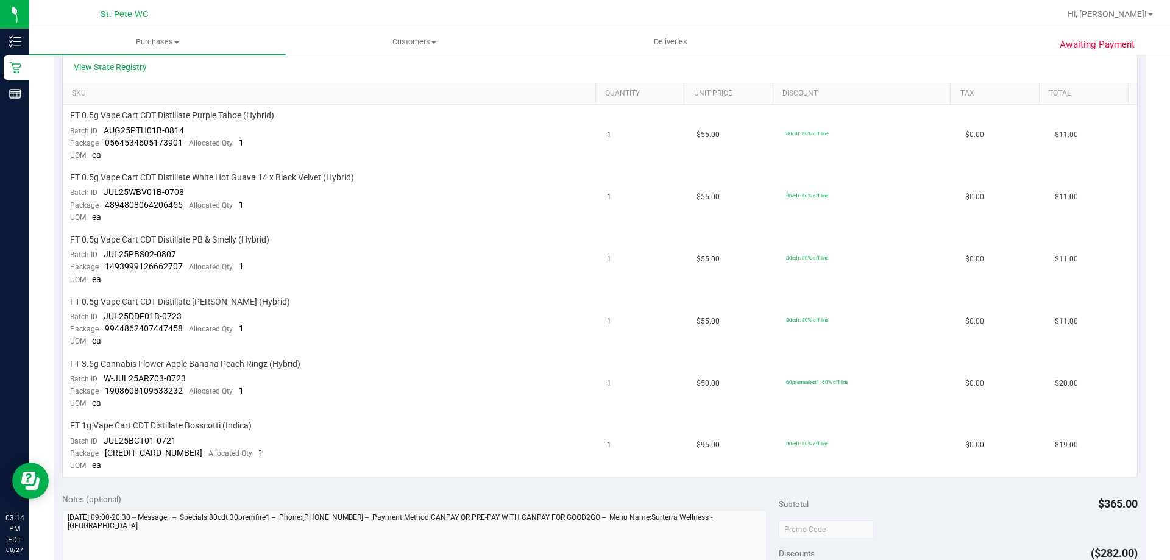
scroll to position [305, 0]
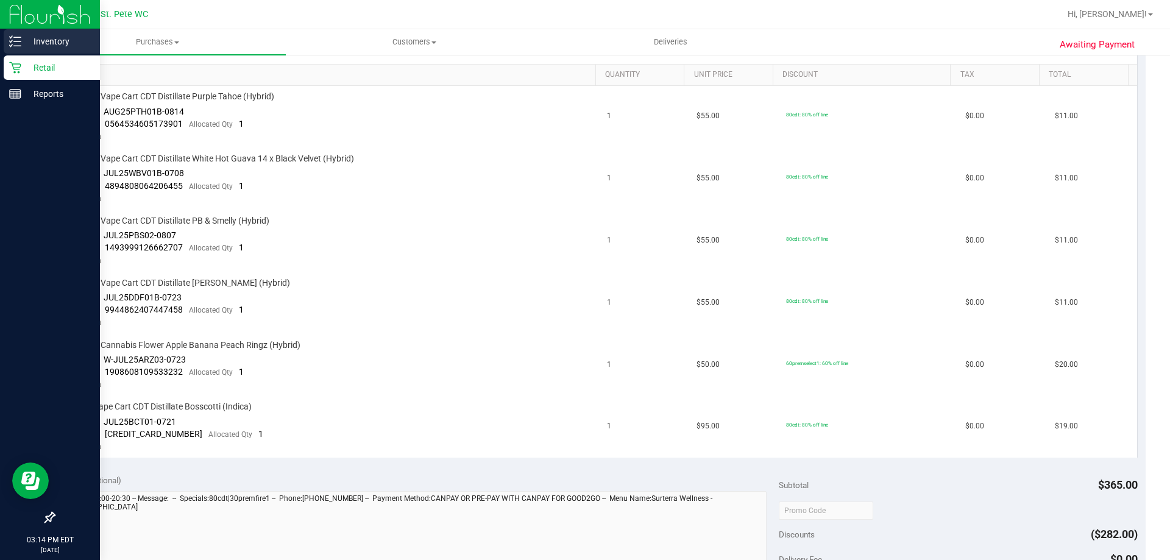
click at [18, 43] on icon at bounding box center [15, 41] width 12 height 12
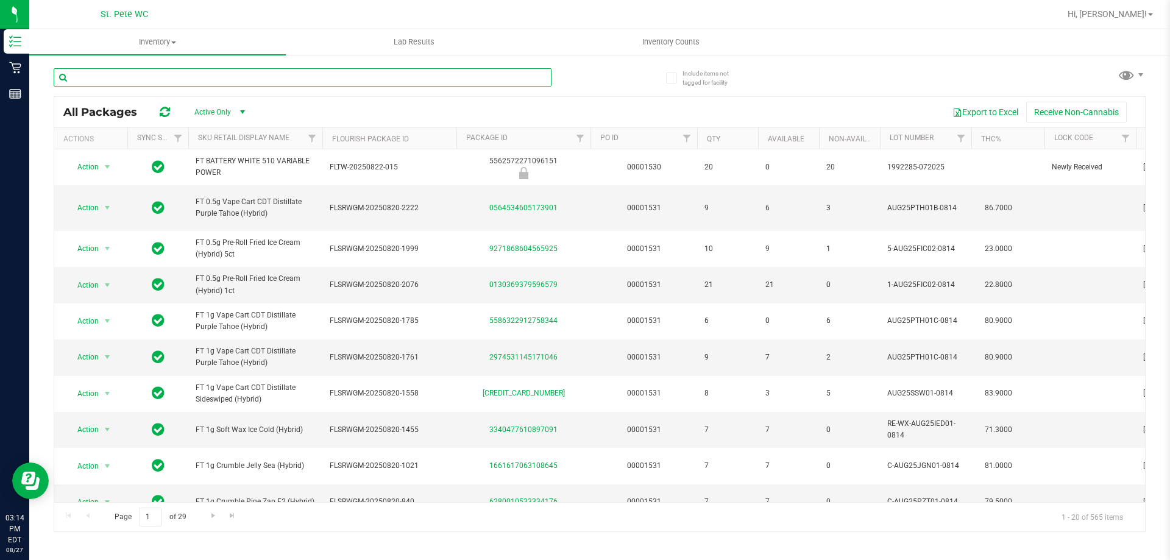
click at [268, 81] on input "text" at bounding box center [303, 77] width 498 height 18
type input "pth"
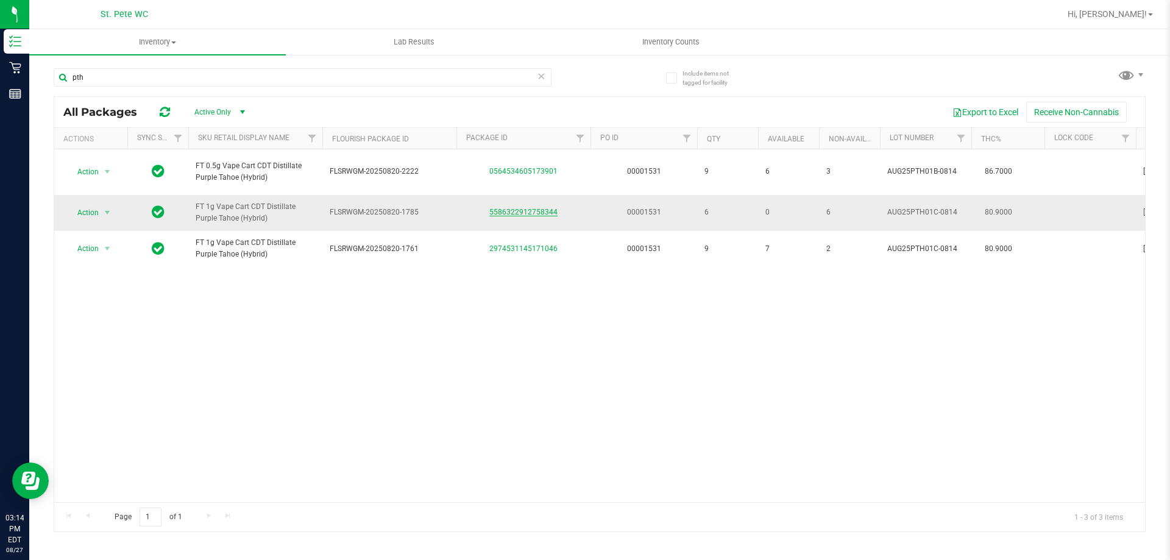
click at [550, 216] on link "5586322912758344" at bounding box center [524, 212] width 68 height 9
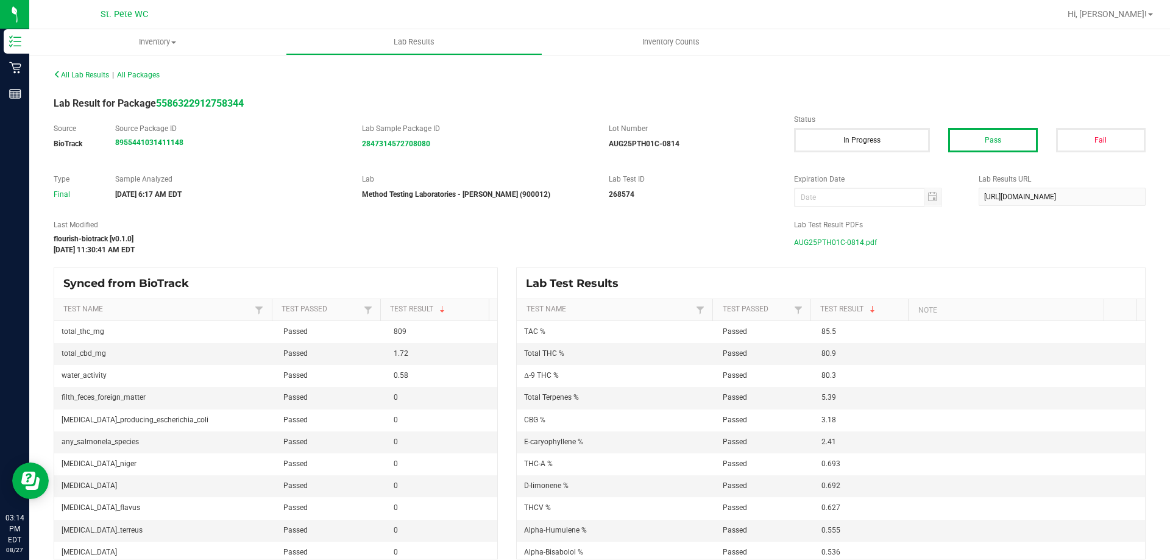
click at [805, 242] on span "AUG25PTH01C-0814.pdf" at bounding box center [835, 242] width 83 height 18
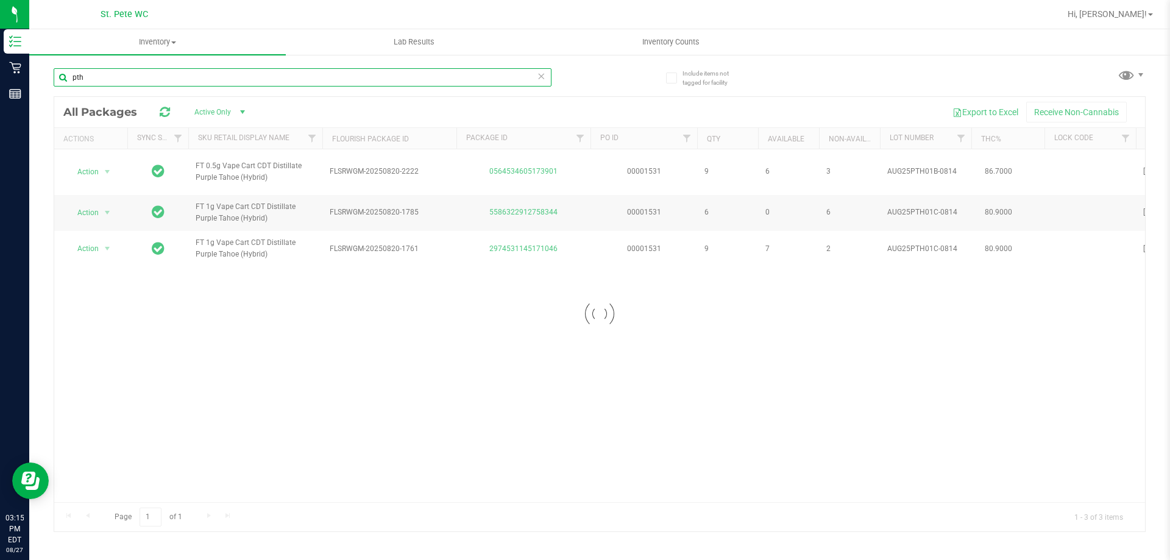
click at [233, 74] on input "pth" at bounding box center [303, 77] width 498 height 18
type input "p"
type input "bct"
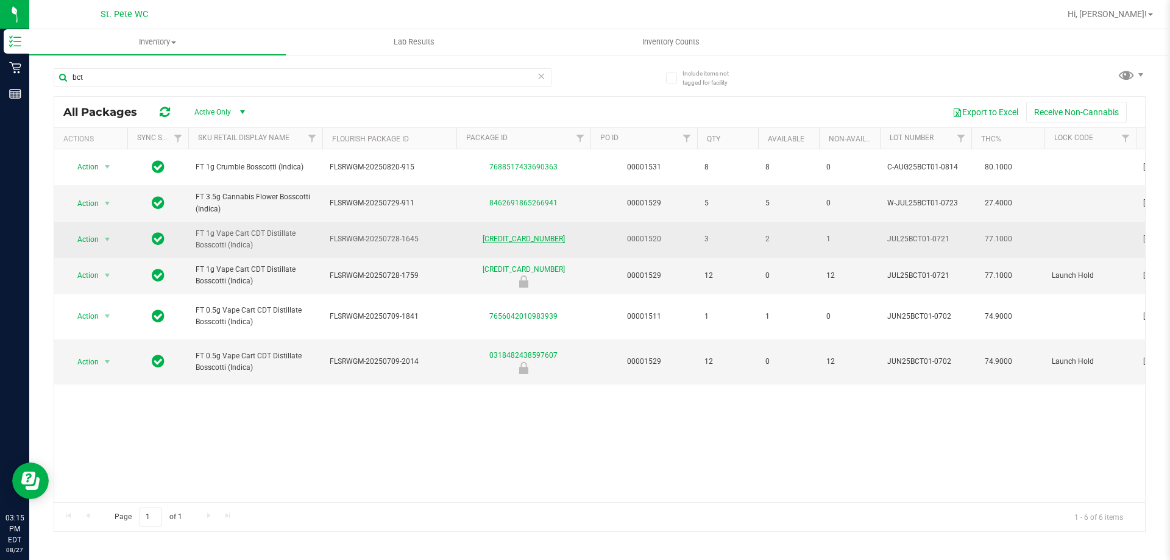
click at [511, 237] on link "[CREDIT_CARD_NUMBER]" at bounding box center [524, 239] width 82 height 9
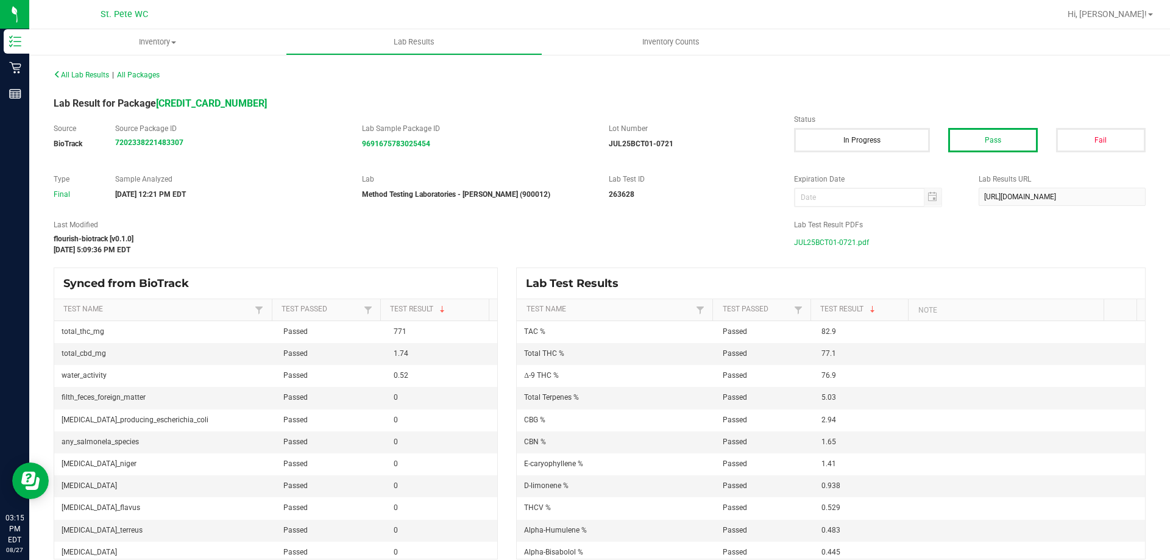
click at [833, 245] on span "JUL25BCT01-0721.pdf" at bounding box center [831, 242] width 75 height 18
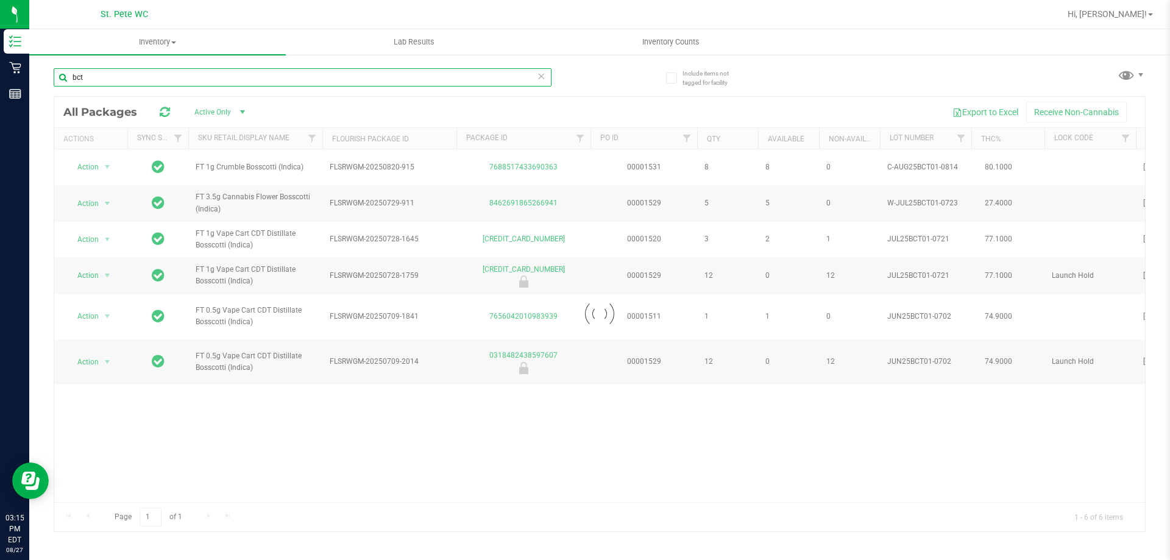
click at [248, 80] on input "bct" at bounding box center [303, 77] width 498 height 18
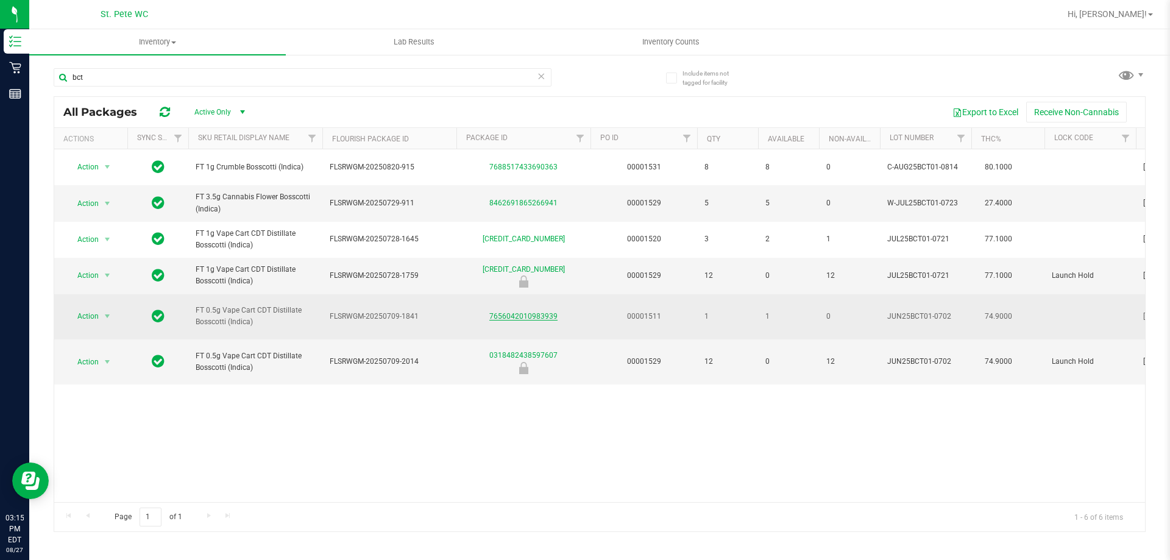
click at [529, 316] on link "7656042010983939" at bounding box center [524, 316] width 68 height 9
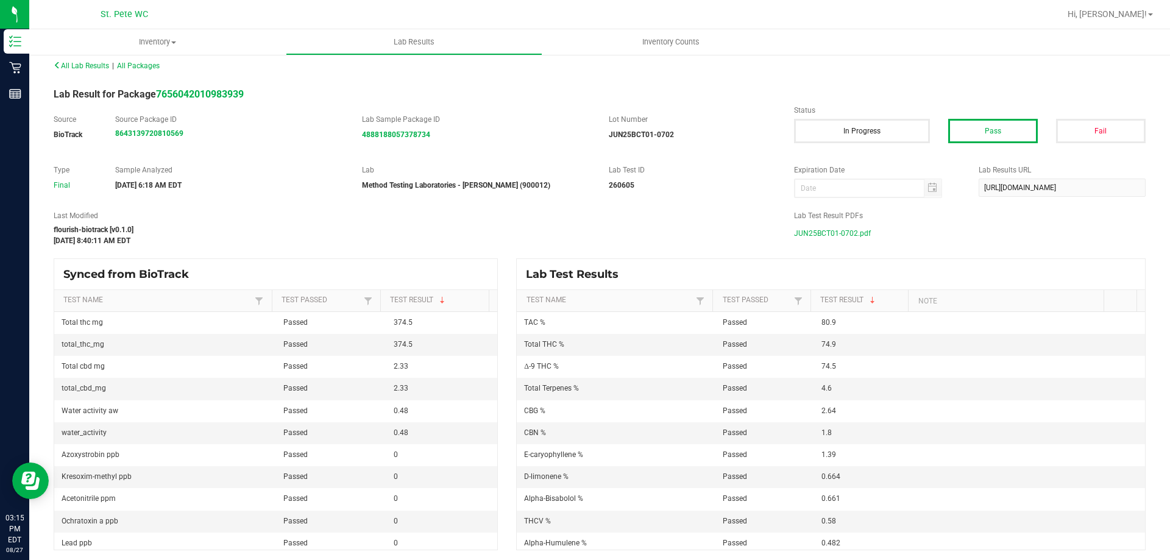
scroll to position [12, 0]
click at [841, 230] on span "JUN25BCT01-0702.pdf" at bounding box center [832, 231] width 77 height 18
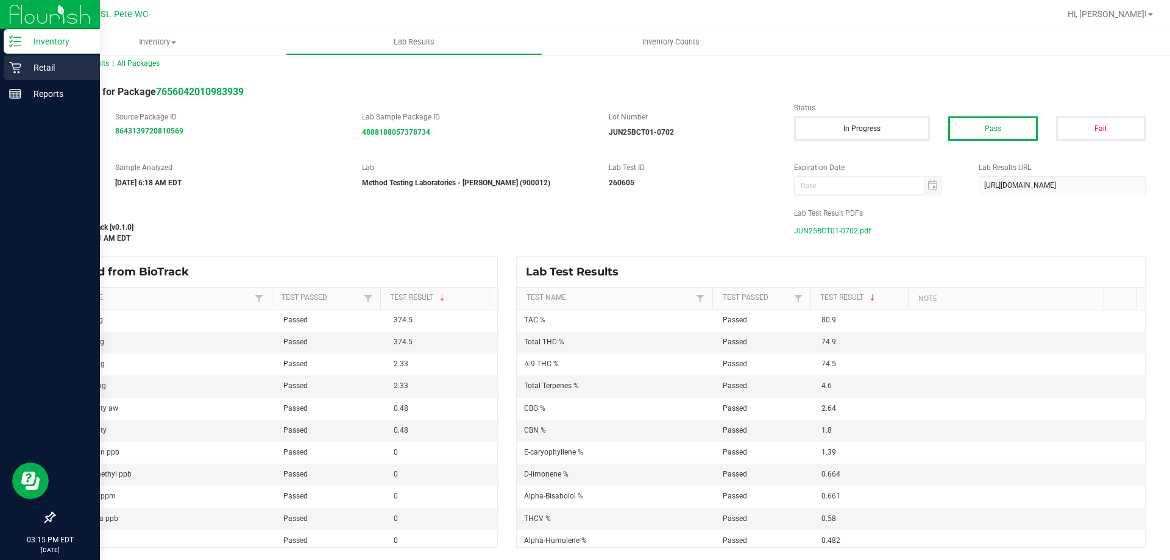
click at [31, 64] on p "Retail" at bounding box center [57, 67] width 73 height 15
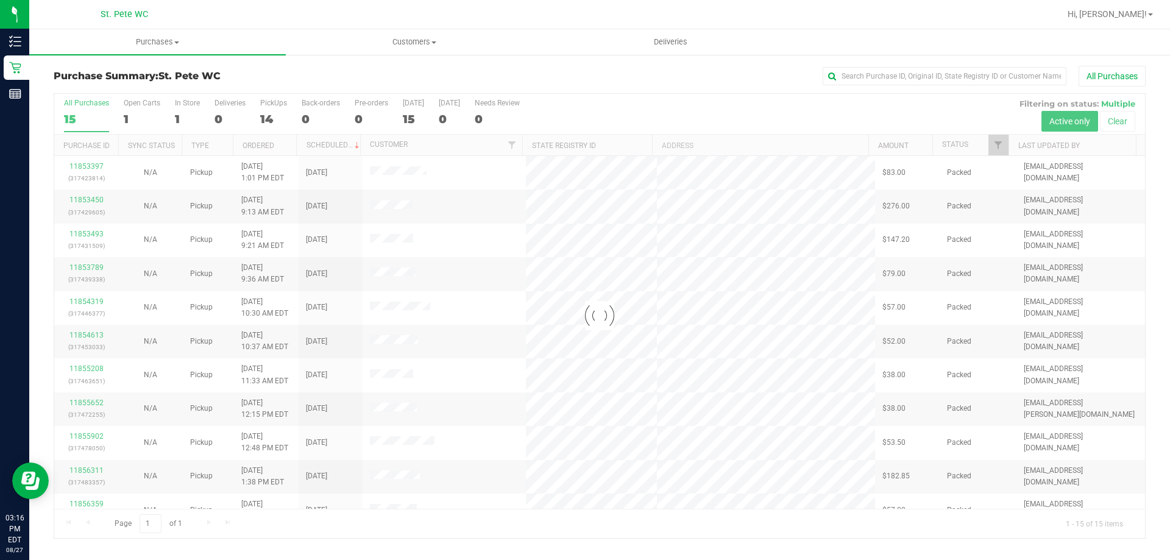
click at [89, 166] on div at bounding box center [599, 316] width 1091 height 444
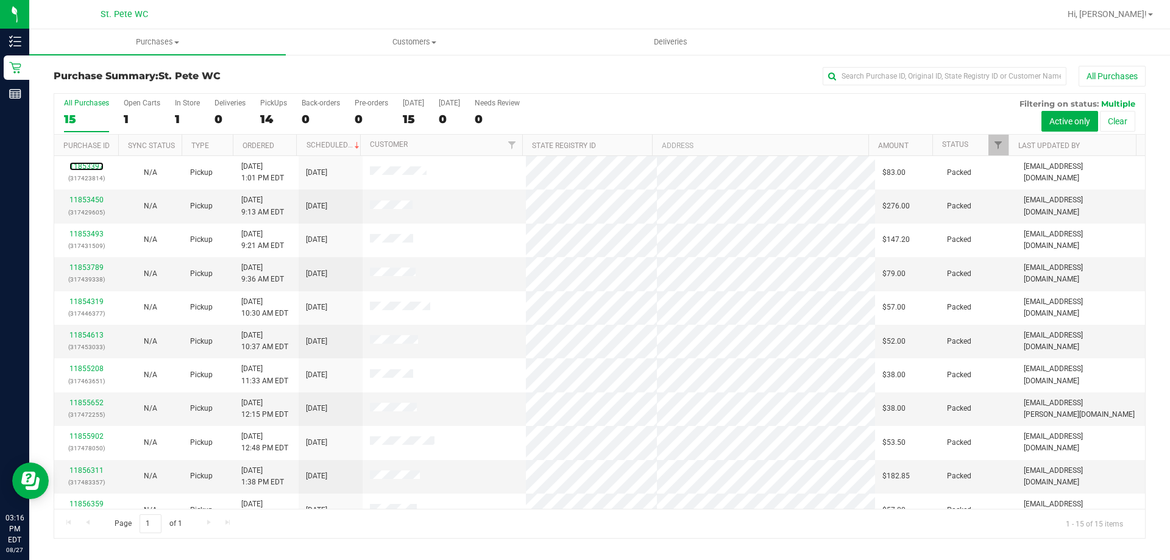
click at [83, 167] on link "11853397" at bounding box center [86, 166] width 34 height 9
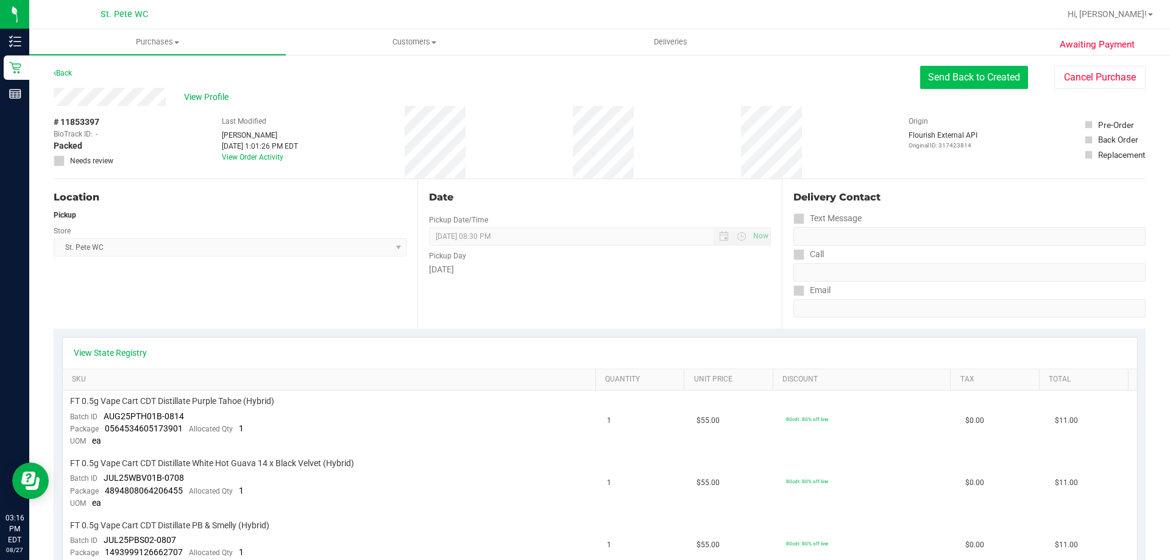
click at [970, 85] on button "Send Back to Created" at bounding box center [975, 77] width 108 height 23
click at [959, 70] on div "Purchases Summary of purchases Fulfillment All purchases Customers All customer…" at bounding box center [599, 294] width 1141 height 531
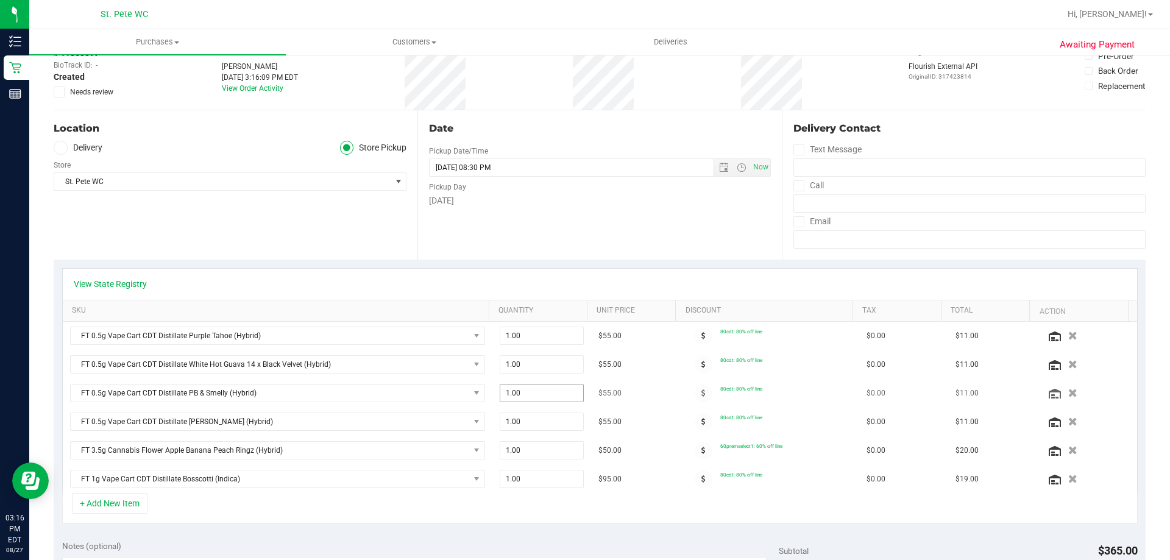
scroll to position [183, 0]
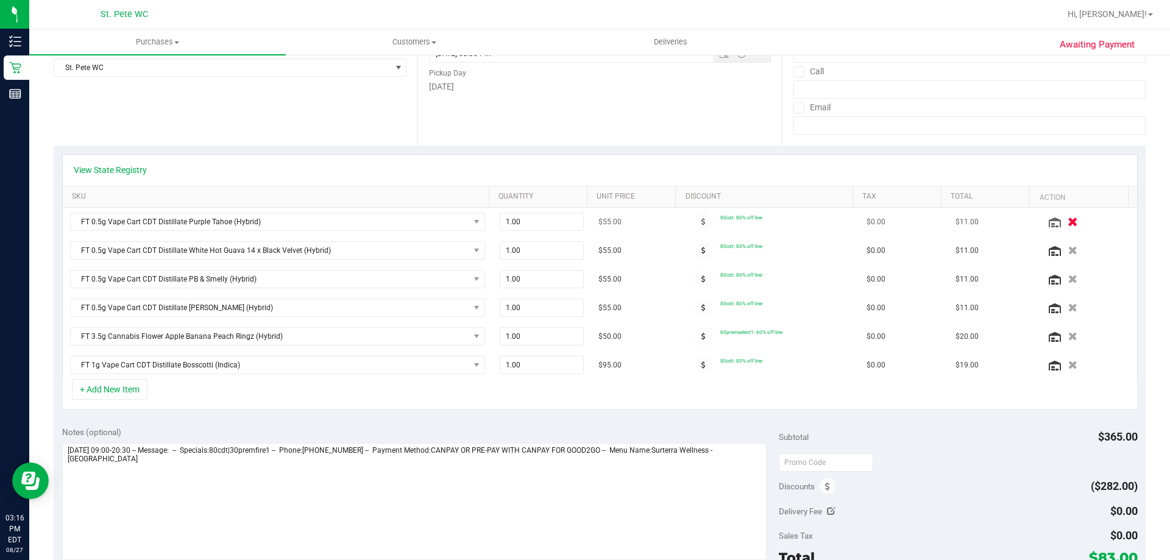
click at [1068, 221] on icon "button" at bounding box center [1073, 222] width 10 height 9
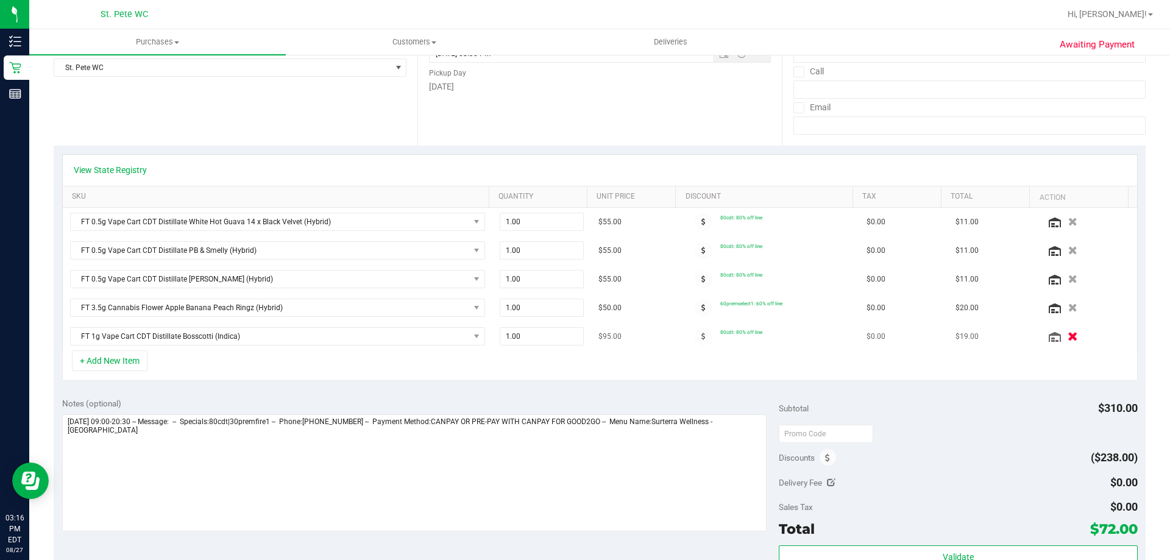
click at [1068, 337] on icon "button" at bounding box center [1073, 336] width 10 height 9
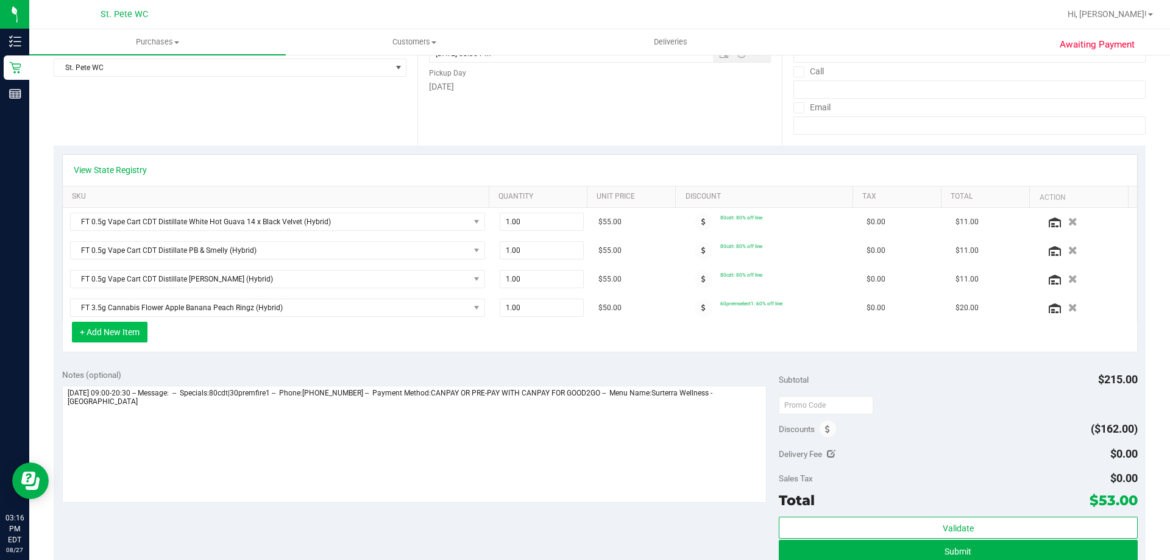
click at [109, 338] on button "+ Add New Item" at bounding box center [110, 332] width 76 height 21
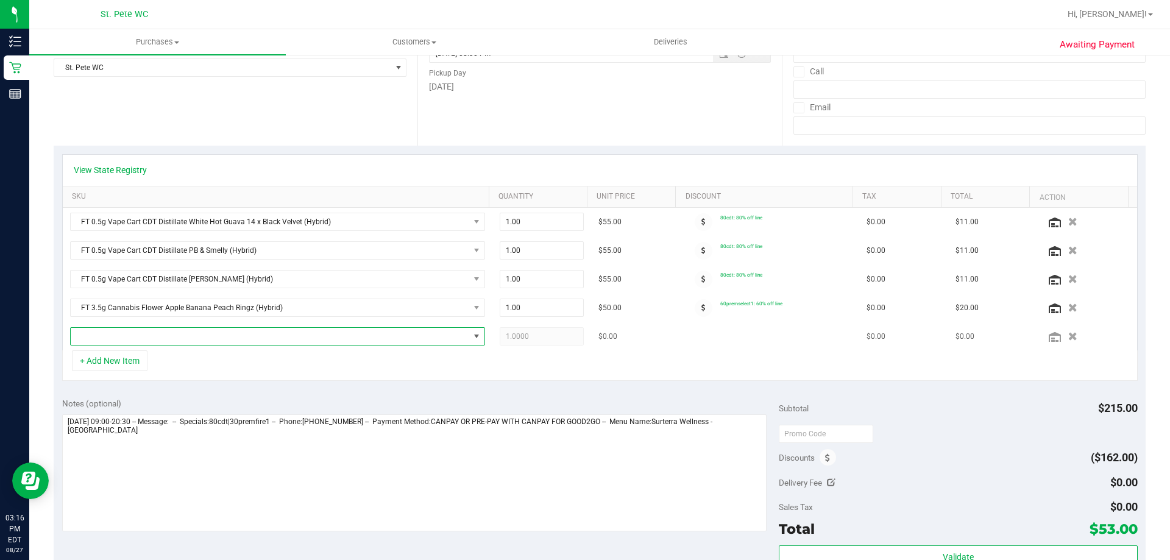
click at [142, 338] on span "NO DATA FOUND" at bounding box center [270, 336] width 399 height 17
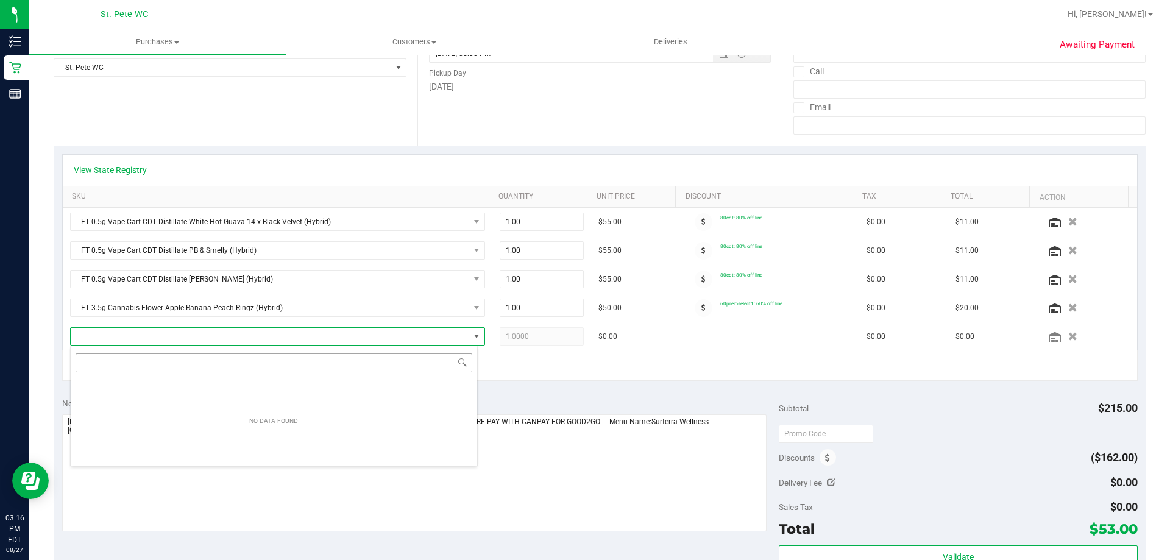
scroll to position [18, 404]
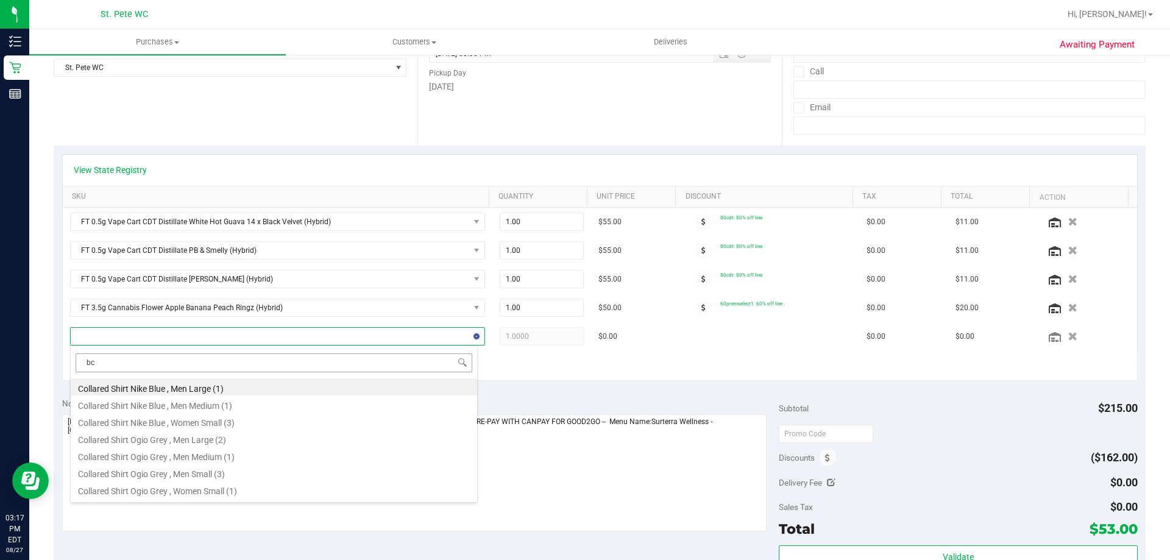
type input "bct"
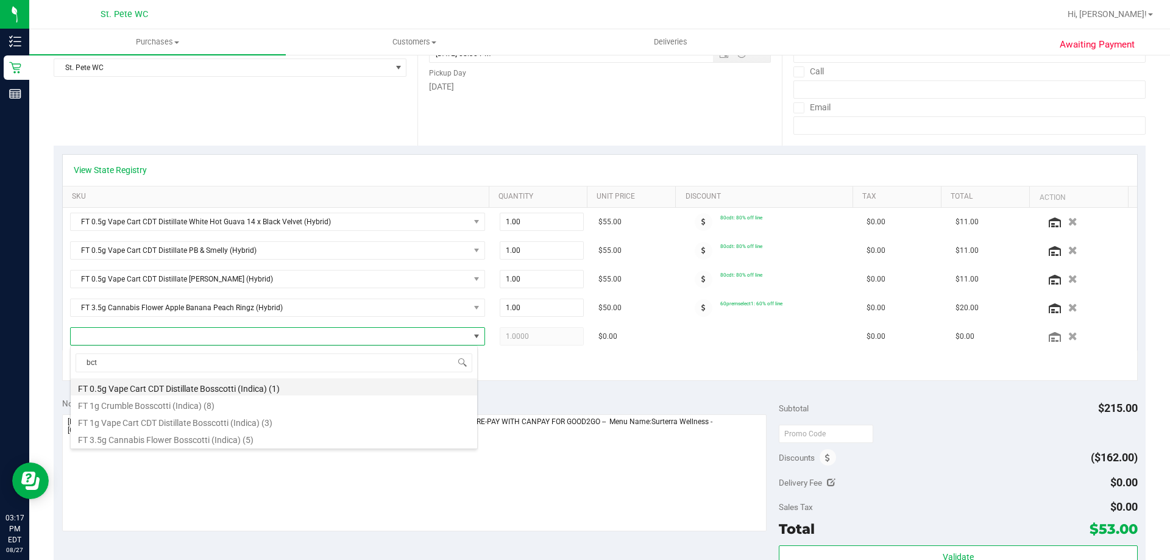
click at [148, 387] on li "FT 0.5g Vape Cart CDT Distillate Bosscotti (Indica) (1)" at bounding box center [274, 387] width 407 height 17
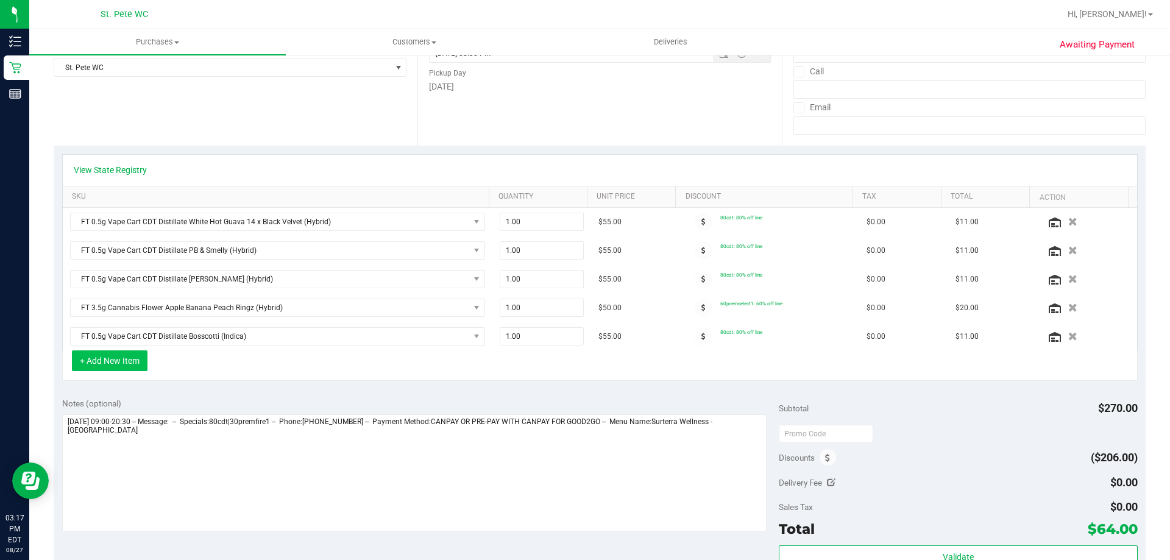
click at [114, 362] on button "+ Add New Item" at bounding box center [110, 361] width 76 height 21
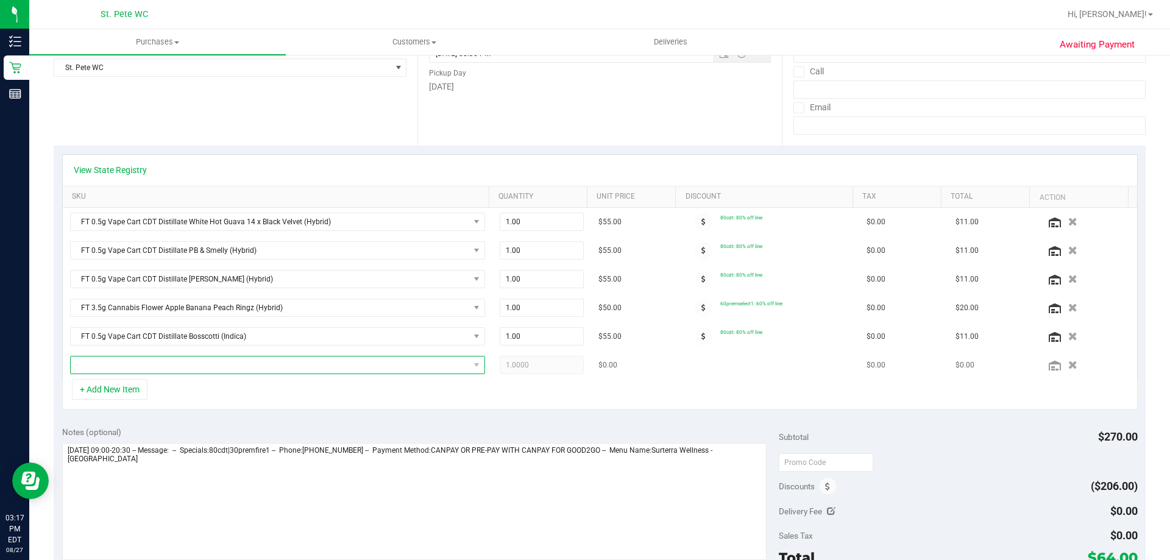
click at [168, 371] on span "NO DATA FOUND" at bounding box center [270, 365] width 399 height 17
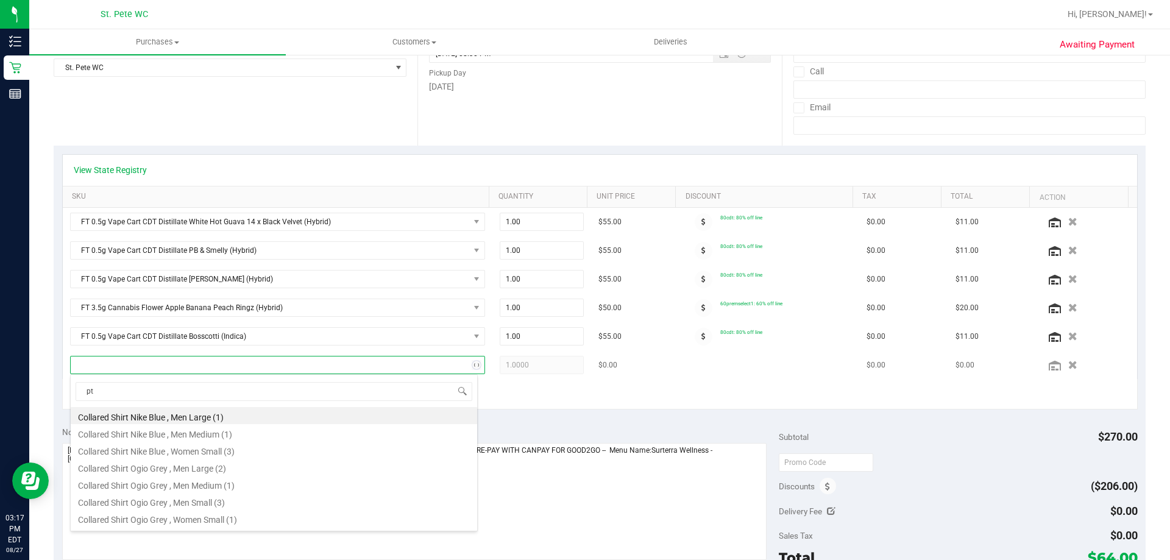
type input "pth"
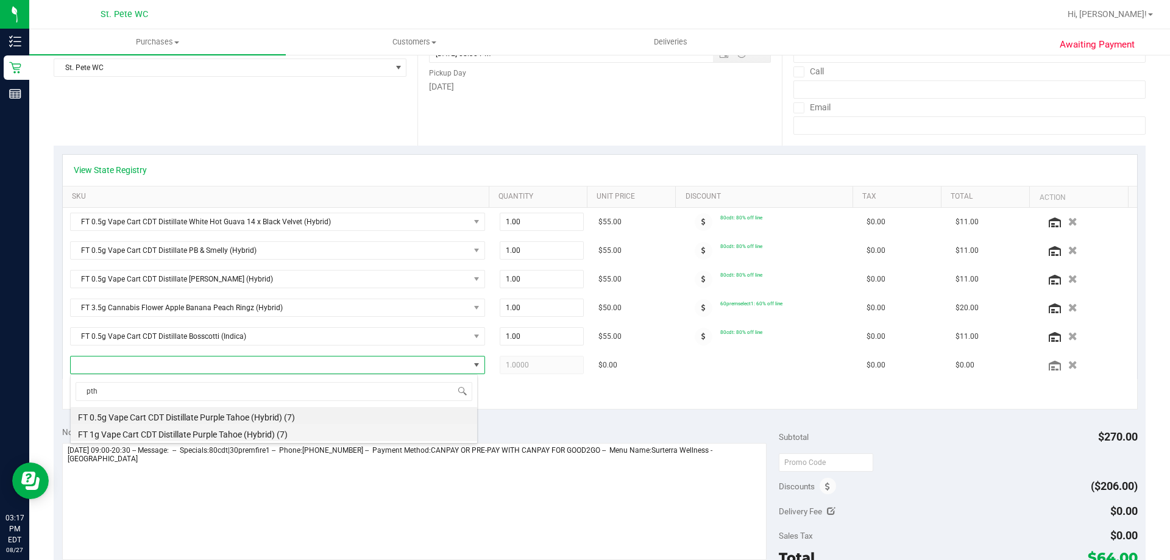
click at [182, 432] on li "FT 1g Vape Cart CDT Distillate Purple Tahoe (Hybrid) (7)" at bounding box center [274, 432] width 407 height 17
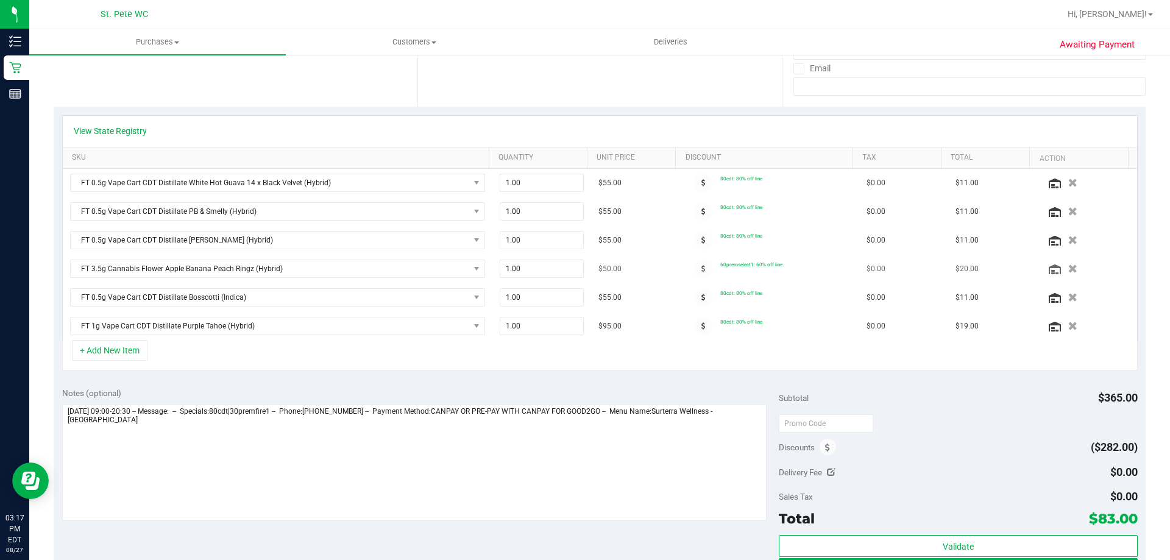
scroll to position [244, 0]
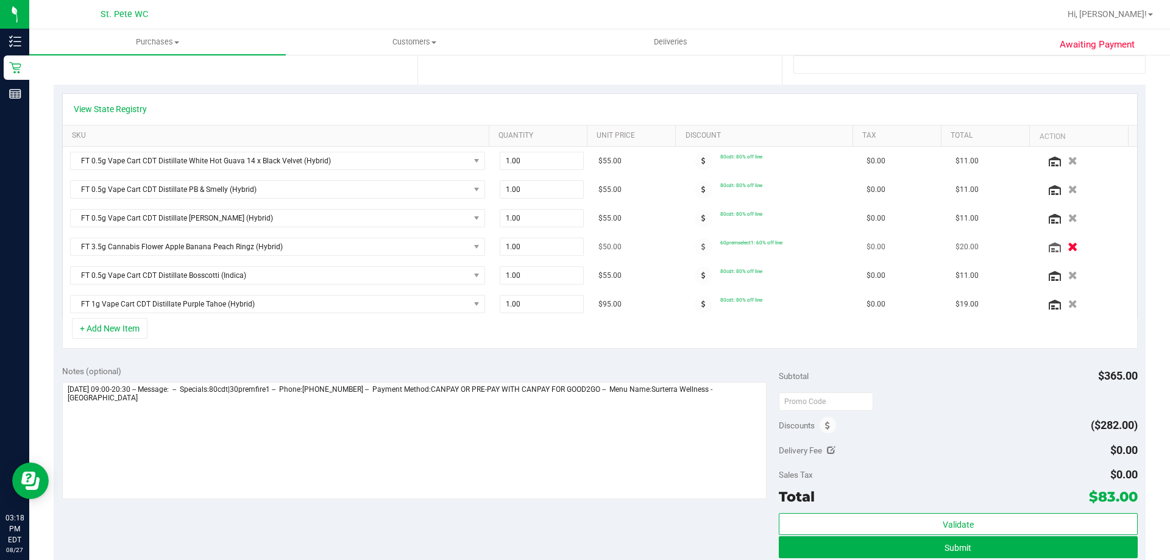
click at [1068, 248] on icon "button" at bounding box center [1073, 247] width 10 height 9
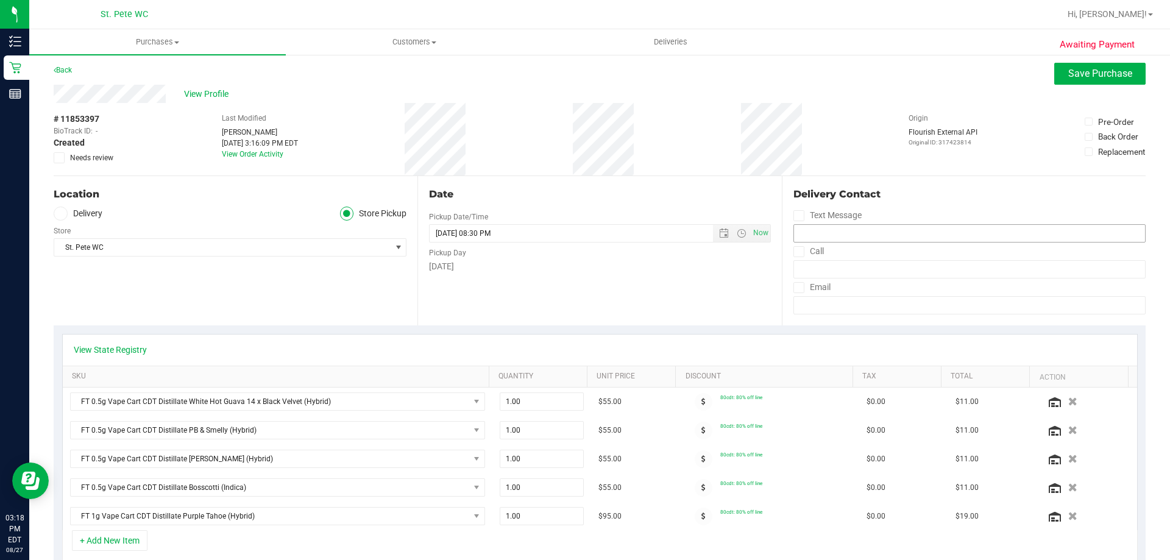
scroll to position [0, 0]
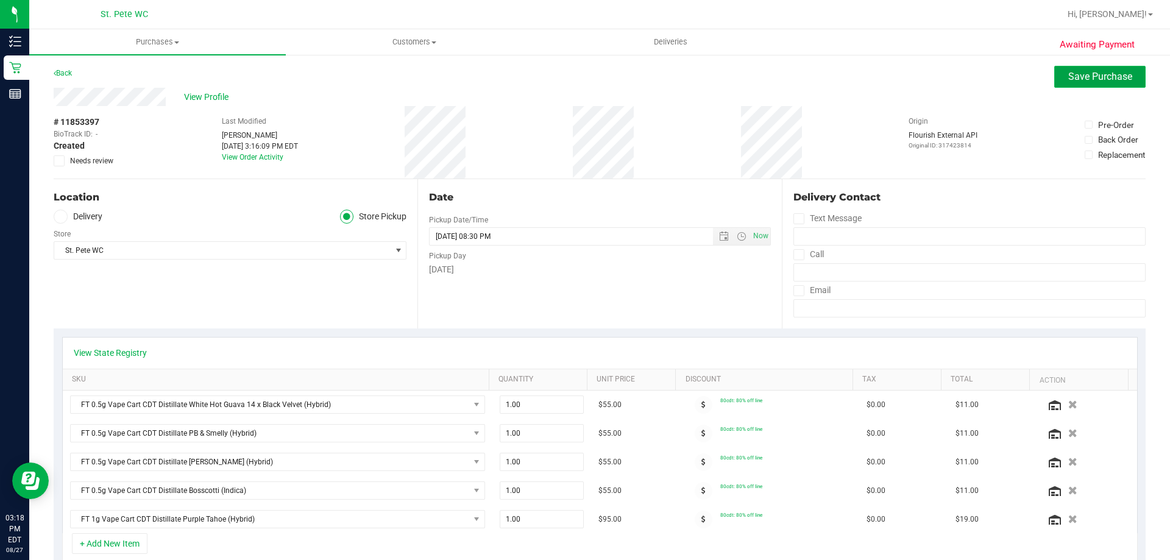
click at [1092, 76] on span "Save Purchase" at bounding box center [1101, 77] width 64 height 12
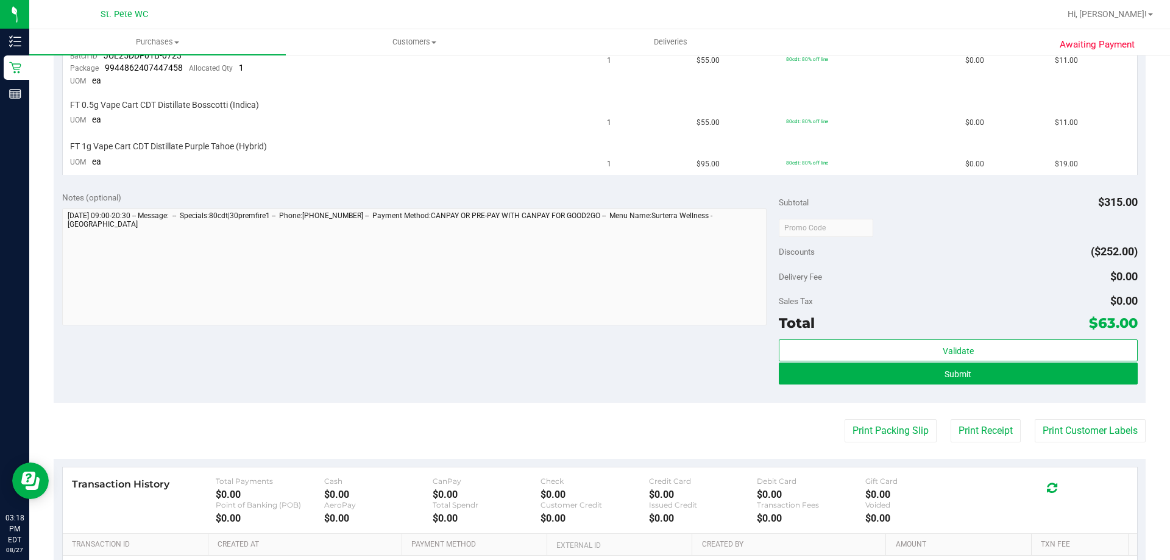
scroll to position [610, 0]
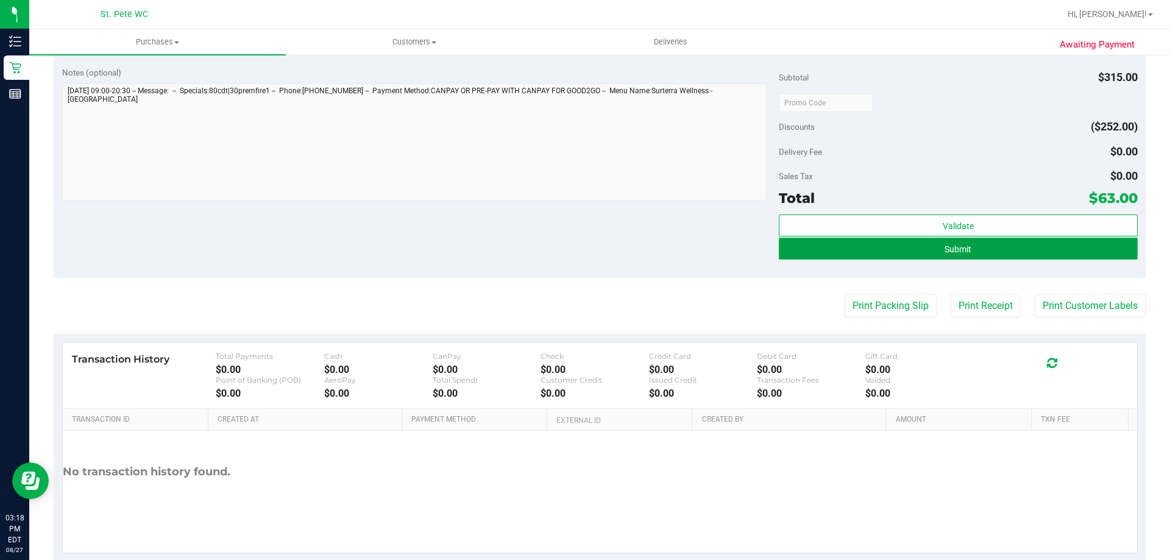
click at [927, 252] on button "Submit" at bounding box center [958, 249] width 358 height 22
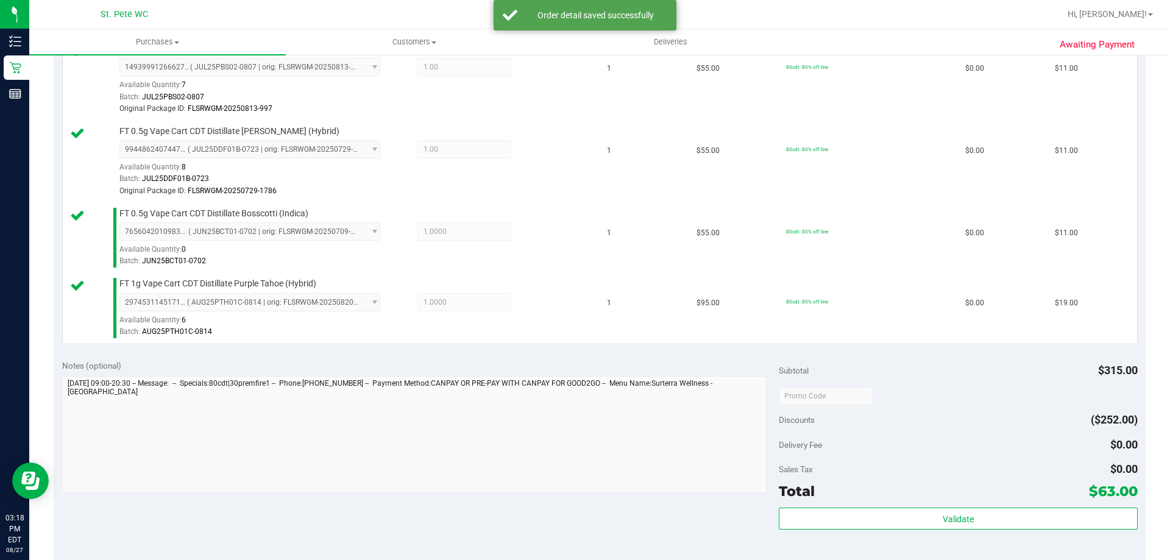
scroll to position [511, 0]
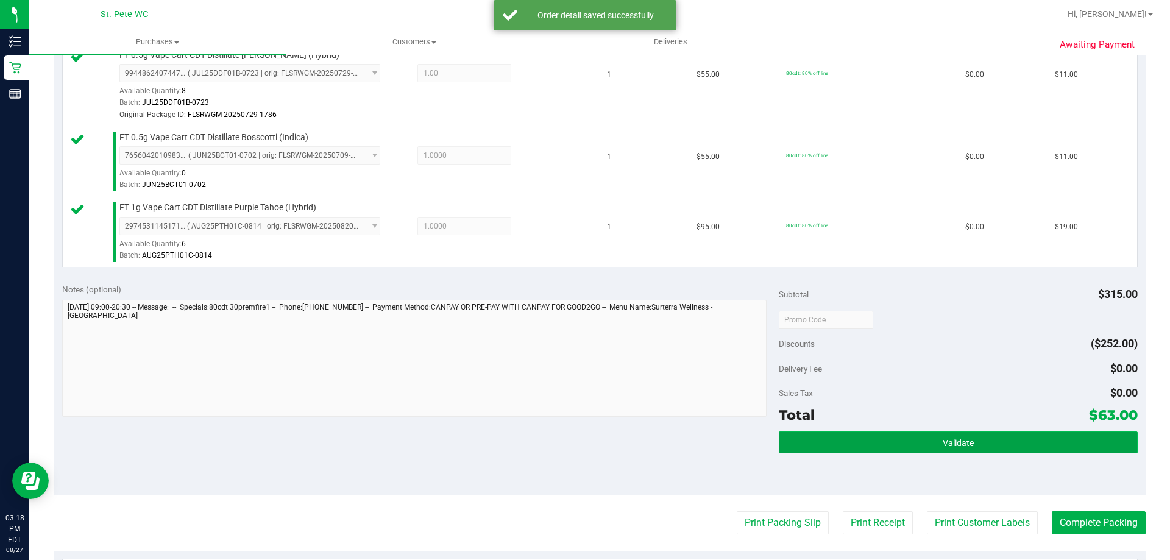
click at [875, 442] on button "Validate" at bounding box center [958, 443] width 358 height 22
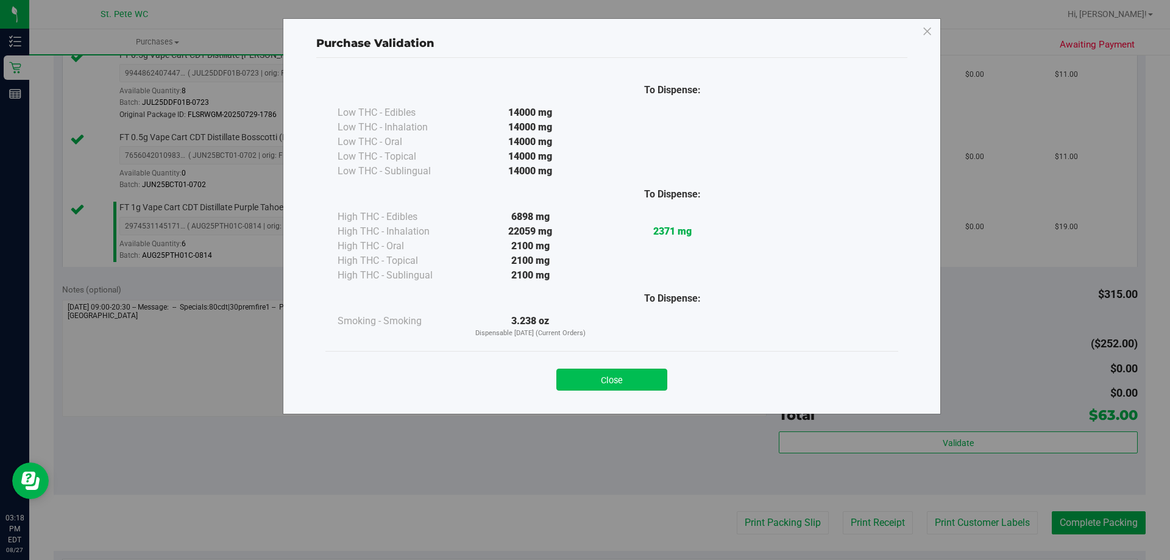
click at [633, 371] on button "Close" at bounding box center [612, 380] width 111 height 22
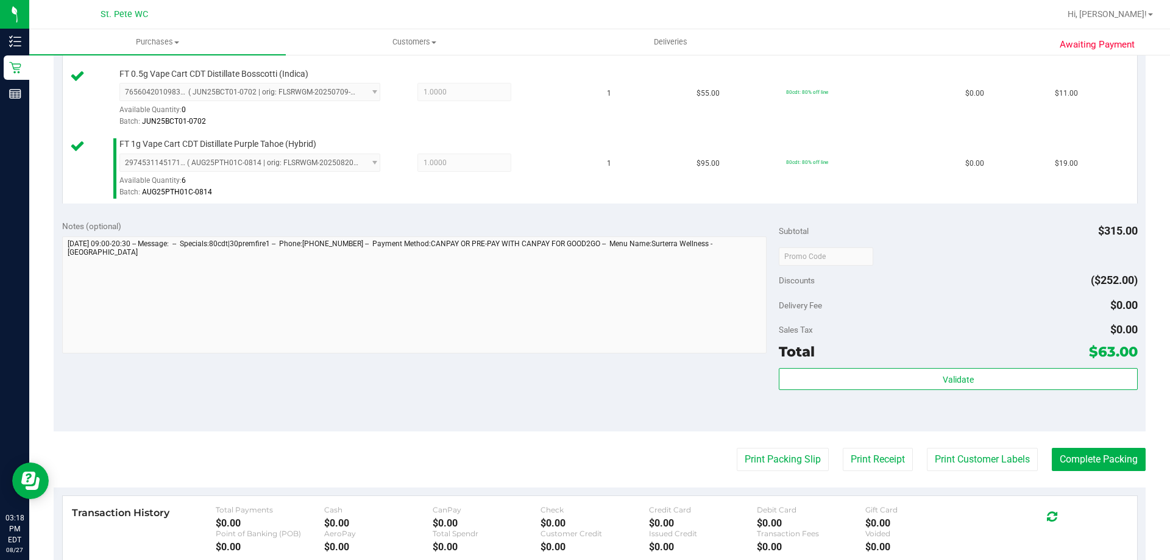
scroll to position [633, 0]
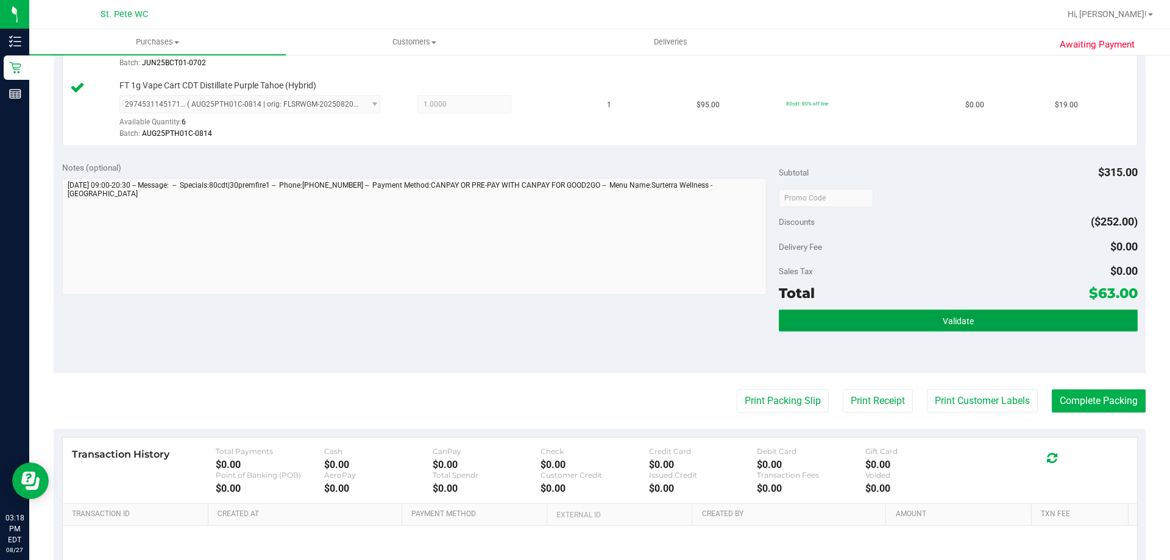
click at [867, 321] on button "Validate" at bounding box center [958, 321] width 358 height 22
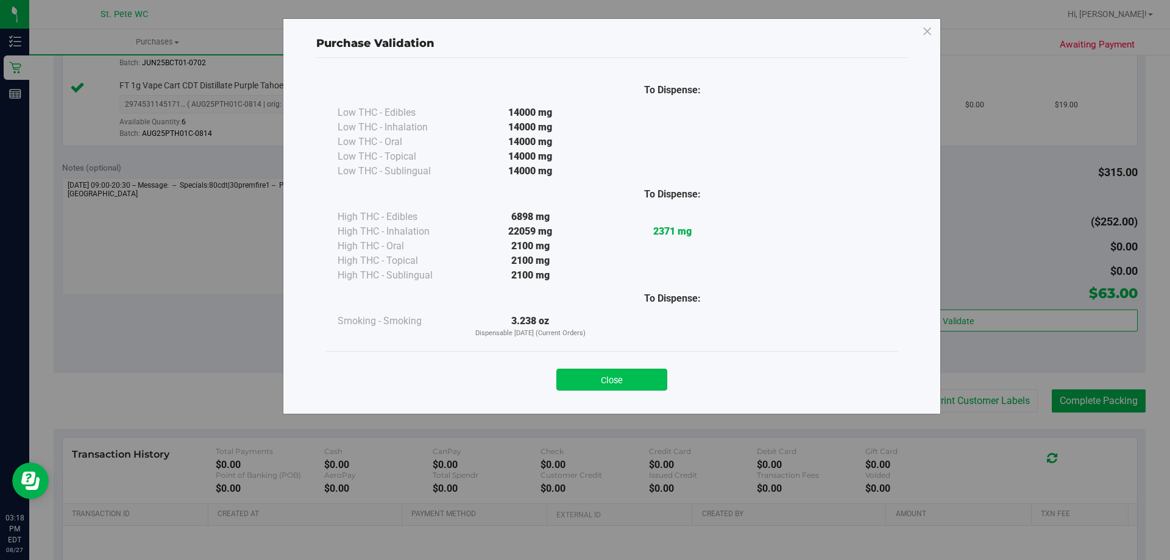
click at [608, 377] on button "Close" at bounding box center [612, 380] width 111 height 22
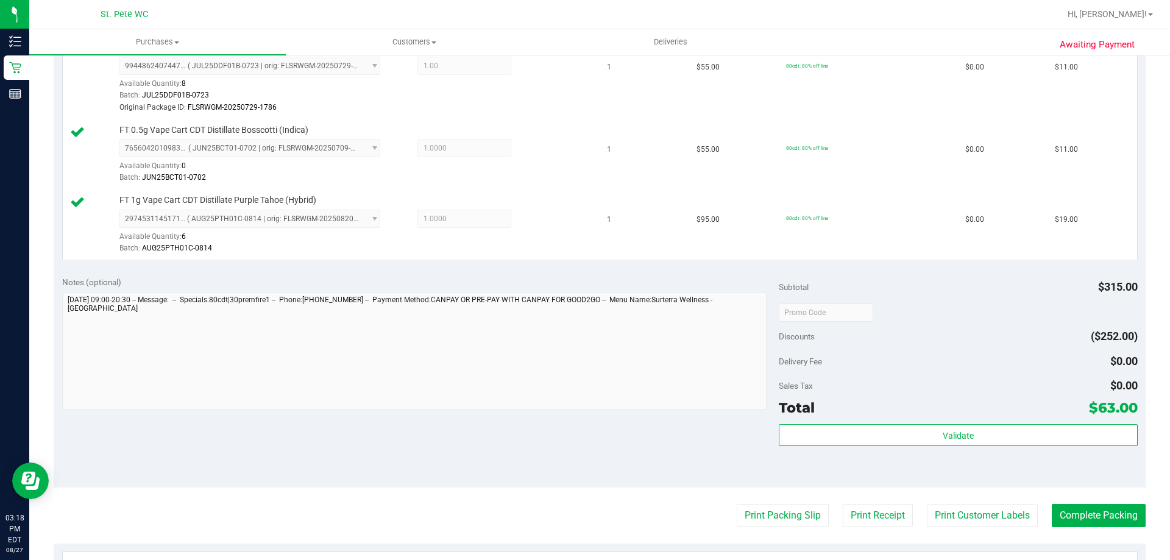
scroll to position [572, 0]
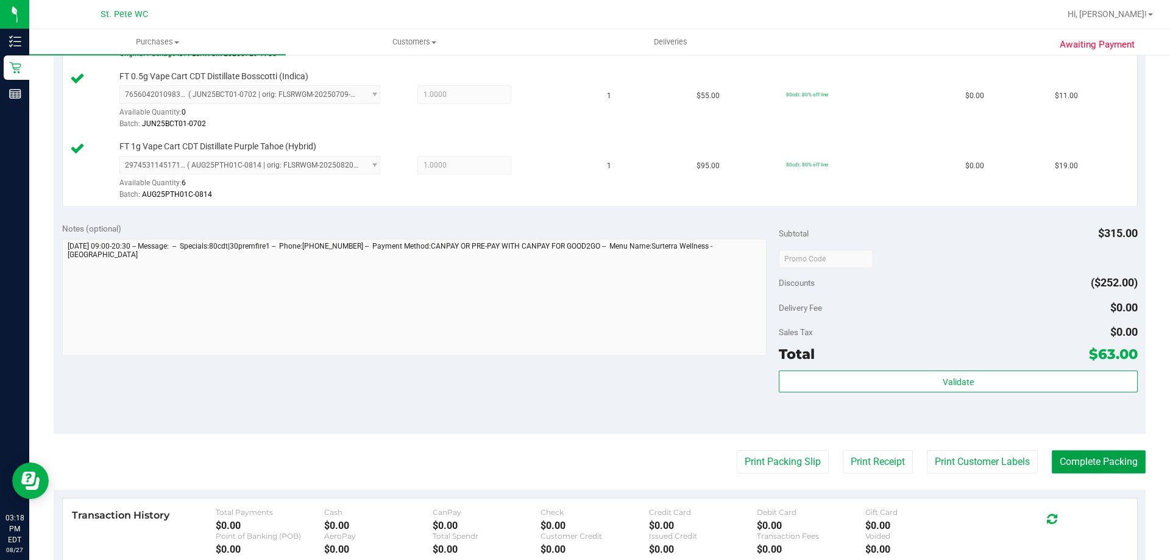
click at [1082, 461] on button "Complete Packing" at bounding box center [1099, 462] width 94 height 23
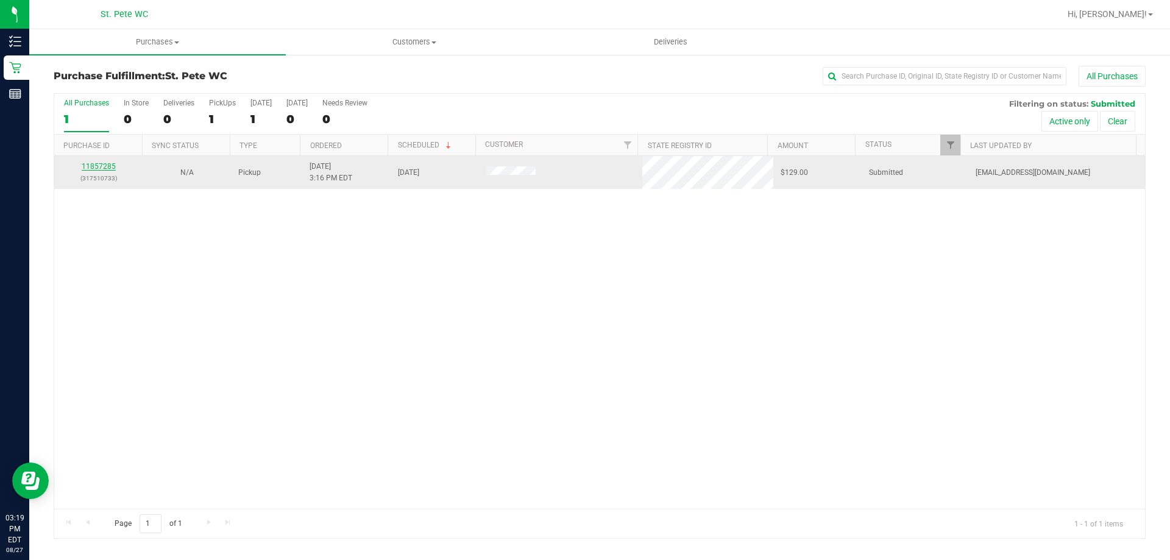
click at [101, 167] on link "11857285" at bounding box center [99, 166] width 34 height 9
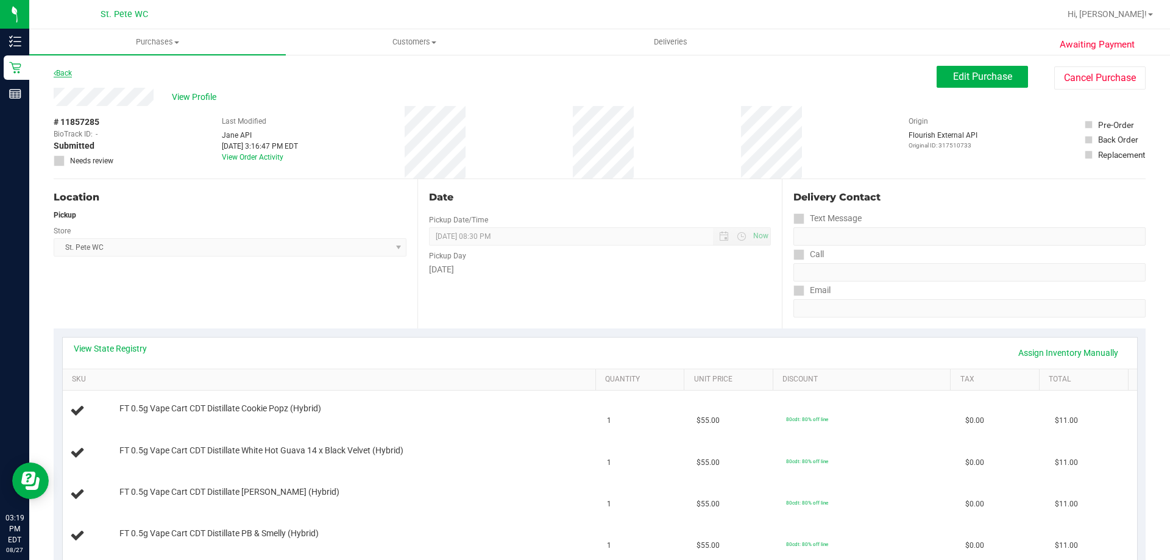
click at [70, 75] on link "Back" at bounding box center [63, 73] width 18 height 9
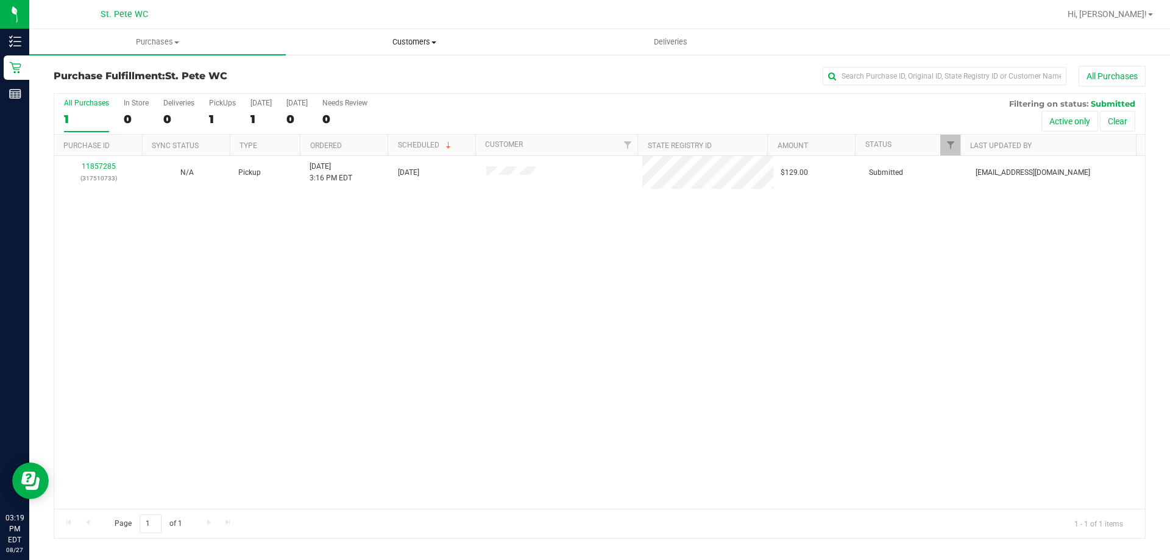
click at [417, 38] on span "Customers" at bounding box center [414, 42] width 255 height 11
click at [340, 88] on span "Add a new customer" at bounding box center [343, 88] width 115 height 10
click at [412, 41] on span "Customers" at bounding box center [414, 42] width 255 height 11
click at [328, 74] on span "All customers" at bounding box center [330, 73] width 88 height 10
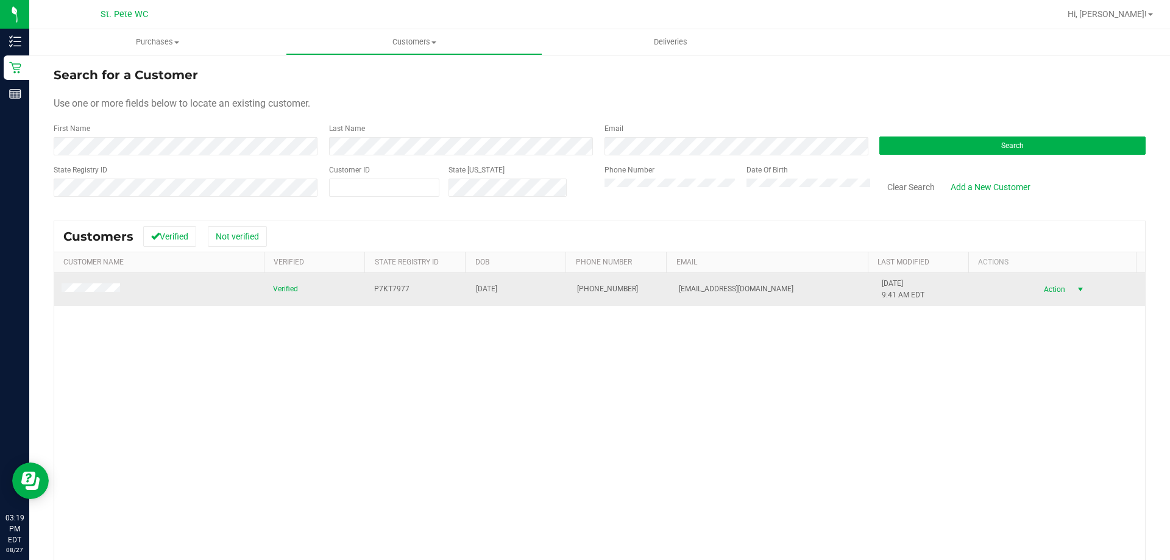
click at [1076, 289] on span "select" at bounding box center [1081, 290] width 10 height 10
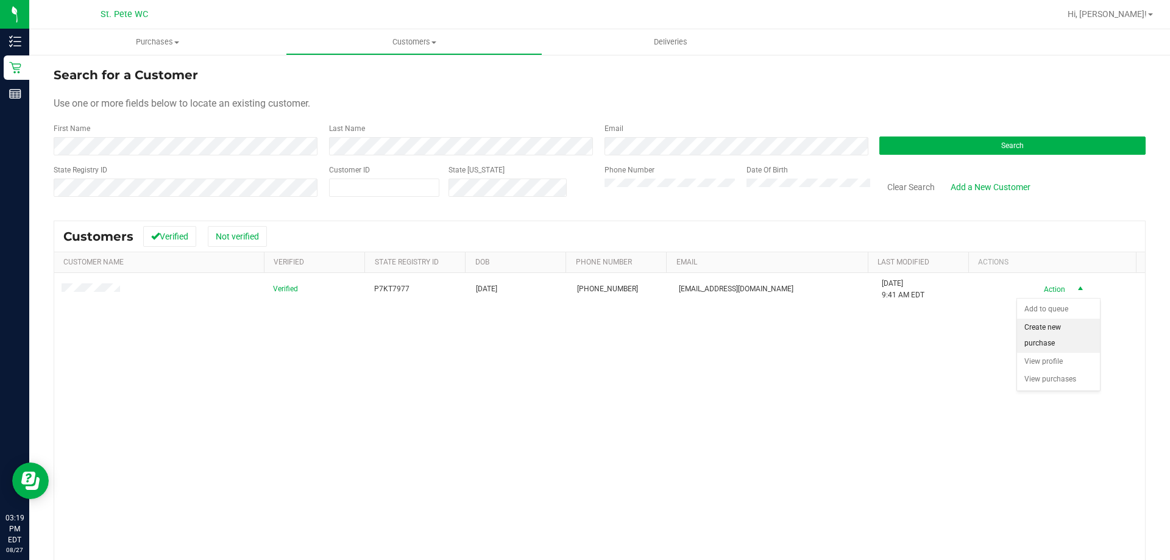
click at [1040, 341] on li "Create new purchase" at bounding box center [1058, 336] width 83 height 34
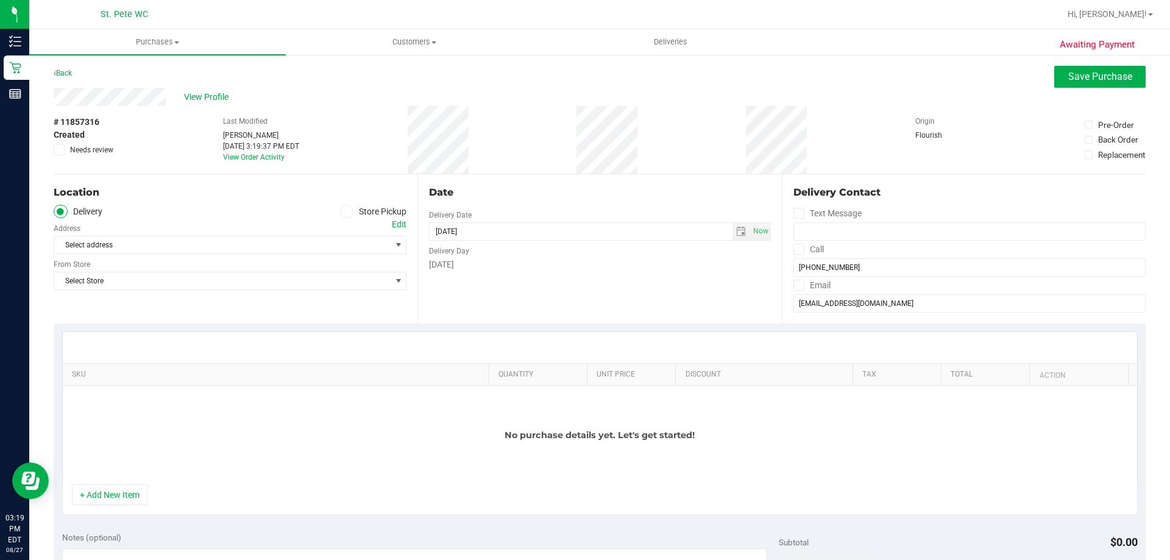
click at [347, 214] on span at bounding box center [347, 212] width 14 height 14
click at [0, 0] on input "Store Pickup" at bounding box center [0, 0] width 0 height 0
click at [346, 249] on span "Select Store" at bounding box center [222, 245] width 337 height 17
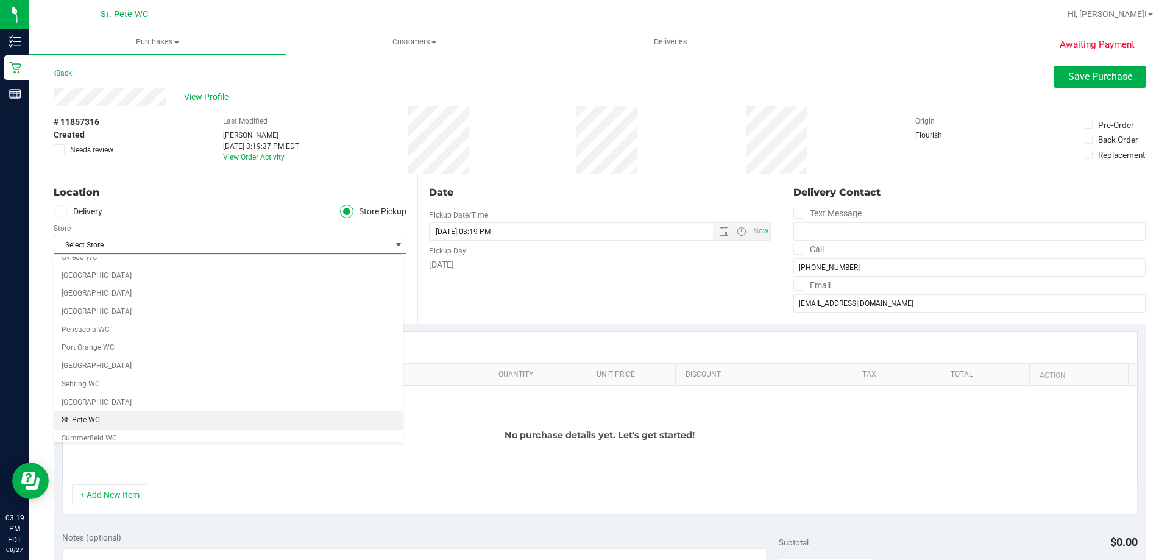
scroll to position [671, 0]
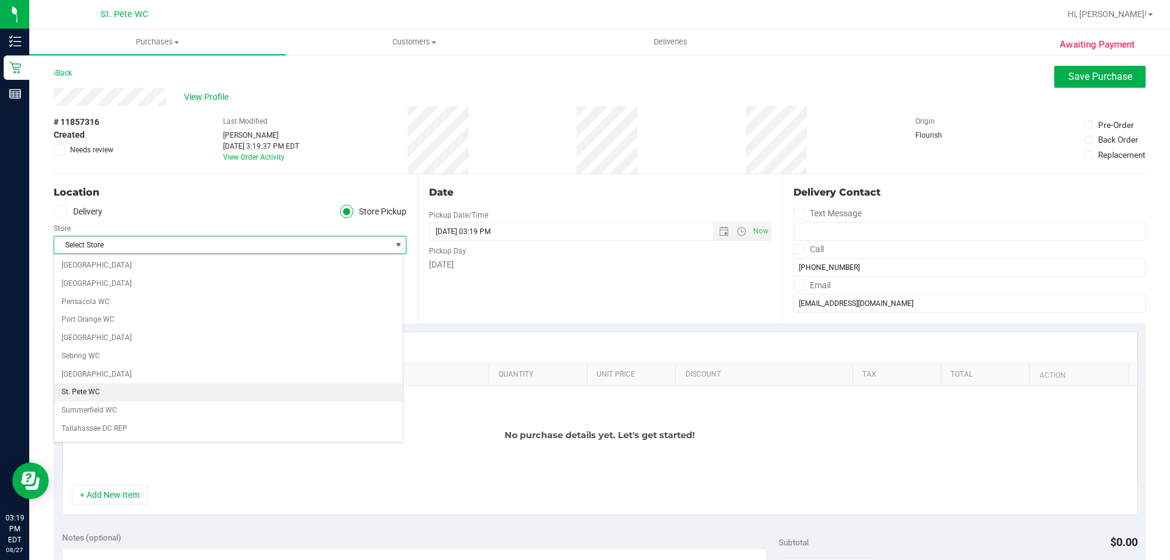
click at [102, 390] on li "St. Pete WC" at bounding box center [228, 392] width 349 height 18
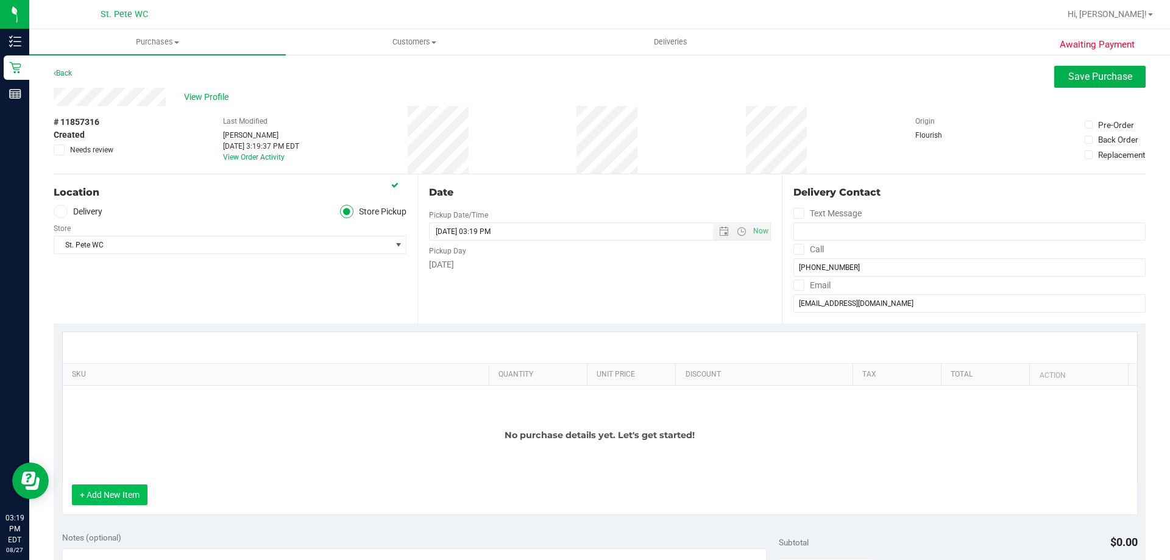
click at [103, 491] on button "+ Add New Item" at bounding box center [110, 495] width 76 height 21
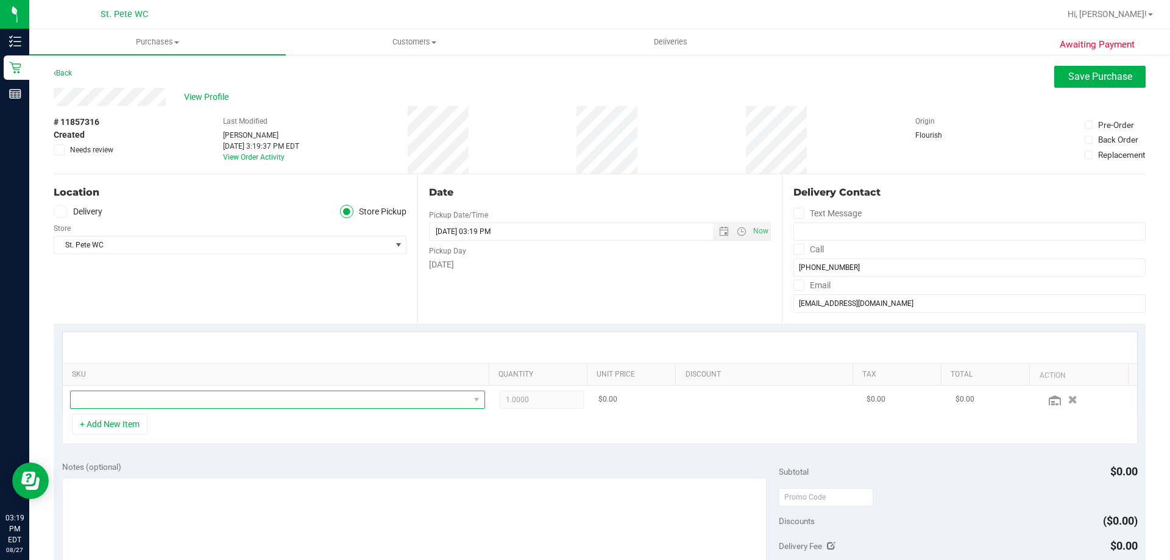
click at [191, 396] on span "NO DATA FOUND" at bounding box center [270, 399] width 399 height 17
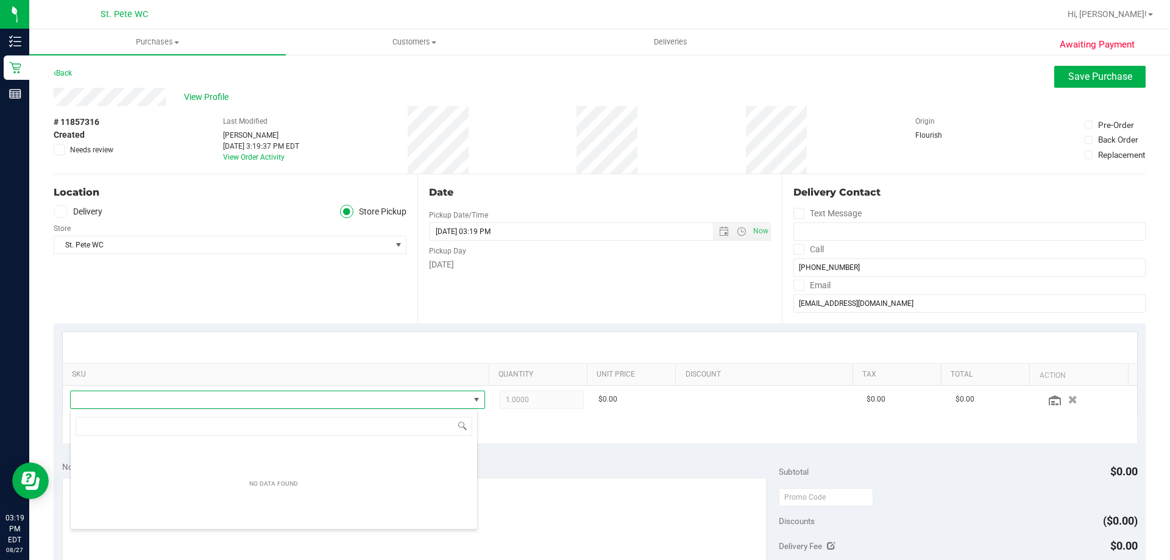
scroll to position [18, 404]
type input "a"
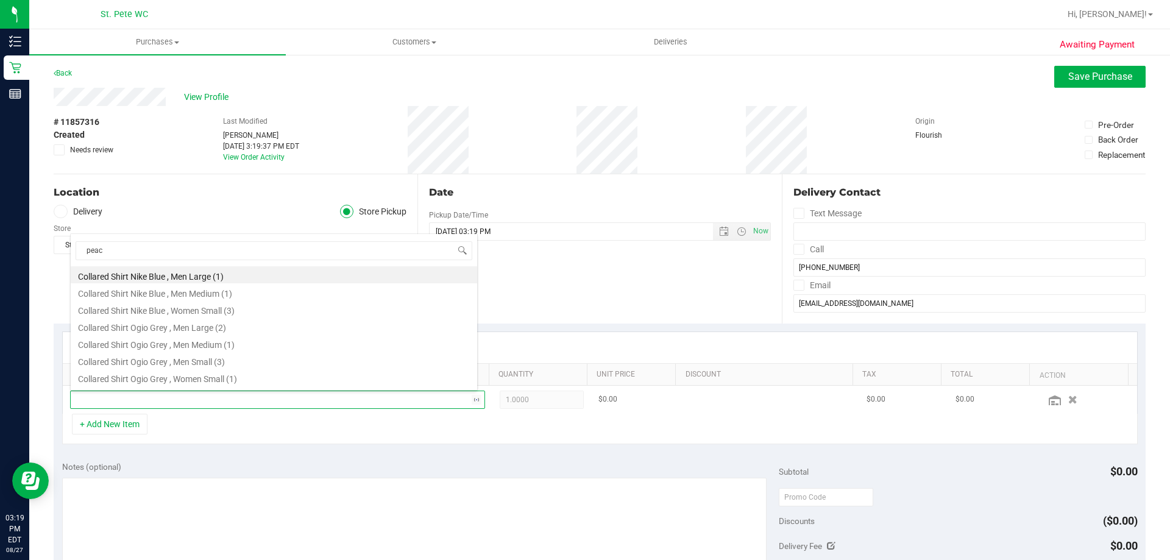
type input "peach"
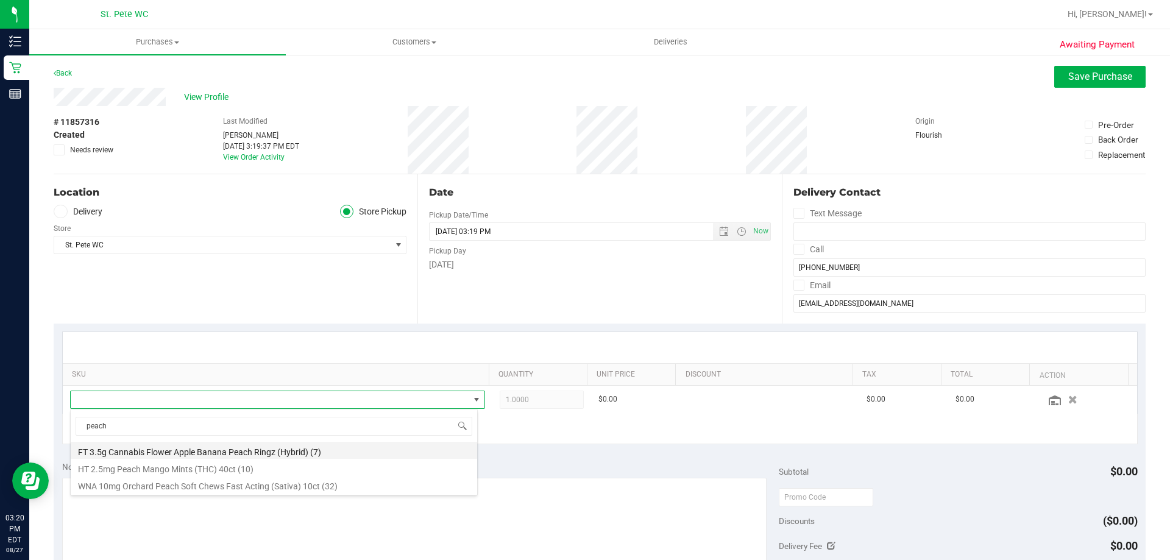
click at [191, 452] on li "FT 3.5g Cannabis Flower Apple Banana Peach Ringz (Hybrid) (7)" at bounding box center [274, 450] width 407 height 17
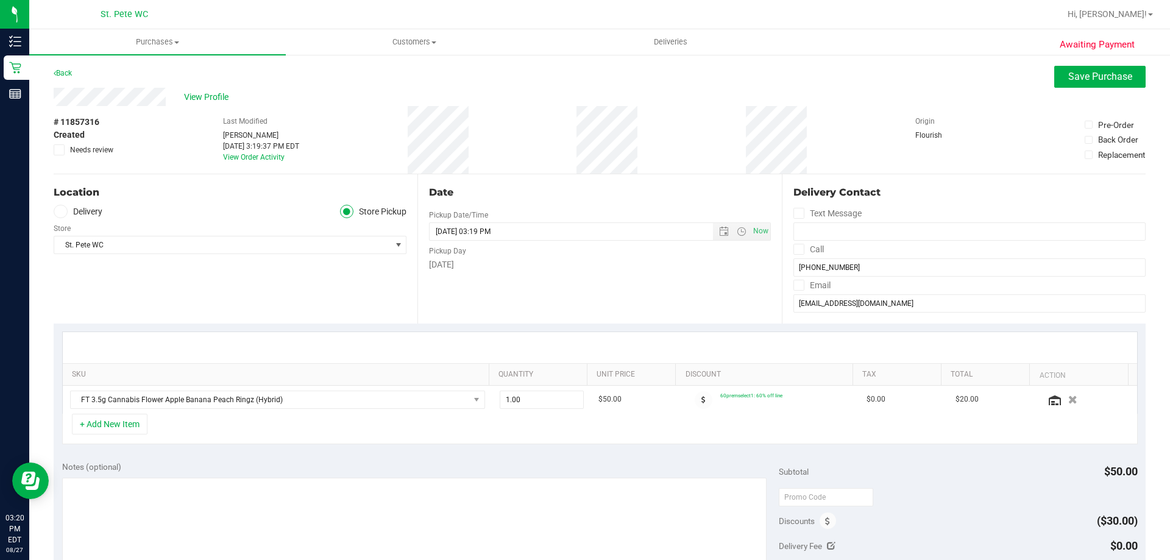
drag, startPoint x: 914, startPoint y: 473, endPoint x: 920, endPoint y: 472, distance: 6.2
click at [914, 473] on div "Subtotal $50.00" at bounding box center [958, 472] width 358 height 22
click at [1092, 74] on span "Save Purchase" at bounding box center [1101, 77] width 64 height 12
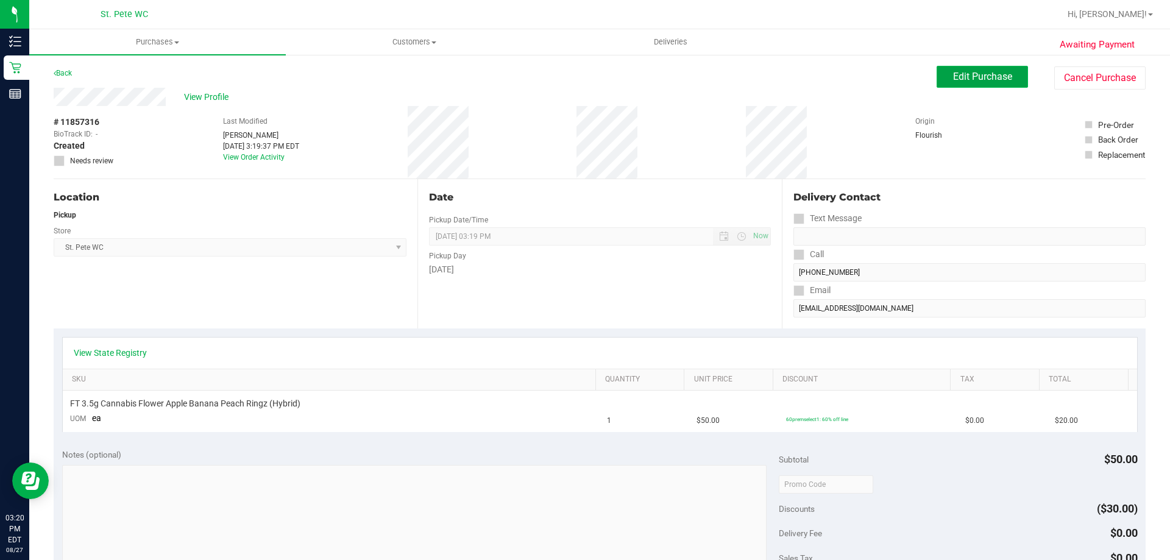
click at [972, 76] on span "Edit Purchase" at bounding box center [982, 77] width 59 height 12
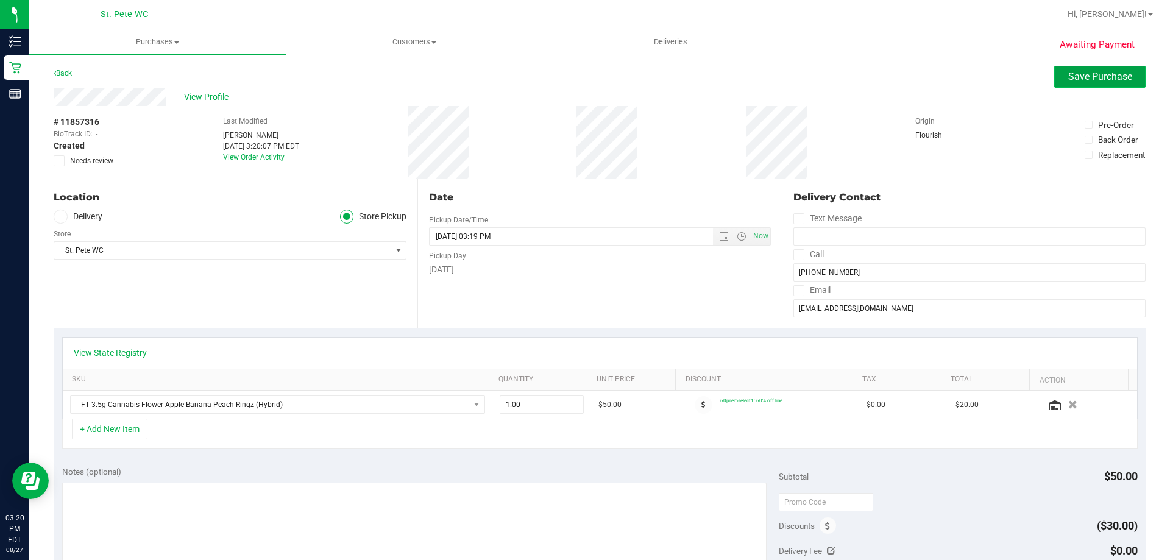
click at [1095, 73] on span "Save Purchase" at bounding box center [1101, 77] width 64 height 12
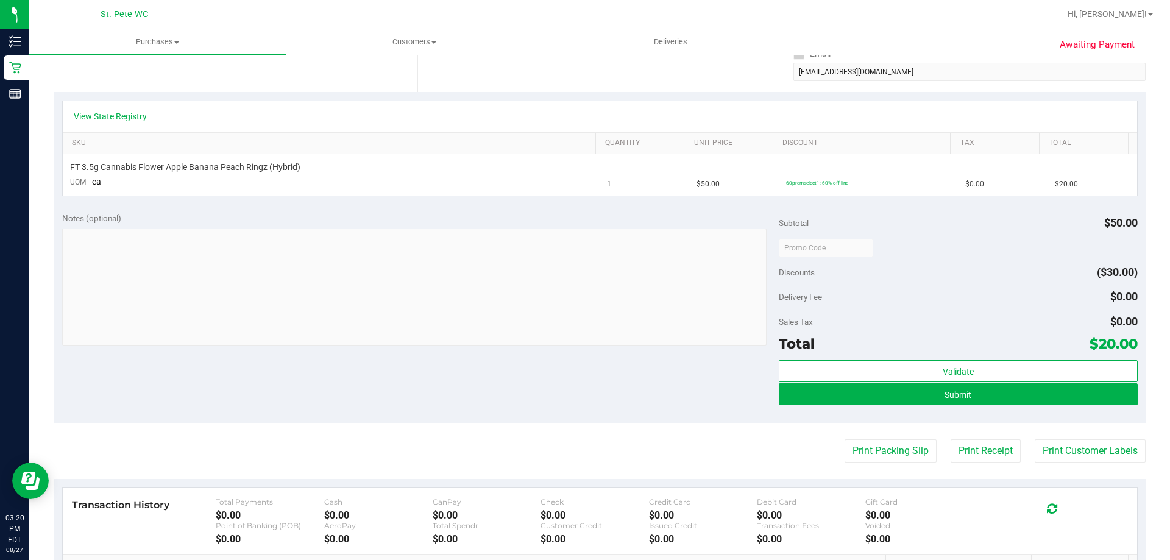
scroll to position [305, 0]
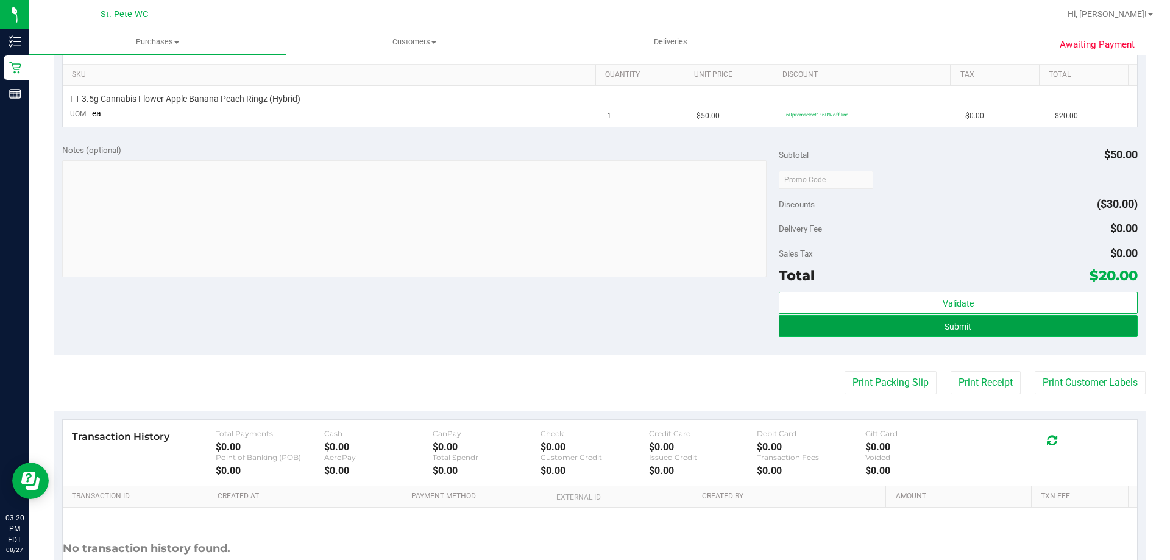
click at [986, 329] on button "Submit" at bounding box center [958, 326] width 358 height 22
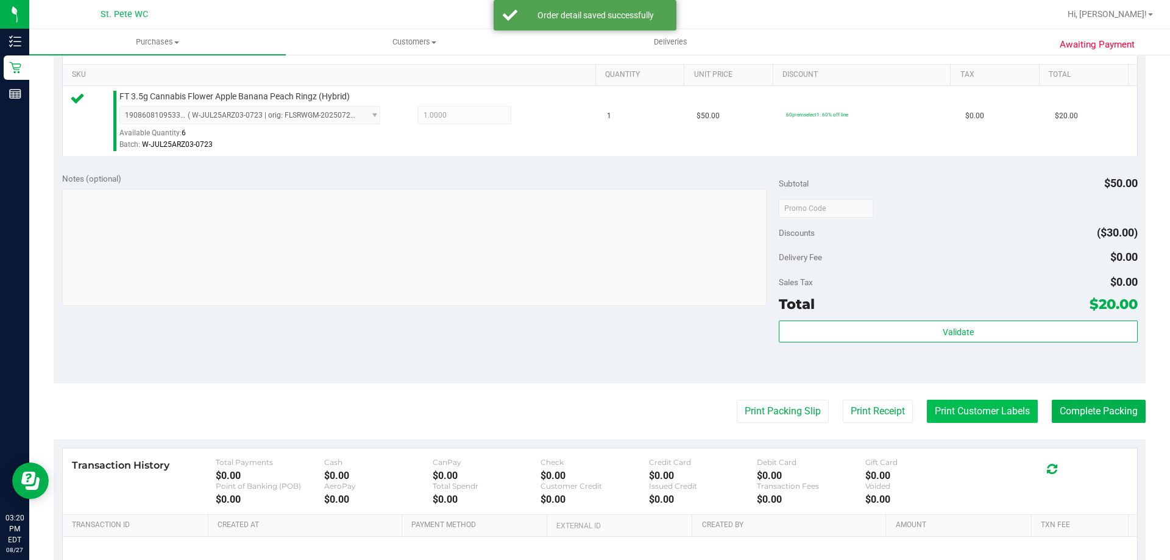
click at [951, 412] on button "Print Customer Labels" at bounding box center [982, 411] width 111 height 23
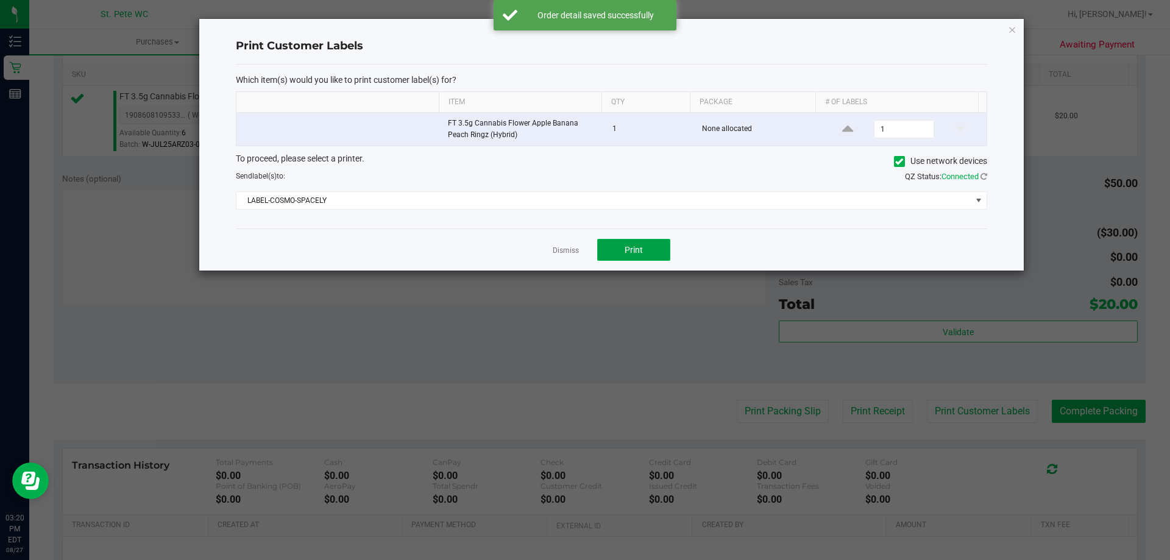
click at [643, 252] on span "Print" at bounding box center [634, 250] width 18 height 10
click at [1013, 31] on icon "button" at bounding box center [1012, 29] width 9 height 15
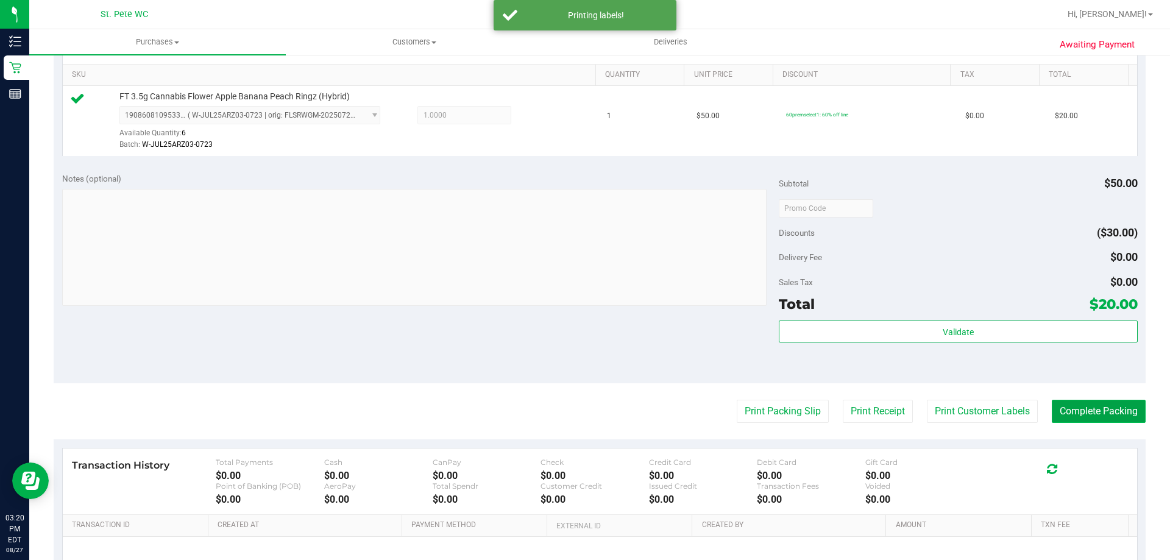
click at [1083, 414] on button "Complete Packing" at bounding box center [1099, 411] width 94 height 23
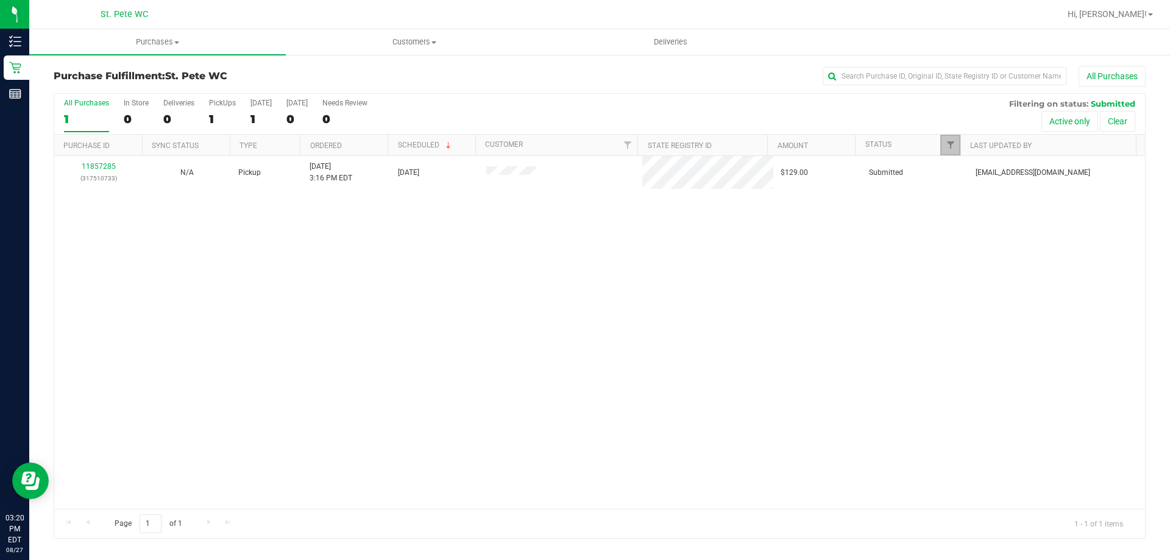
click at [957, 140] on link "Filter" at bounding box center [951, 145] width 20 height 21
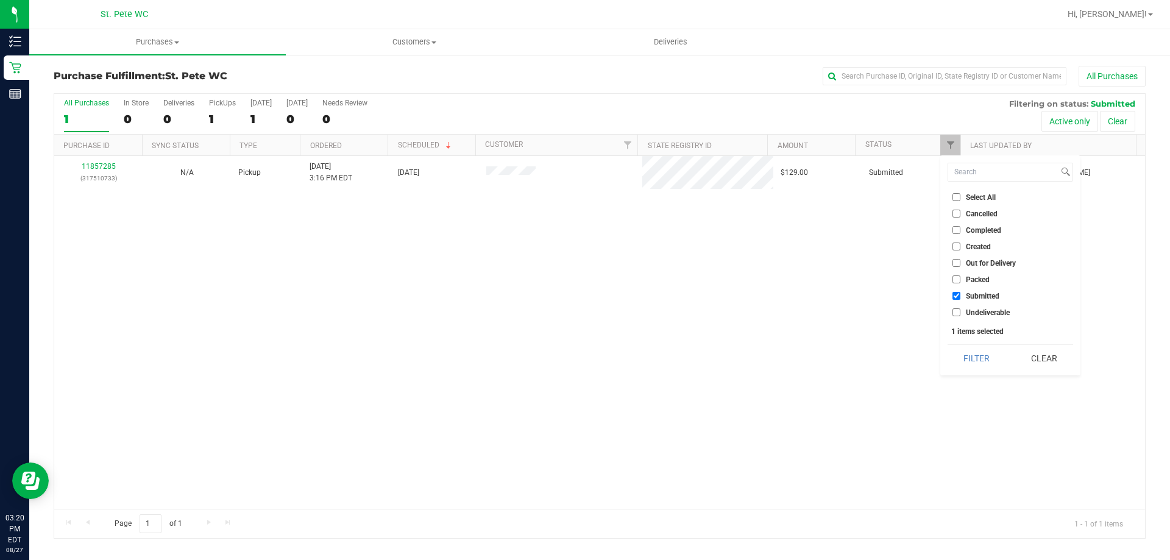
click at [955, 275] on li "Packed" at bounding box center [1011, 279] width 126 height 13
click at [958, 279] on input "Packed" at bounding box center [957, 280] width 8 height 8
checkbox input "true"
click at [967, 357] on button "Filter" at bounding box center [977, 358] width 59 height 27
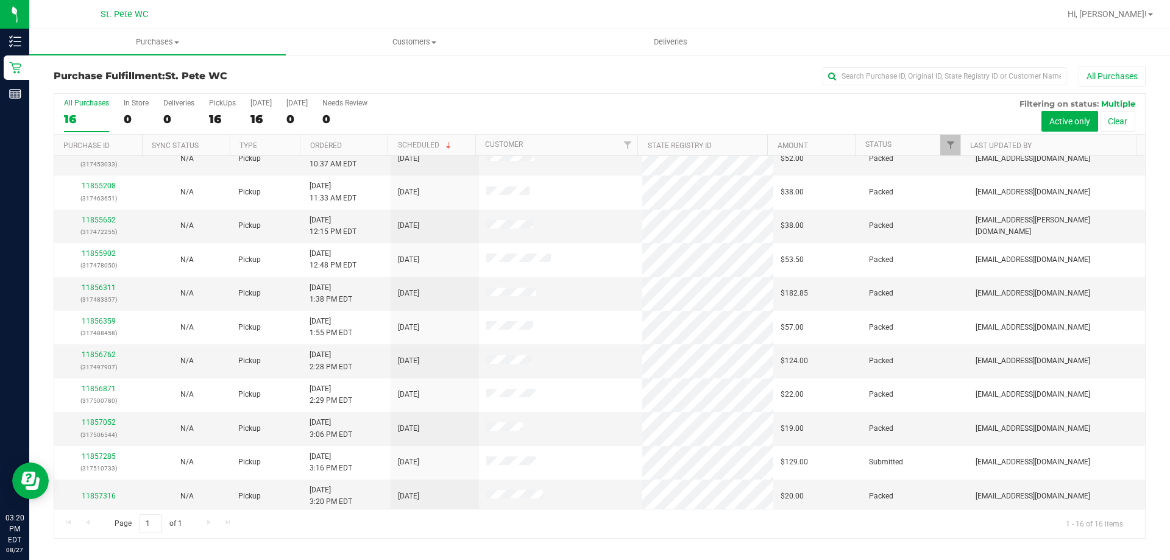
scroll to position [187, 0]
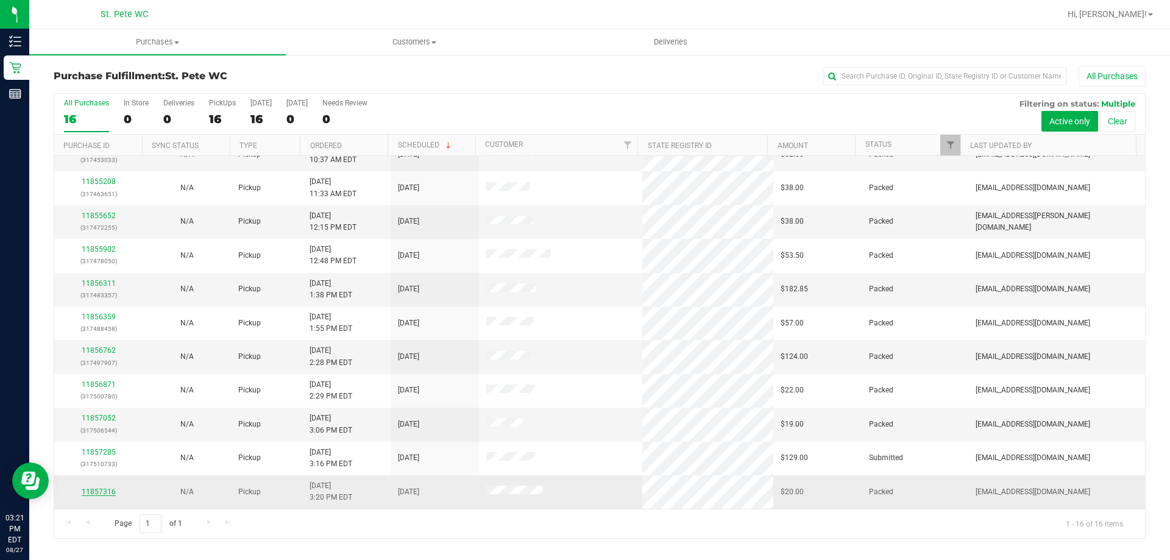
click at [86, 494] on link "11857316" at bounding box center [99, 492] width 34 height 9
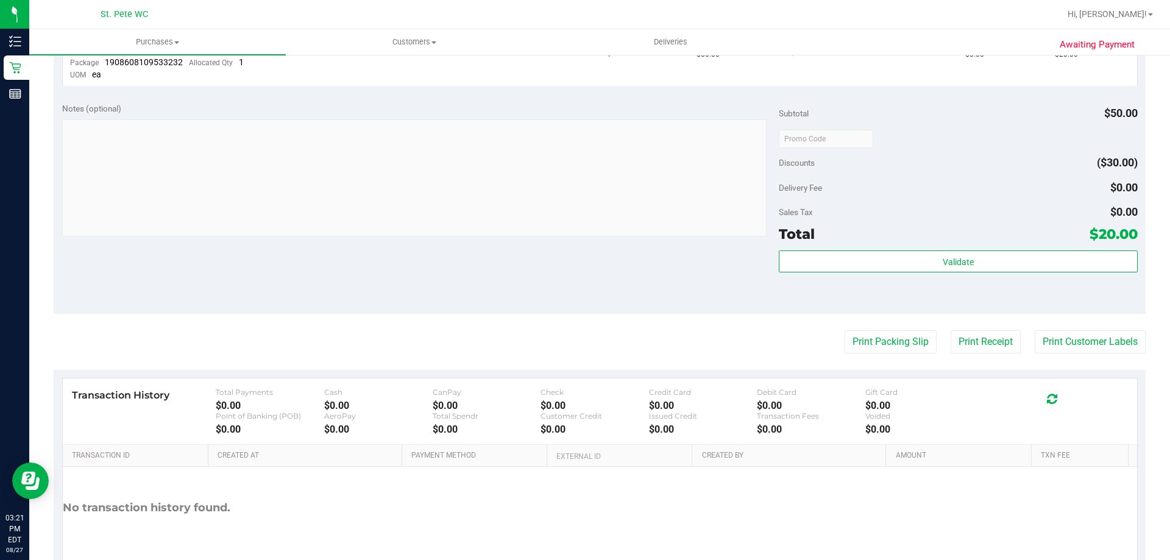
scroll to position [427, 0]
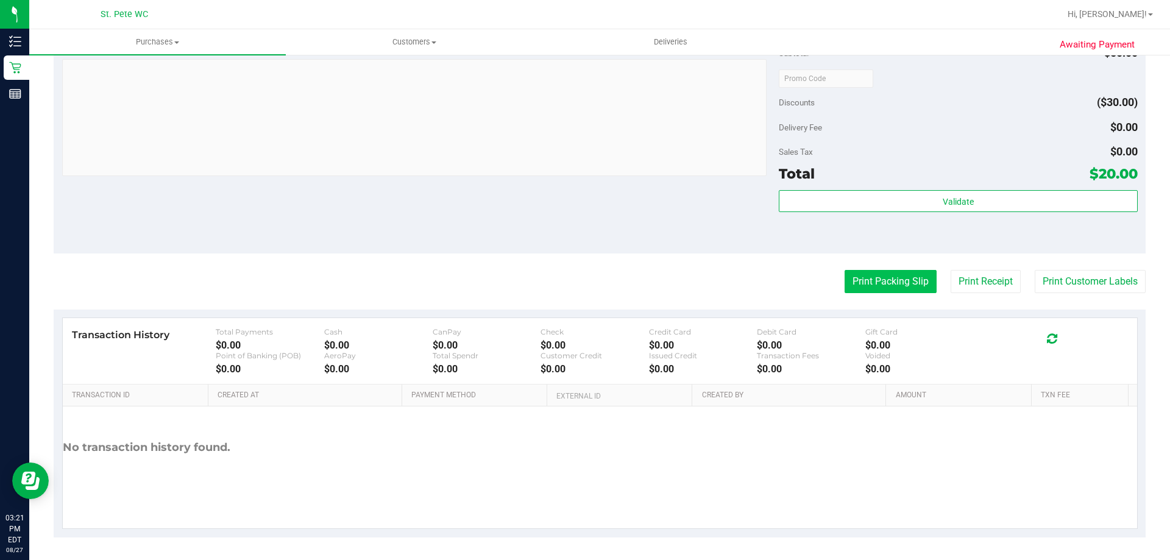
click at [883, 282] on button "Print Packing Slip" at bounding box center [891, 281] width 92 height 23
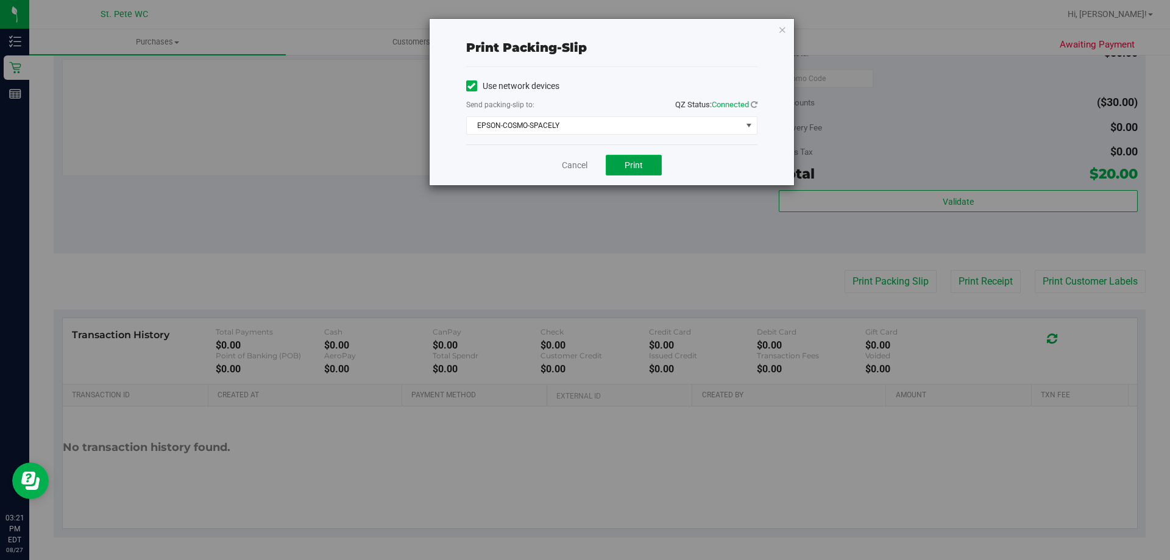
click at [649, 163] on button "Print" at bounding box center [634, 165] width 56 height 21
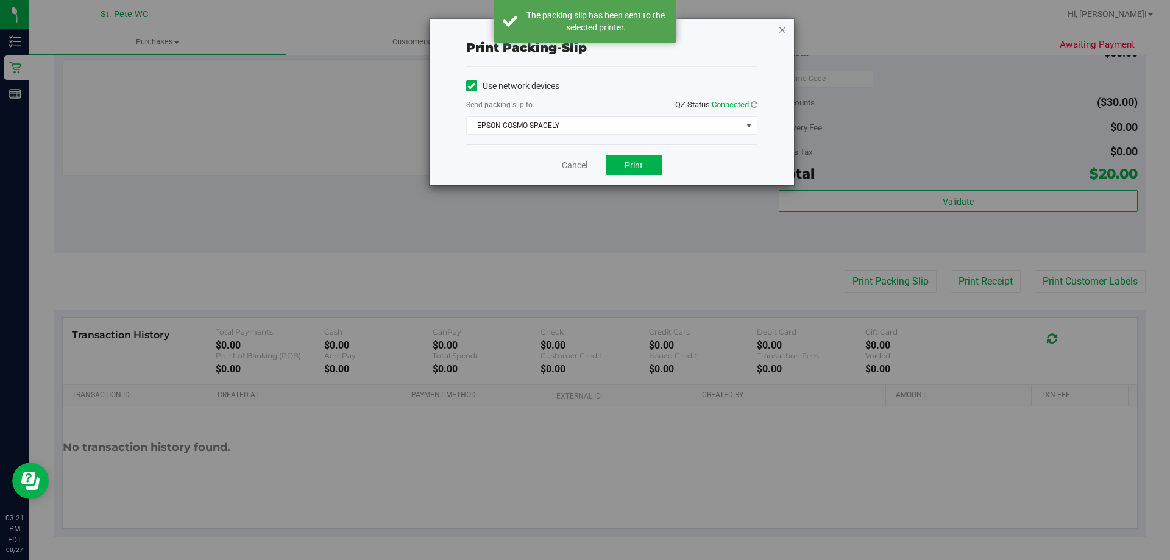
click at [782, 29] on icon "button" at bounding box center [783, 29] width 9 height 15
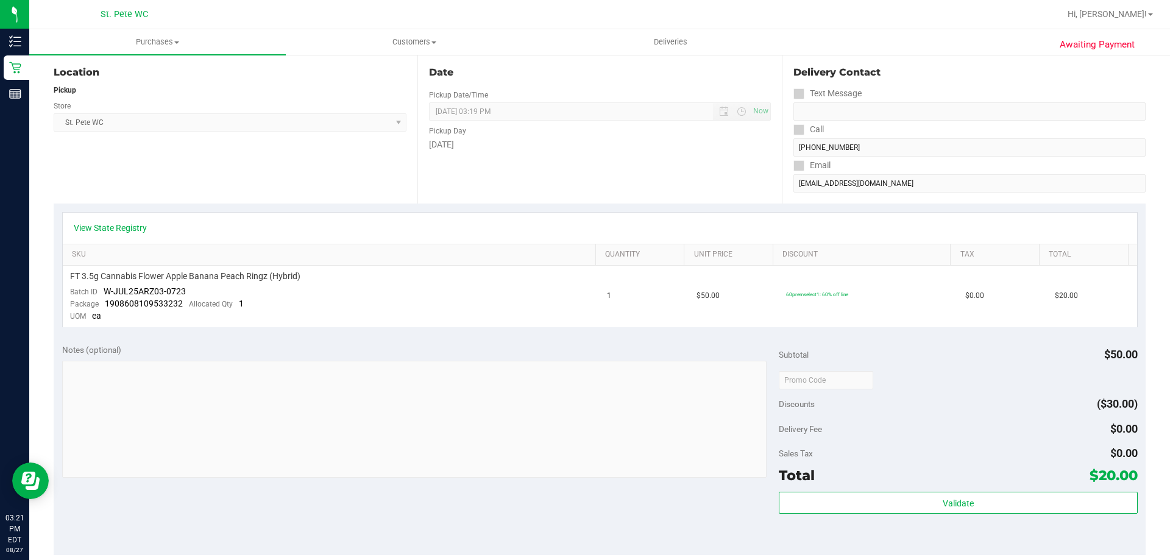
scroll to position [0, 0]
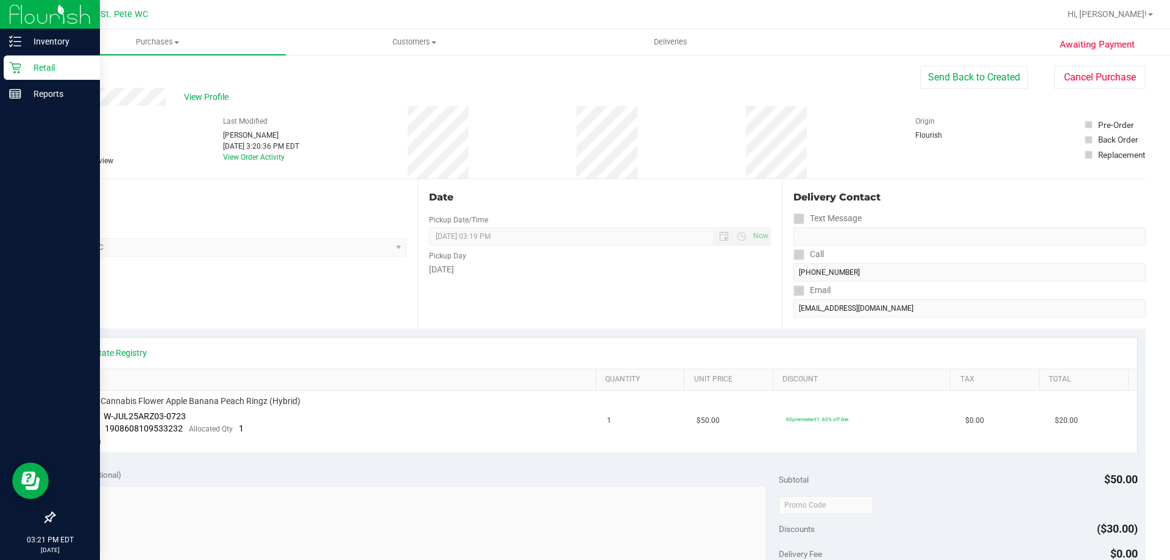
click at [16, 69] on icon at bounding box center [15, 68] width 12 height 12
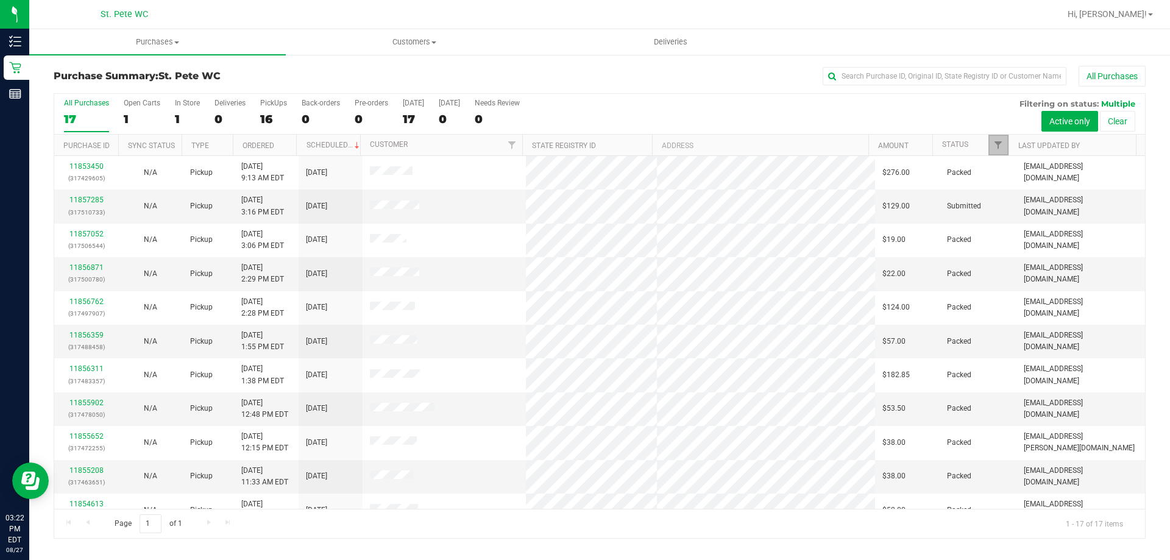
click at [1003, 137] on link "Filter" at bounding box center [999, 145] width 20 height 21
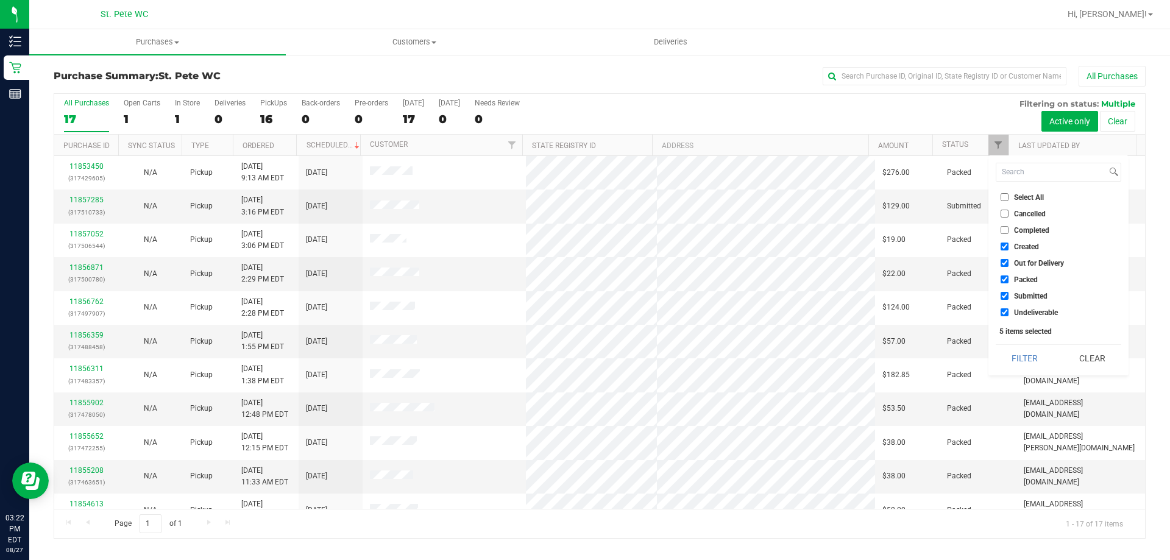
click at [1004, 246] on input "Created" at bounding box center [1005, 247] width 8 height 8
checkbox input "false"
click at [1003, 259] on input "Out for Delivery" at bounding box center [1005, 263] width 8 height 8
checkbox input "false"
click at [1003, 279] on input "Packed" at bounding box center [1005, 280] width 8 height 8
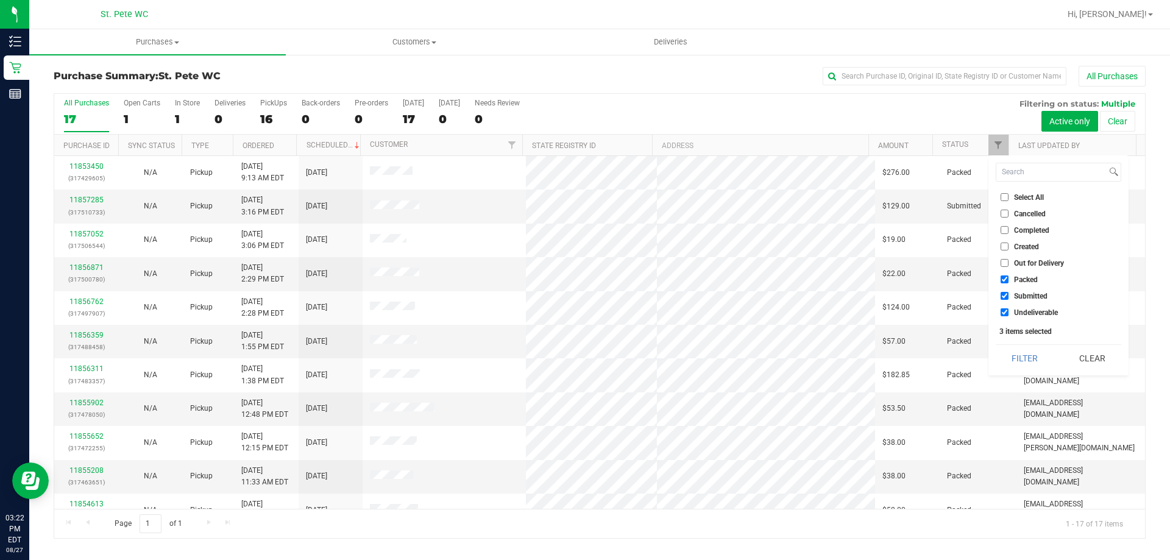
checkbox input "false"
click at [1003, 308] on input "Undeliverable" at bounding box center [1005, 312] width 8 height 8
checkbox input "false"
click at [1014, 351] on button "Filter" at bounding box center [1025, 358] width 59 height 27
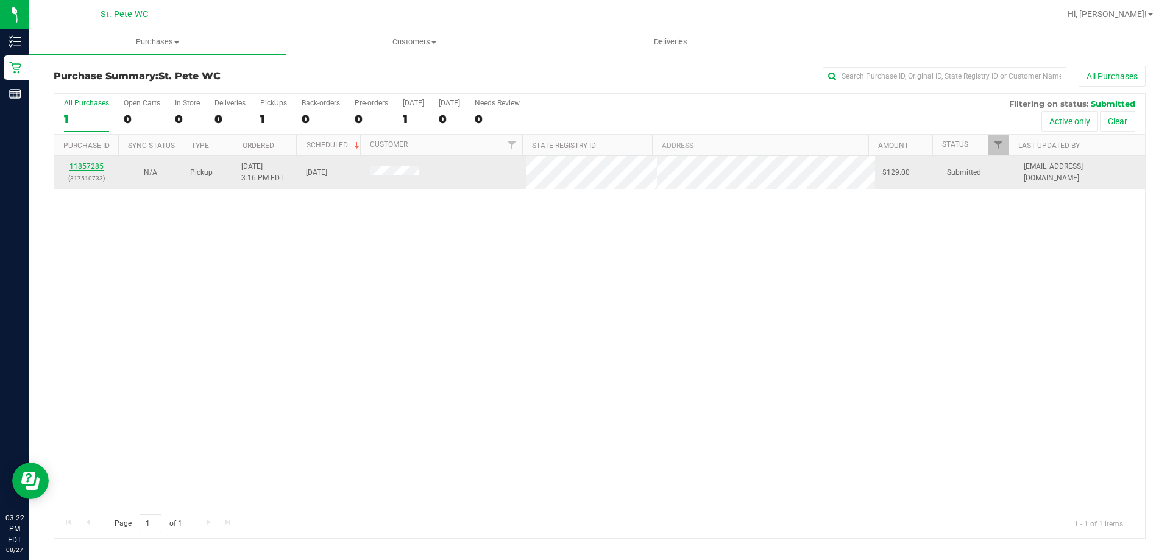
click at [88, 168] on link "11857285" at bounding box center [86, 166] width 34 height 9
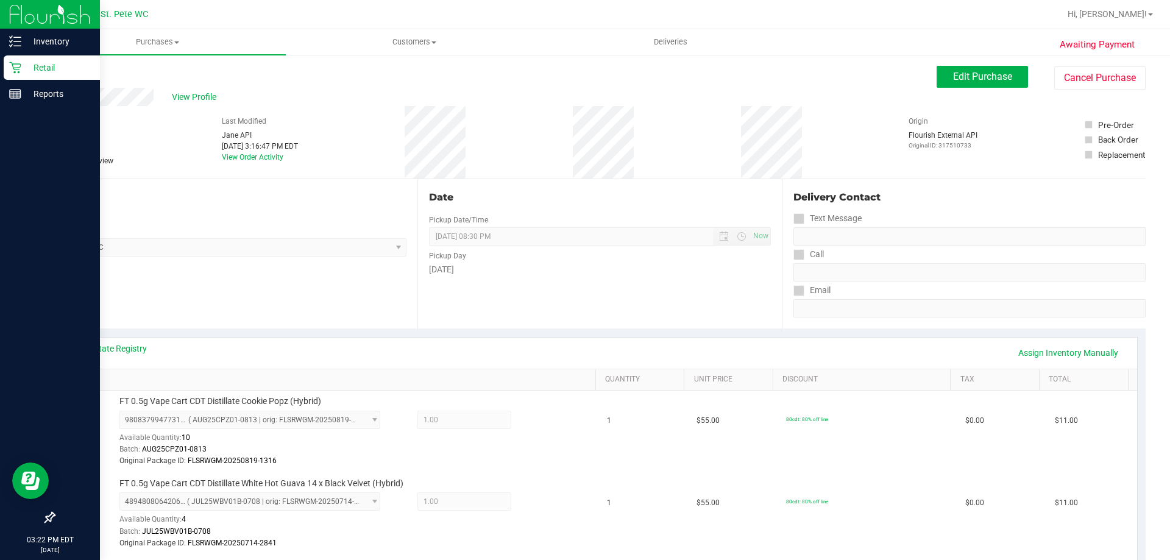
click at [21, 68] on p "Retail" at bounding box center [57, 67] width 73 height 15
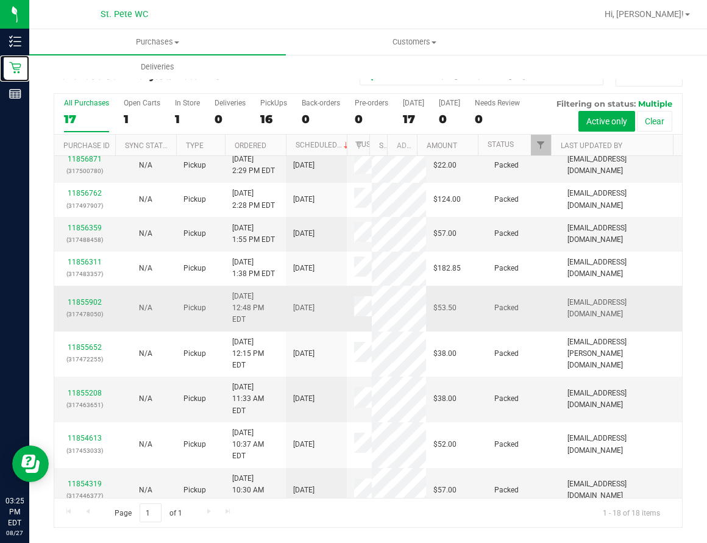
scroll to position [324, 0]
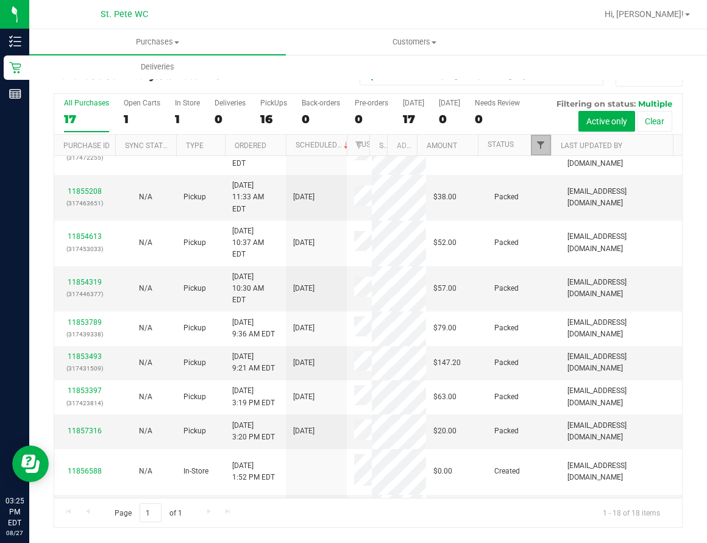
click at [542, 143] on span "Filter" at bounding box center [541, 145] width 10 height 10
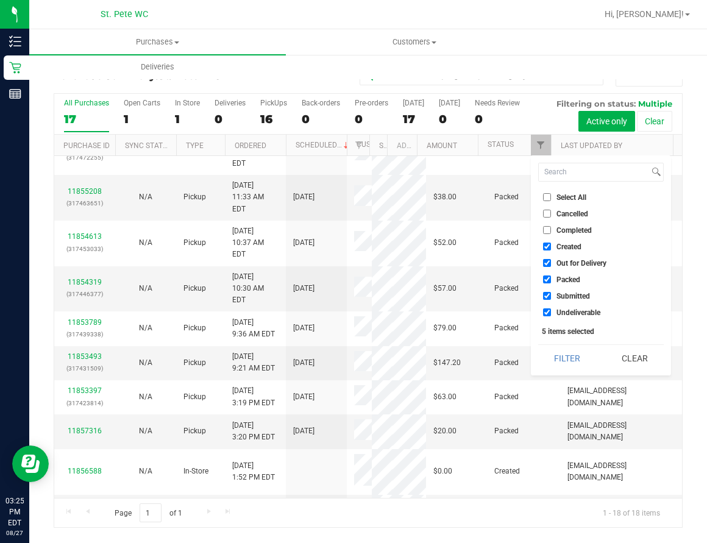
click at [549, 246] on input "Created" at bounding box center [547, 247] width 8 height 8
checkbox input "false"
click at [549, 262] on input "Out for Delivery" at bounding box center [547, 263] width 8 height 8
checkbox input "false"
click at [546, 279] on input "Packed" at bounding box center [547, 280] width 8 height 8
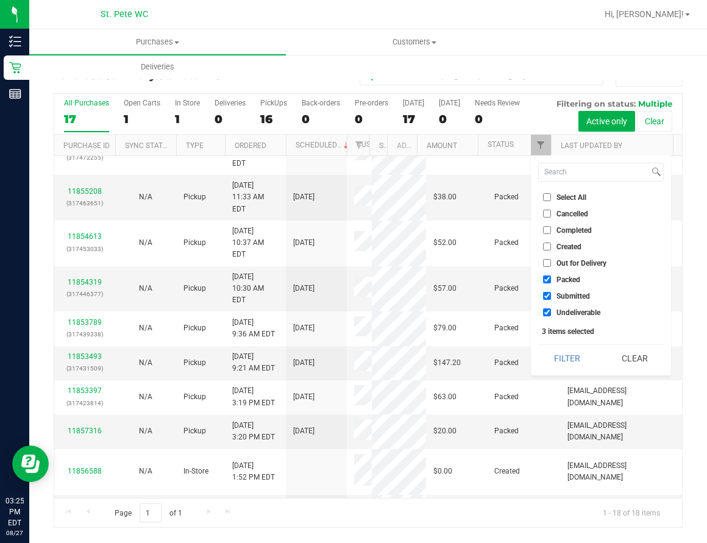
checkbox input "false"
click at [546, 312] on input "Undeliverable" at bounding box center [547, 312] width 8 height 8
checkbox input "false"
click at [555, 355] on button "Filter" at bounding box center [567, 358] width 59 height 27
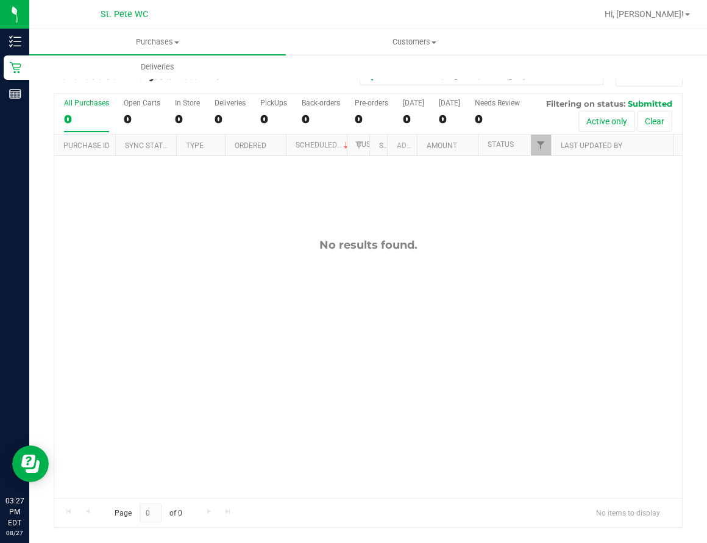
click at [242, 326] on div "No results found." at bounding box center [368, 368] width 628 height 424
click at [294, 292] on div "No results found." at bounding box center [368, 368] width 628 height 424
click at [511, 352] on div "No results found." at bounding box center [368, 368] width 628 height 424
click at [148, 266] on div "No results found." at bounding box center [368, 368] width 628 height 424
click at [178, 296] on div "No results found." at bounding box center [368, 368] width 628 height 424
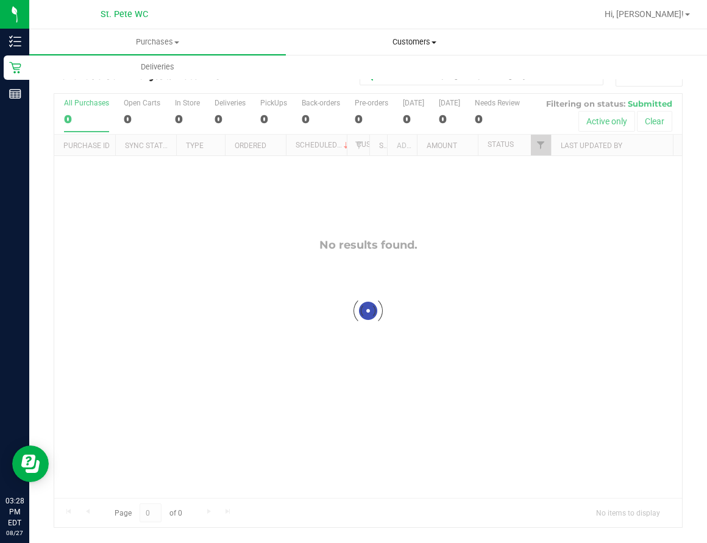
click at [419, 41] on span "Customers" at bounding box center [414, 42] width 255 height 11
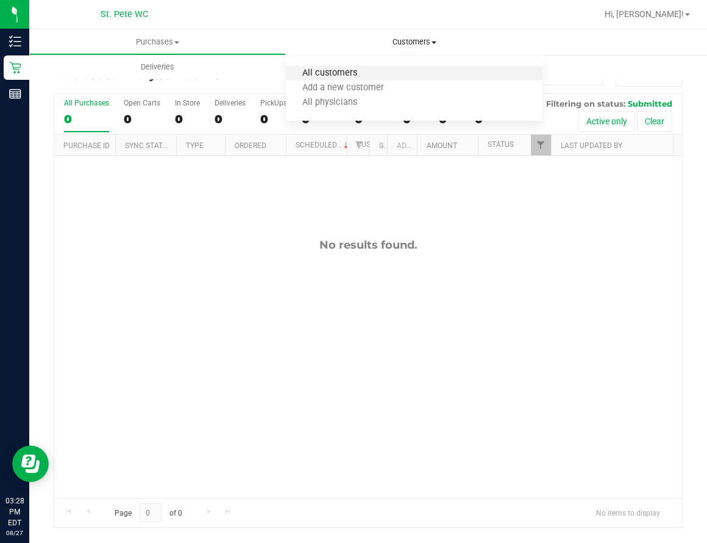
click at [343, 70] on span "All customers" at bounding box center [330, 73] width 88 height 10
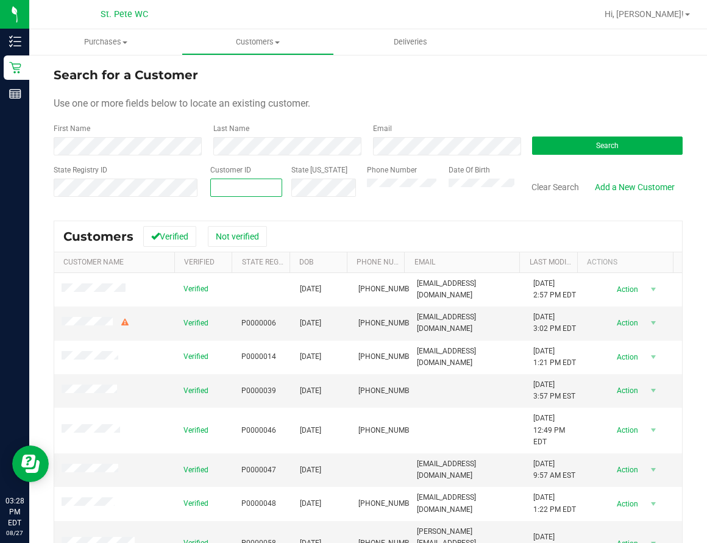
click at [224, 188] on span at bounding box center [246, 188] width 72 height 18
paste input "454960"
type input "454960"
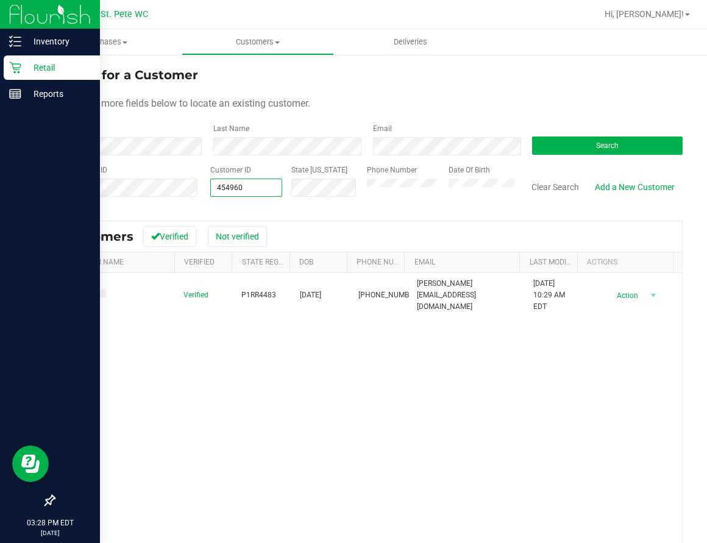
click at [19, 71] on icon at bounding box center [15, 68] width 12 height 12
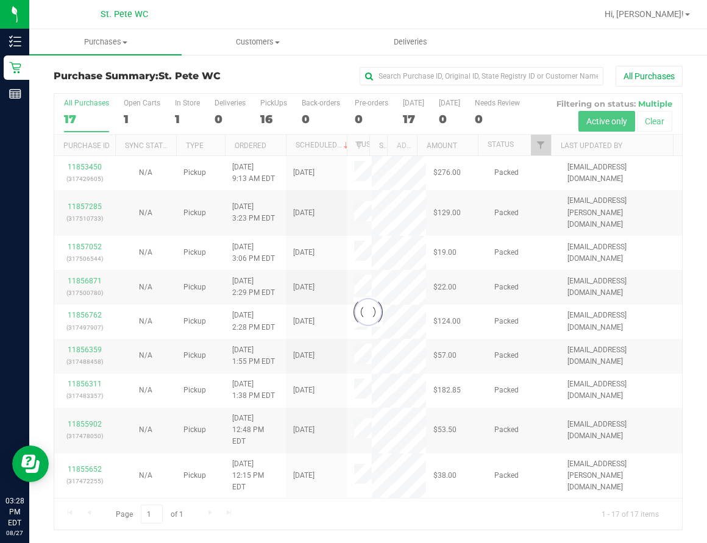
click at [543, 144] on div at bounding box center [368, 312] width 628 height 436
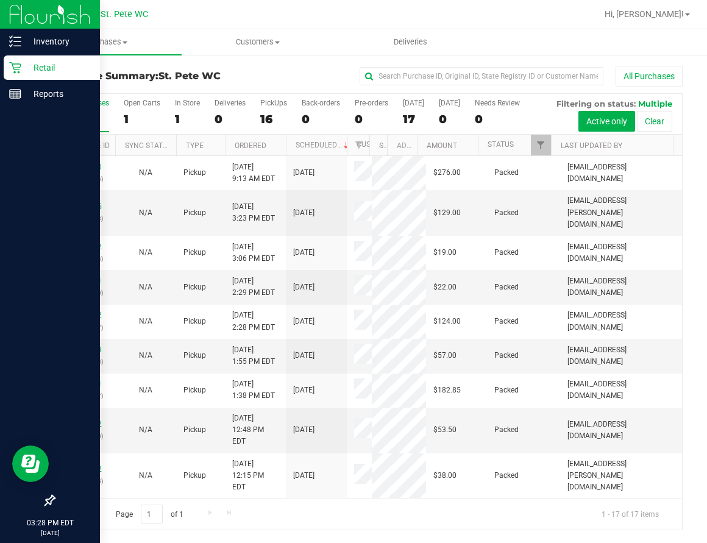
click at [18, 68] on icon at bounding box center [15, 68] width 12 height 12
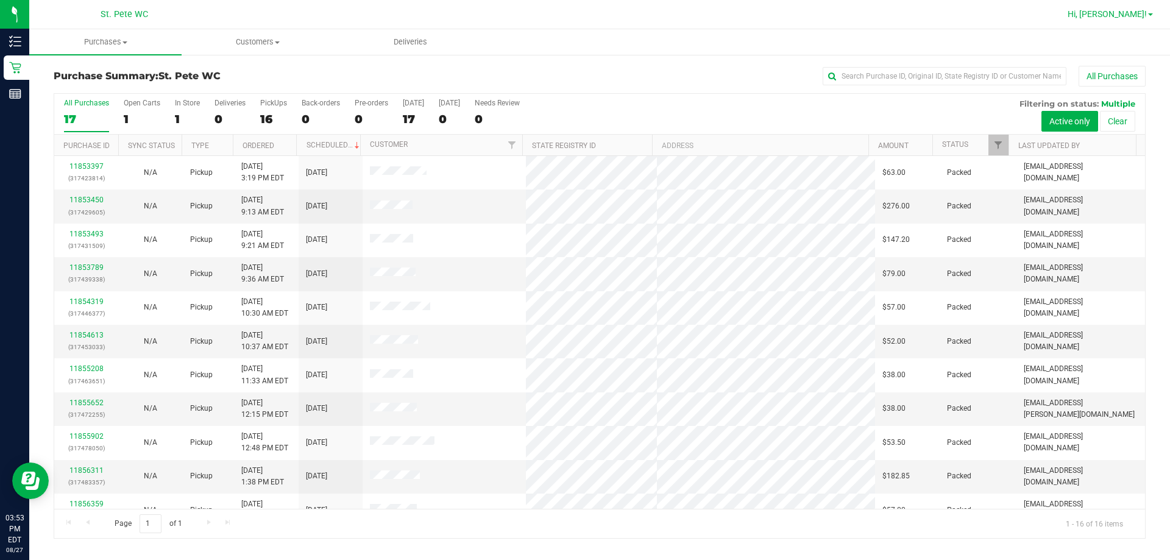
click at [1130, 12] on span "Hi, [PERSON_NAME]!" at bounding box center [1107, 14] width 79 height 10
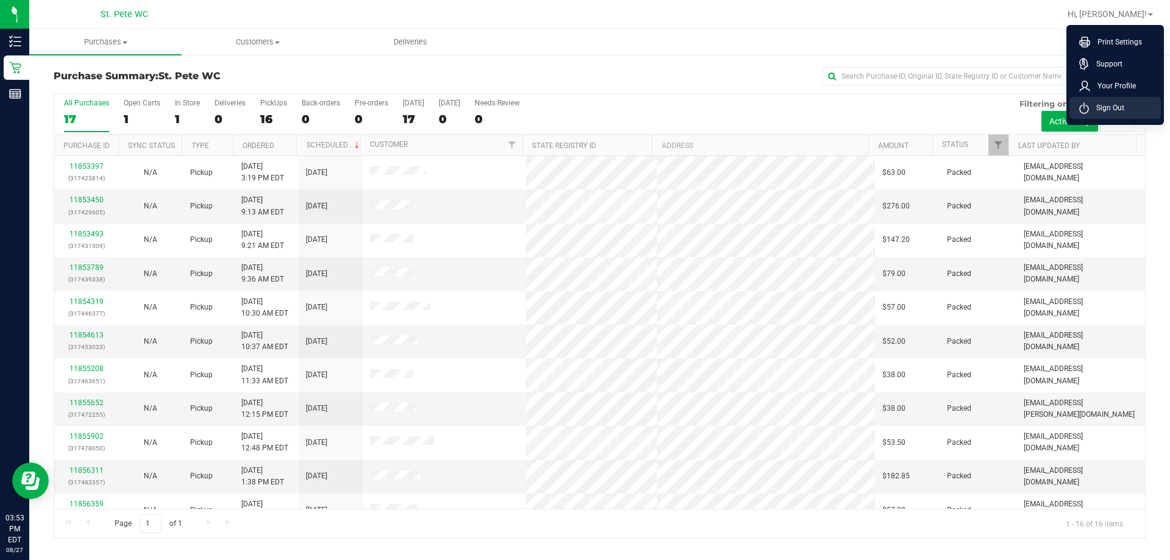
click at [1116, 105] on span "Sign Out" at bounding box center [1106, 108] width 35 height 12
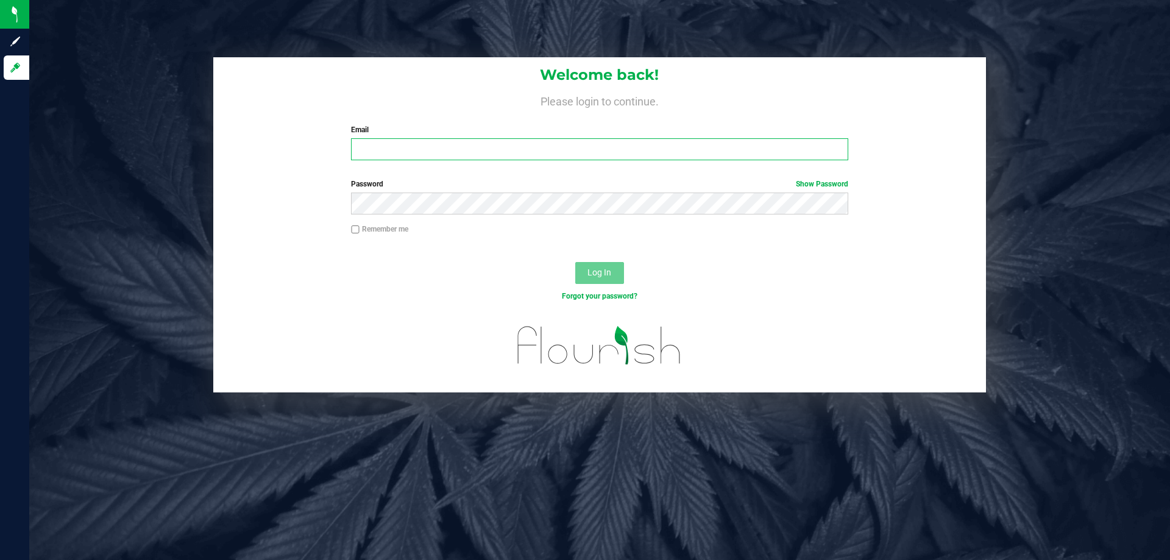
click at [535, 141] on input "Email" at bounding box center [599, 149] width 497 height 22
type input "[EMAIL_ADDRESS][DOMAIN_NAME]"
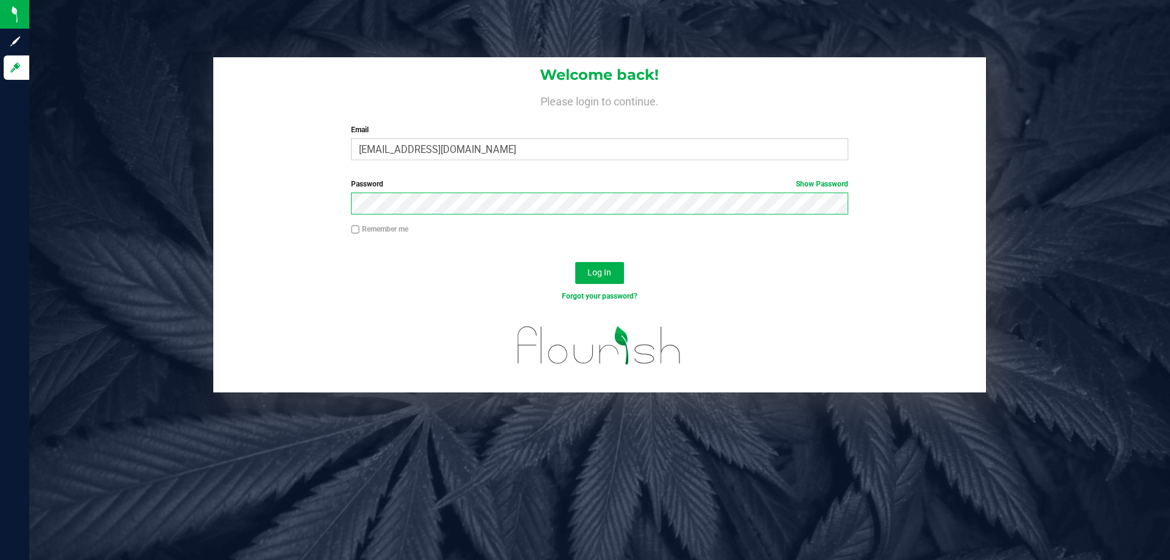
click at [575, 262] on button "Log In" at bounding box center [599, 273] width 49 height 22
